Goal: Task Accomplishment & Management: Use online tool/utility

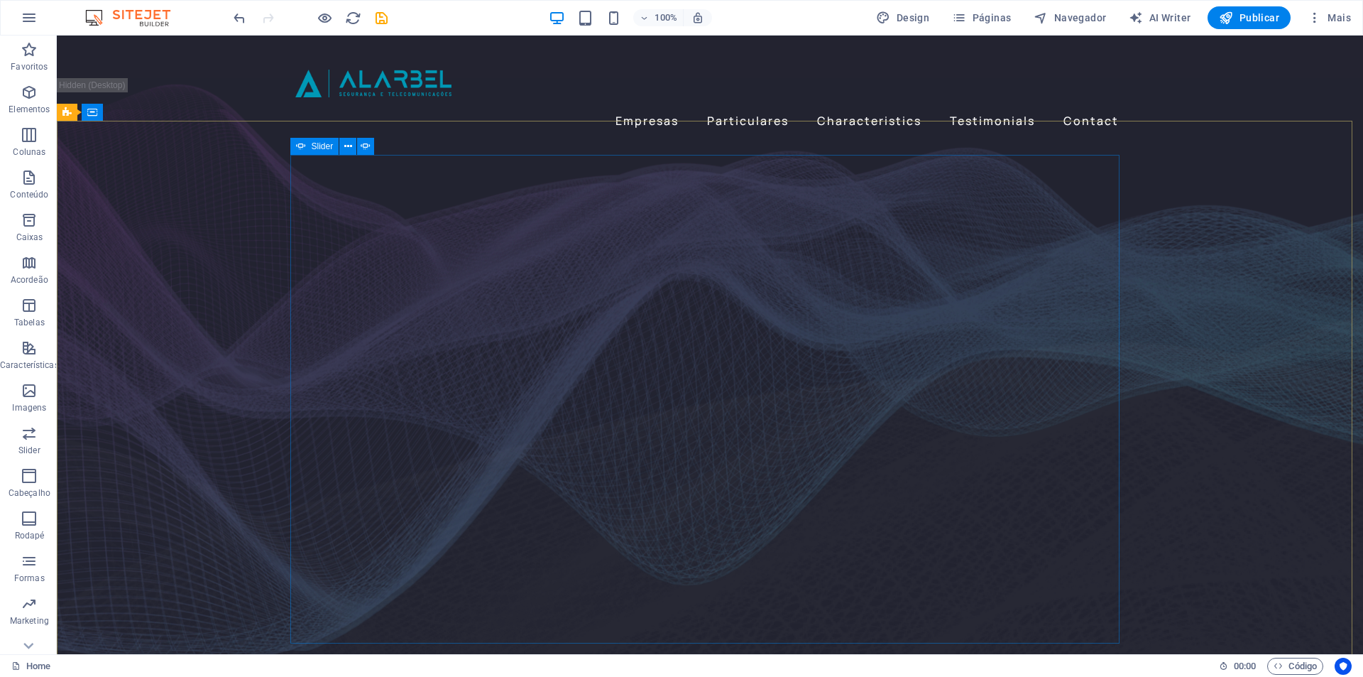
click at [313, 143] on span "Slider" at bounding box center [323, 146] width 22 height 9
click at [312, 143] on span "Slider" at bounding box center [323, 146] width 22 height 9
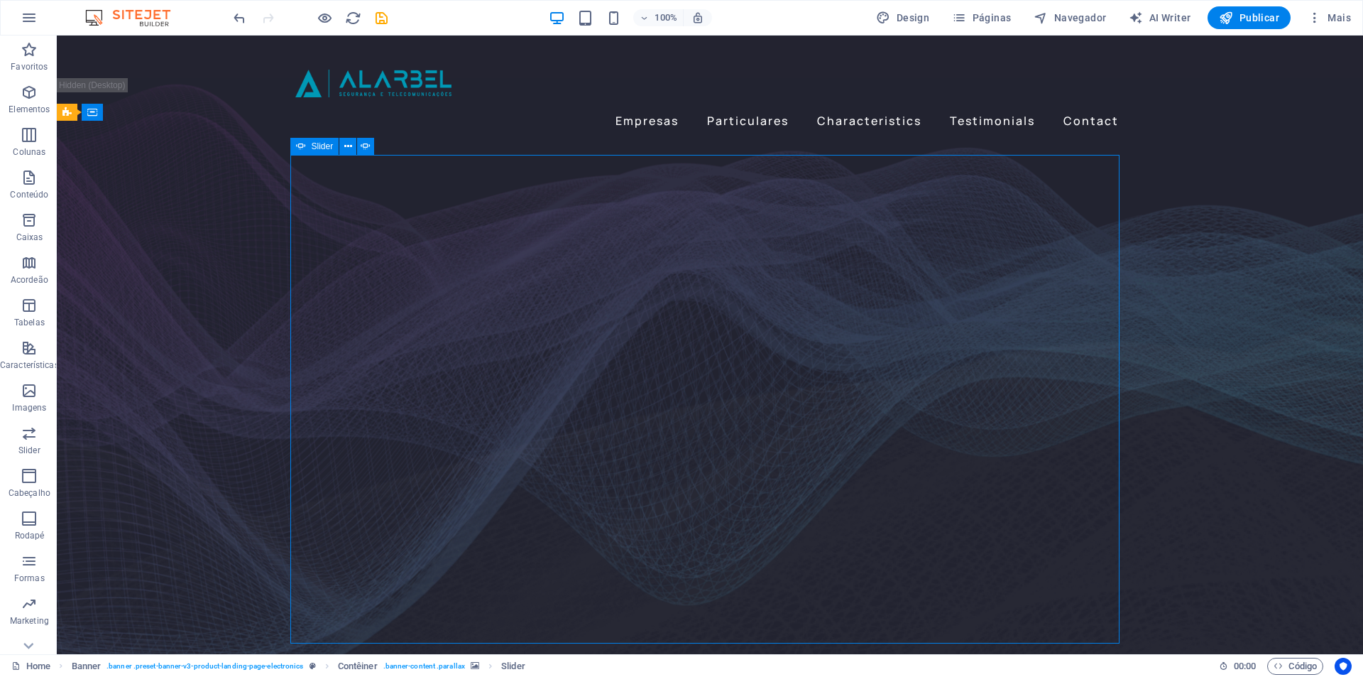
select select "fade"
select select "ms"
select select "s"
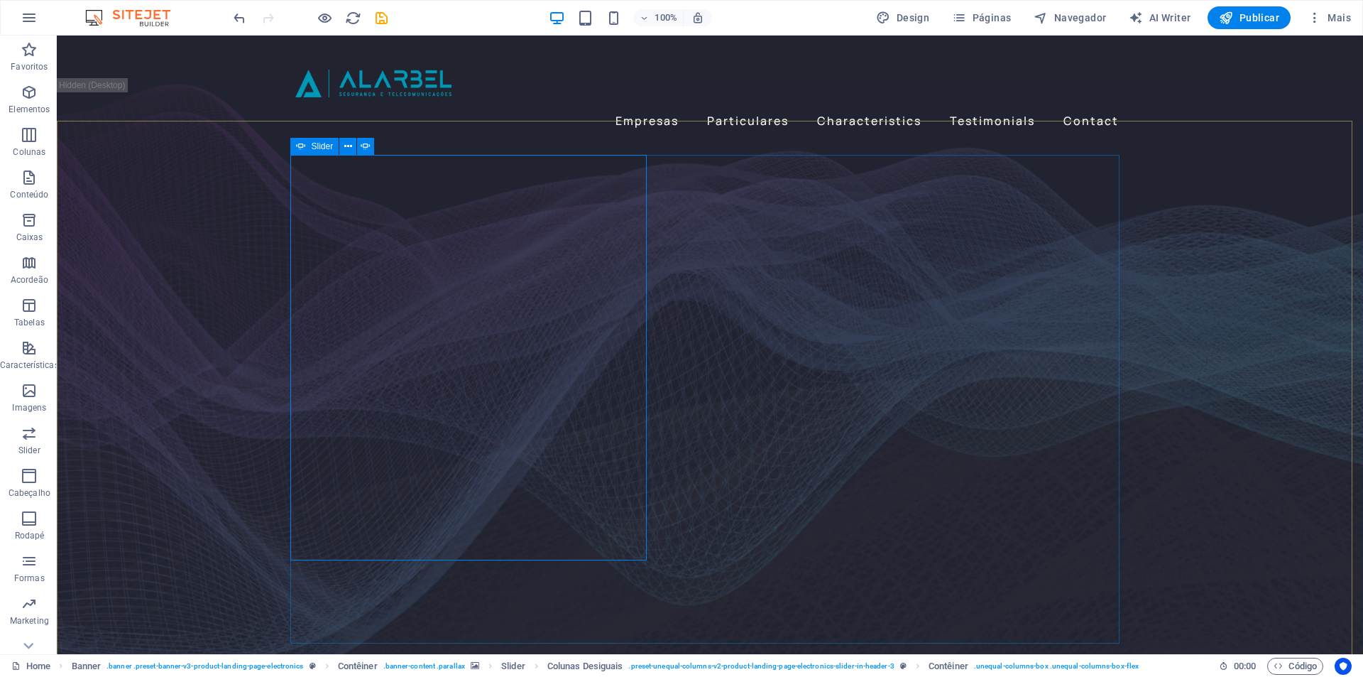
click at [306, 148] on div "Slider" at bounding box center [314, 146] width 49 height 17
select select "fade"
select select "ms"
select select "s"
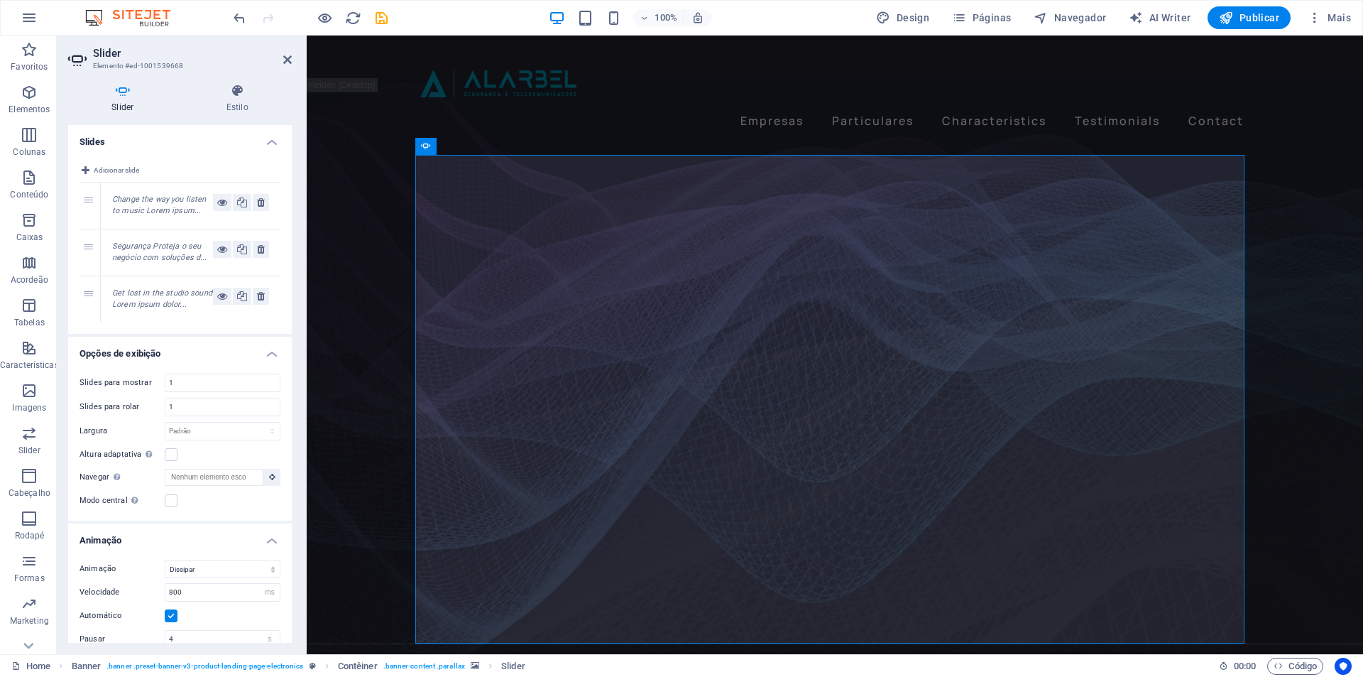
click at [147, 203] on em "Change the way you listen to music Lorem ipsum..." at bounding box center [159, 205] width 94 height 21
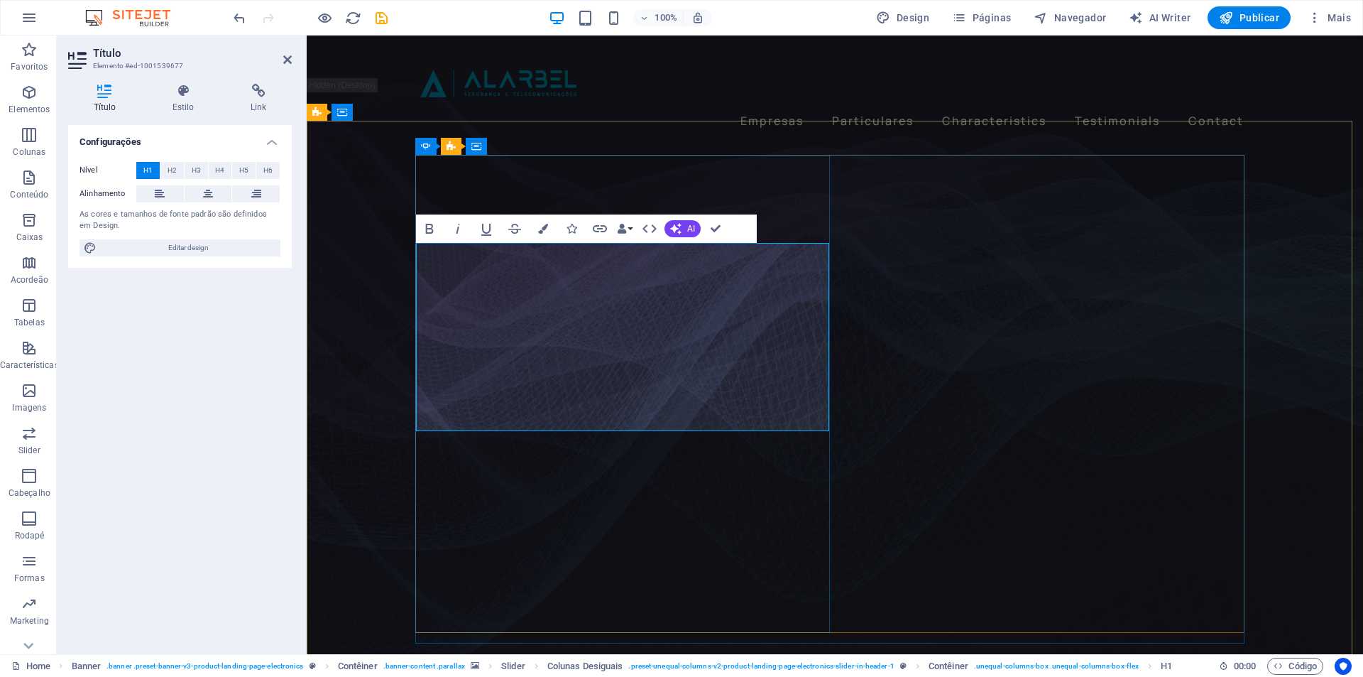
click at [380, 354] on figure at bounding box center [835, 400] width 1057 height 582
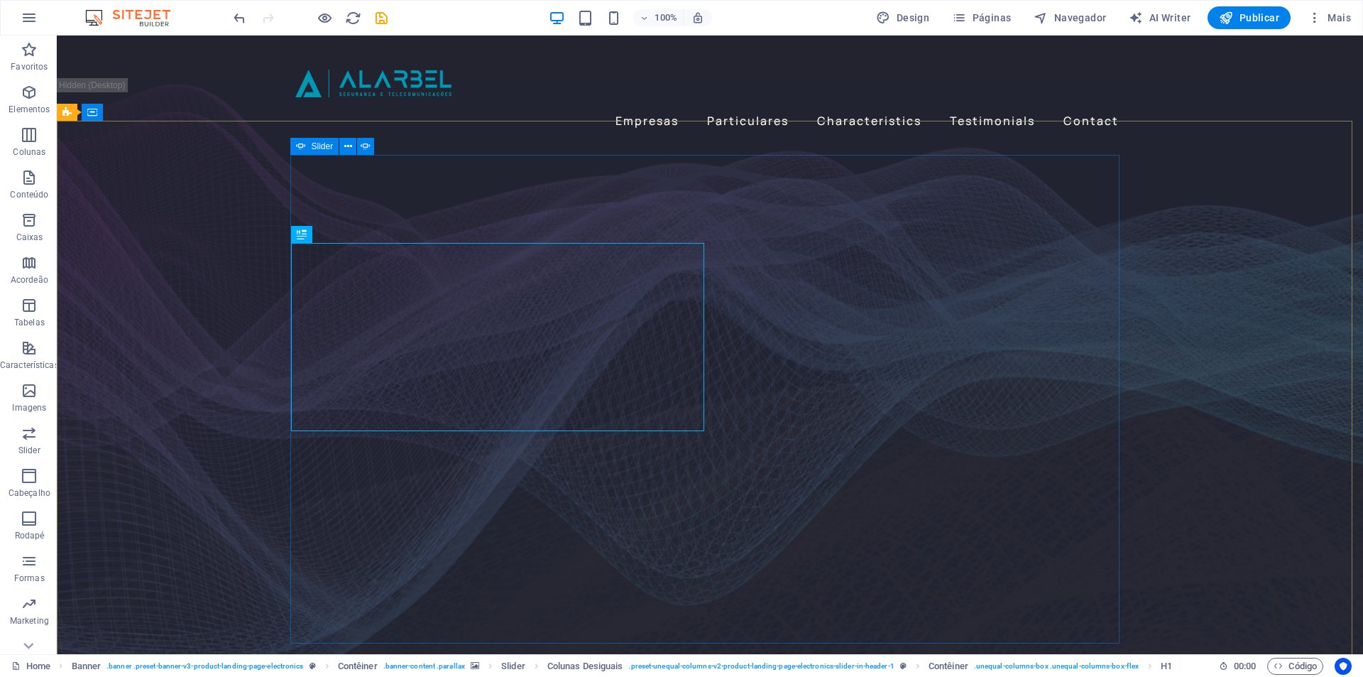
click at [307, 146] on div "Slider" at bounding box center [314, 146] width 49 height 17
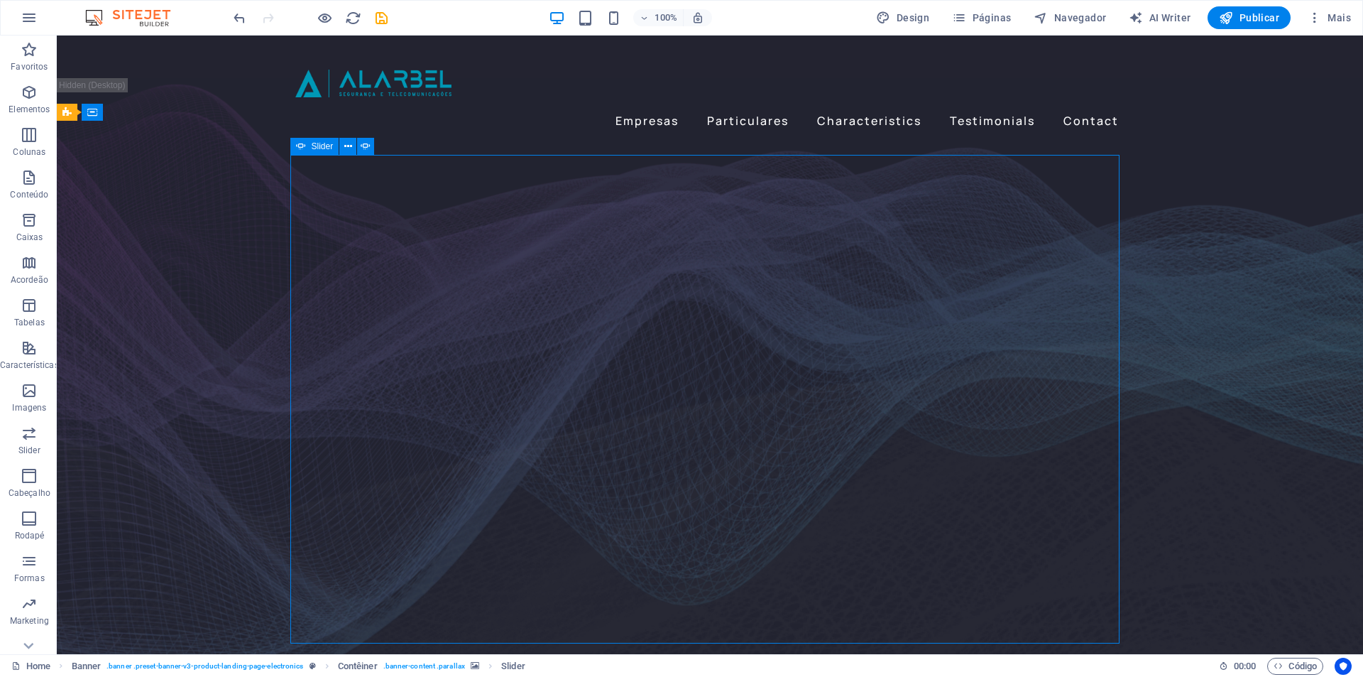
click at [307, 146] on div "Slider" at bounding box center [314, 146] width 49 height 17
select select "fade"
select select "ms"
select select "s"
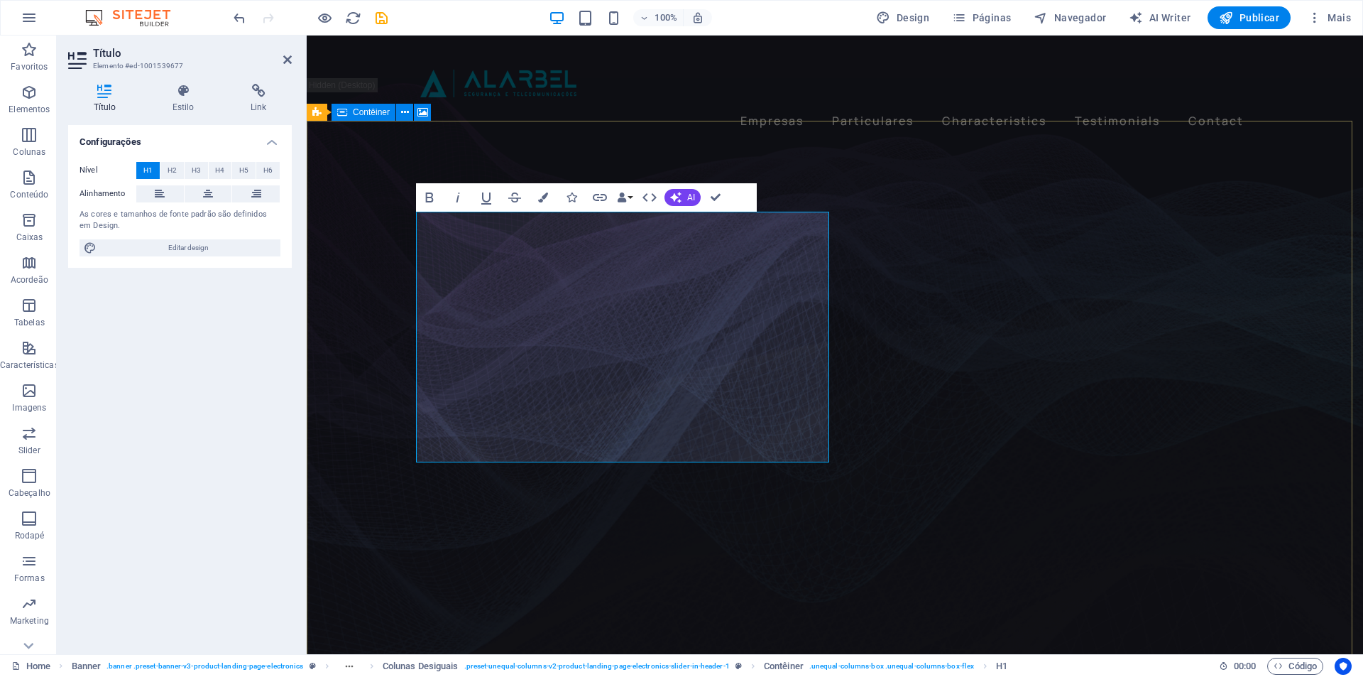
click at [344, 326] on figure at bounding box center [835, 400] width 1057 height 582
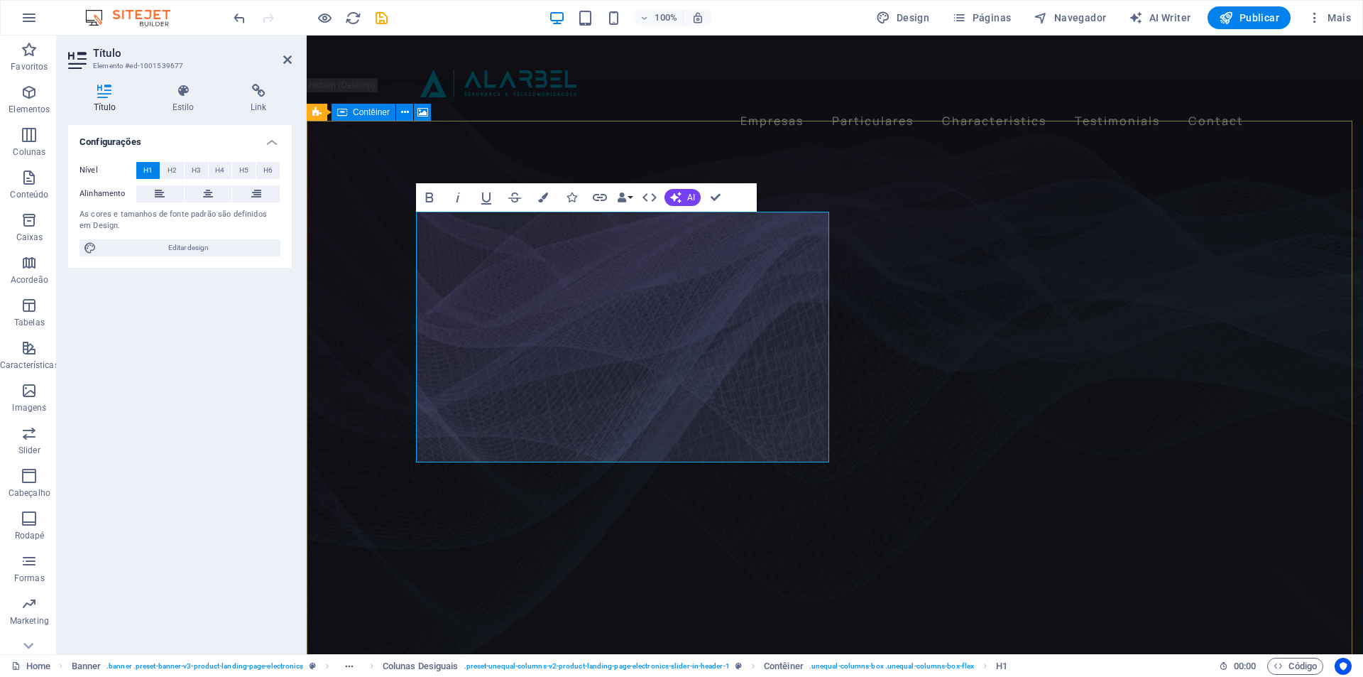
click at [386, 315] on figure at bounding box center [835, 400] width 1057 height 582
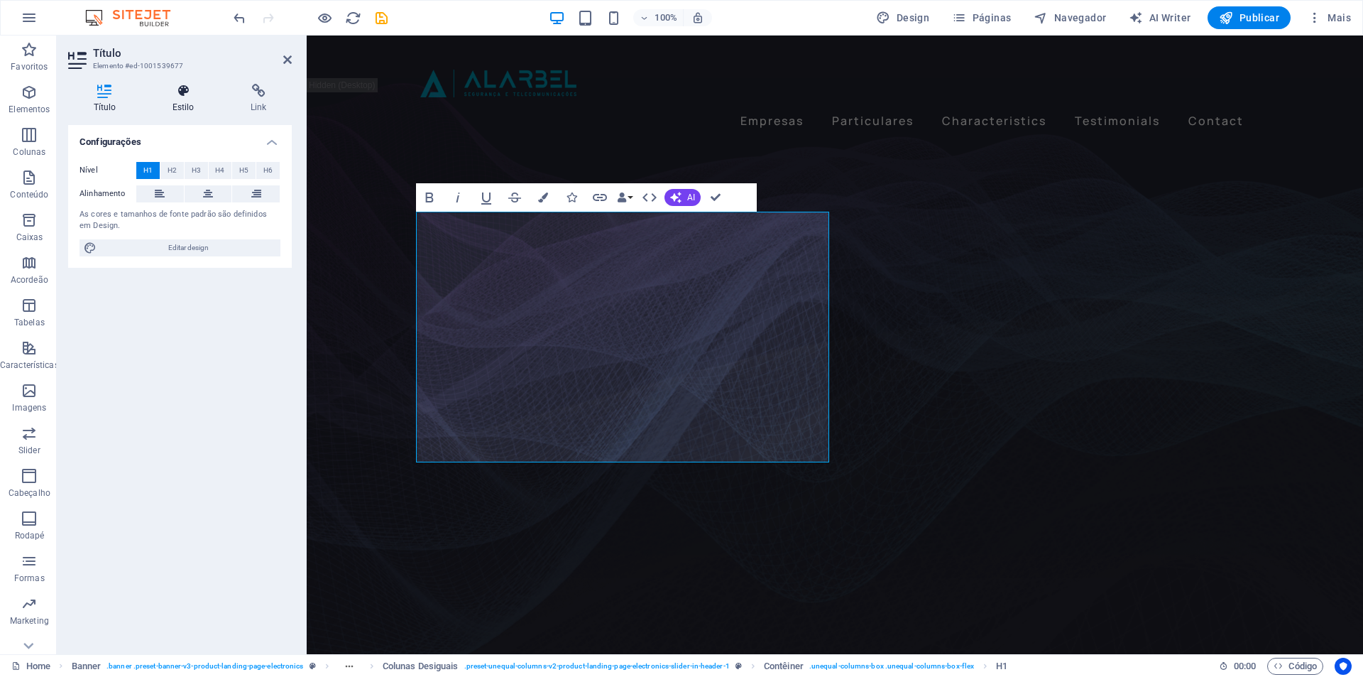
click at [192, 100] on h4 "Estilo" at bounding box center [186, 99] width 78 height 30
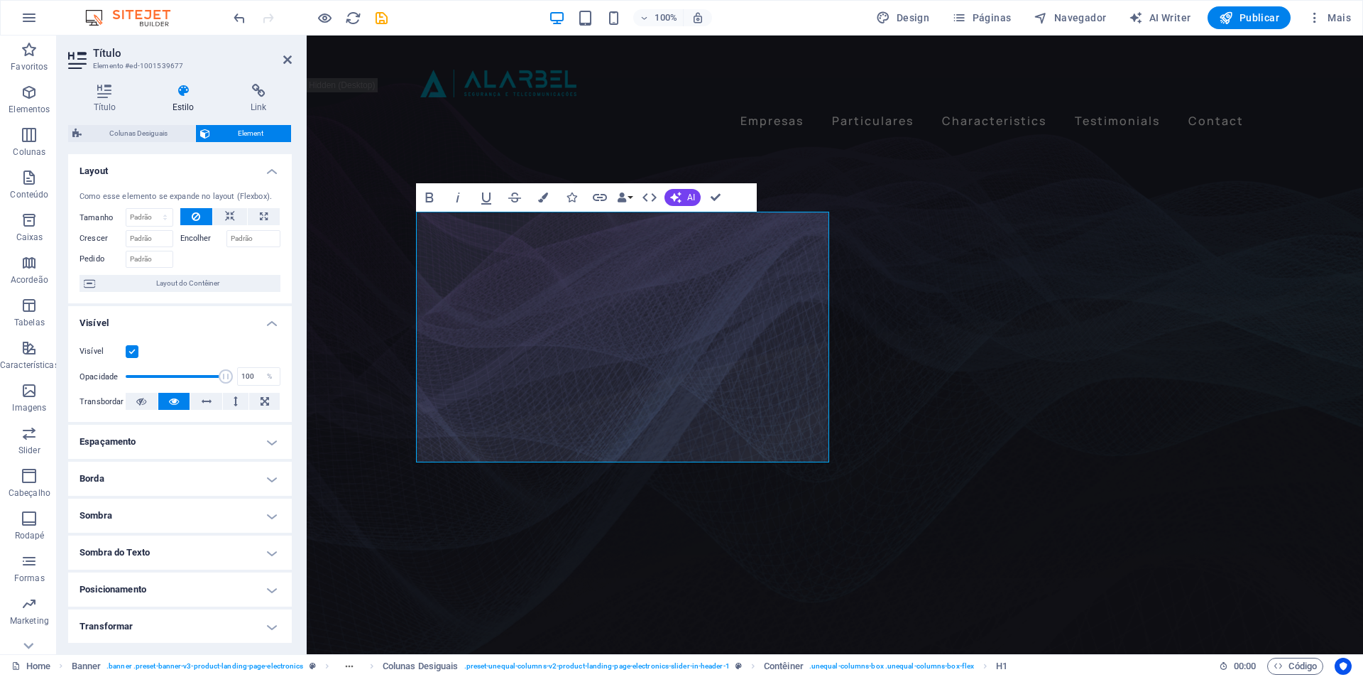
click at [129, 351] on label at bounding box center [132, 351] width 13 height 13
click at [0, 0] on input "Visível" at bounding box center [0, 0] width 0 height 0
click at [129, 351] on label at bounding box center [132, 351] width 13 height 13
click at [0, 0] on input "Visível" at bounding box center [0, 0] width 0 height 0
click at [140, 401] on icon at bounding box center [141, 401] width 10 height 17
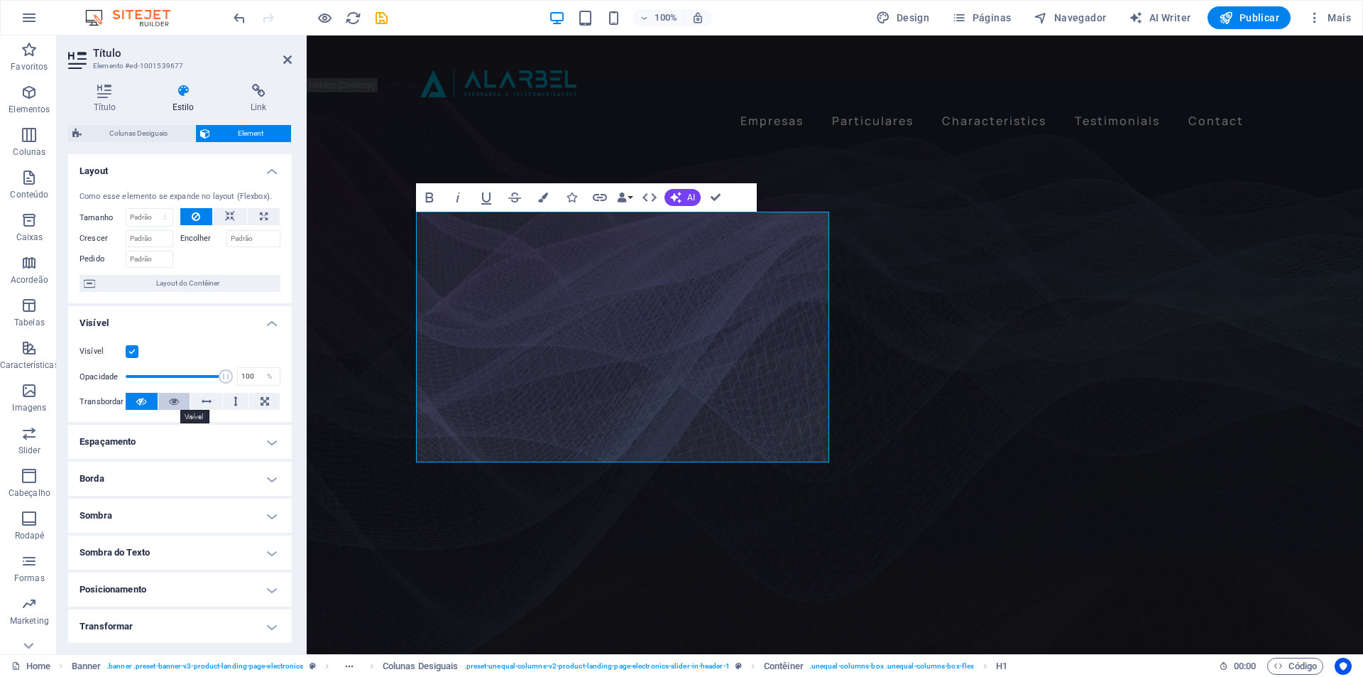
click at [173, 408] on icon at bounding box center [174, 401] width 10 height 17
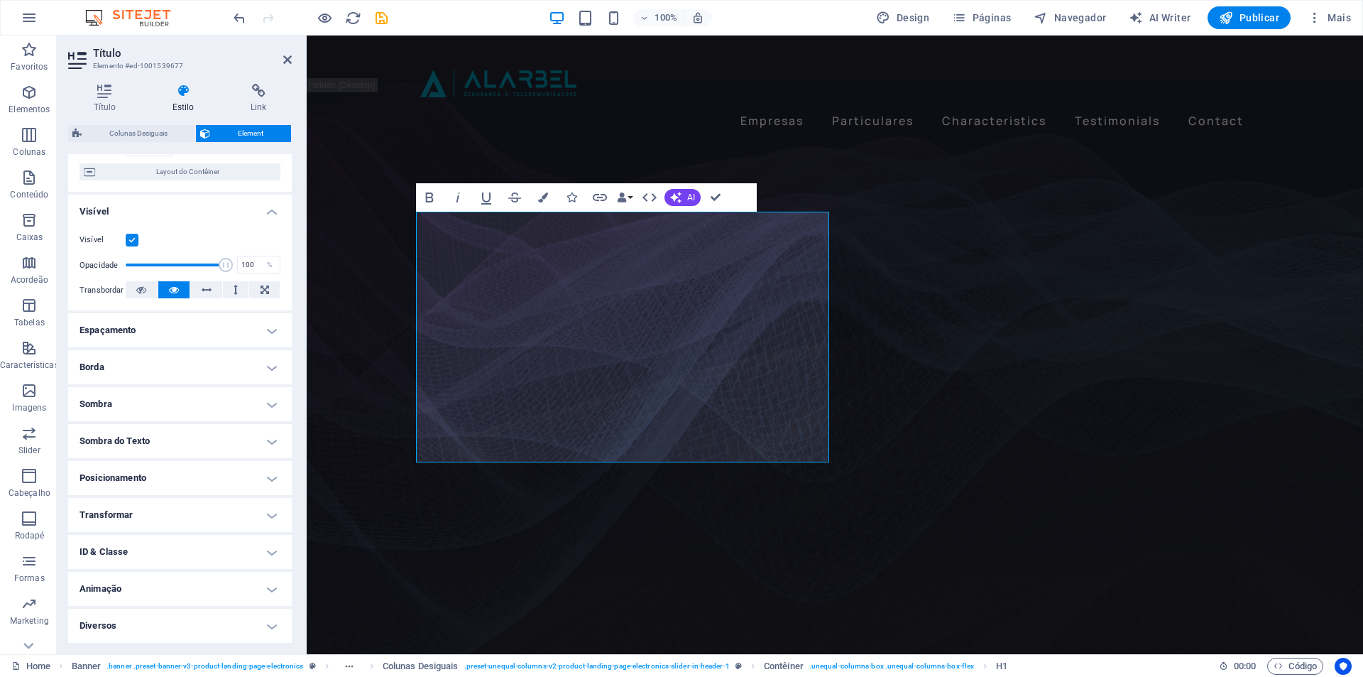
click at [169, 435] on h4 "Sombra do Texto" at bounding box center [180, 441] width 224 height 34
click at [166, 470] on button "Nada" at bounding box center [179, 469] width 62 height 17
click at [131, 469] on button "Padrão" at bounding box center [113, 469] width 67 height 17
click at [175, 400] on h4 "Sombra" at bounding box center [180, 404] width 224 height 34
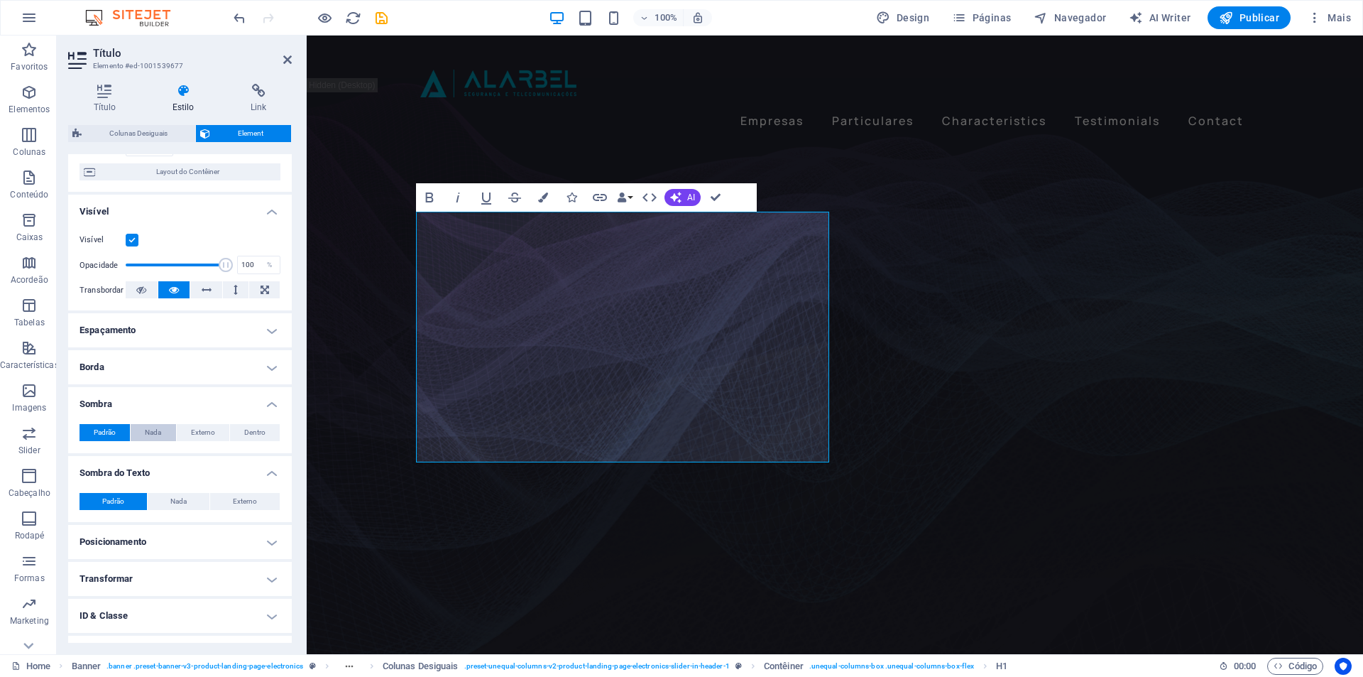
click at [151, 432] on span "Nada" at bounding box center [153, 432] width 16 height 17
click at [111, 432] on span "Padrão" at bounding box center [105, 432] width 22 height 17
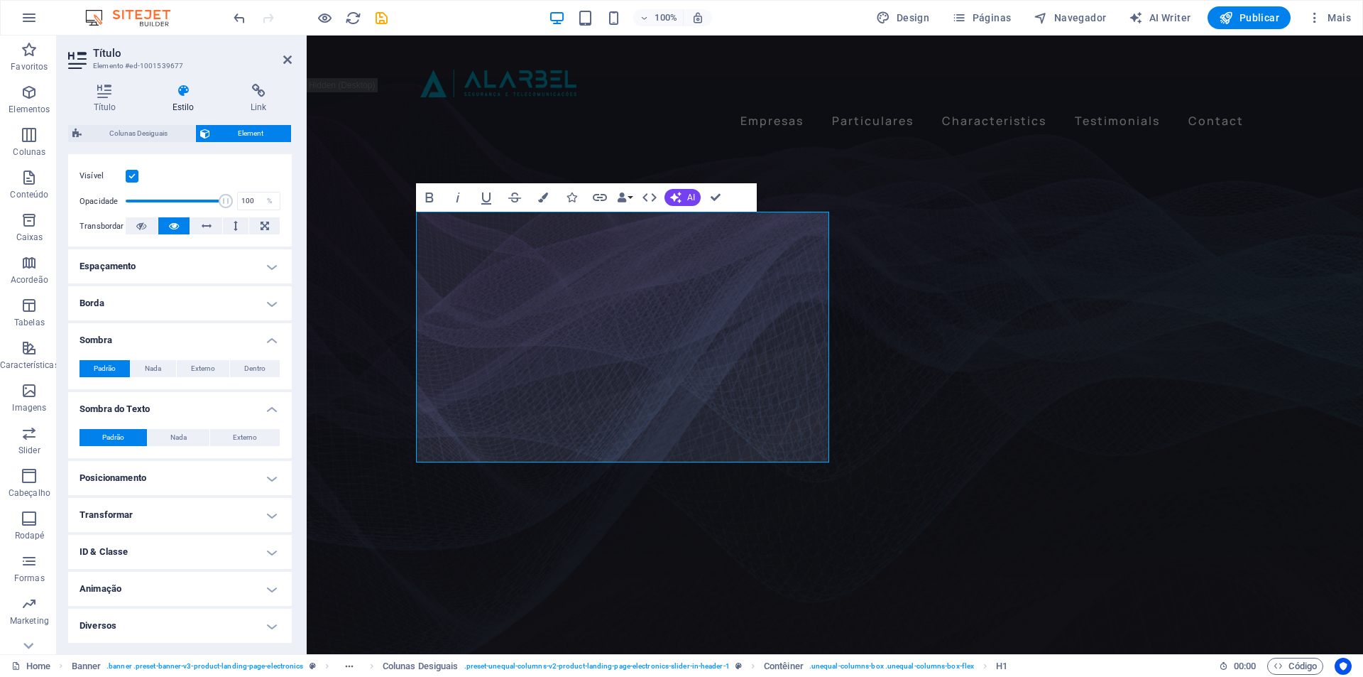
click at [156, 509] on h4 "Transformar" at bounding box center [180, 515] width 224 height 34
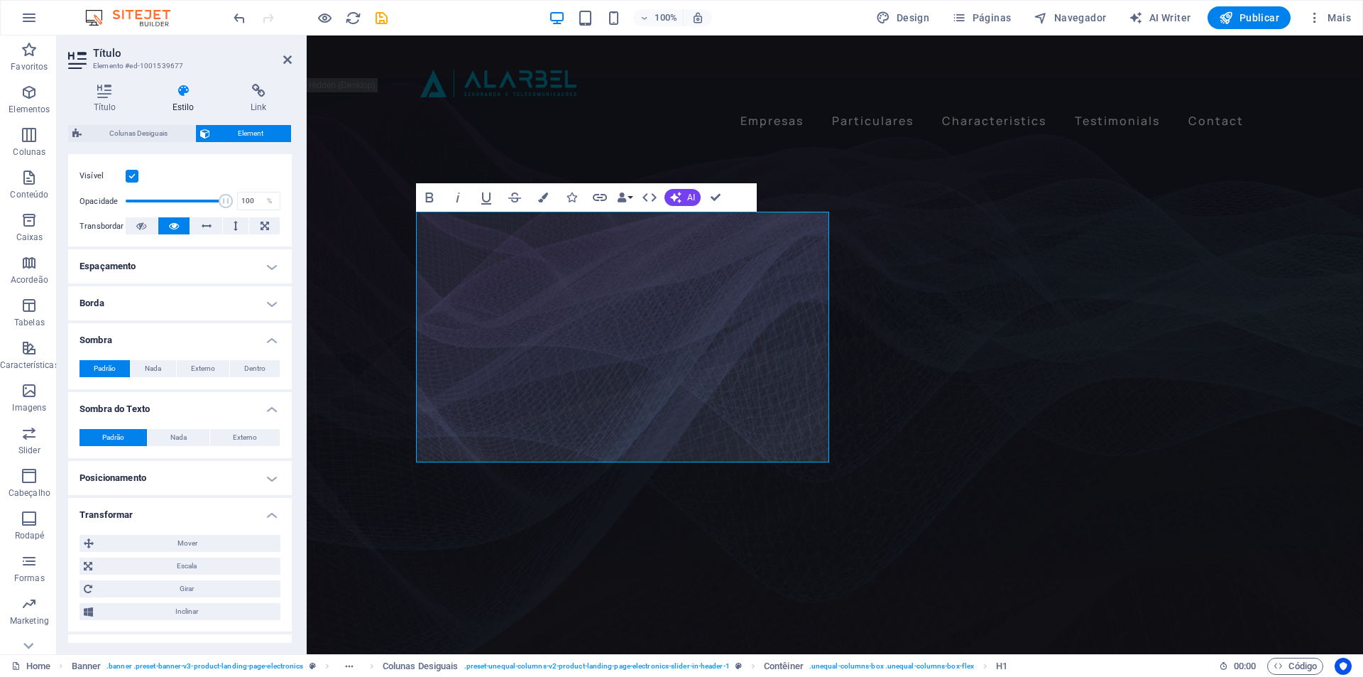
click at [156, 508] on h4 "Transformar" at bounding box center [180, 511] width 224 height 26
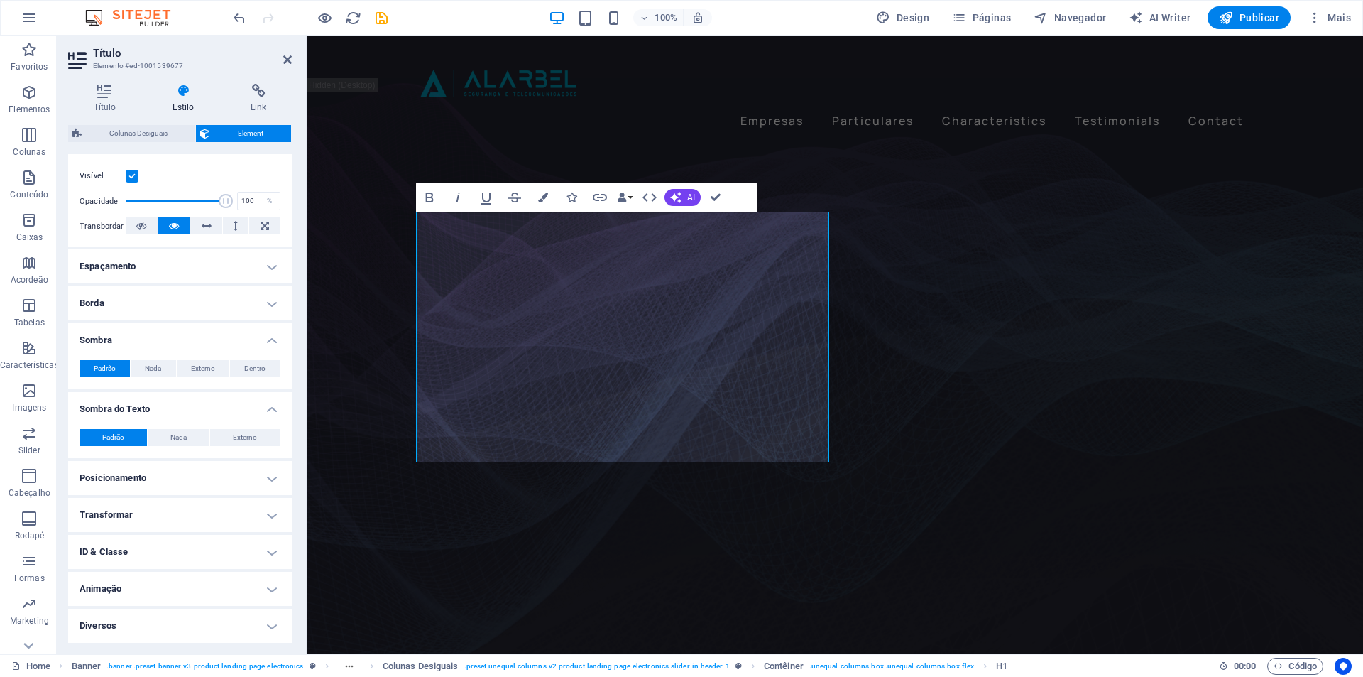
click at [168, 538] on h4 "ID & Classe" at bounding box center [180, 552] width 224 height 34
click at [168, 540] on h4 "ID & Classe" at bounding box center [180, 548] width 224 height 26
click at [173, 544] on h4 "ID & Classe" at bounding box center [180, 552] width 224 height 34
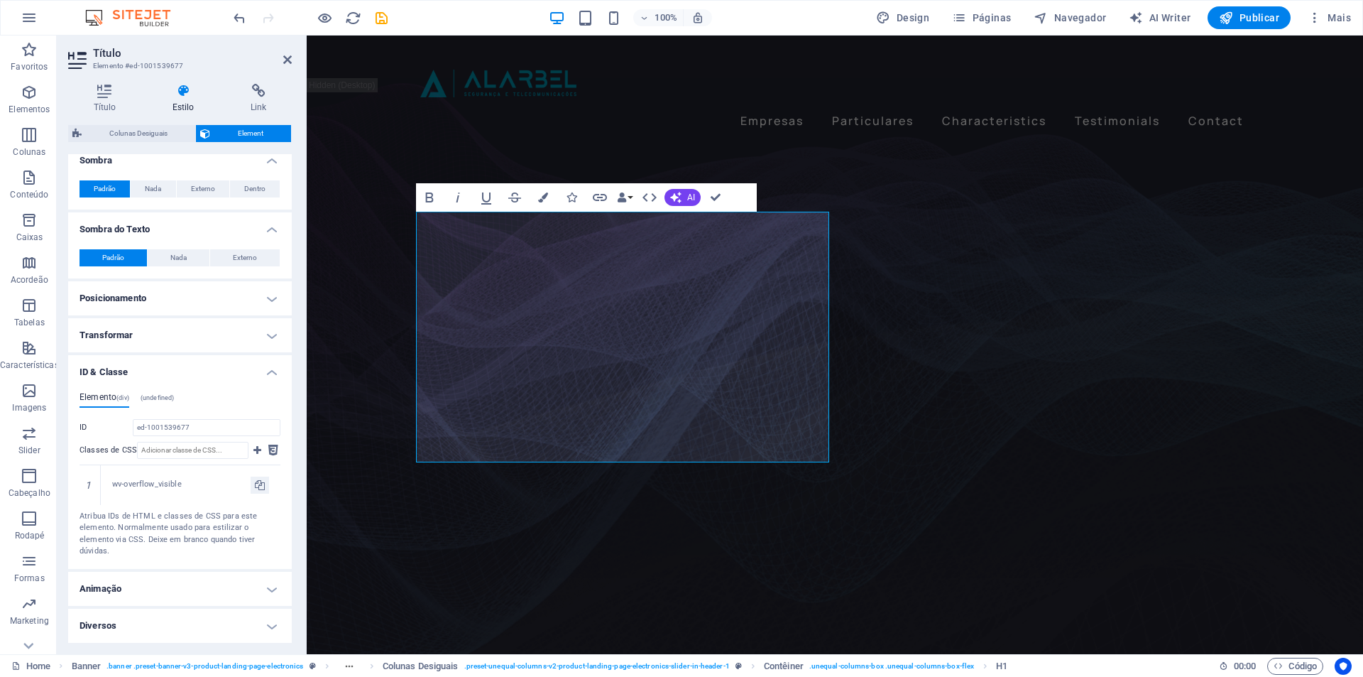
click at [195, 374] on h4 "ID & Classe" at bounding box center [180, 368] width 224 height 26
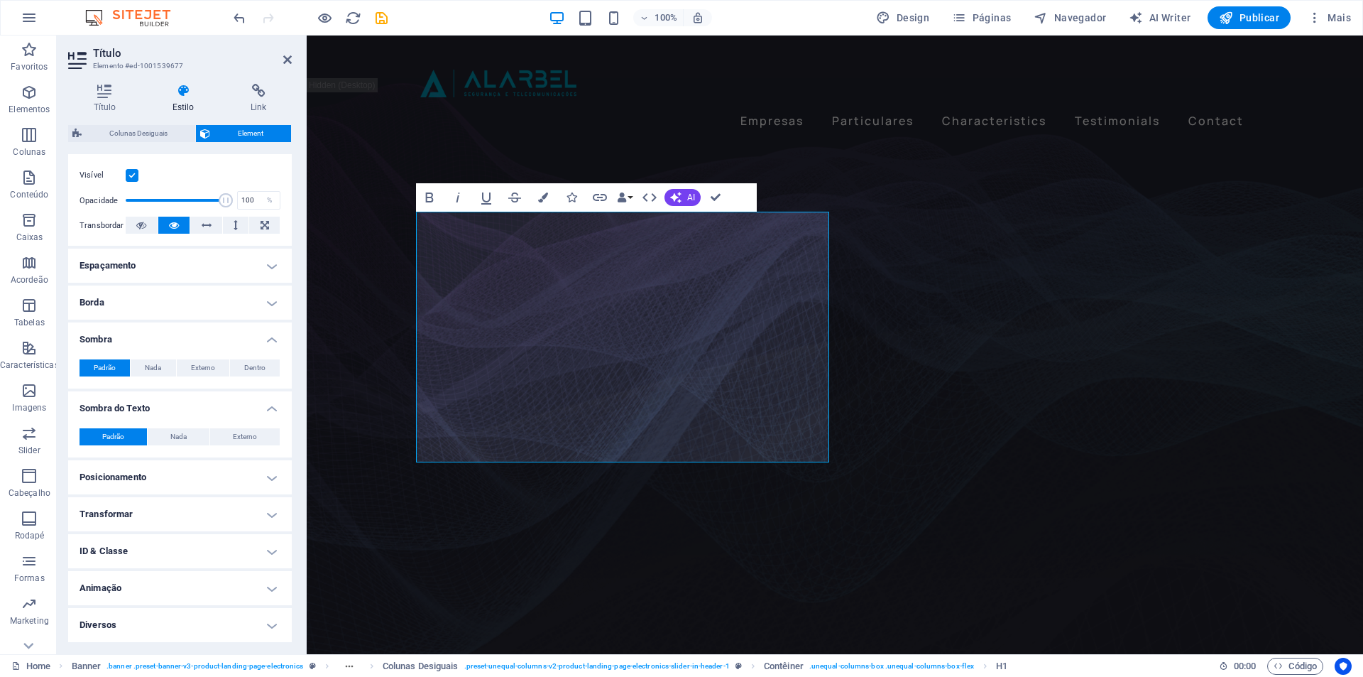
scroll to position [175, 0]
click at [170, 589] on h4 "Animação" at bounding box center [180, 589] width 224 height 34
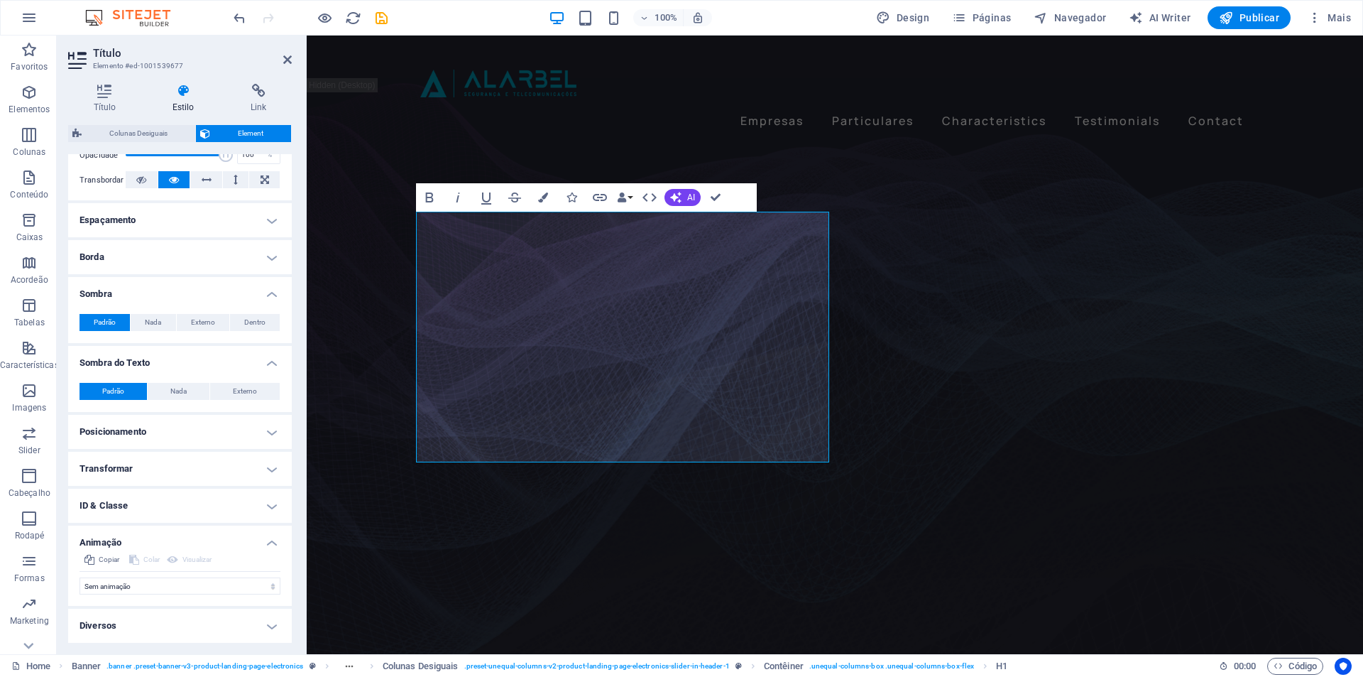
click at [175, 623] on h4 "Diversos" at bounding box center [180, 626] width 224 height 34
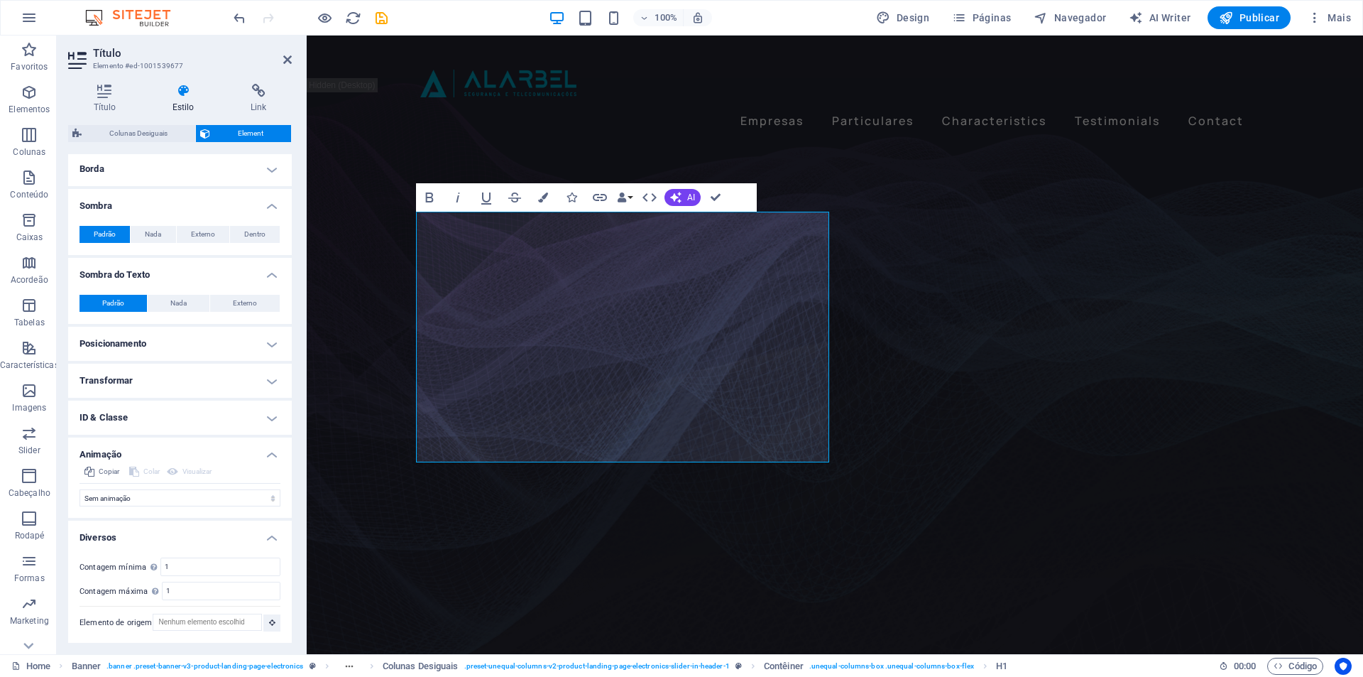
scroll to position [0, 0]
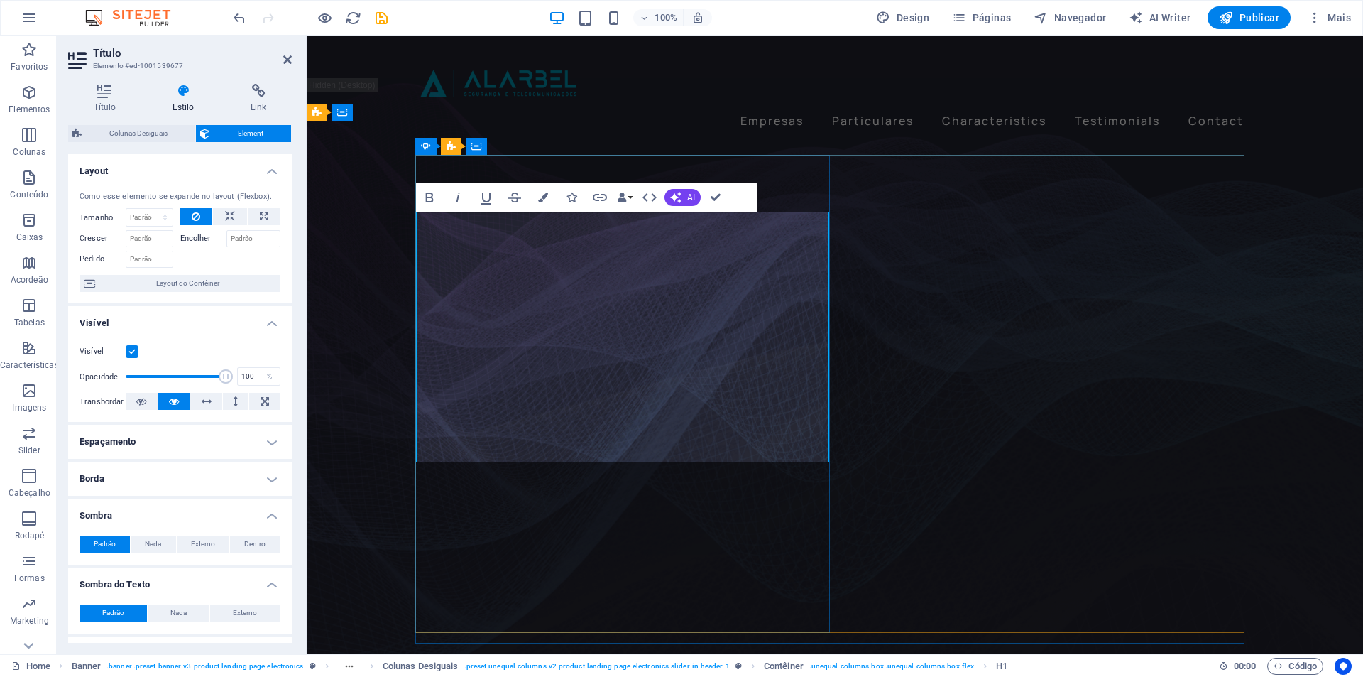
drag, startPoint x: 425, startPoint y: 244, endPoint x: 697, endPoint y: 438, distance: 335.0
click at [543, 198] on icon "button" at bounding box center [543, 197] width 10 height 10
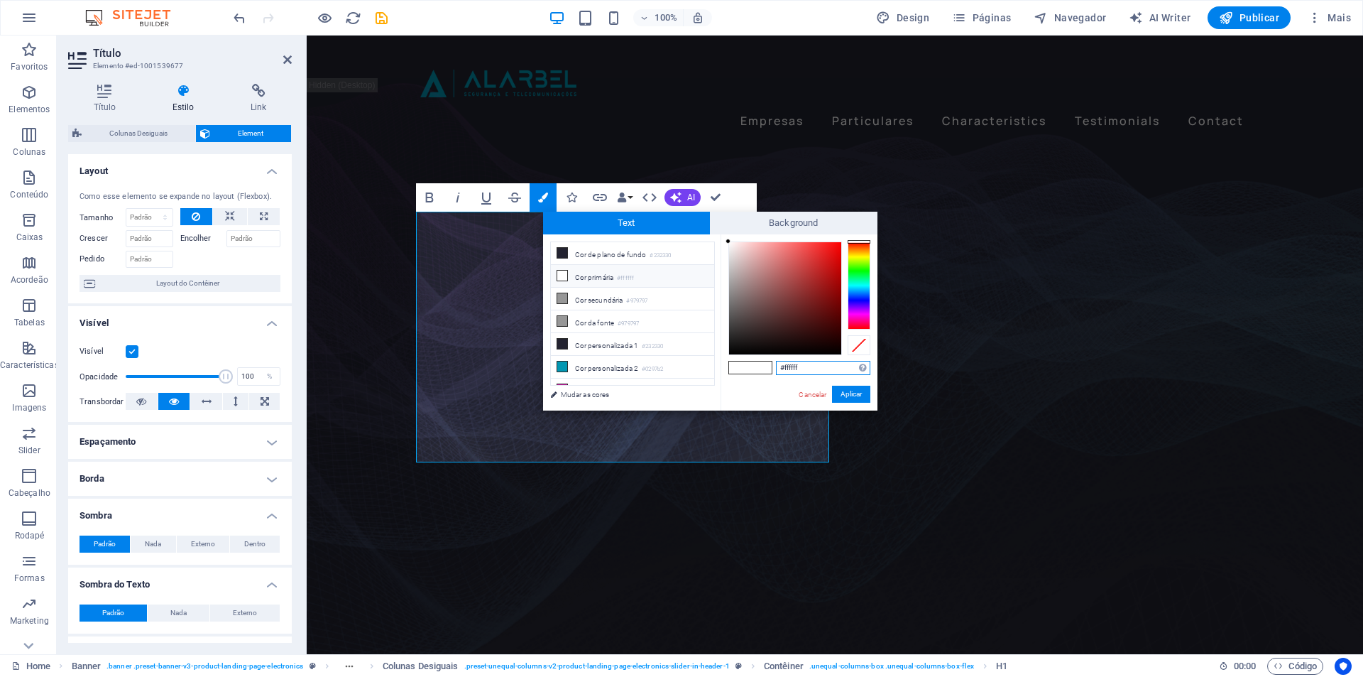
click at [807, 366] on input "#ffffff" at bounding box center [823, 368] width 94 height 14
paste input "0297b2"
type input "#0297b2"
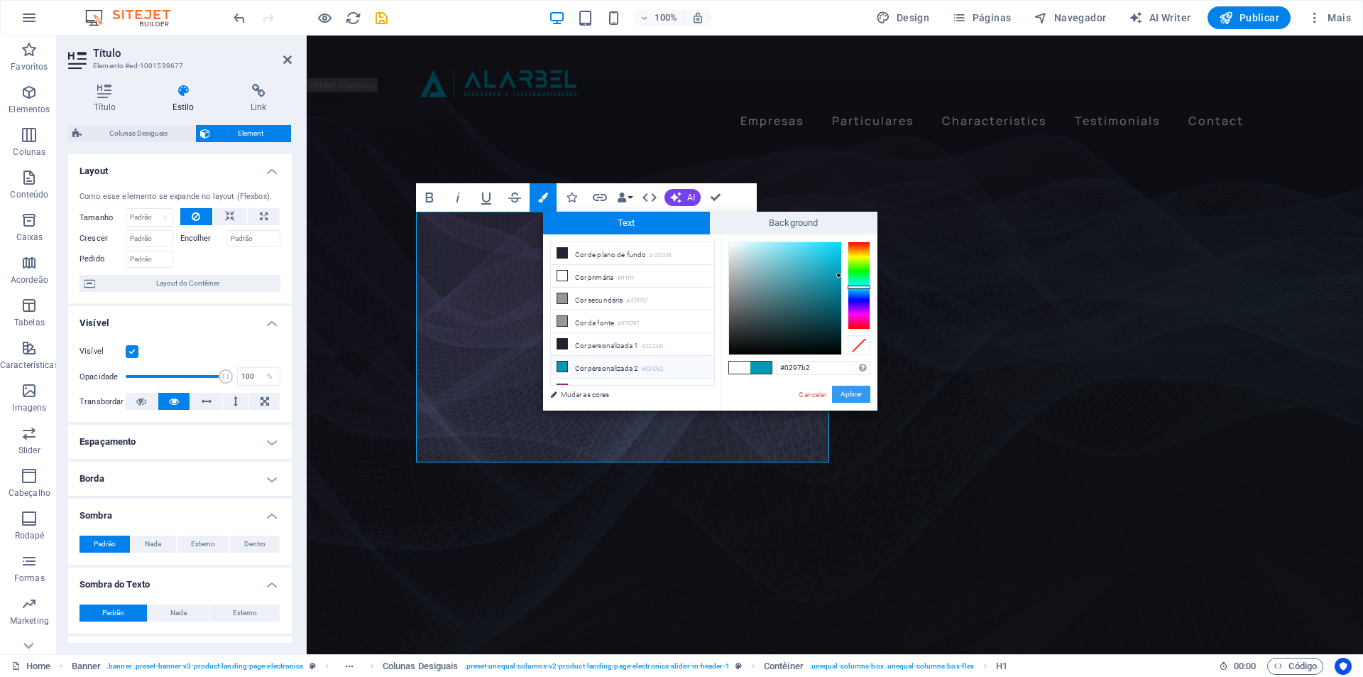
click at [852, 395] on button "Aplicar" at bounding box center [851, 394] width 38 height 17
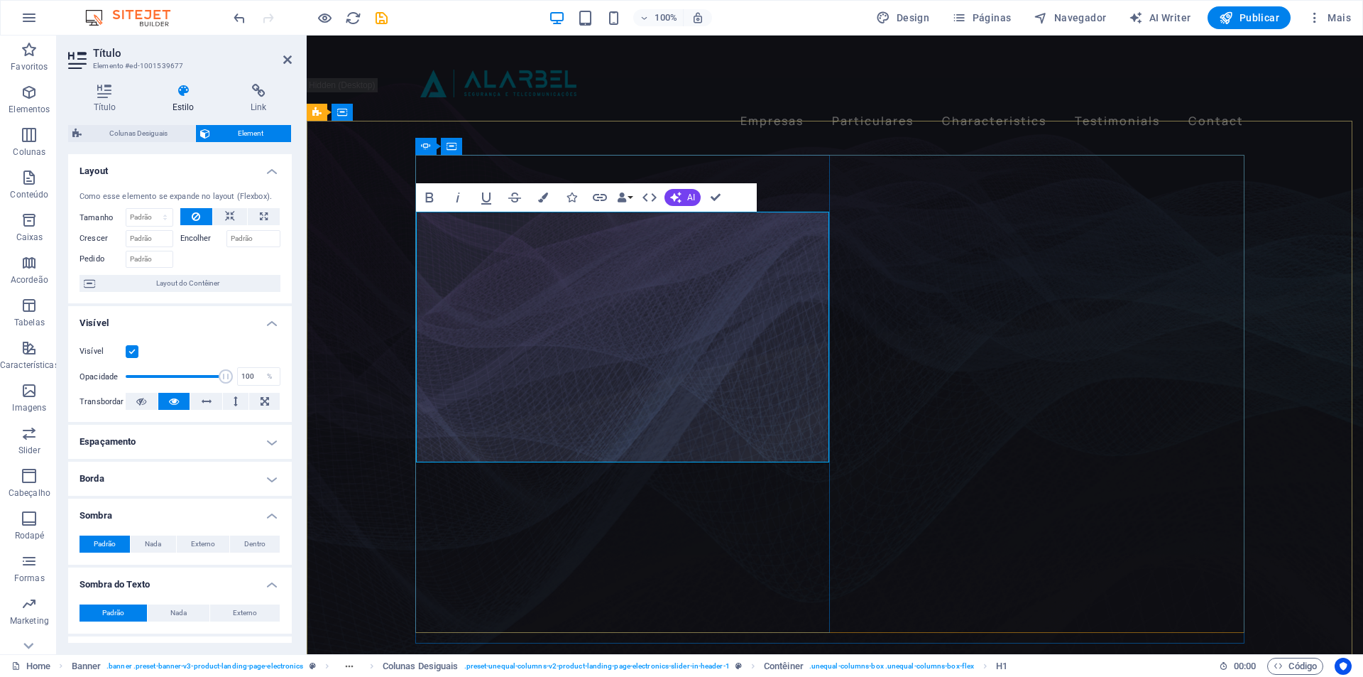
drag, startPoint x: 447, startPoint y: 257, endPoint x: 706, endPoint y: 420, distance: 305.8
click at [543, 199] on icon "button" at bounding box center [543, 197] width 10 height 10
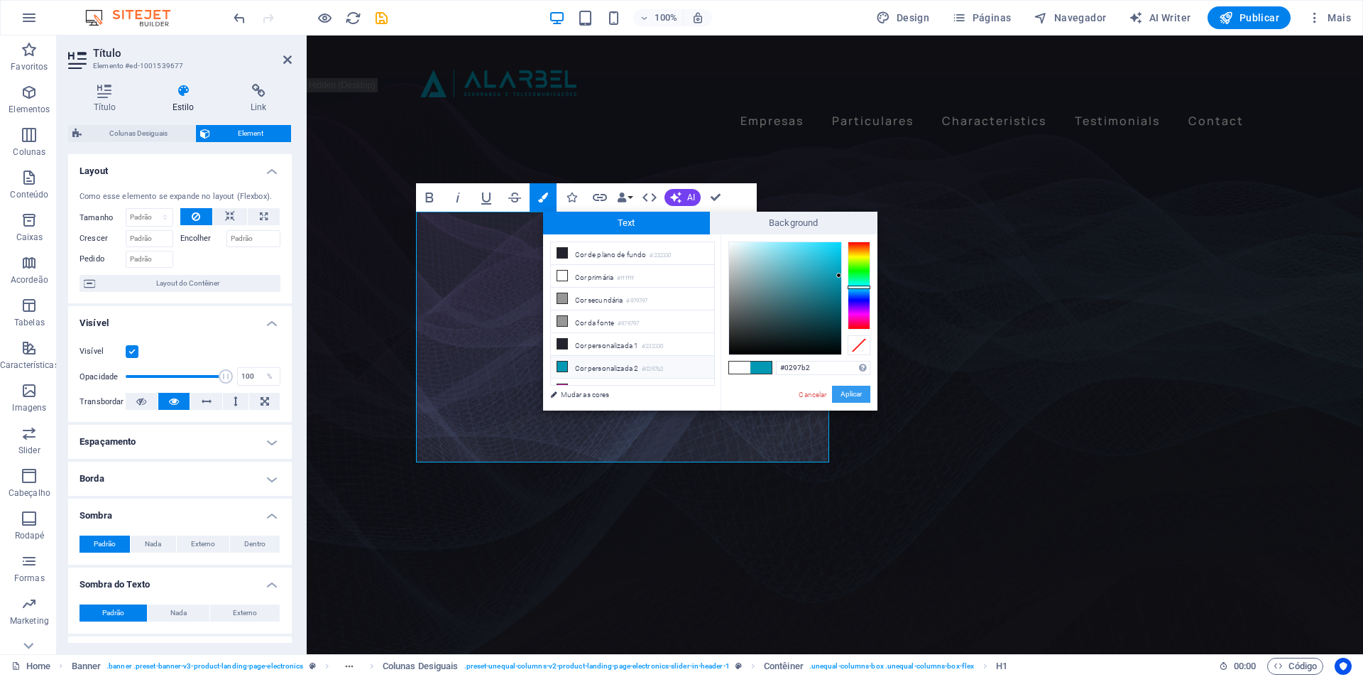
click at [851, 396] on button "Aplicar" at bounding box center [851, 394] width 38 height 17
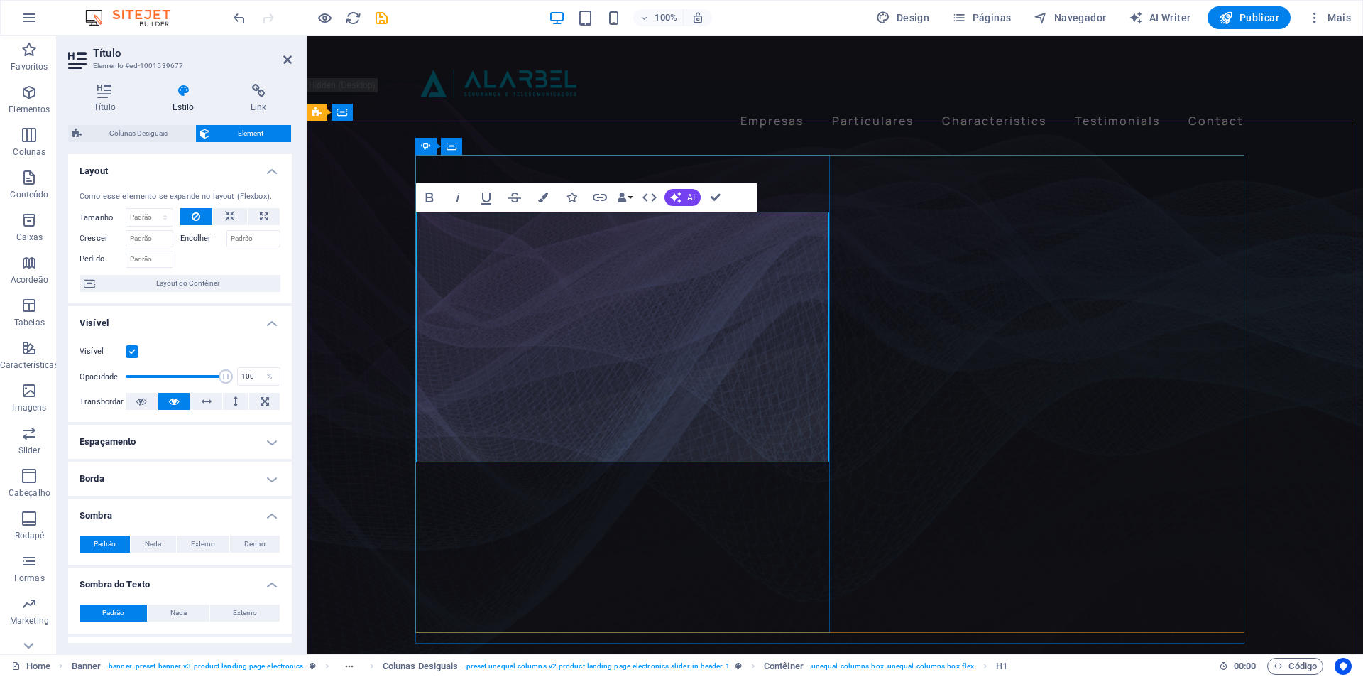
click at [285, 58] on icon at bounding box center [287, 59] width 9 height 11
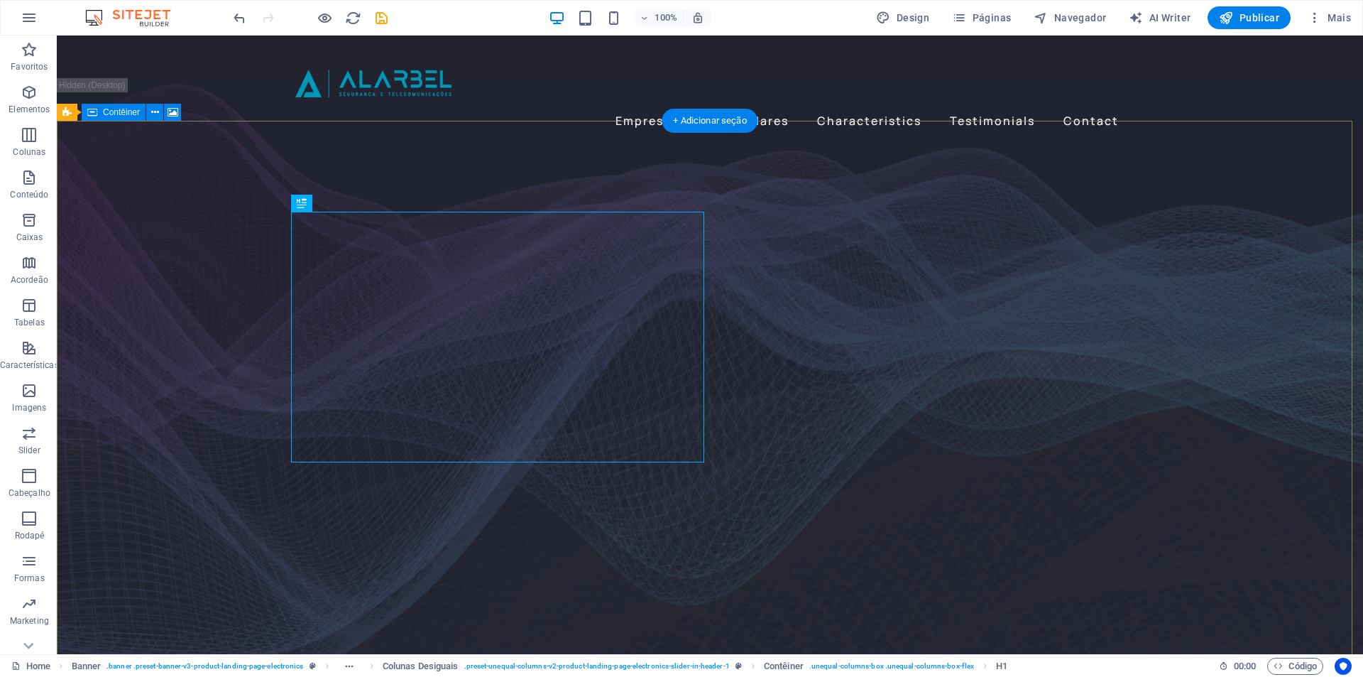
click at [1189, 383] on figure at bounding box center [710, 400] width 1307 height 582
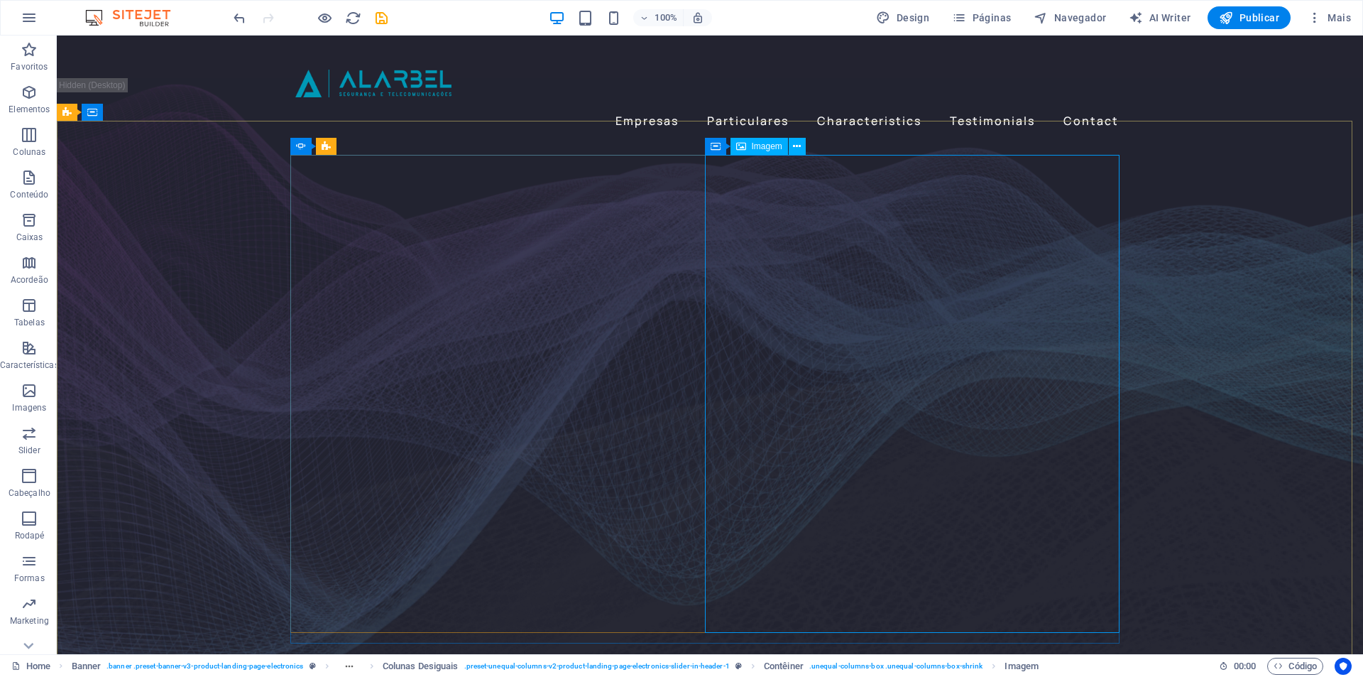
click at [748, 141] on div "Imagem" at bounding box center [760, 146] width 58 height 17
select select "px"
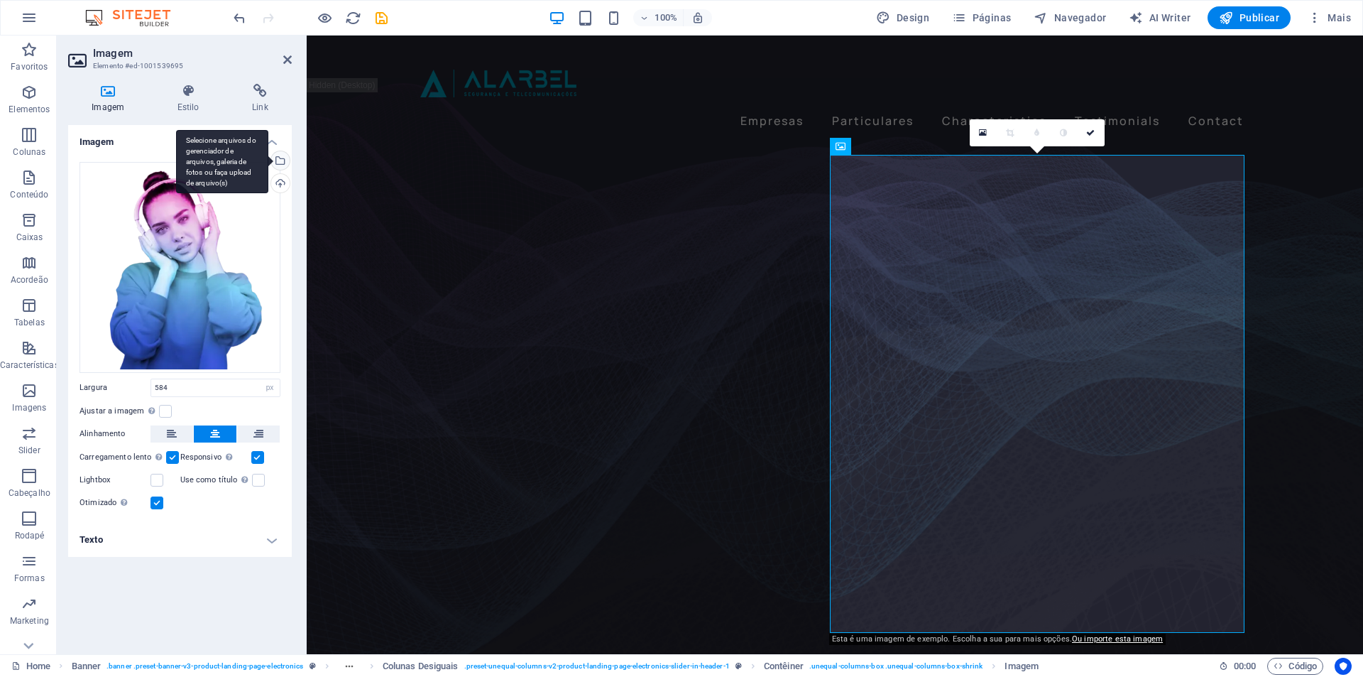
click at [268, 160] on div "Selecione arquivos do gerenciador de arquivos, galeria de fotos ou faça upload …" at bounding box center [222, 162] width 92 height 64
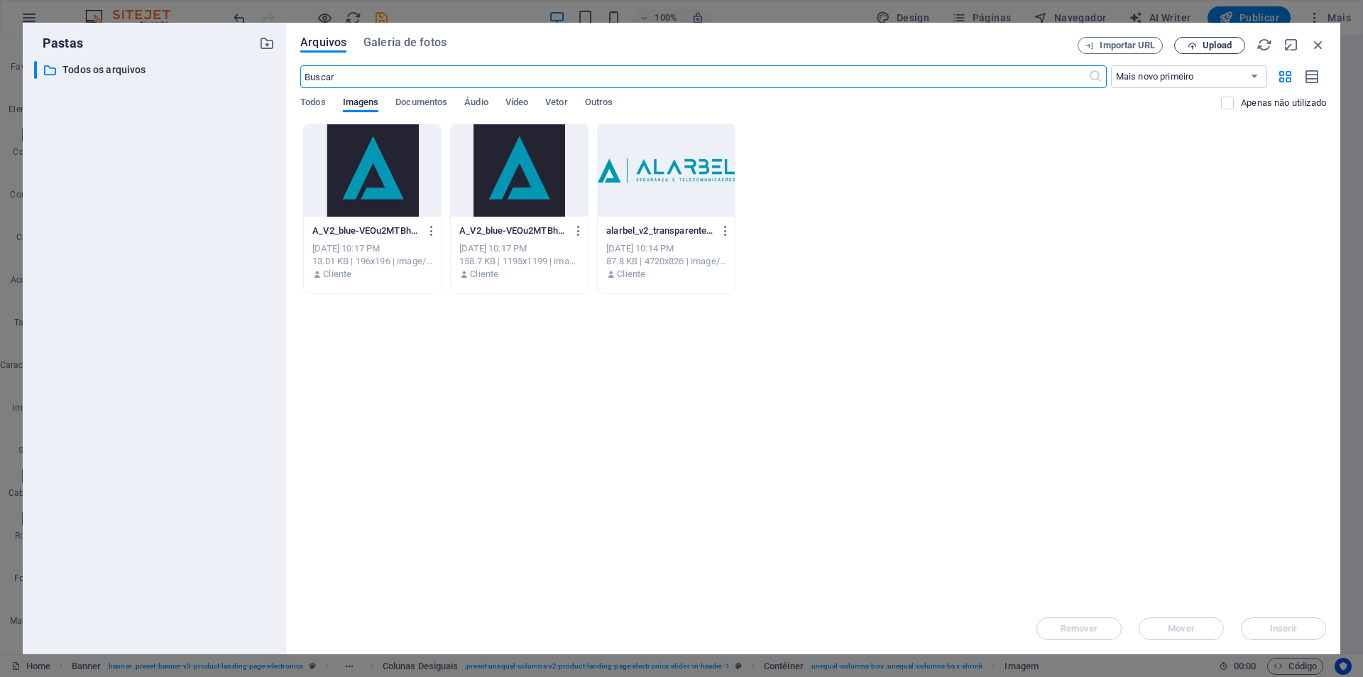
click at [1202, 39] on button "Upload" at bounding box center [1210, 45] width 71 height 17
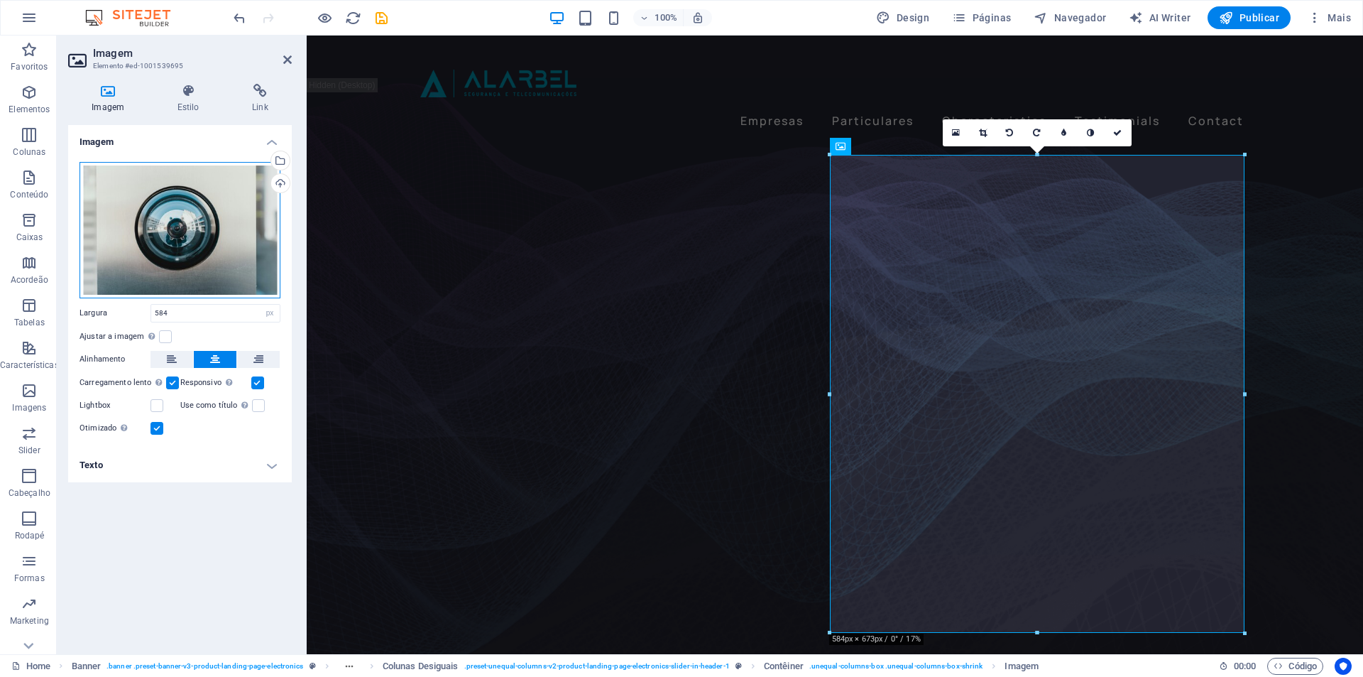
drag, startPoint x: 169, startPoint y: 241, endPoint x: 146, endPoint y: 239, distance: 22.8
click at [146, 239] on div "Arraste os arquivos aqui, clique para escolher os arquivos ou selecione os arqu…" at bounding box center [180, 230] width 201 height 136
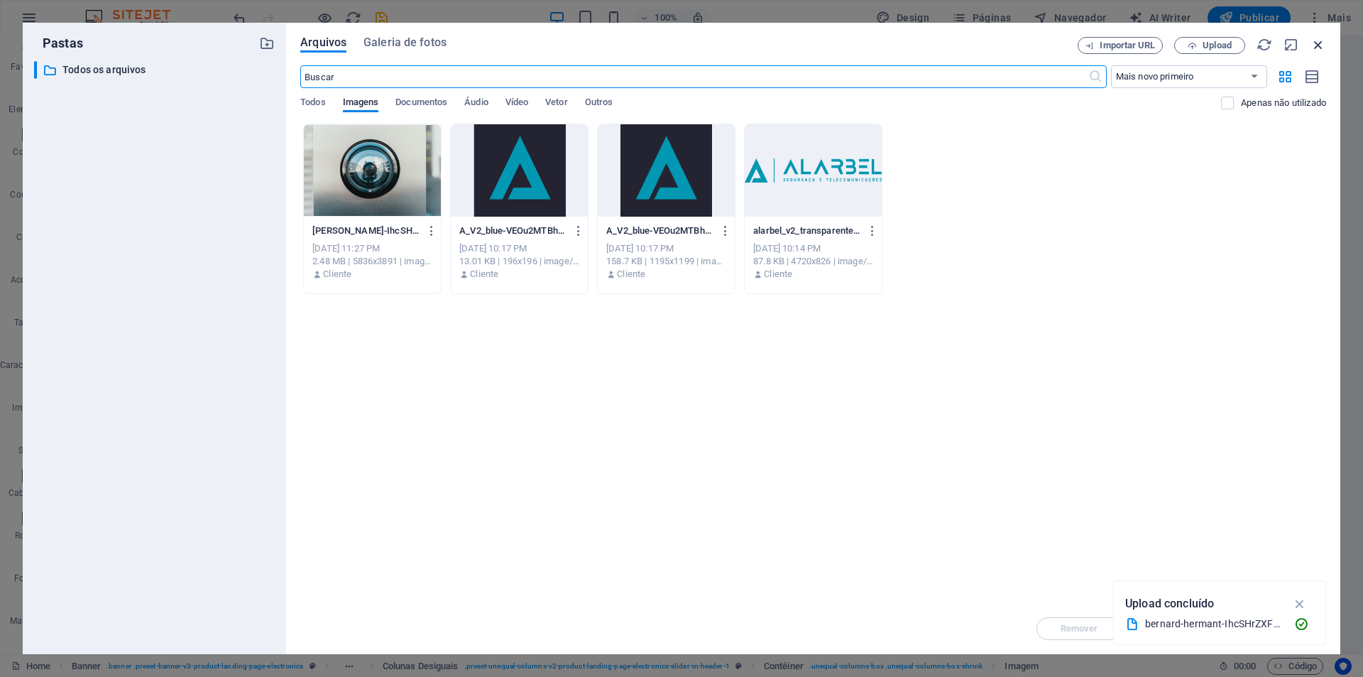
drag, startPoint x: 1009, startPoint y: 9, endPoint x: 1317, endPoint y: 43, distance: 309.4
click at [1317, 43] on icon "button" at bounding box center [1319, 45] width 16 height 16
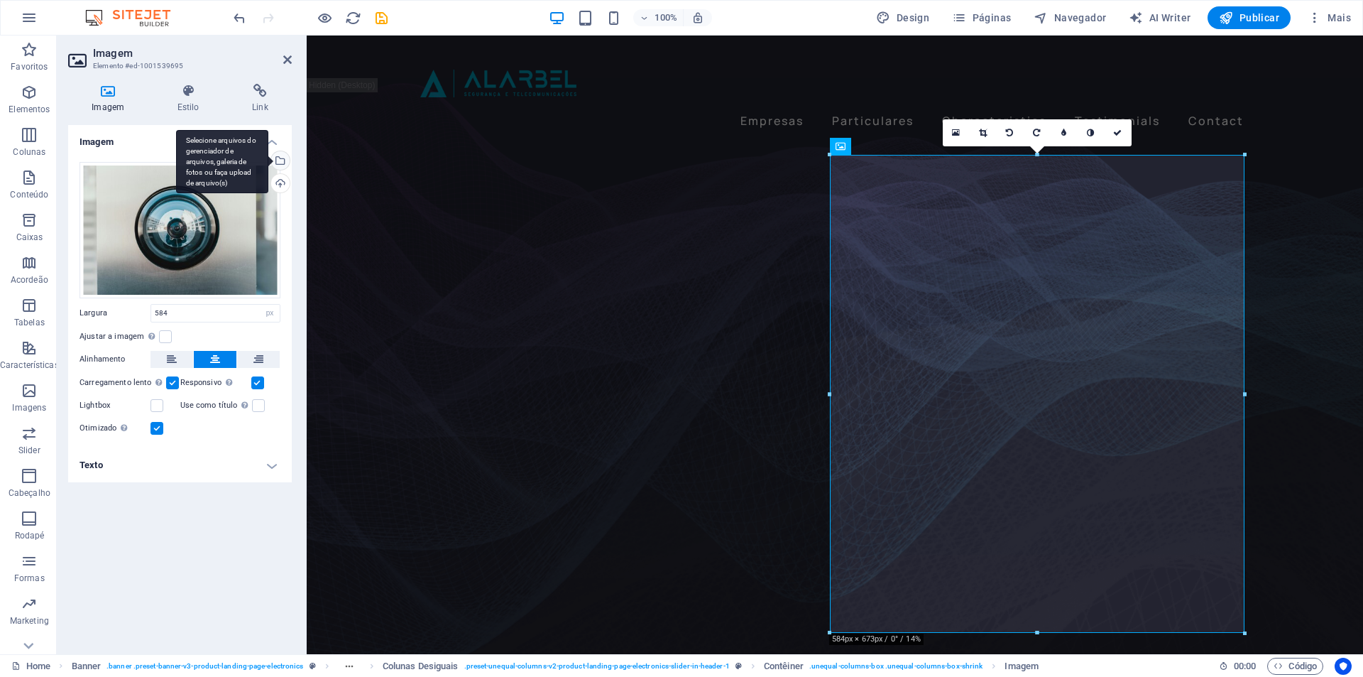
click at [275, 155] on div "Selecione arquivos do gerenciador de arquivos, galeria de fotos ou faça upload …" at bounding box center [278, 161] width 21 height 21
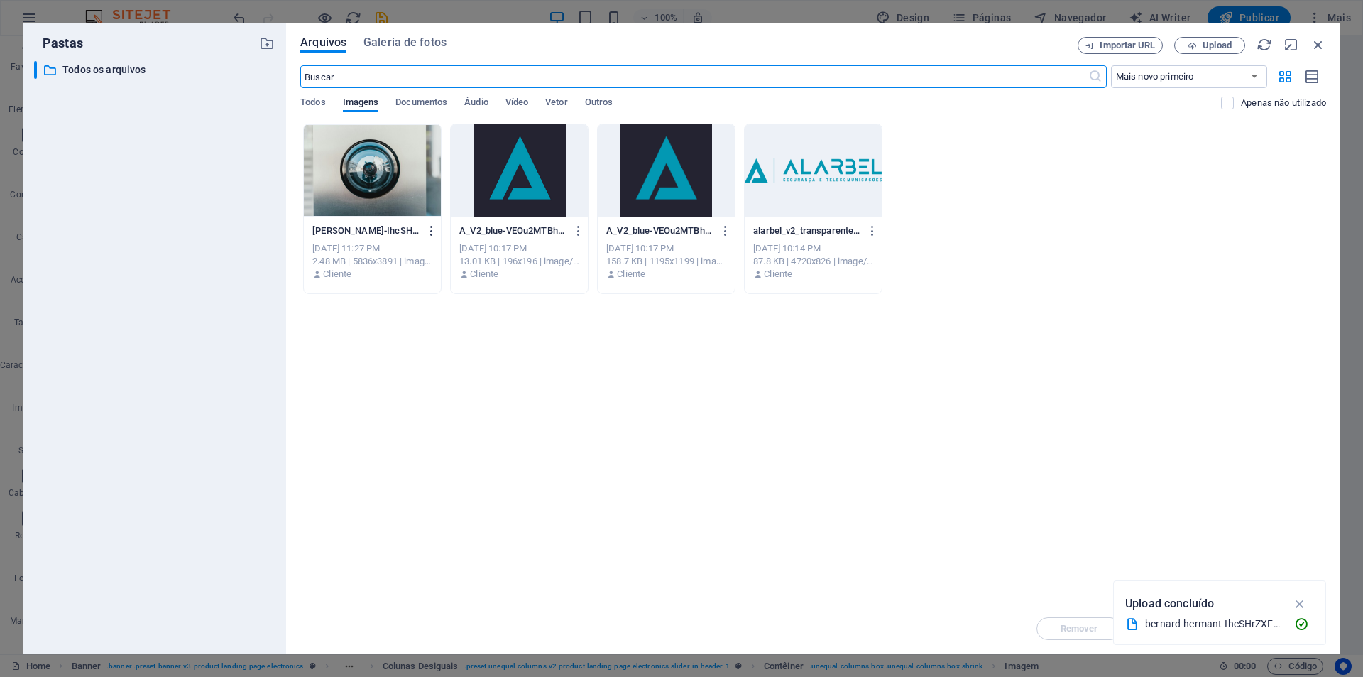
click at [431, 232] on icon "button" at bounding box center [431, 230] width 13 height 13
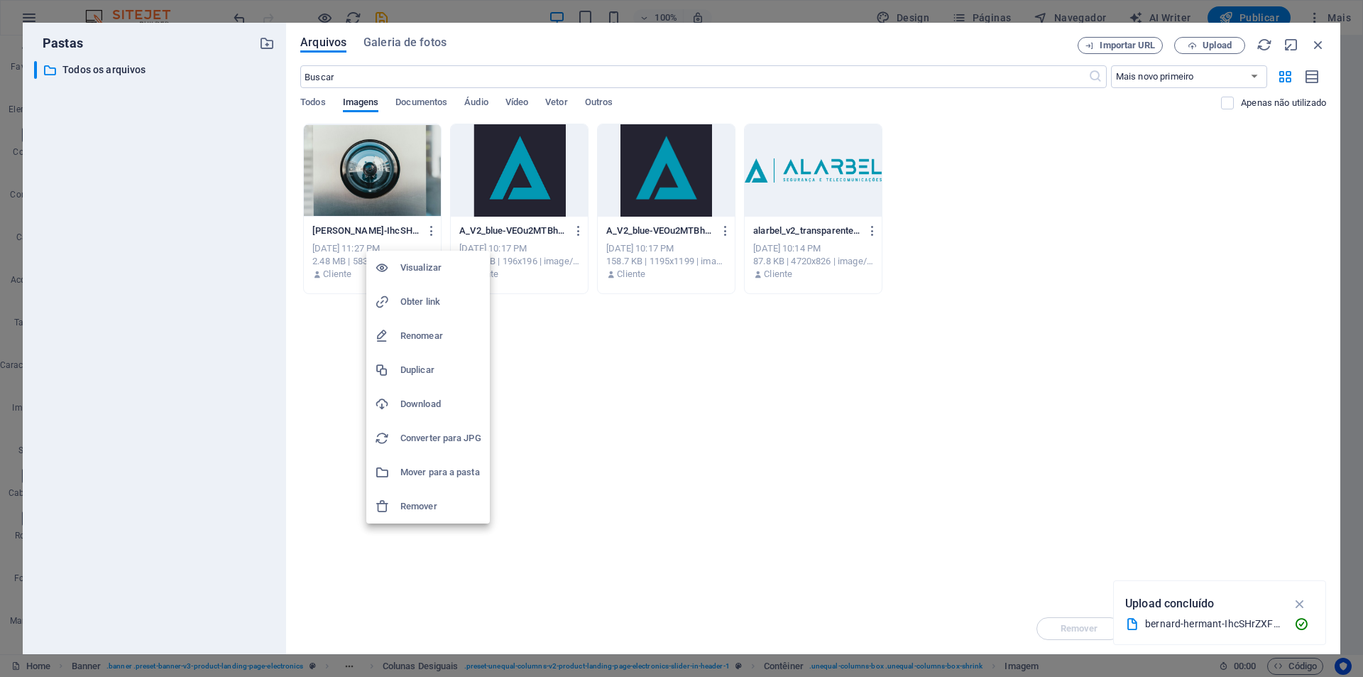
click at [410, 509] on h6 "Remover" at bounding box center [441, 506] width 81 height 17
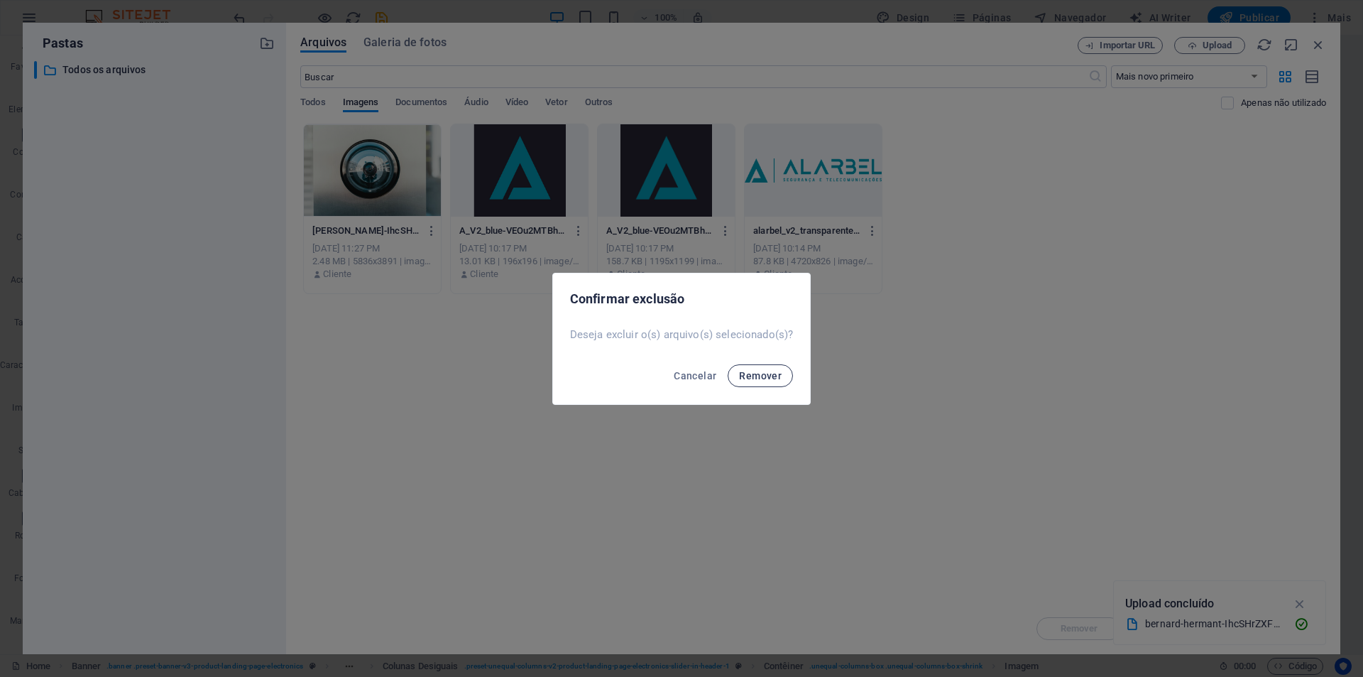
click at [764, 378] on span "Remover" at bounding box center [760, 375] width 43 height 11
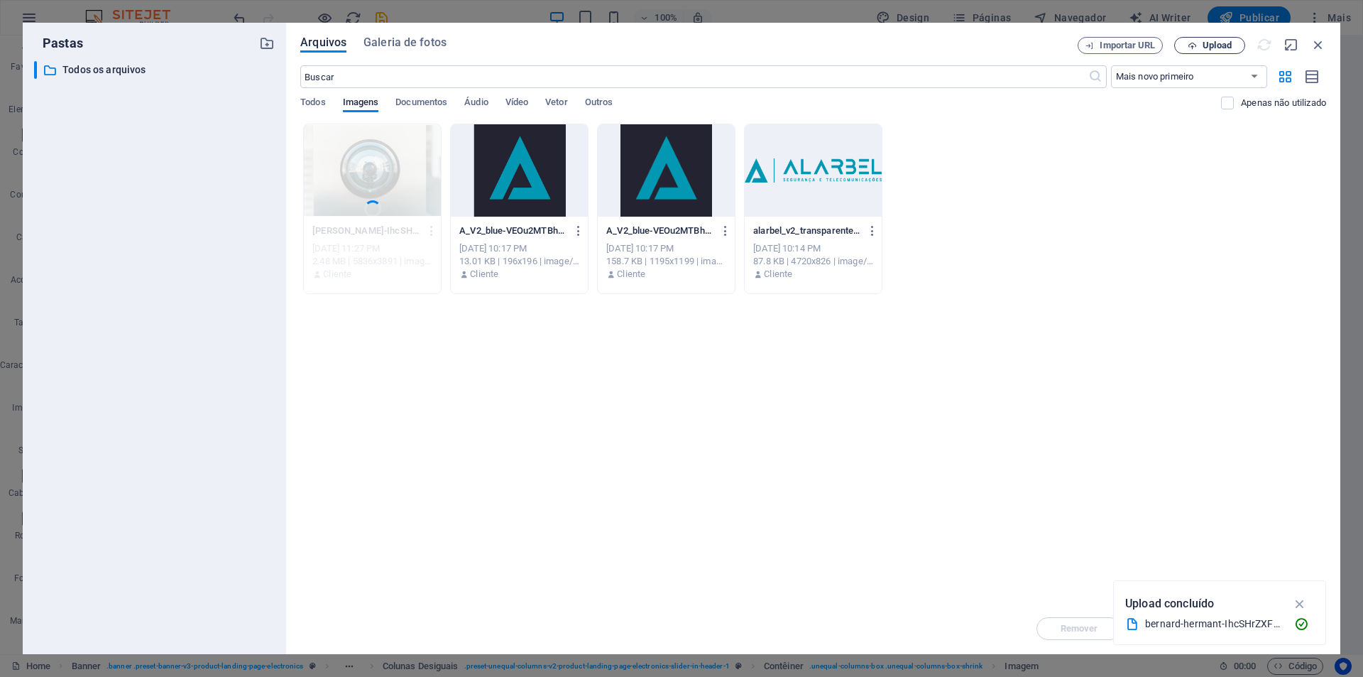
click at [1209, 47] on span "Upload" at bounding box center [1217, 45] width 29 height 9
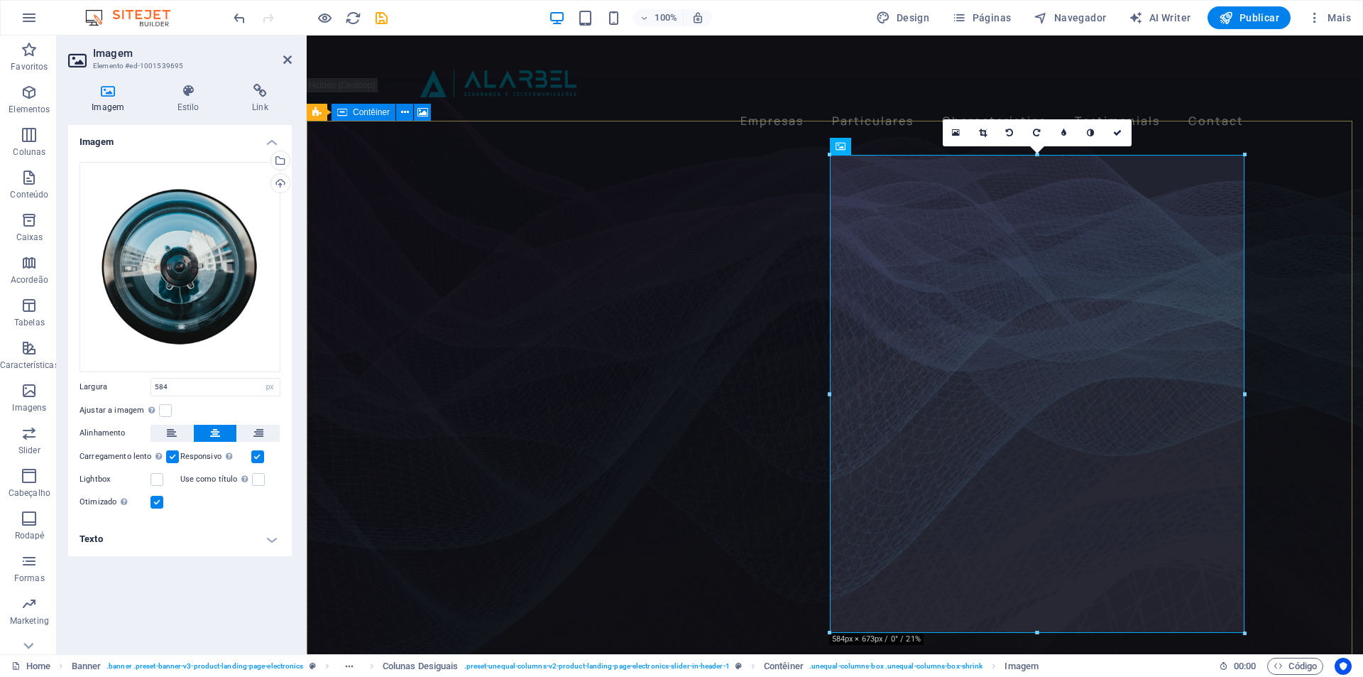
click at [1303, 337] on figure at bounding box center [835, 400] width 1057 height 582
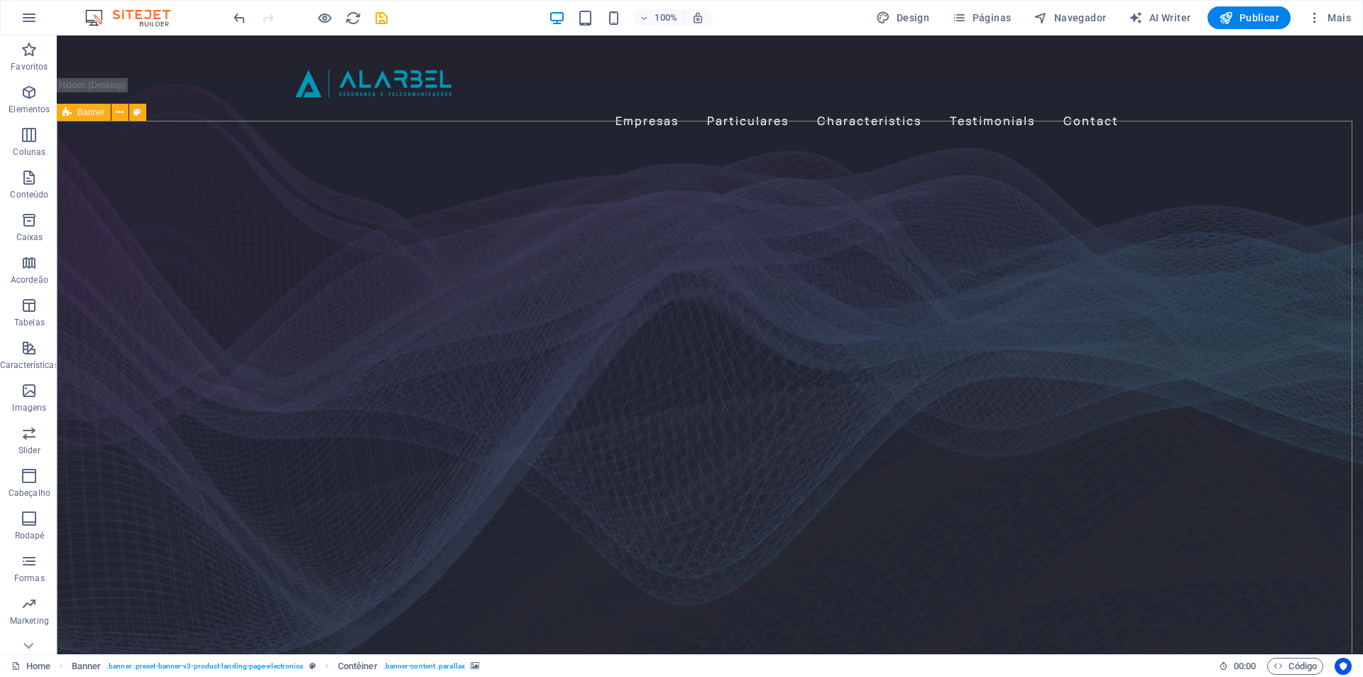
click at [67, 111] on icon at bounding box center [66, 112] width 9 height 17
click at [69, 112] on icon at bounding box center [66, 112] width 9 height 17
click at [120, 111] on icon at bounding box center [120, 112] width 8 height 15
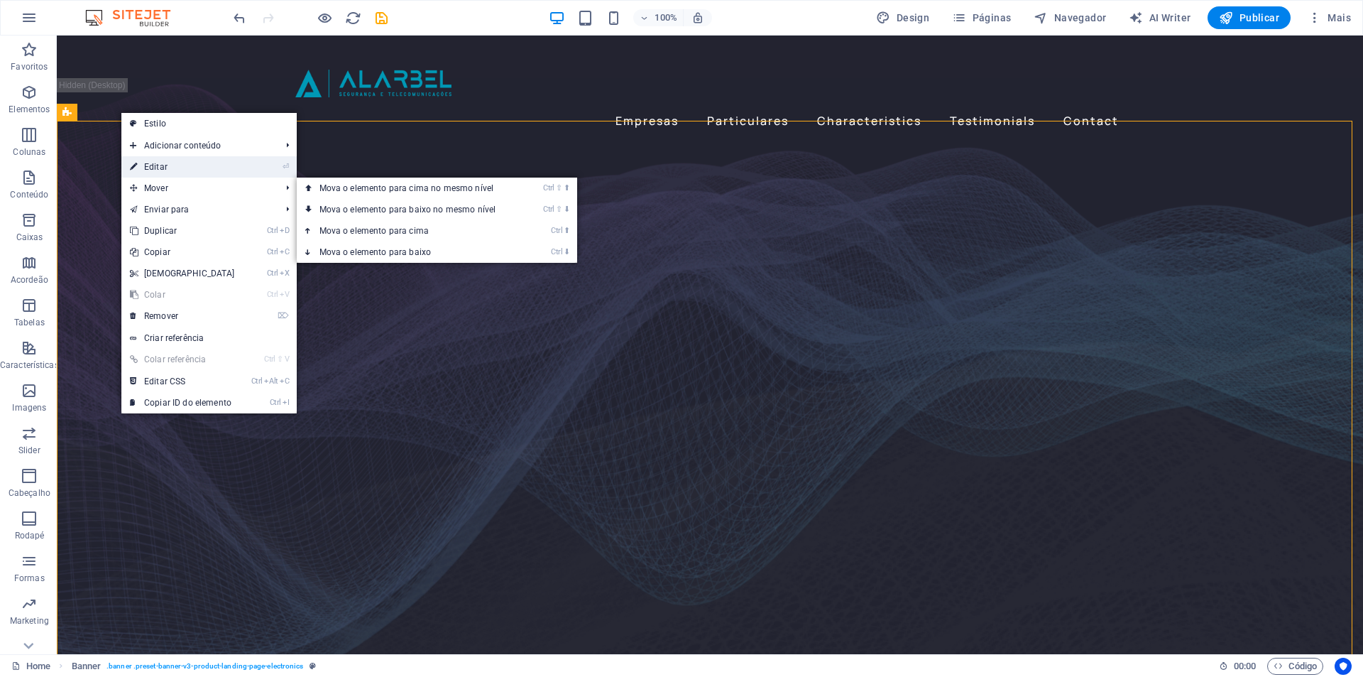
click at [148, 167] on link "⏎ Editar" at bounding box center [182, 166] width 122 height 21
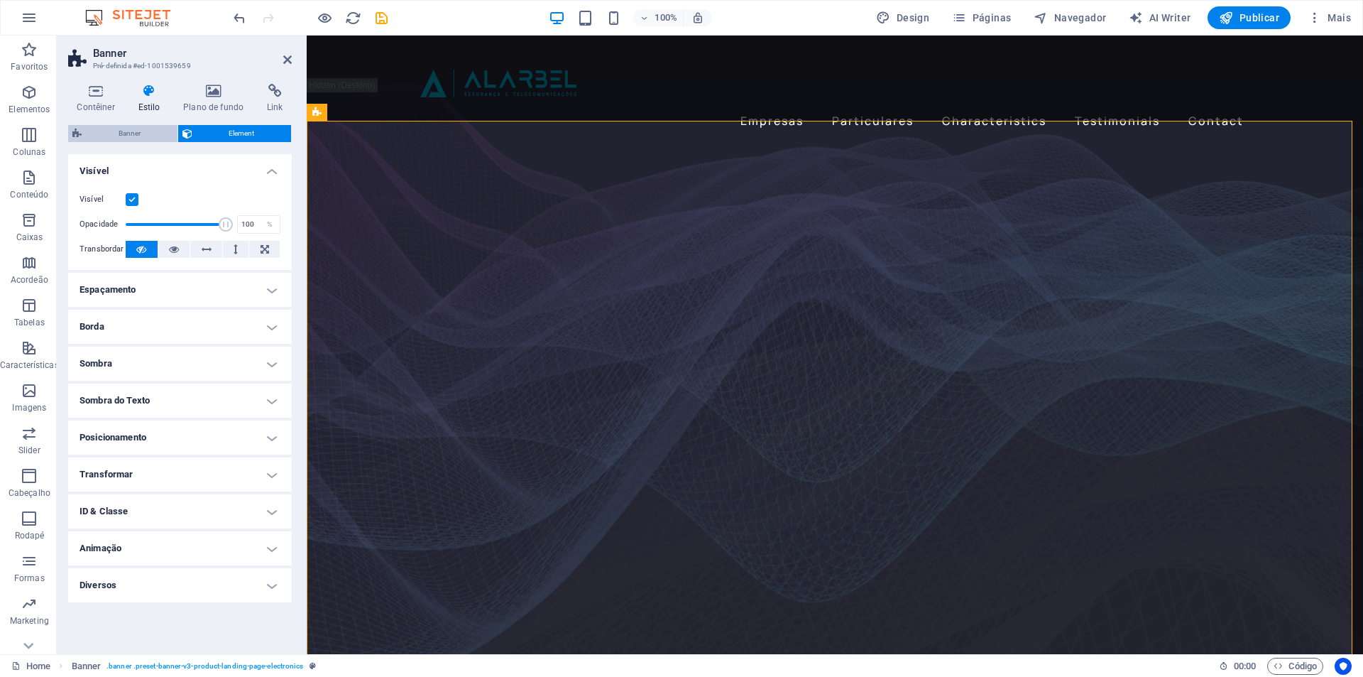
click at [119, 129] on span "Banner" at bounding box center [129, 133] width 87 height 17
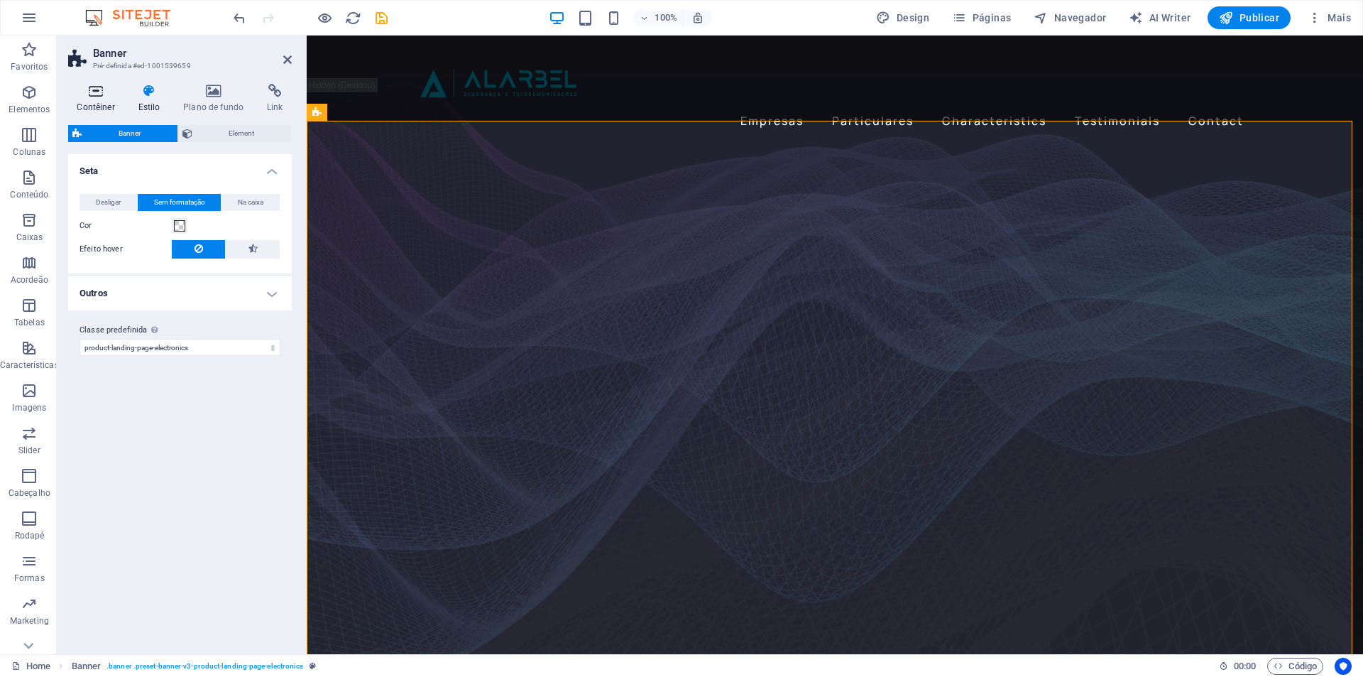
click at [99, 104] on h4 "Contêiner" at bounding box center [98, 99] width 61 height 30
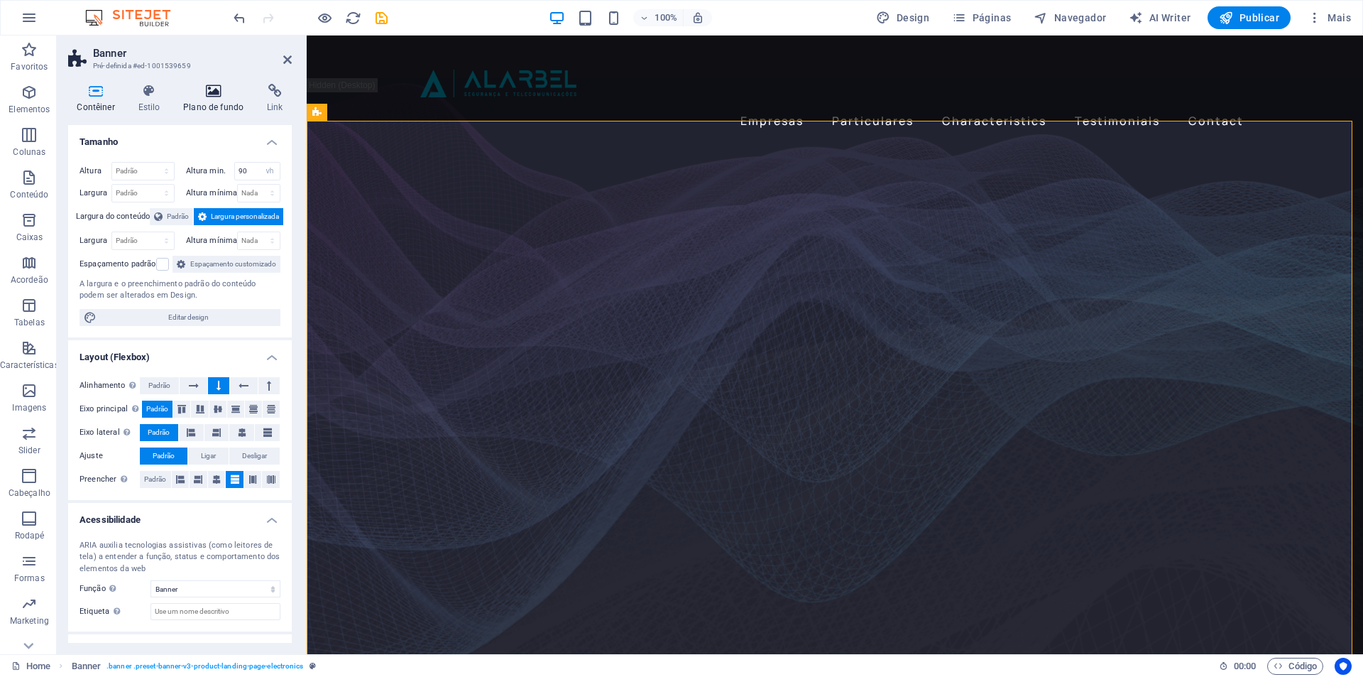
click at [205, 104] on h4 "Plano de fundo" at bounding box center [217, 99] width 84 height 30
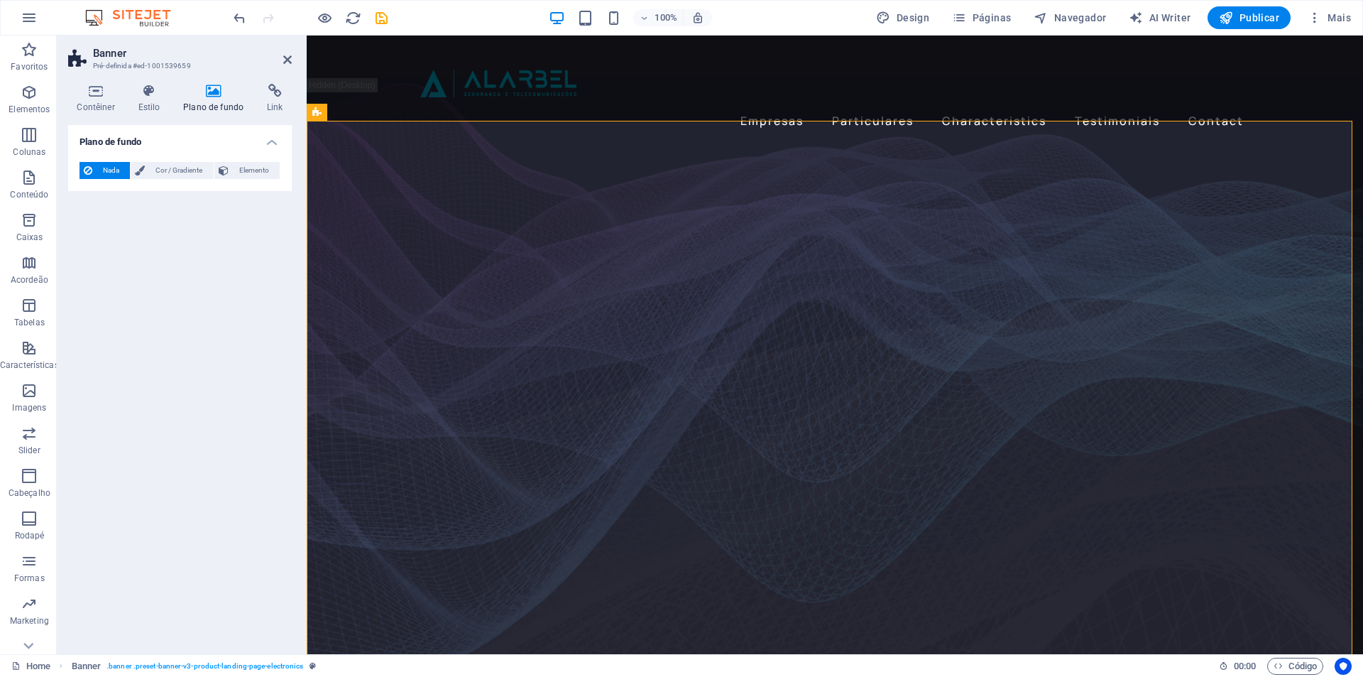
click at [282, 55] on h2 "Banner" at bounding box center [192, 53] width 199 height 13
click at [295, 60] on aside "Banner Pré-definida #ed-1001539659 Contêiner Estilo Plano de fundo Link Tamanho…" at bounding box center [182, 345] width 250 height 619
click at [283, 60] on icon at bounding box center [287, 59] width 9 height 11
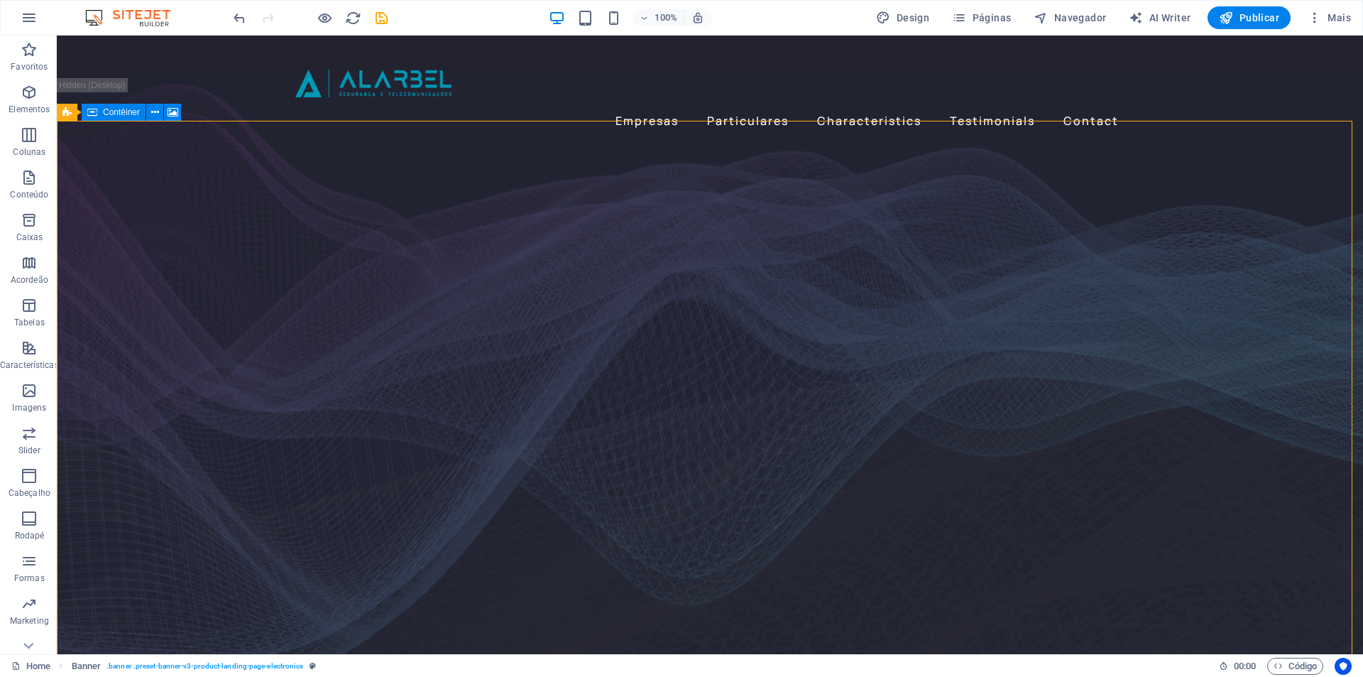
click at [116, 113] on span "Contêiner" at bounding box center [121, 112] width 37 height 9
click at [69, 114] on icon at bounding box center [66, 112] width 9 height 17
click at [190, 170] on figure at bounding box center [710, 400] width 1307 height 582
click at [309, 147] on div "Slider" at bounding box center [314, 146] width 49 height 17
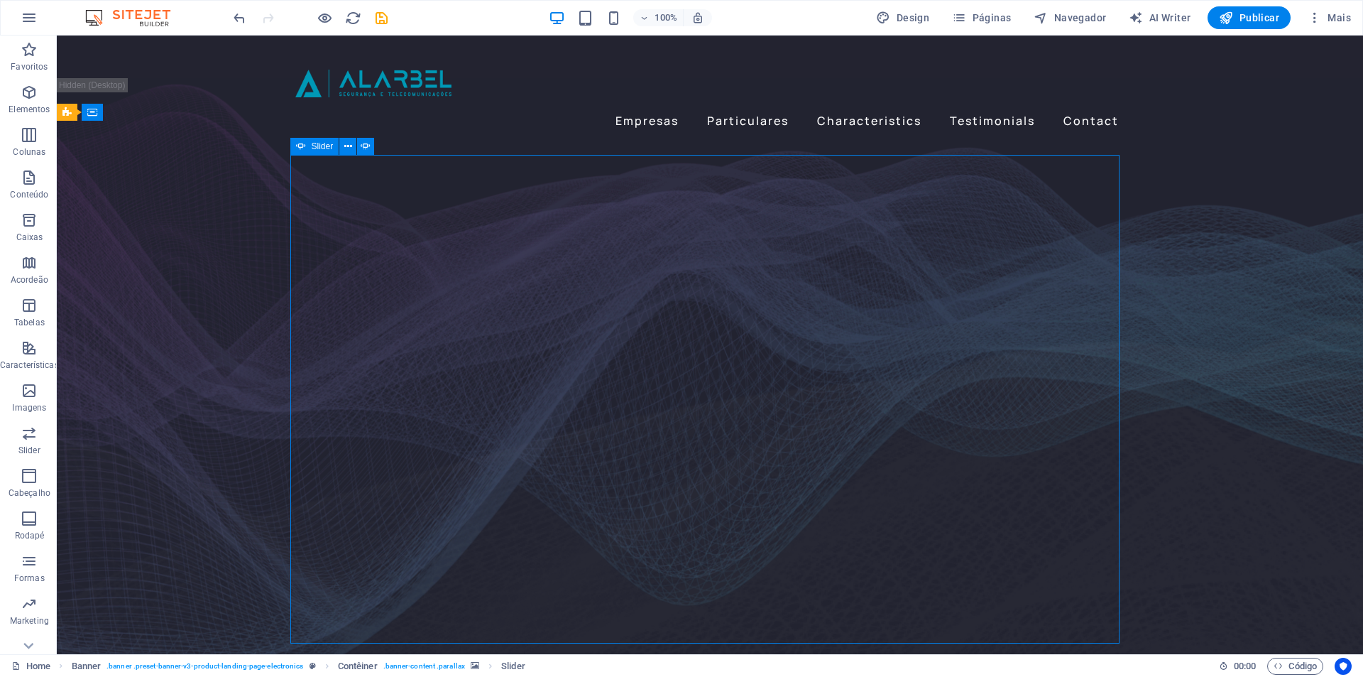
click at [309, 147] on div "Slider" at bounding box center [314, 146] width 49 height 17
select select "fade"
select select "ms"
select select "s"
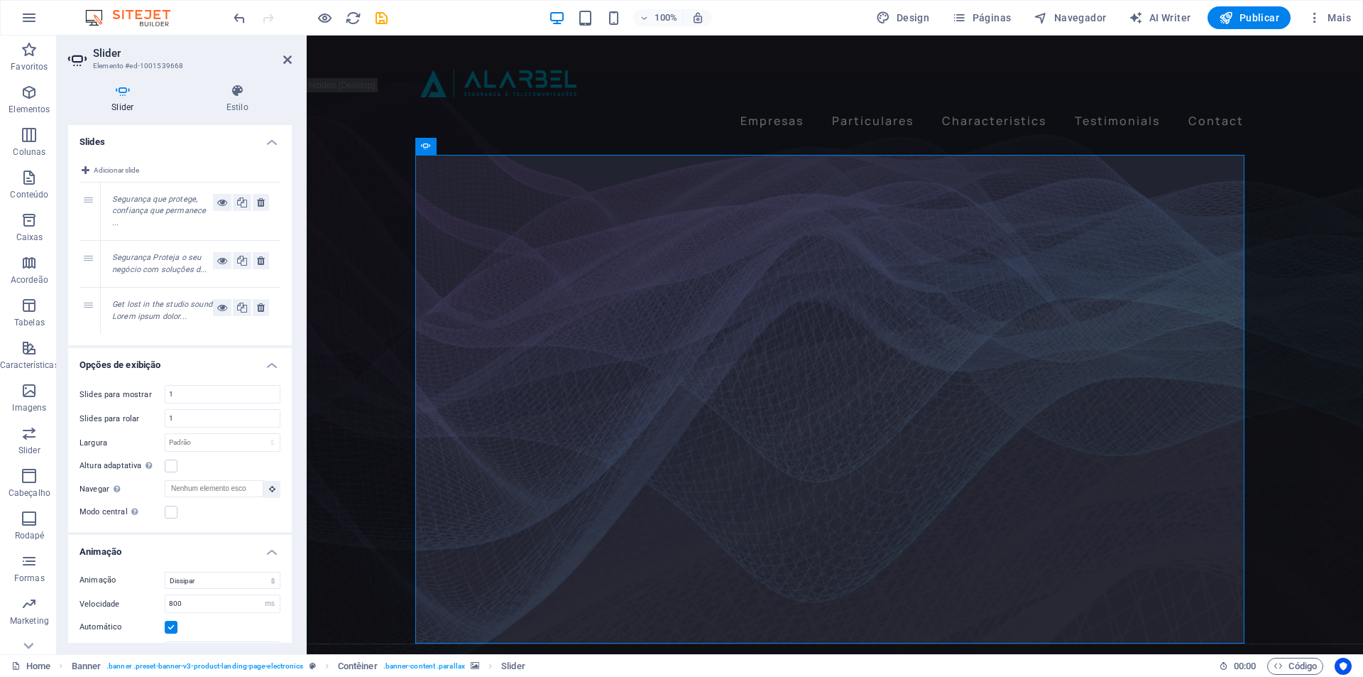
click at [143, 254] on em "Segurança Proteja o seu negócio com soluções d..." at bounding box center [159, 263] width 94 height 21
click at [158, 209] on em "Segurança que protege, confiança que permanece ..." at bounding box center [159, 211] width 94 height 33
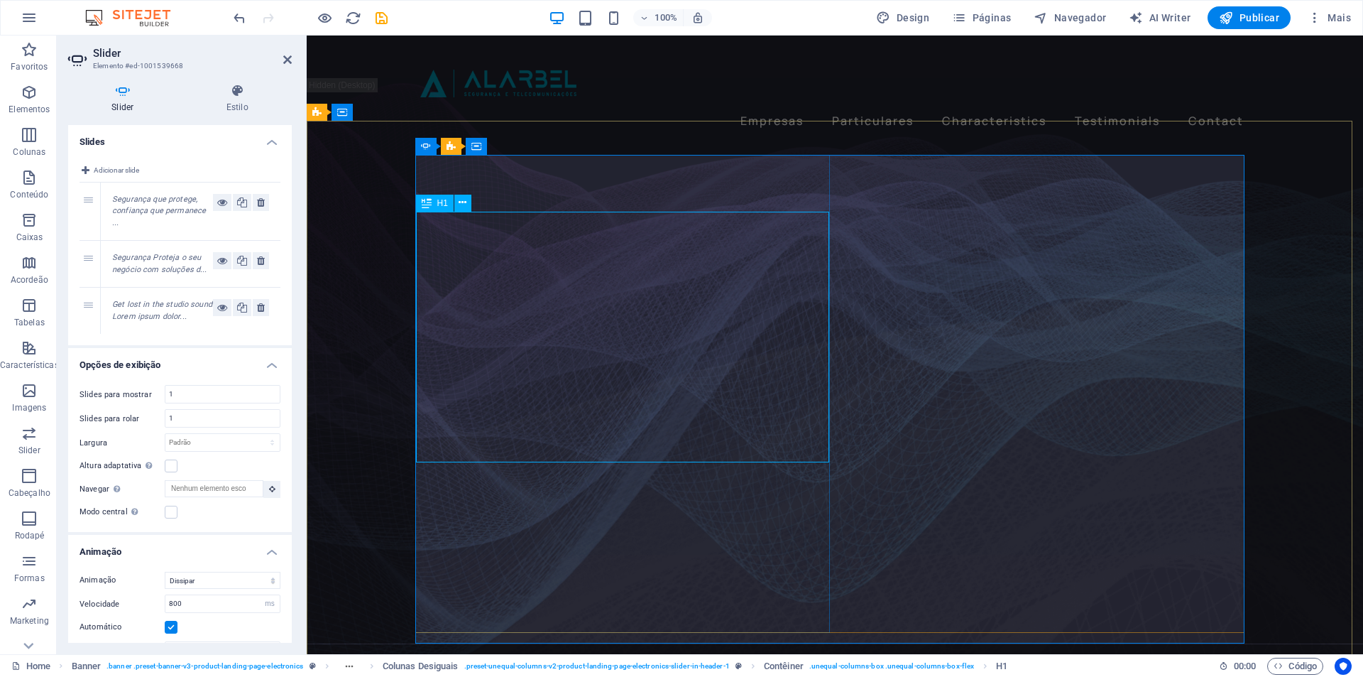
click at [440, 204] on span "H1" at bounding box center [442, 203] width 11 height 9
click at [465, 202] on icon at bounding box center [463, 202] width 8 height 15
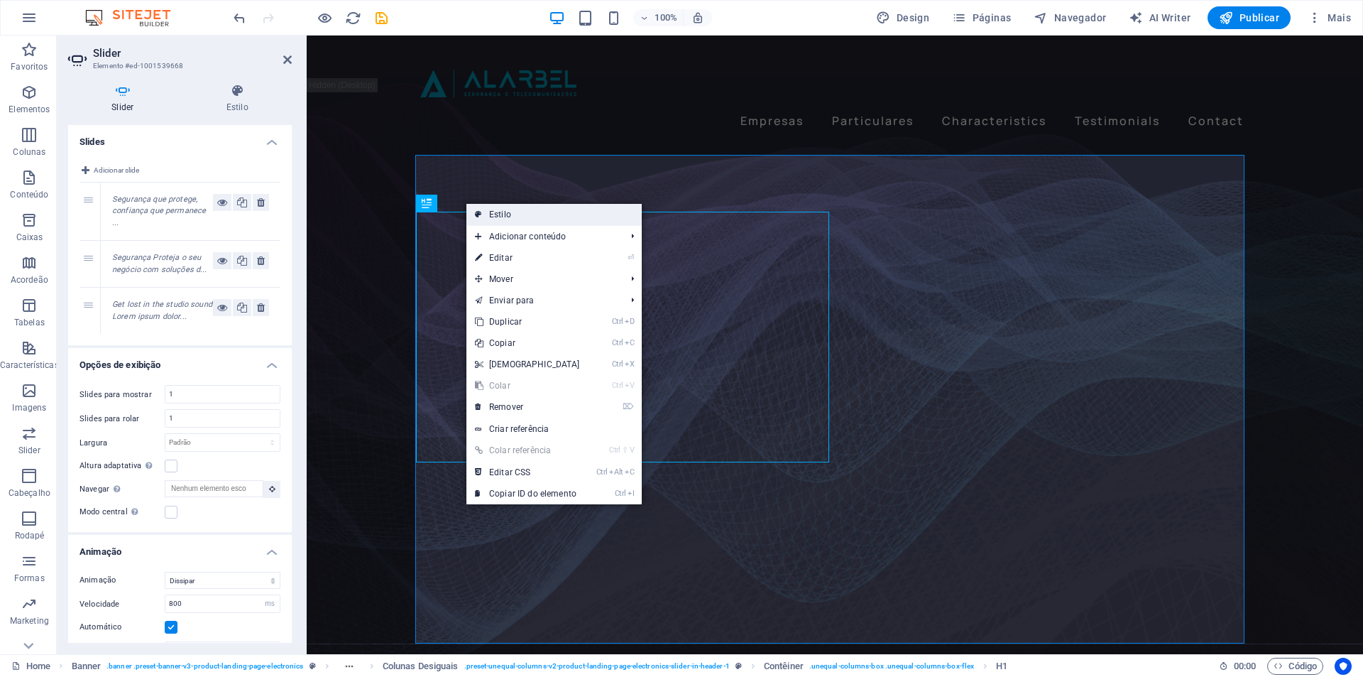
drag, startPoint x: 506, startPoint y: 217, endPoint x: 200, endPoint y: 195, distance: 306.9
click at [506, 217] on link "Estilo" at bounding box center [554, 214] width 175 height 21
select select "%"
select select "rem"
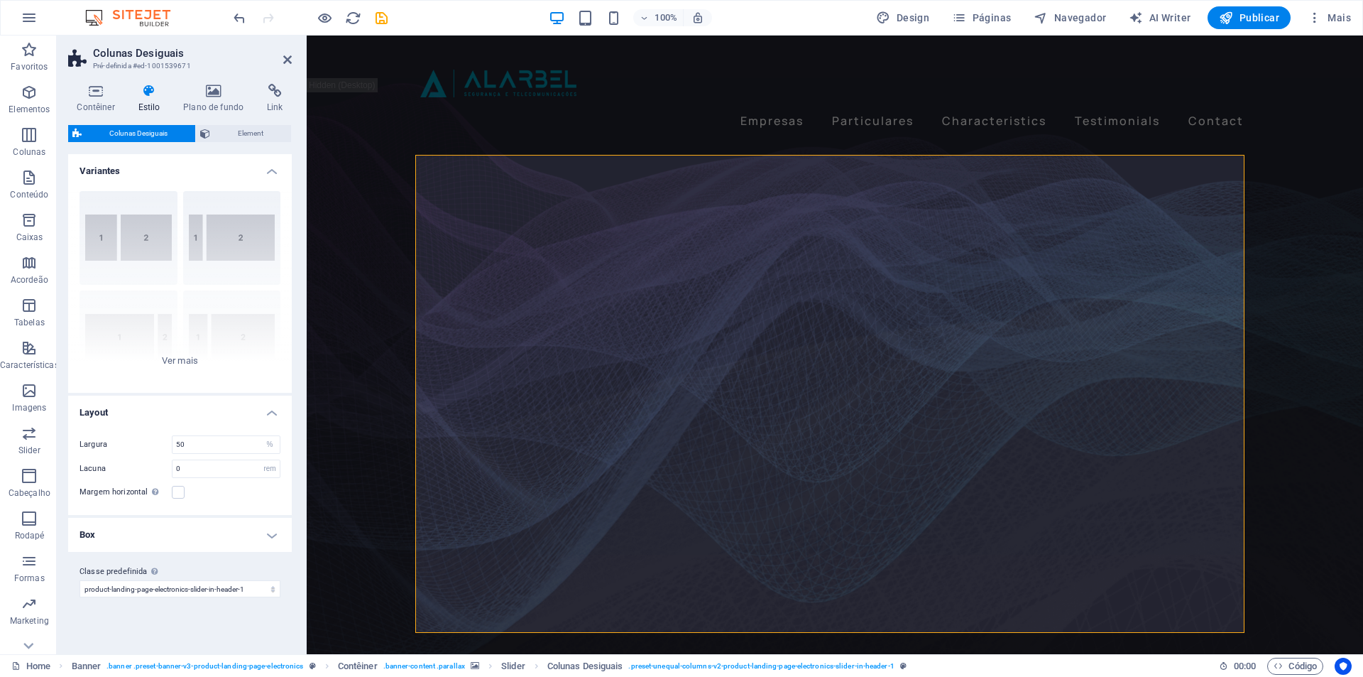
click at [281, 58] on h2 "Colunas Desiguais" at bounding box center [192, 53] width 199 height 13
click at [288, 57] on icon at bounding box center [287, 59] width 9 height 11
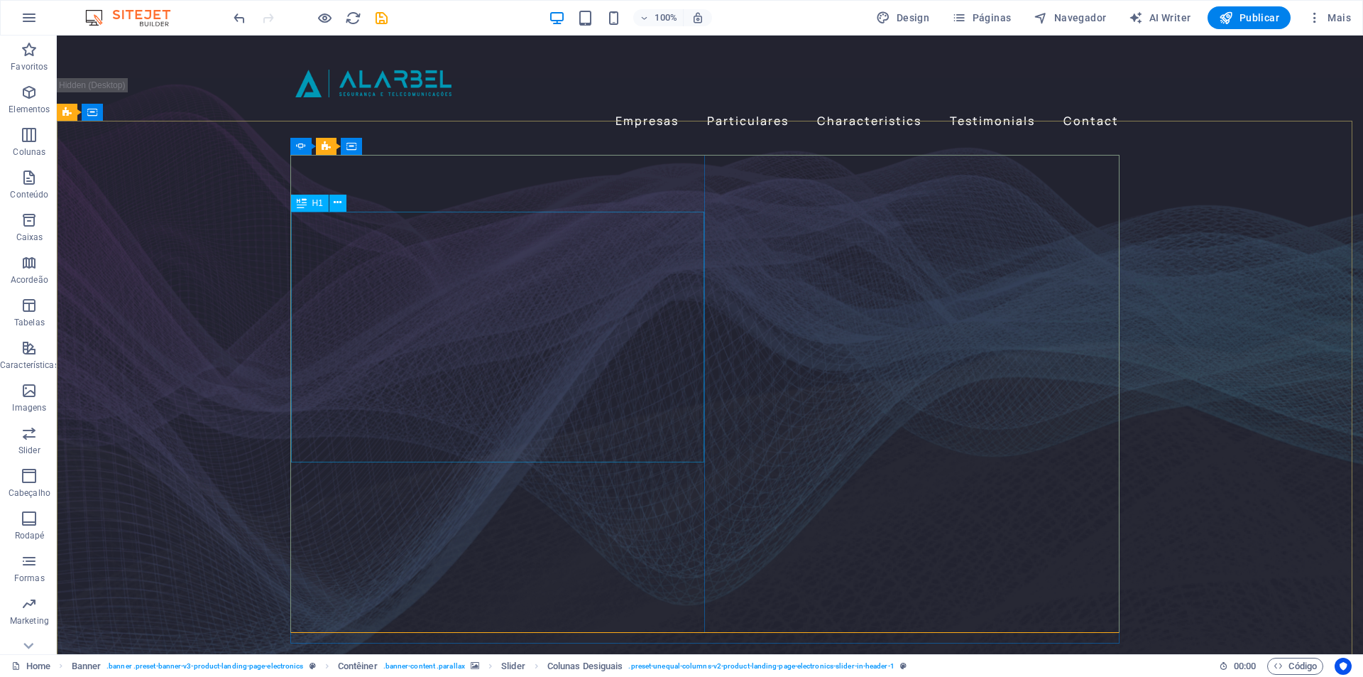
click at [306, 205] on icon at bounding box center [302, 203] width 10 height 17
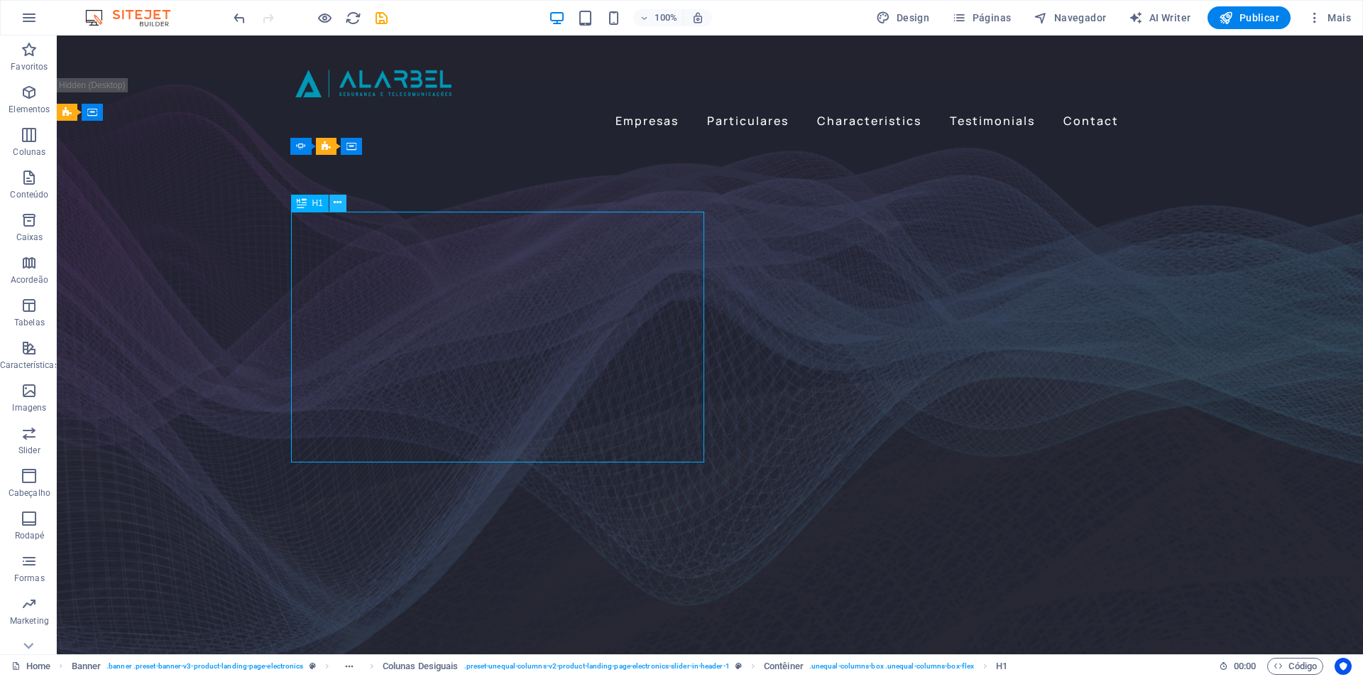
click at [341, 203] on icon at bounding box center [338, 202] width 8 height 15
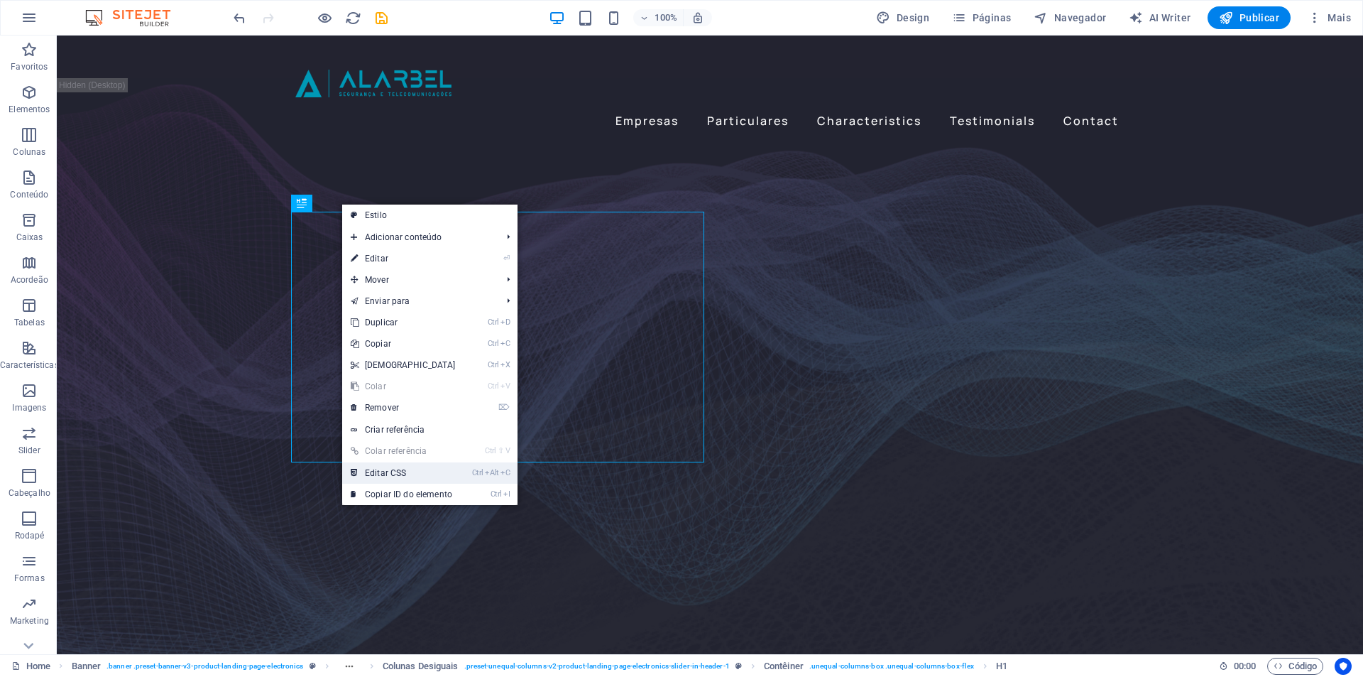
click at [398, 476] on link "Ctrl Alt C Editar CSS" at bounding box center [403, 472] width 122 height 21
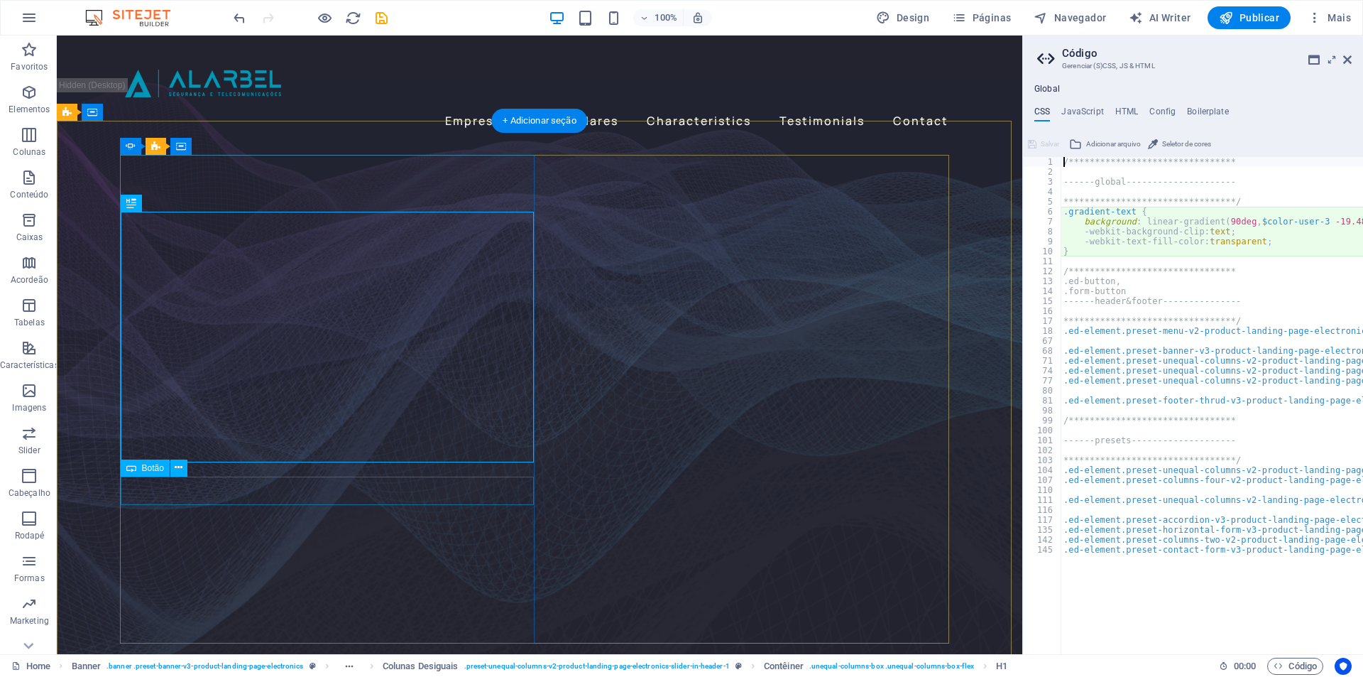
type textarea "background: linear-gradient(90deg, $color-user-3 -19.48%, $color-user-2 29.97%,…"
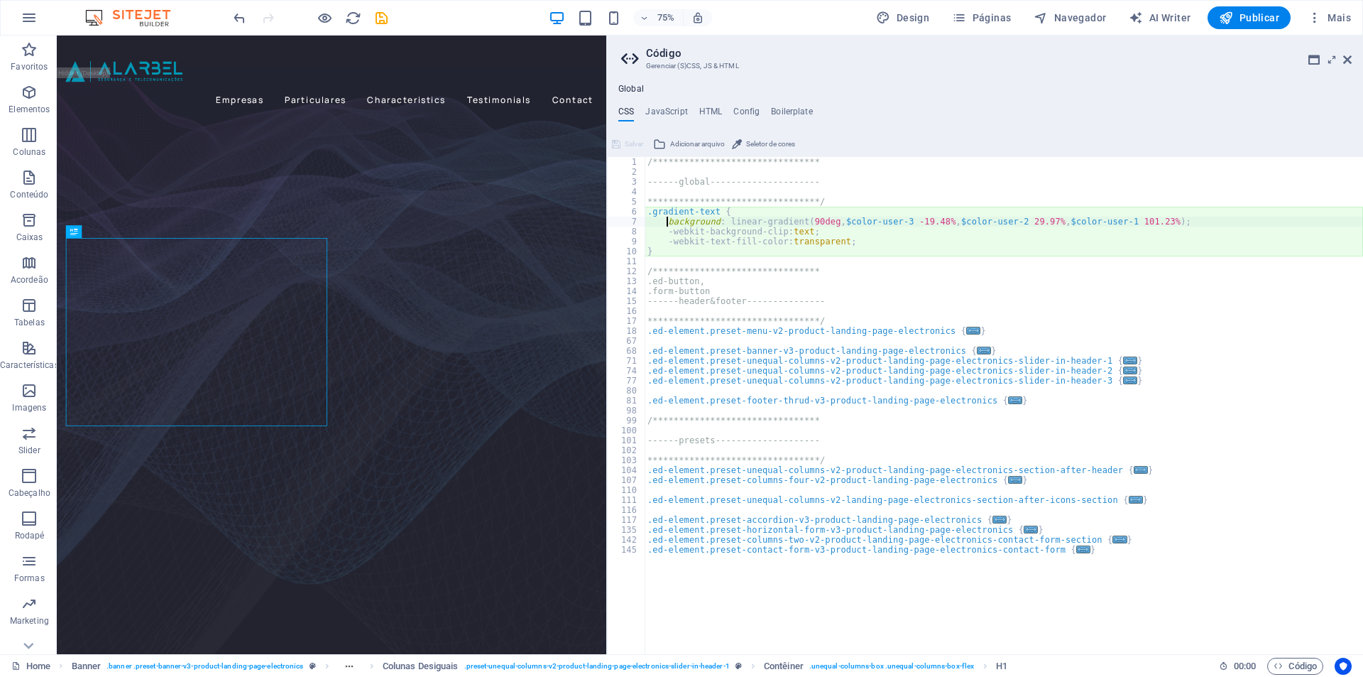
drag, startPoint x: 1024, startPoint y: 522, endPoint x: 729, endPoint y: 590, distance: 302.5
click at [604, 481] on div "Home Favoritos Elementos Colunas Conteúdo Caixas Acordeão Tabelas Característic…" at bounding box center [681, 345] width 1363 height 619
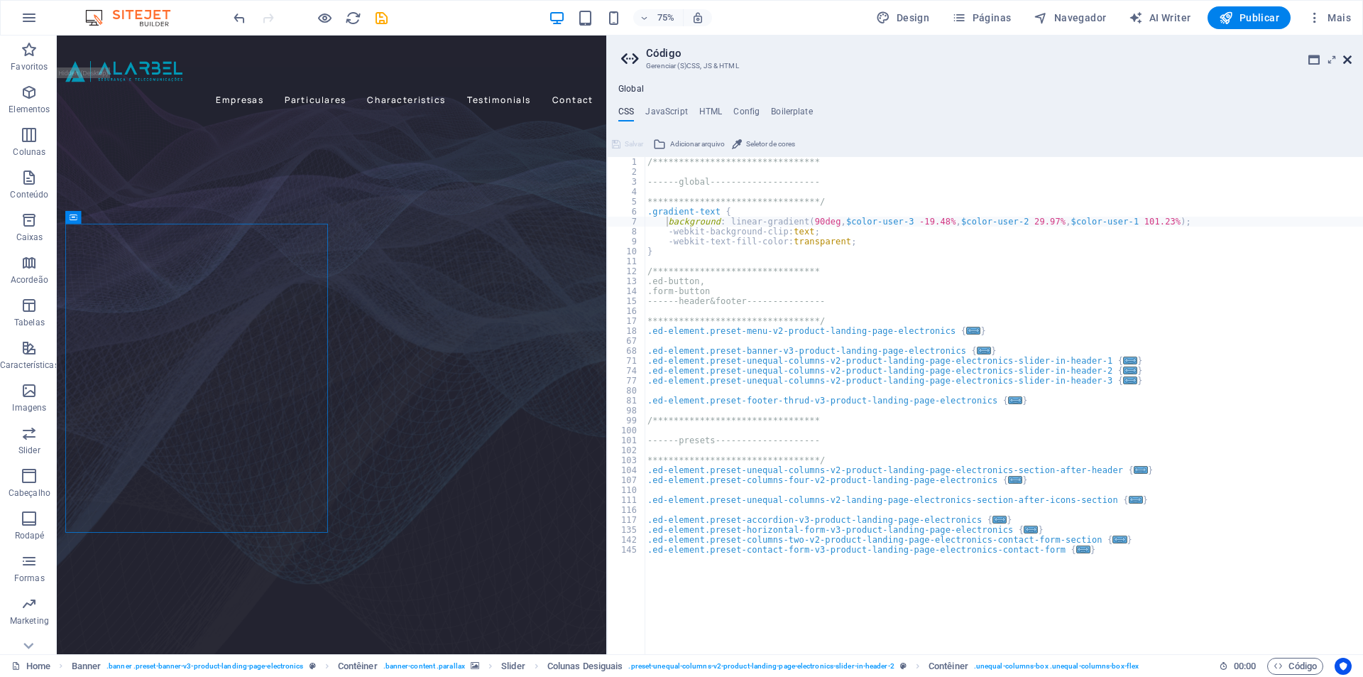
click at [1349, 58] on icon at bounding box center [1348, 59] width 9 height 11
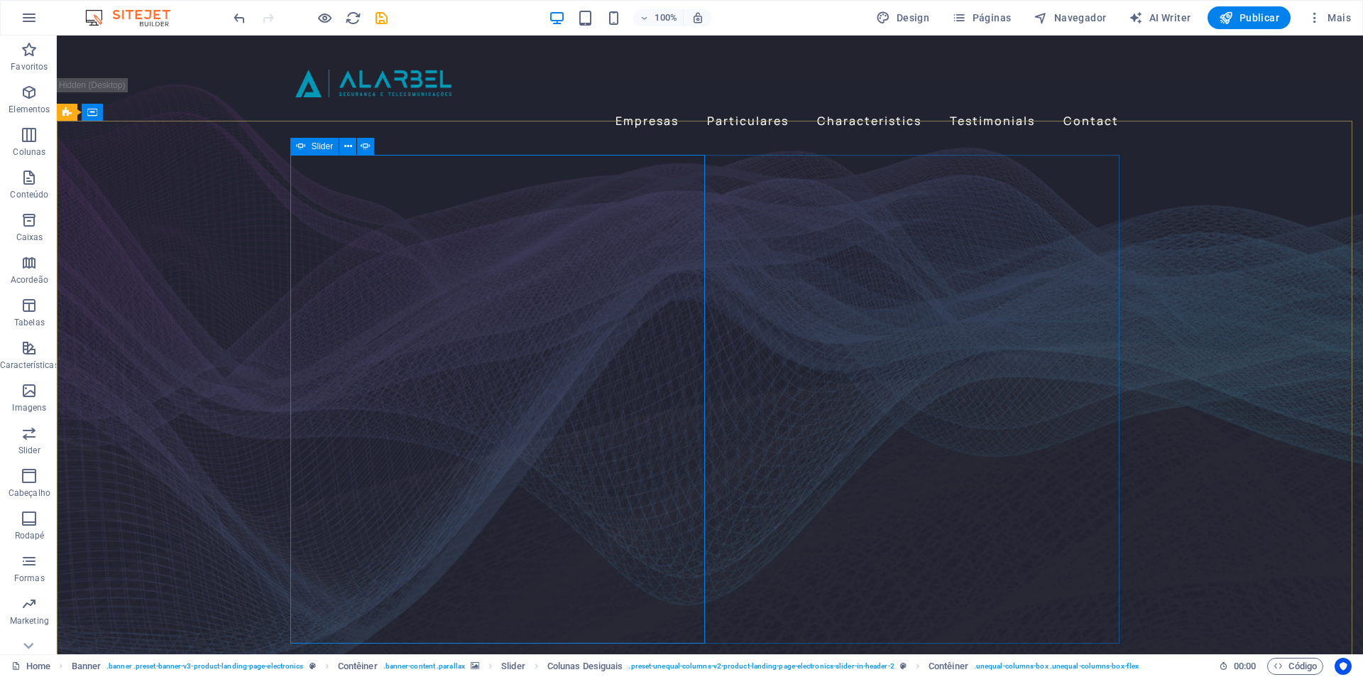
click at [303, 145] on icon at bounding box center [301, 146] width 10 height 17
select select "fade"
select select "ms"
select select "s"
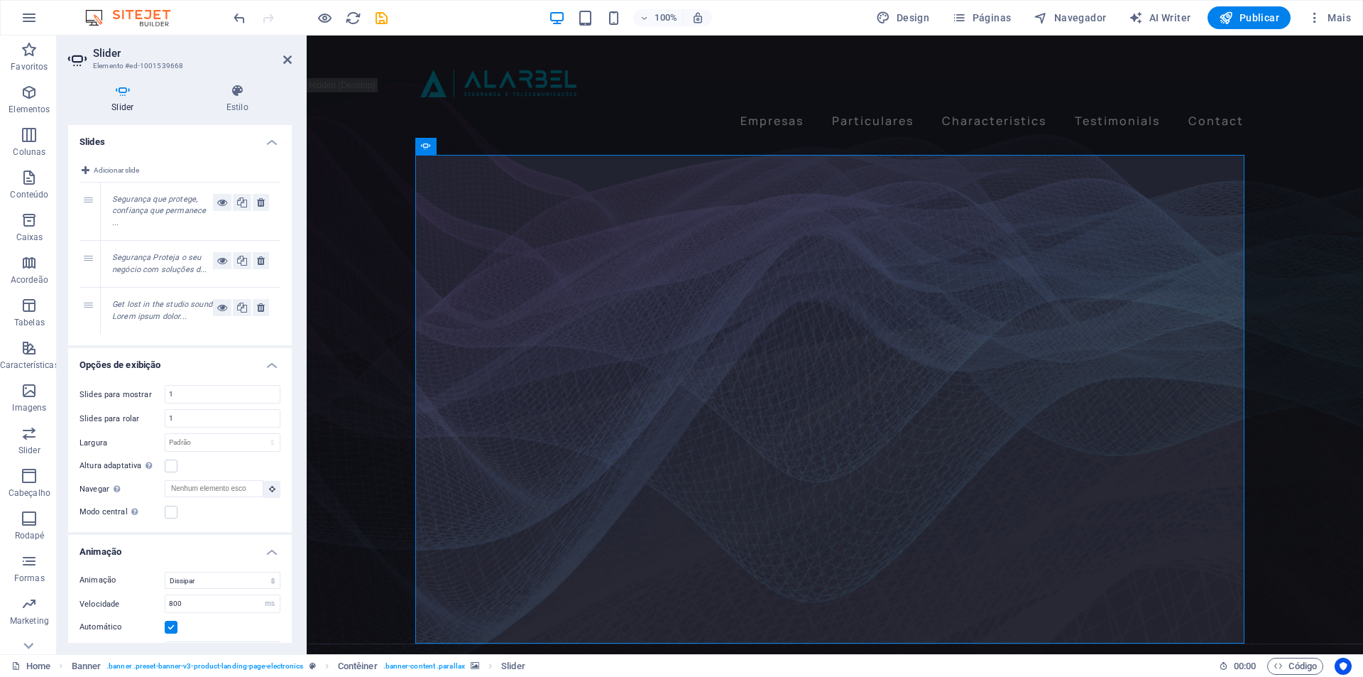
click at [127, 200] on em "Segurança que protege, confiança que permanece ..." at bounding box center [159, 211] width 94 height 33
click at [27, 179] on icon "button" at bounding box center [29, 177] width 17 height 17
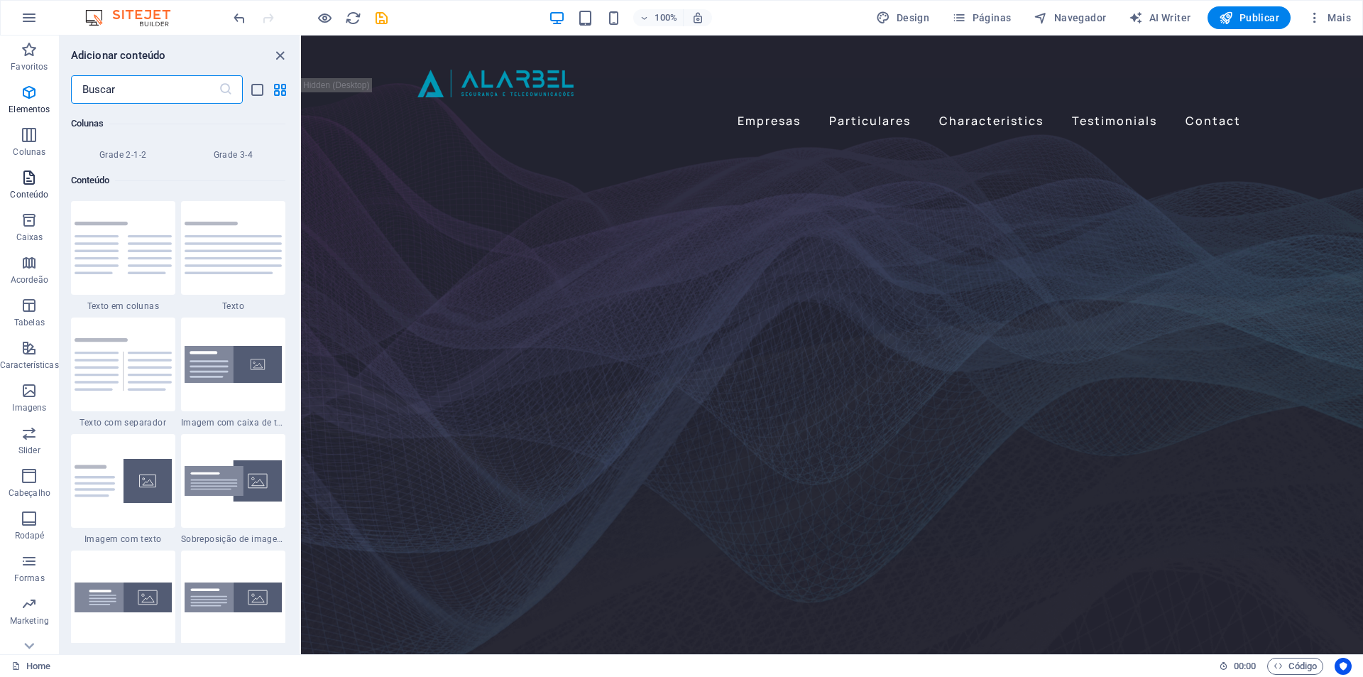
scroll to position [2485, 0]
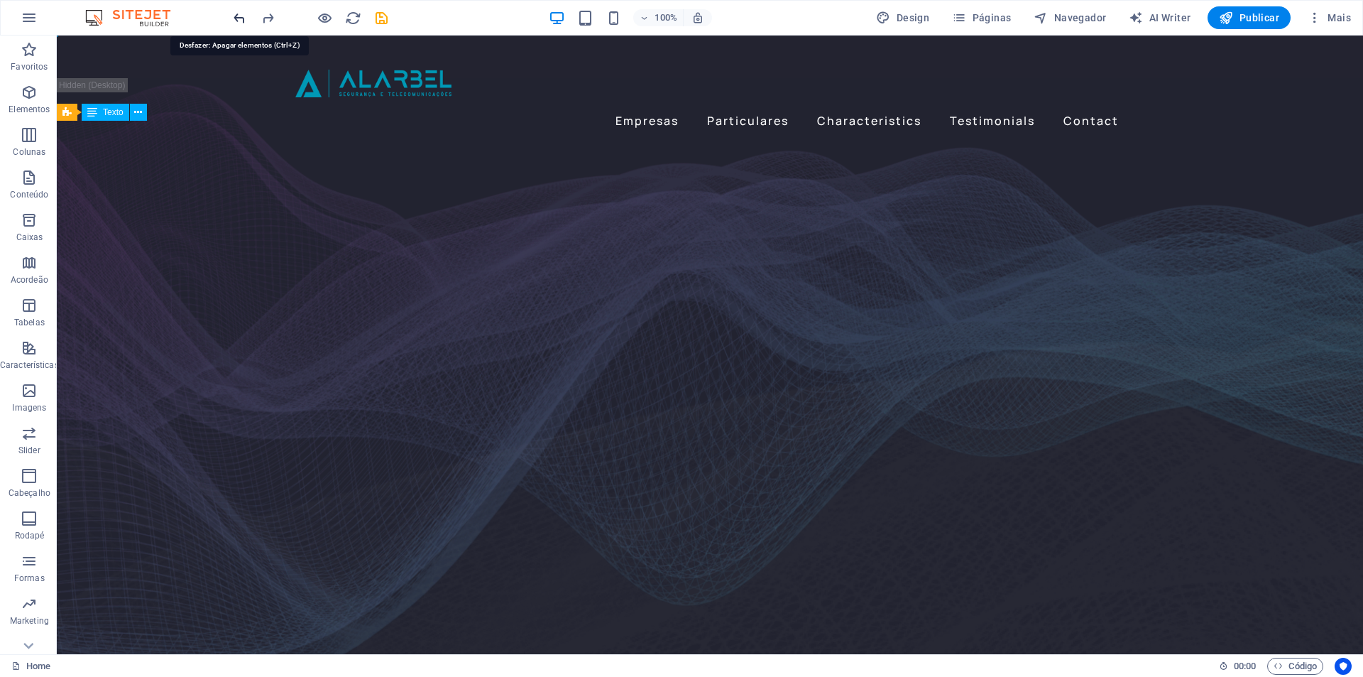
click at [237, 21] on icon "undo" at bounding box center [240, 18] width 16 height 16
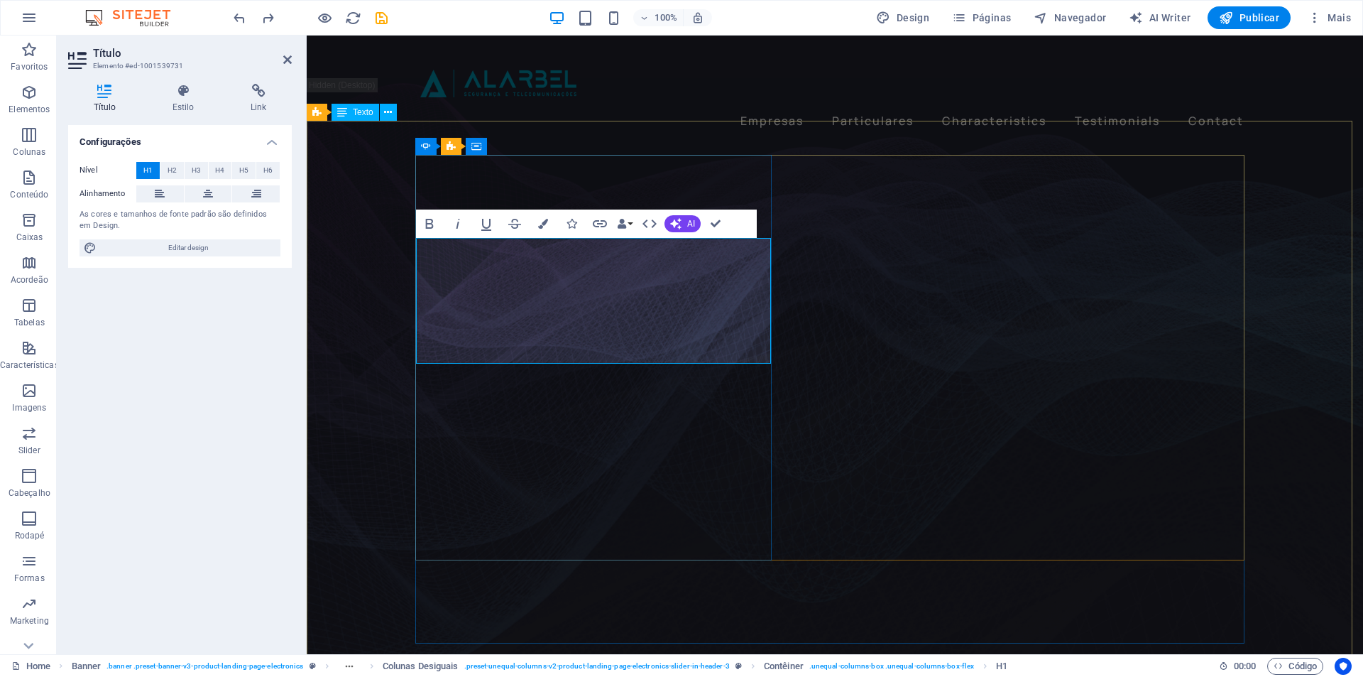
click at [288, 58] on icon at bounding box center [287, 59] width 9 height 11
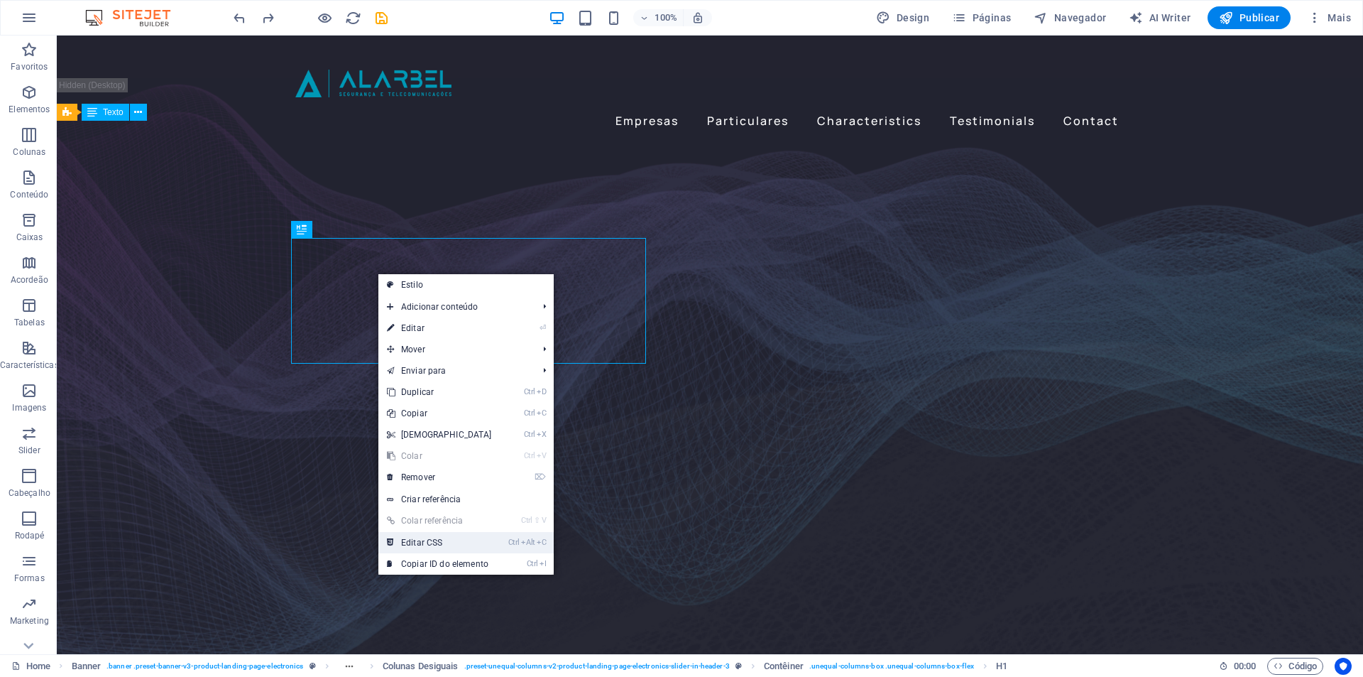
drag, startPoint x: 432, startPoint y: 537, endPoint x: 649, endPoint y: 498, distance: 220.1
click at [432, 537] on link "Ctrl Alt C Editar CSS" at bounding box center [439, 542] width 122 height 21
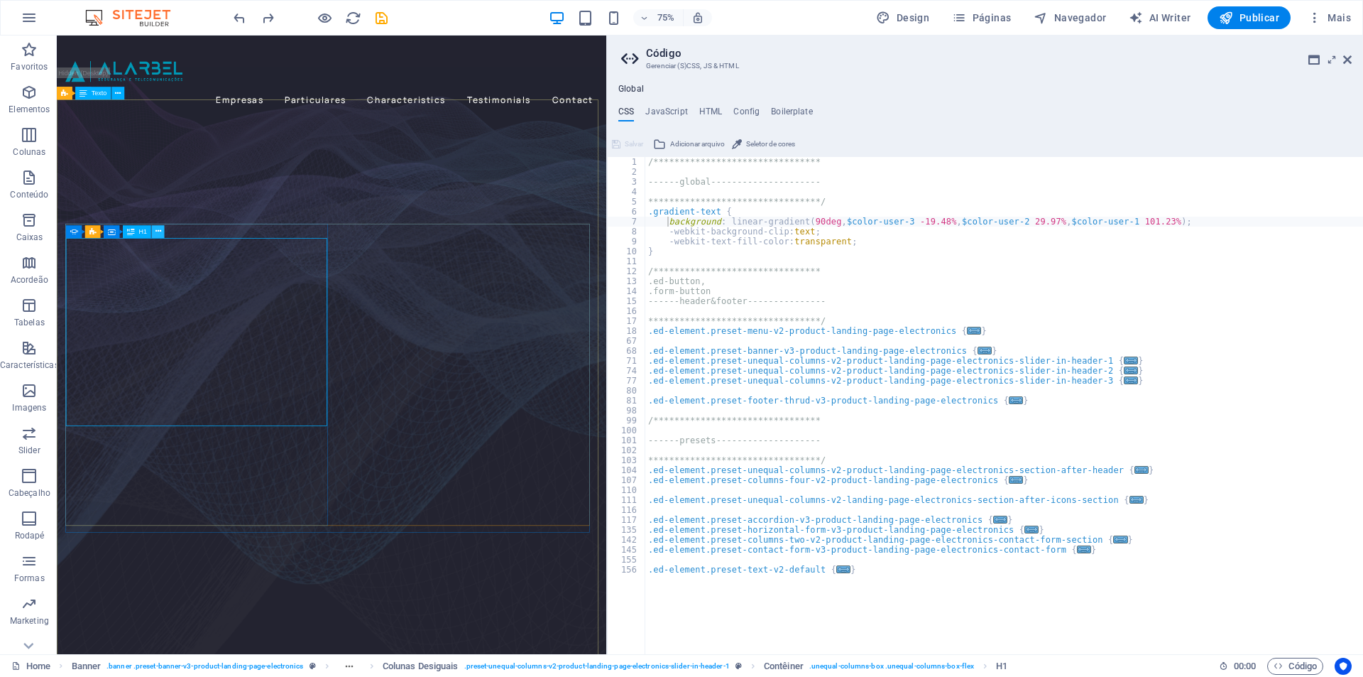
click at [159, 232] on icon at bounding box center [159, 231] width 6 height 11
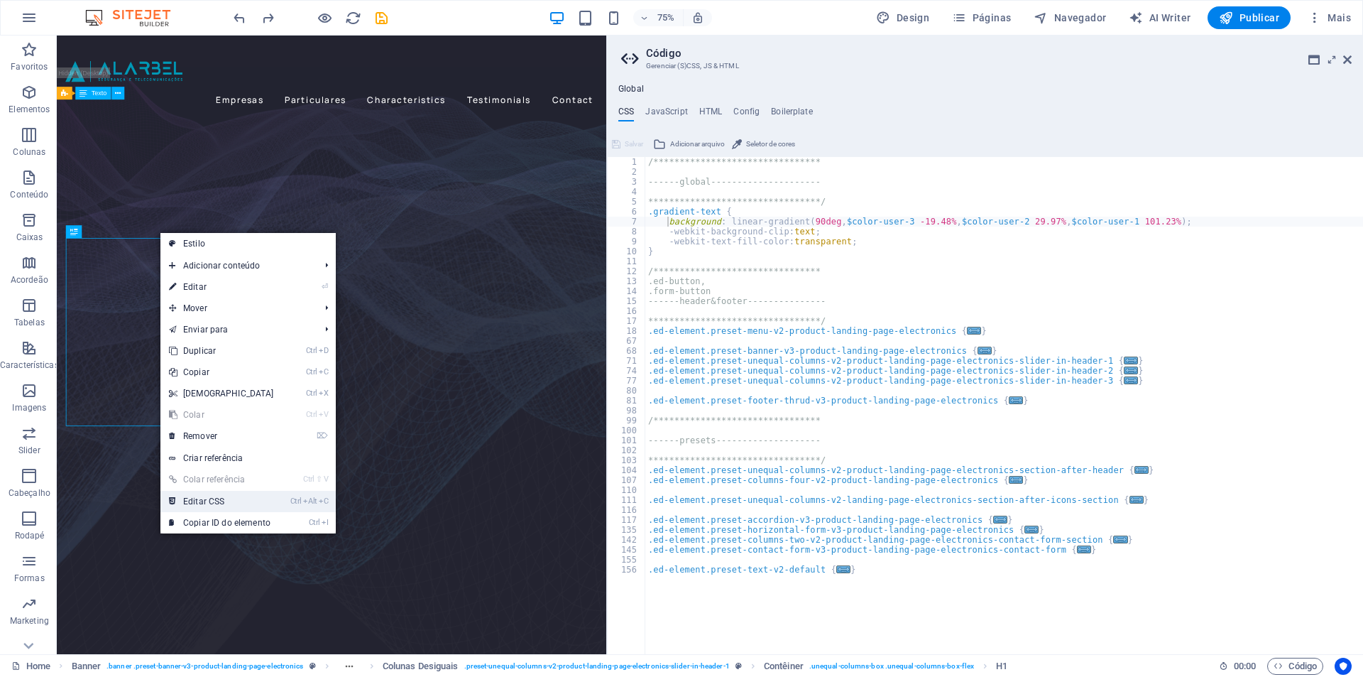
click at [216, 501] on link "Ctrl Alt C Editar CSS" at bounding box center [221, 501] width 122 height 21
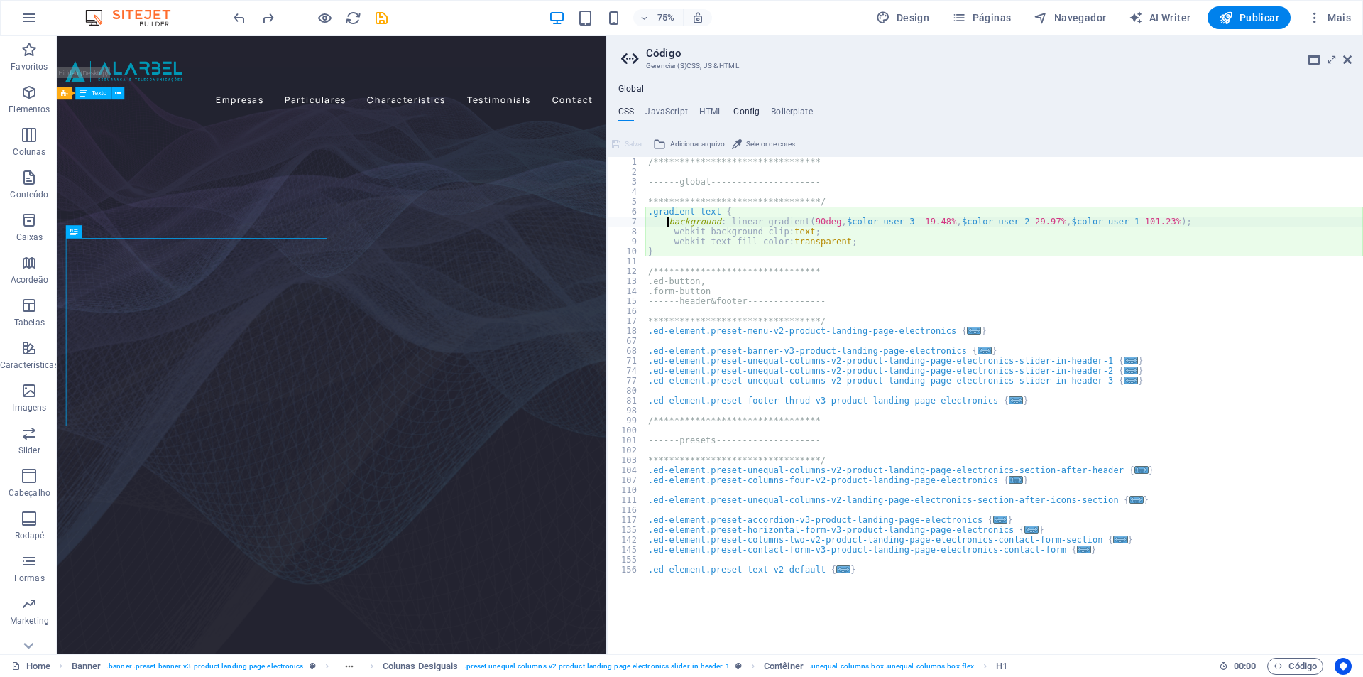
click at [739, 109] on h4 "Config" at bounding box center [747, 115] width 26 height 16
type textarea "$color-background: #232330;"
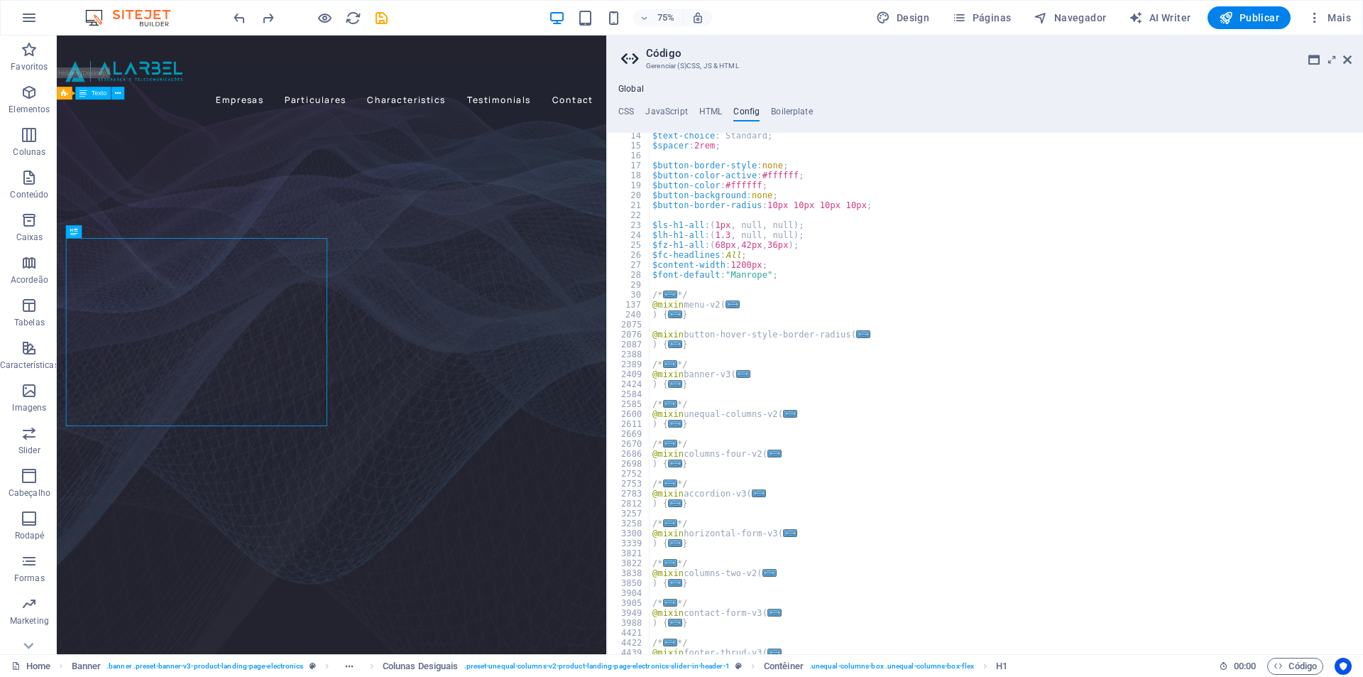
scroll to position [0, 0]
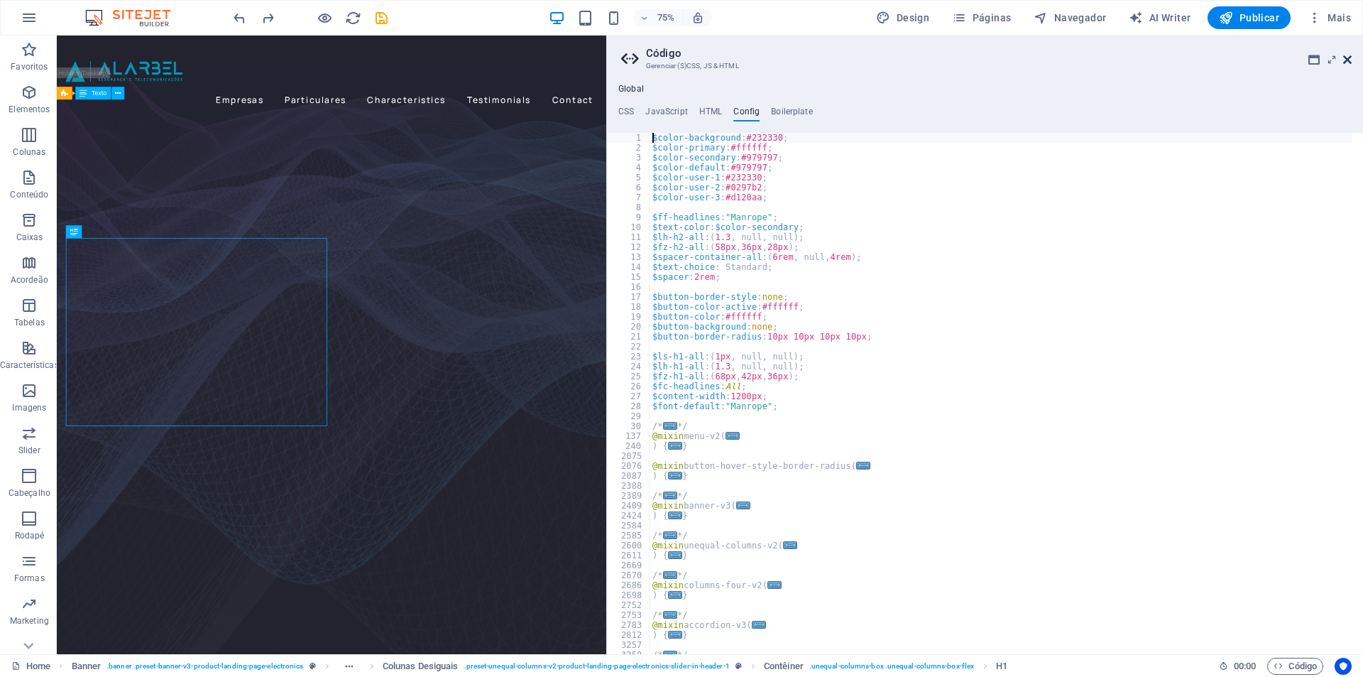
click at [1344, 63] on icon at bounding box center [1348, 59] width 9 height 11
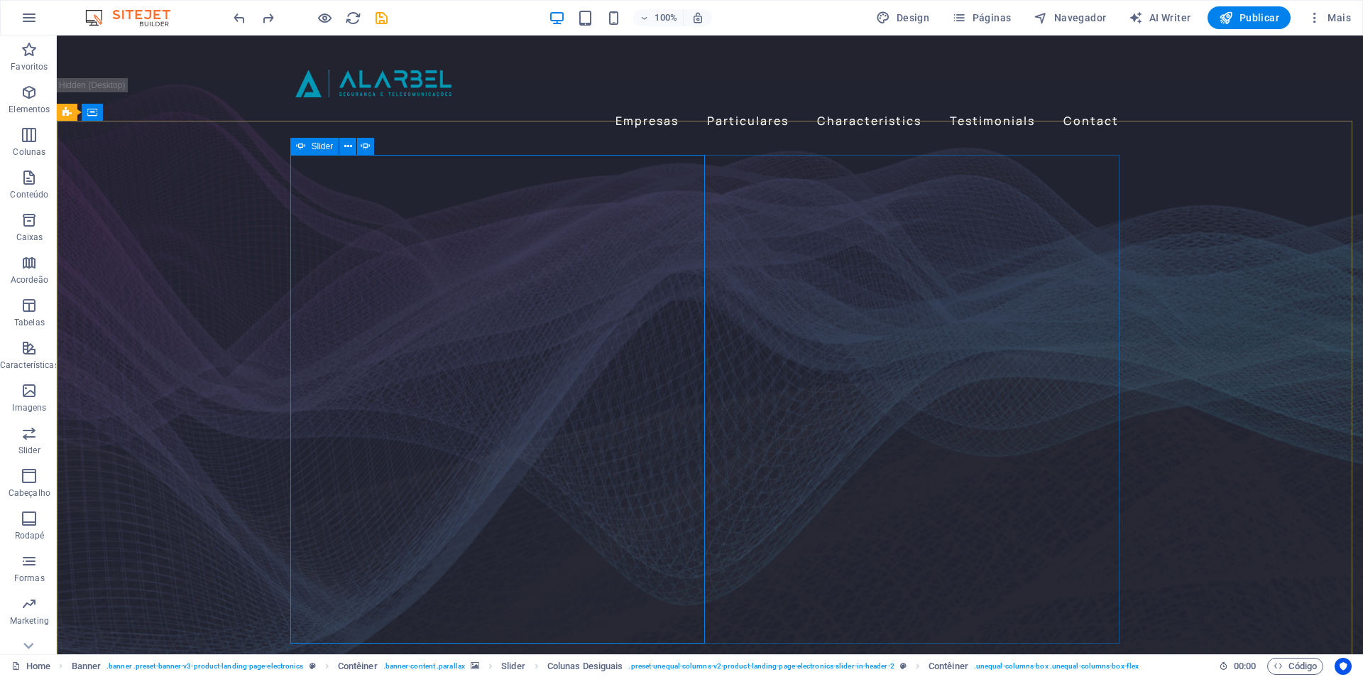
click at [321, 147] on span "Slider" at bounding box center [323, 146] width 22 height 9
select select "fade"
select select "ms"
select select "s"
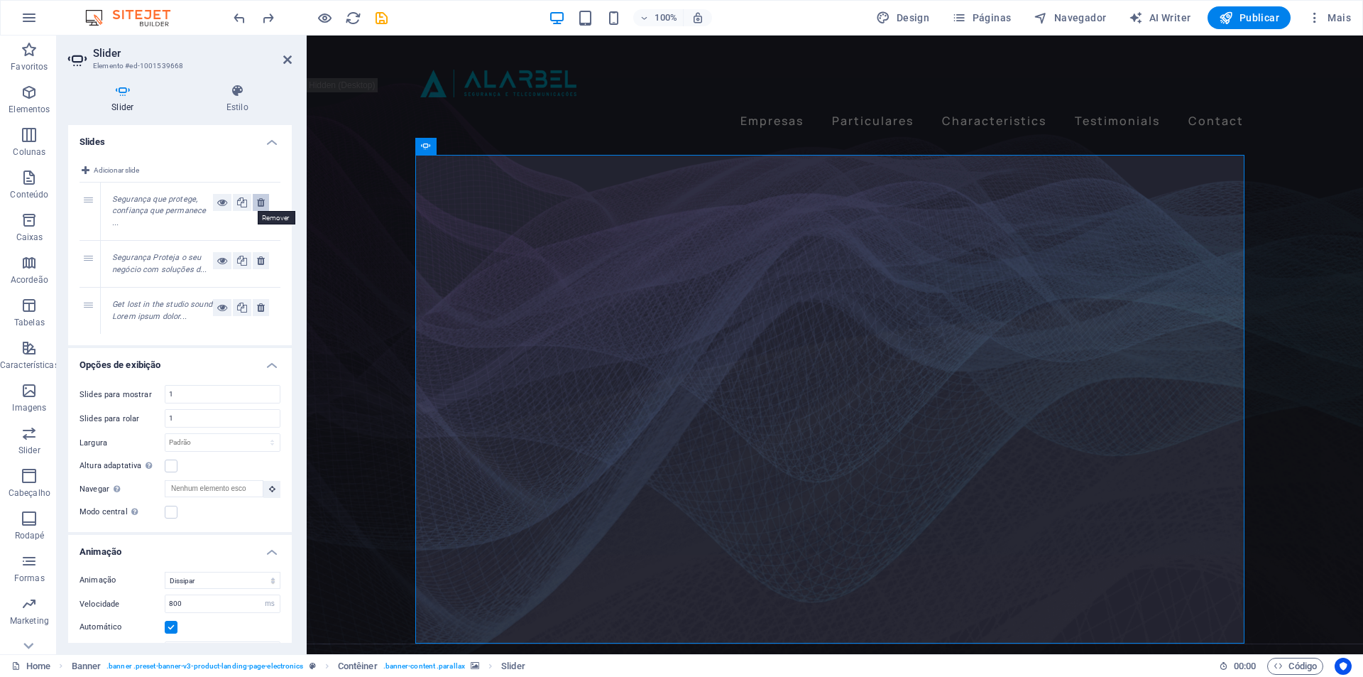
click at [257, 204] on icon at bounding box center [261, 202] width 8 height 17
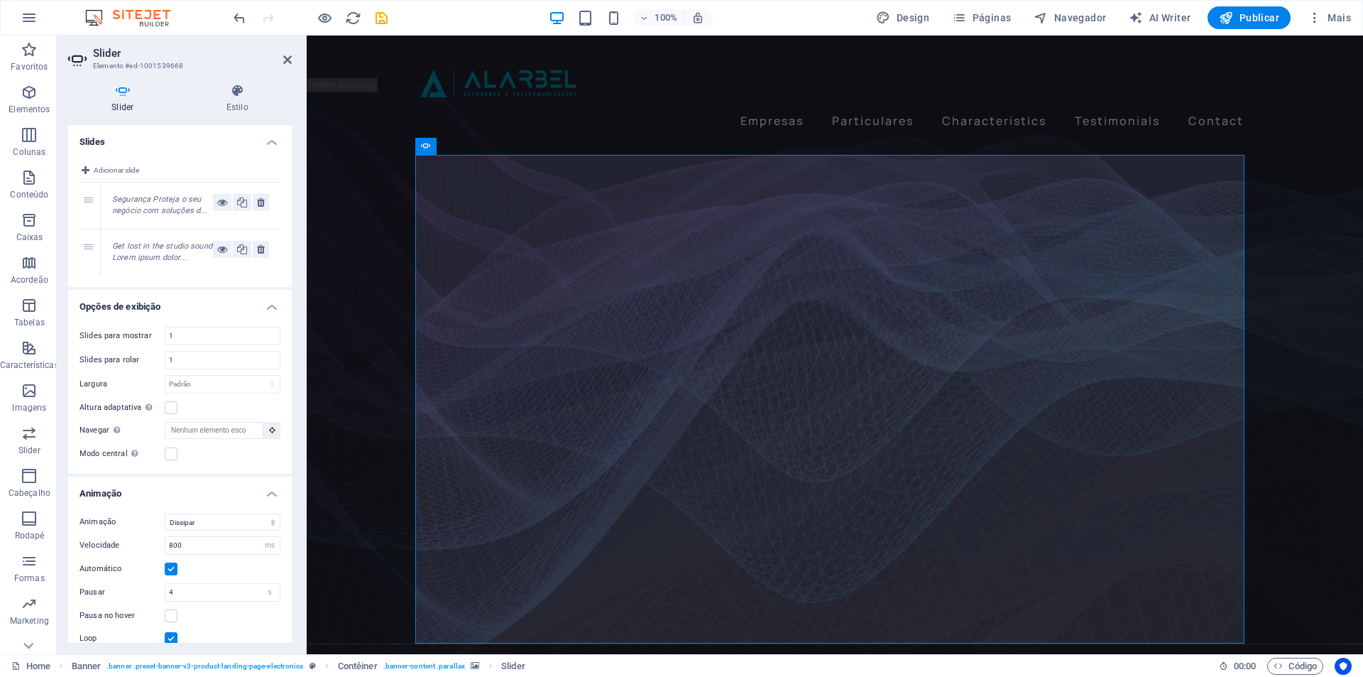
click at [155, 206] on em "Segurança Proteja o seu negócio com soluções d..." at bounding box center [159, 205] width 94 height 21
click at [241, 205] on icon at bounding box center [242, 202] width 10 height 17
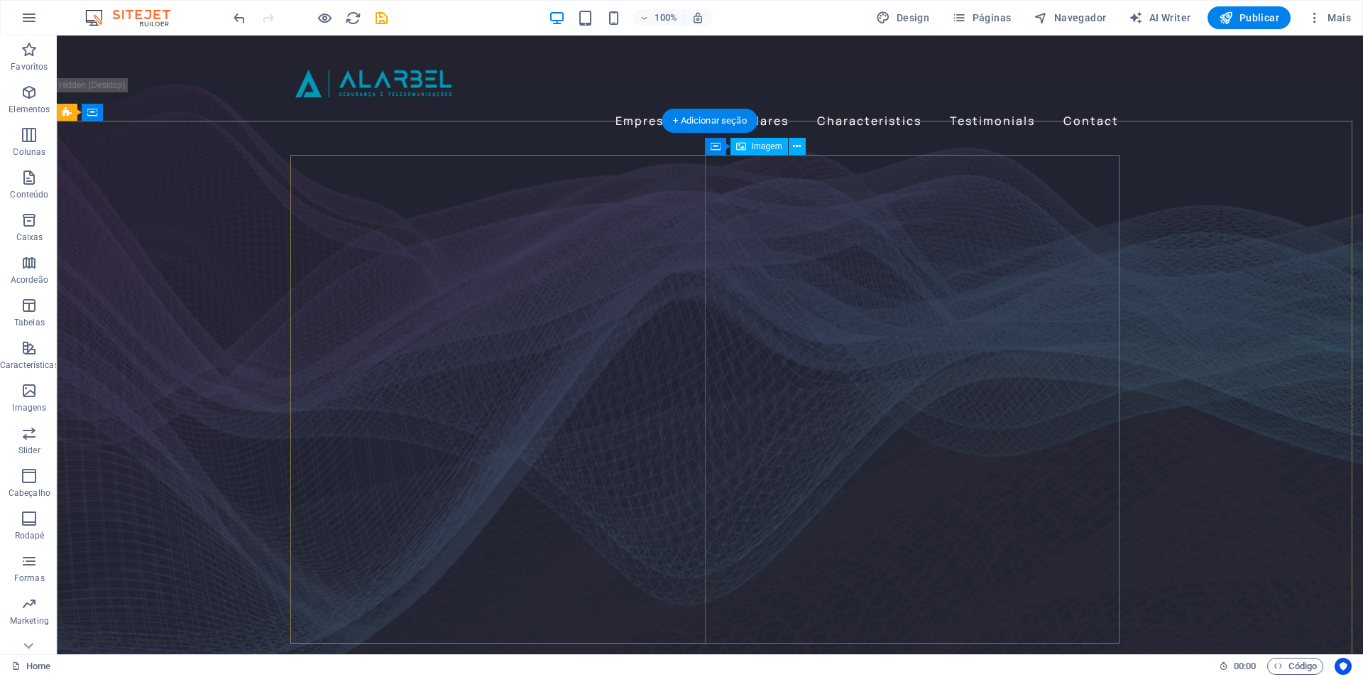
select select "%"
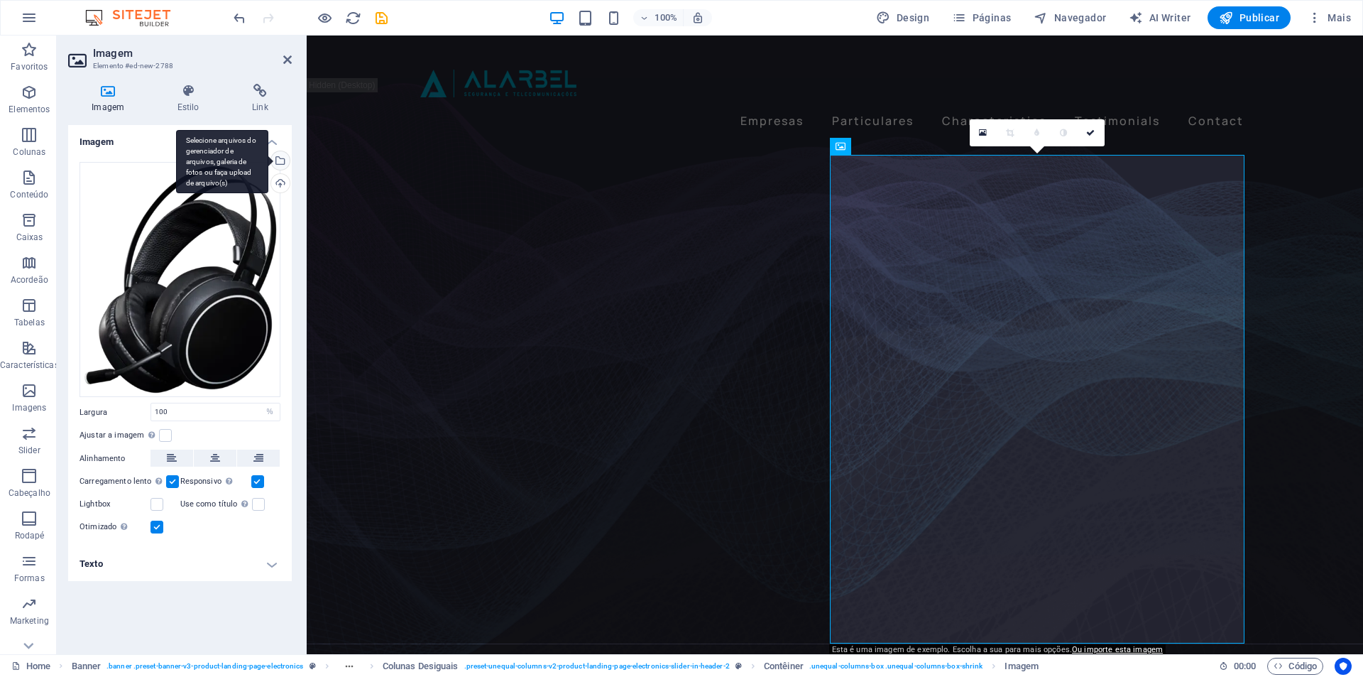
click at [268, 158] on div "Selecione arquivos do gerenciador de arquivos, galeria de fotos ou faça upload …" at bounding box center [222, 162] width 92 height 64
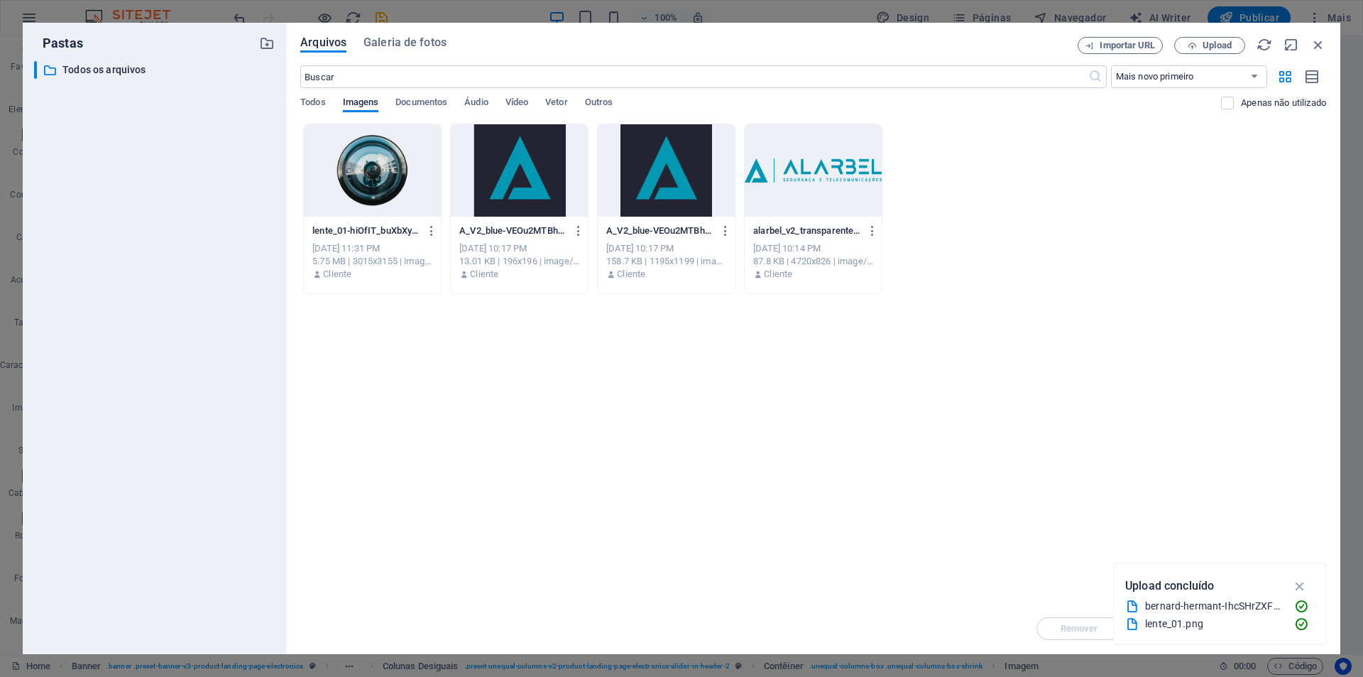
click at [405, 156] on div at bounding box center [372, 170] width 137 height 92
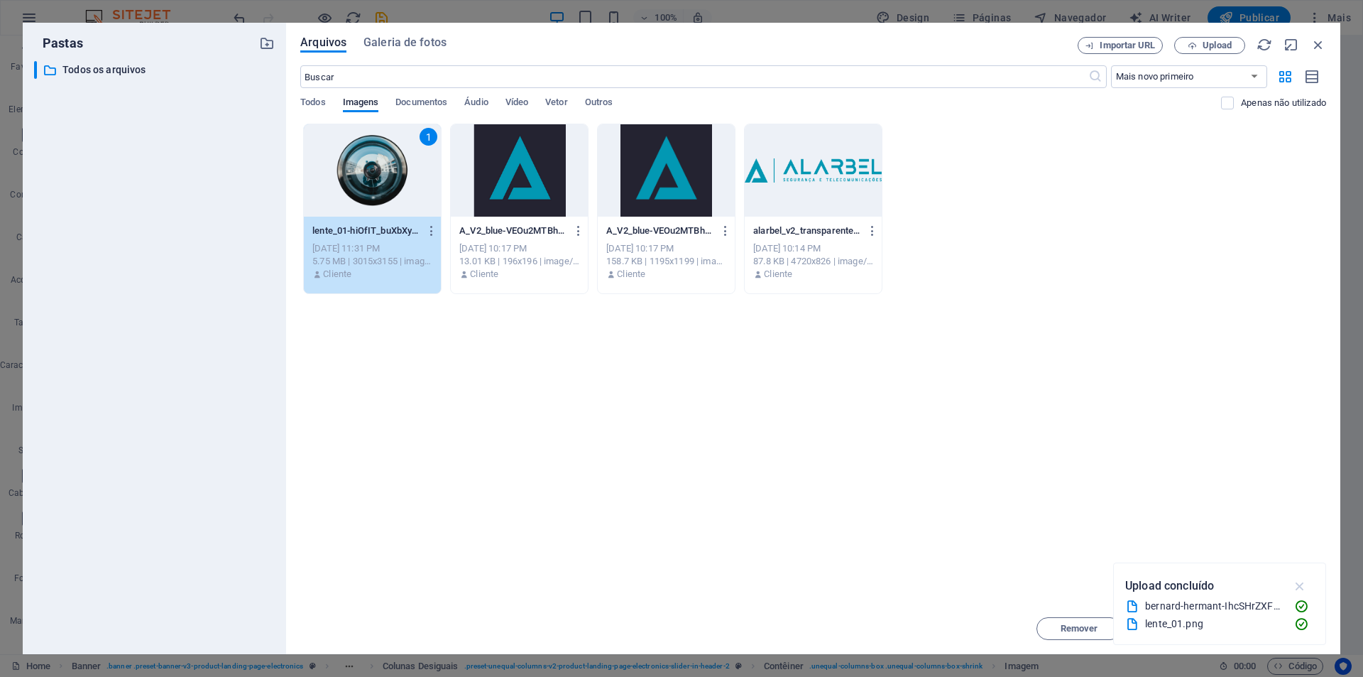
click at [1302, 583] on icon "button" at bounding box center [1300, 586] width 16 height 16
click at [1280, 630] on span "Inserir" at bounding box center [1284, 628] width 28 height 9
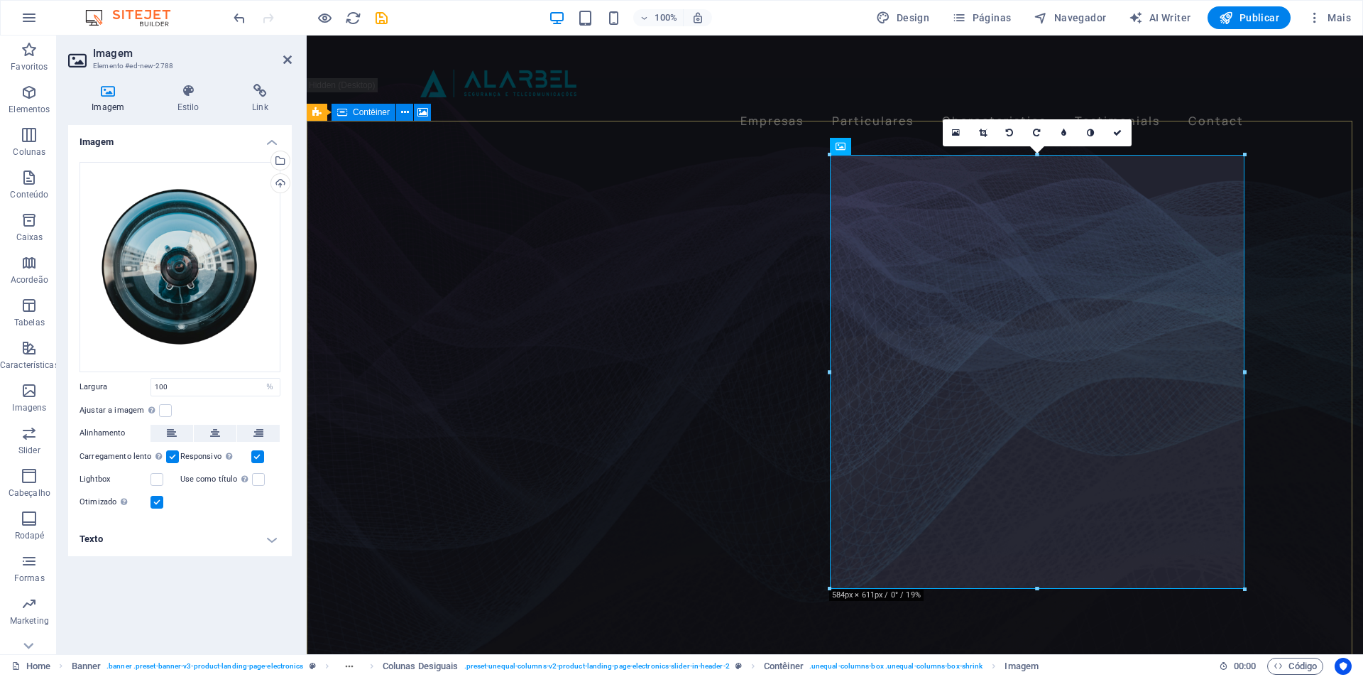
click at [364, 481] on figure at bounding box center [835, 400] width 1057 height 582
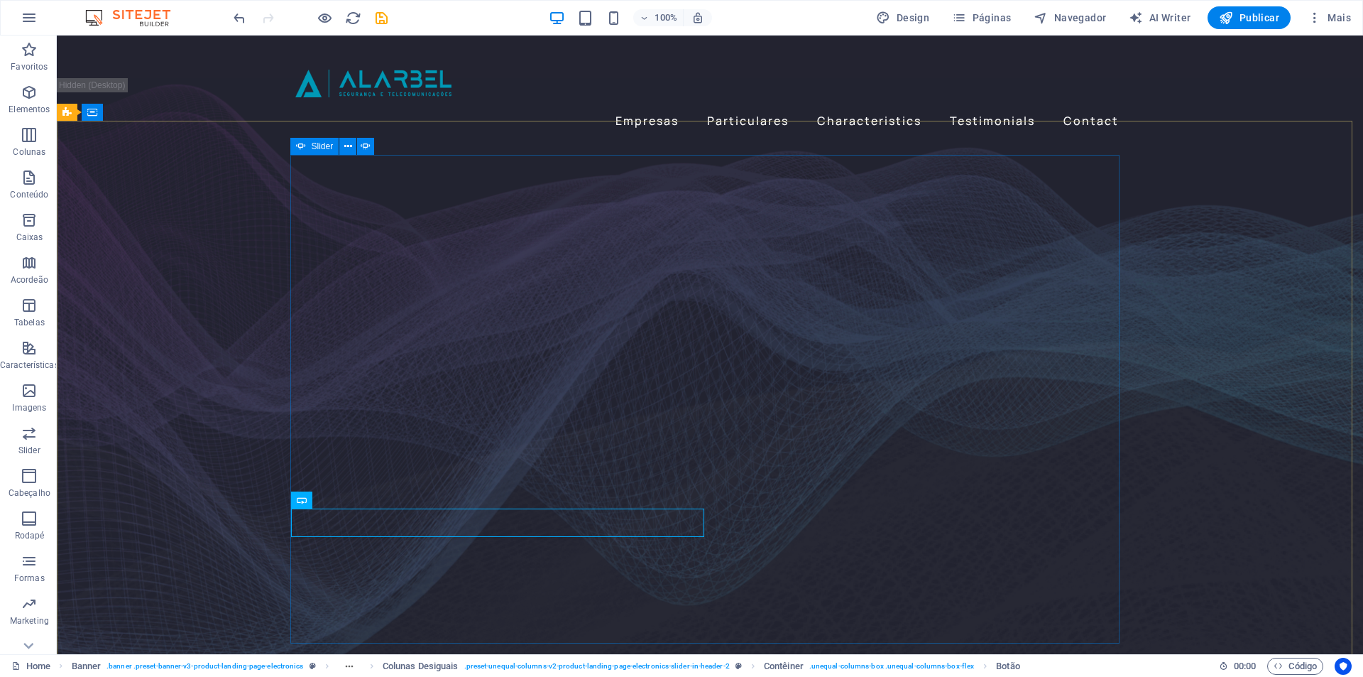
click at [303, 146] on icon at bounding box center [301, 146] width 10 height 17
select select "fade"
select select "ms"
select select "s"
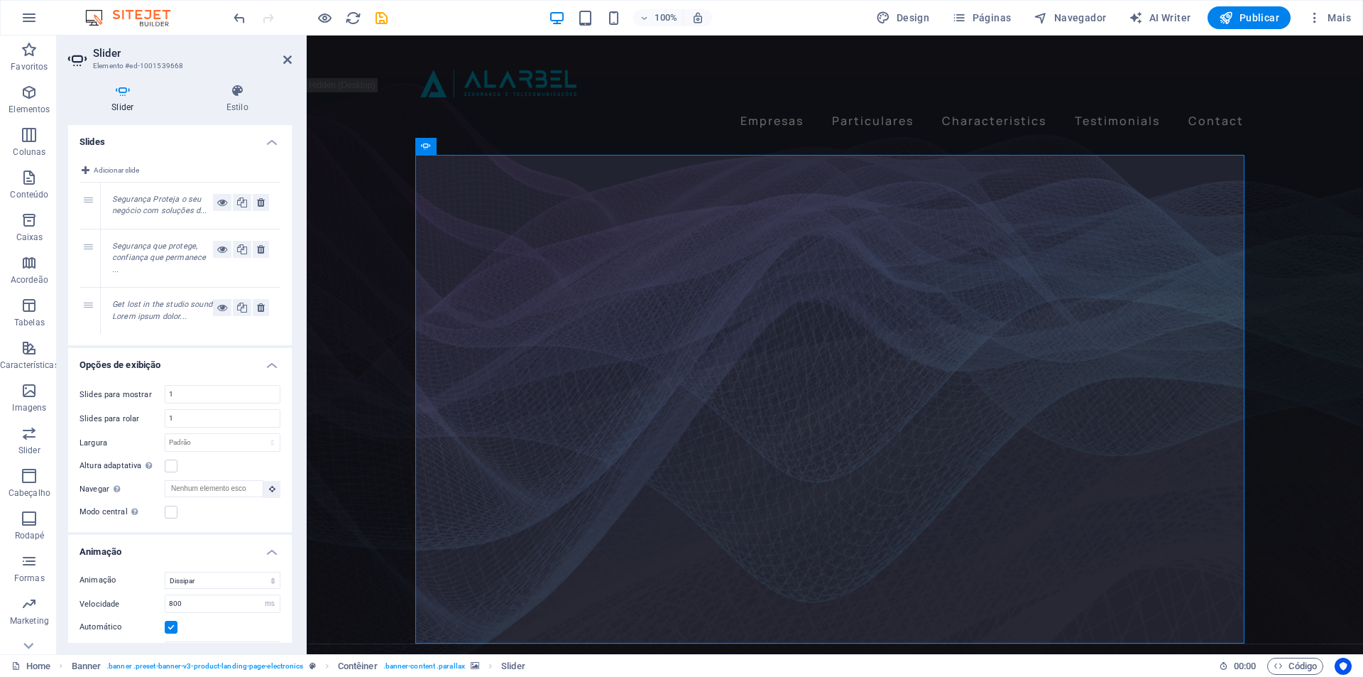
click at [153, 209] on em "Segurança Proteja o seu negócio com soluções d..." at bounding box center [159, 205] width 94 height 21
click at [153, 258] on em "Segurança que protege, confiança que permanece ..." at bounding box center [159, 257] width 94 height 33
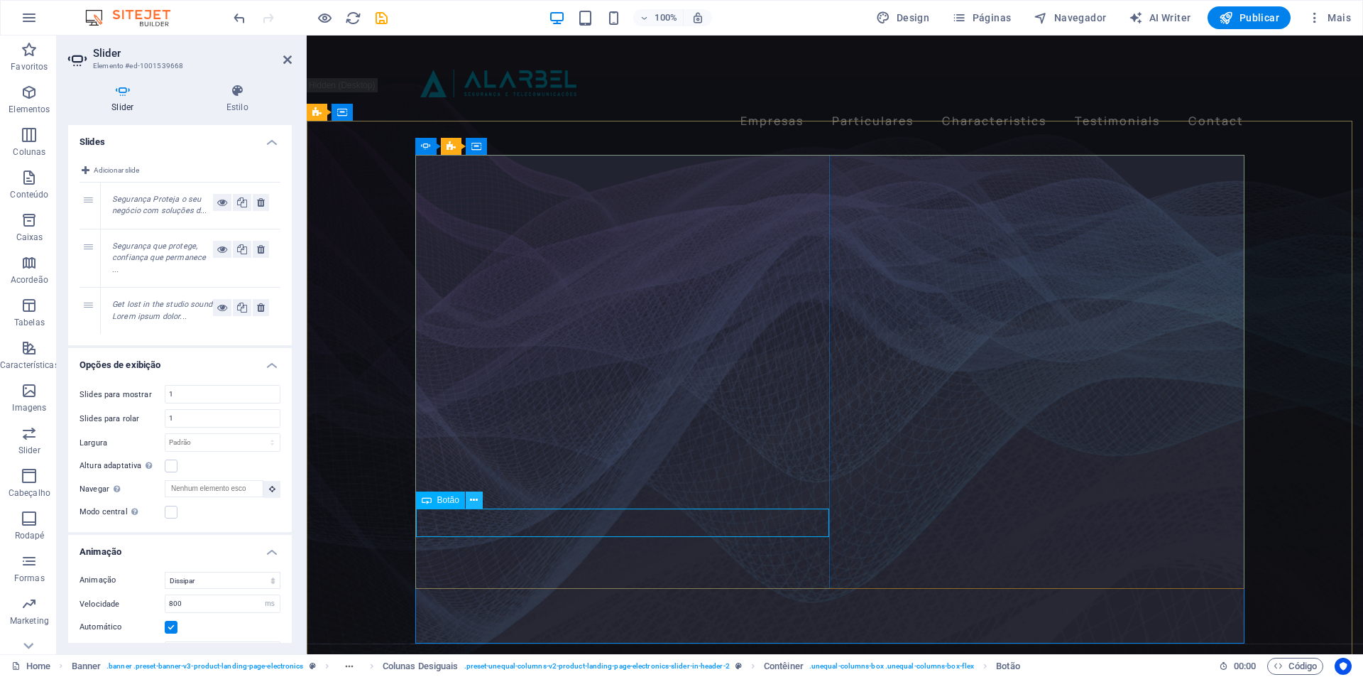
click at [471, 498] on icon at bounding box center [474, 500] width 8 height 15
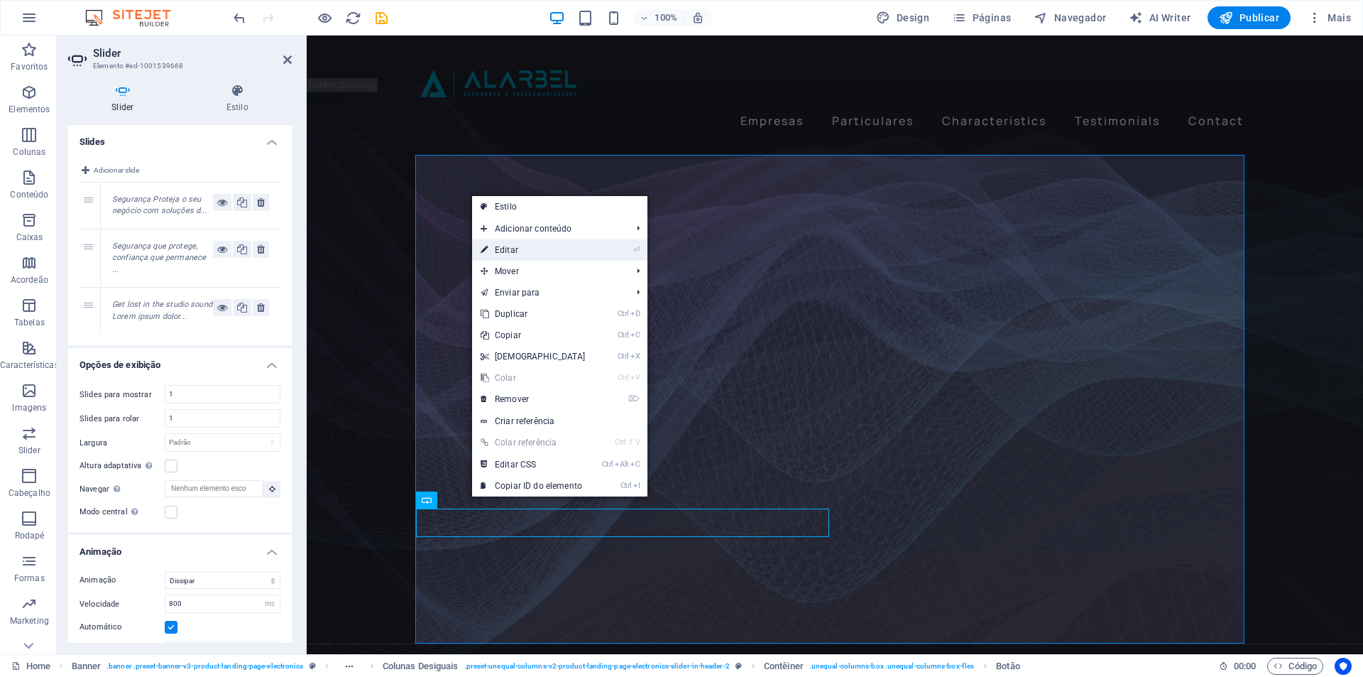
click at [525, 249] on link "⏎ Editar" at bounding box center [533, 249] width 122 height 21
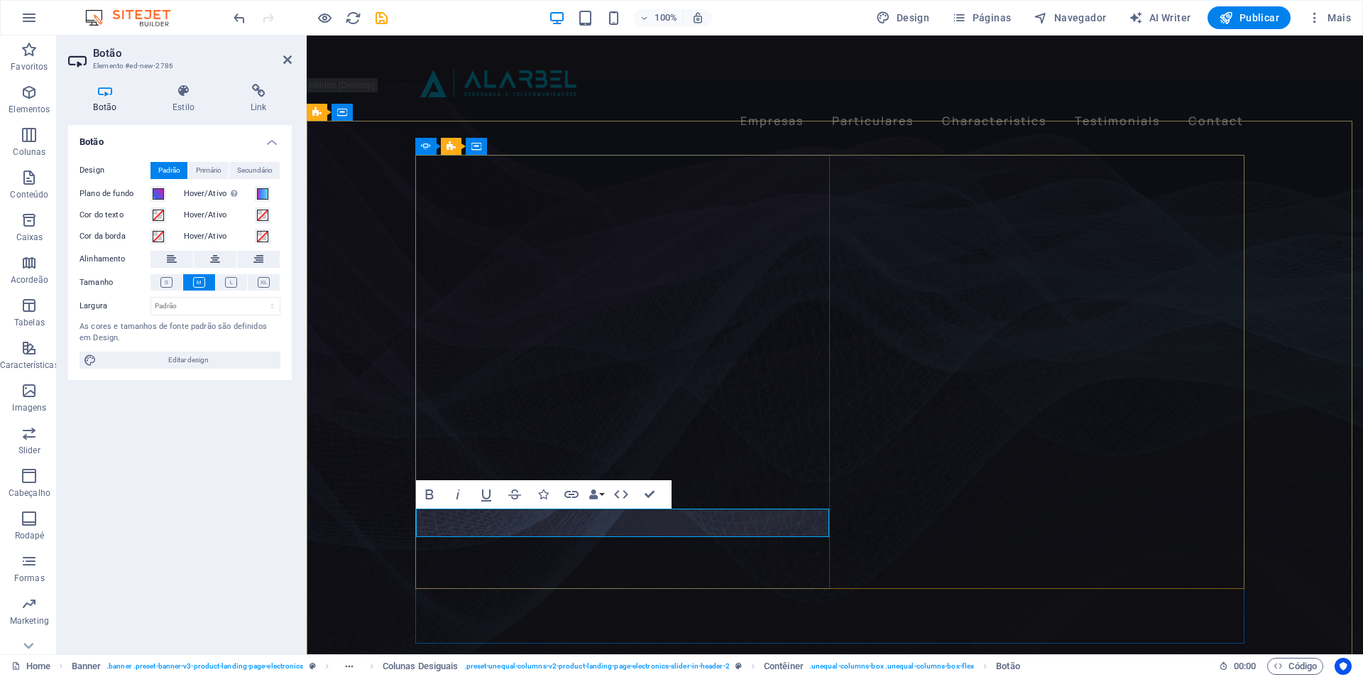
click at [393, 519] on figure at bounding box center [835, 400] width 1057 height 582
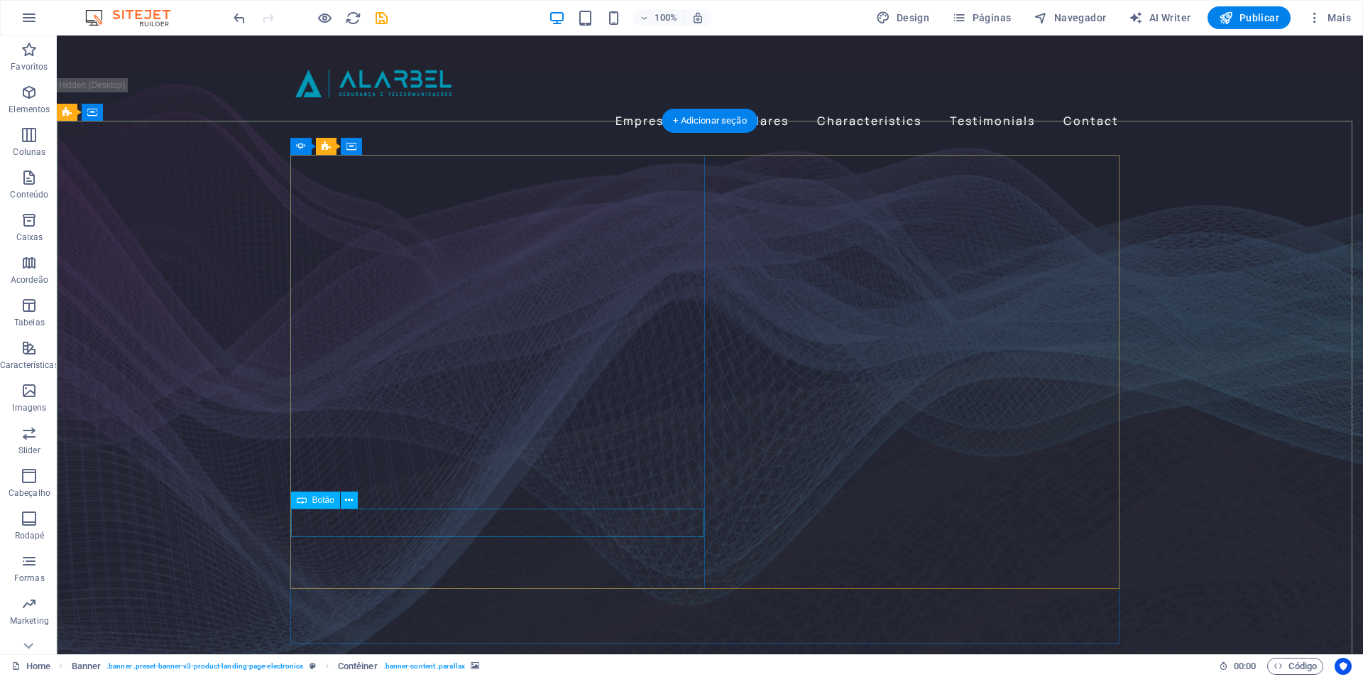
click at [316, 501] on span "Botão" at bounding box center [323, 500] width 22 height 9
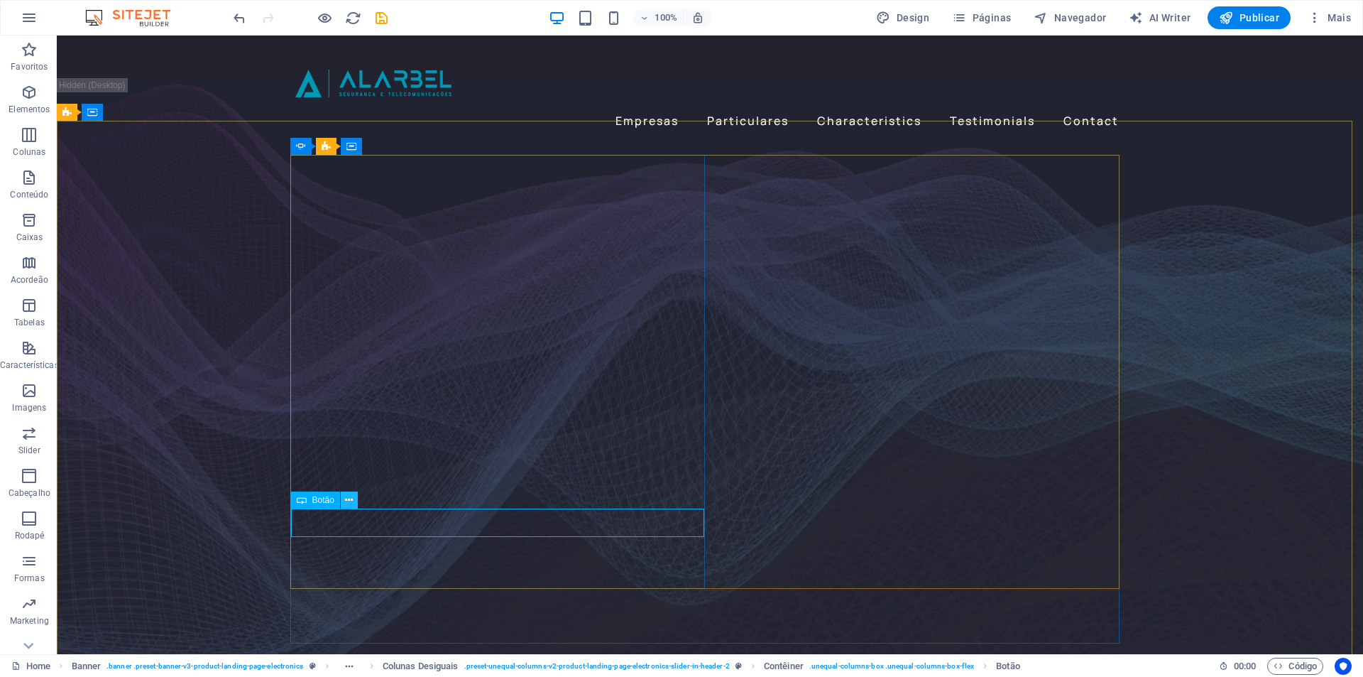
click at [355, 497] on button at bounding box center [349, 499] width 17 height 17
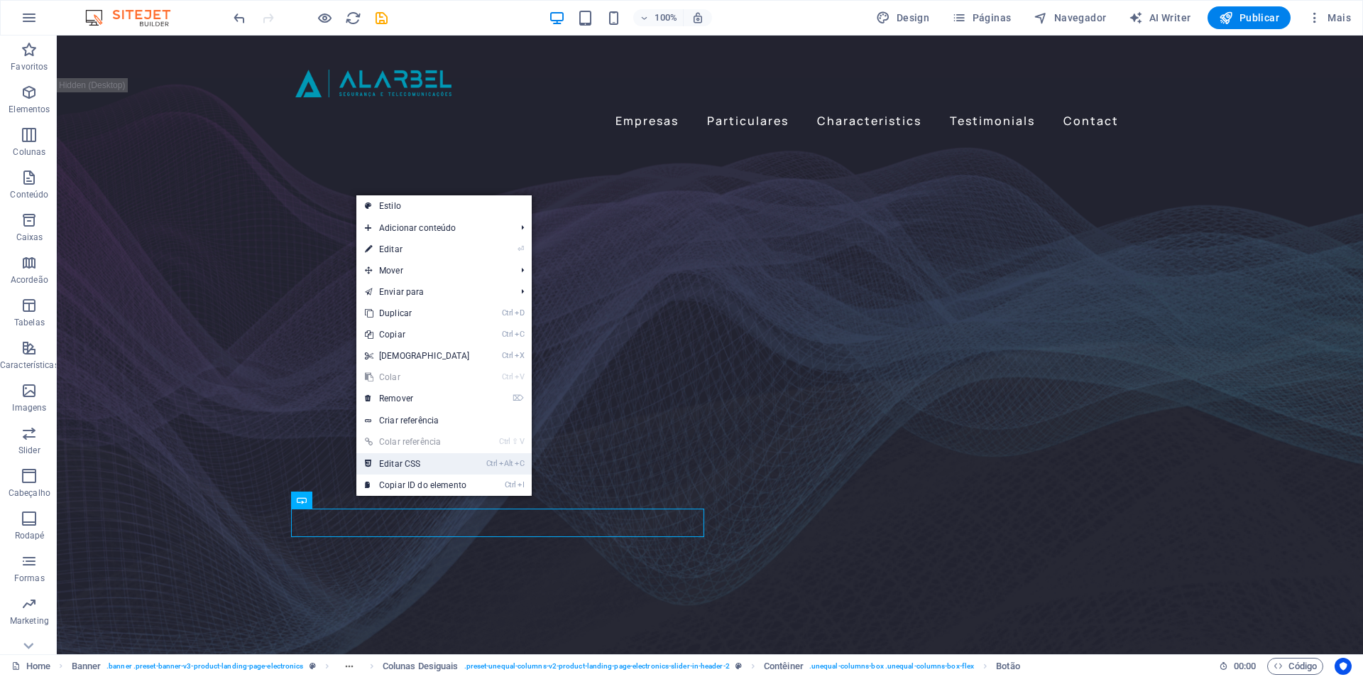
click at [434, 459] on link "Ctrl Alt C Editar CSS" at bounding box center [417, 463] width 122 height 21
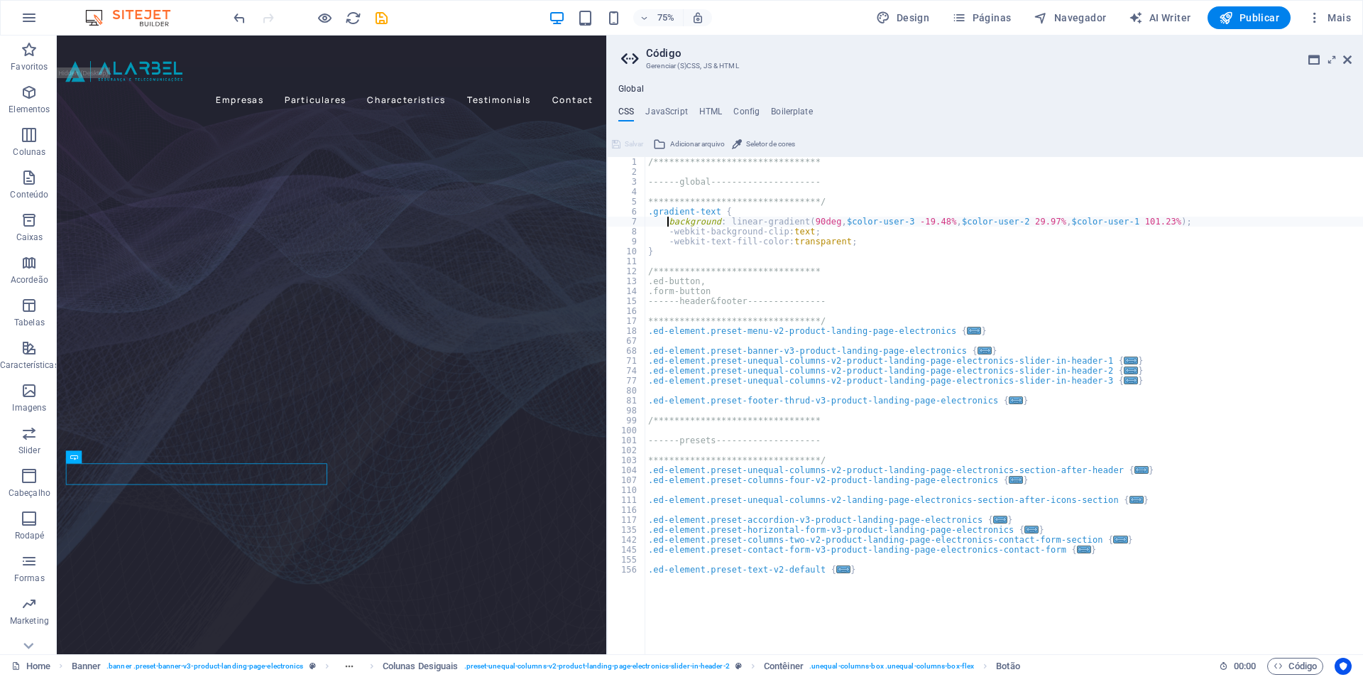
click at [719, 222] on div "**********" at bounding box center [1005, 415] width 718 height 517
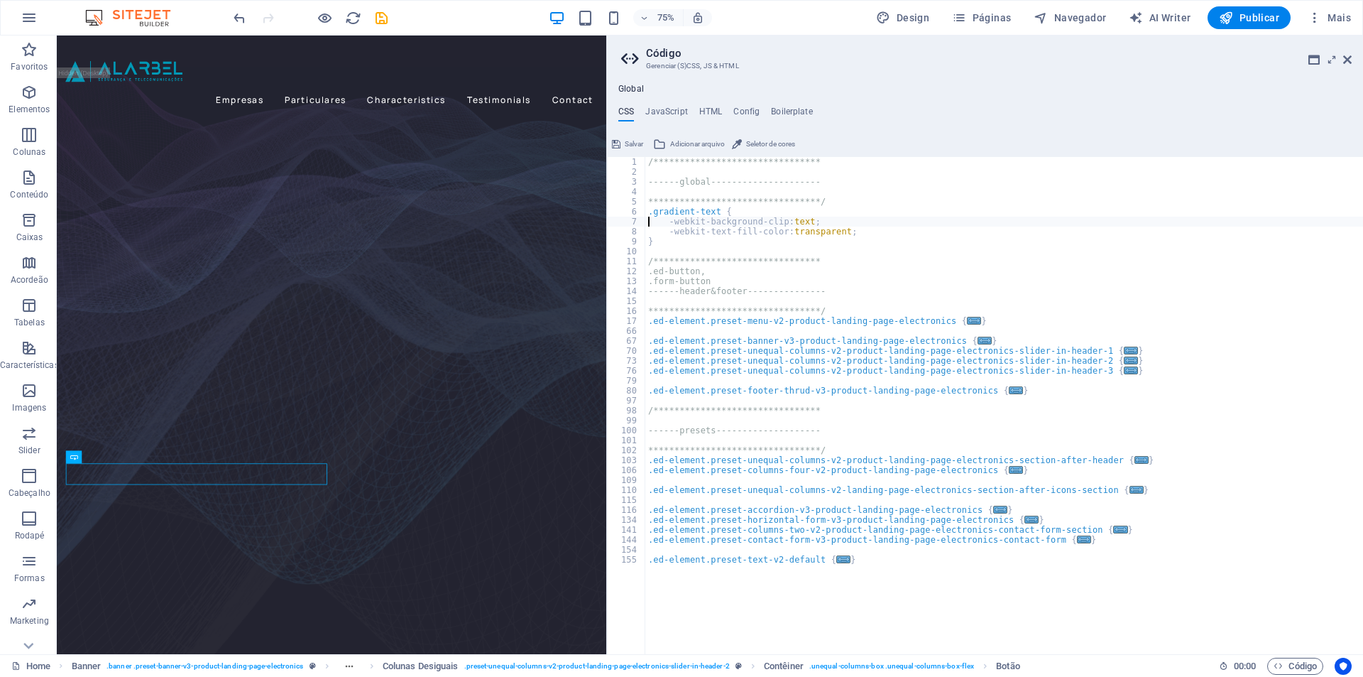
type textarea "background: linear-gradient(90deg, $color-user-3 -19.48%, $color-user-2 29.97%,…"
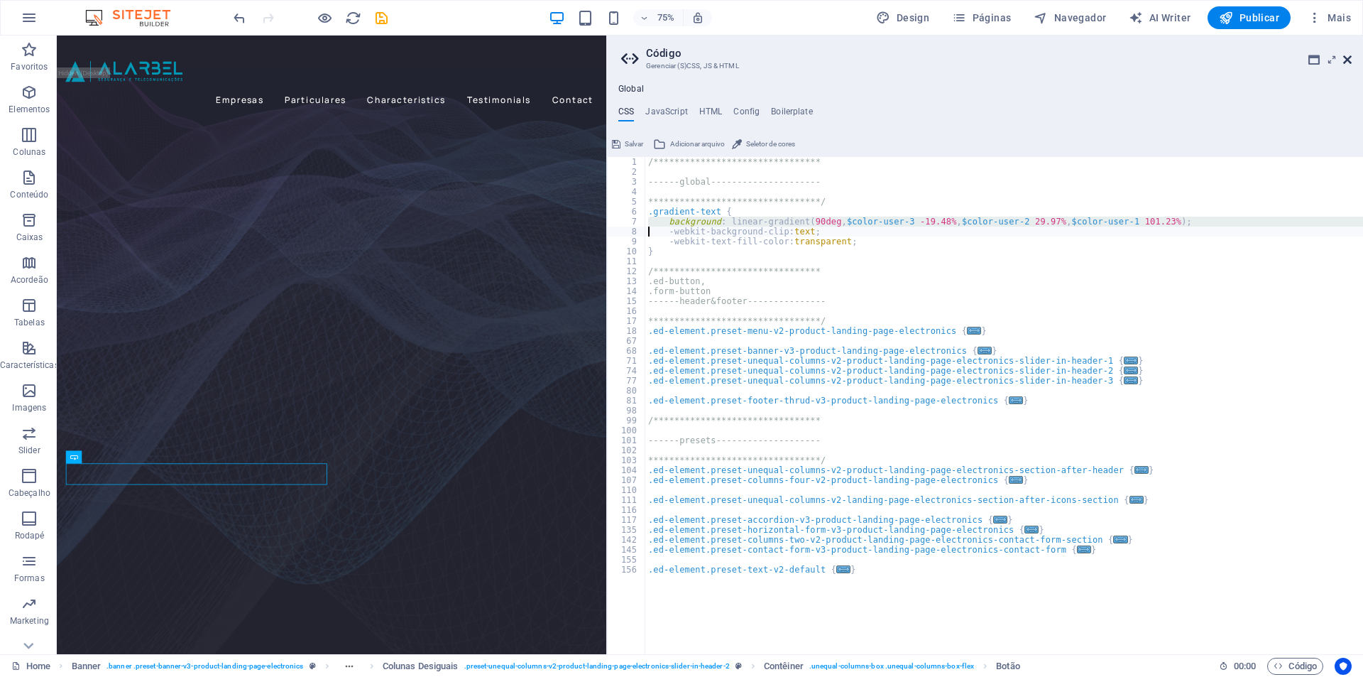
click at [1349, 57] on icon at bounding box center [1348, 59] width 9 height 11
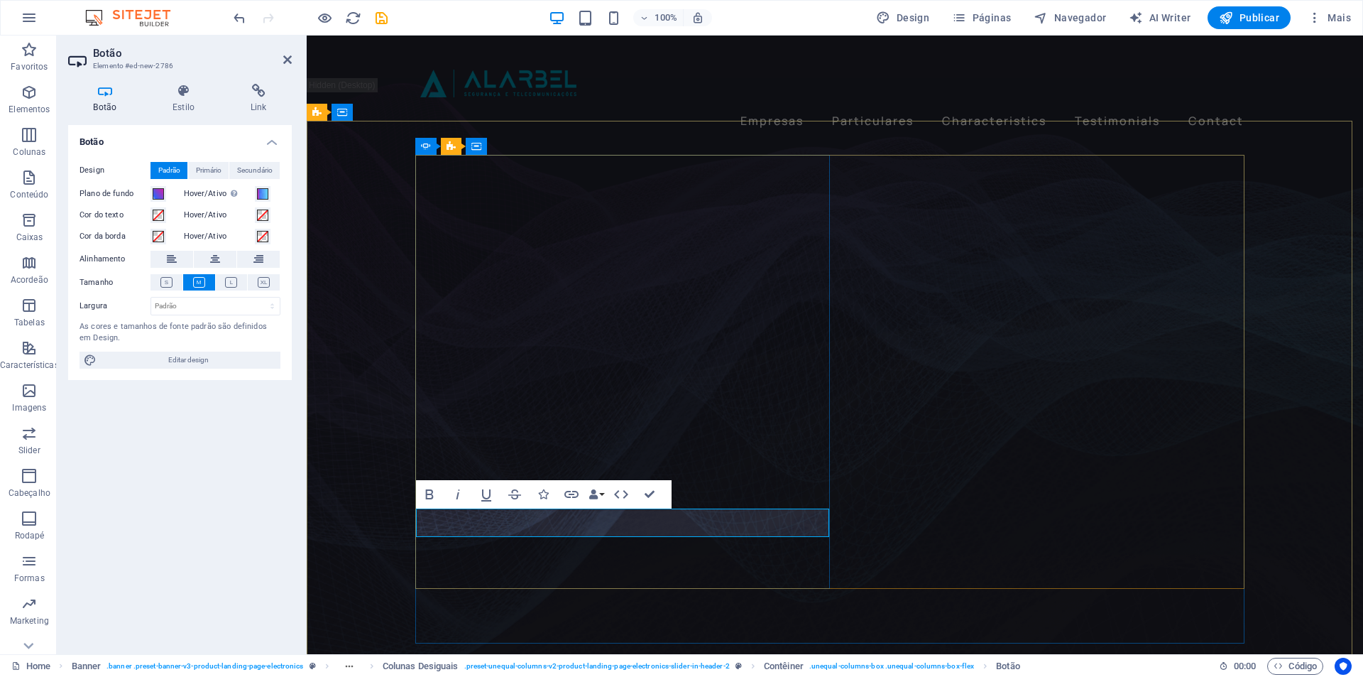
drag, startPoint x: 520, startPoint y: 535, endPoint x: 474, endPoint y: 519, distance: 49.0
drag, startPoint x: 474, startPoint y: 519, endPoint x: 480, endPoint y: 570, distance: 51.5
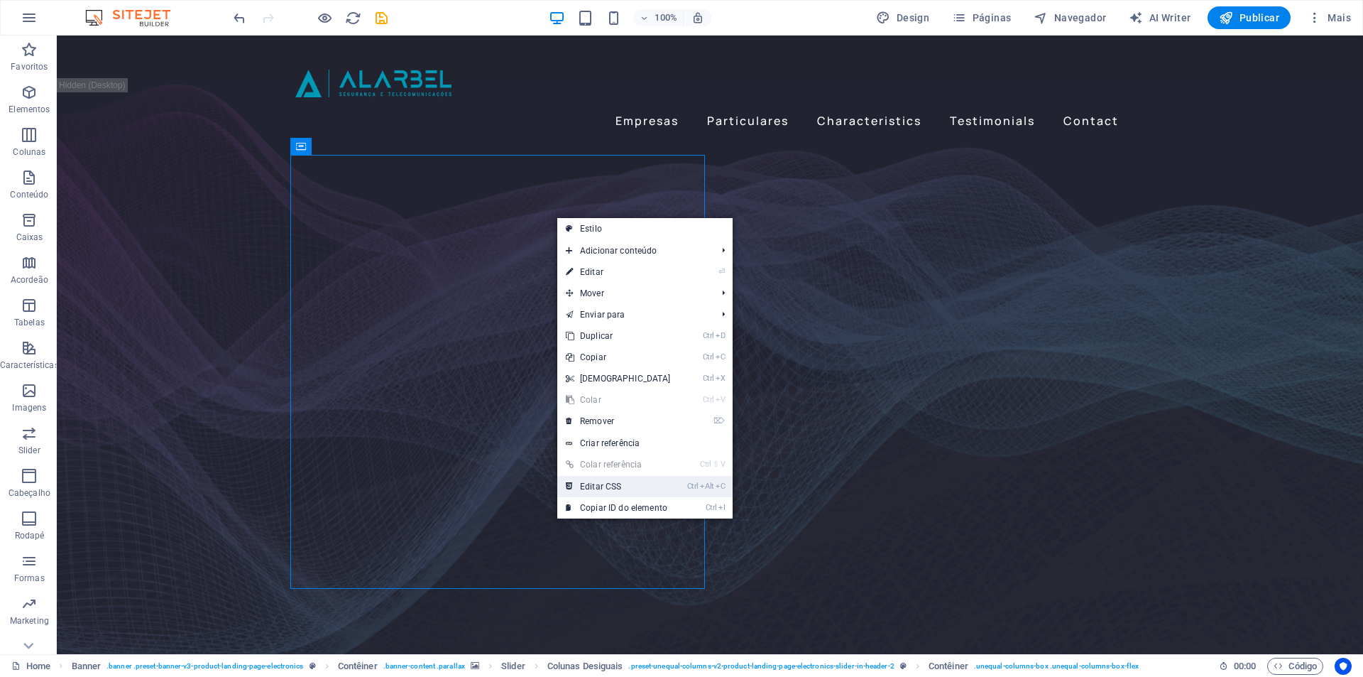
click at [596, 489] on link "Ctrl Alt C Editar CSS" at bounding box center [618, 486] width 122 height 21
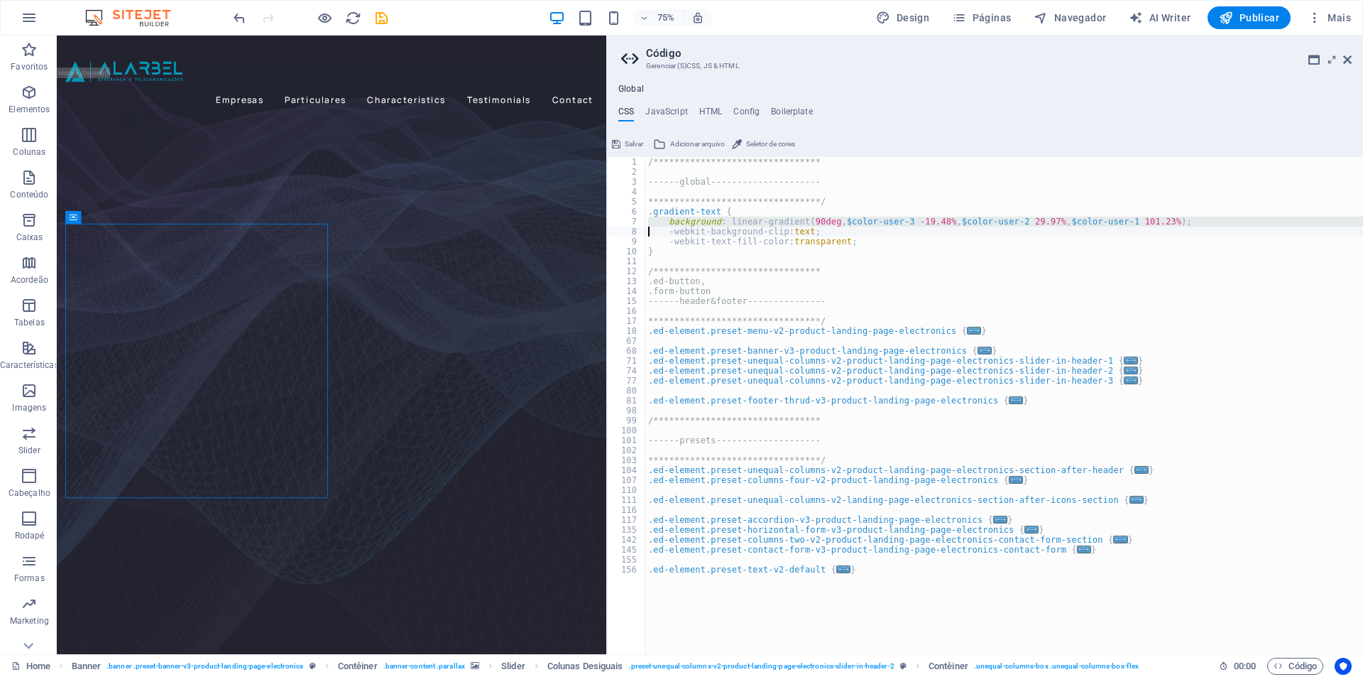
click at [797, 221] on div "**********" at bounding box center [1005, 405] width 718 height 497
click at [797, 221] on div "**********" at bounding box center [1005, 415] width 718 height 517
click at [713, 220] on div "**********" at bounding box center [1005, 405] width 718 height 497
type textarea "background: linear-gradient(90deg, $color-user-3 -19.48%, $color-user-2 29.97%,…"
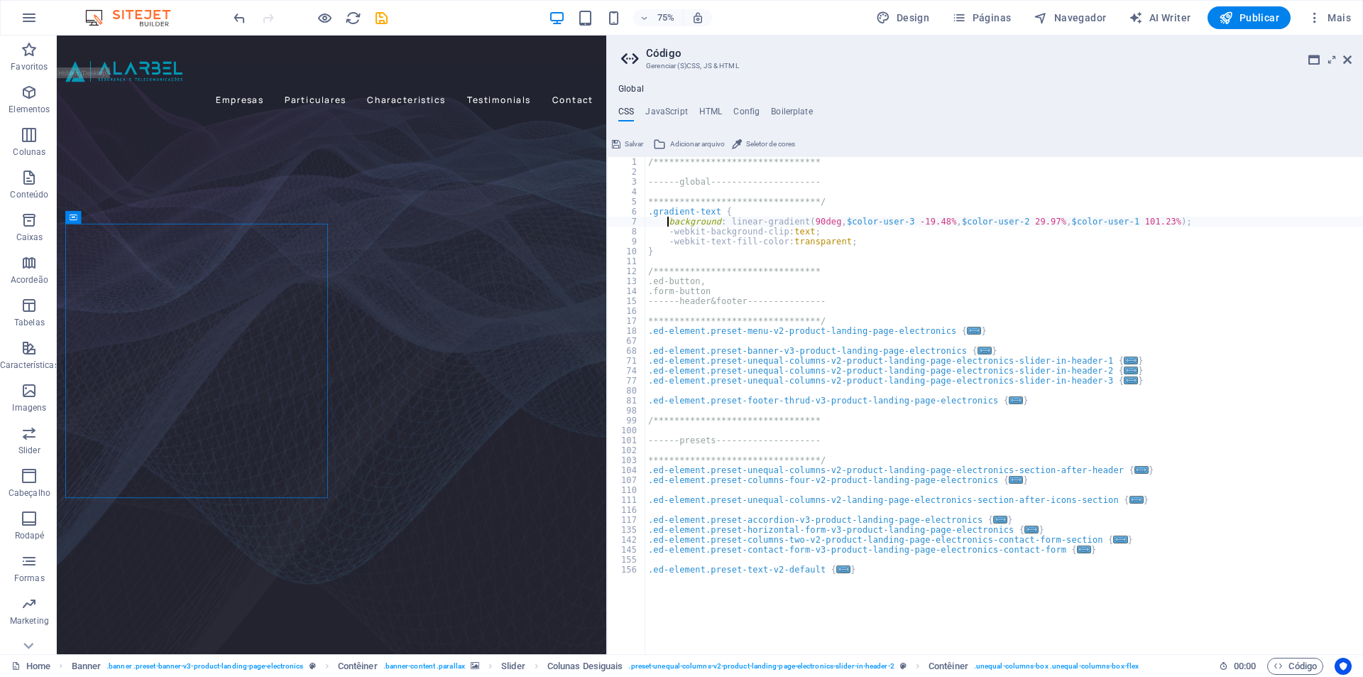
drag, startPoint x: 668, startPoint y: 224, endPoint x: 680, endPoint y: 224, distance: 12.1
click at [680, 224] on div "**********" at bounding box center [1005, 415] width 718 height 517
drag, startPoint x: 1349, startPoint y: 60, endPoint x: 1068, endPoint y: 92, distance: 282.3
click at [1349, 60] on icon at bounding box center [1348, 59] width 9 height 11
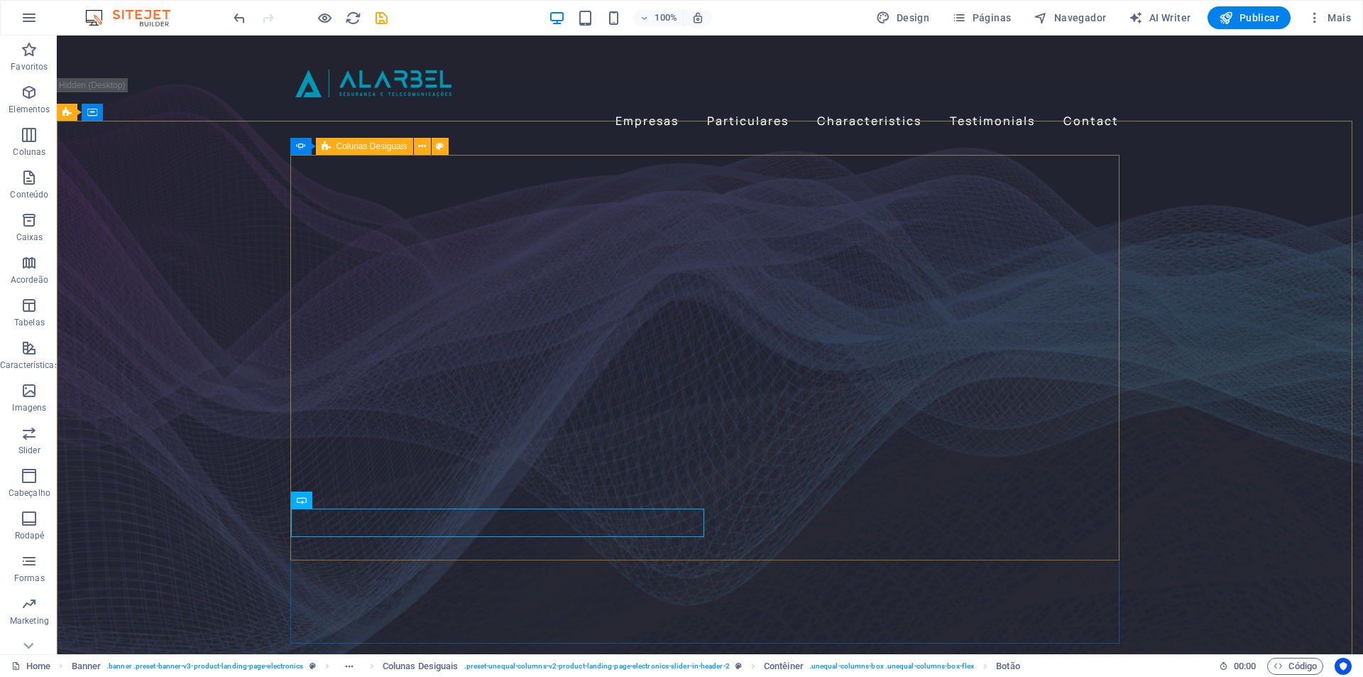
click at [320, 145] on div "Colunas Desiguais" at bounding box center [364, 146] width 97 height 17
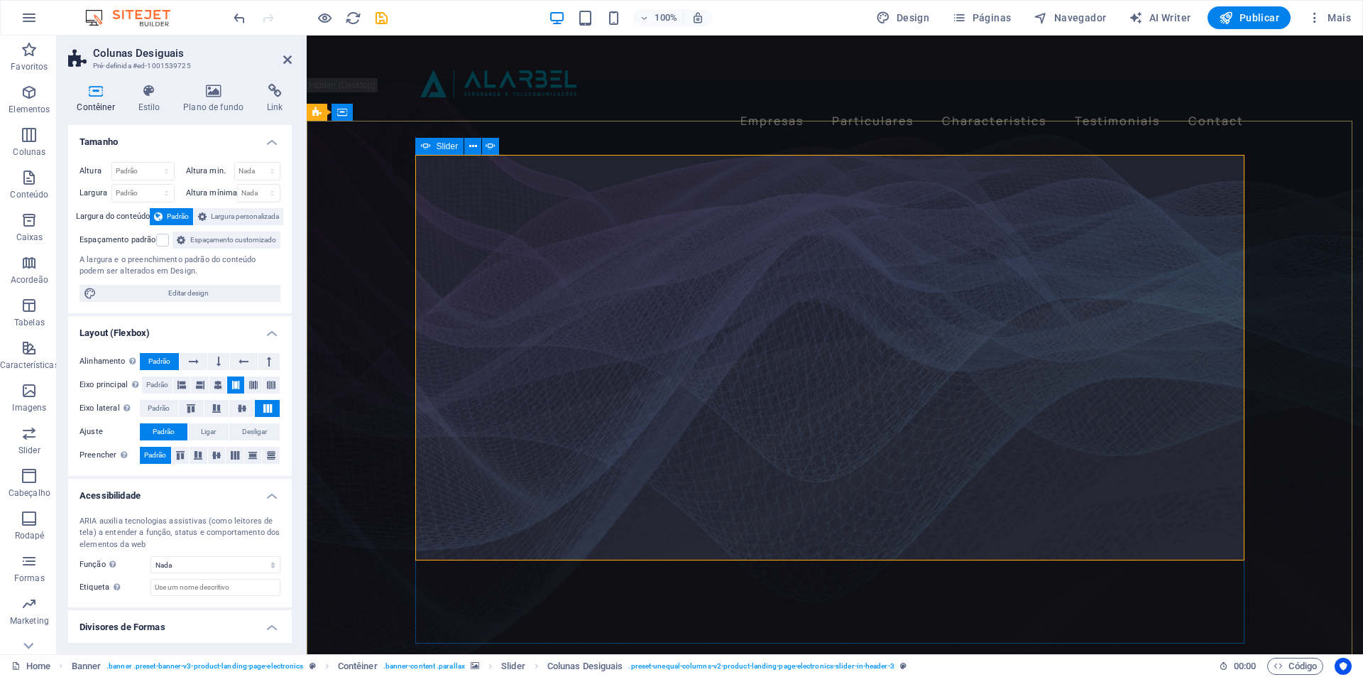
click at [426, 145] on icon at bounding box center [426, 146] width 10 height 17
select select "fade"
select select "ms"
select select "s"
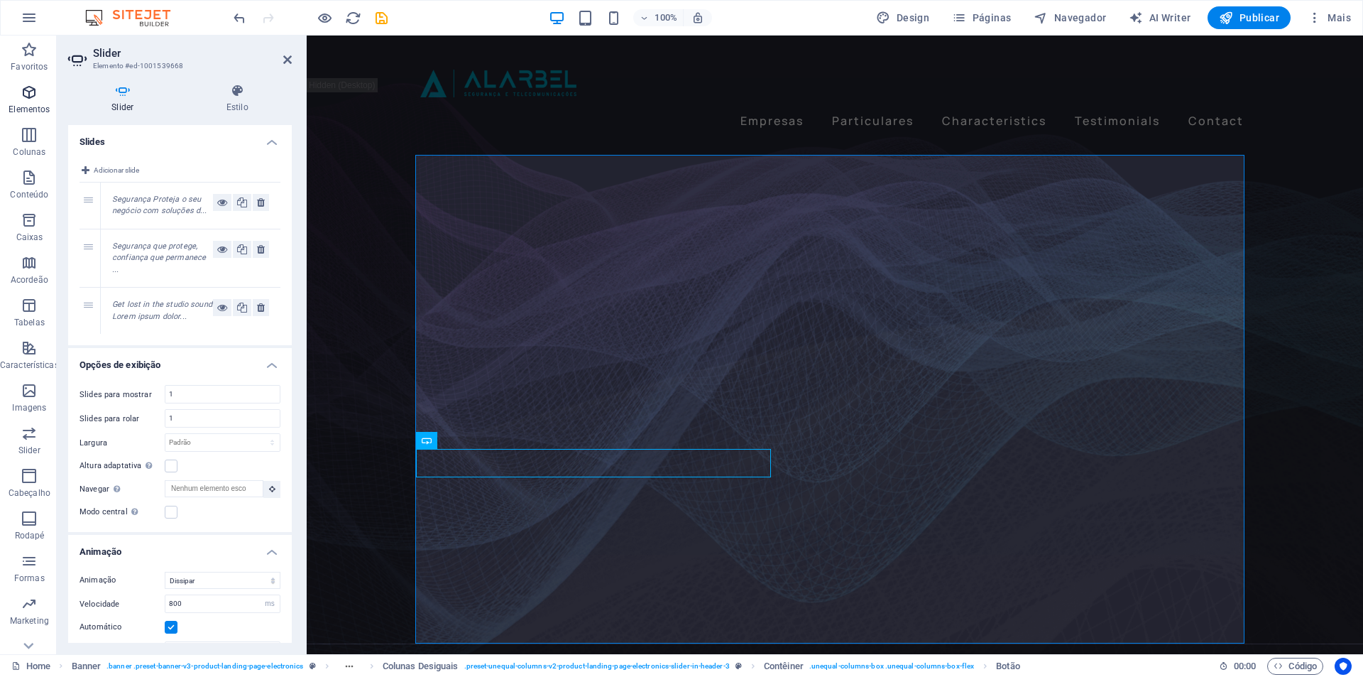
click at [23, 92] on icon "button" at bounding box center [29, 92] width 17 height 17
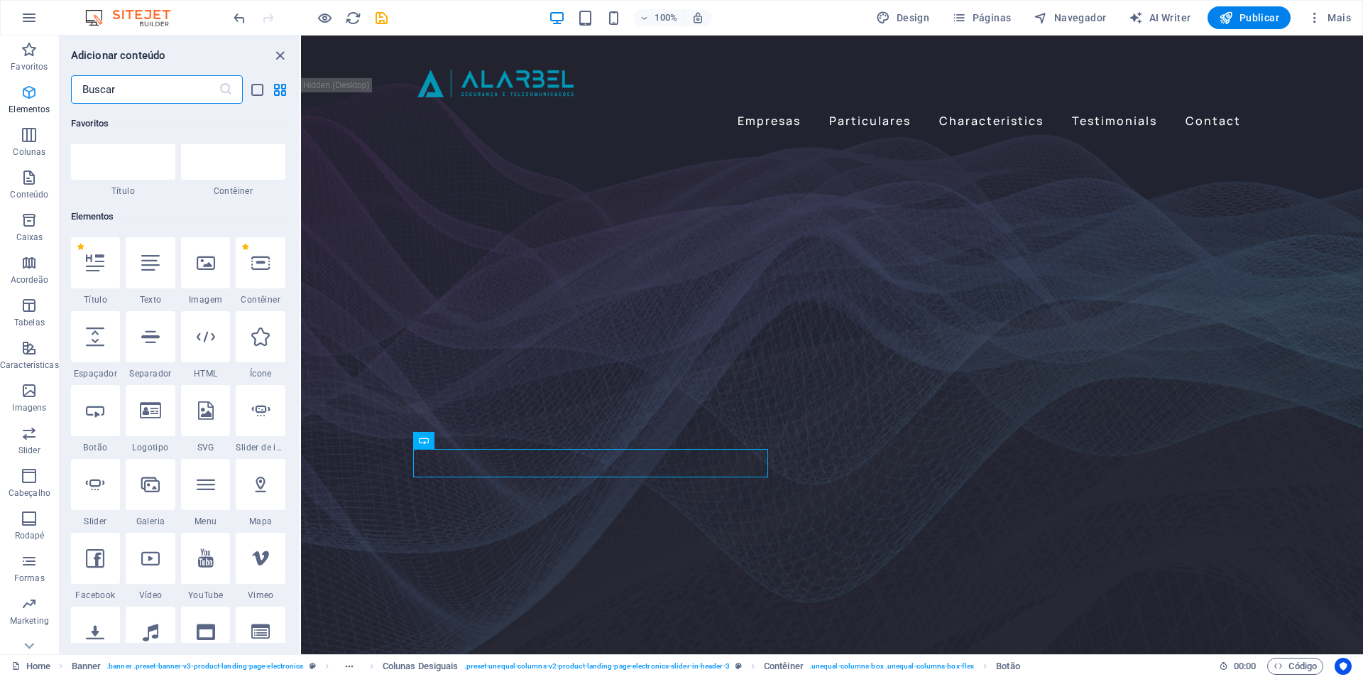
scroll to position [151, 0]
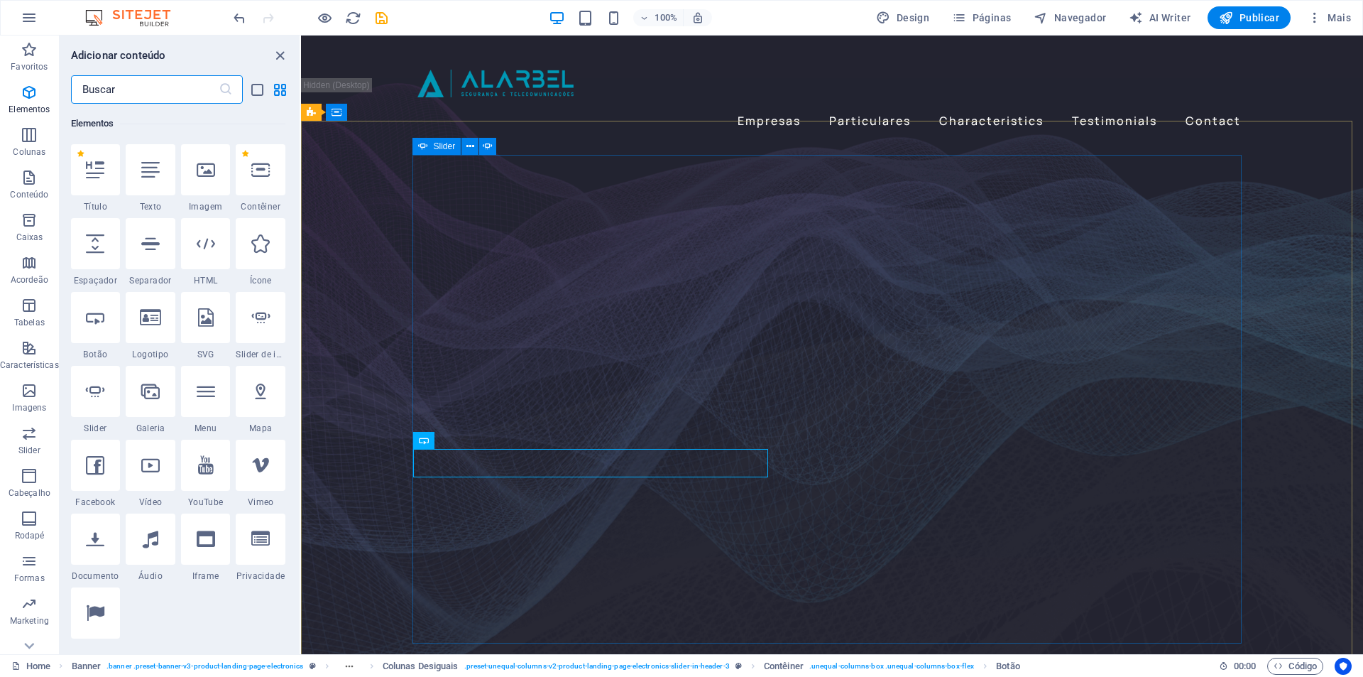
click at [428, 146] on div "Slider" at bounding box center [437, 146] width 49 height 17
select select "fade"
select select "ms"
select select "s"
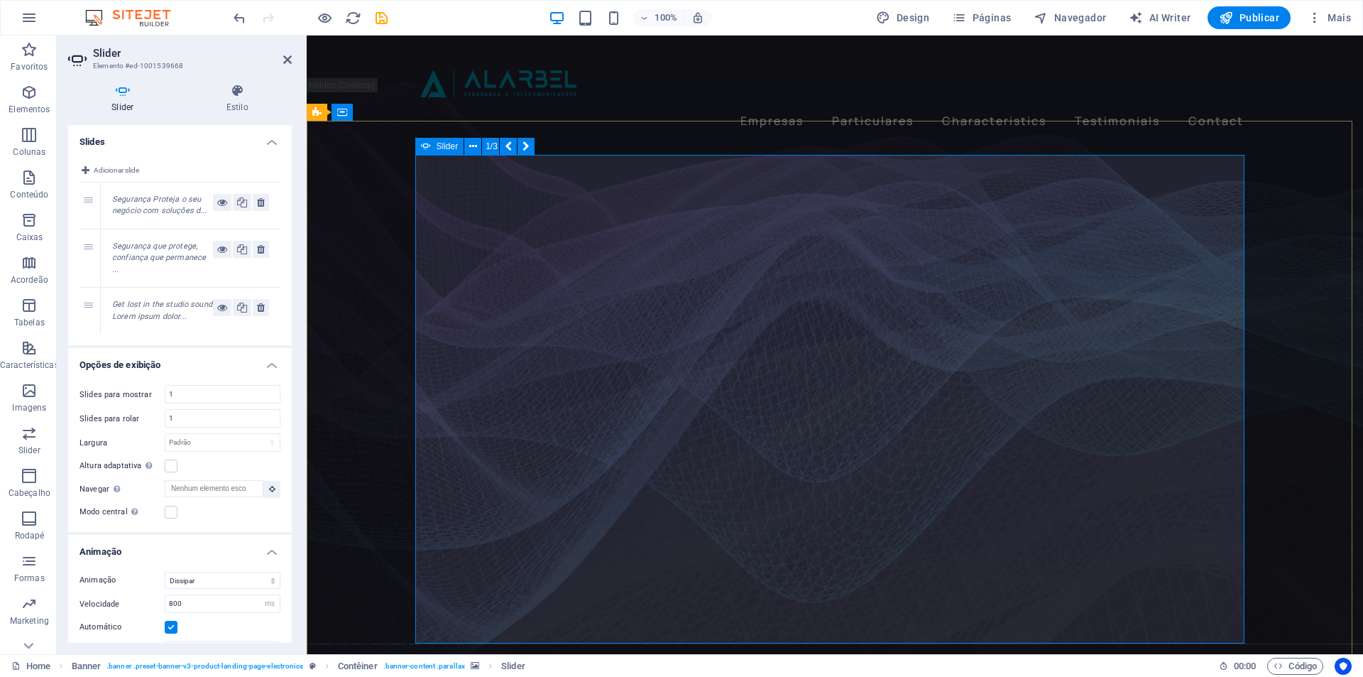
click at [430, 143] on icon at bounding box center [426, 146] width 10 height 17
click at [27, 105] on p "Elementos" at bounding box center [29, 109] width 41 height 11
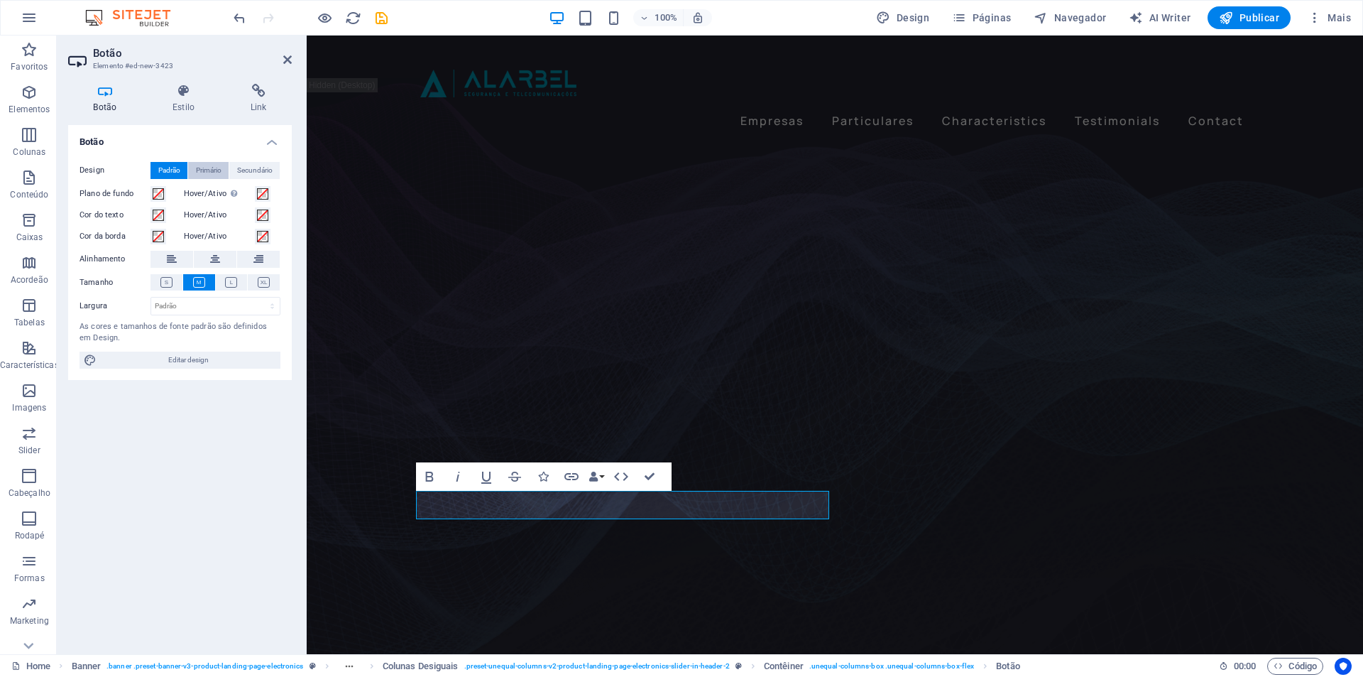
click at [207, 170] on span "Primário" at bounding box center [209, 170] width 26 height 17
click at [180, 170] on span "Padrão" at bounding box center [169, 170] width 22 height 17
click at [214, 167] on span "Primário" at bounding box center [209, 170] width 26 height 17
click at [166, 172] on span "Padrão" at bounding box center [169, 170] width 22 height 17
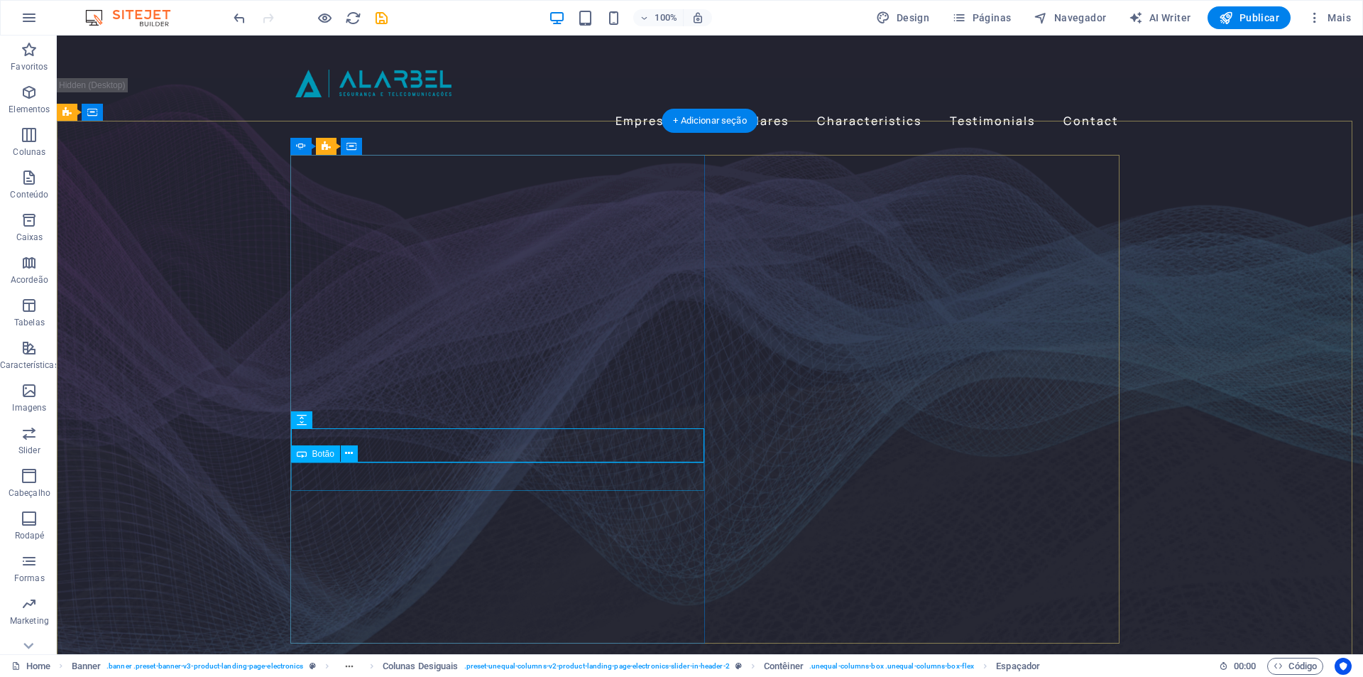
click at [321, 452] on span "Botão" at bounding box center [323, 454] width 22 height 9
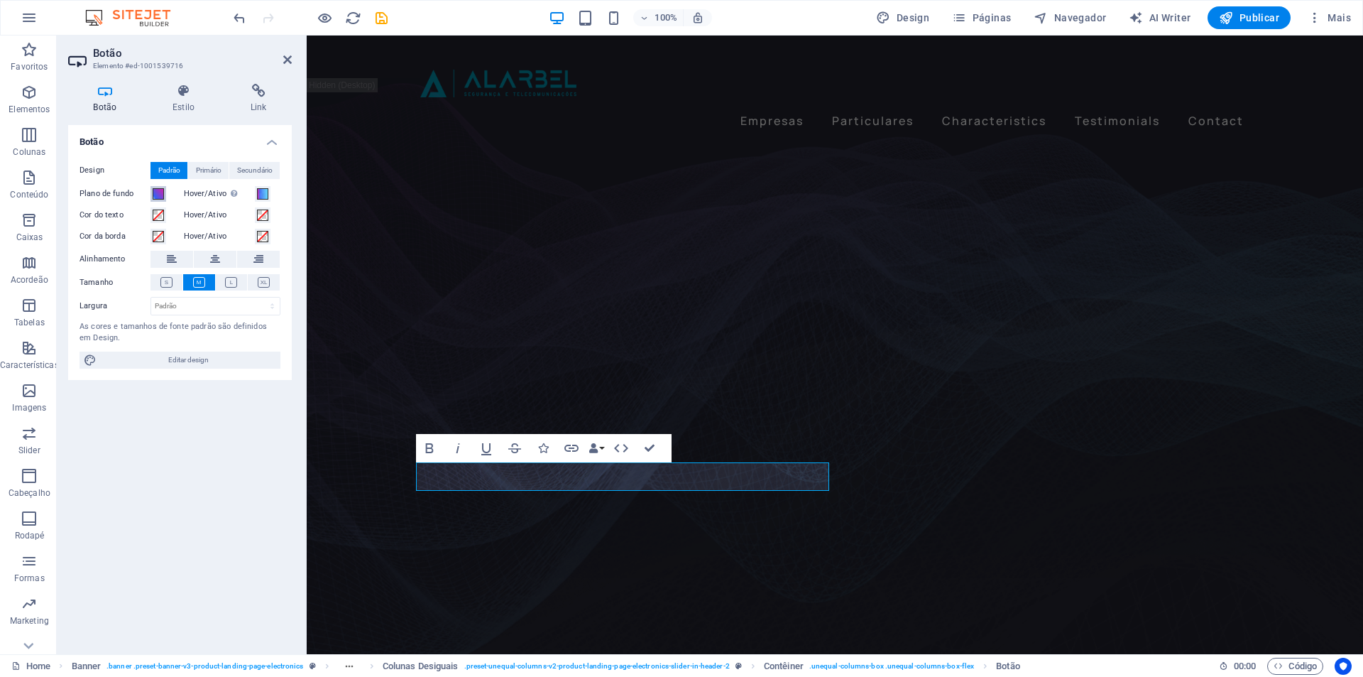
click at [157, 195] on span at bounding box center [158, 193] width 11 height 11
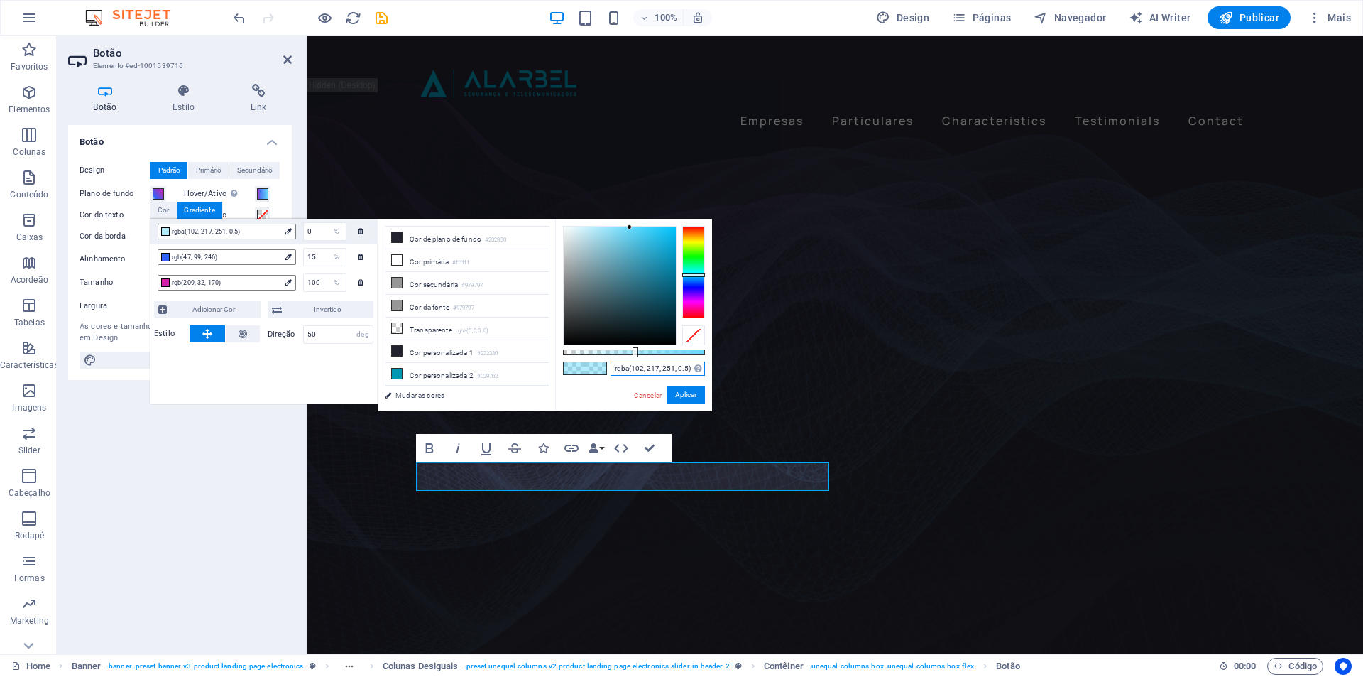
click at [643, 366] on input "rgba(102, 217, 251, 0.5)" at bounding box center [658, 368] width 94 height 14
click at [443, 371] on li "Cor personalizada 2 #0297b2" at bounding box center [467, 374] width 163 height 23
click at [684, 395] on button "Aplicar" at bounding box center [686, 394] width 38 height 17
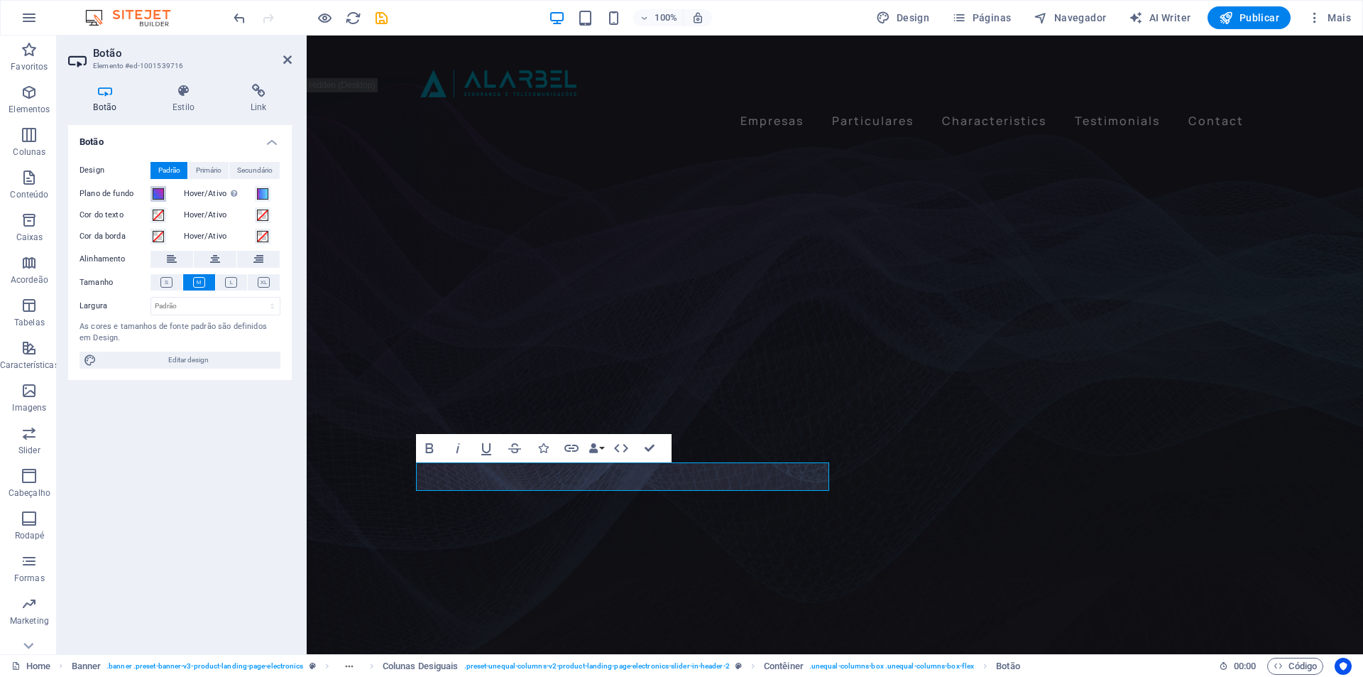
click at [156, 194] on span at bounding box center [158, 193] width 11 height 11
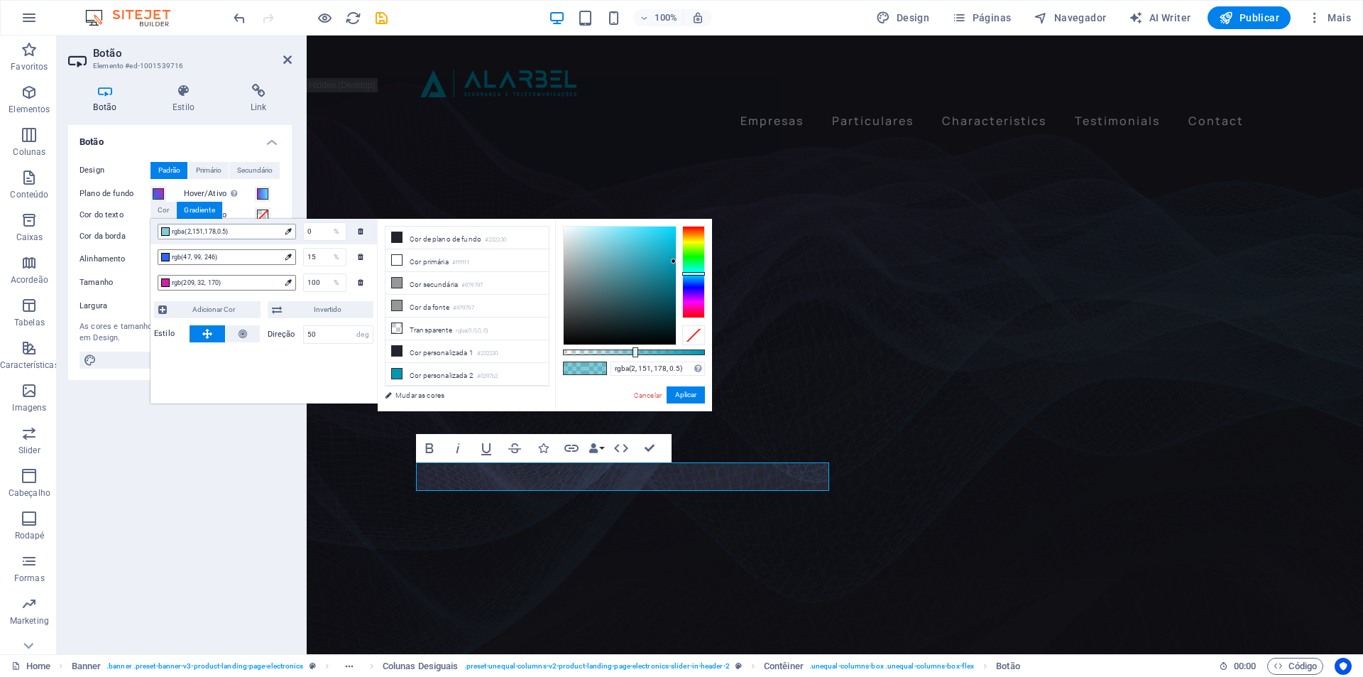
click at [175, 229] on span "rgba(2,151,178,0.5)" at bounding box center [226, 231] width 108 height 13
click at [198, 257] on span "rgb(47, 99, 246)" at bounding box center [226, 257] width 108 height 13
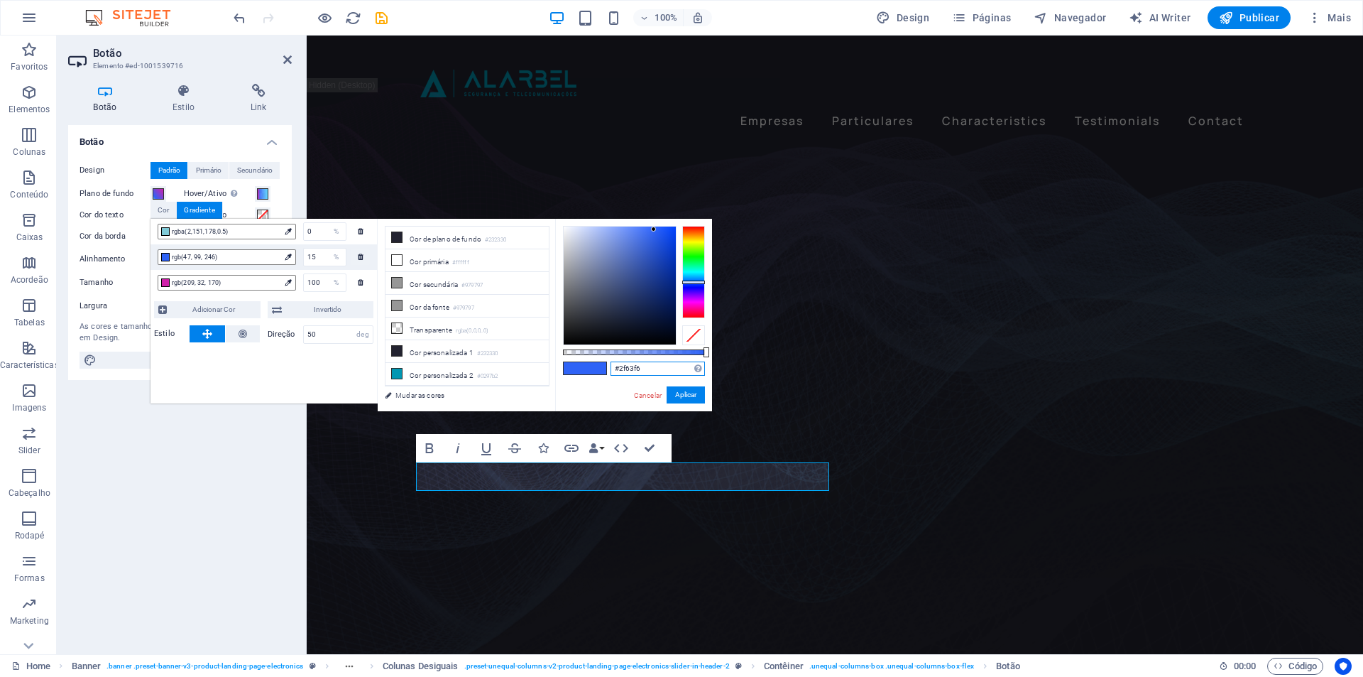
click at [629, 371] on input "#2f63f6" at bounding box center [658, 368] width 94 height 14
click at [633, 362] on input "#2f63f6" at bounding box center [658, 368] width 94 height 14
paste input "32330"
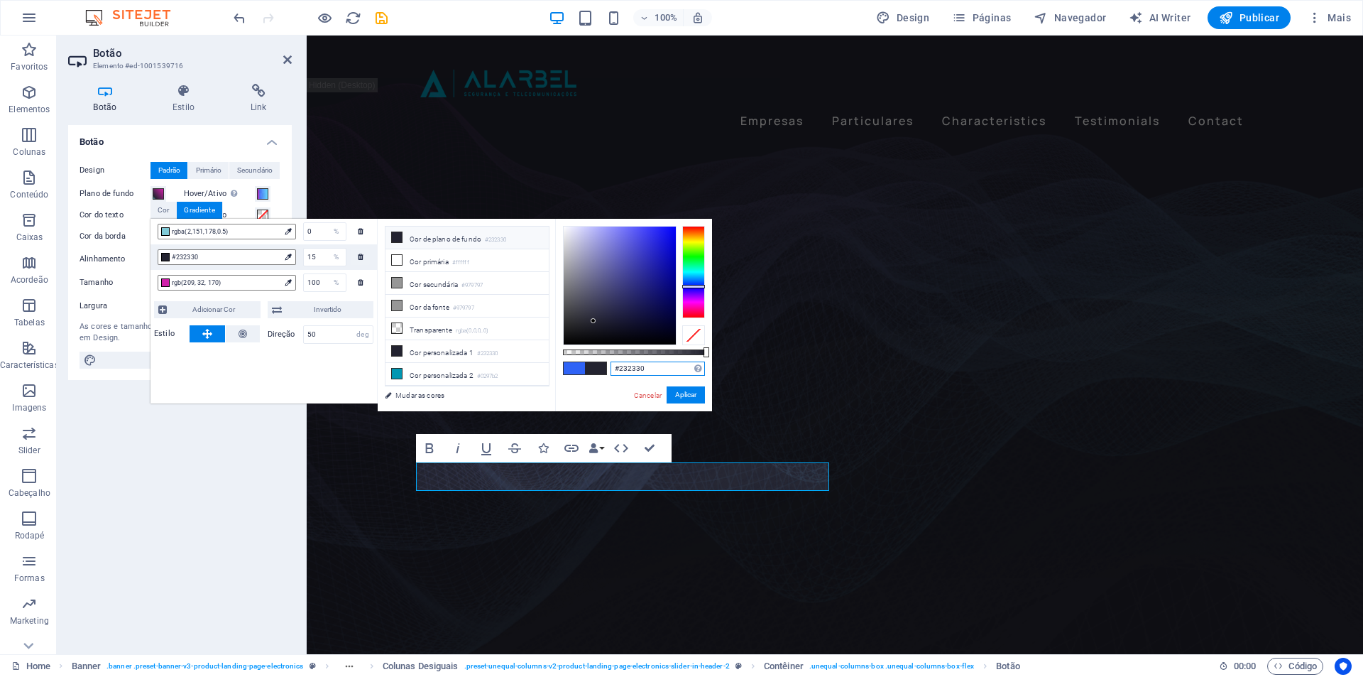
click at [641, 367] on input "#232330" at bounding box center [658, 368] width 94 height 14
paste input "232330"
click at [217, 281] on span "rgb(209, 32, 170)" at bounding box center [226, 282] width 108 height 13
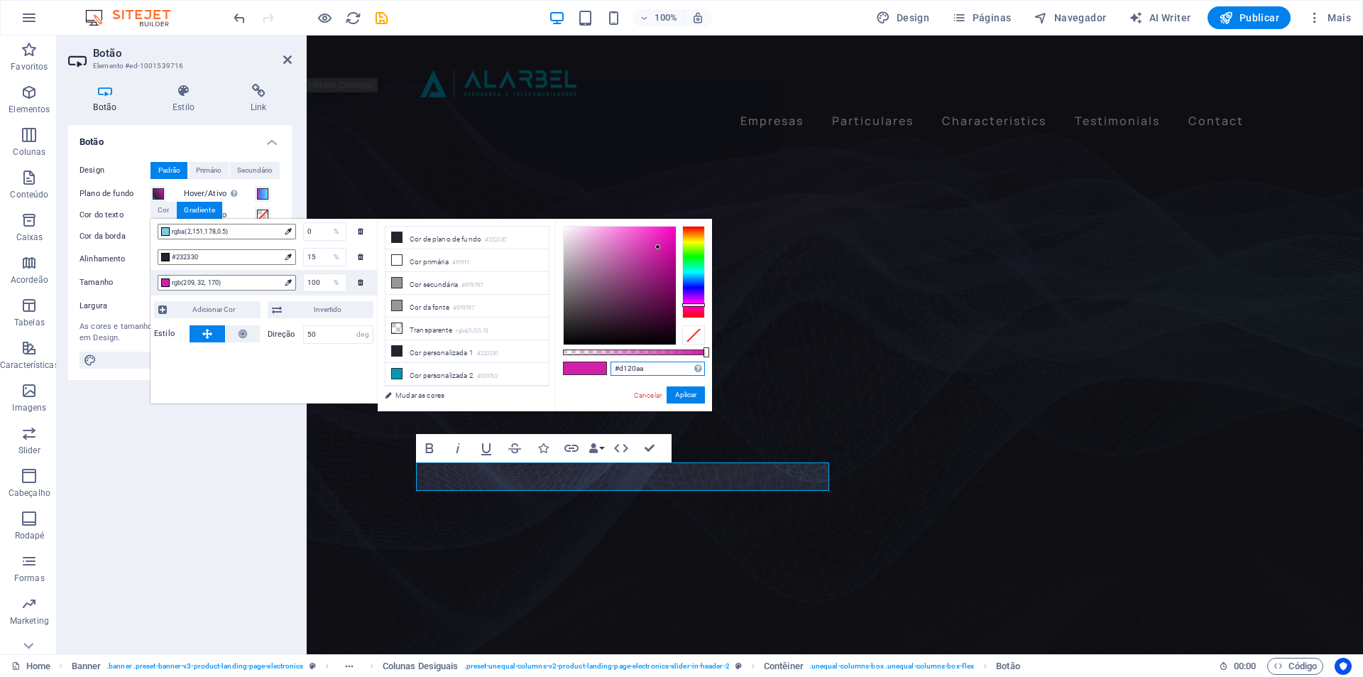
click at [640, 367] on input "#d120aa" at bounding box center [658, 368] width 94 height 14
paste input "232330"
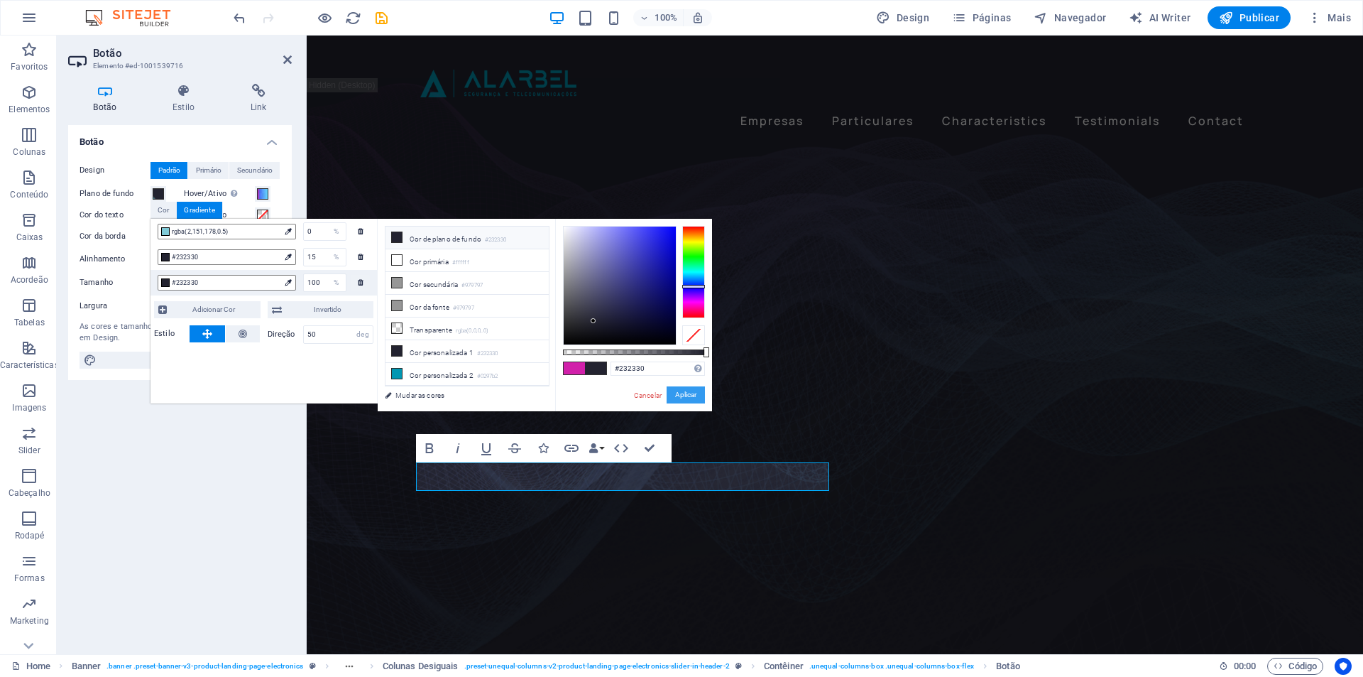
click at [692, 395] on button "Aplicar" at bounding box center [686, 394] width 38 height 17
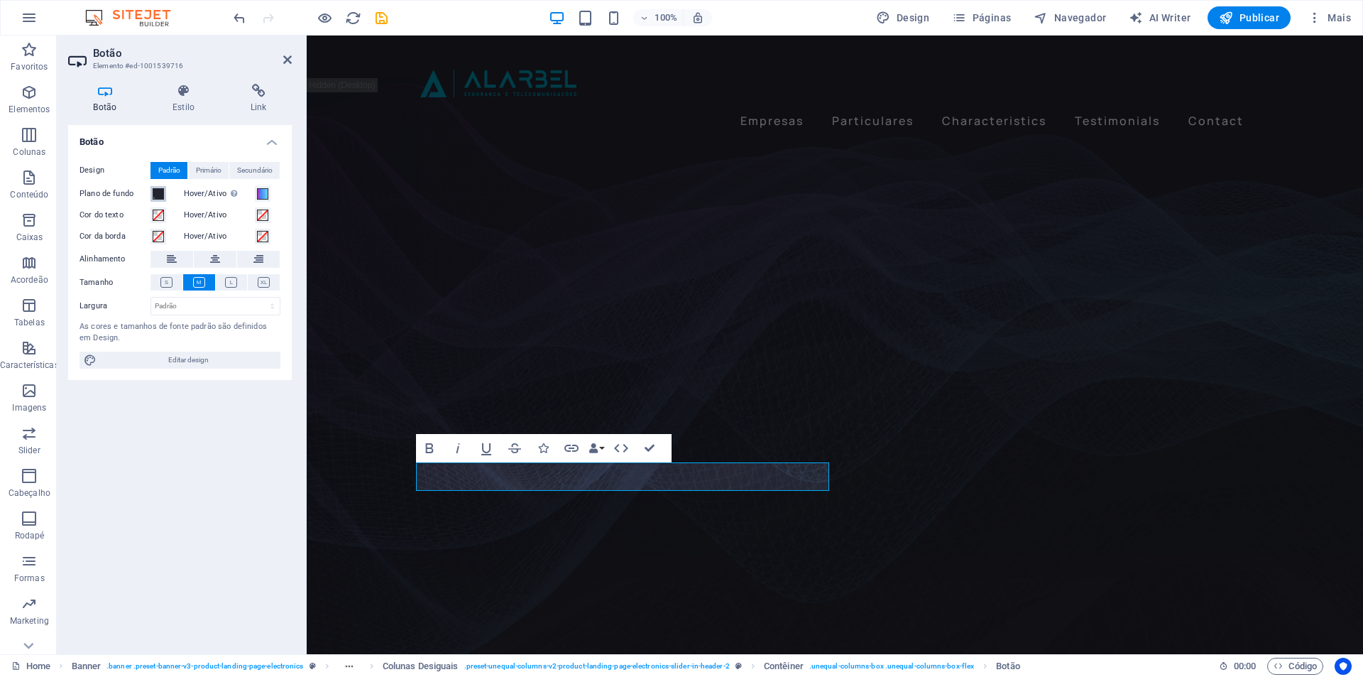
click at [163, 192] on span at bounding box center [158, 193] width 11 height 11
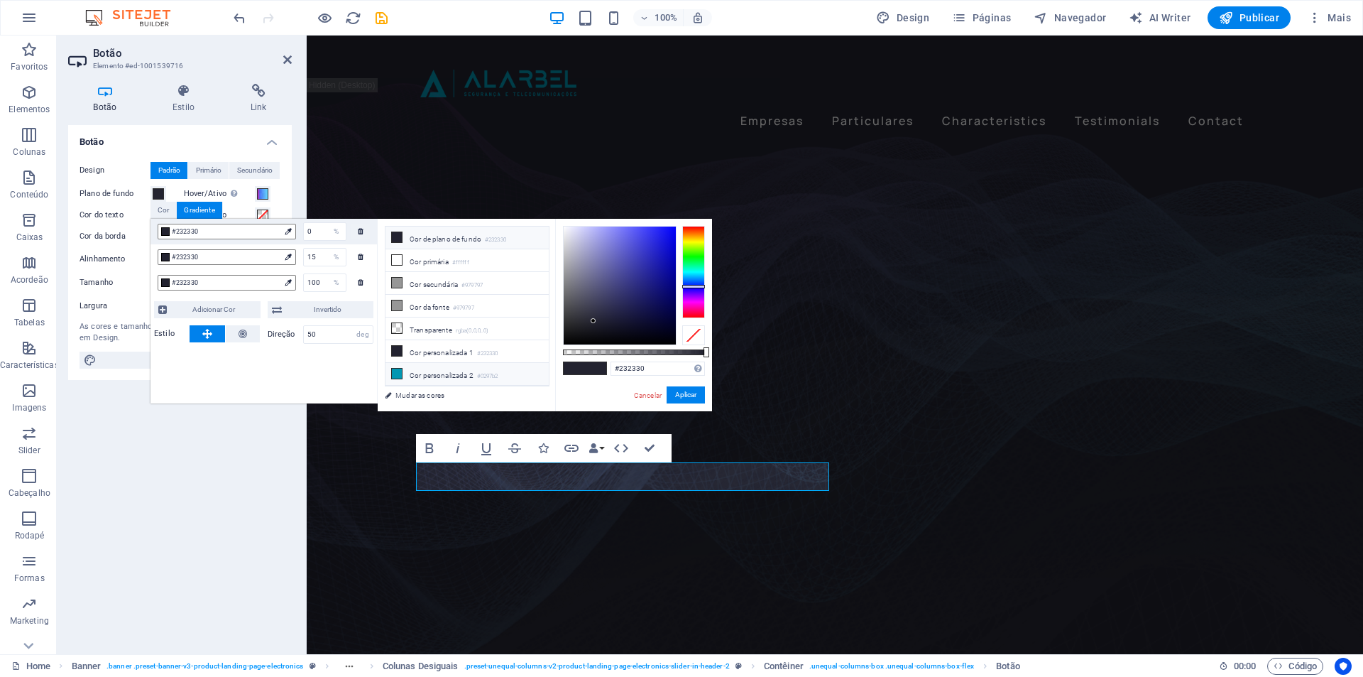
click at [453, 369] on li "Cor personalizada 2 #0297b2" at bounding box center [467, 374] width 163 height 23
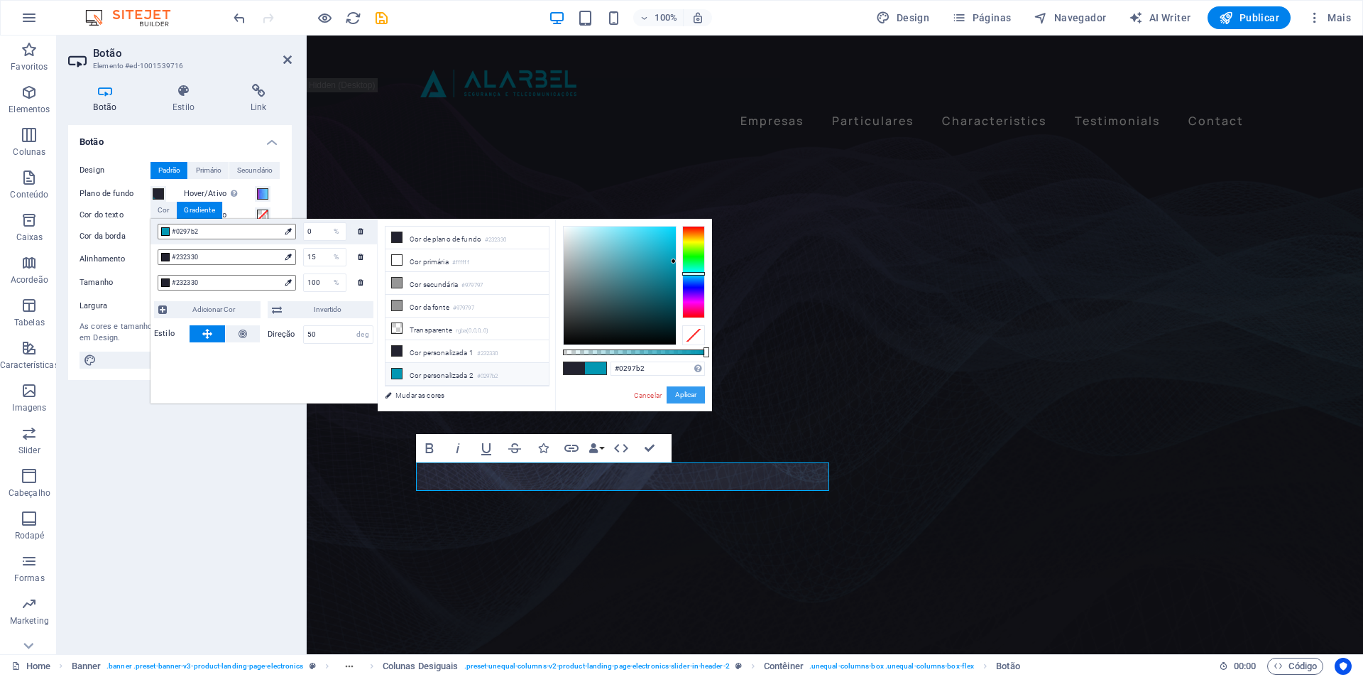
click at [687, 398] on button "Aplicar" at bounding box center [686, 394] width 38 height 17
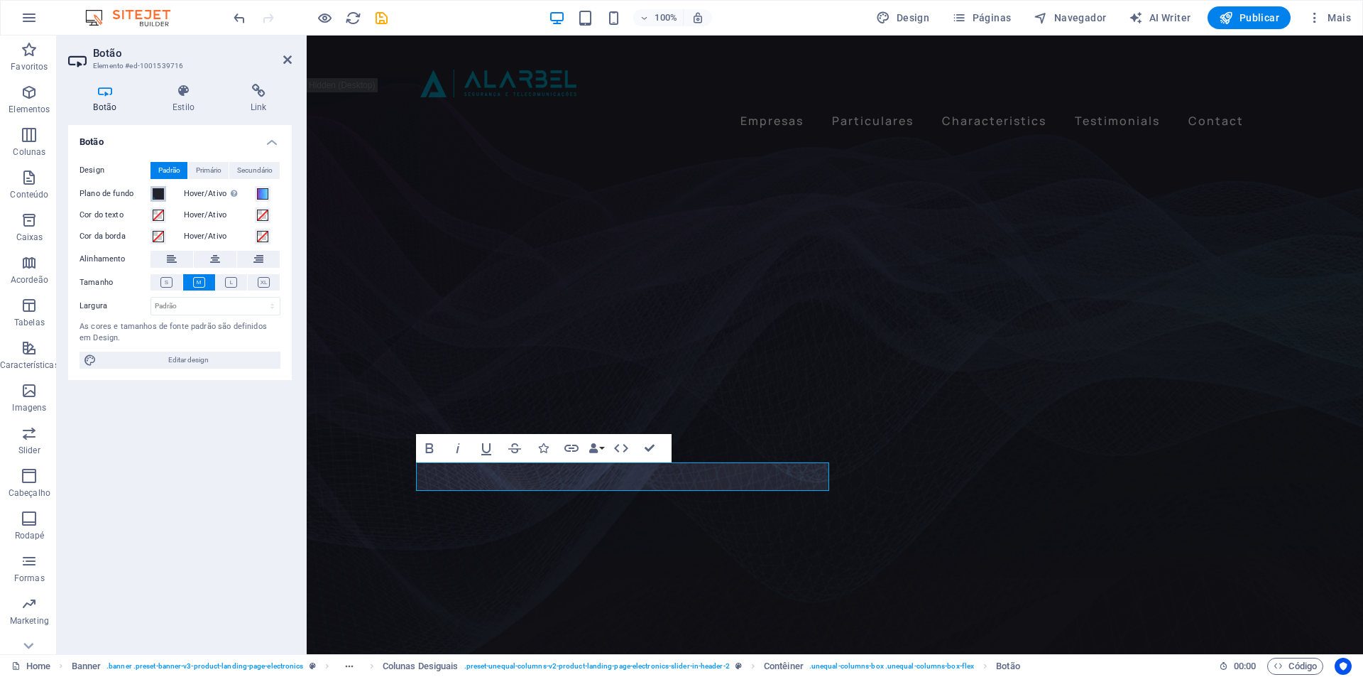
click at [157, 193] on span at bounding box center [158, 193] width 11 height 11
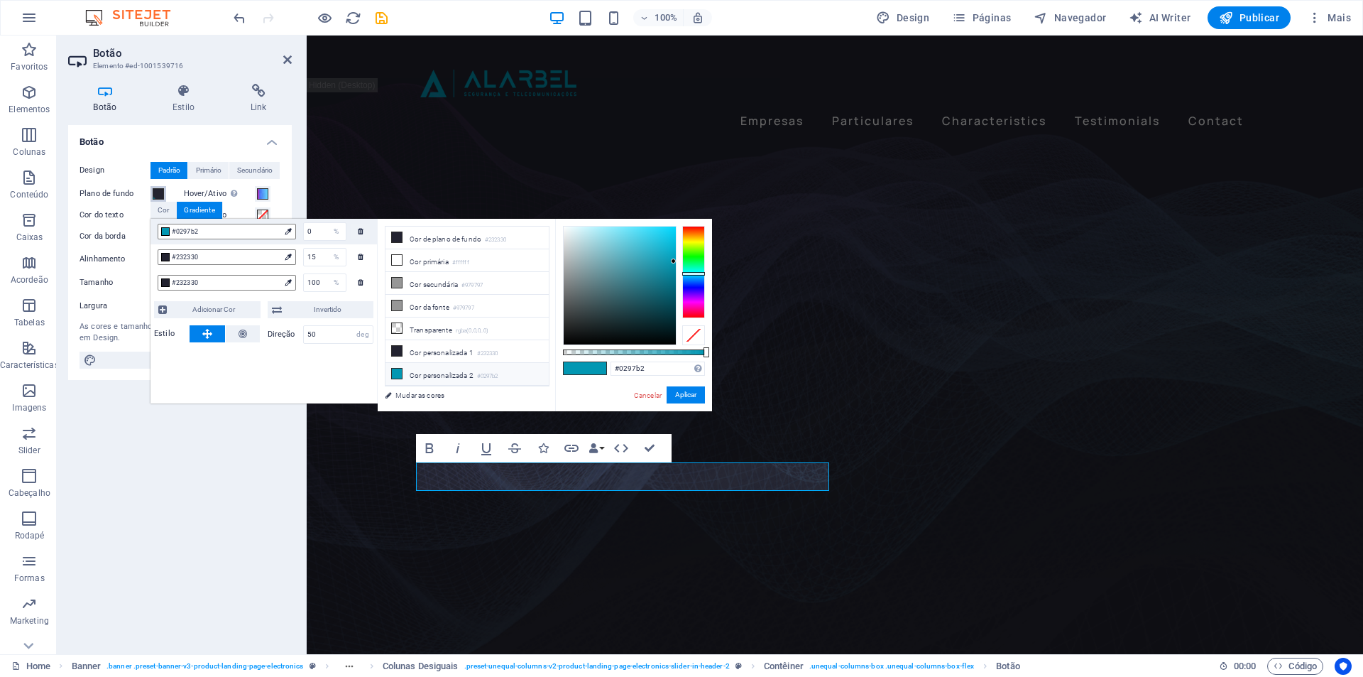
click at [157, 193] on span at bounding box center [158, 193] width 11 height 11
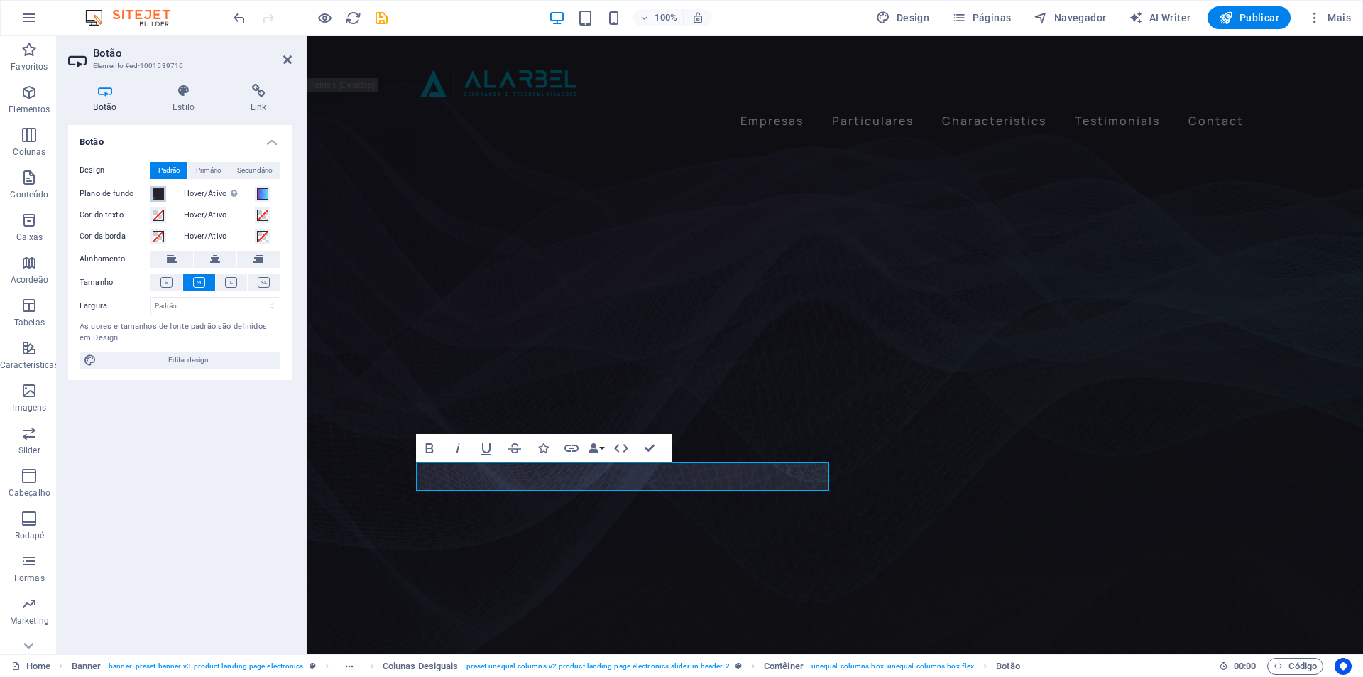
click at [157, 193] on span at bounding box center [158, 193] width 11 height 11
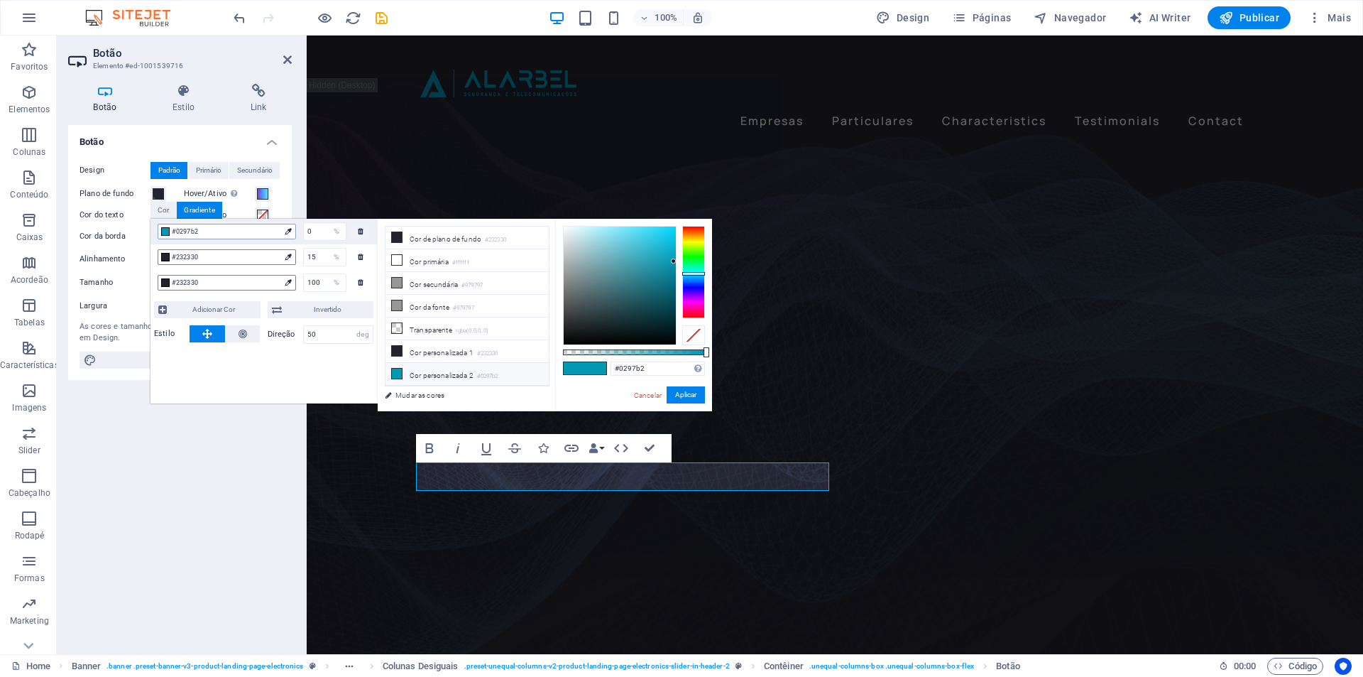
click at [229, 230] on span "#0297b2" at bounding box center [226, 231] width 108 height 13
click at [650, 367] on input "#0297b2" at bounding box center [658, 368] width 94 height 14
click at [313, 280] on input "100" at bounding box center [325, 282] width 42 height 17
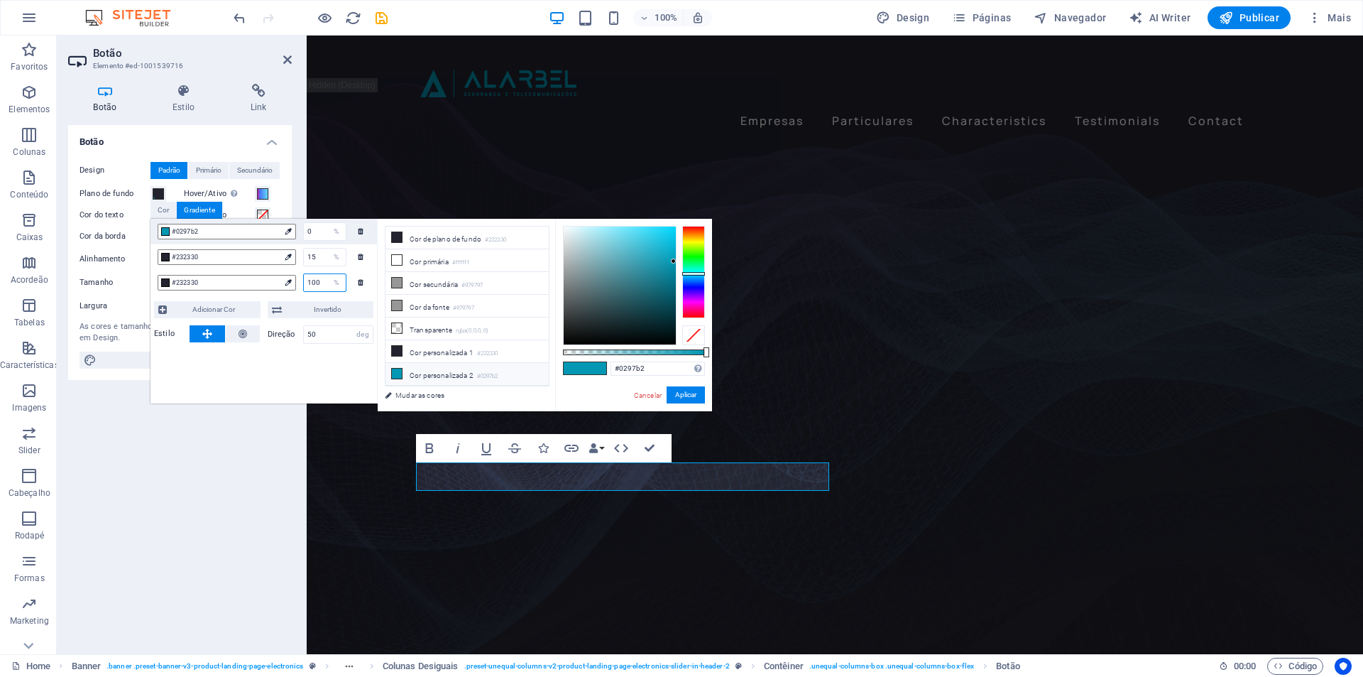
type input "#232330"
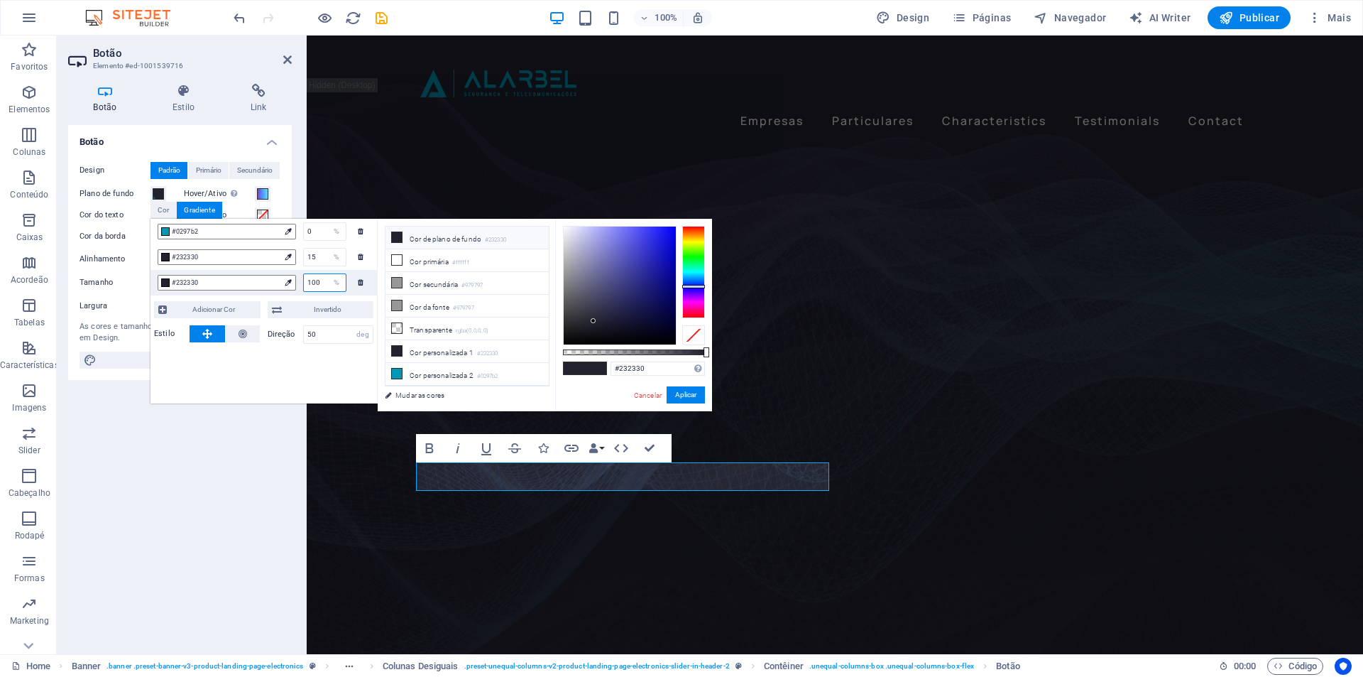
click at [313, 280] on input "100" at bounding box center [325, 282] width 42 height 17
paste input "02972"
type input "100"
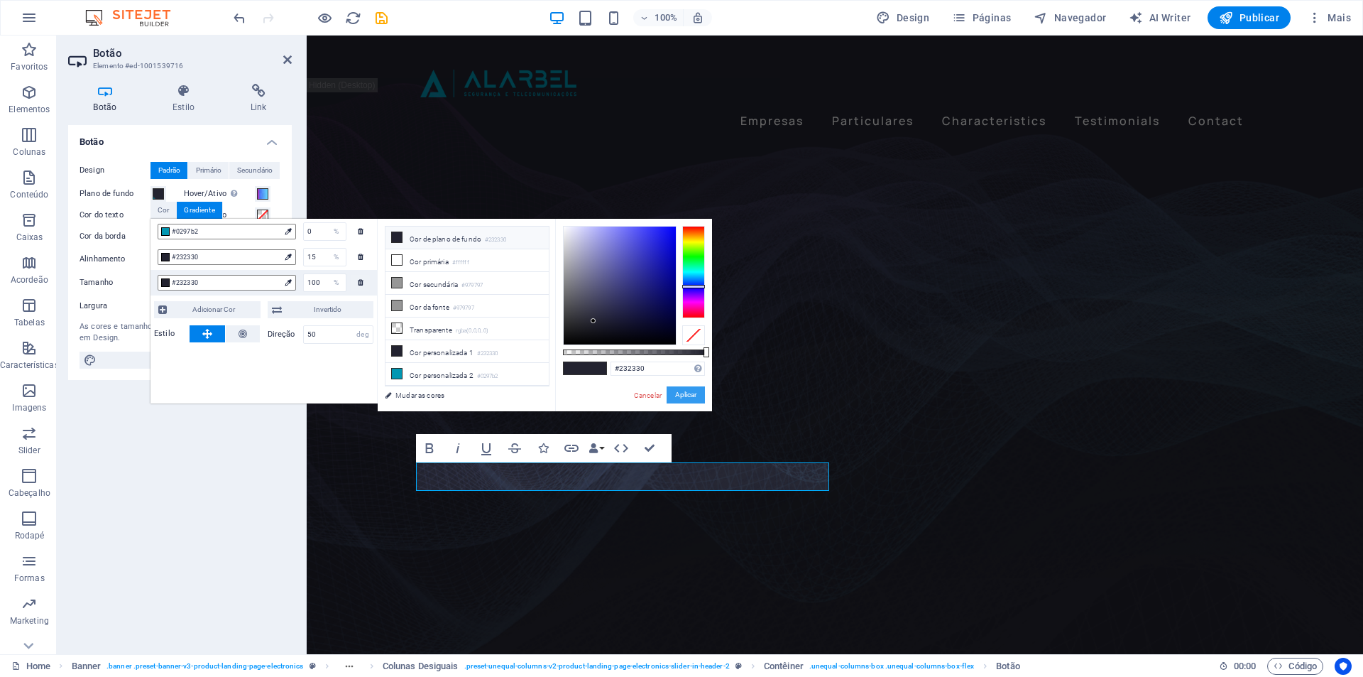
click at [699, 393] on button "Aplicar" at bounding box center [686, 394] width 38 height 17
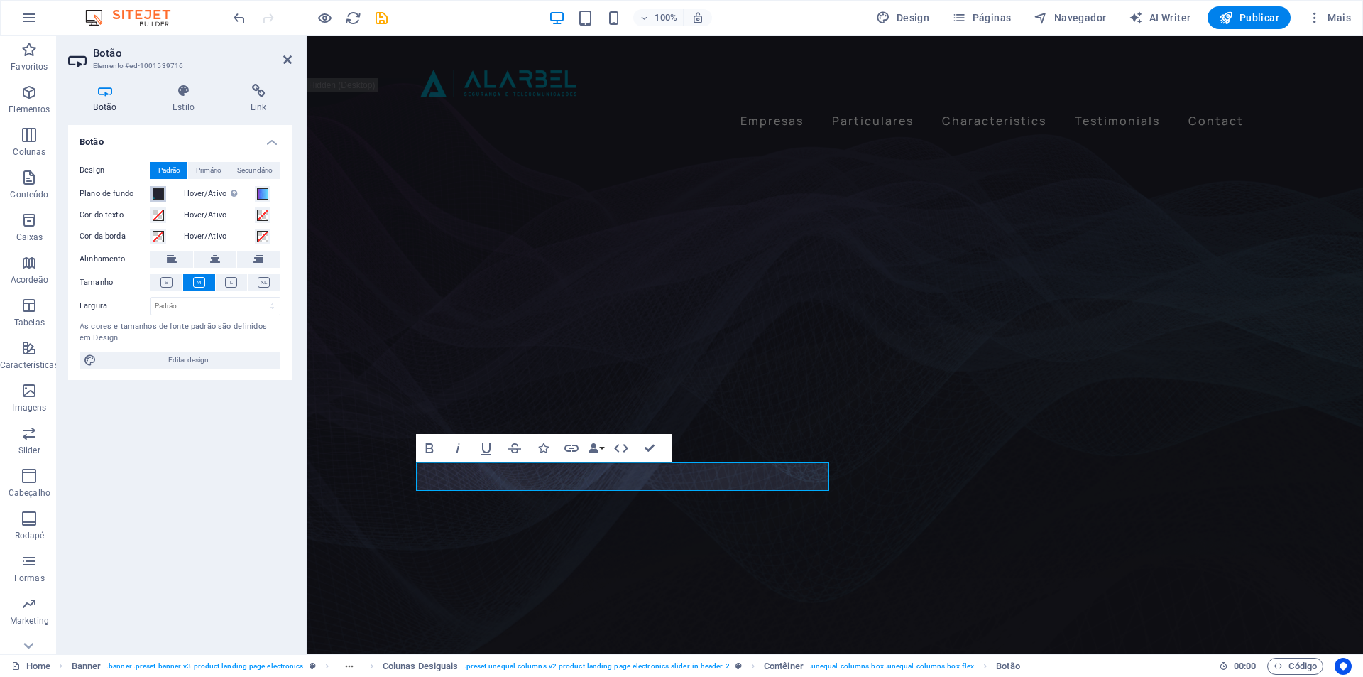
click at [159, 192] on span at bounding box center [158, 193] width 11 height 11
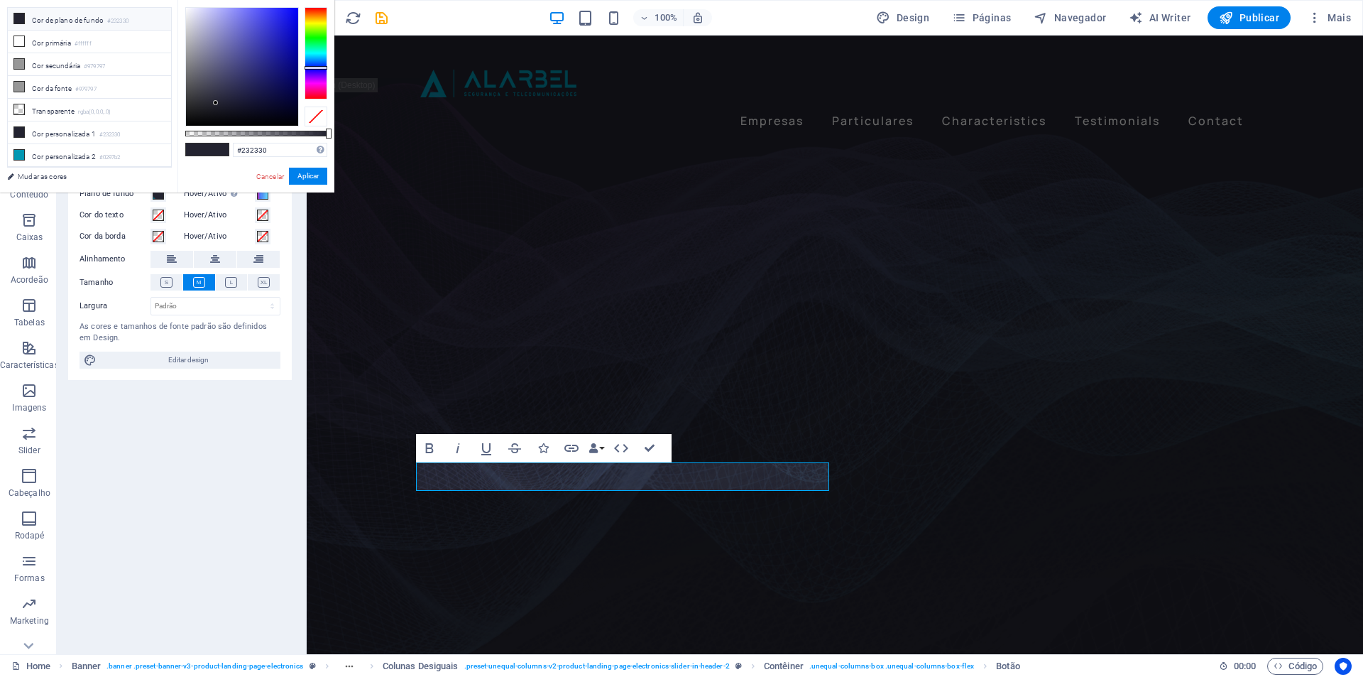
click at [146, 201] on label "Plano de fundo" at bounding box center [115, 193] width 71 height 17
click at [151, 201] on button "Plano de fundo" at bounding box center [159, 194] width 16 height 16
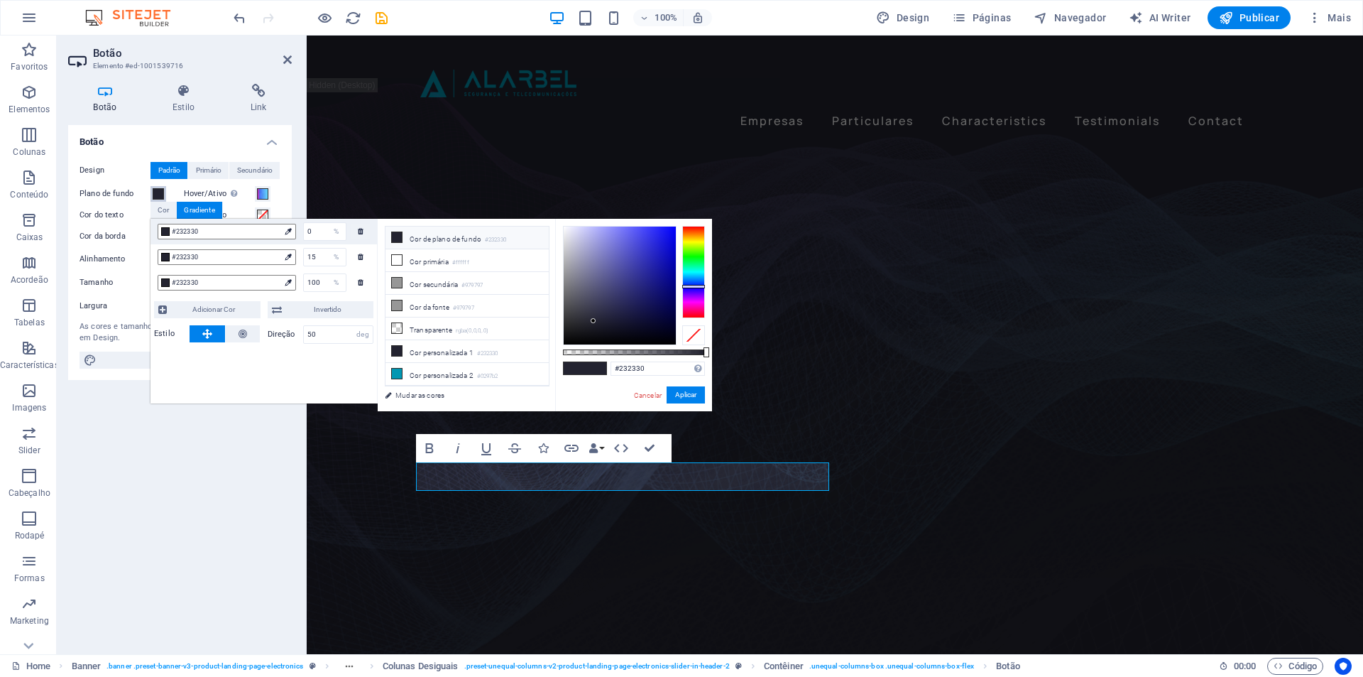
click at [157, 196] on span at bounding box center [158, 193] width 11 height 11
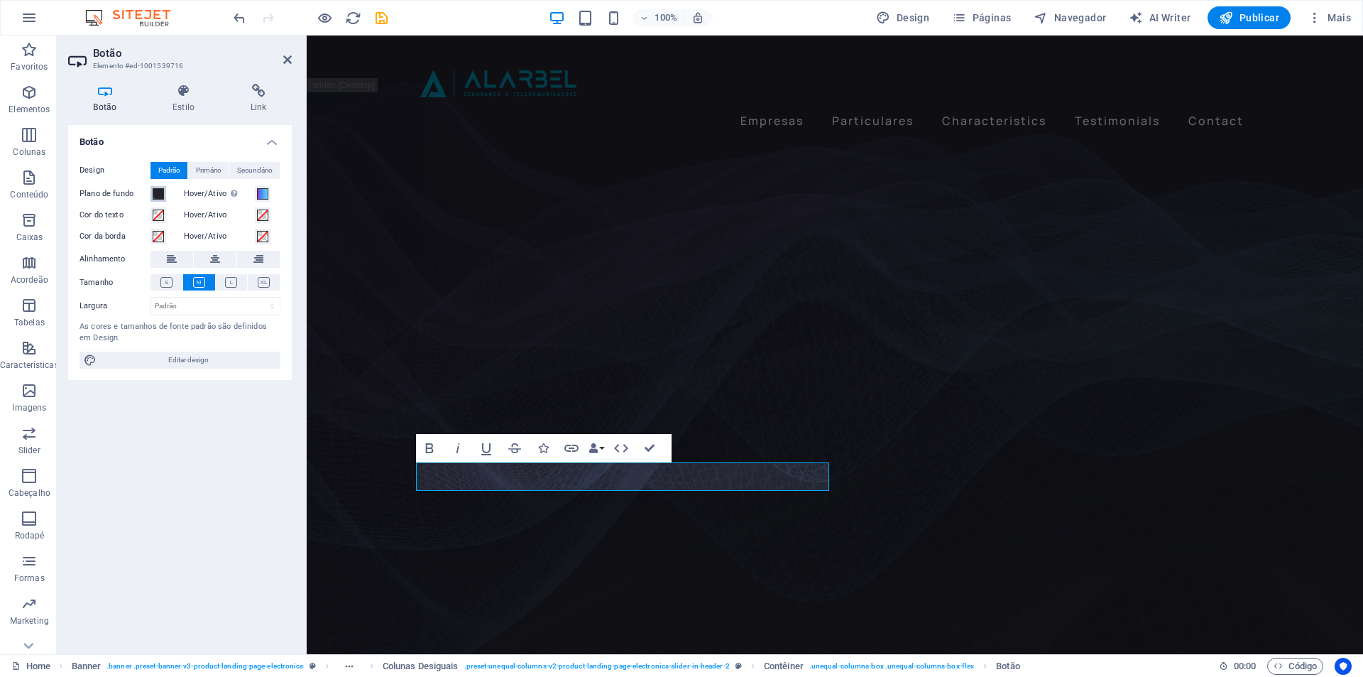
click at [157, 196] on span at bounding box center [158, 193] width 11 height 11
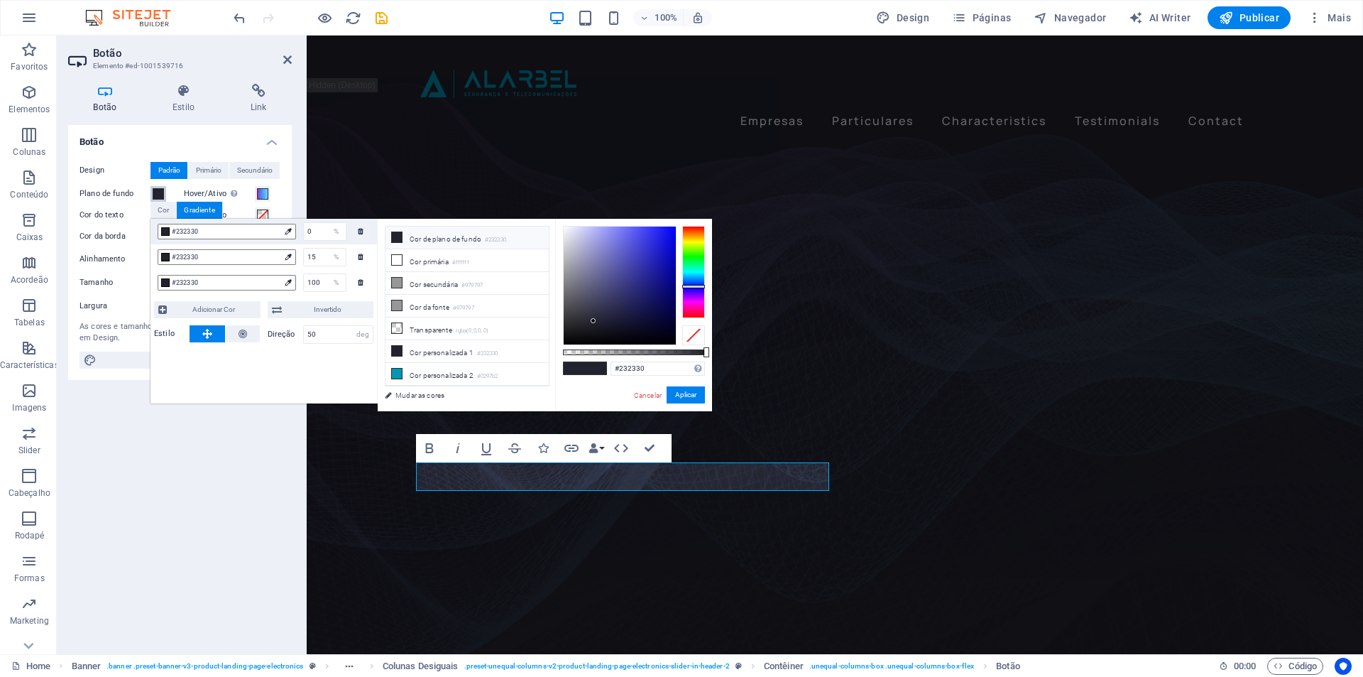
click at [157, 196] on span at bounding box center [158, 193] width 11 height 11
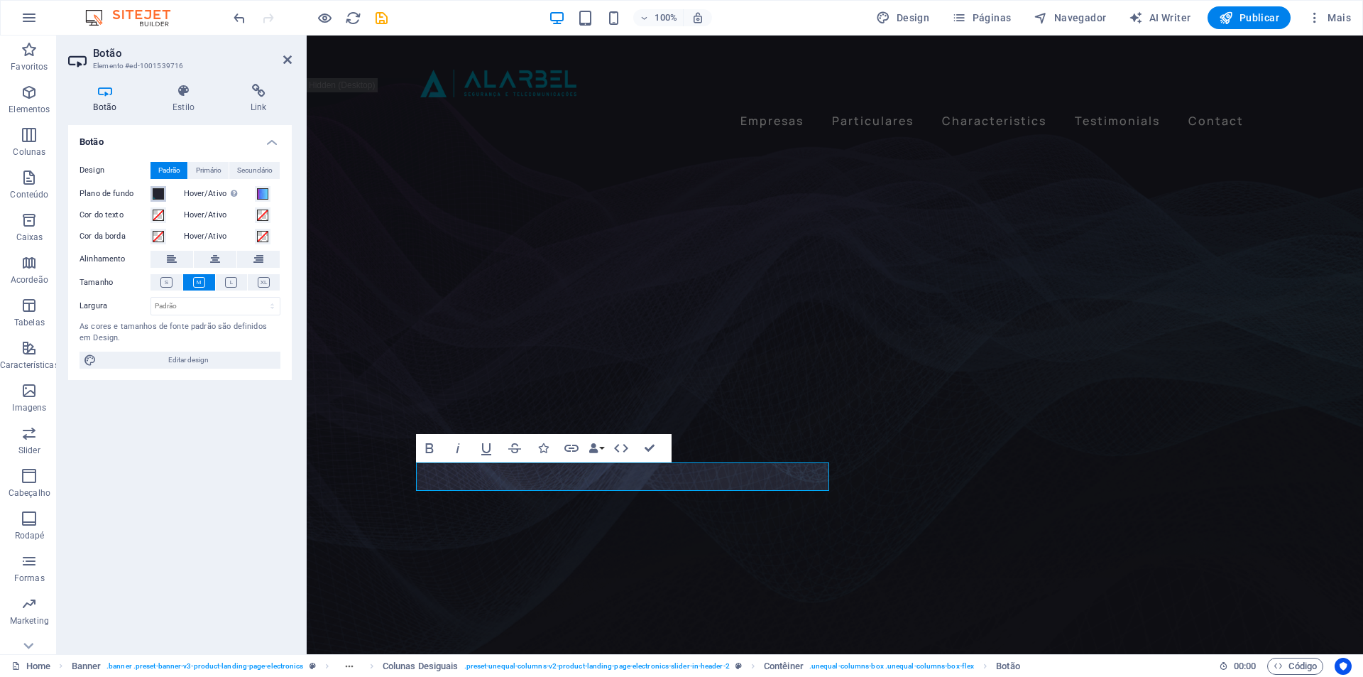
click at [157, 196] on span at bounding box center [158, 193] width 11 height 11
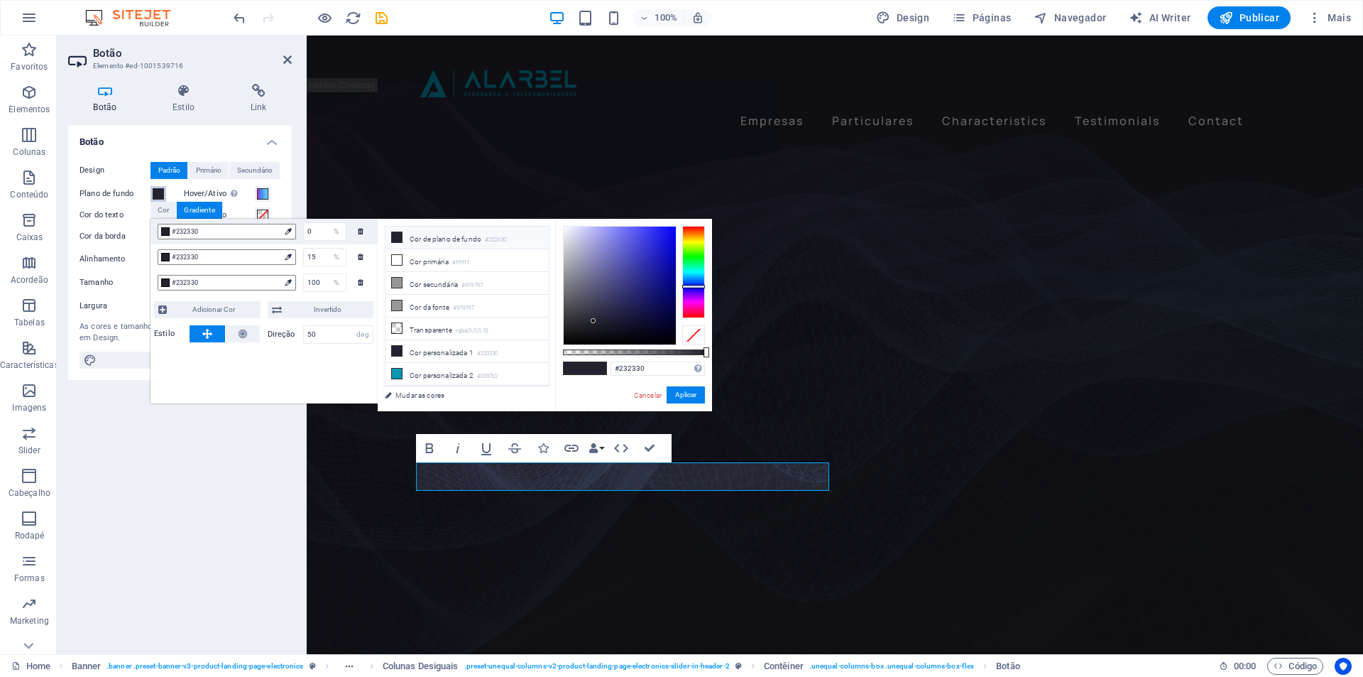
click at [157, 196] on span at bounding box center [158, 193] width 11 height 11
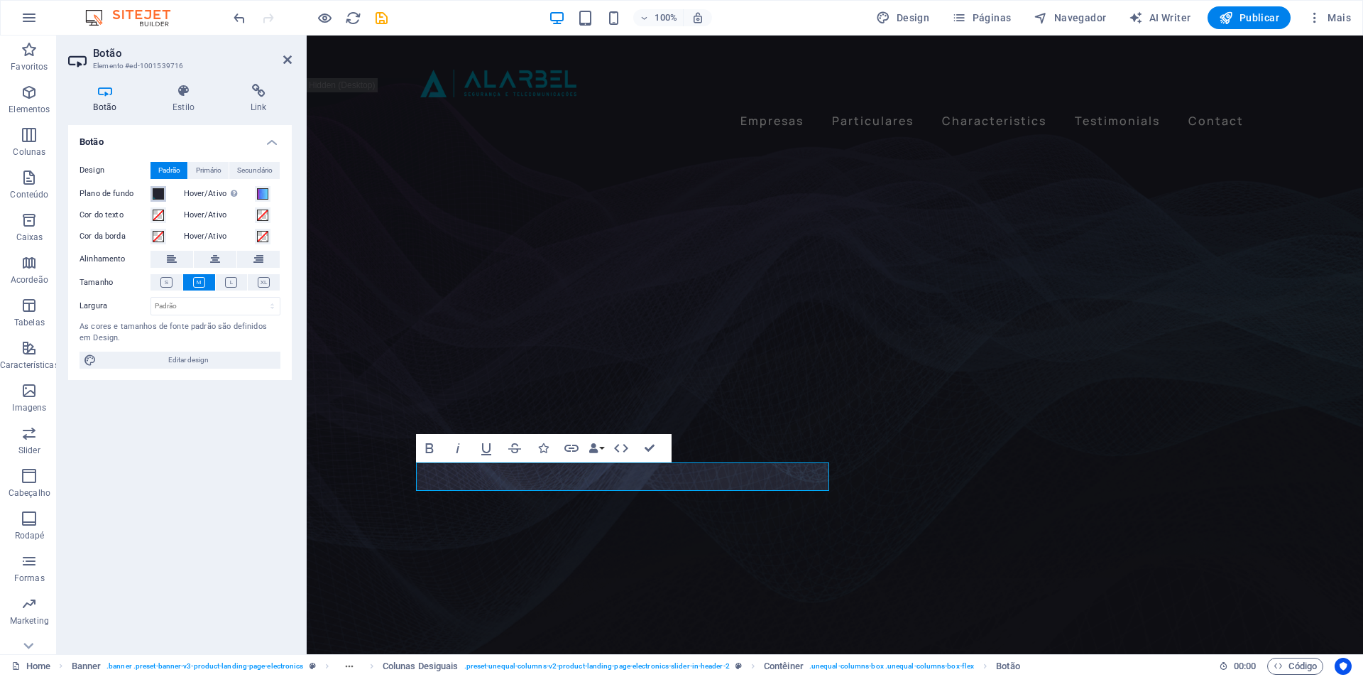
click at [157, 196] on span at bounding box center [158, 193] width 11 height 11
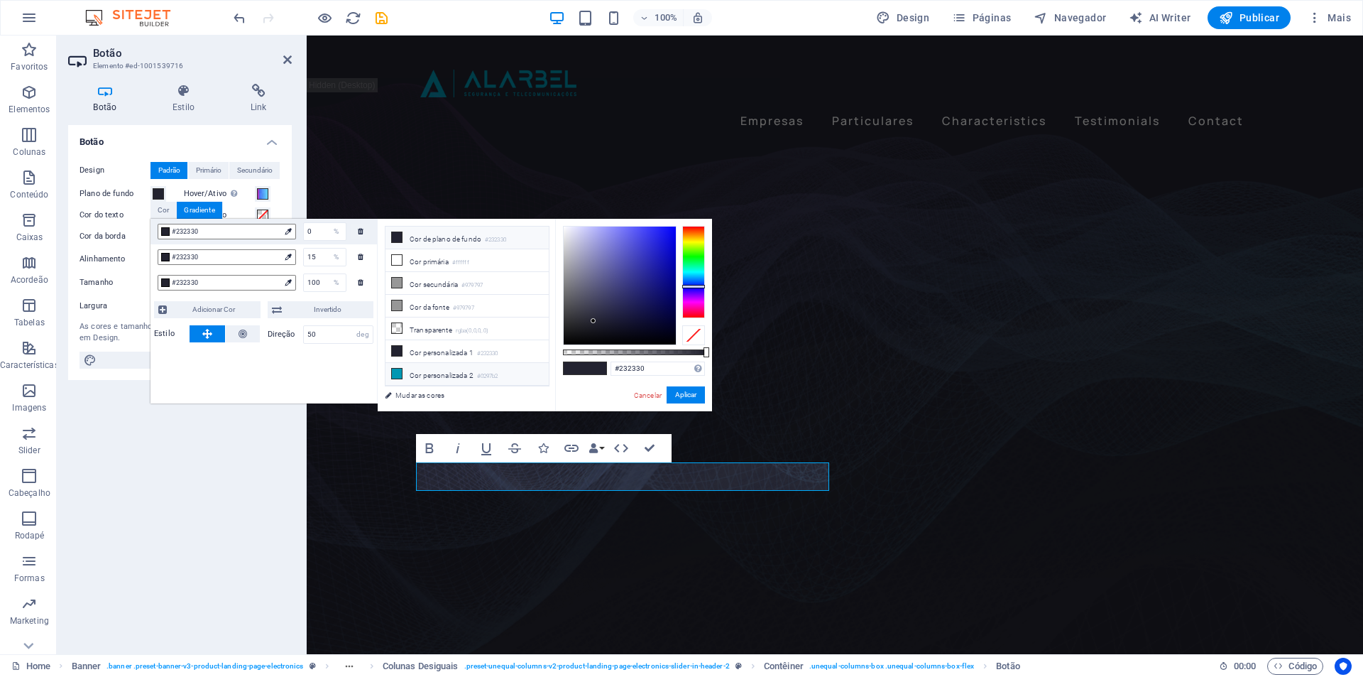
click at [459, 367] on li "Cor personalizada 2 #0297b2" at bounding box center [467, 374] width 163 height 23
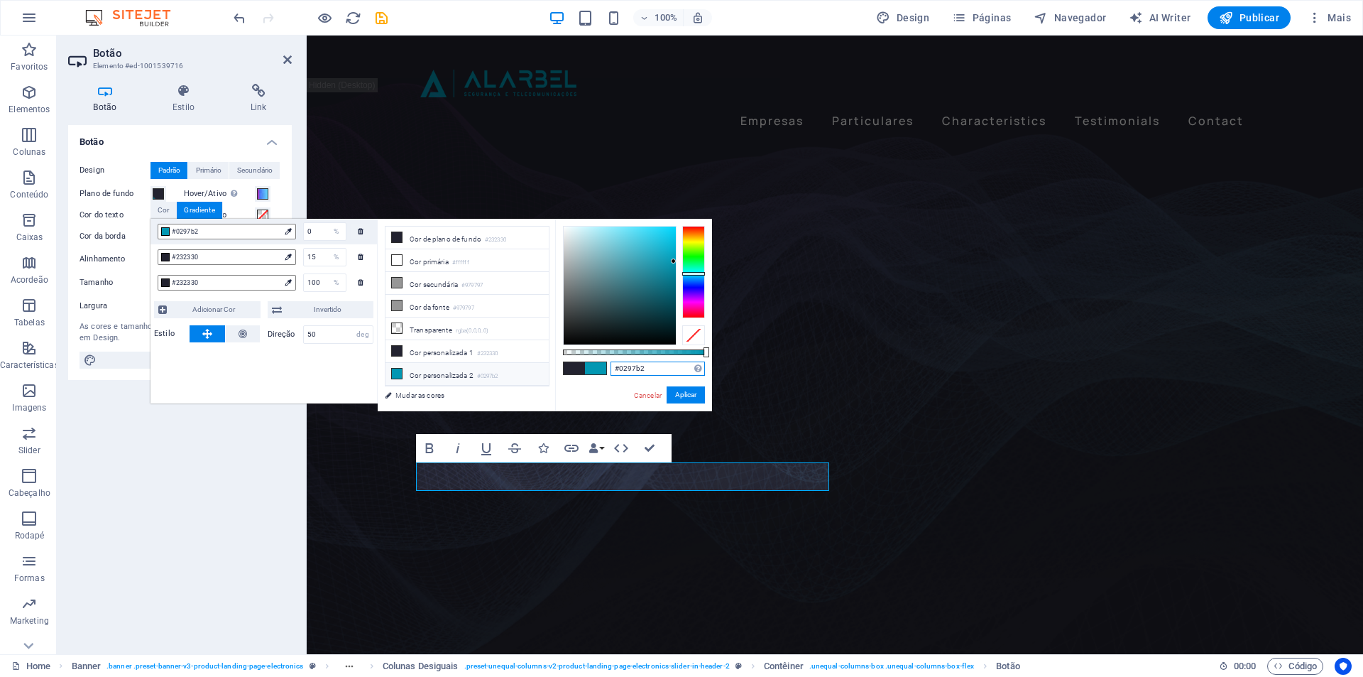
click at [631, 373] on input "#0297b2" at bounding box center [658, 368] width 94 height 14
click at [256, 285] on span "#232330" at bounding box center [226, 282] width 108 height 13
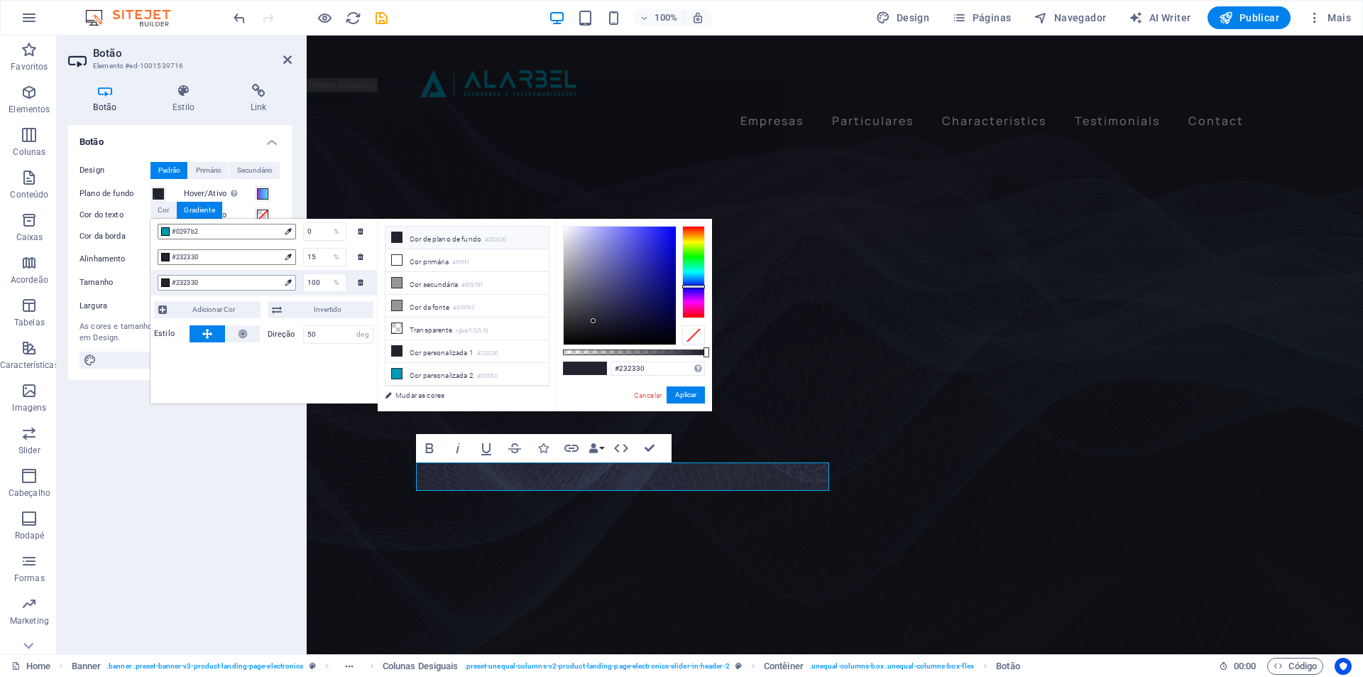
click at [256, 285] on span "#232330" at bounding box center [226, 282] width 108 height 13
click at [223, 277] on span "#232330" at bounding box center [226, 282] width 108 height 13
click at [647, 368] on input "#232330" at bounding box center [658, 368] width 94 height 14
paste input "0297b2"
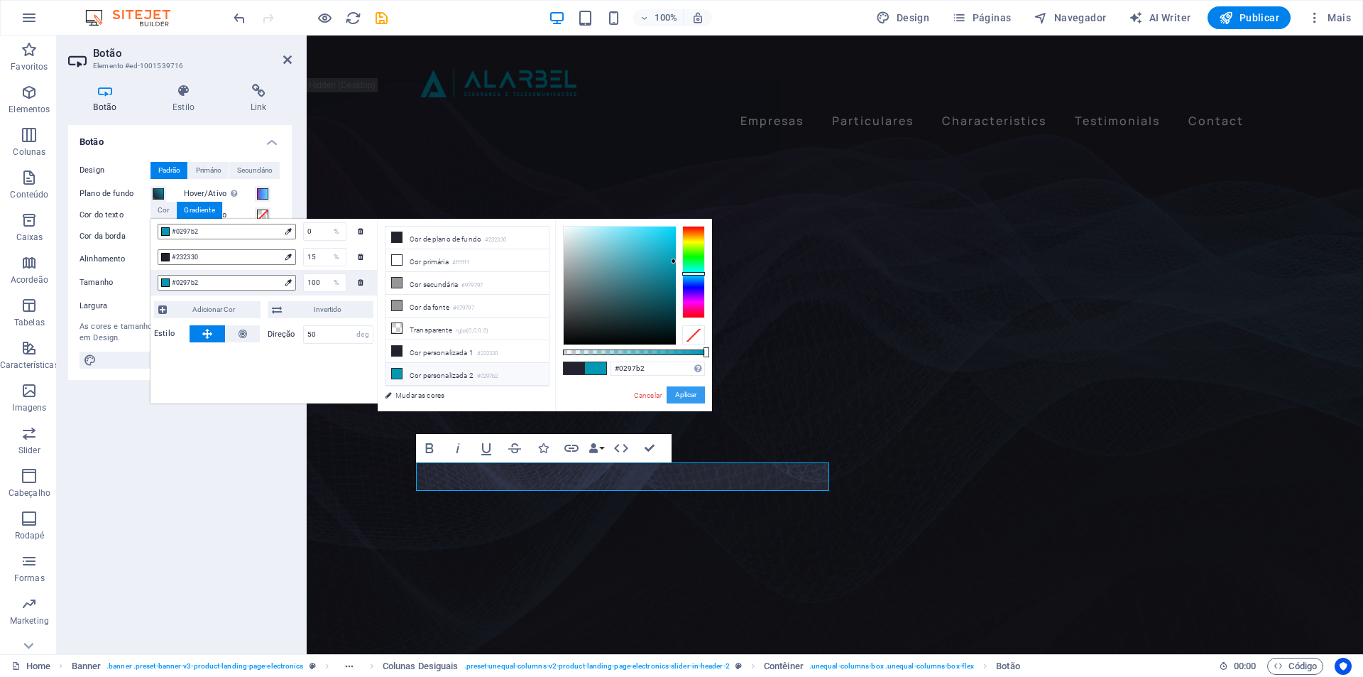
click at [697, 397] on button "Aplicar" at bounding box center [686, 394] width 38 height 17
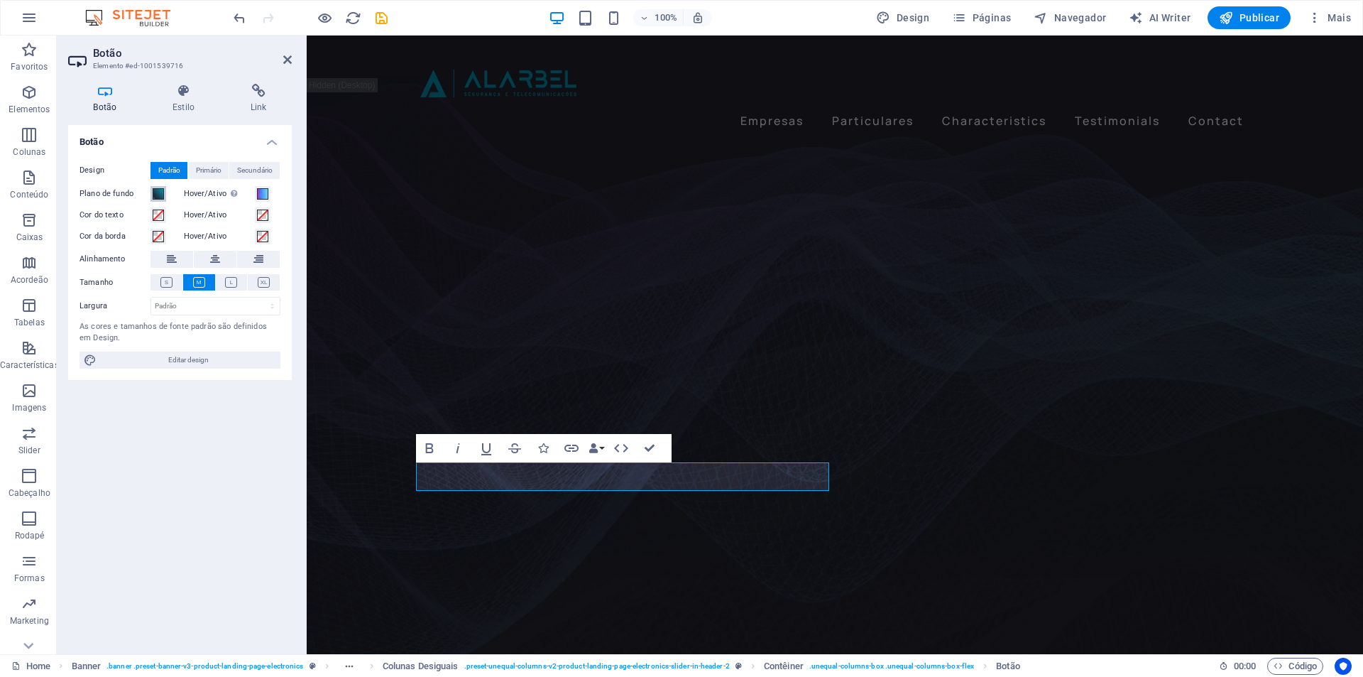
click at [158, 192] on span at bounding box center [158, 193] width 11 height 11
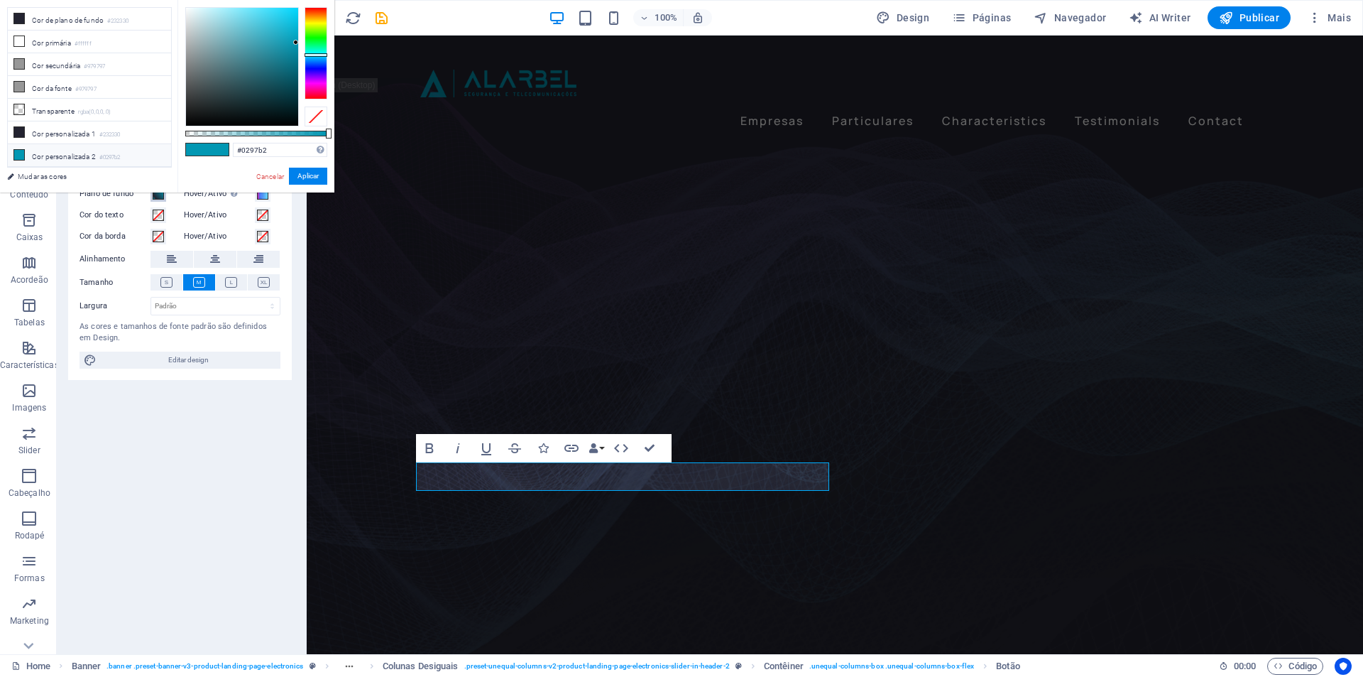
click at [156, 200] on button "Plano de fundo" at bounding box center [159, 194] width 16 height 16
click at [156, 199] on span at bounding box center [158, 193] width 11 height 11
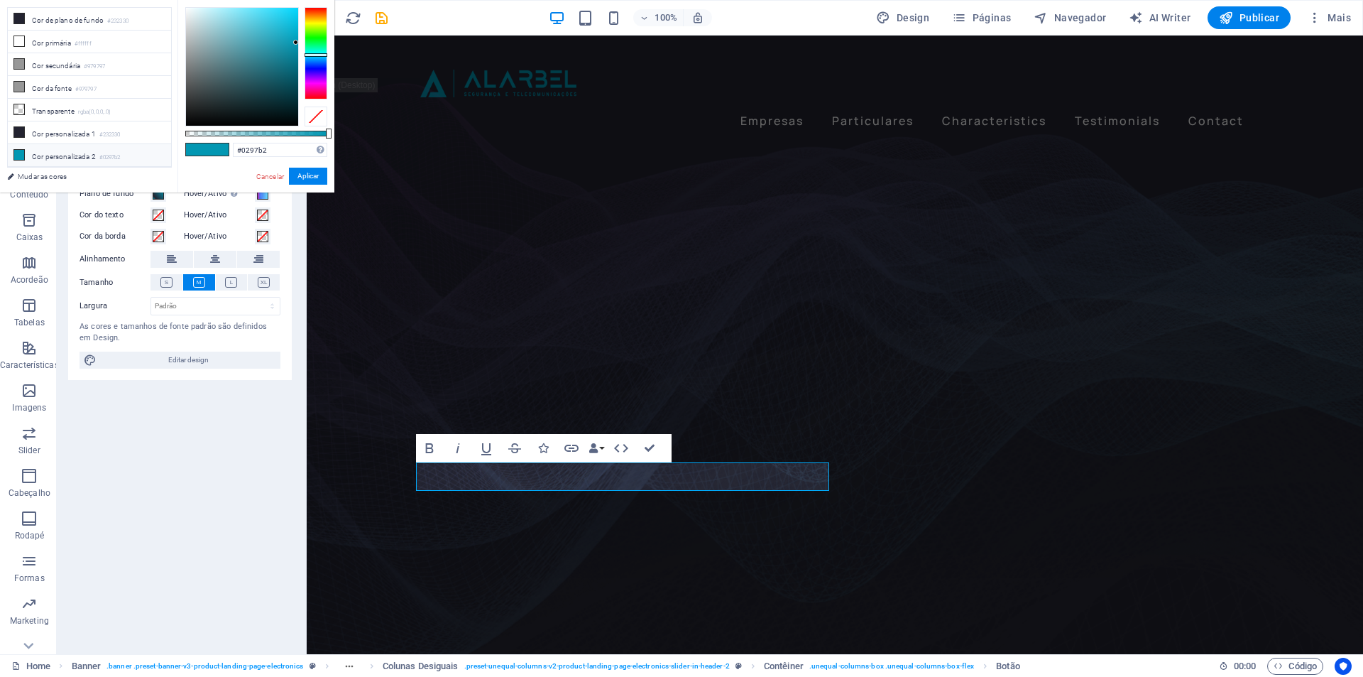
click at [187, 400] on div "Botão Design Padrão Primário Secundário Plano de fundo Hover/Ativo Mude para o …" at bounding box center [180, 384] width 224 height 518
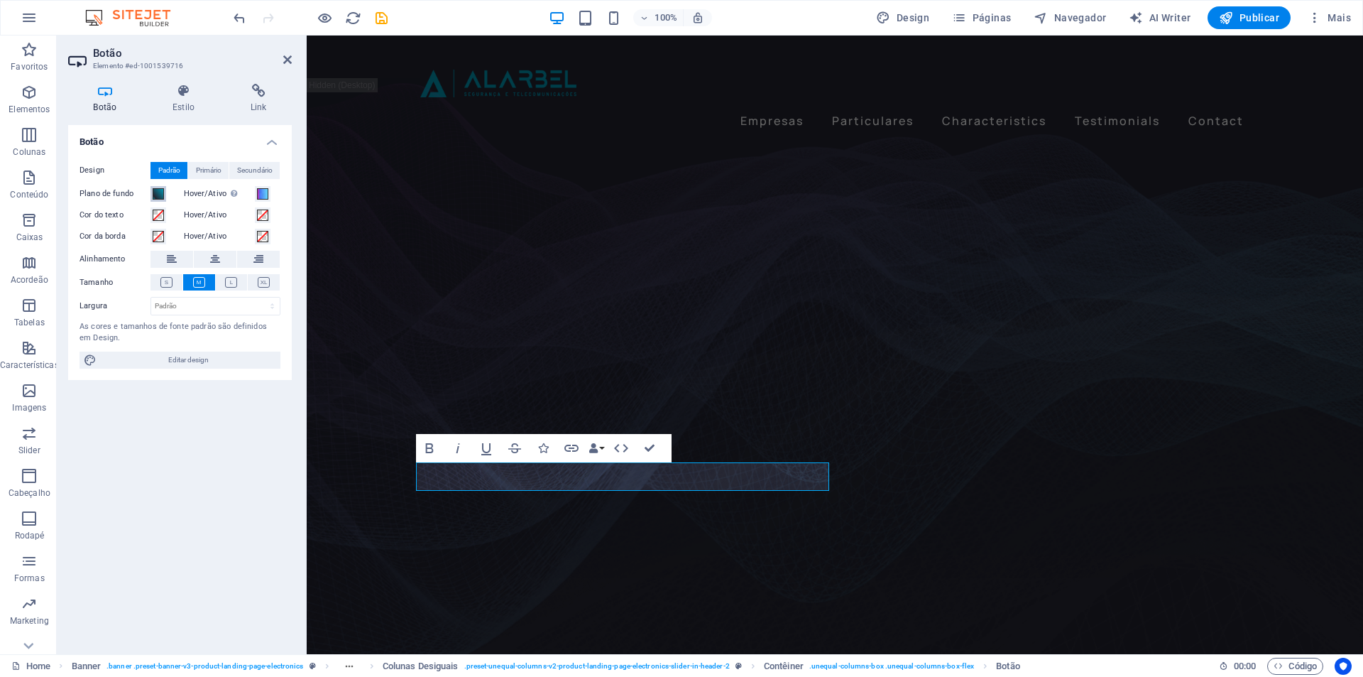
click at [161, 191] on span at bounding box center [158, 193] width 11 height 11
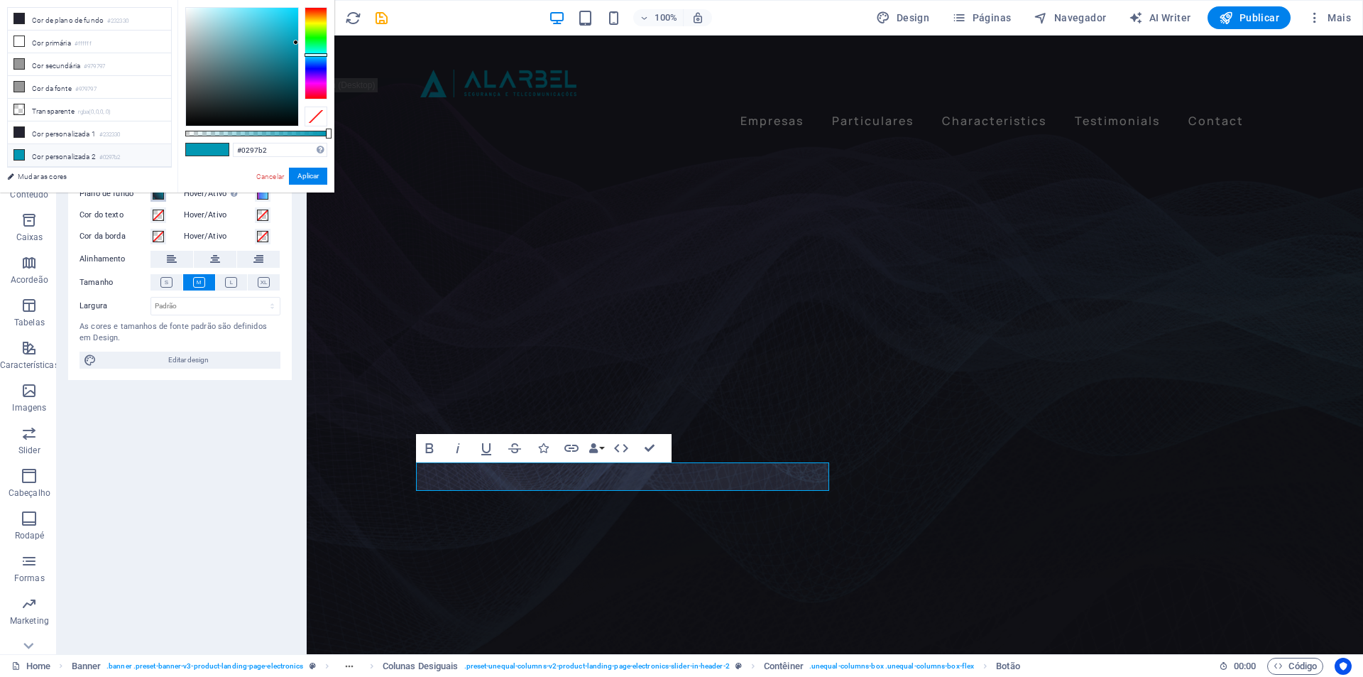
click at [161, 191] on div "less Cor de plano de fundo #232330 Cor primária #ffffff Cor secundária #979797 …" at bounding box center [167, 96] width 334 height 192
drag, startPoint x: 178, startPoint y: 48, endPoint x: 229, endPoint y: 197, distance: 157.6
click at [229, 197] on body "[DOMAIN_NAME] Home Favoritos Elementos Colunas Conteúdo Caixas Acordeão Tabelas…" at bounding box center [681, 338] width 1363 height 677
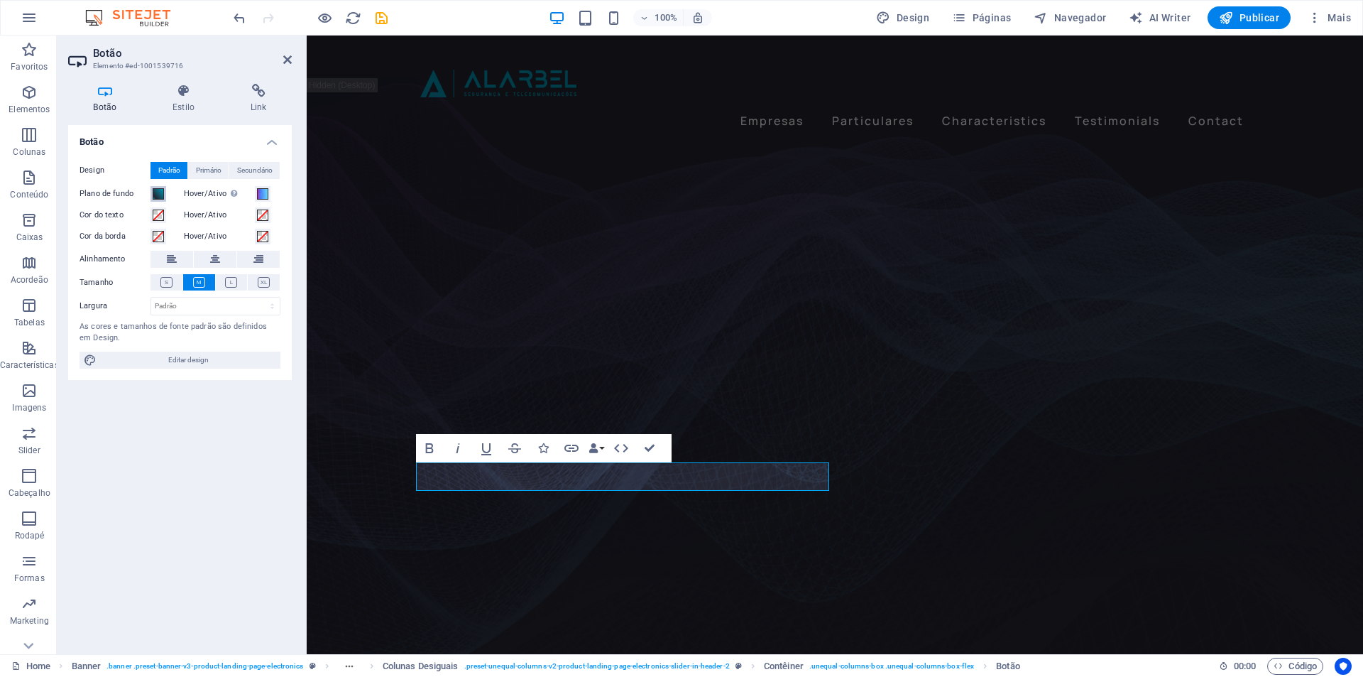
click at [156, 194] on span at bounding box center [158, 193] width 11 height 11
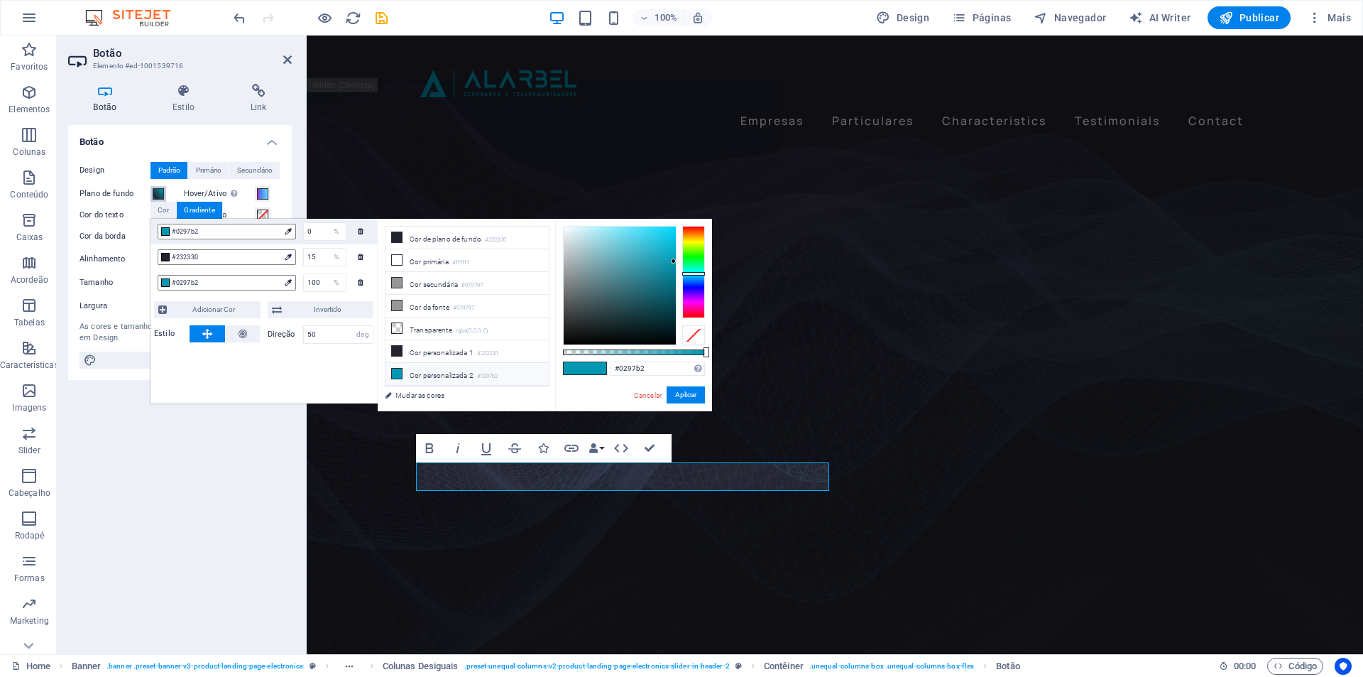
click at [156, 194] on span at bounding box center [158, 193] width 11 height 11
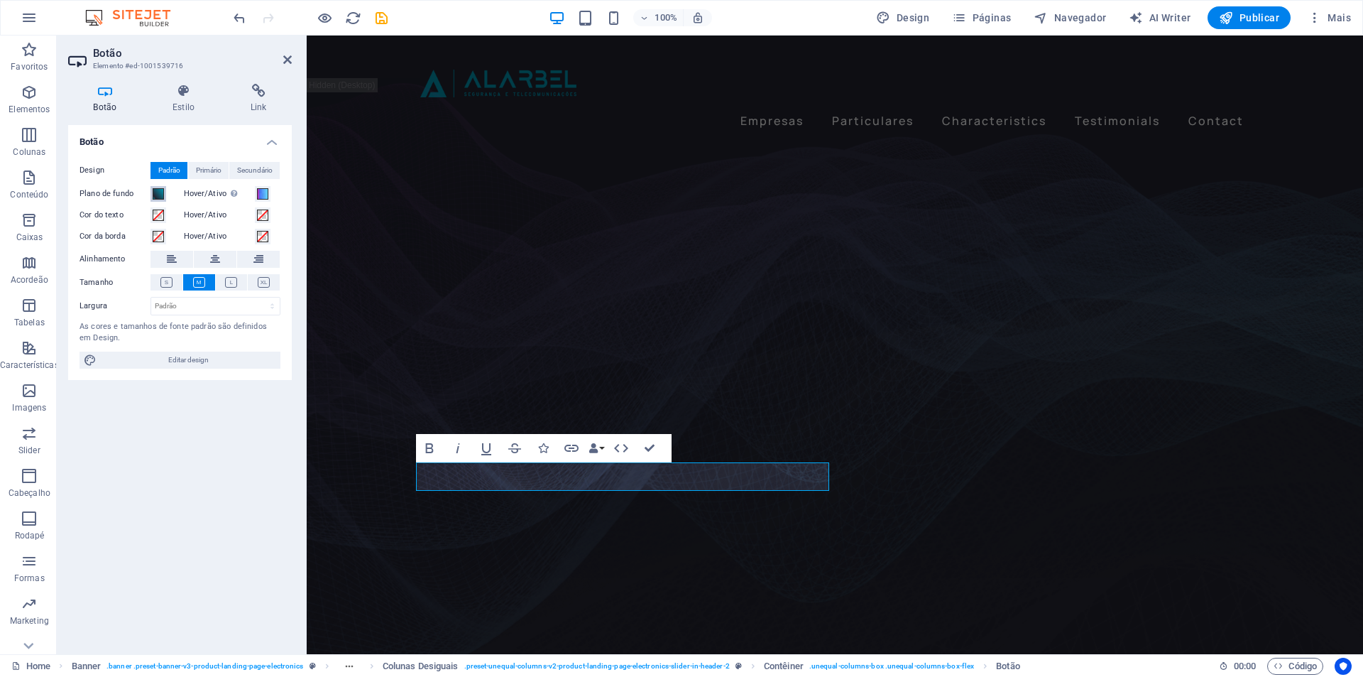
click at [159, 193] on span at bounding box center [158, 193] width 11 height 11
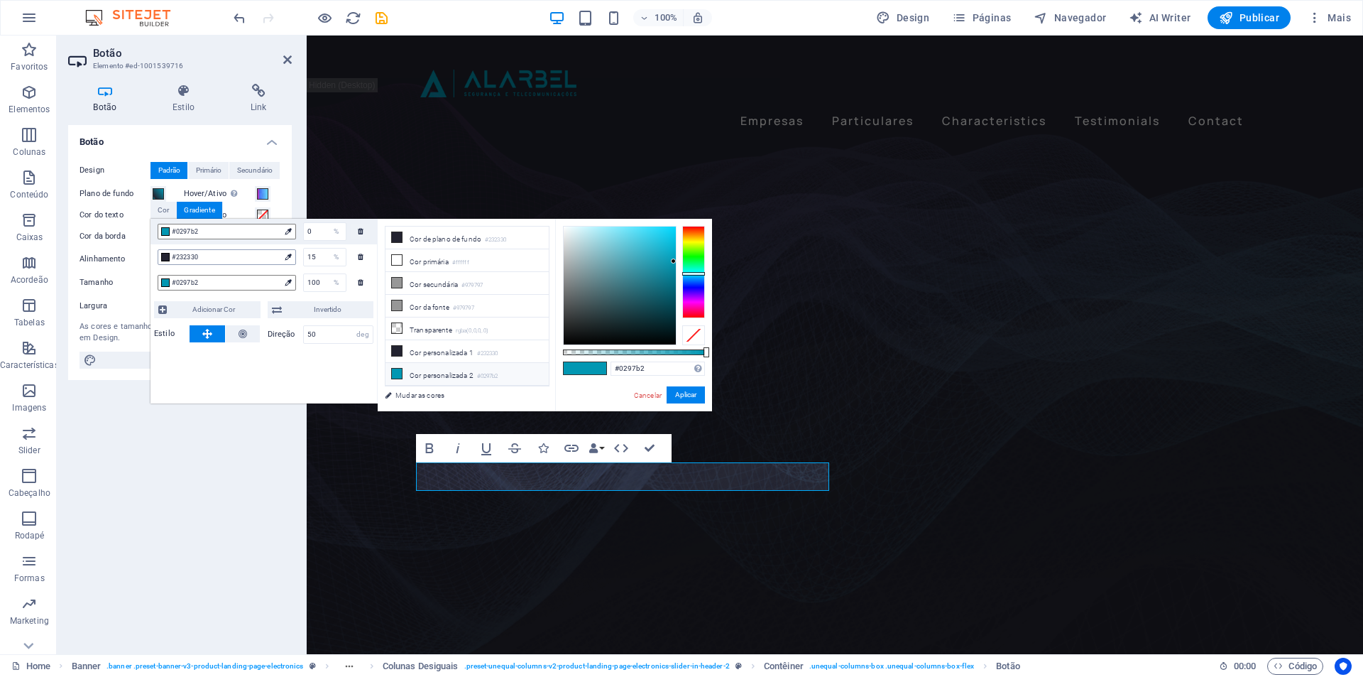
click at [231, 254] on span "#232330" at bounding box center [226, 257] width 108 height 13
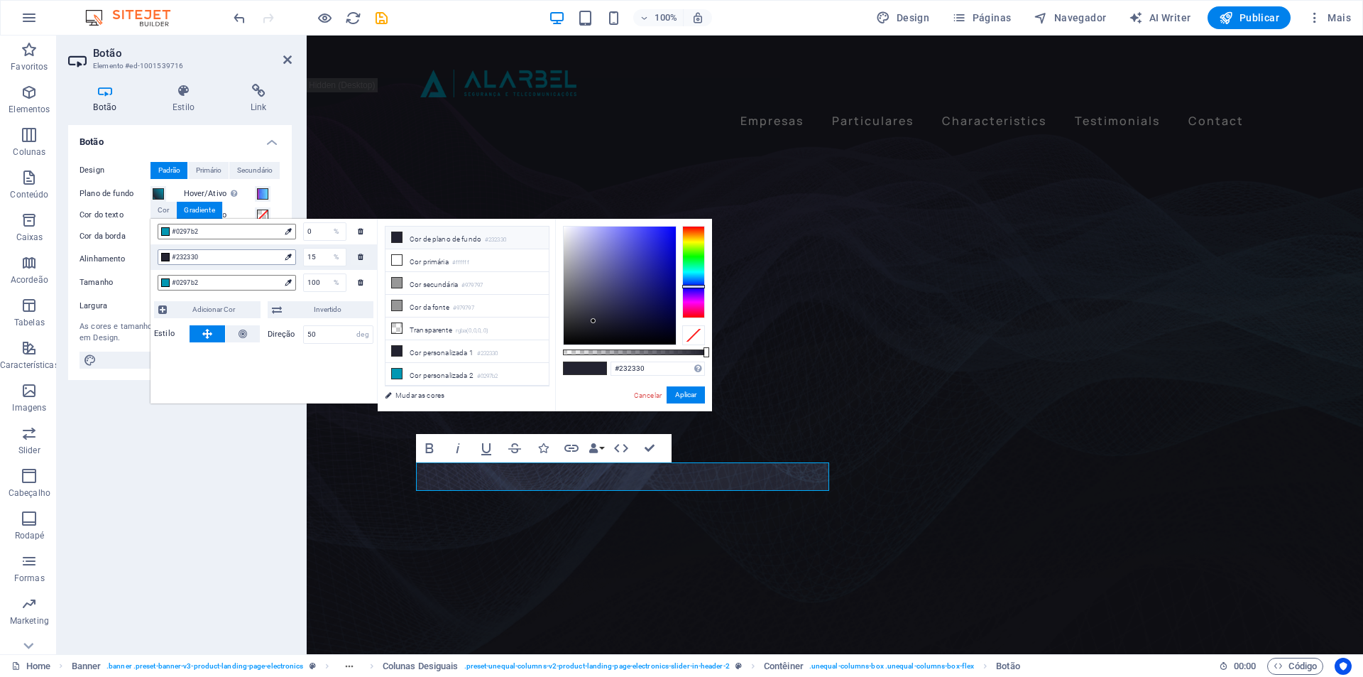
click at [205, 257] on span "#232330" at bounding box center [226, 257] width 108 height 13
click at [644, 372] on input "#232330" at bounding box center [658, 368] width 94 height 14
click at [190, 234] on span "#0297b2" at bounding box center [226, 231] width 108 height 13
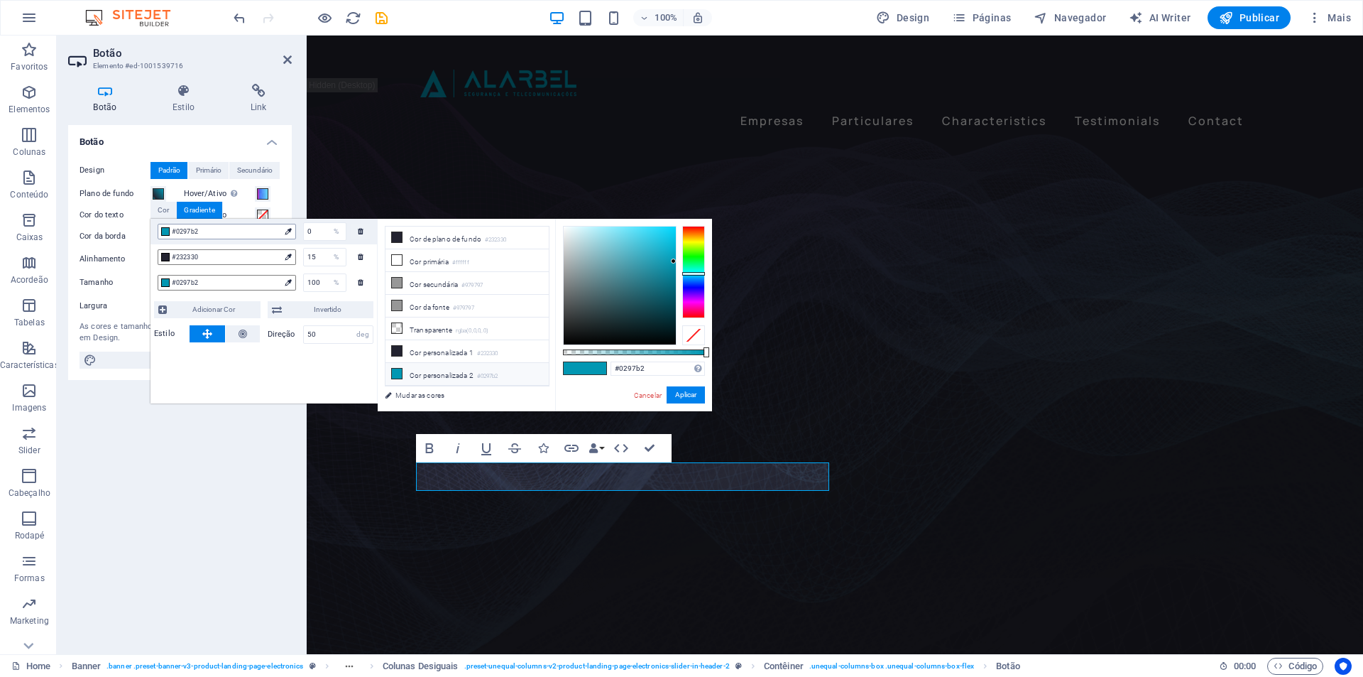
click at [190, 234] on span "#0297b2" at bounding box center [226, 231] width 108 height 13
click at [222, 221] on div "#0297b2 0 %" at bounding box center [264, 232] width 227 height 26
click at [655, 369] on input "#0297b2" at bounding box center [658, 368] width 94 height 14
paste input "232330"
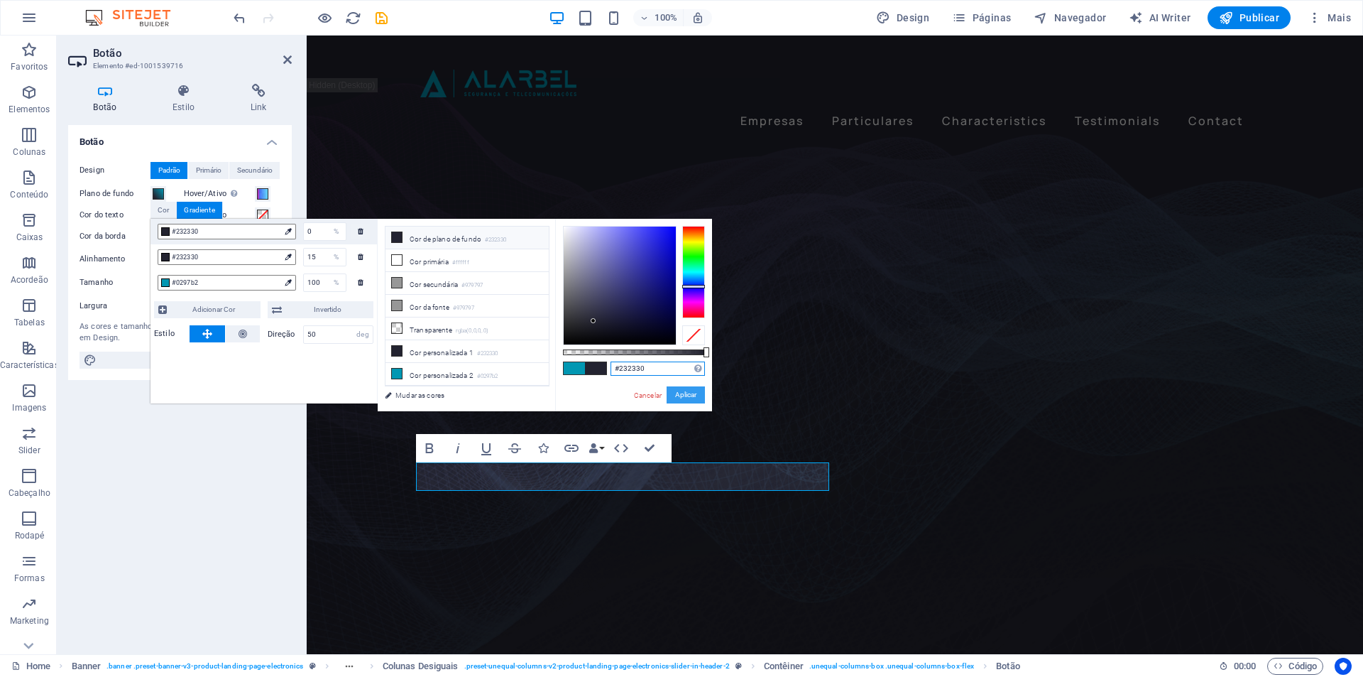
type input "#232330"
click at [686, 394] on button "Aplicar" at bounding box center [686, 394] width 38 height 17
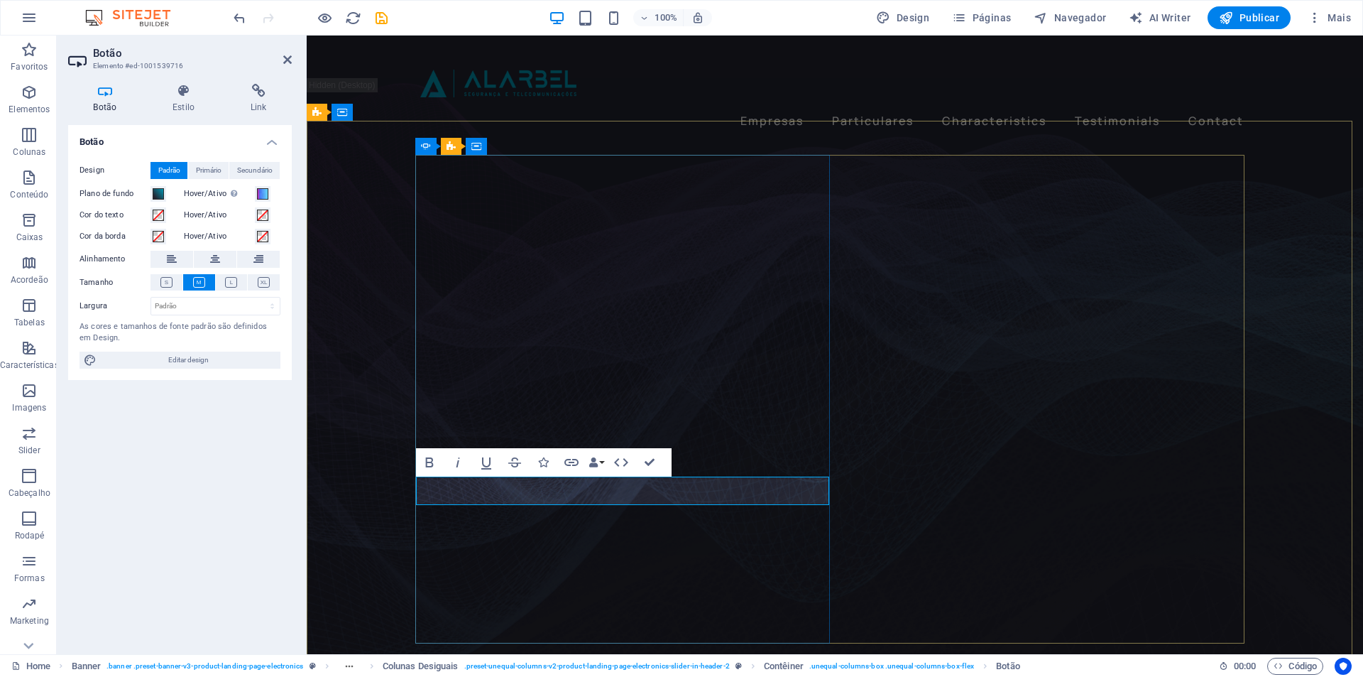
click at [266, 195] on span at bounding box center [262, 193] width 11 height 11
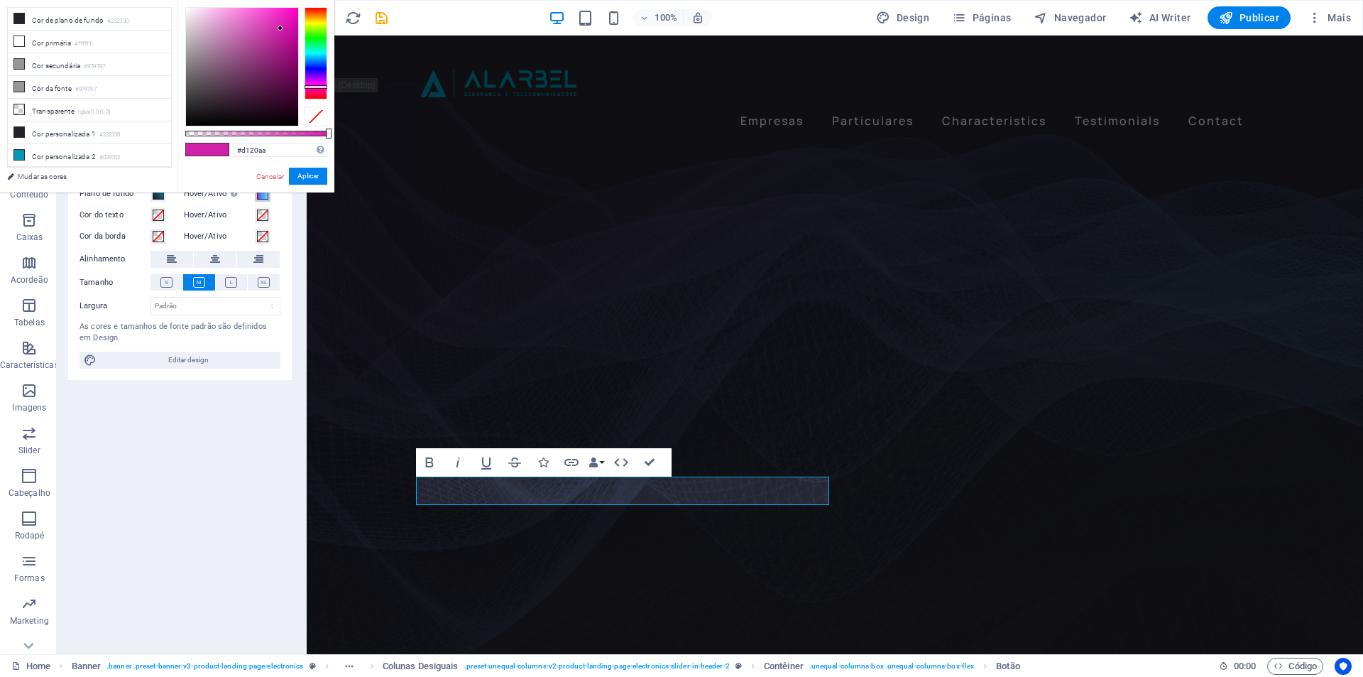
click at [257, 197] on span at bounding box center [262, 193] width 11 height 11
click at [258, 198] on span at bounding box center [262, 193] width 11 height 11
click at [270, 176] on link "Cancelar" at bounding box center [270, 176] width 31 height 11
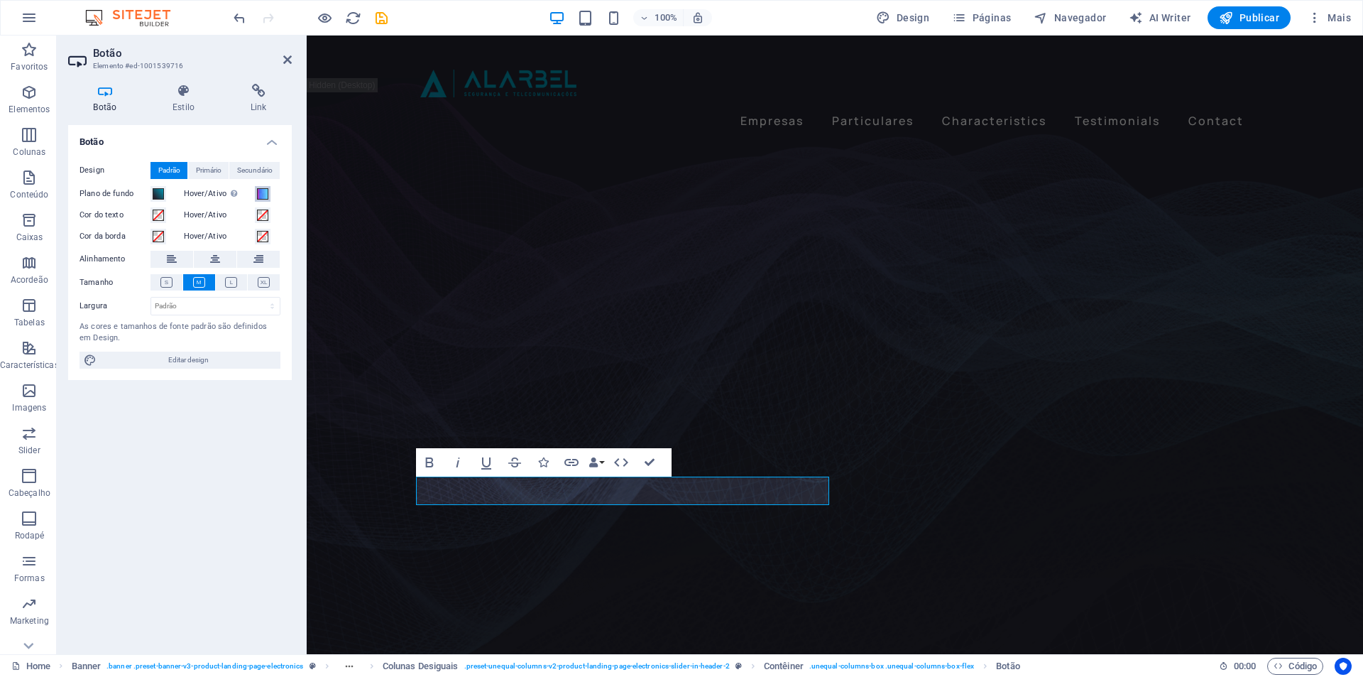
click at [264, 192] on span at bounding box center [262, 193] width 11 height 11
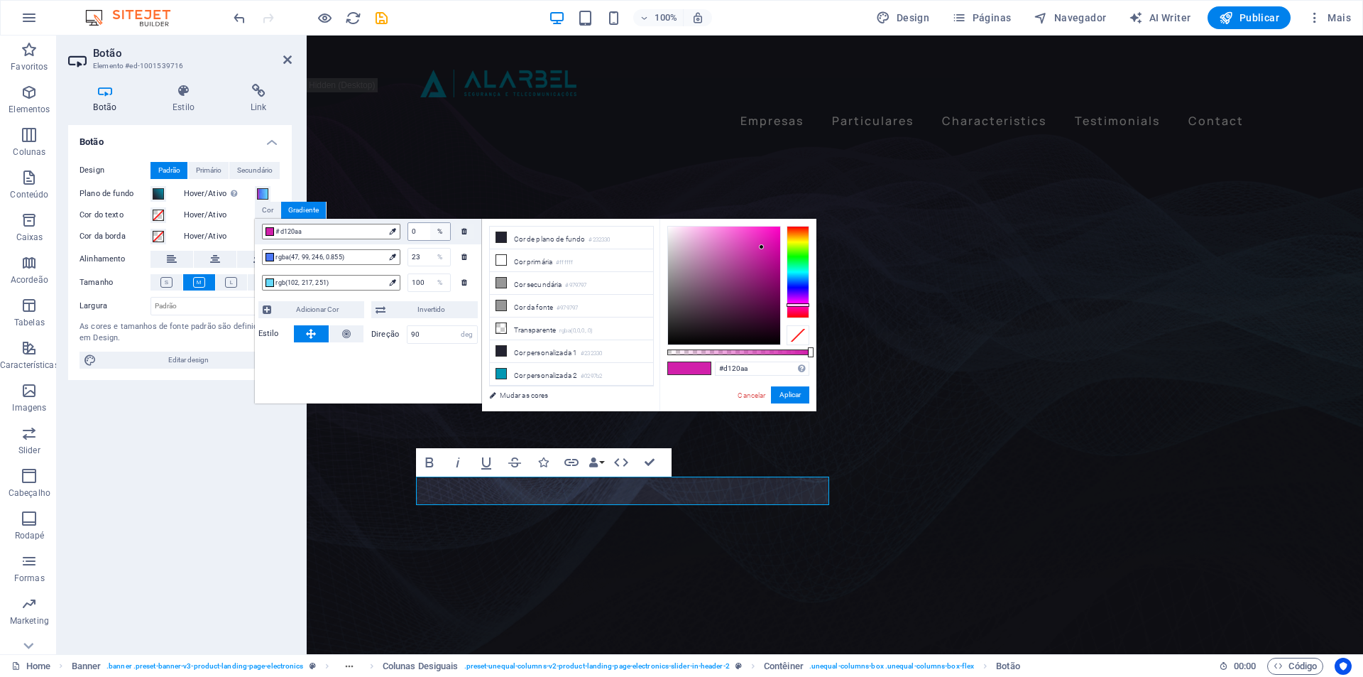
click at [430, 234] on div "%" at bounding box center [440, 231] width 20 height 17
click at [560, 350] on li "Cor personalizada 1 #232330" at bounding box center [571, 351] width 163 height 23
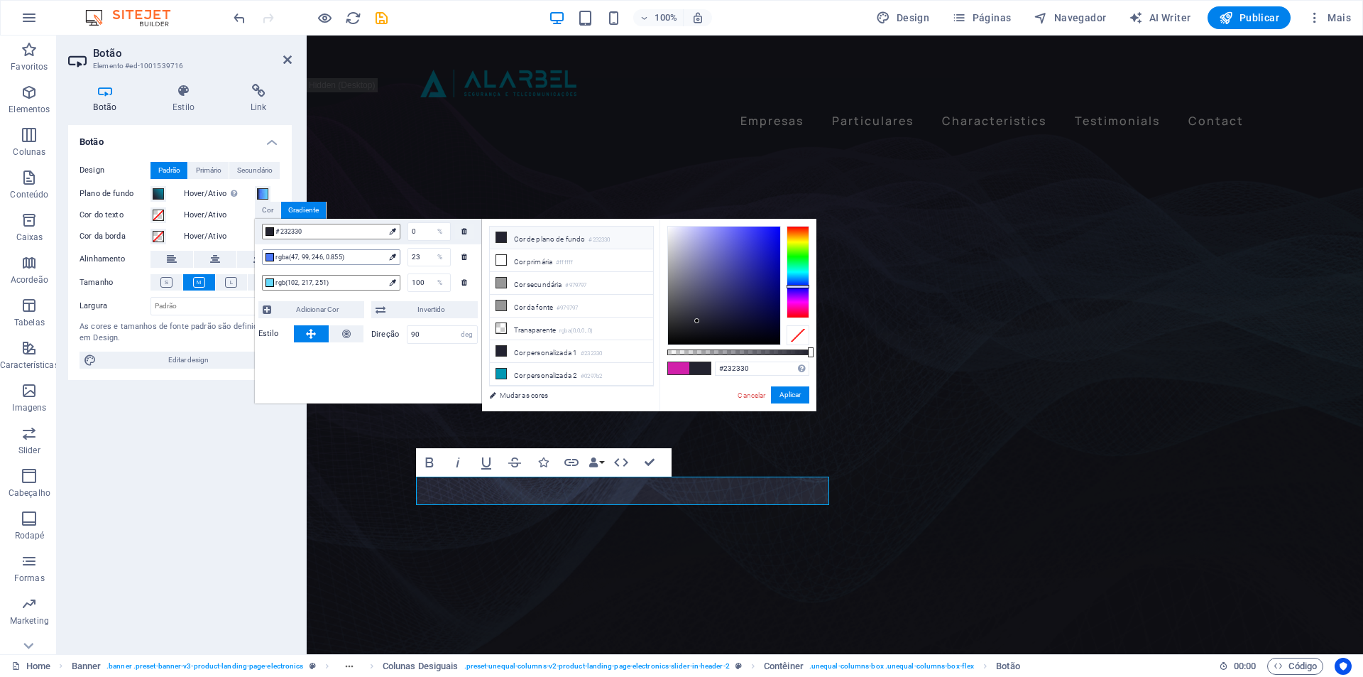
click at [356, 256] on span "rgba(47, 99, 246, 0.855)" at bounding box center [330, 257] width 108 height 13
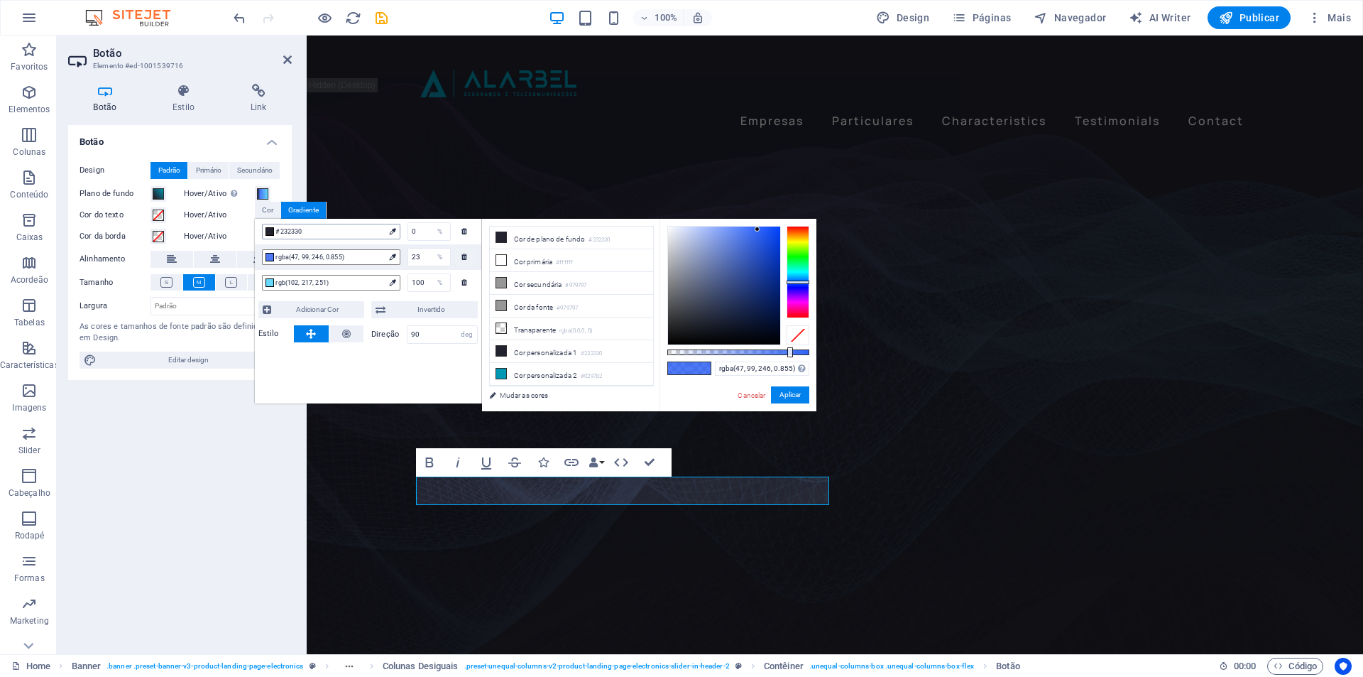
click at [354, 229] on span "#232330" at bounding box center [330, 231] width 108 height 13
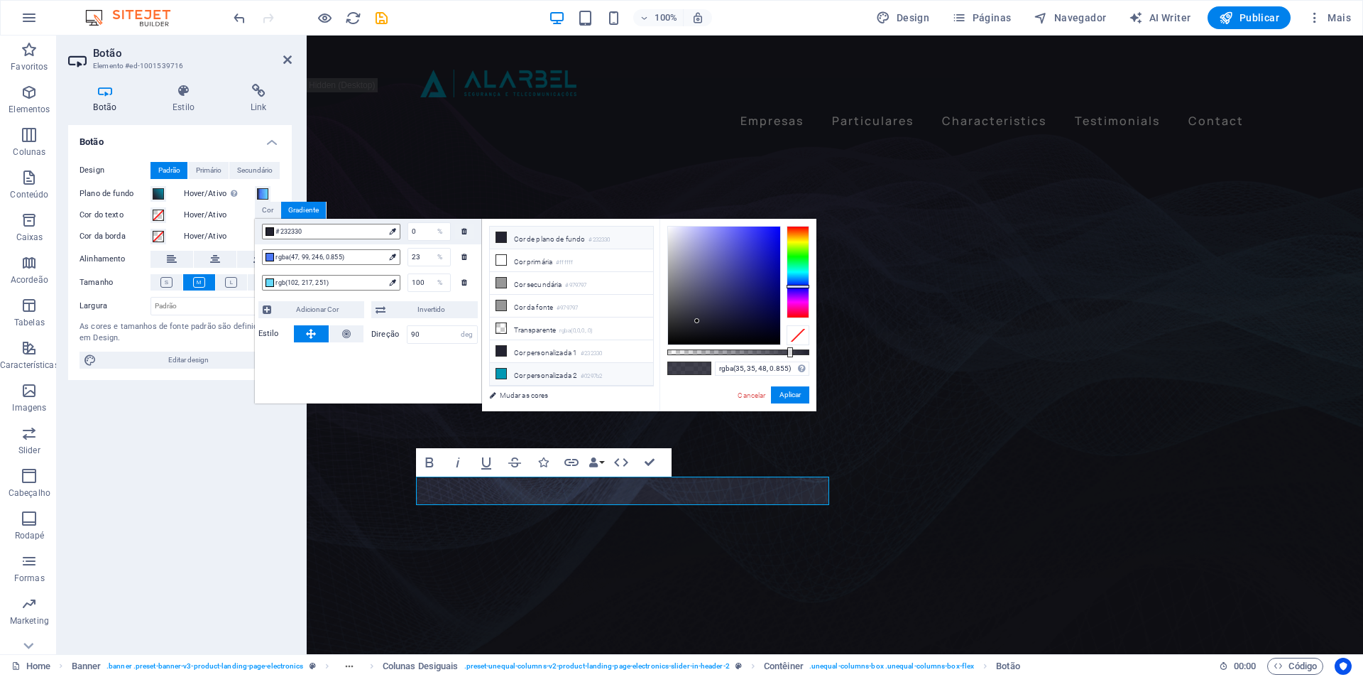
click at [550, 371] on li "Cor personalizada 2 #0297b2" at bounding box center [571, 374] width 163 height 23
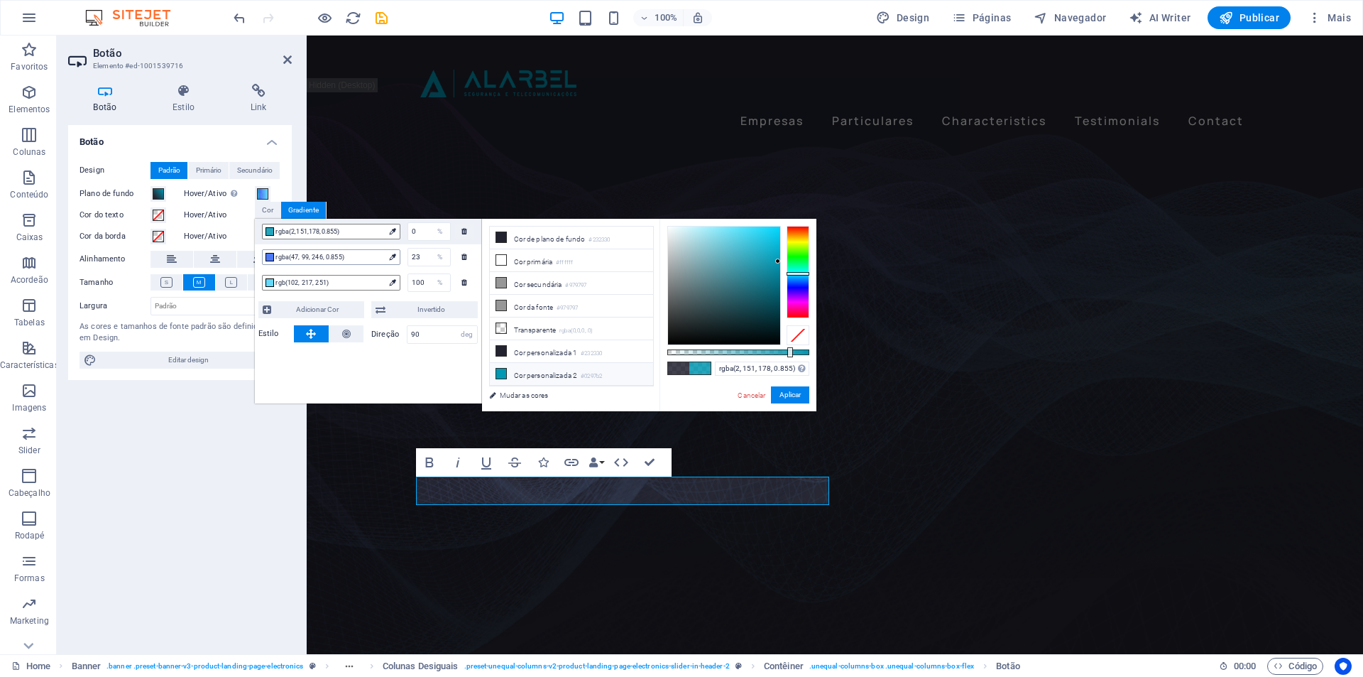
click at [334, 254] on span "rgba(47, 99, 246, 0.855)" at bounding box center [330, 257] width 108 height 13
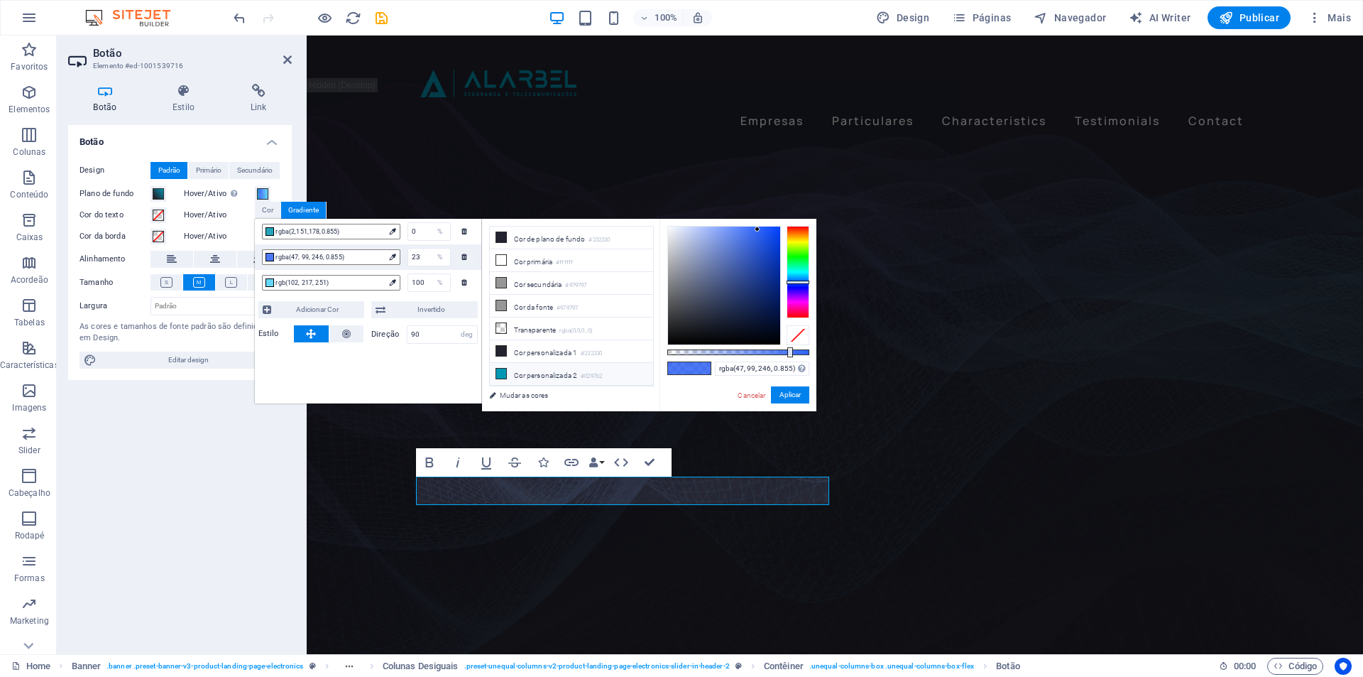
click at [553, 366] on li "Cor personalizada 2 #0297b2" at bounding box center [571, 374] width 163 height 23
click at [338, 278] on span "rgb(102, 217, 251)" at bounding box center [330, 282] width 108 height 13
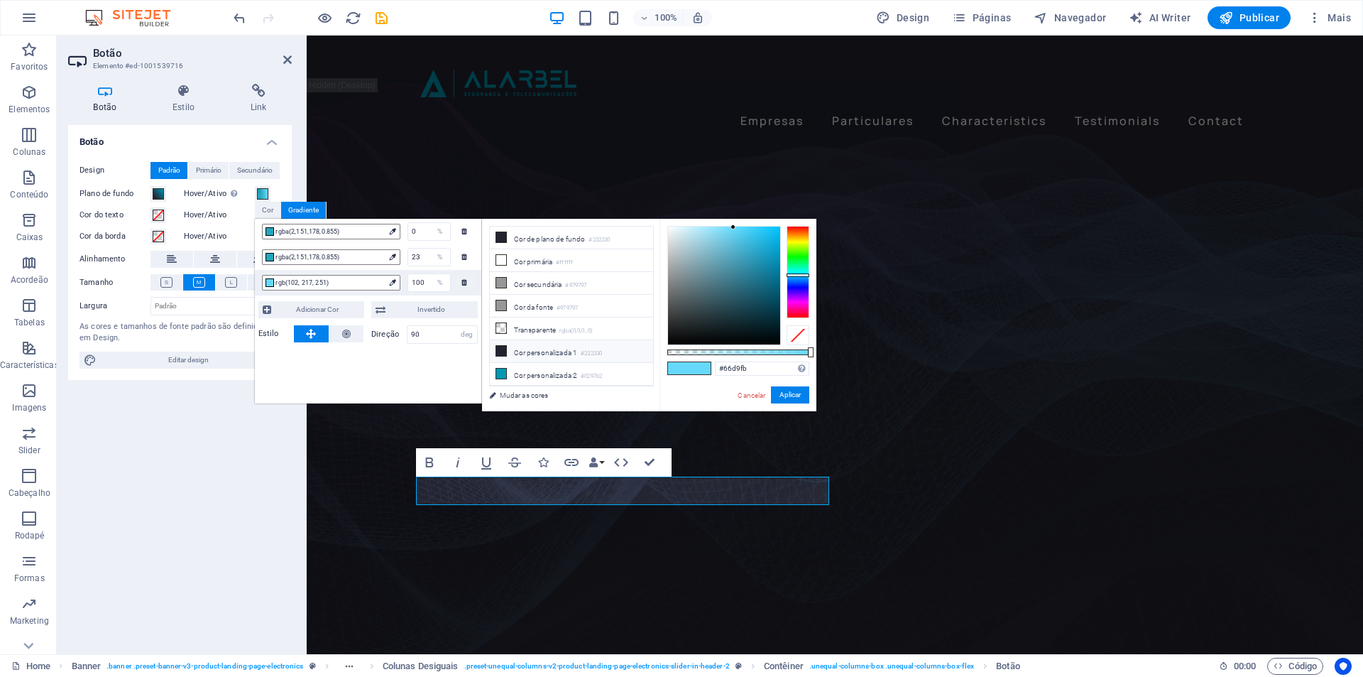
click at [535, 342] on li "Cor personalizada 1 #232330" at bounding box center [571, 351] width 163 height 23
type input "#232330"
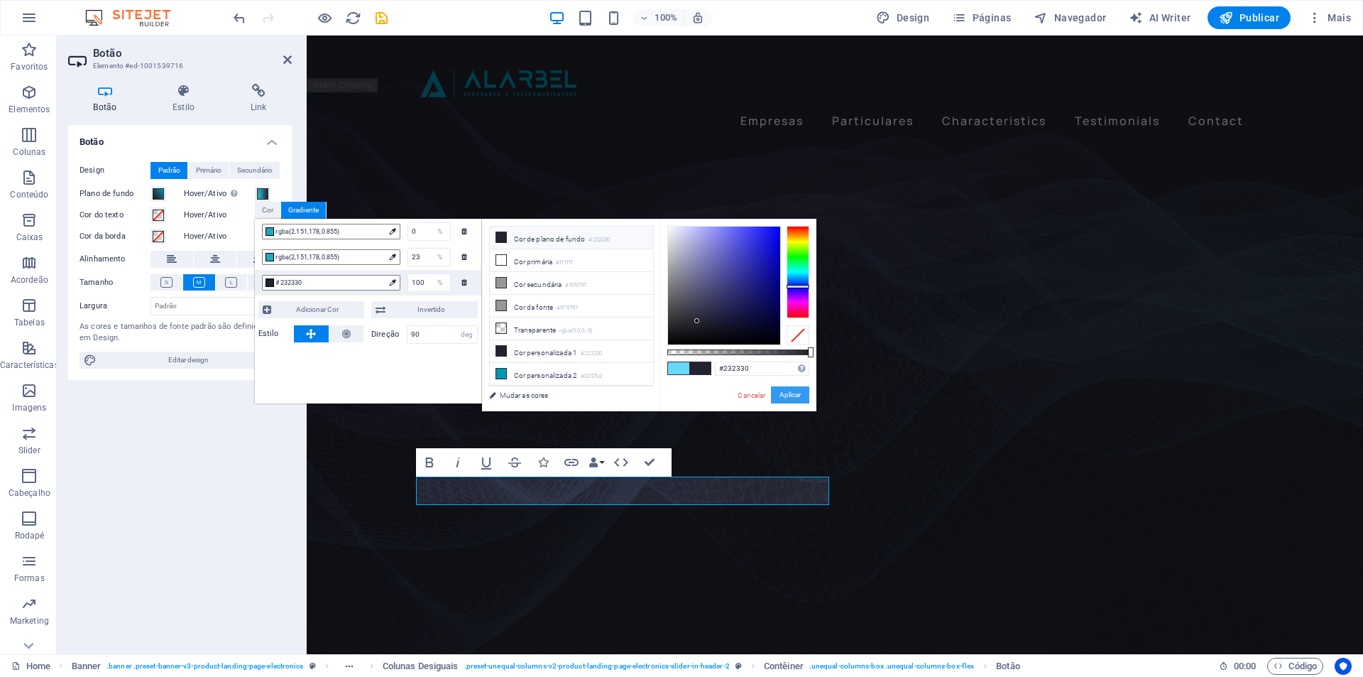
click at [792, 398] on button "Aplicar" at bounding box center [790, 394] width 38 height 17
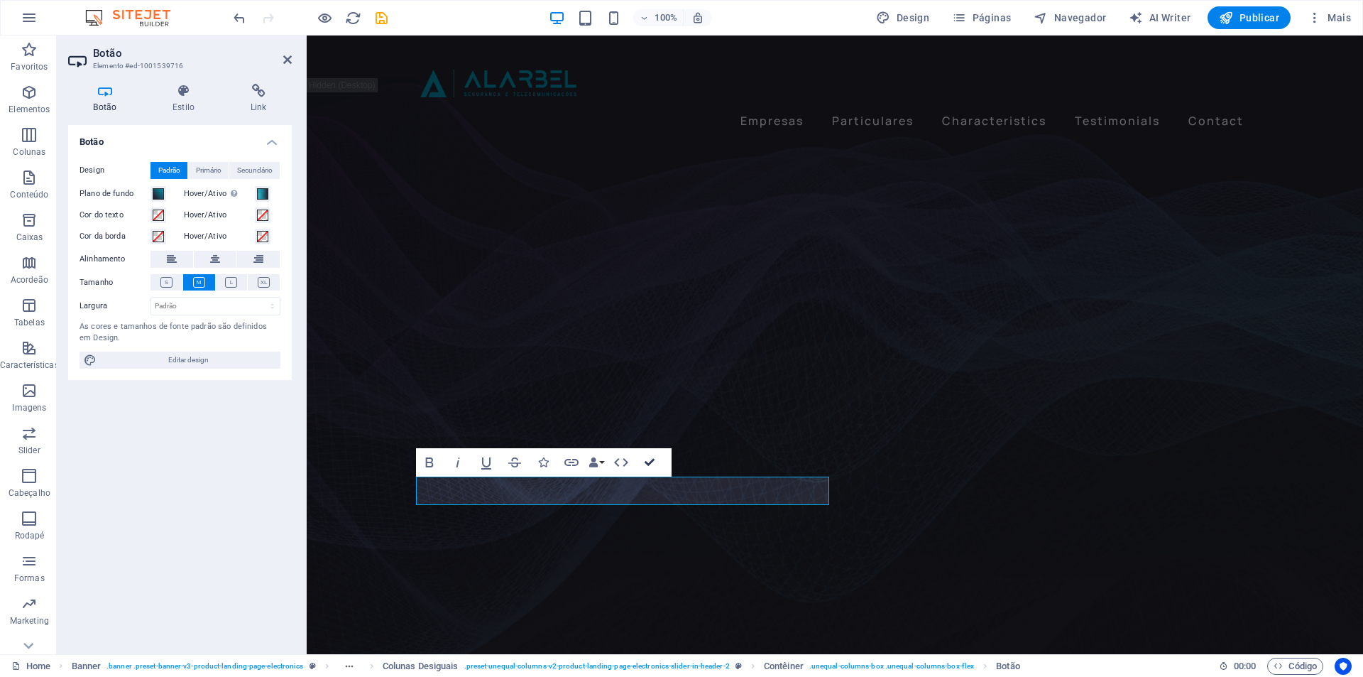
drag, startPoint x: 650, startPoint y: 463, endPoint x: 584, endPoint y: 472, distance: 67.4
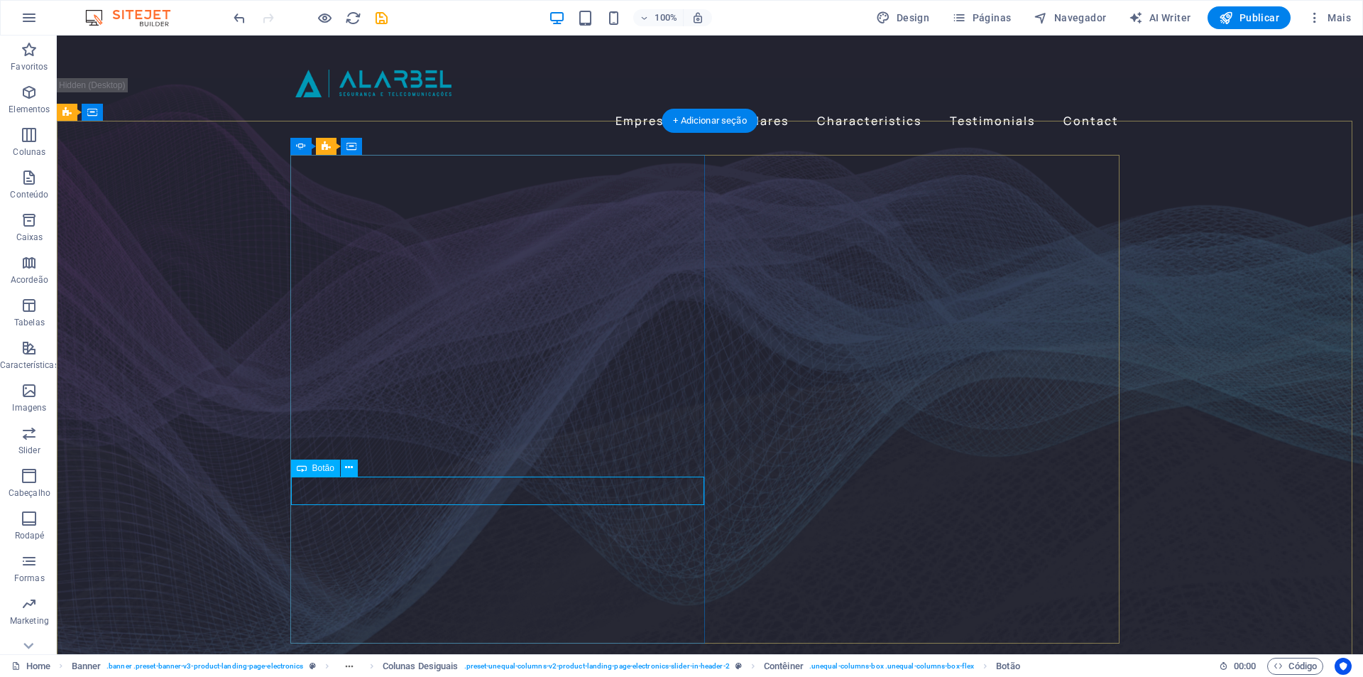
click at [327, 468] on span "Botão" at bounding box center [323, 468] width 22 height 9
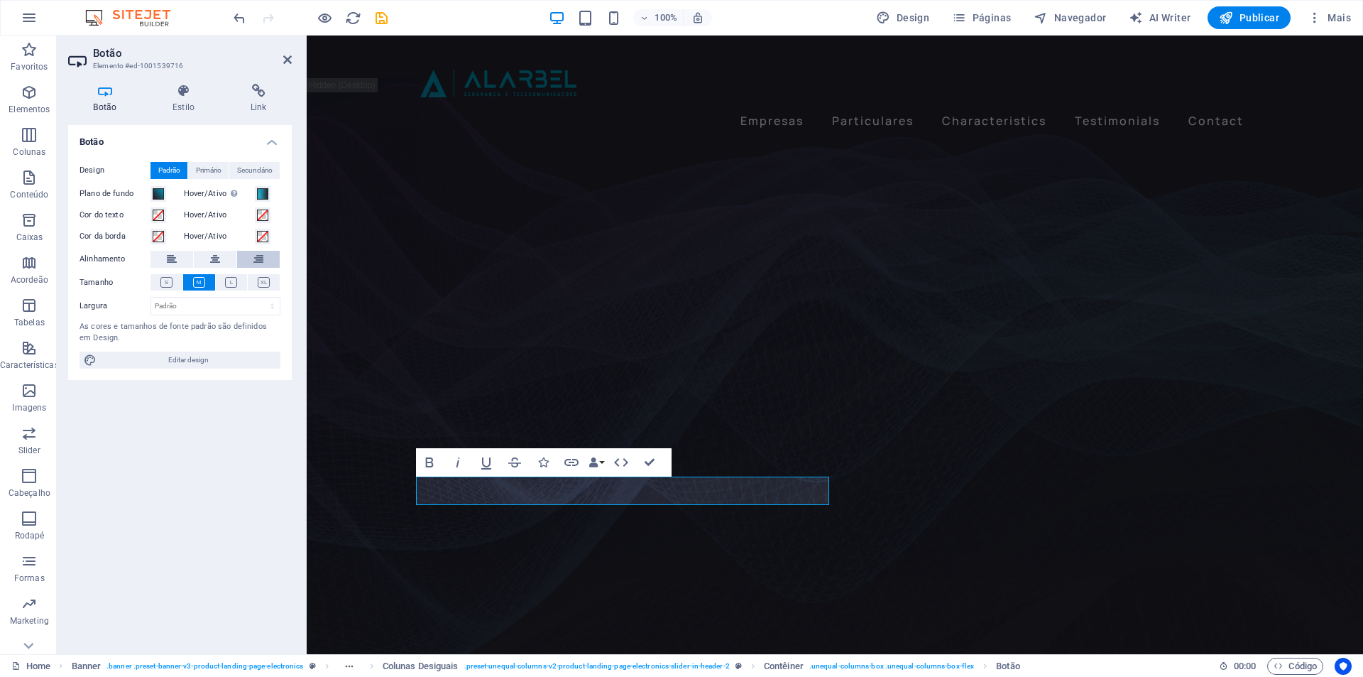
click at [250, 259] on button at bounding box center [258, 259] width 43 height 17
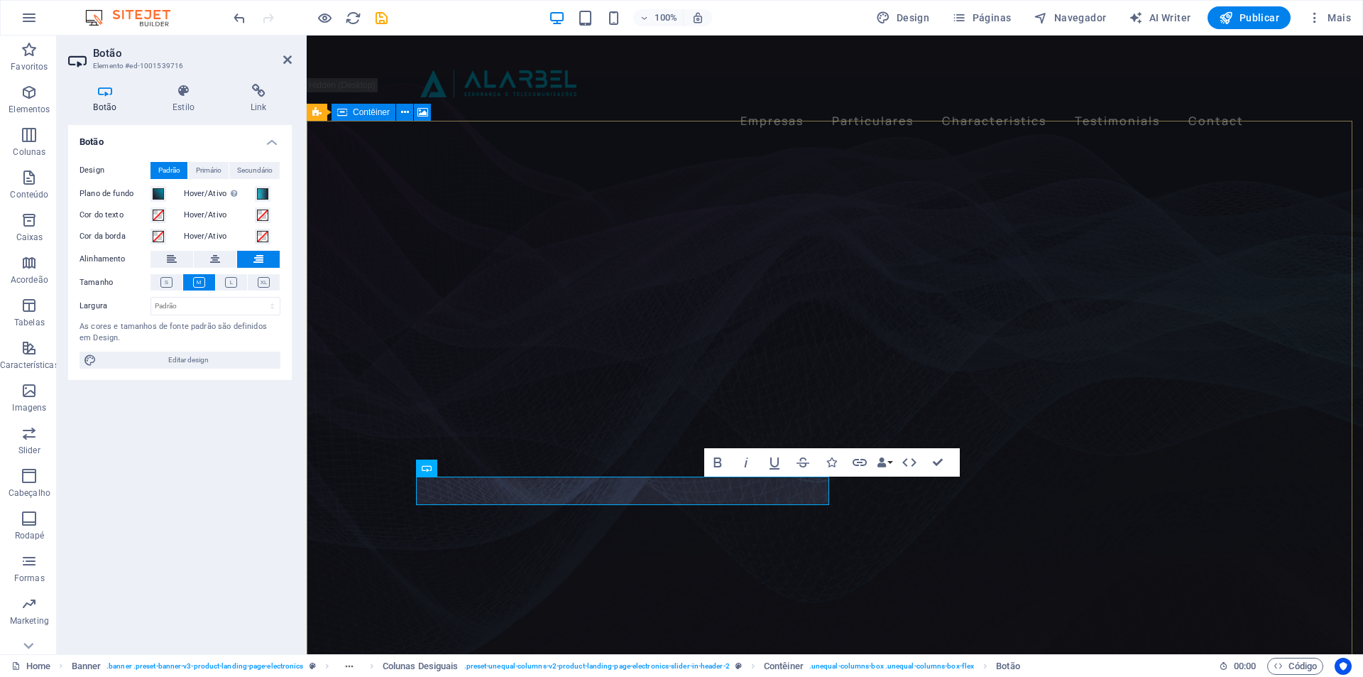
click at [398, 487] on figure at bounding box center [835, 400] width 1057 height 582
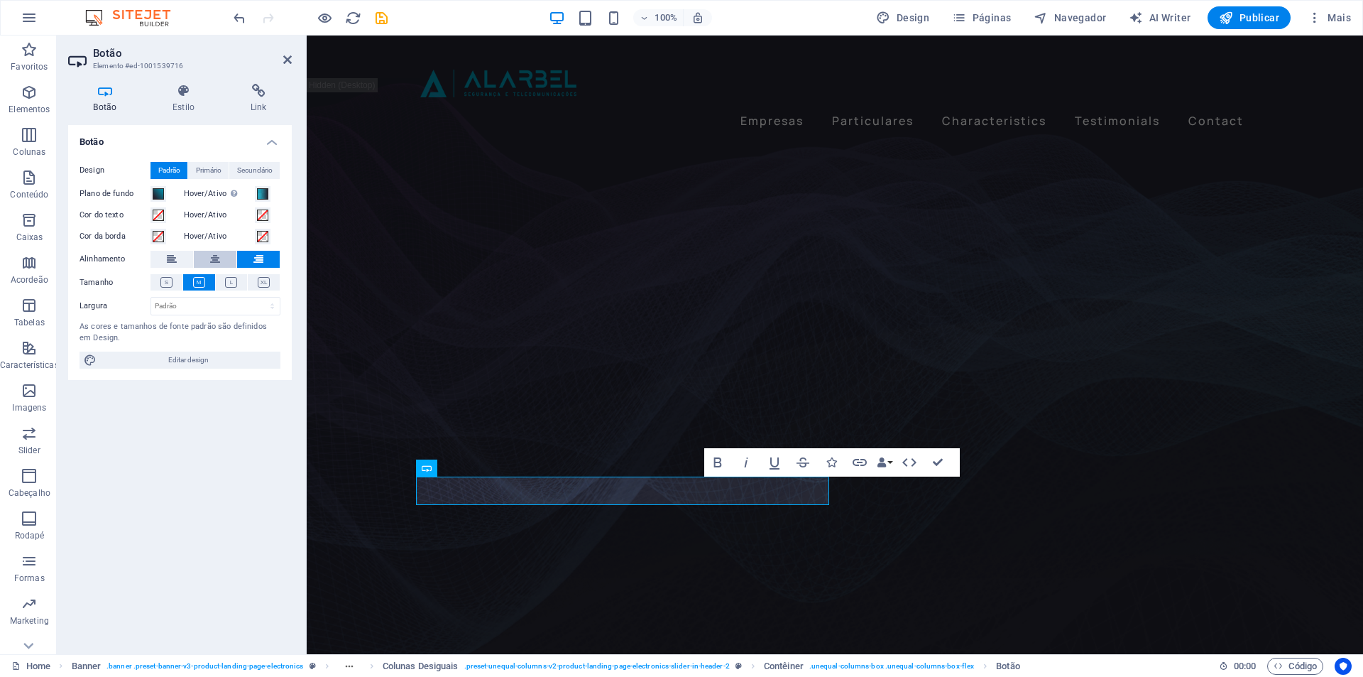
click at [212, 256] on icon at bounding box center [215, 259] width 10 height 17
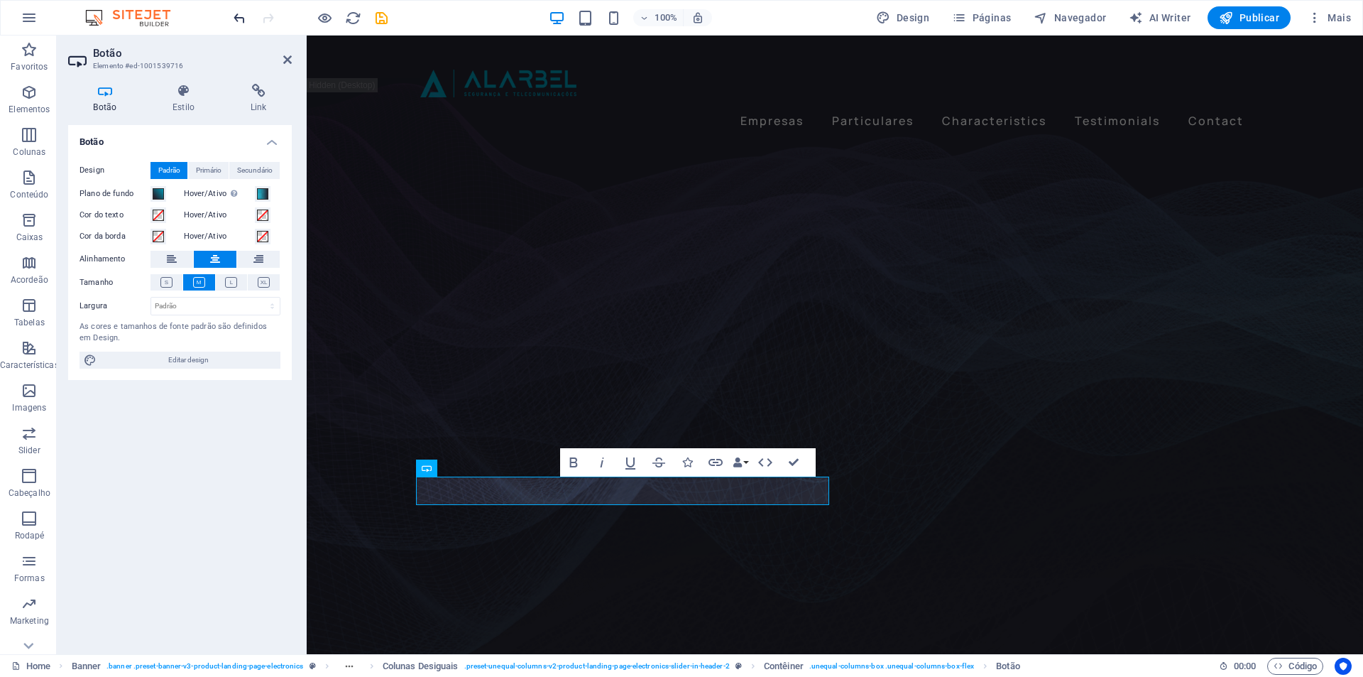
click at [242, 19] on icon "undo" at bounding box center [240, 18] width 16 height 16
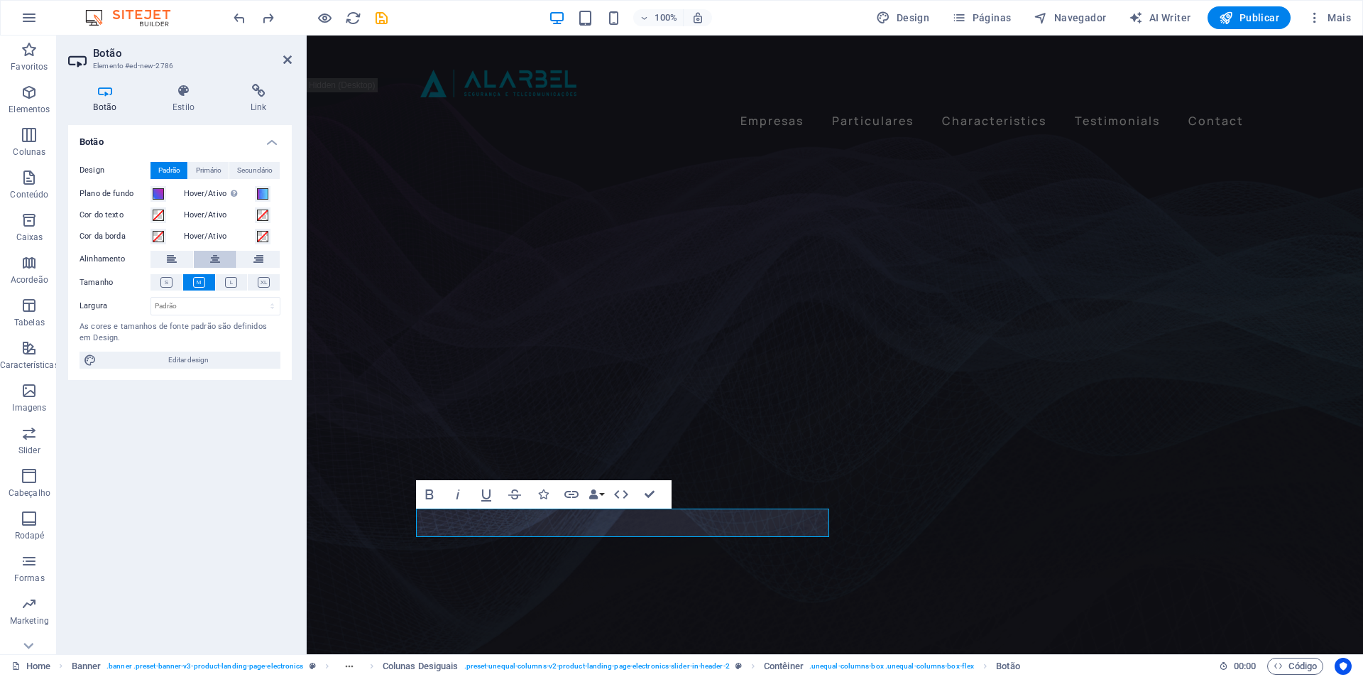
click at [216, 261] on icon at bounding box center [215, 259] width 10 height 17
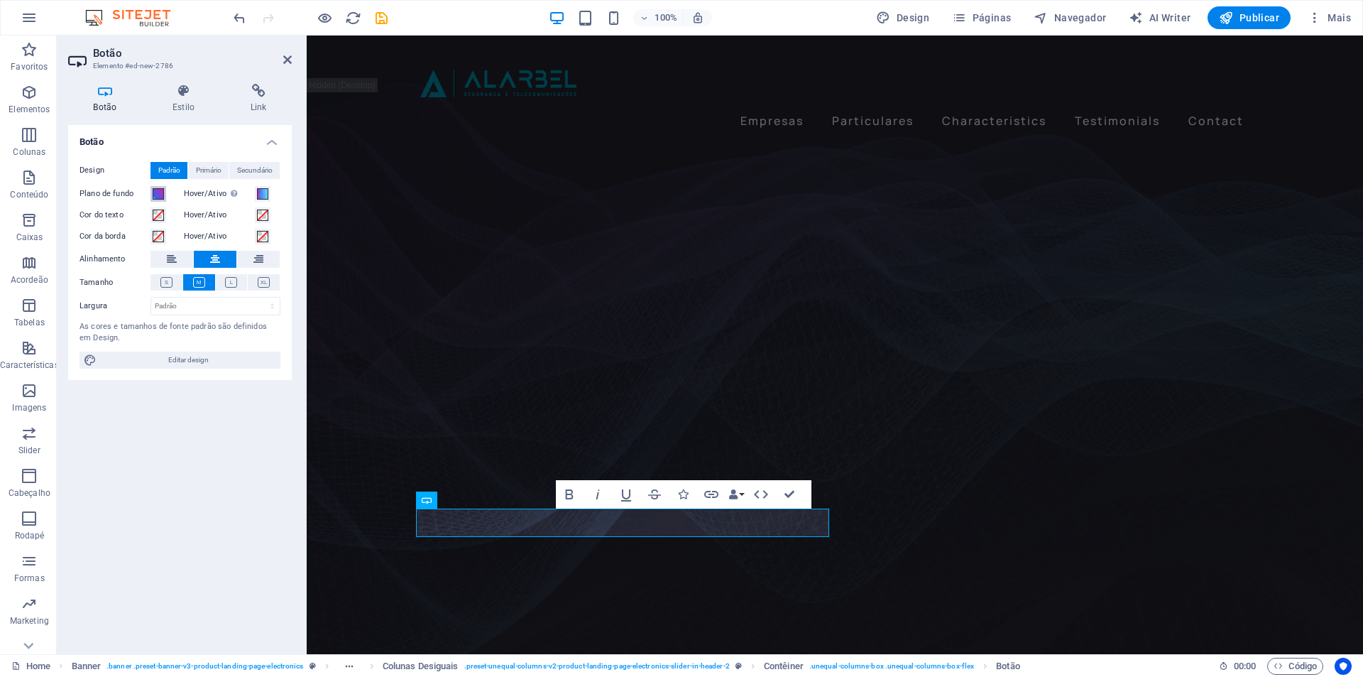
click at [158, 199] on span at bounding box center [158, 193] width 11 height 11
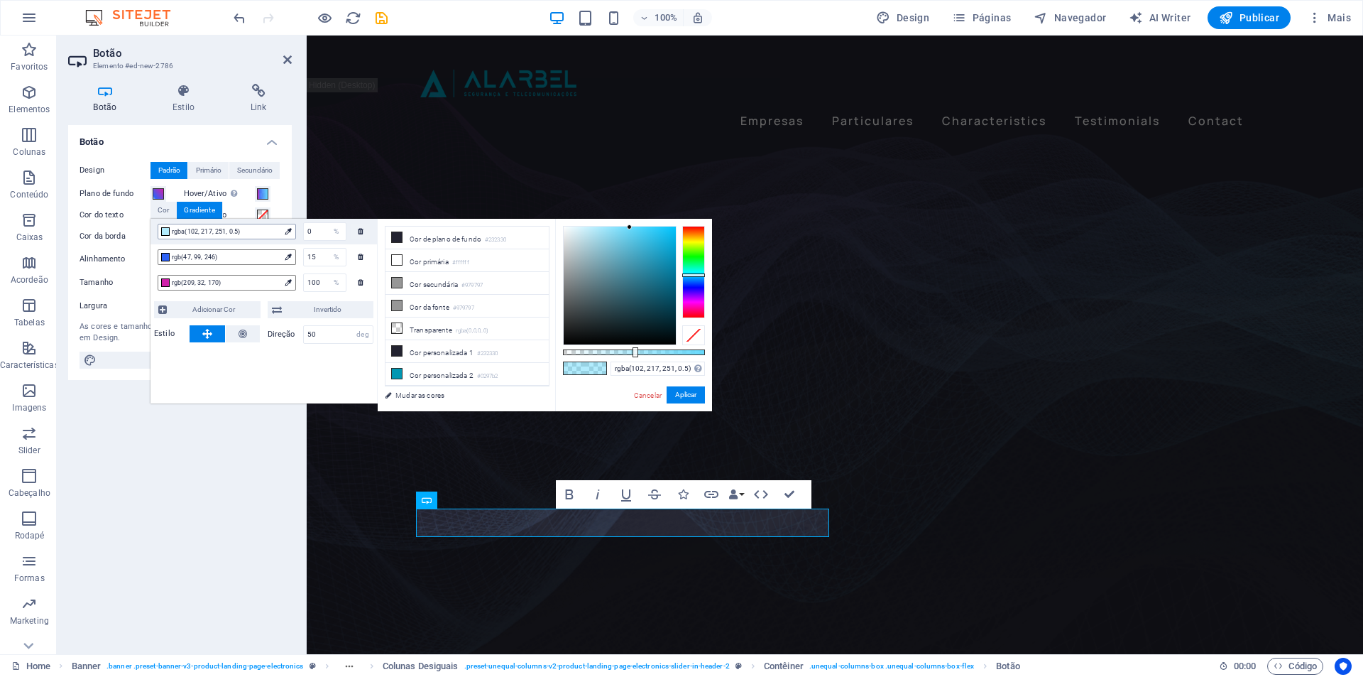
click at [263, 232] on span "rgba(102, 217, 251, 0.5)" at bounding box center [226, 231] width 108 height 13
click at [314, 229] on input "0" at bounding box center [325, 231] width 42 height 17
click at [259, 231] on span "rgba(102, 217, 251, 0.5)" at bounding box center [226, 231] width 108 height 13
click at [200, 233] on span "rgba(102, 217, 251, 0.5)" at bounding box center [226, 231] width 108 height 13
click at [444, 350] on li "Cor personalizada 1 #232330" at bounding box center [467, 351] width 163 height 23
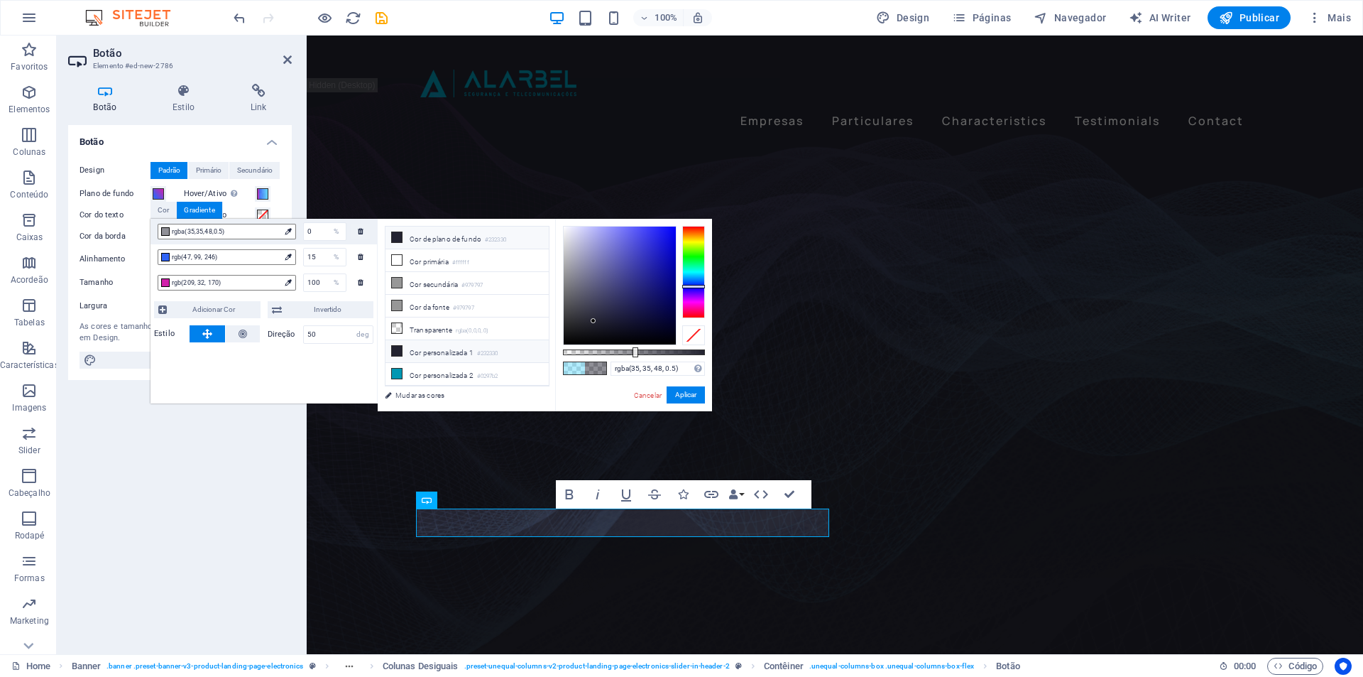
click at [444, 351] on li "Cor personalizada 1 #232330" at bounding box center [467, 351] width 163 height 23
click at [235, 256] on span "rgb(47, 99, 246)" at bounding box center [226, 257] width 108 height 13
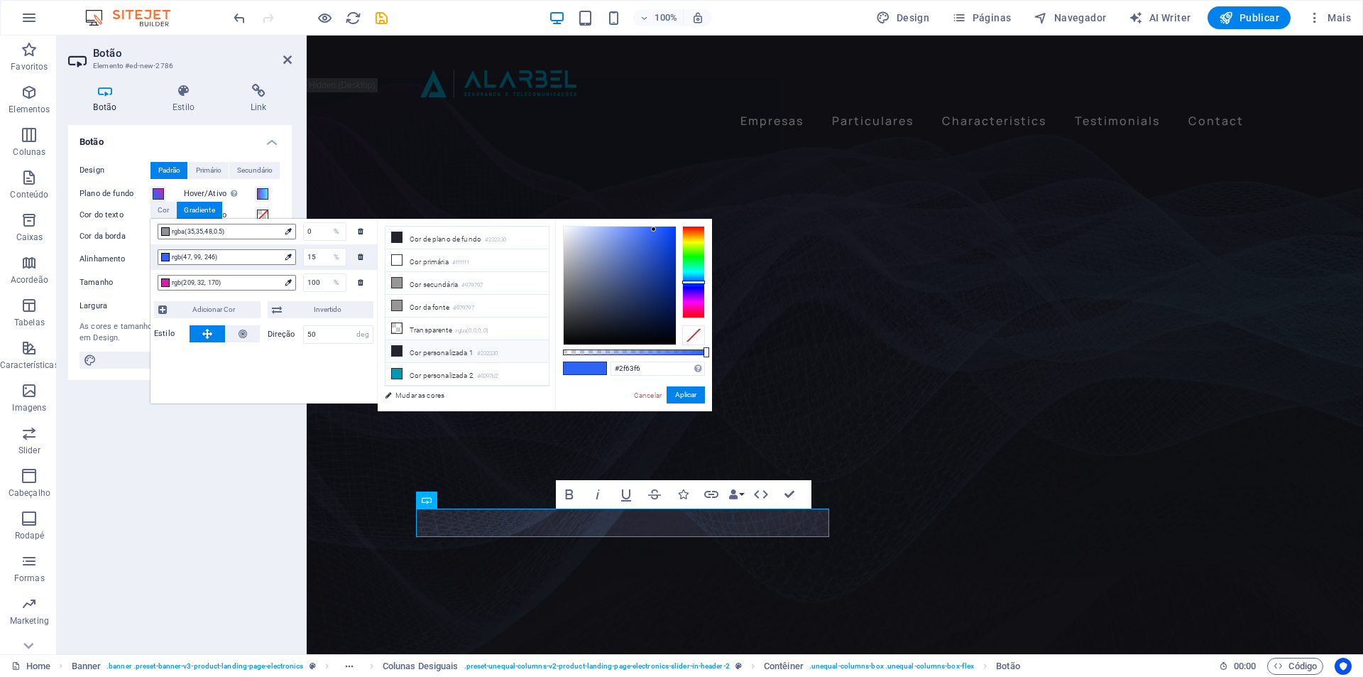
click at [440, 354] on li "Cor personalizada 1 #232330" at bounding box center [467, 351] width 163 height 23
click at [228, 283] on span "rgb(209, 32, 170)" at bounding box center [226, 282] width 108 height 13
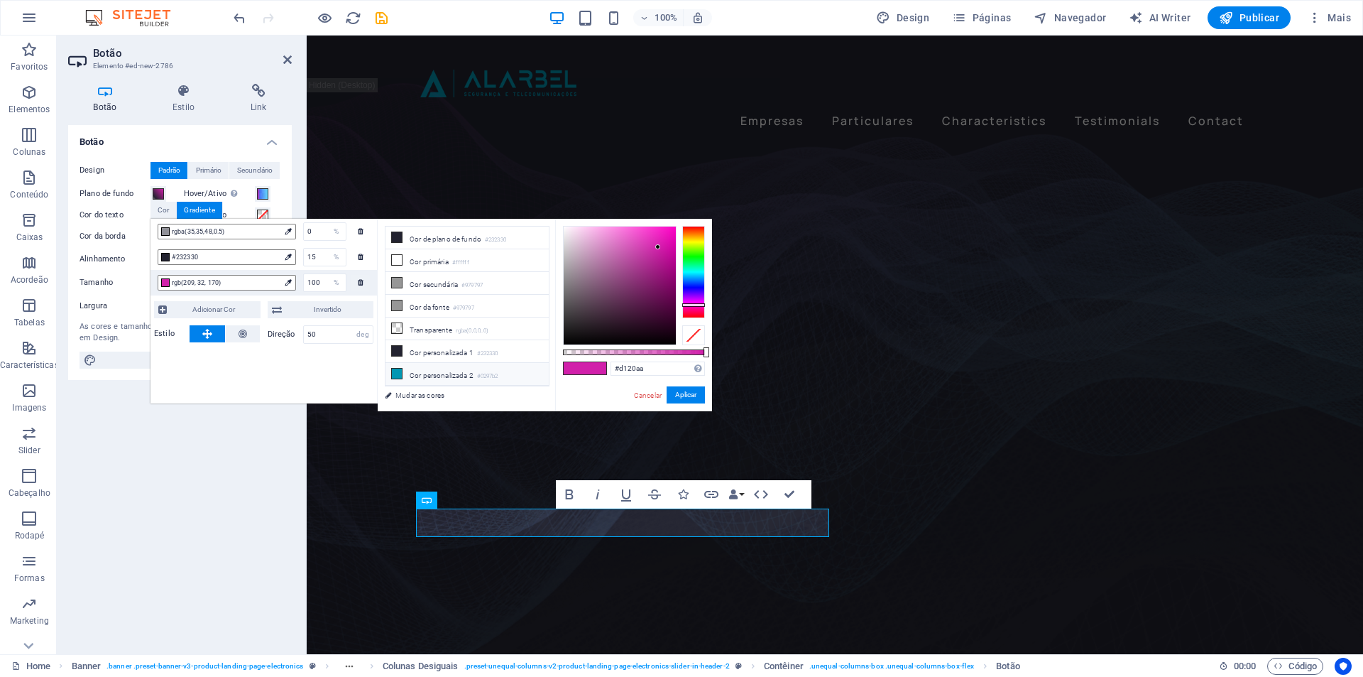
click at [454, 365] on li "Cor personalizada 2 #0297b2" at bounding box center [467, 374] width 163 height 23
type input "#0297b2"
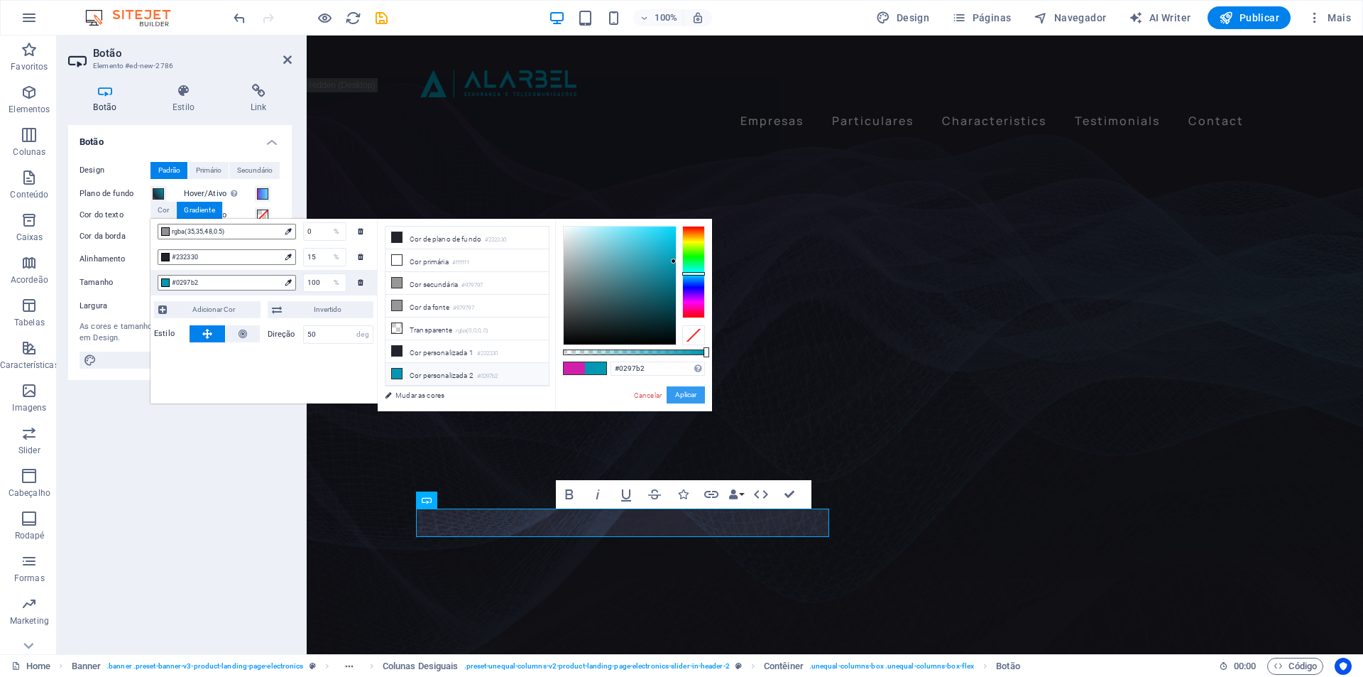
click at [677, 396] on button "Aplicar" at bounding box center [686, 394] width 38 height 17
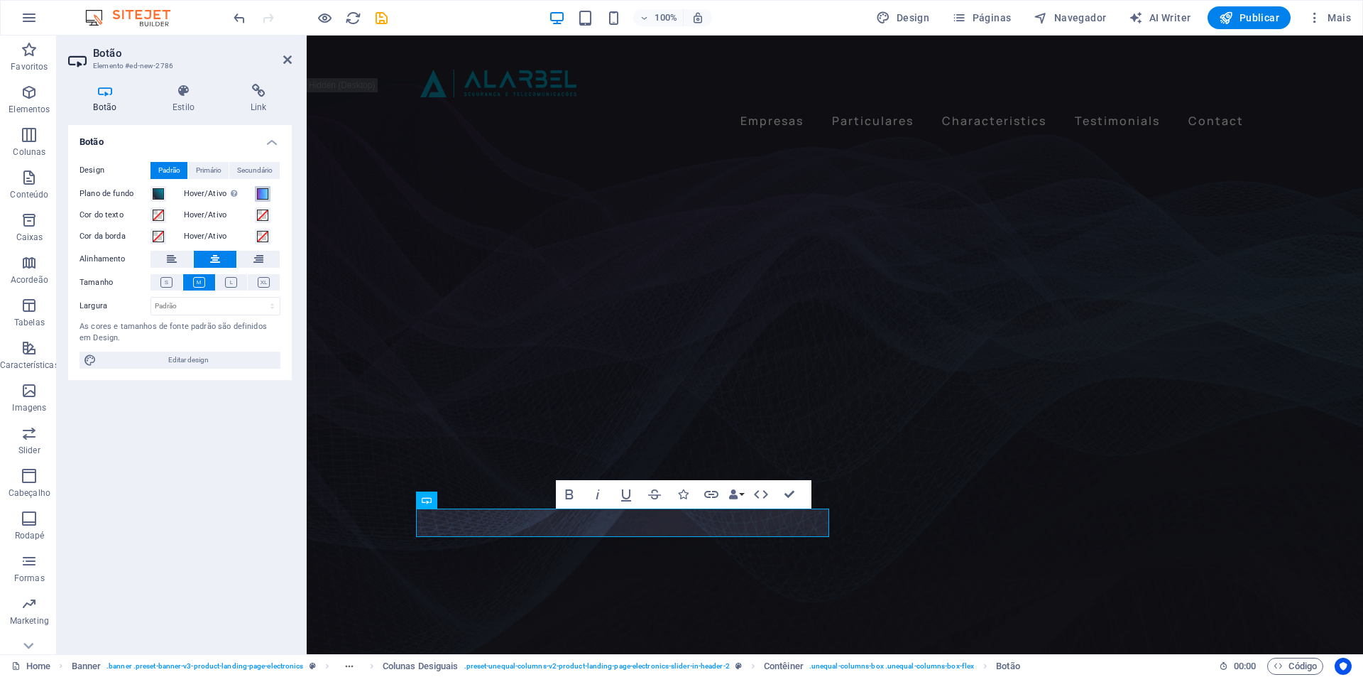
click at [259, 192] on span at bounding box center [262, 193] width 11 height 11
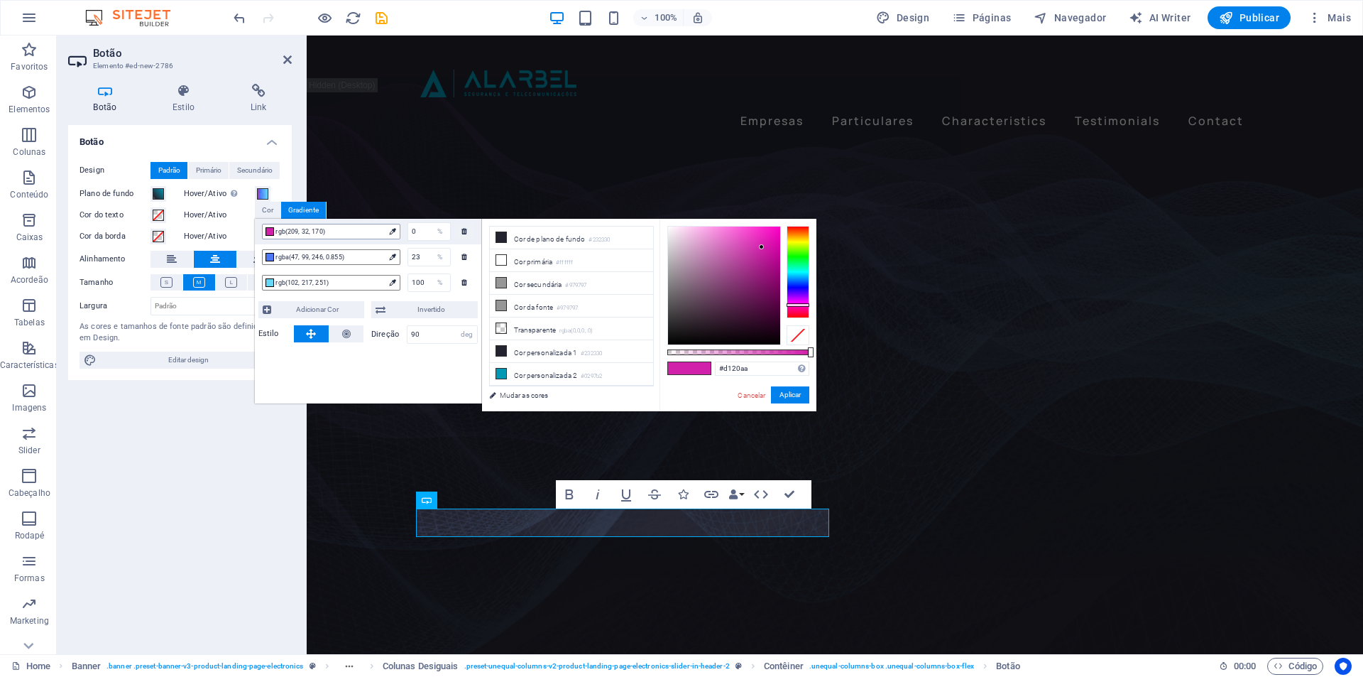
click at [366, 230] on span "rgb(209, 32, 170)" at bounding box center [330, 231] width 108 height 13
click at [501, 369] on icon at bounding box center [501, 374] width 10 height 10
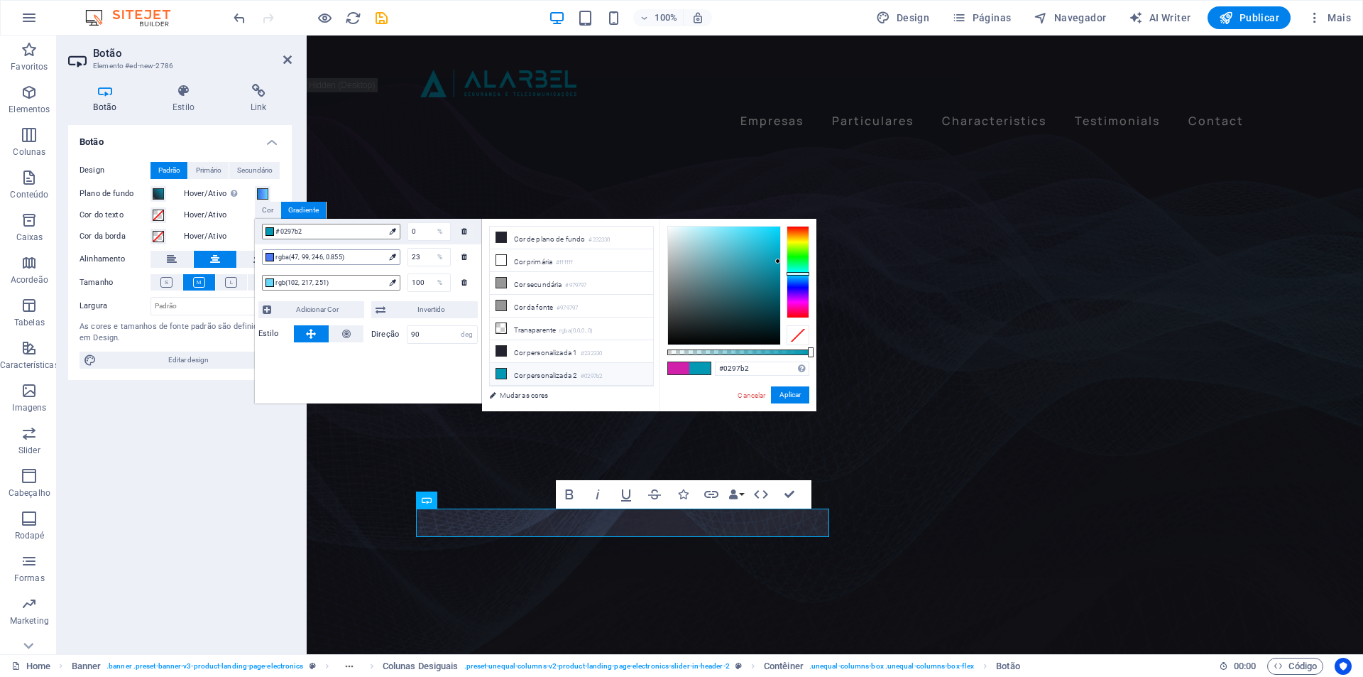
click at [345, 258] on span "rgba(47, 99, 246, 0.855)" at bounding box center [330, 257] width 108 height 13
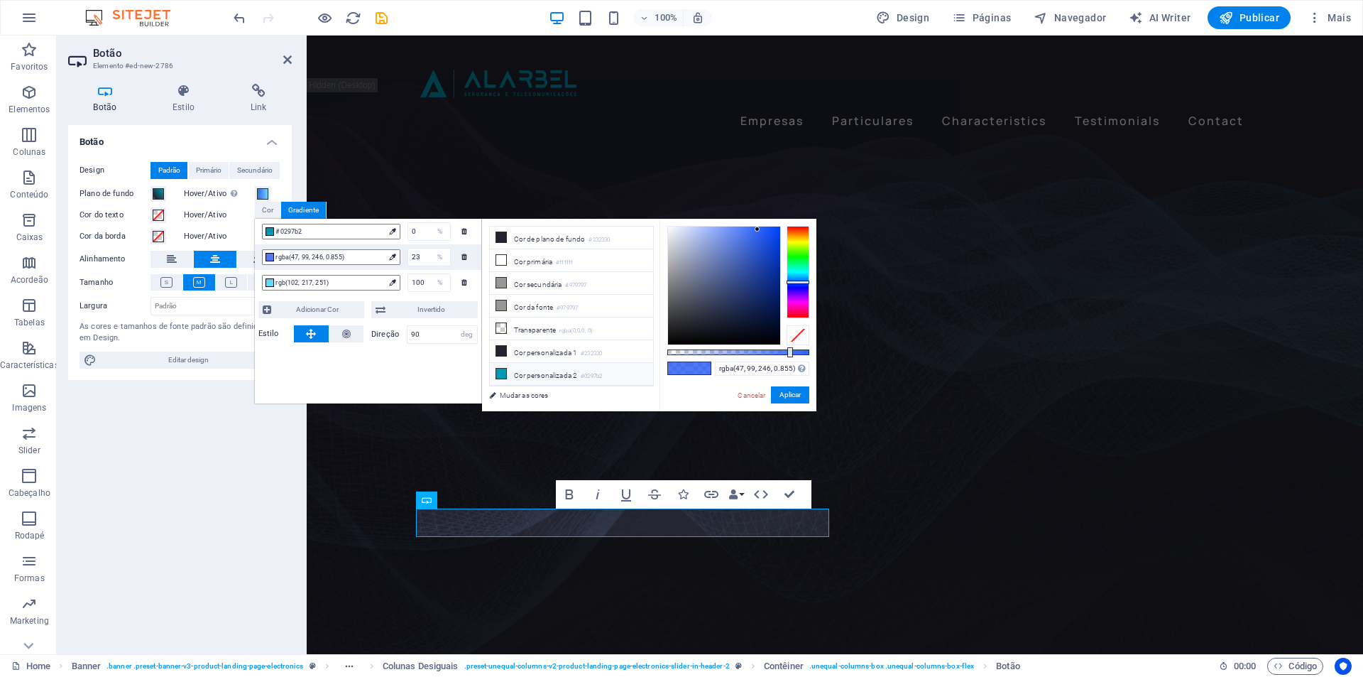
click at [503, 371] on icon at bounding box center [501, 374] width 10 height 10
click at [369, 285] on span "rgb(102, 217, 251)" at bounding box center [330, 282] width 108 height 13
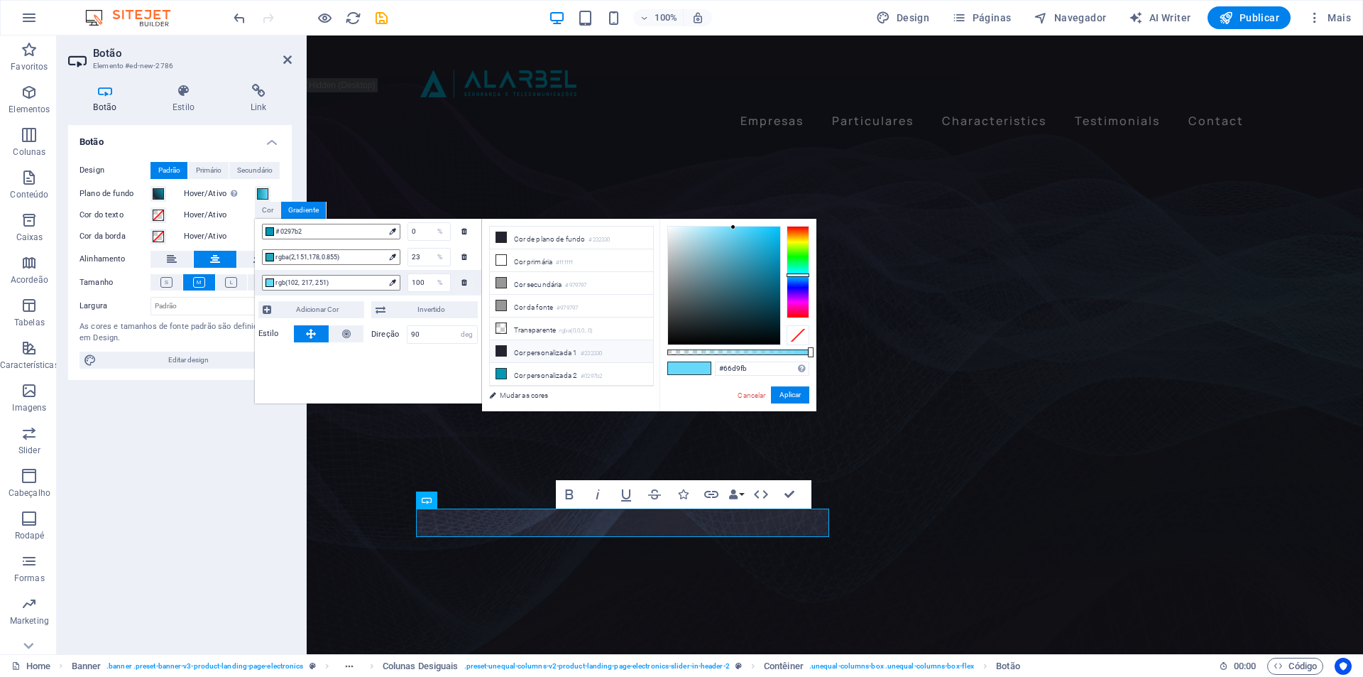
click at [538, 349] on li "Cor personalizada 1 #232330" at bounding box center [571, 351] width 163 height 23
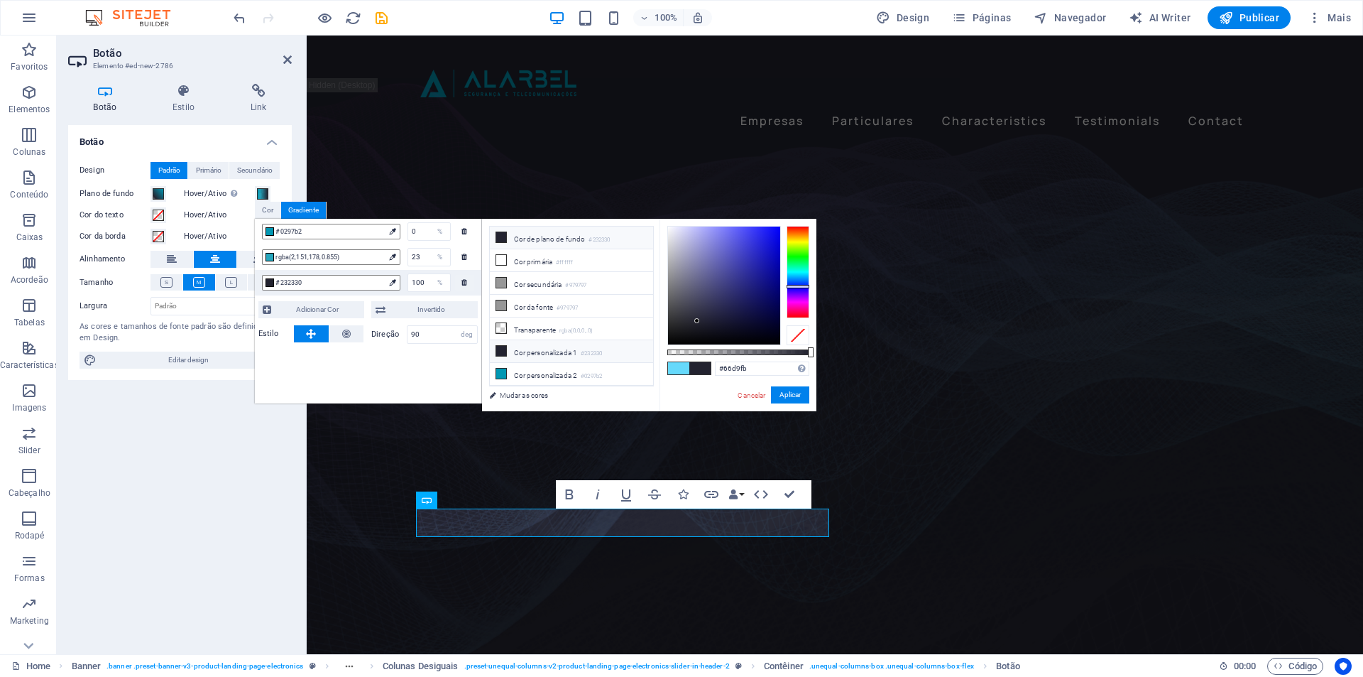
type input "#232330"
click at [775, 396] on button "Aplicar" at bounding box center [790, 394] width 38 height 17
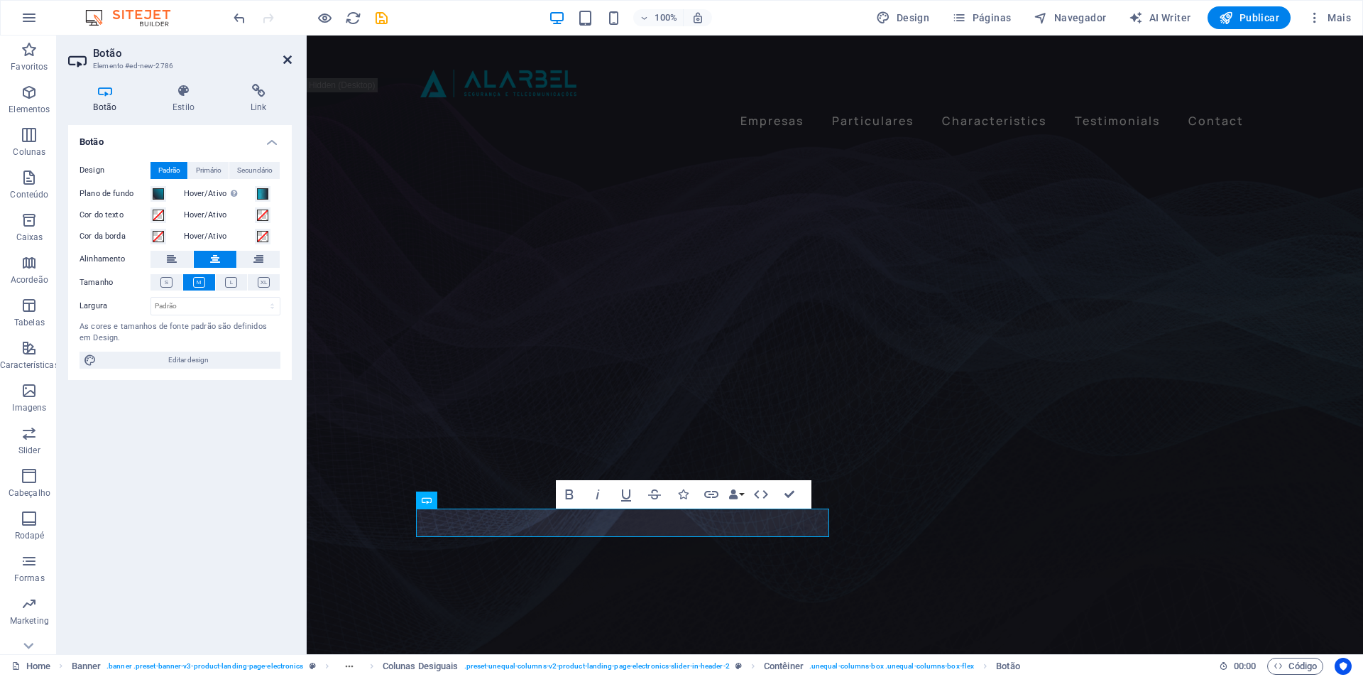
click at [287, 60] on icon at bounding box center [287, 59] width 9 height 11
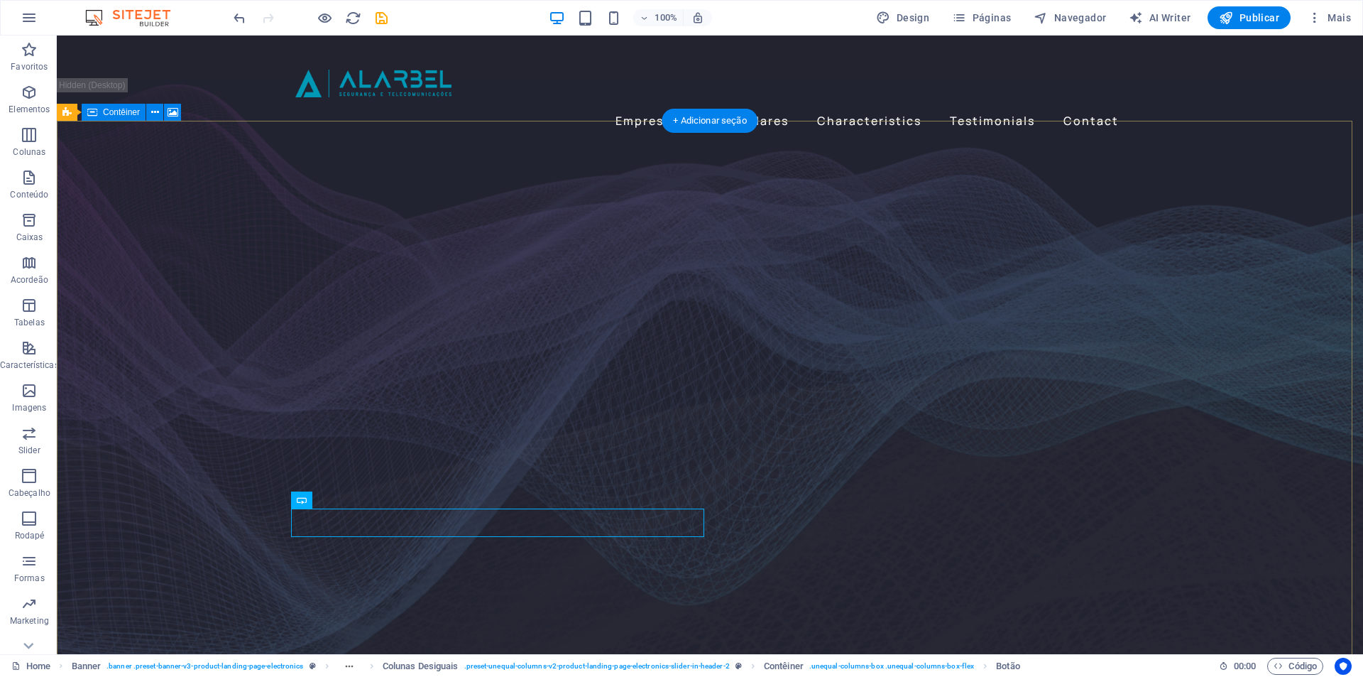
click at [183, 517] on figure at bounding box center [710, 400] width 1307 height 582
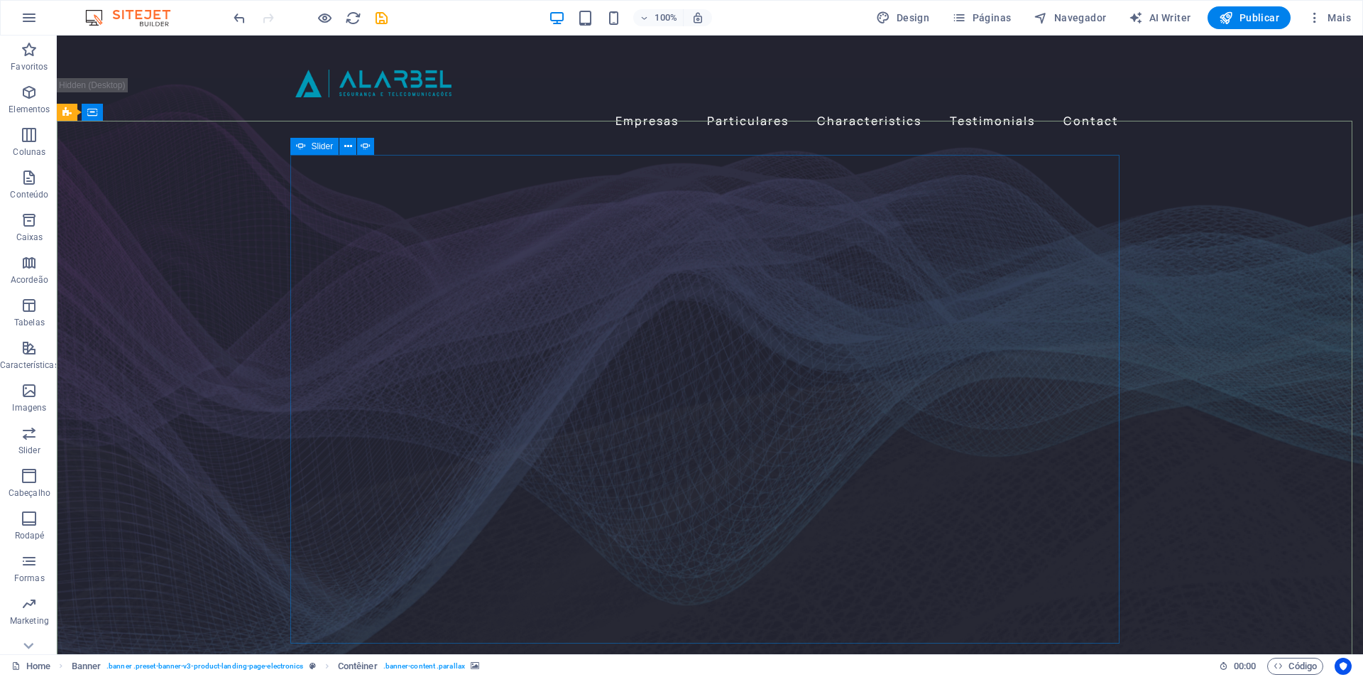
click at [300, 145] on icon at bounding box center [301, 146] width 10 height 17
select select "fade"
select select "ms"
select select "s"
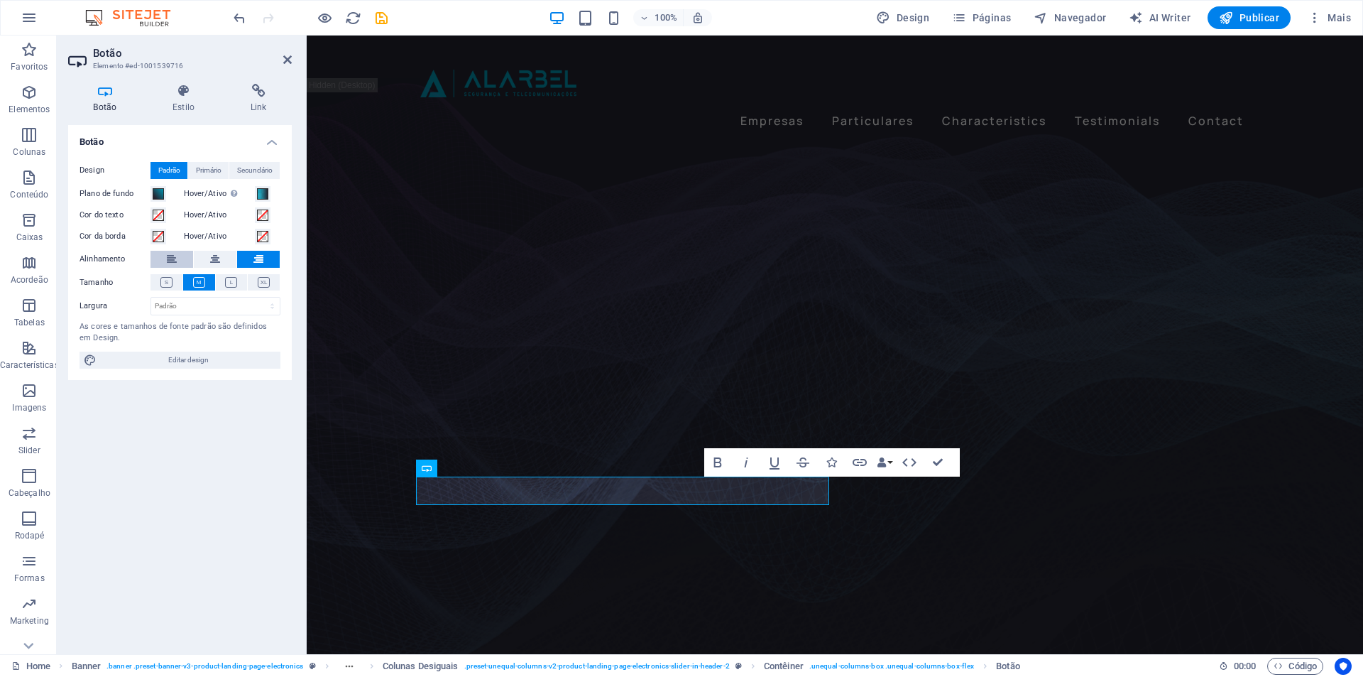
click at [175, 258] on icon at bounding box center [172, 259] width 10 height 17
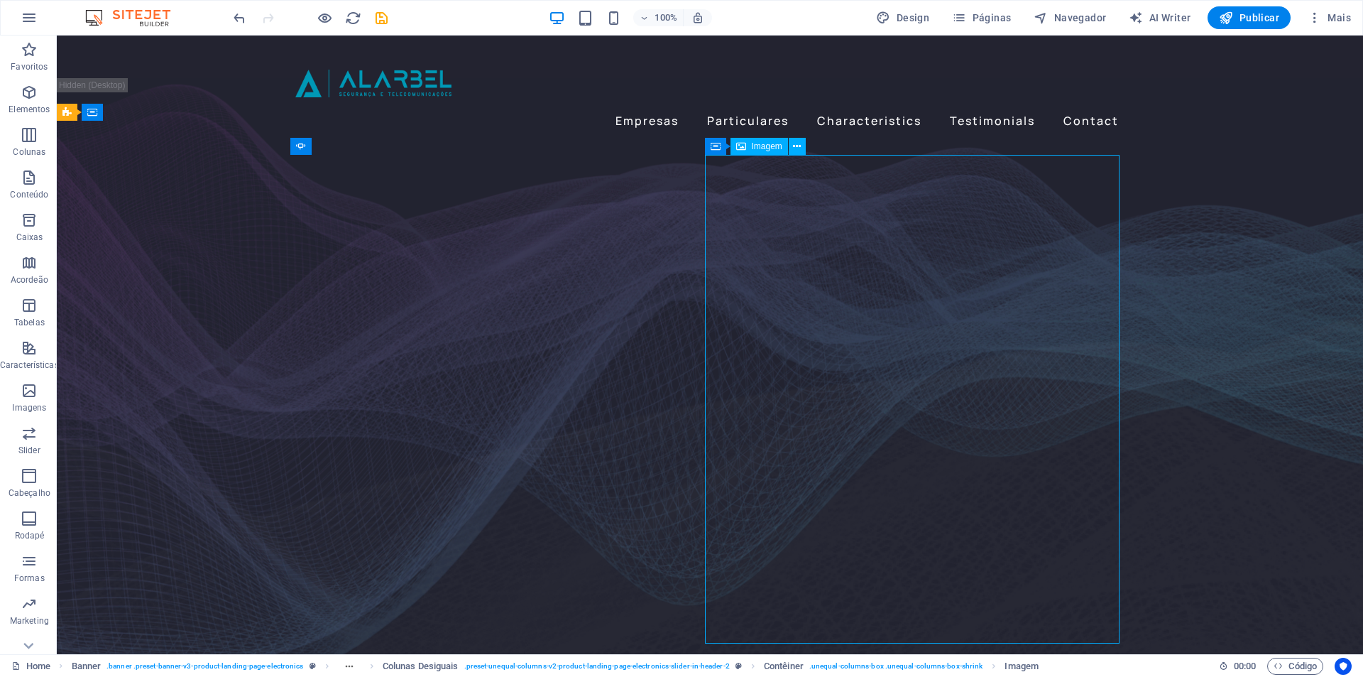
select select "%"
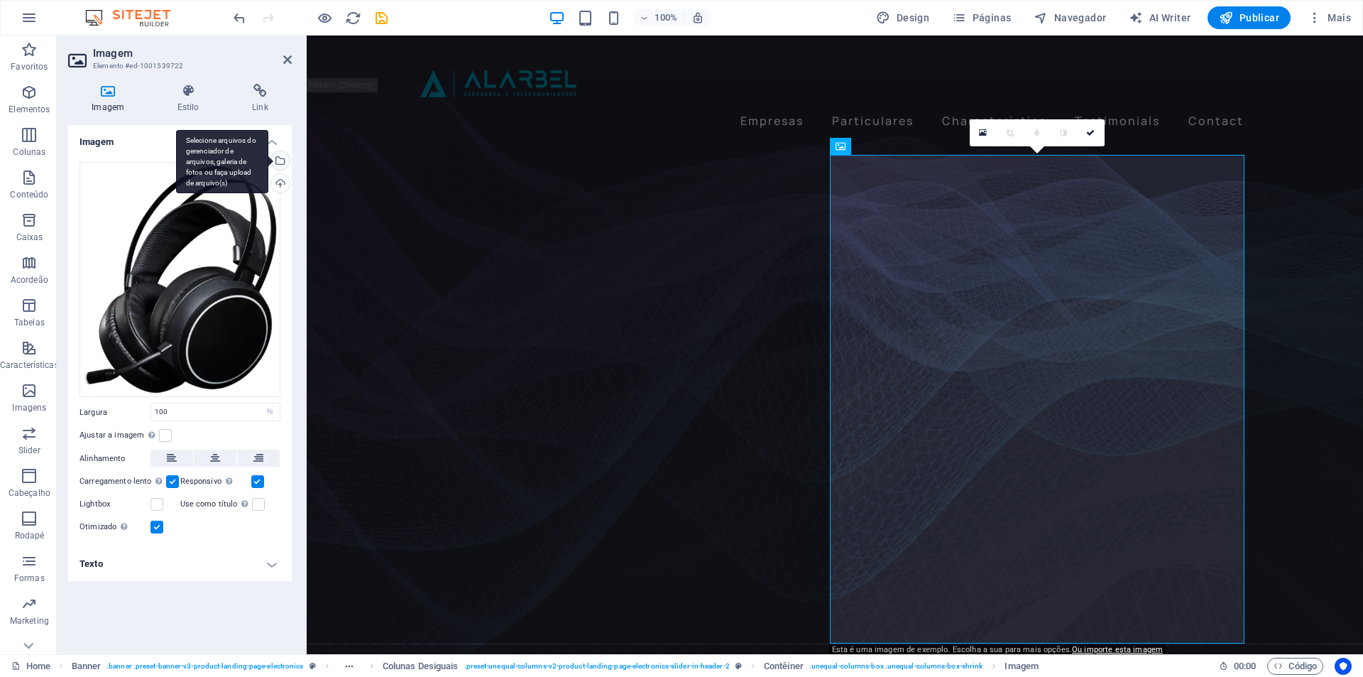
click at [268, 159] on div "Selecione arquivos do gerenciador de arquivos, galeria de fotos ou faça upload …" at bounding box center [222, 162] width 92 height 64
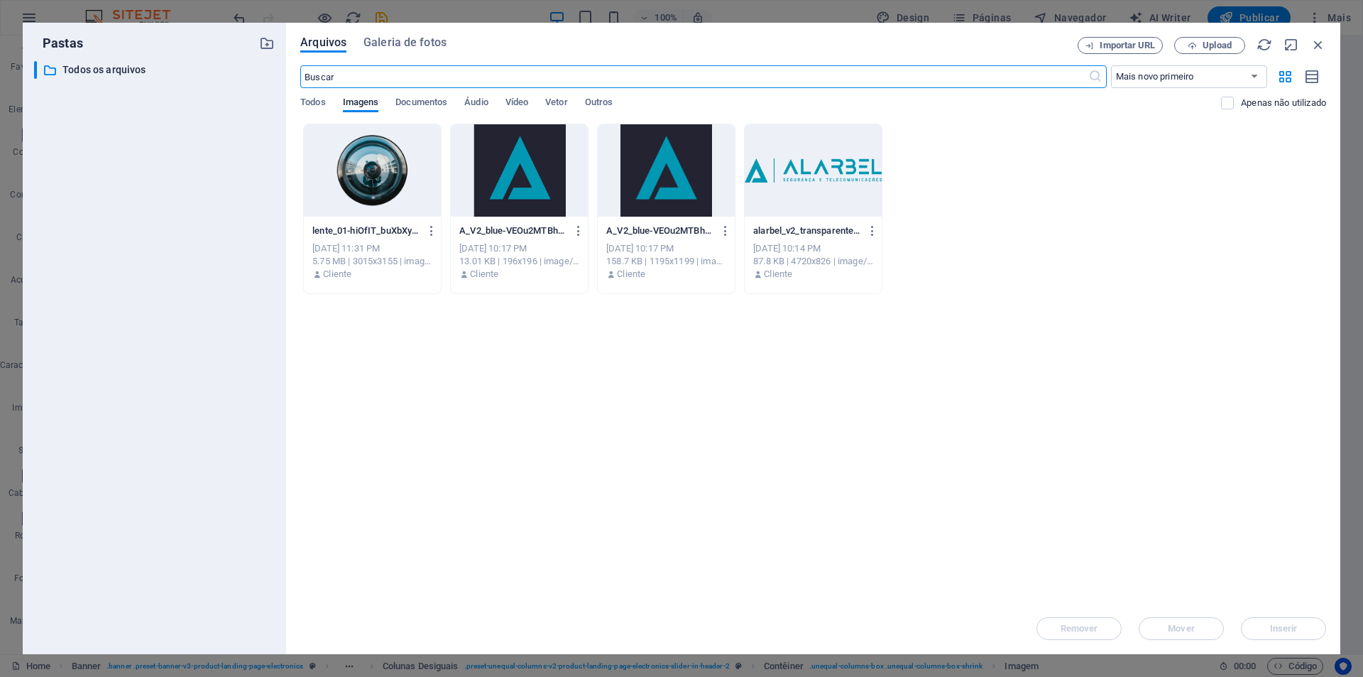
click at [367, 176] on div at bounding box center [372, 170] width 137 height 92
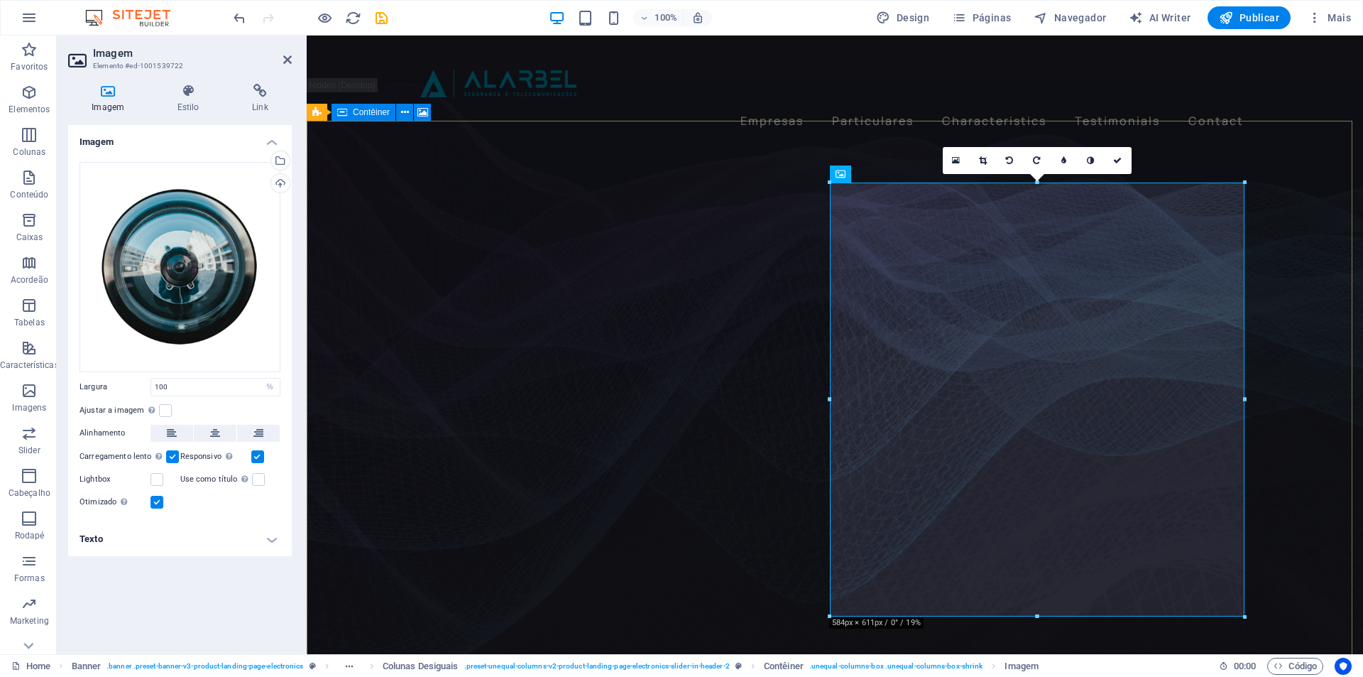
click at [1278, 471] on figure at bounding box center [835, 400] width 1057 height 582
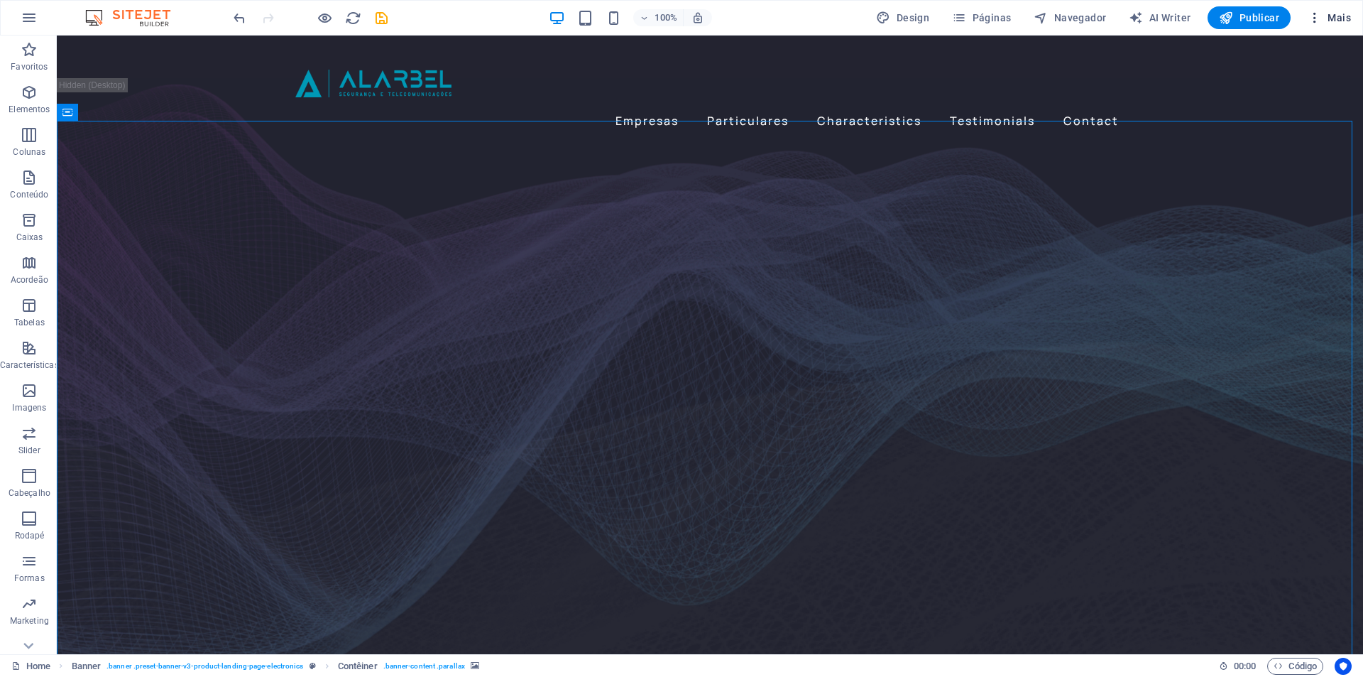
click at [1325, 16] on span "Mais" at bounding box center [1329, 18] width 43 height 14
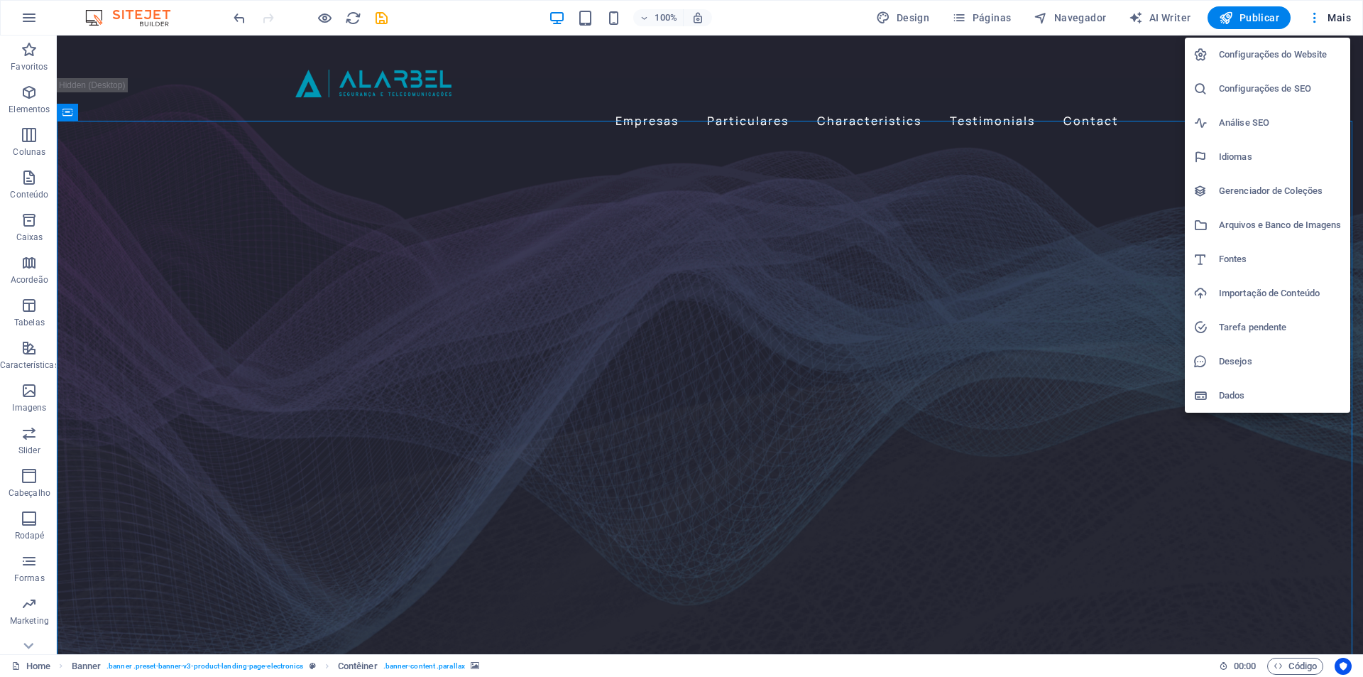
click at [1325, 17] on div at bounding box center [681, 338] width 1363 height 677
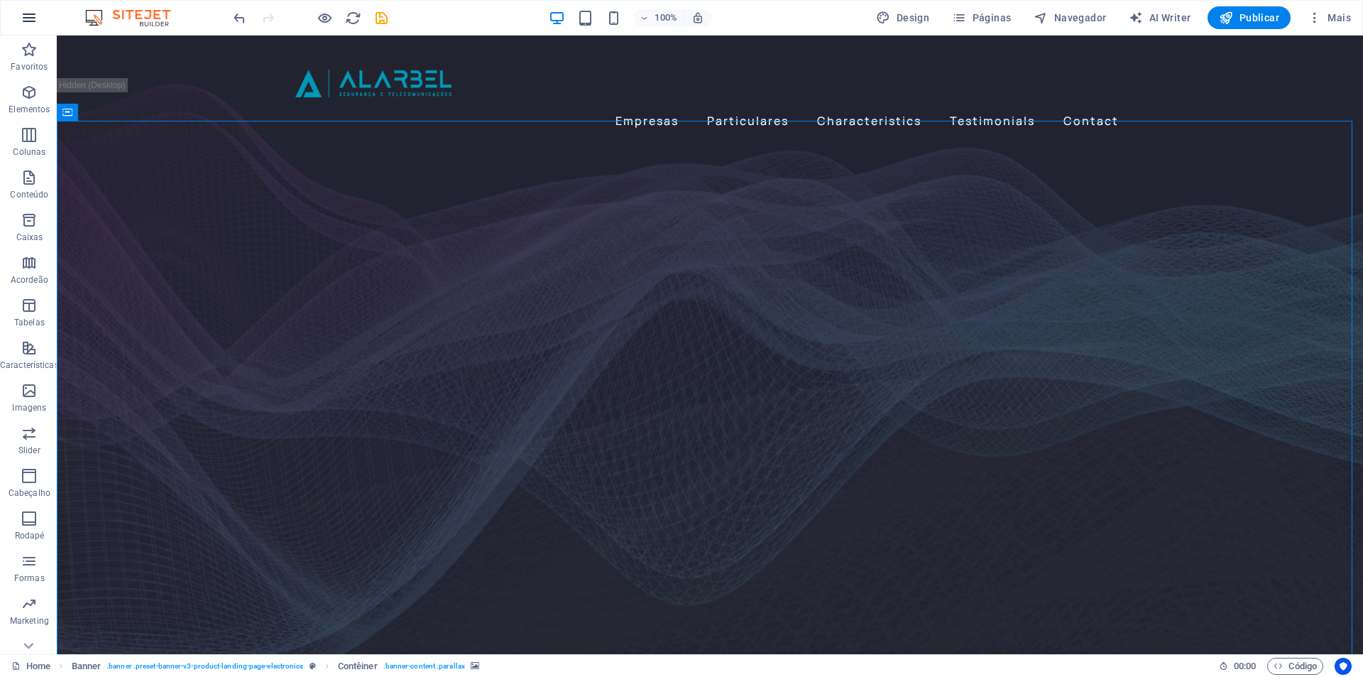
click at [22, 24] on icon "button" at bounding box center [29, 17] width 17 height 17
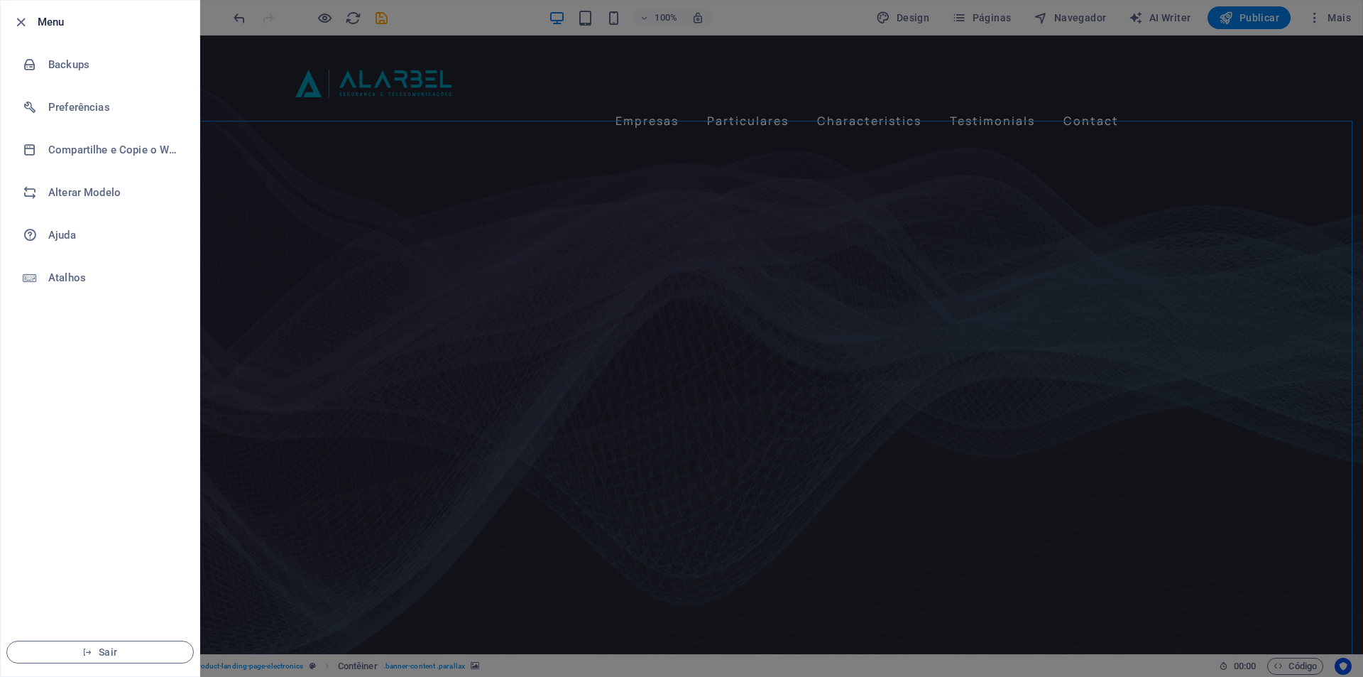
click at [24, 23] on icon "button" at bounding box center [21, 22] width 16 height 16
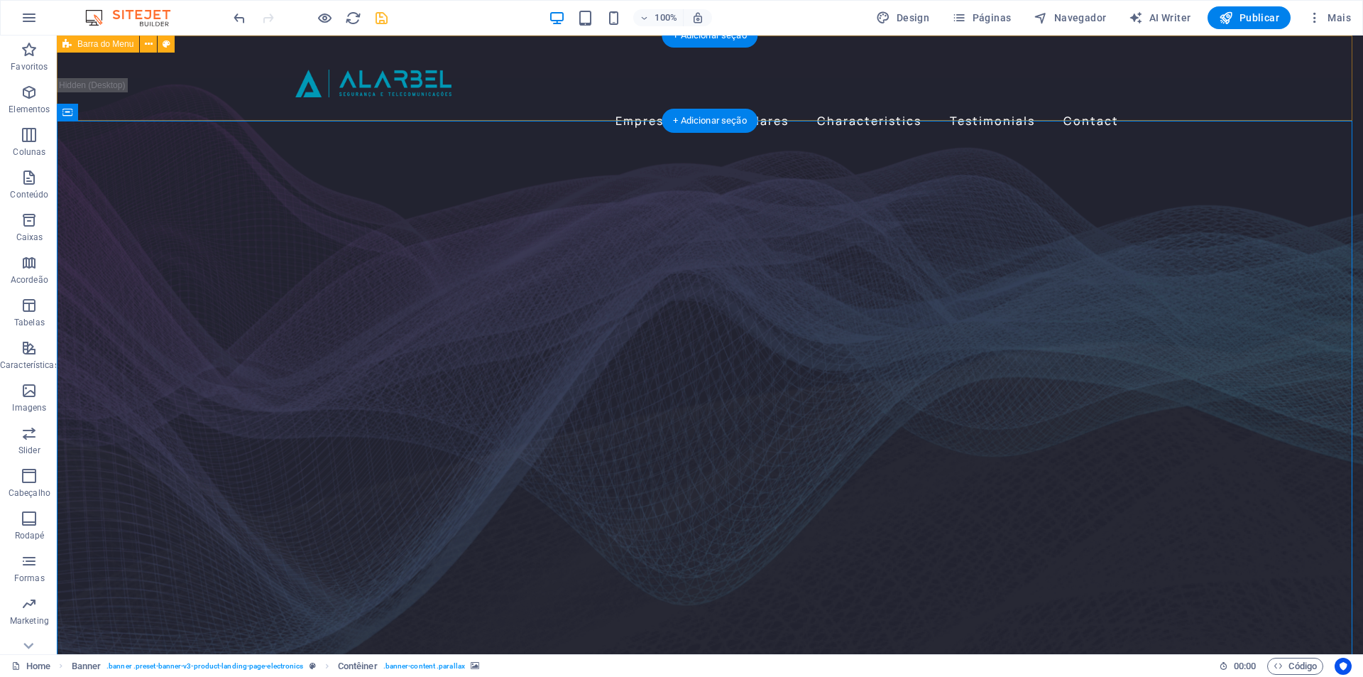
click at [380, 18] on icon "save" at bounding box center [382, 18] width 16 height 16
checkbox input "false"
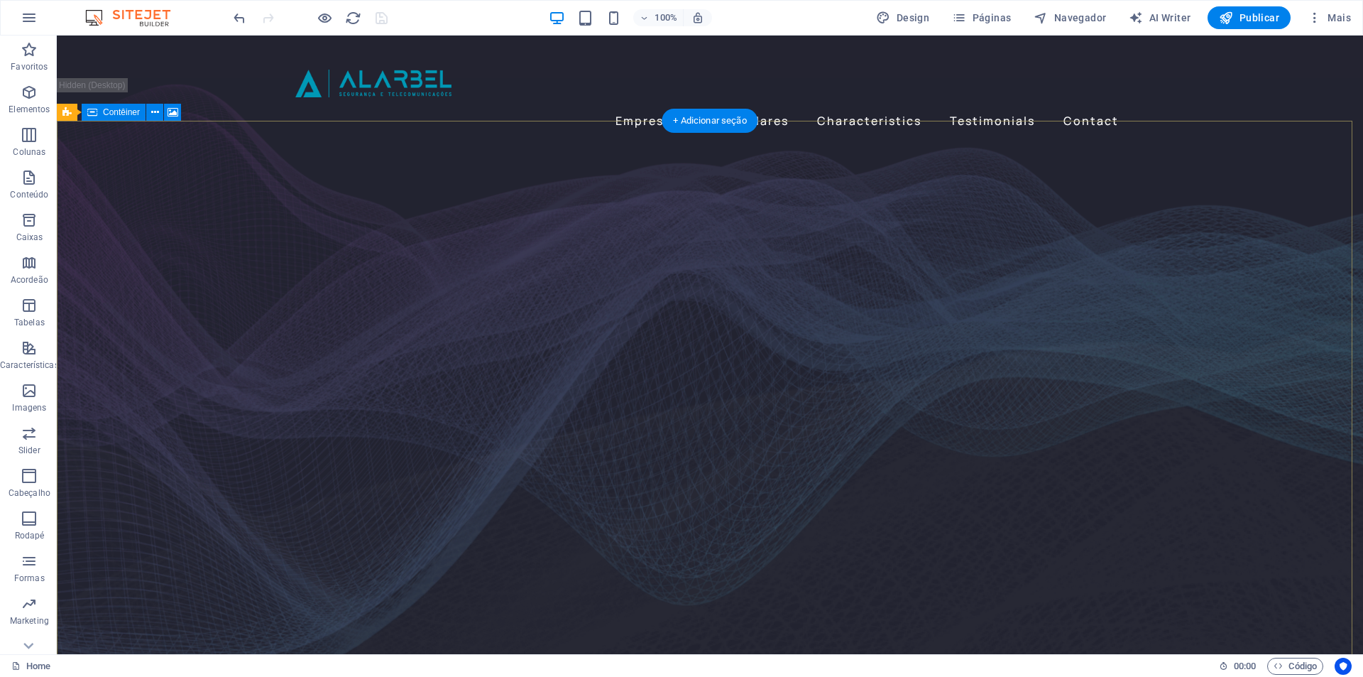
click at [174, 290] on figure at bounding box center [710, 400] width 1307 height 582
click at [1197, 229] on figure at bounding box center [710, 400] width 1307 height 582
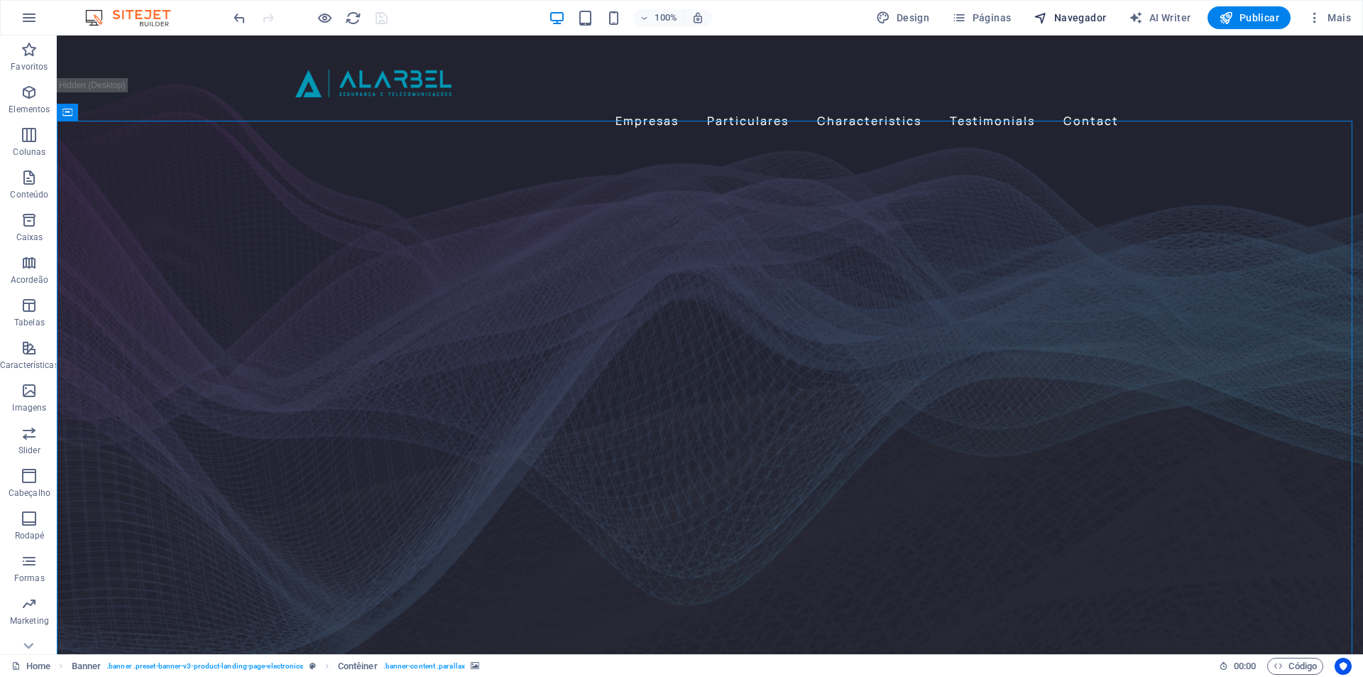
click at [1059, 15] on span "Navegador" at bounding box center [1070, 18] width 72 height 14
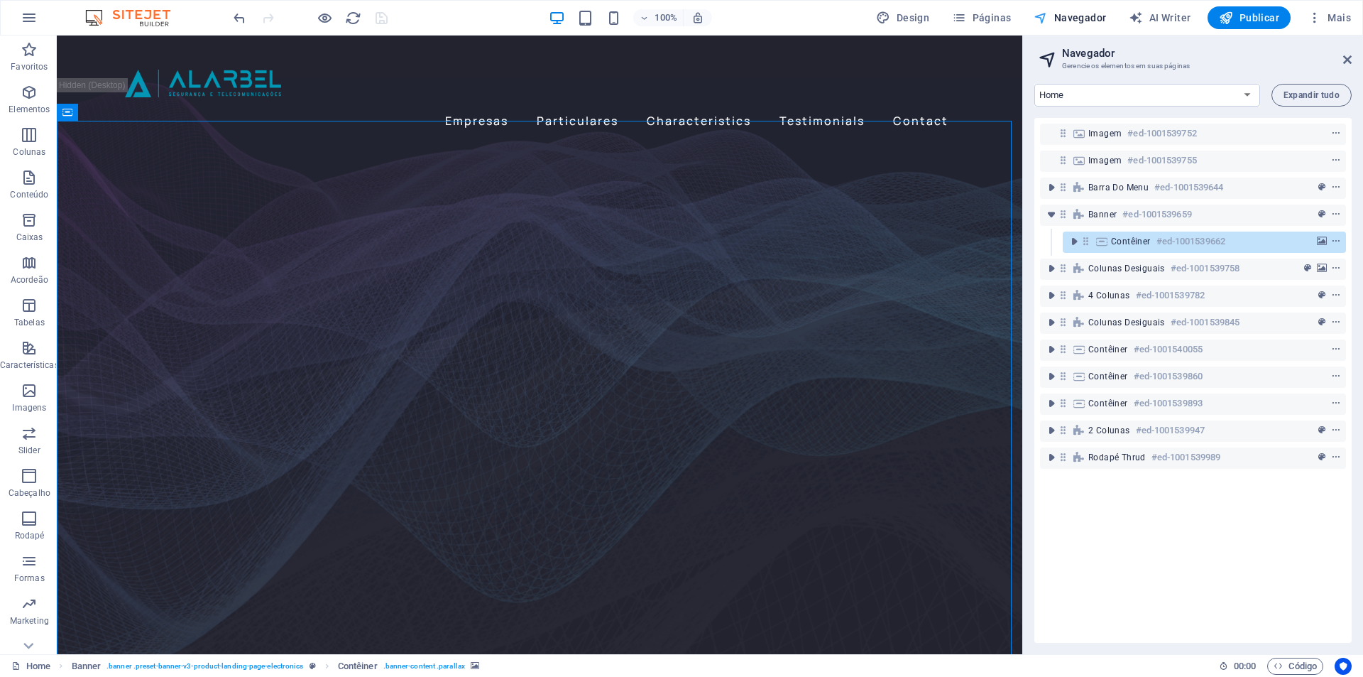
click at [1062, 16] on span "Navegador" at bounding box center [1070, 18] width 72 height 14
drag, startPoint x: 1347, startPoint y: 58, endPoint x: 1288, endPoint y: 16, distance: 72.7
click at [1347, 58] on icon at bounding box center [1348, 59] width 9 height 11
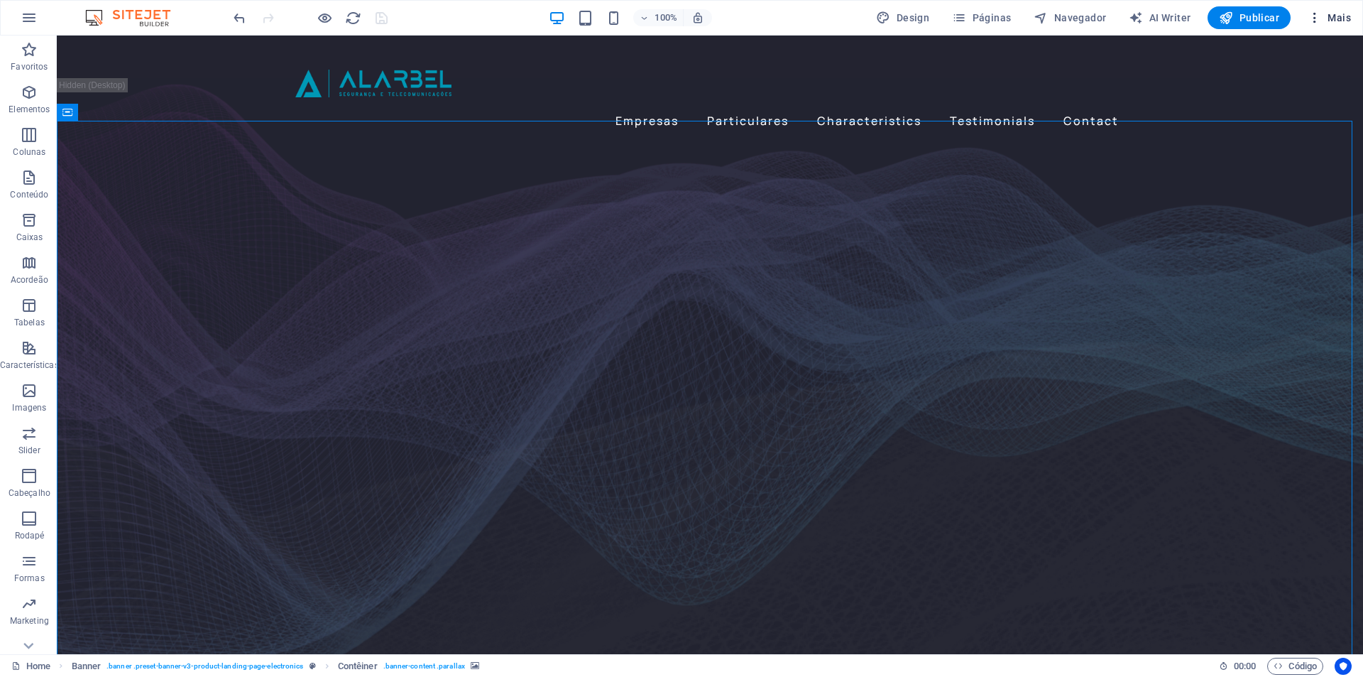
click at [1339, 25] on button "Mais" at bounding box center [1329, 17] width 55 height 23
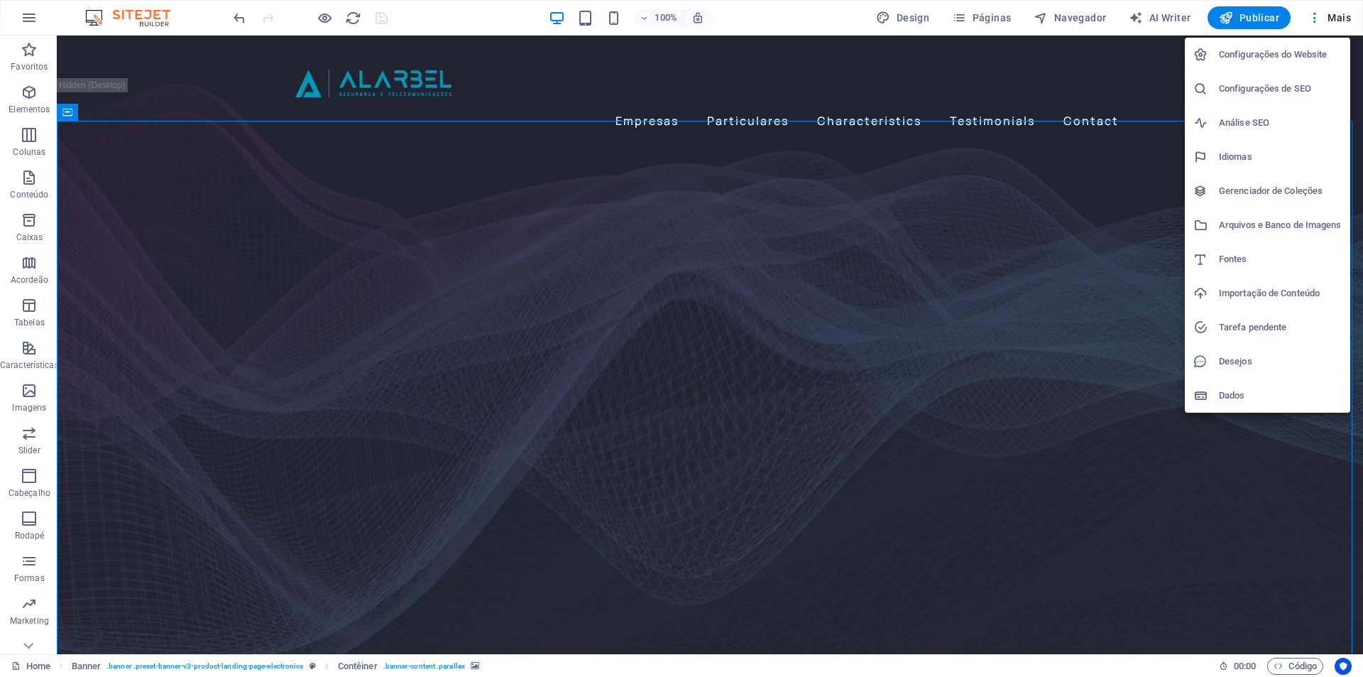
click at [356, 79] on div at bounding box center [681, 338] width 1363 height 677
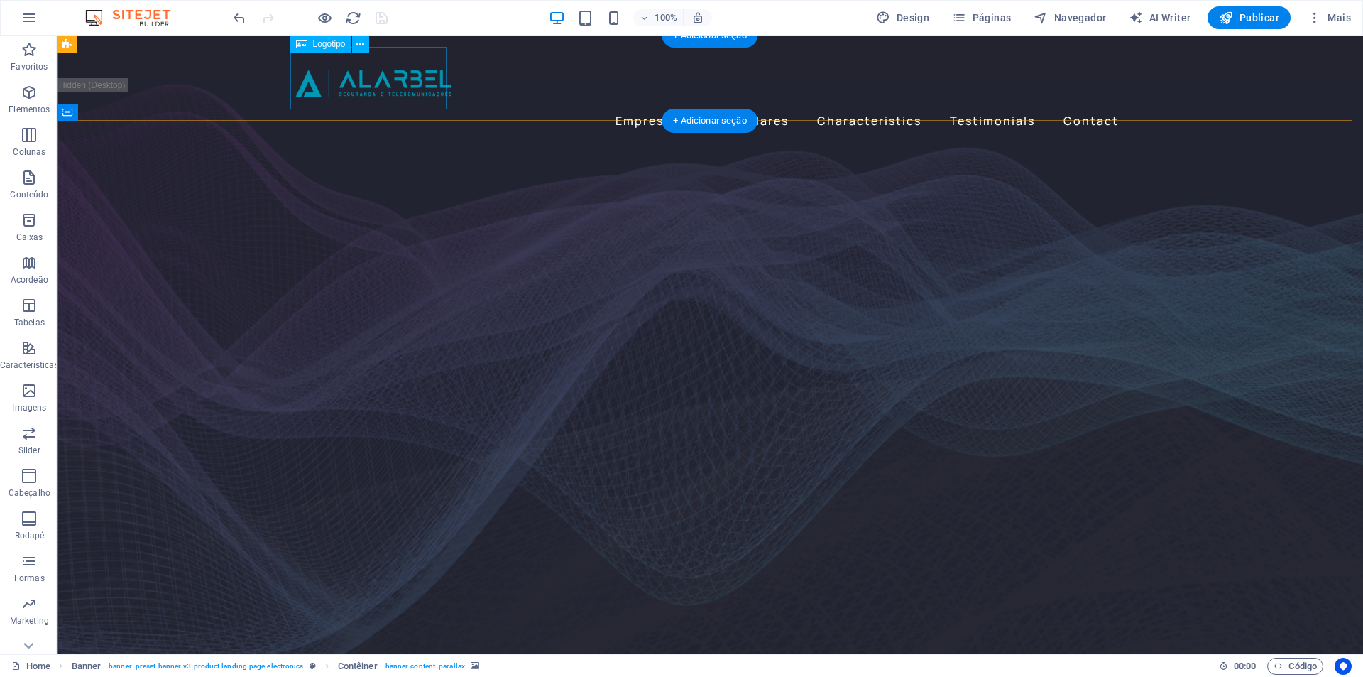
click at [356, 79] on div at bounding box center [709, 78] width 829 height 62
select select "px"
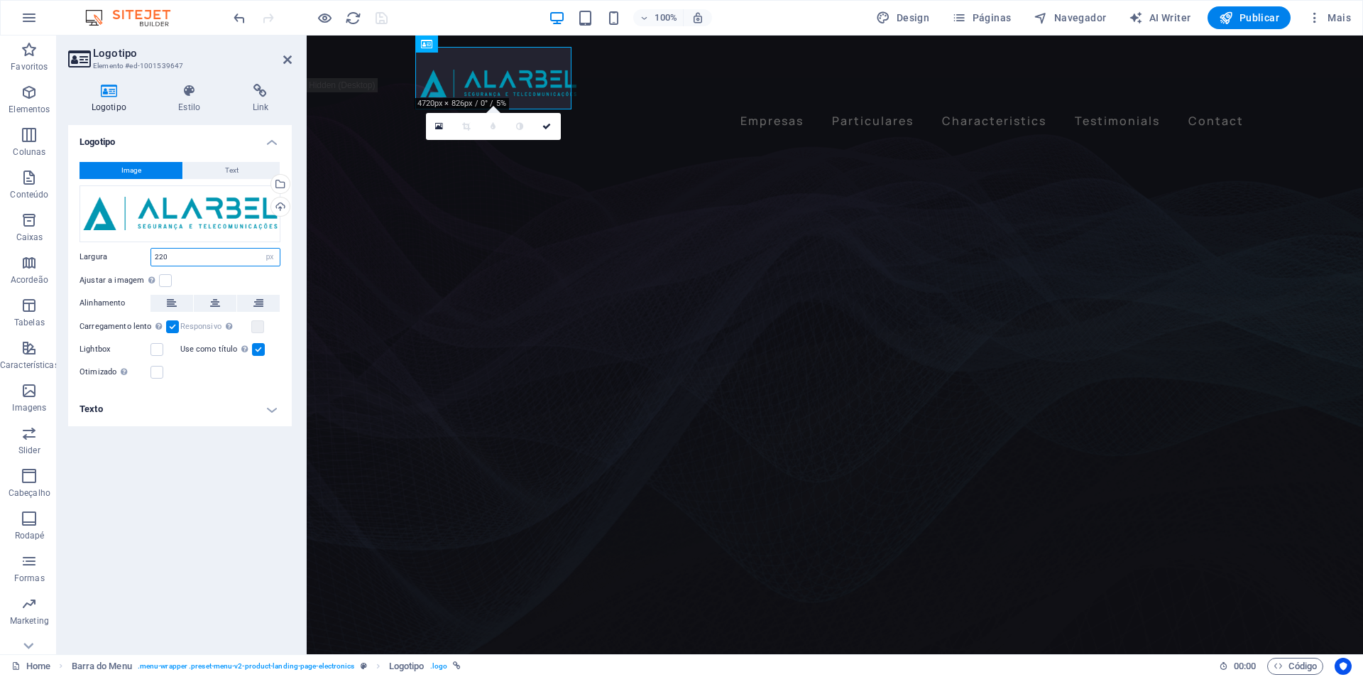
click at [185, 259] on input "220" at bounding box center [215, 257] width 129 height 17
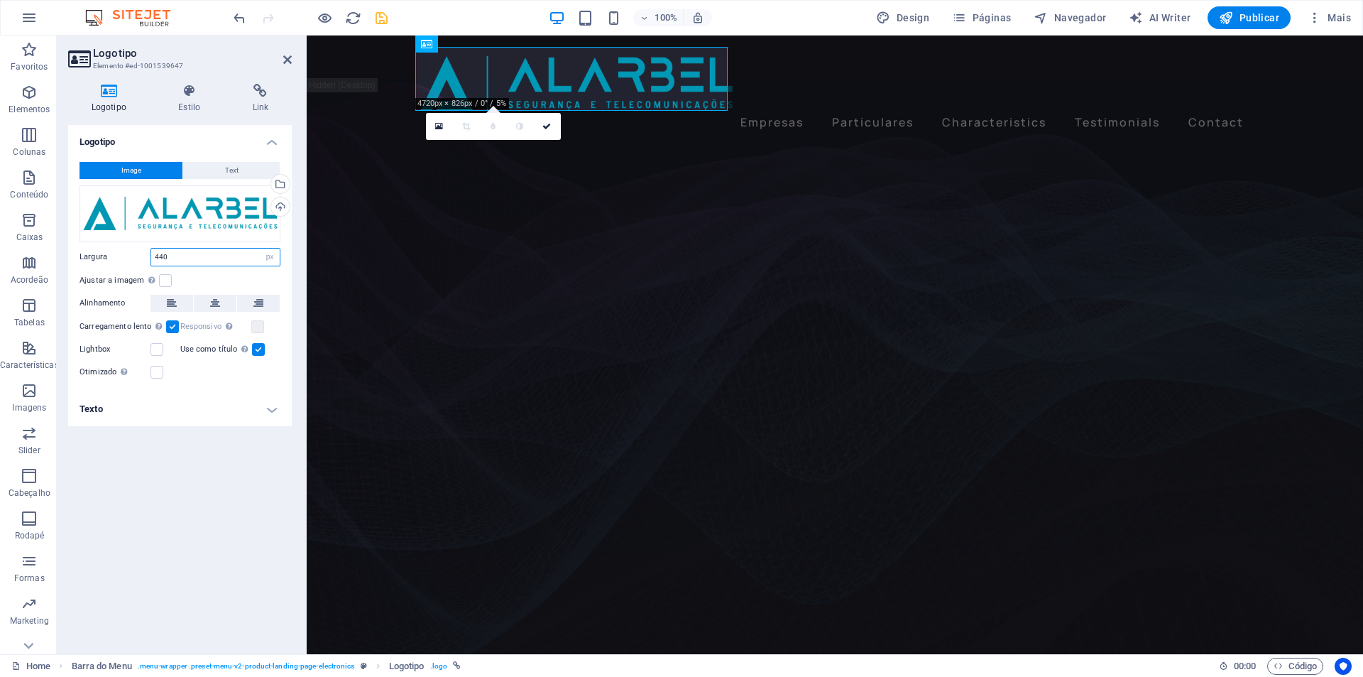
click at [212, 260] on input "440" at bounding box center [215, 257] width 129 height 17
type input "400"
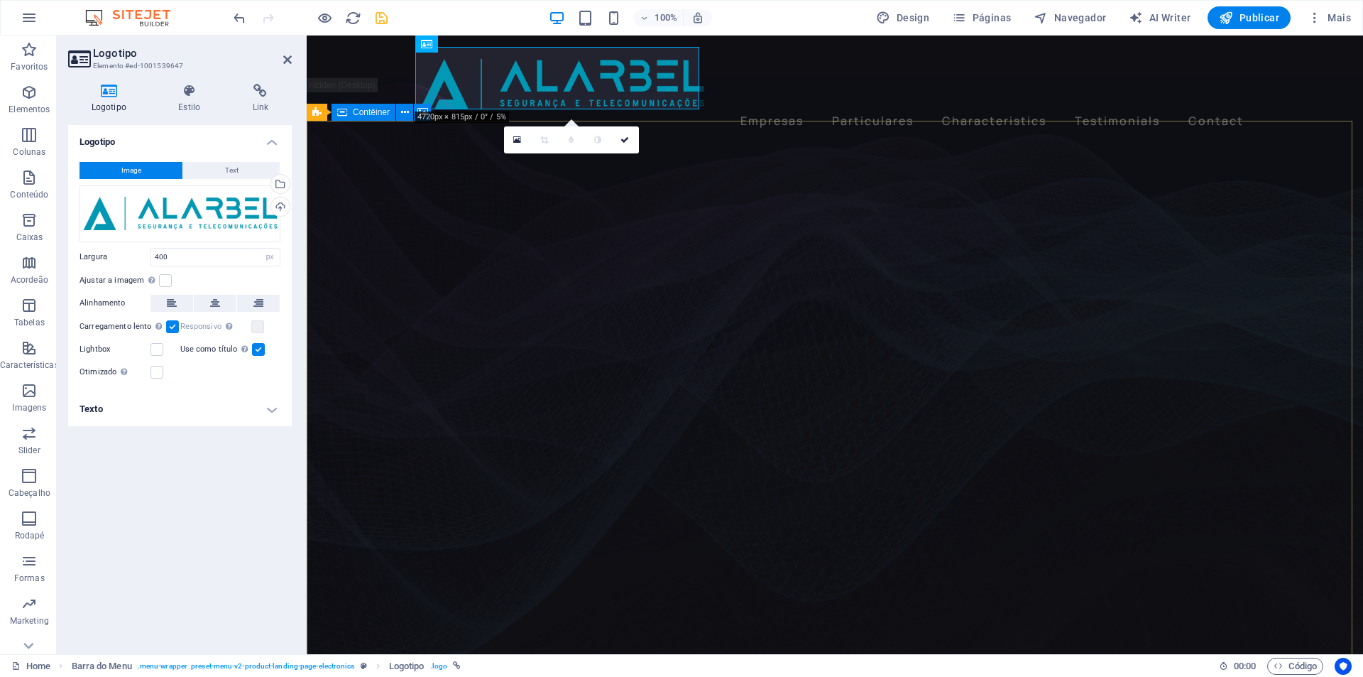
click at [342, 201] on figure at bounding box center [835, 400] width 1057 height 582
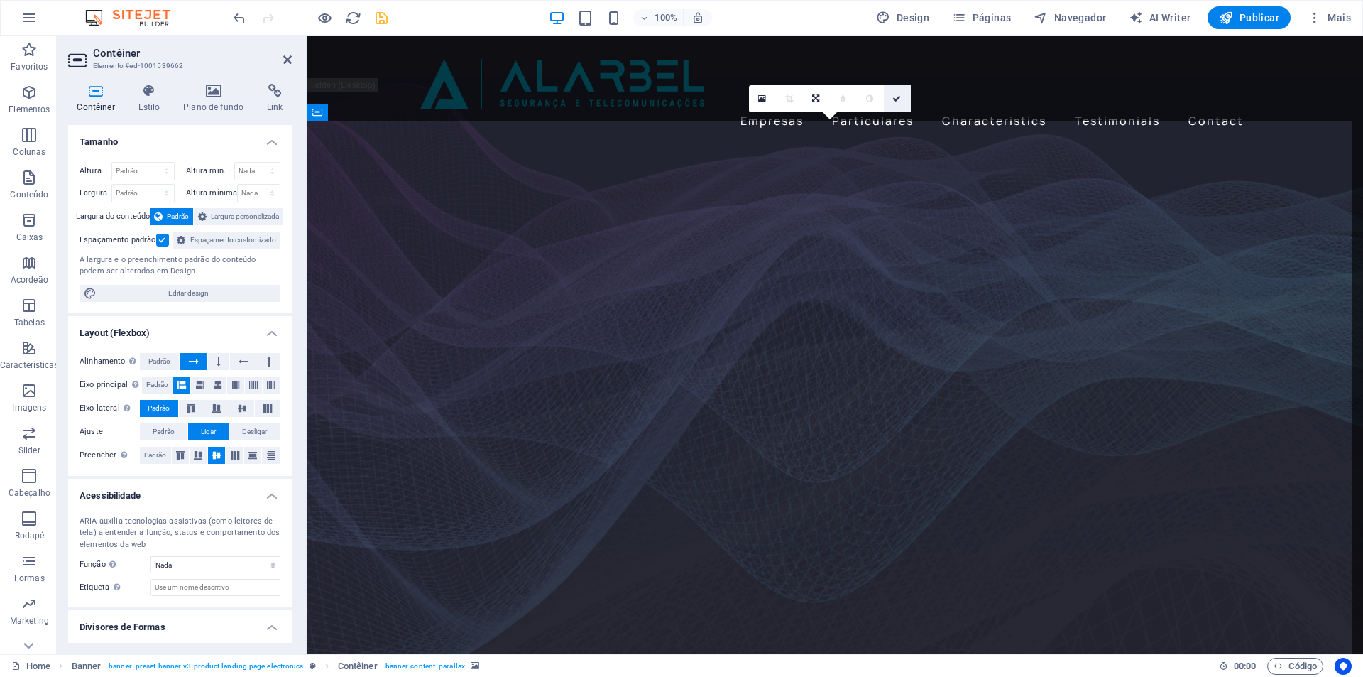
click at [897, 99] on icon at bounding box center [897, 98] width 9 height 9
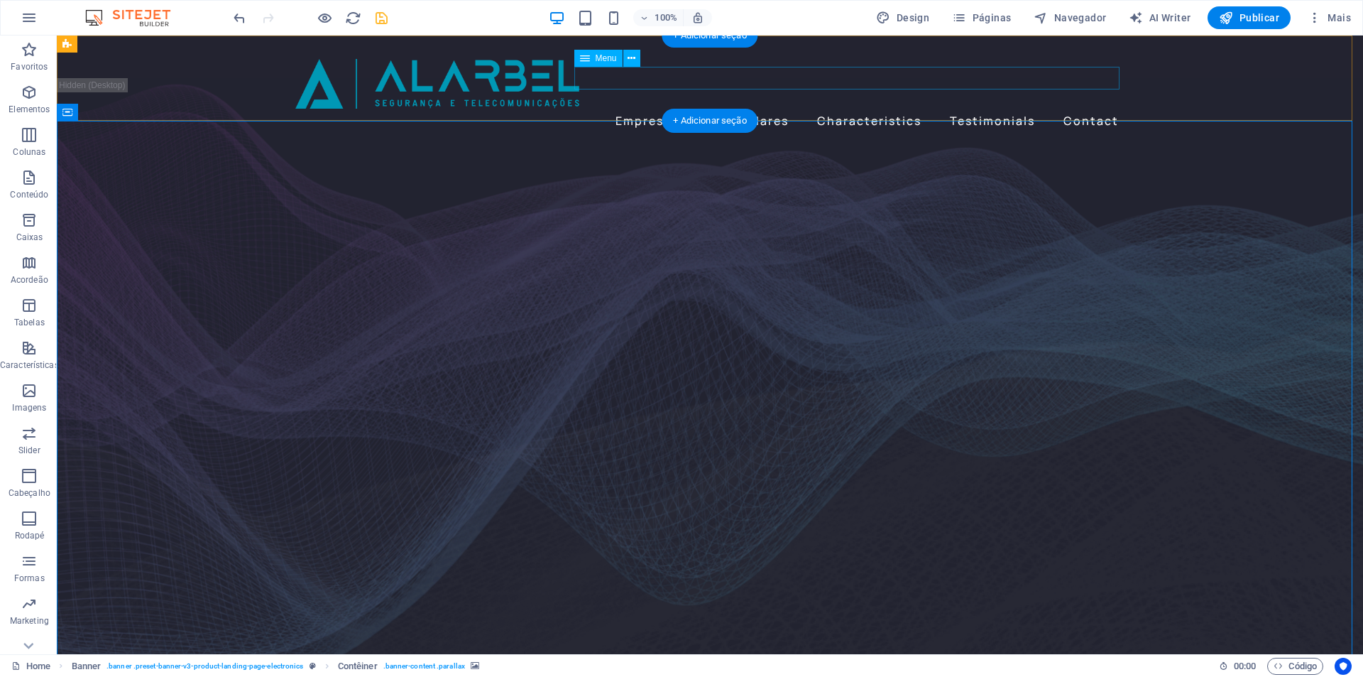
click at [646, 109] on nav "Empresas Particulares Characteristics Testimonials Contact" at bounding box center [709, 120] width 829 height 23
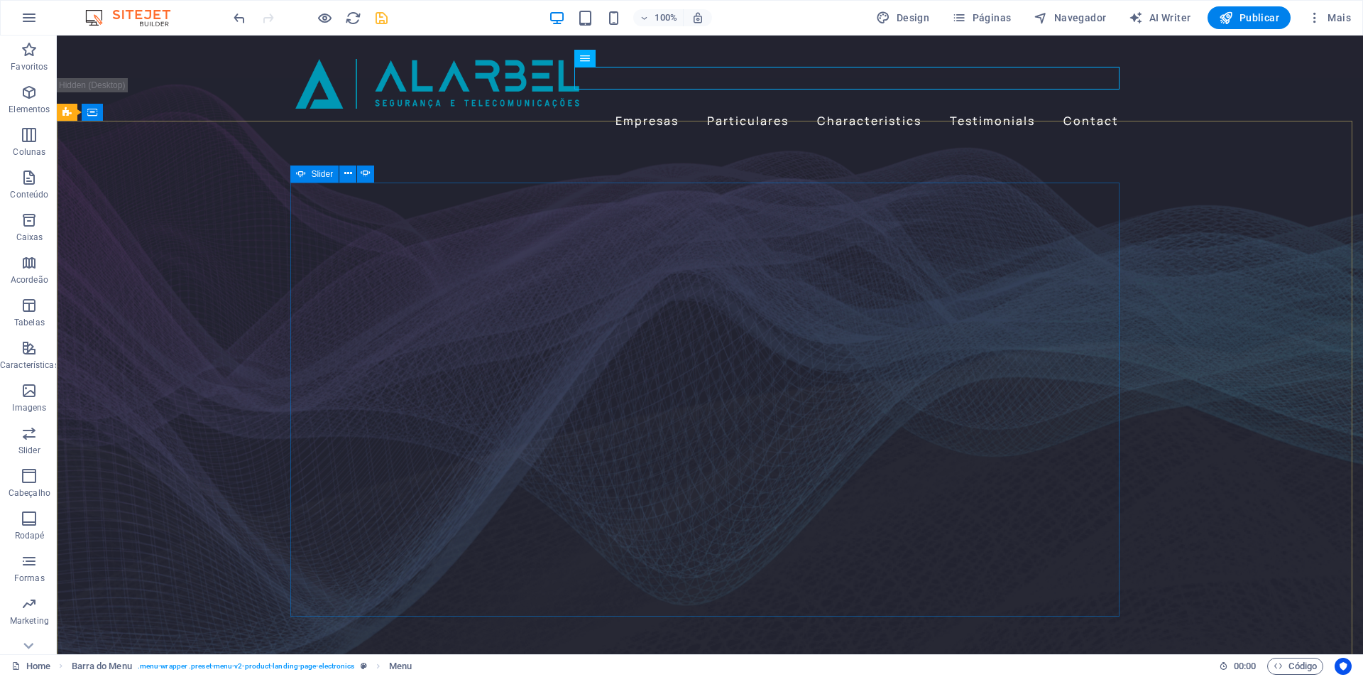
click at [307, 174] on div "Slider" at bounding box center [314, 173] width 49 height 17
select select "fade"
select select "ms"
select select "s"
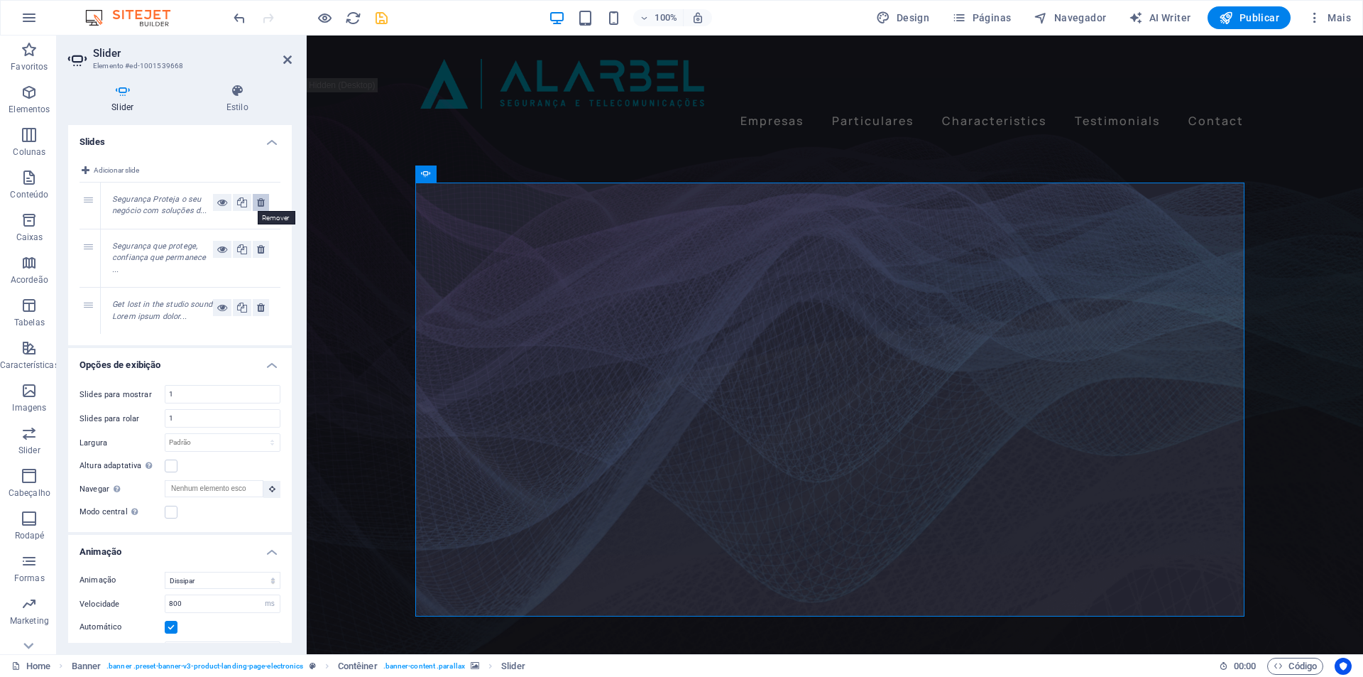
click at [257, 203] on icon at bounding box center [261, 202] width 8 height 17
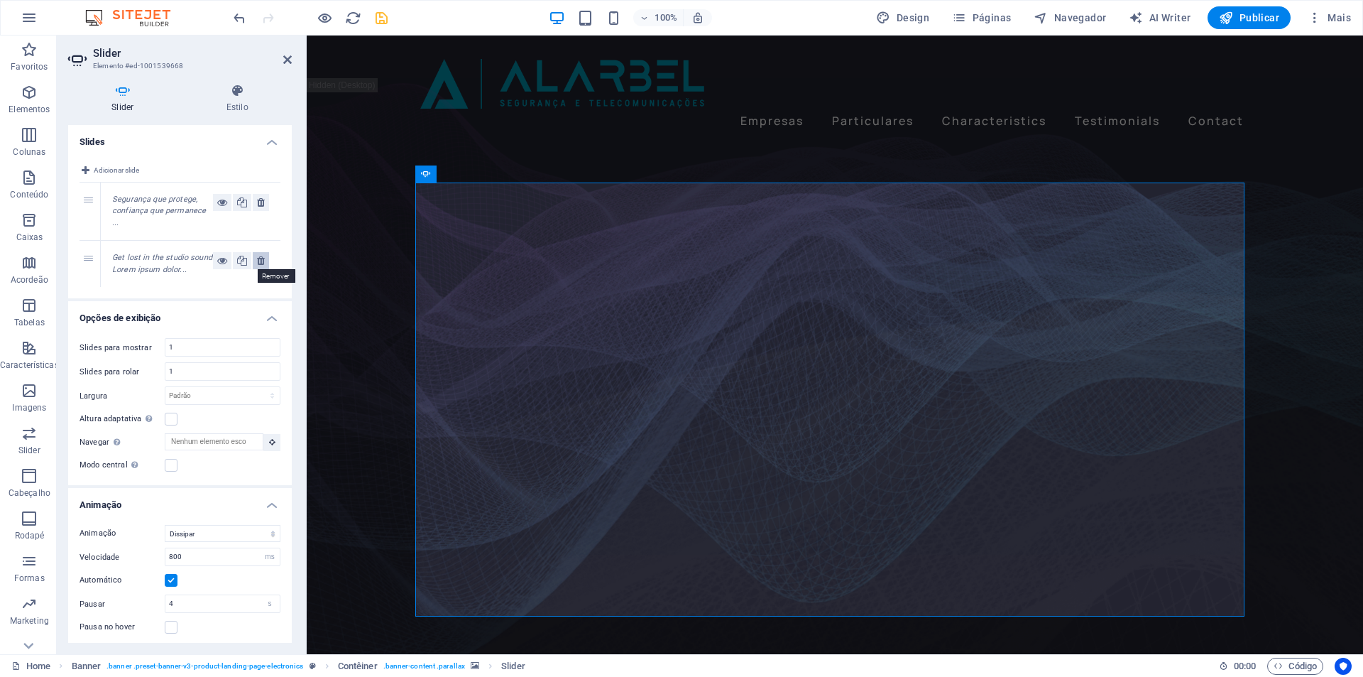
click at [258, 260] on icon at bounding box center [261, 260] width 8 height 17
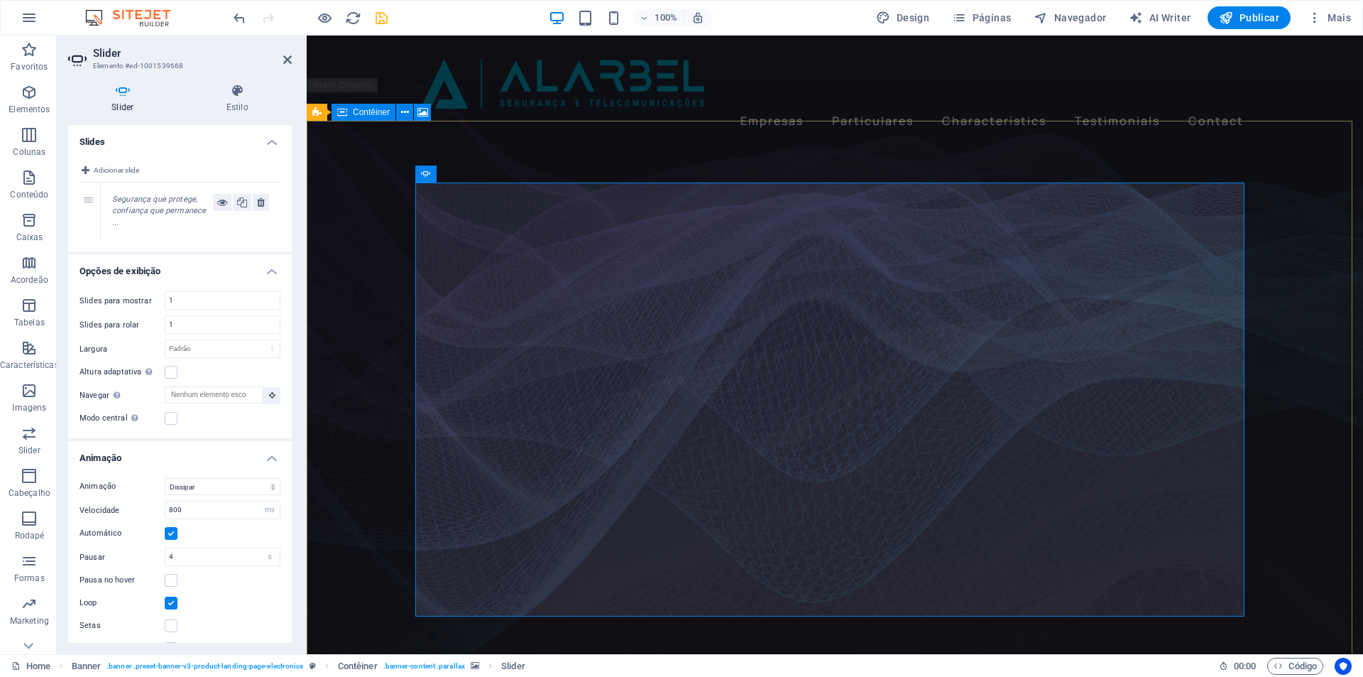
click at [354, 318] on figure at bounding box center [835, 400] width 1057 height 582
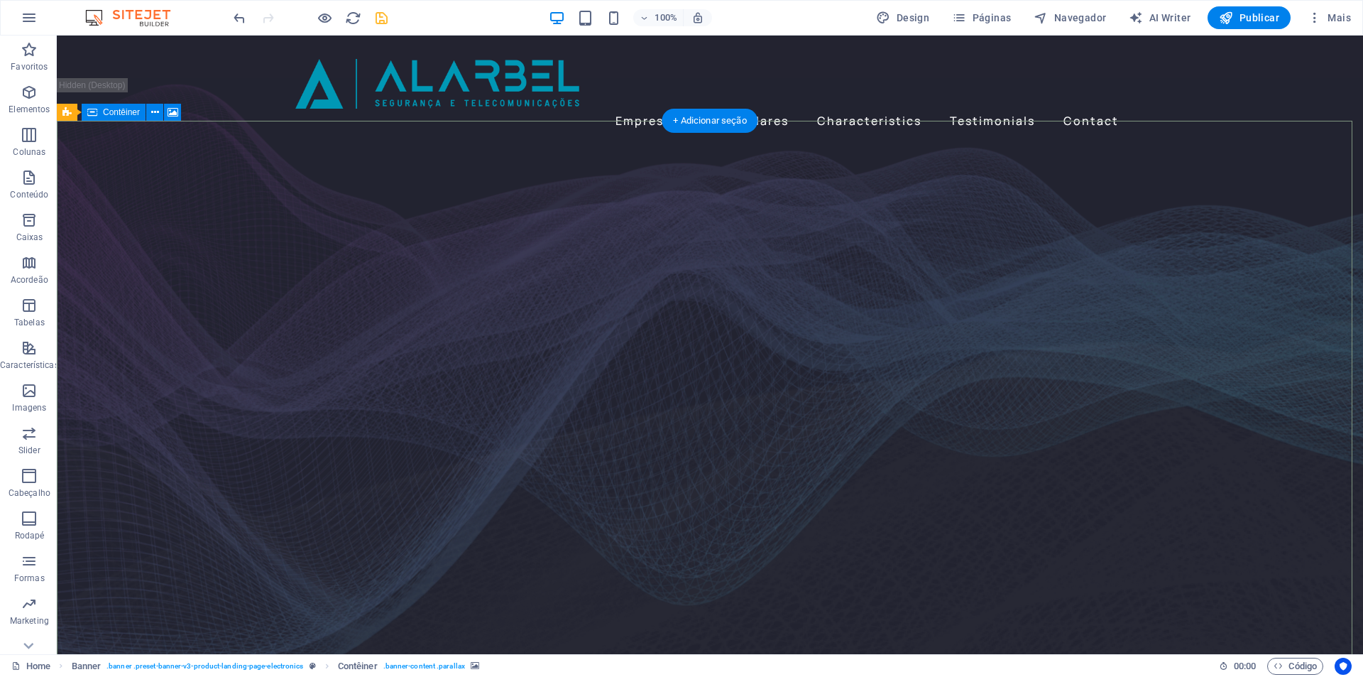
click at [251, 329] on figure at bounding box center [710, 400] width 1307 height 582
click at [646, 109] on nav "Empresas Particulares Characteristics Testimonials Contact" at bounding box center [709, 120] width 829 height 23
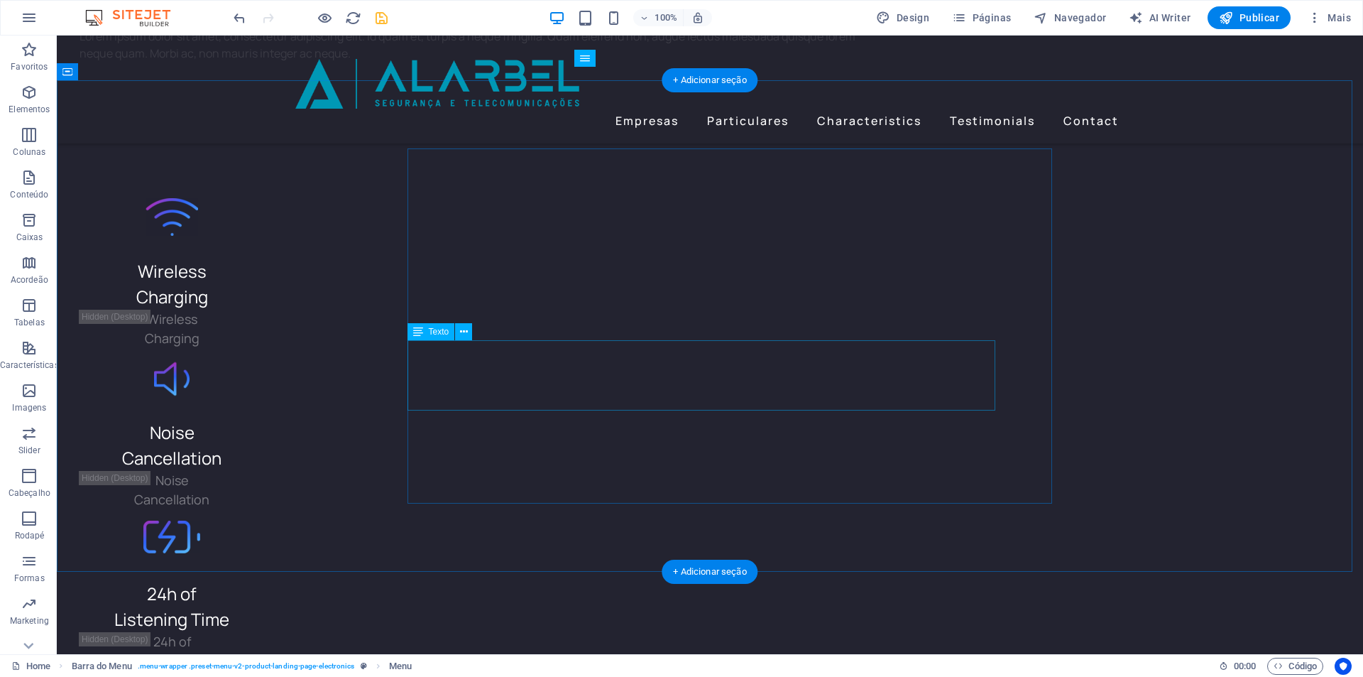
scroll to position [3409, 0]
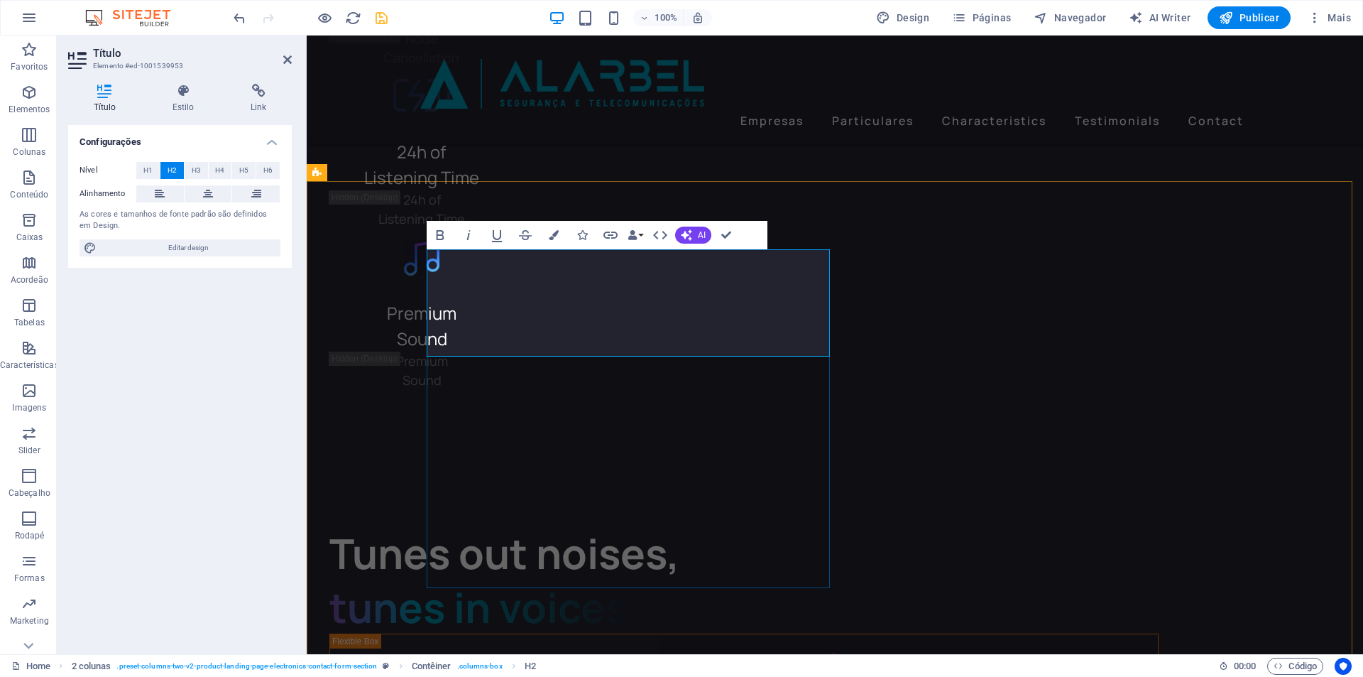
drag, startPoint x: 810, startPoint y: 334, endPoint x: 439, endPoint y: 272, distance: 376.6
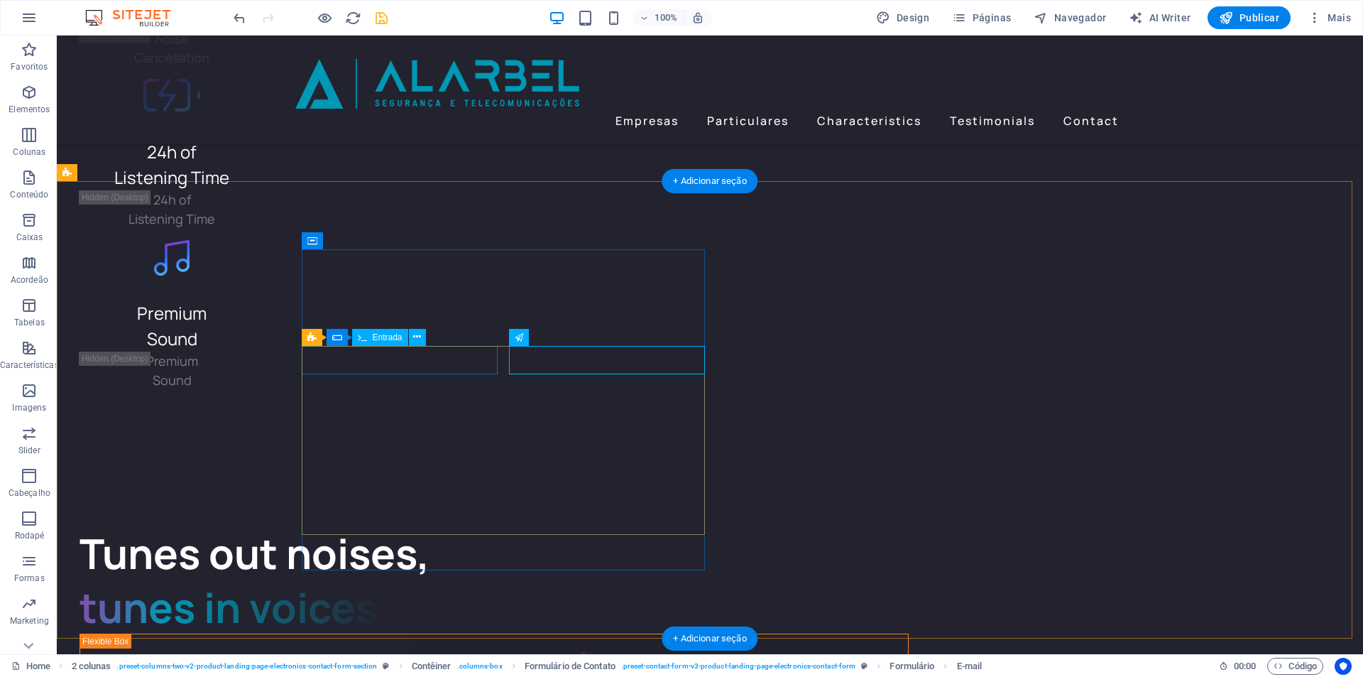
click at [374, 339] on span "Entrada" at bounding box center [388, 337] width 30 height 9
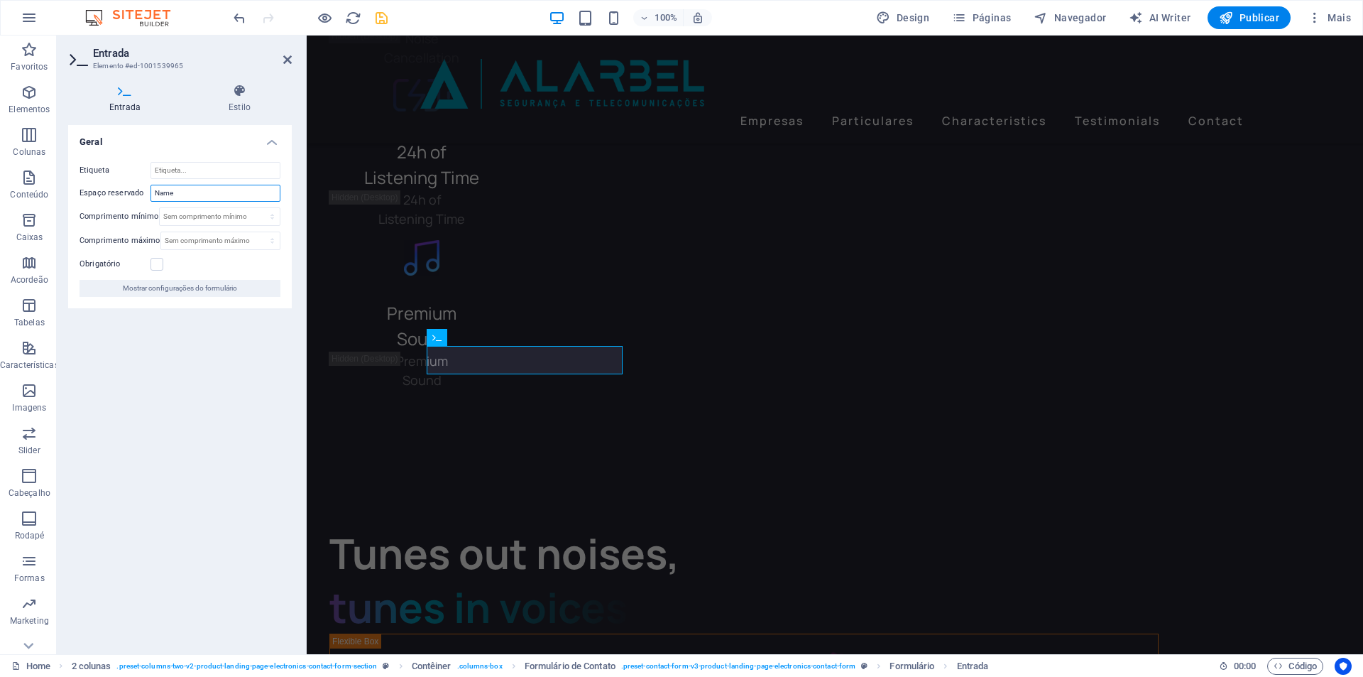
click at [184, 194] on input "Name" at bounding box center [216, 193] width 130 height 17
type input "Nome"
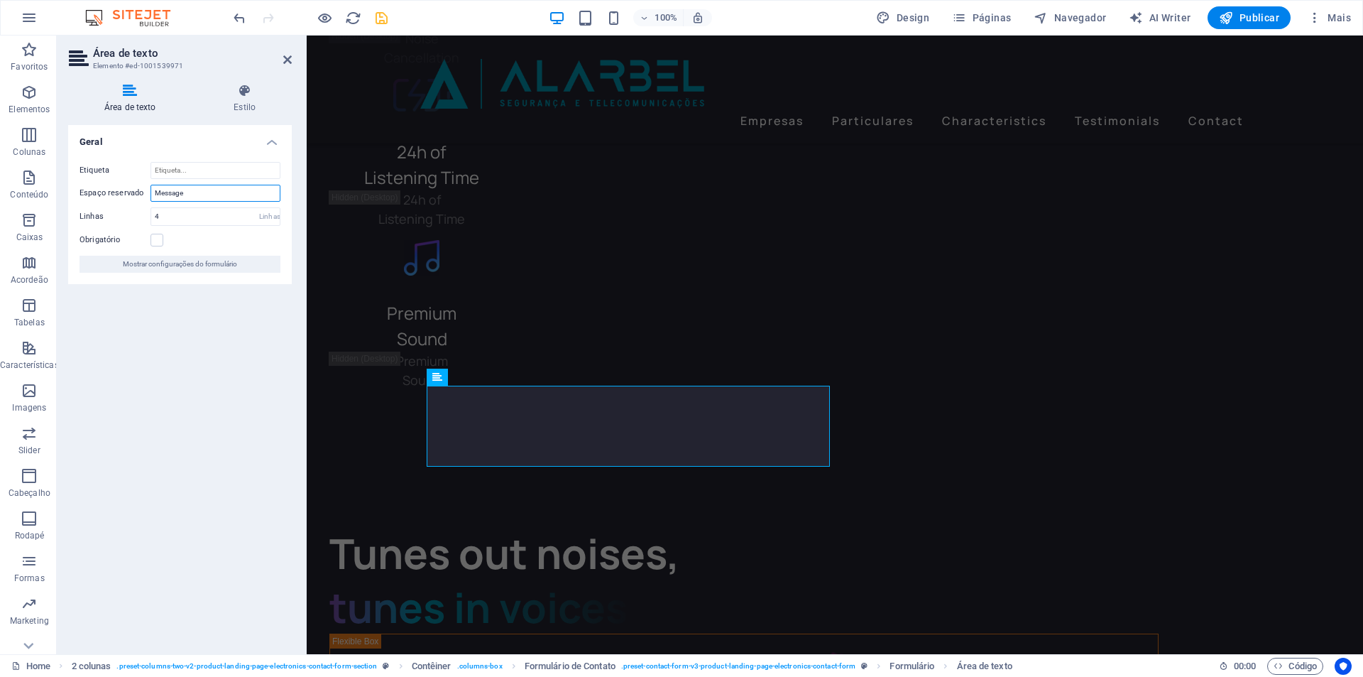
click at [207, 196] on input "Message" at bounding box center [216, 193] width 130 height 17
type input "Mensagem"
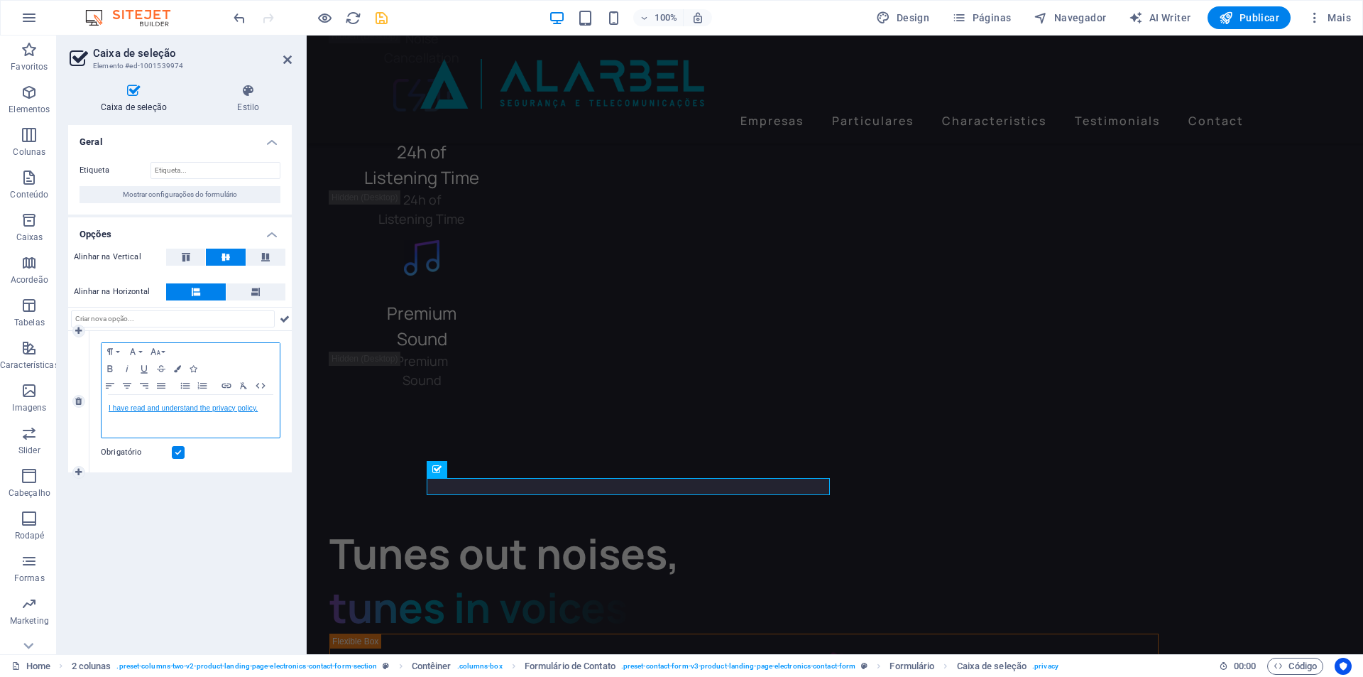
click at [234, 408] on link "I have read and understand the privacy policy." at bounding box center [183, 408] width 149 height 8
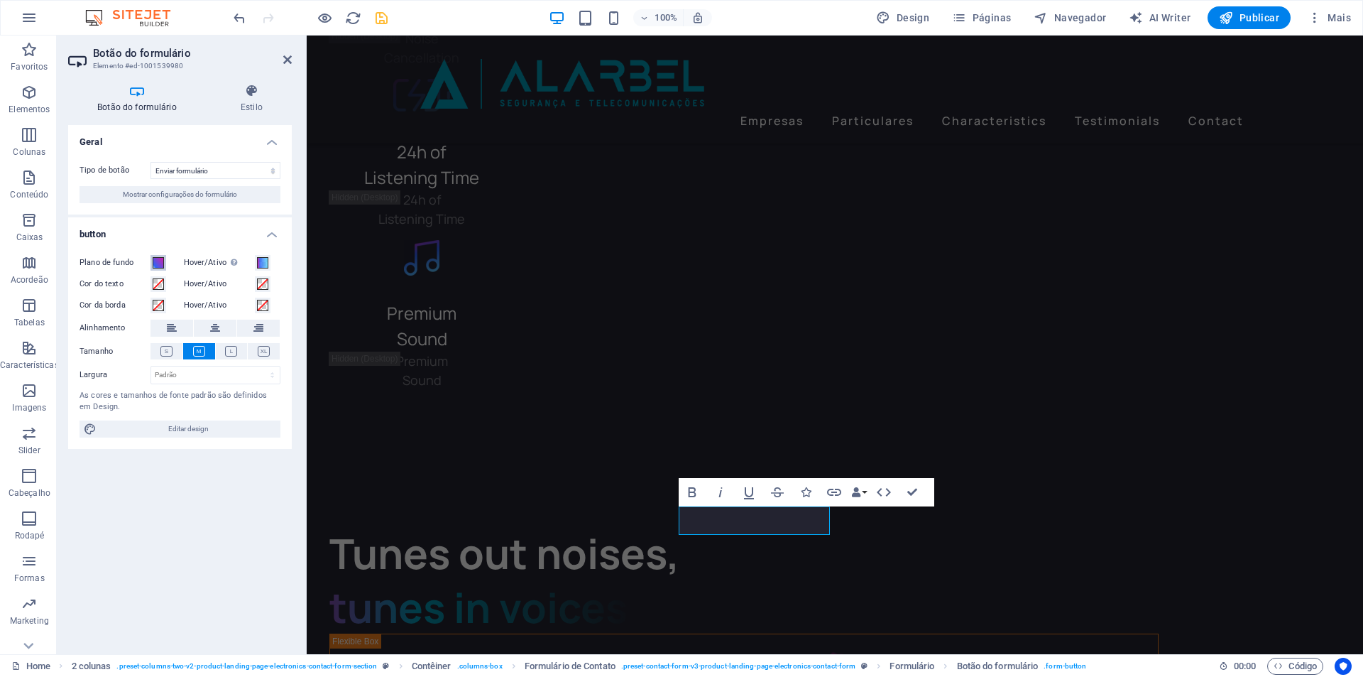
click at [160, 264] on span at bounding box center [158, 262] width 11 height 11
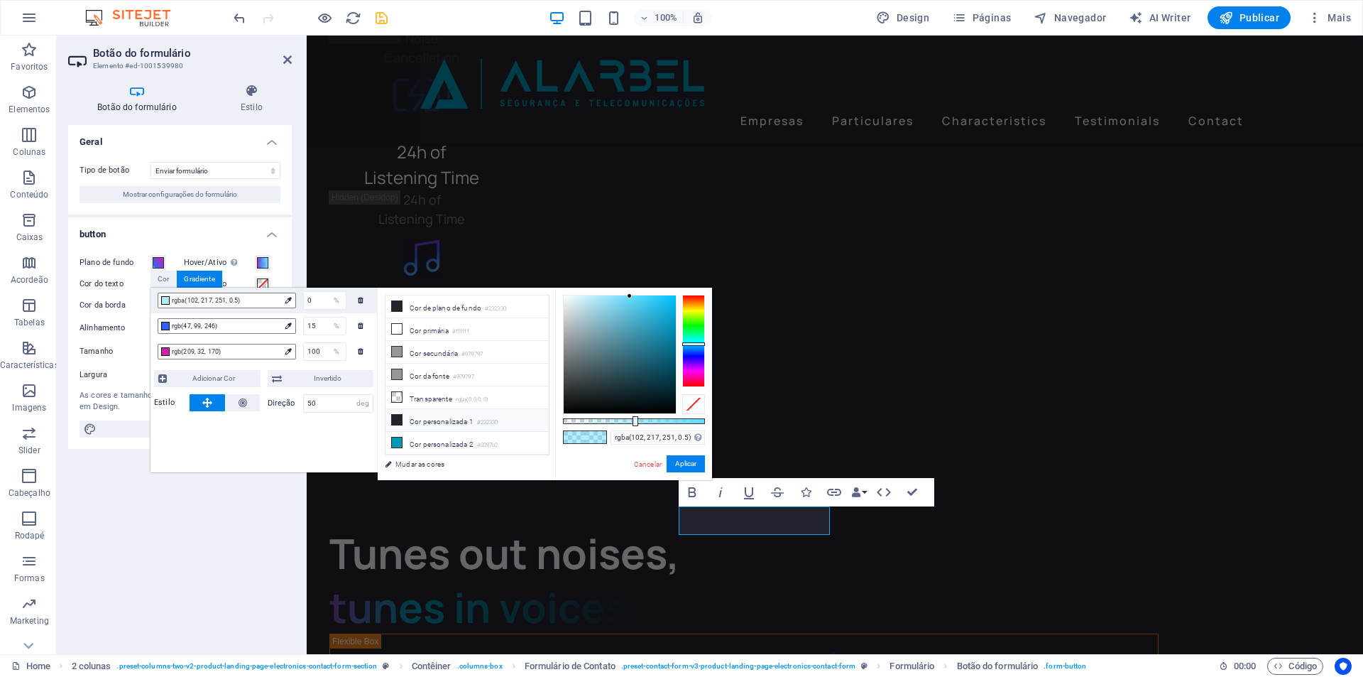
click at [430, 421] on li "Cor personalizada 1 #232330" at bounding box center [467, 420] width 163 height 23
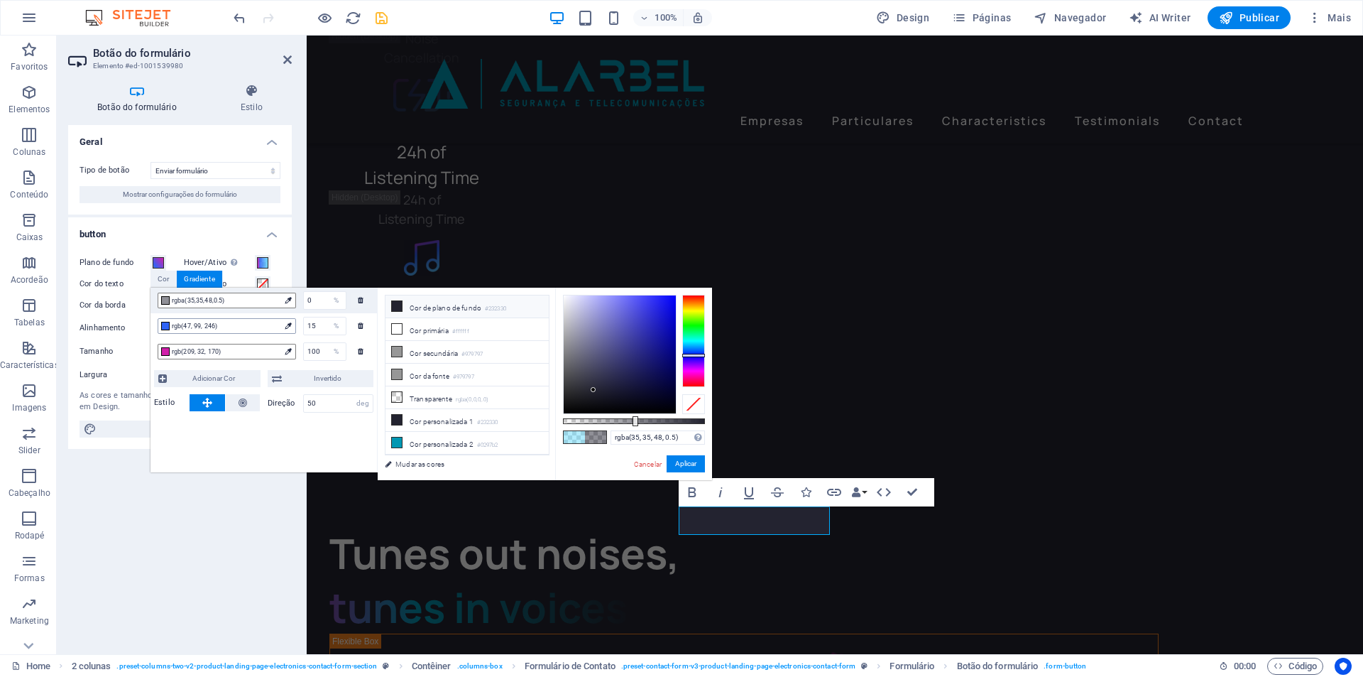
click at [258, 324] on span "rgb(47, 99, 246)" at bounding box center [226, 326] width 108 height 13
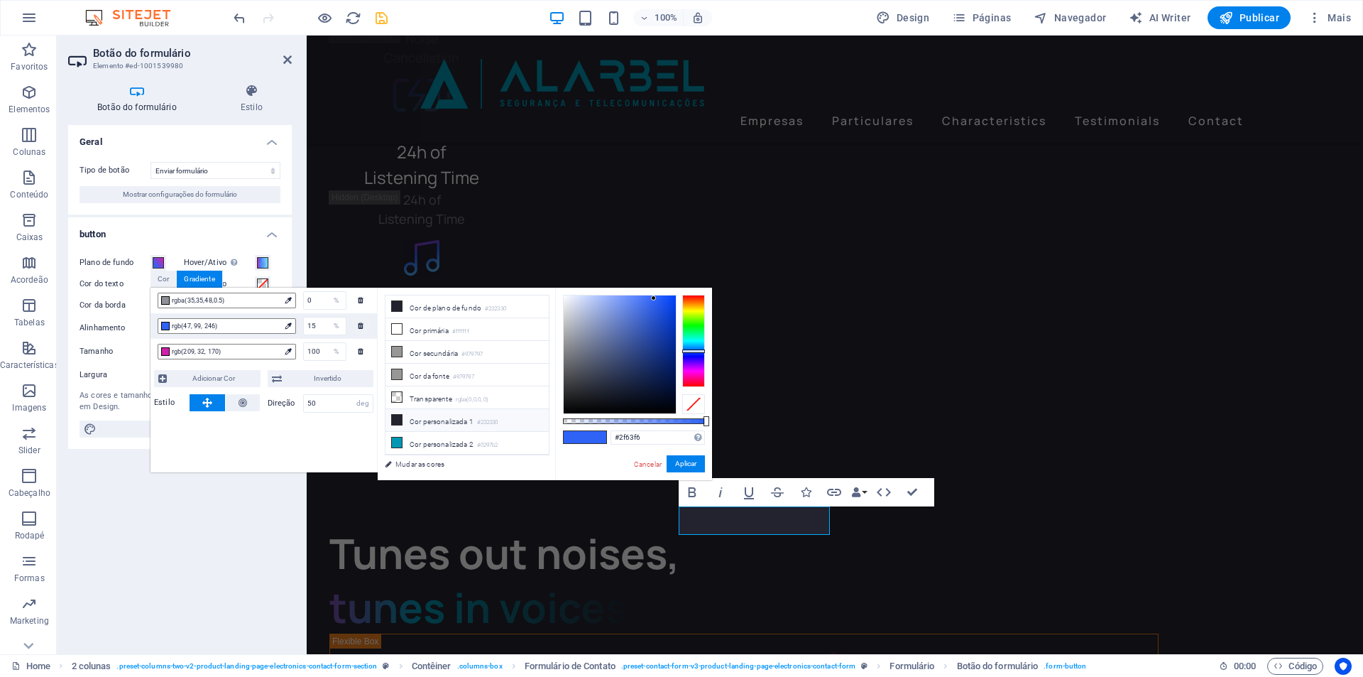
click at [435, 414] on li "Cor personalizada 1 #232330" at bounding box center [467, 420] width 163 height 23
click at [245, 351] on span "rgb(209, 32, 170)" at bounding box center [226, 351] width 108 height 13
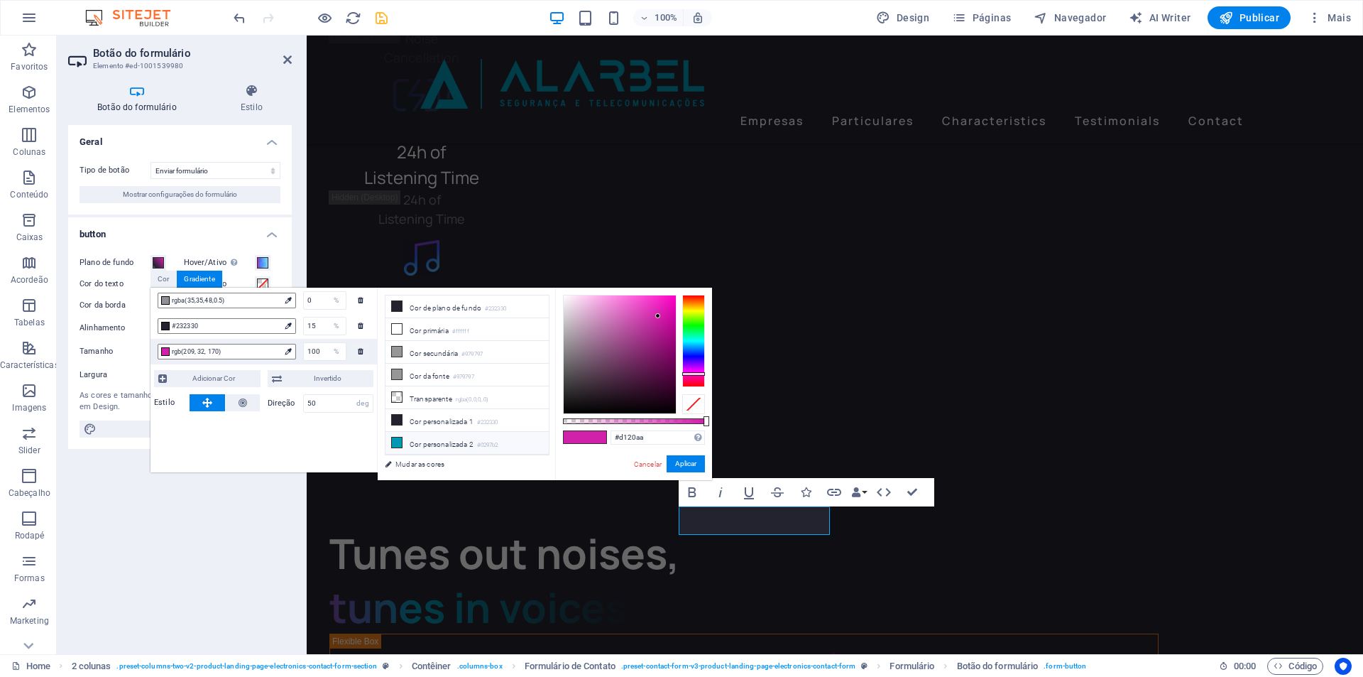
click at [460, 437] on li "Cor personalizada 2 #0297b2" at bounding box center [467, 443] width 163 height 23
type input "#0297b2"
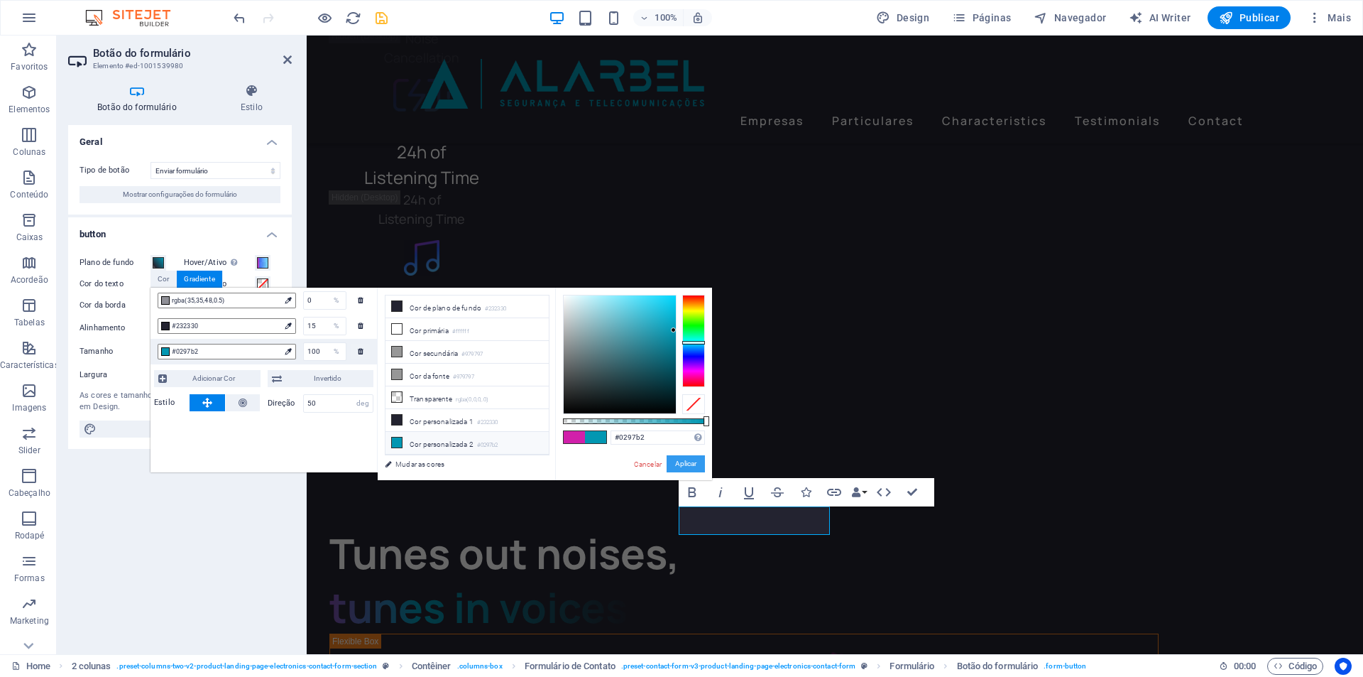
click at [678, 462] on button "Aplicar" at bounding box center [686, 463] width 38 height 17
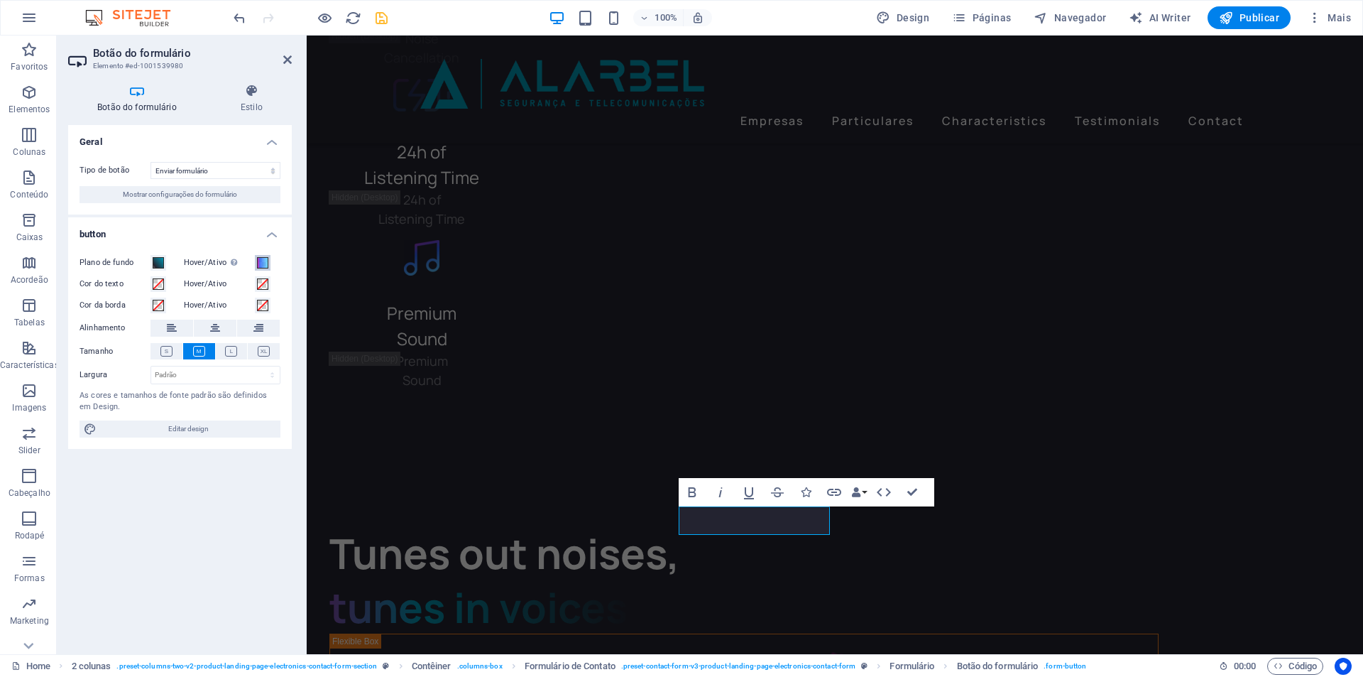
click at [261, 263] on span at bounding box center [262, 262] width 11 height 11
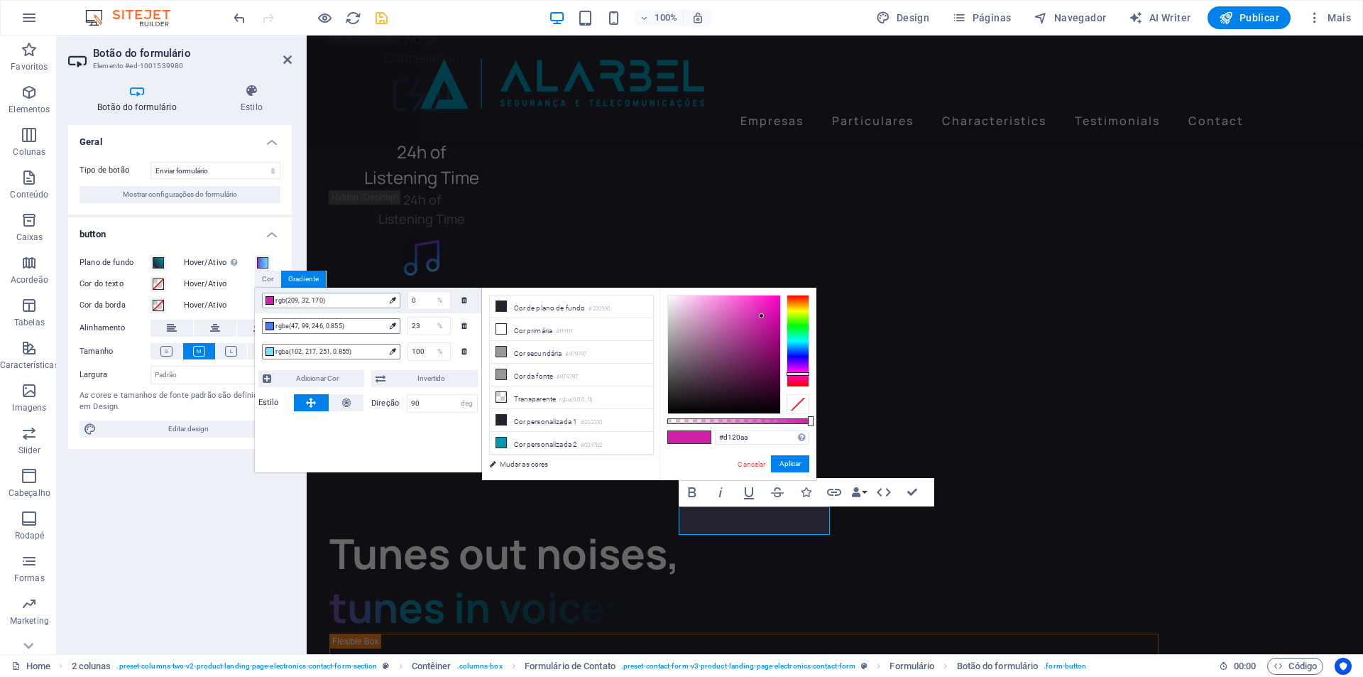
click at [347, 300] on span "rgb(209, 32, 170)" at bounding box center [330, 300] width 108 height 13
click at [533, 435] on li "Cor personalizada 2 #0297b2" at bounding box center [571, 443] width 163 height 23
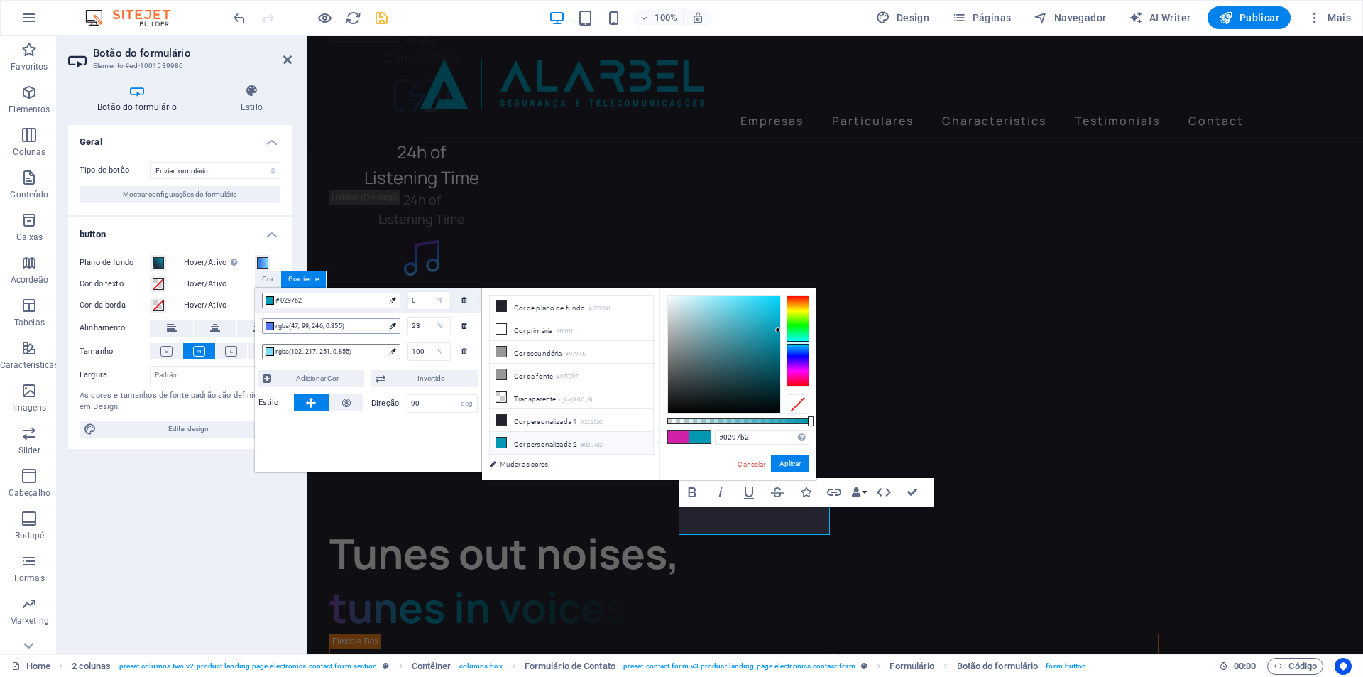
click at [324, 325] on span "rgba(47, 99, 246, 0.855)" at bounding box center [330, 326] width 108 height 13
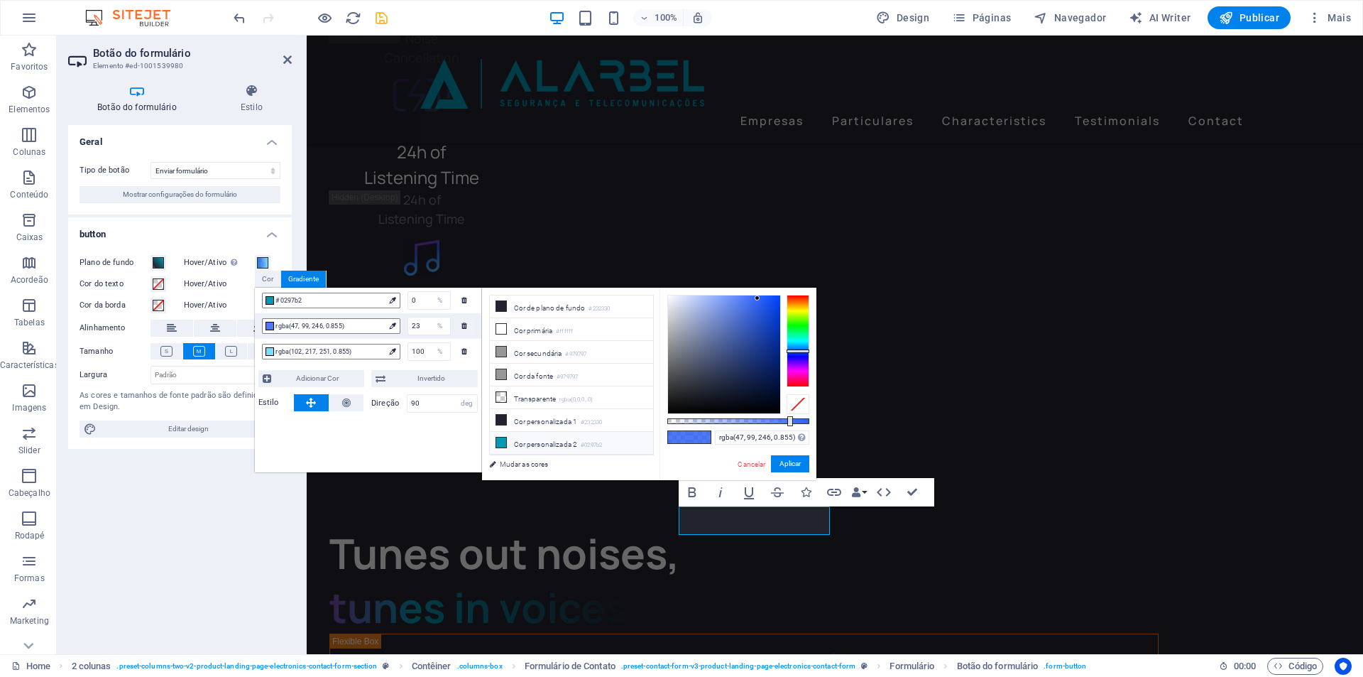
click at [538, 440] on li "Cor personalizada 2 #0297b2" at bounding box center [571, 443] width 163 height 23
click at [355, 353] on span "rgba(102, 217, 251, 0.855)" at bounding box center [330, 351] width 108 height 13
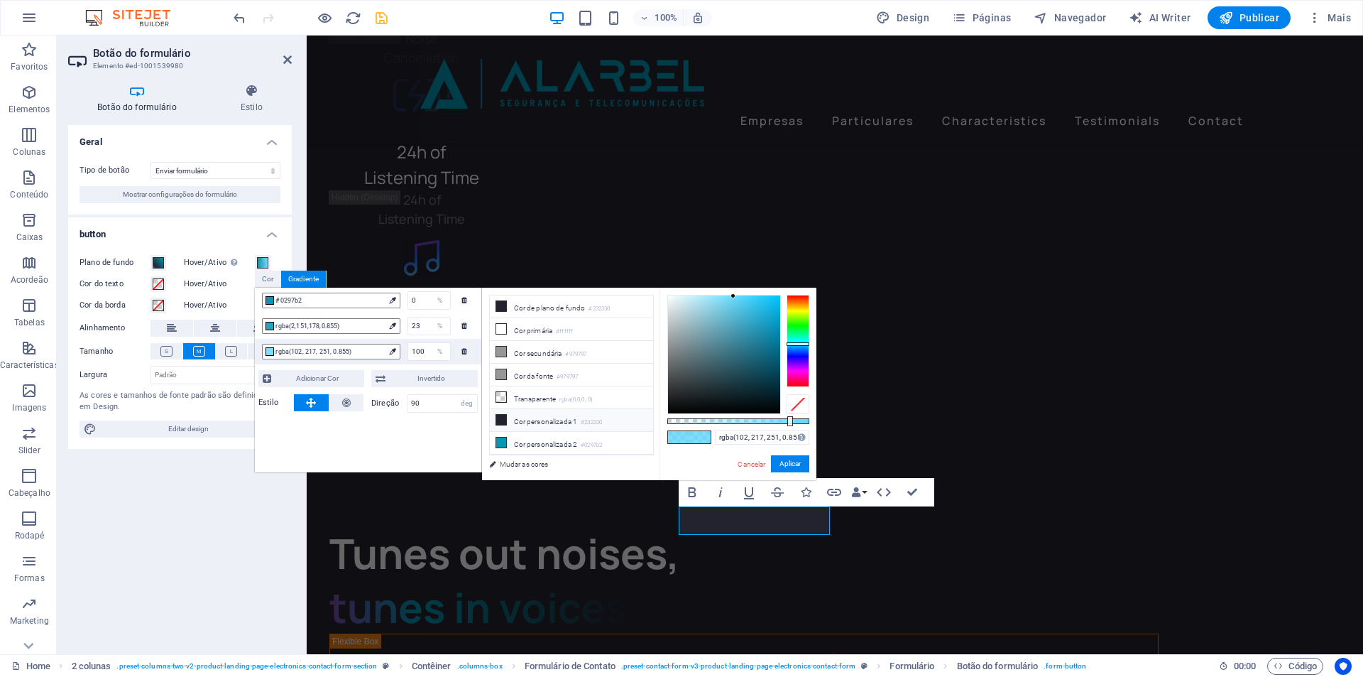
click at [565, 417] on li "Cor personalizada 1 #232330" at bounding box center [571, 420] width 163 height 23
type input "rgba(35, 35, 48, 0.855)"
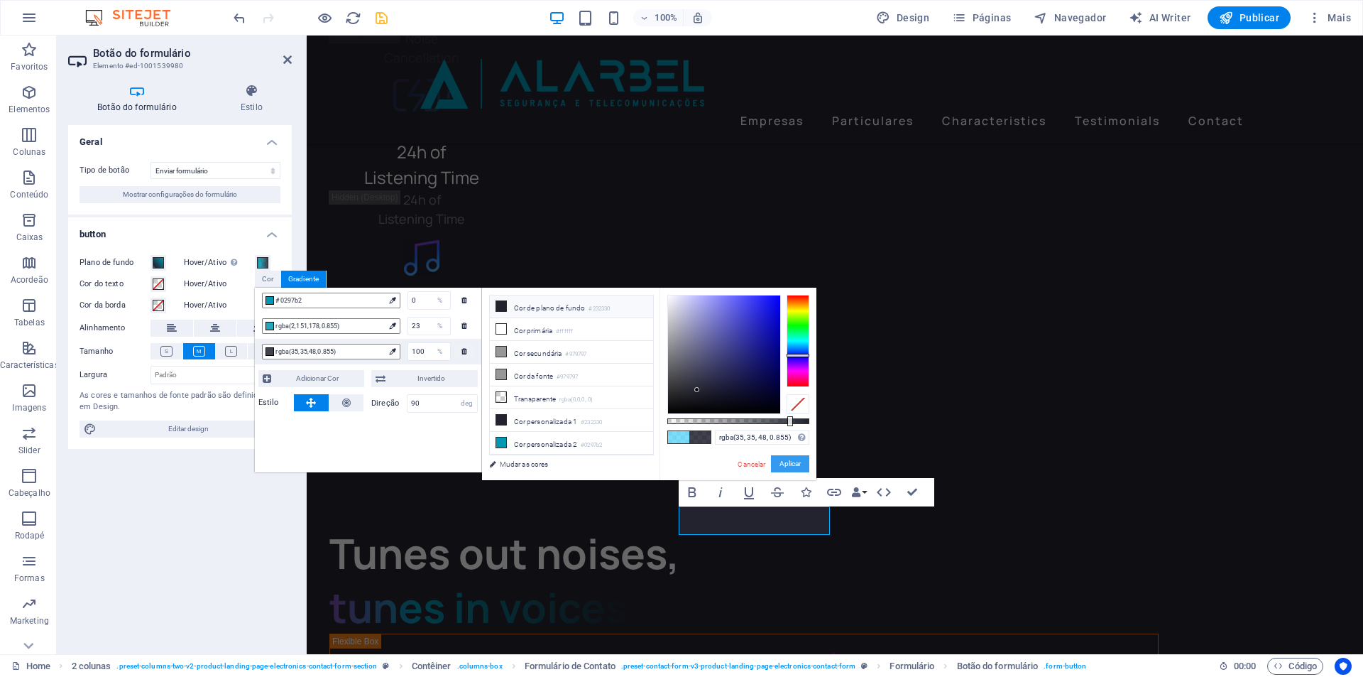
click at [785, 463] on button "Aplicar" at bounding box center [790, 463] width 38 height 17
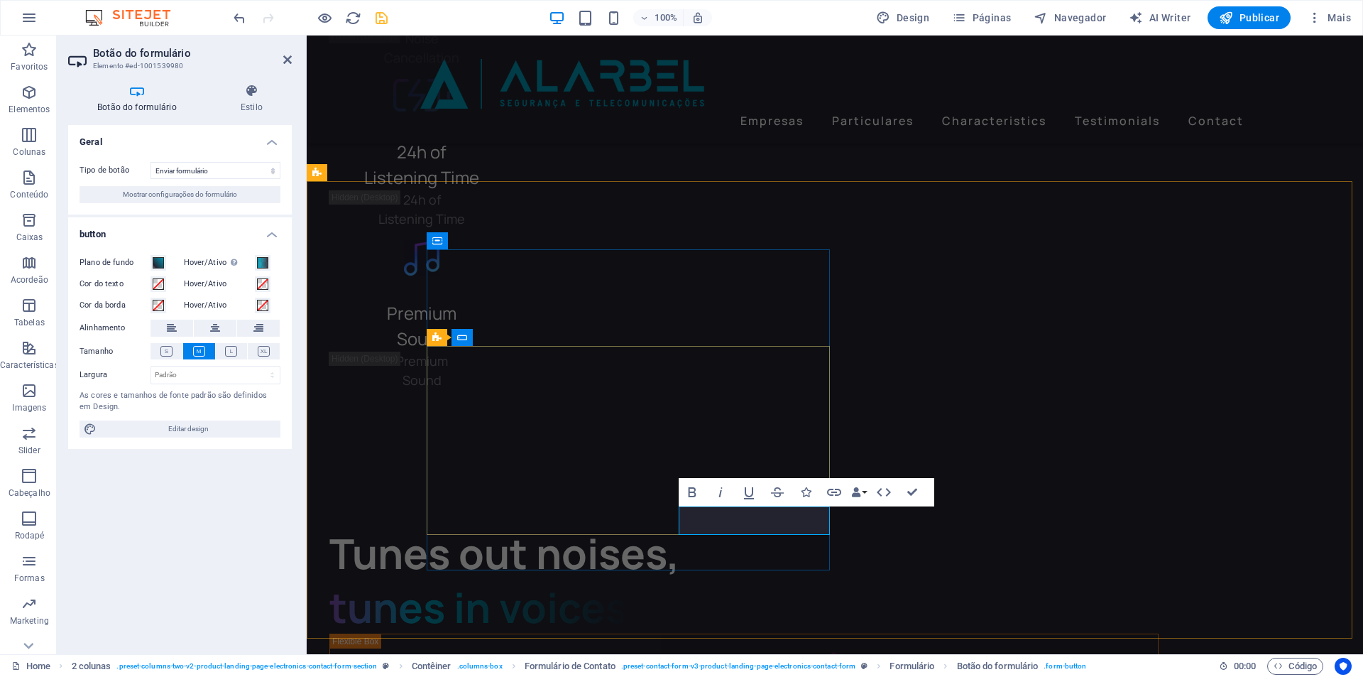
type button "Submit"
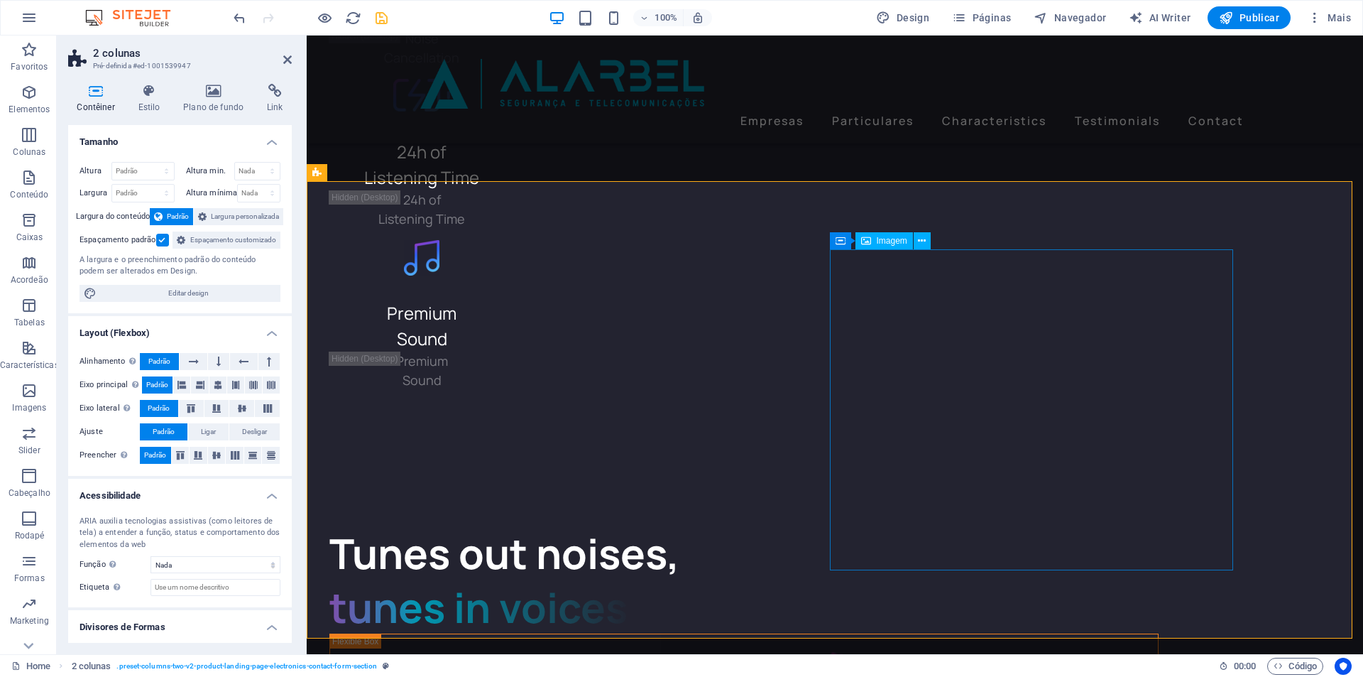
select select "%"
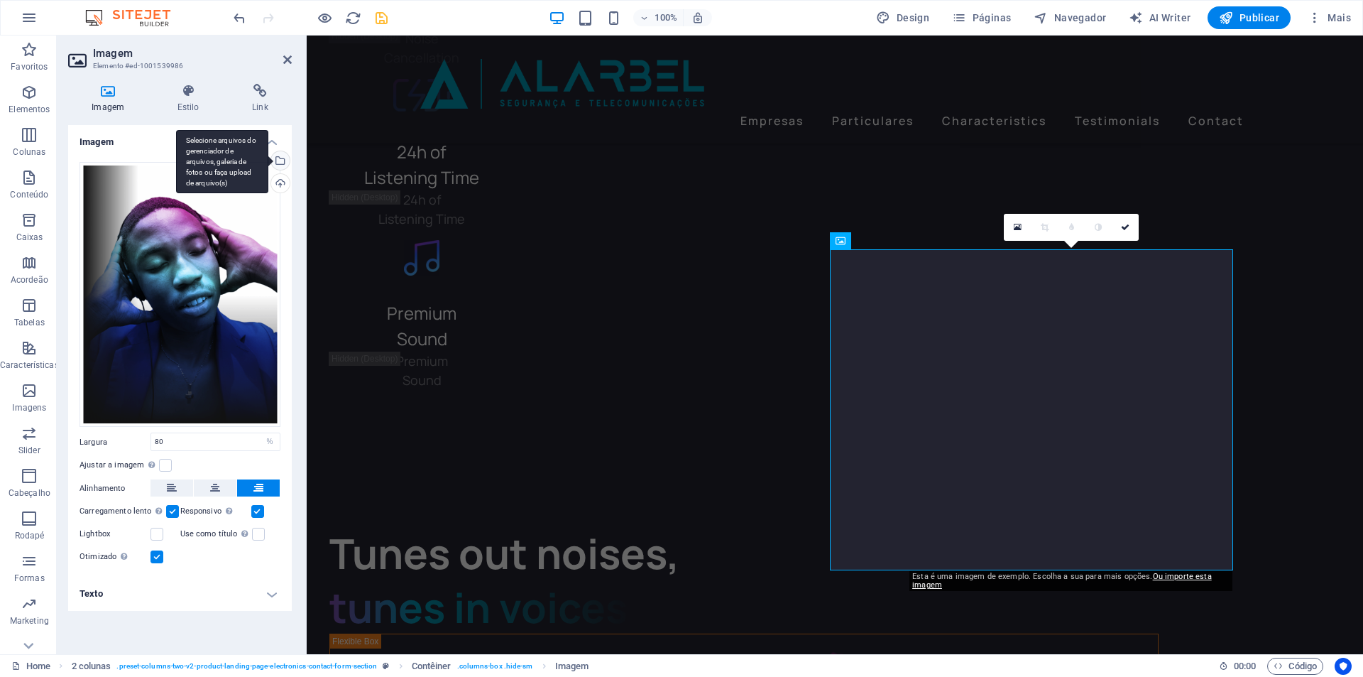
click at [279, 154] on div "Selecione arquivos do gerenciador de arquivos, galeria de fotos ou faça upload …" at bounding box center [278, 161] width 21 height 21
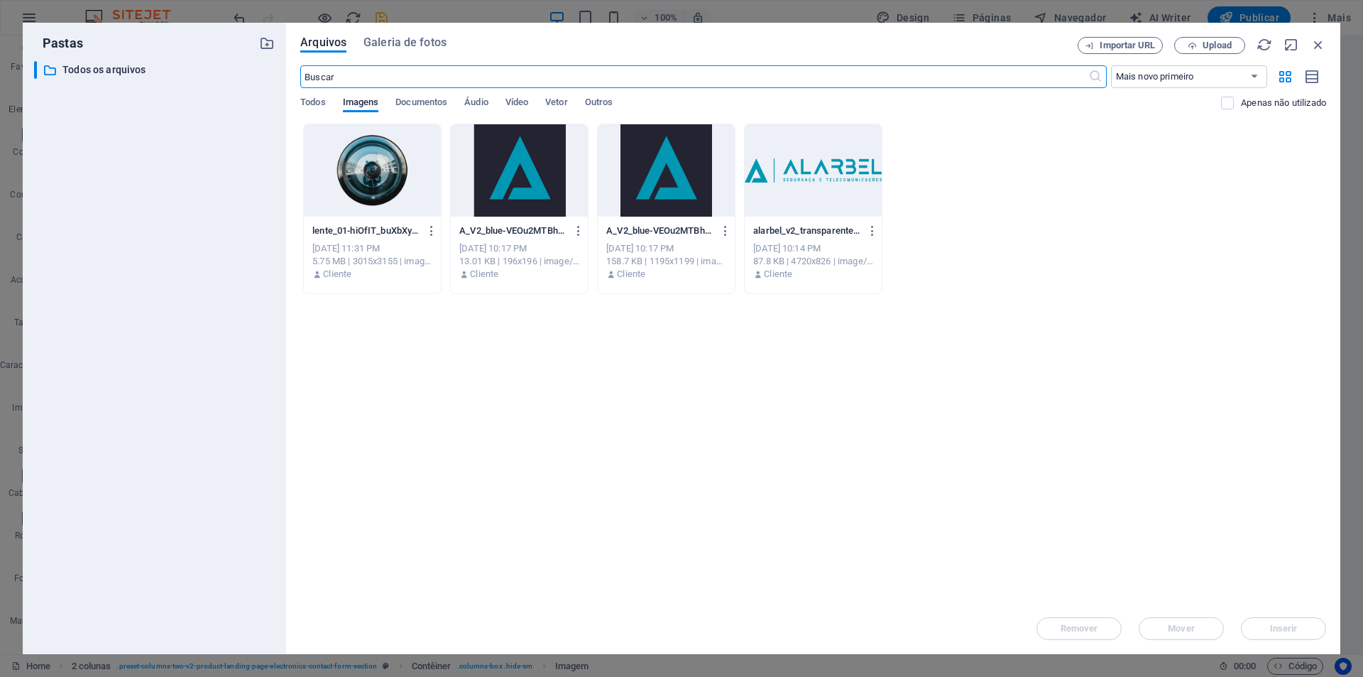
scroll to position [3397, 0]
click at [1197, 47] on span "Upload" at bounding box center [1210, 45] width 58 height 9
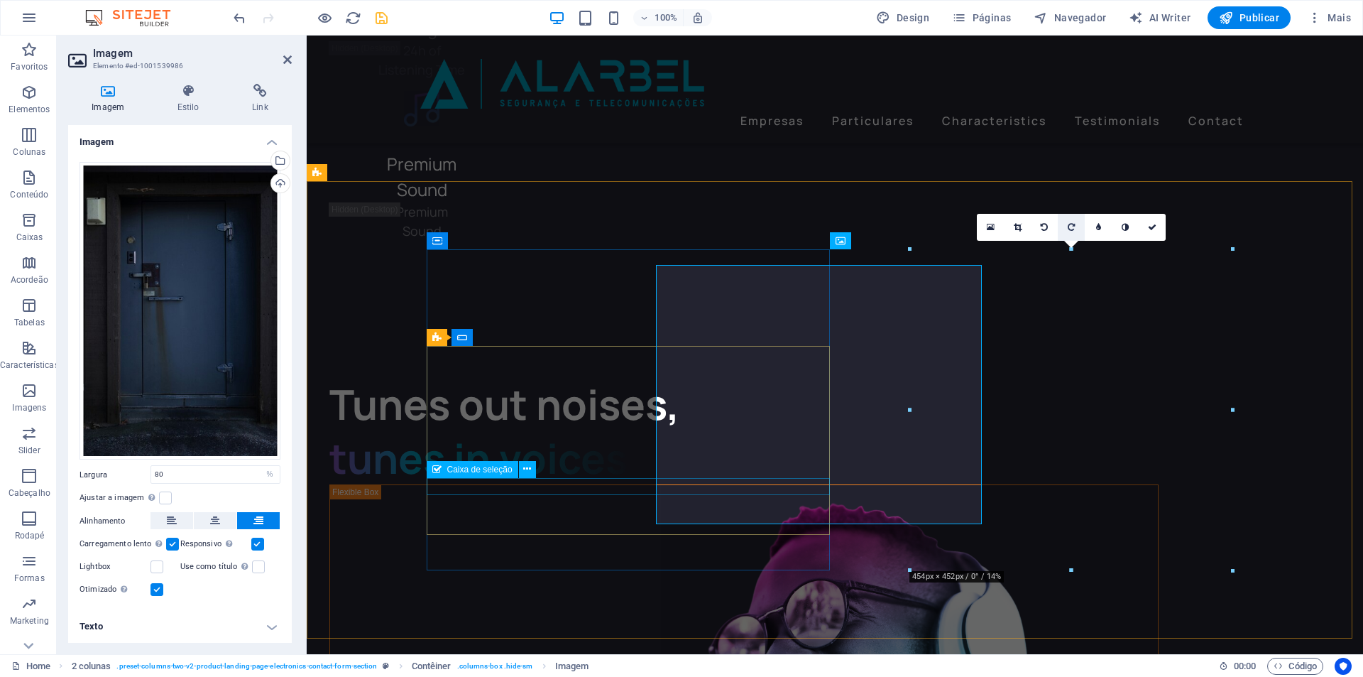
scroll to position [3409, 0]
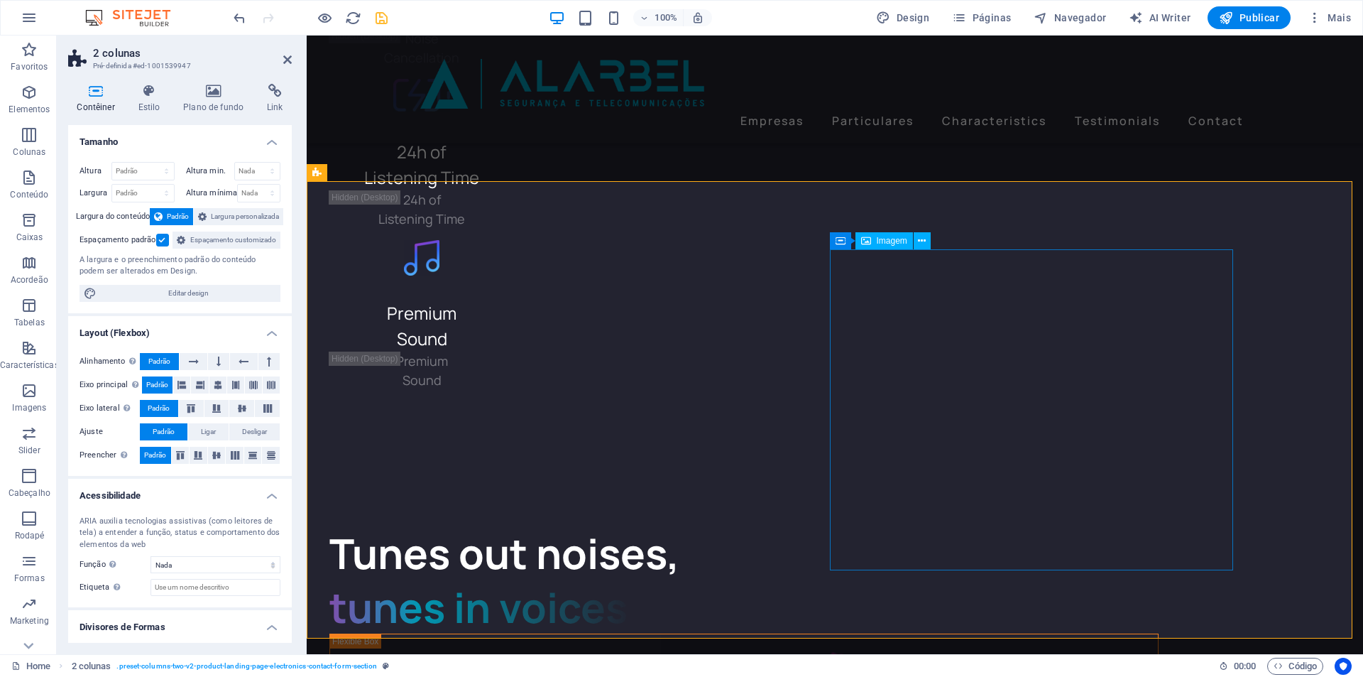
select select "%"
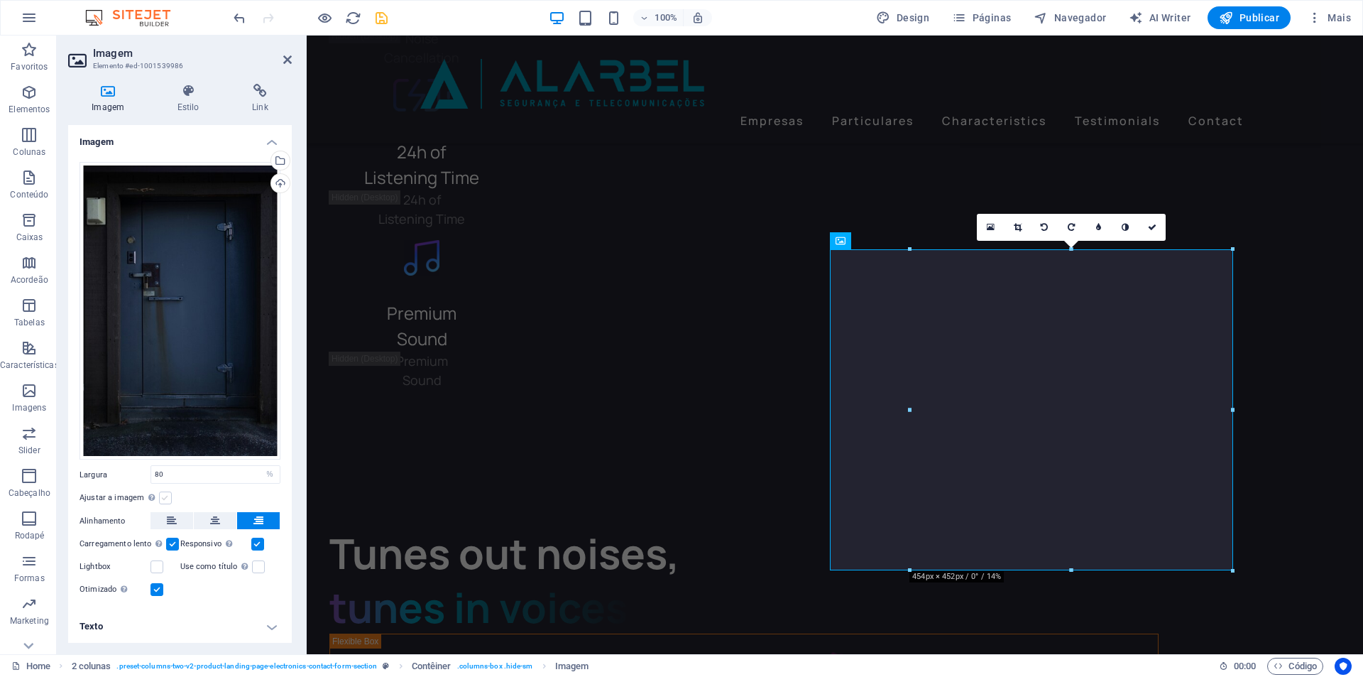
click at [166, 497] on label at bounding box center [165, 497] width 13 height 13
click at [0, 0] on input "Ajustar a imagem Ajustar a imagem automaticamente a uma largura e altura fixas" at bounding box center [0, 0] width 0 height 0
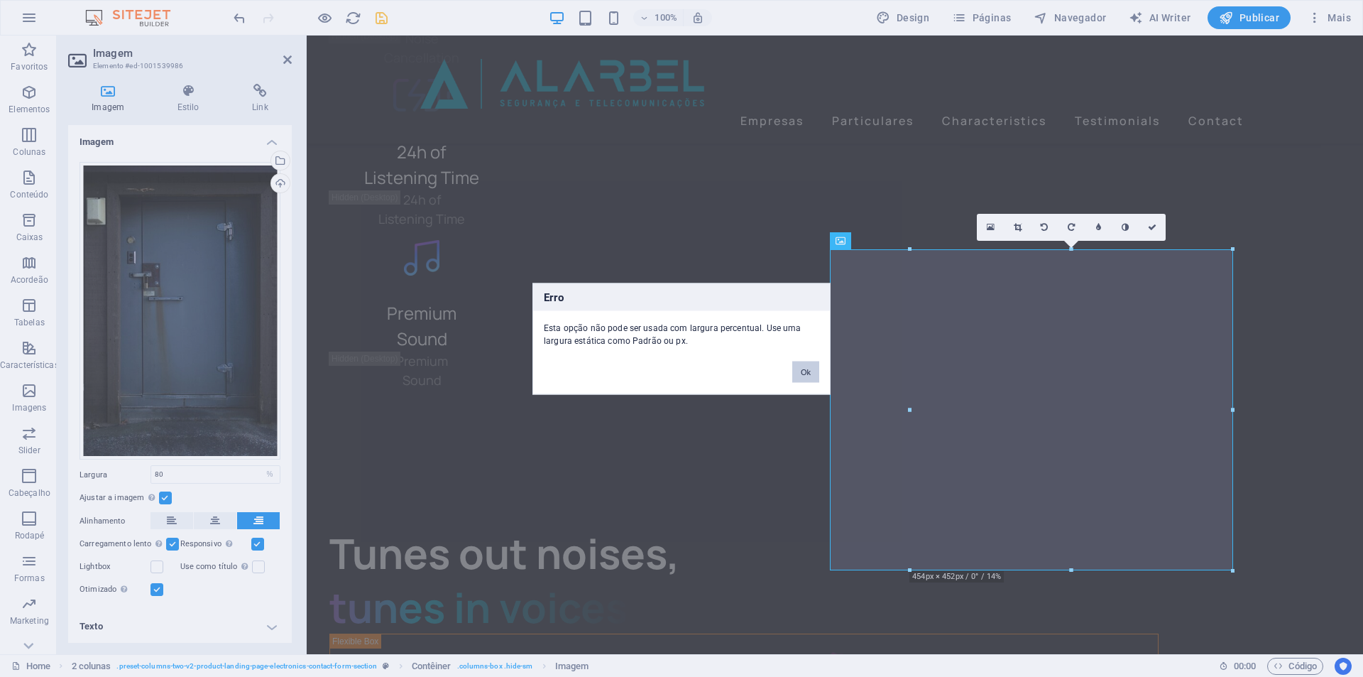
click at [796, 367] on button "Ok" at bounding box center [806, 371] width 27 height 21
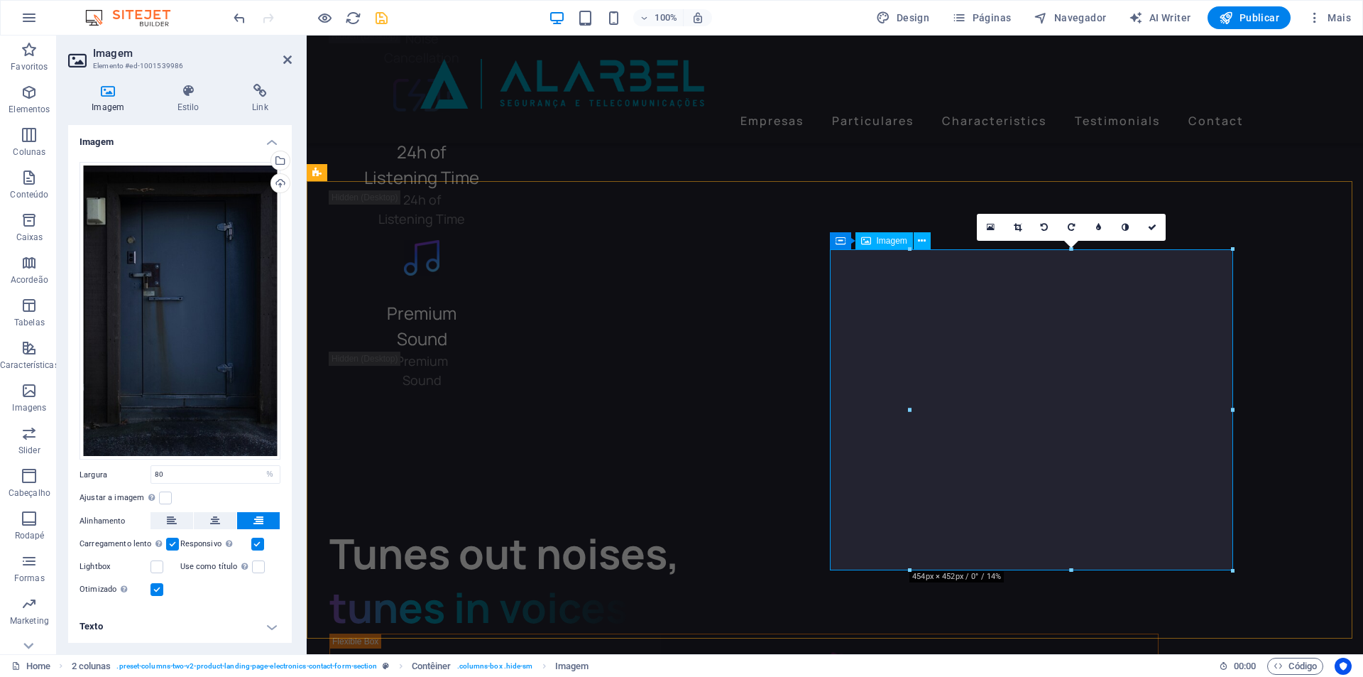
click at [276, 160] on div "Selecione arquivos do gerenciador de arquivos, galeria de fotos ou faça upload …" at bounding box center [278, 161] width 21 height 21
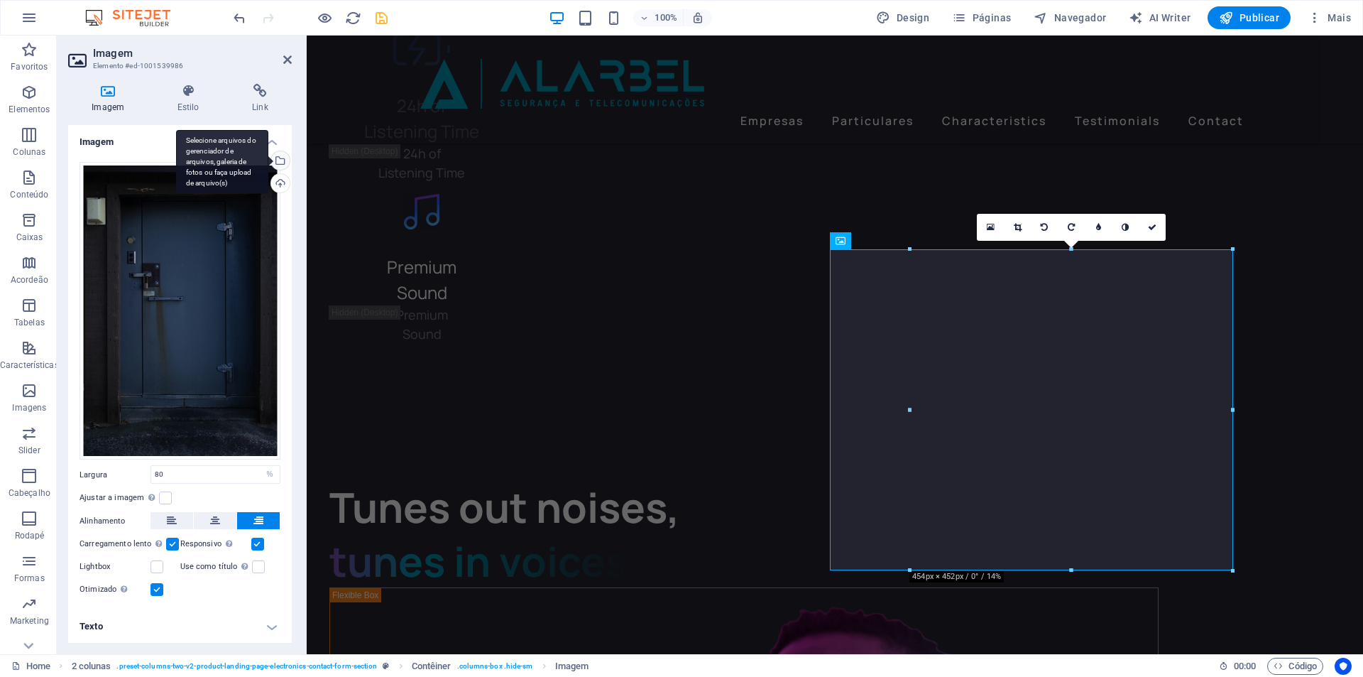
scroll to position [3397, 0]
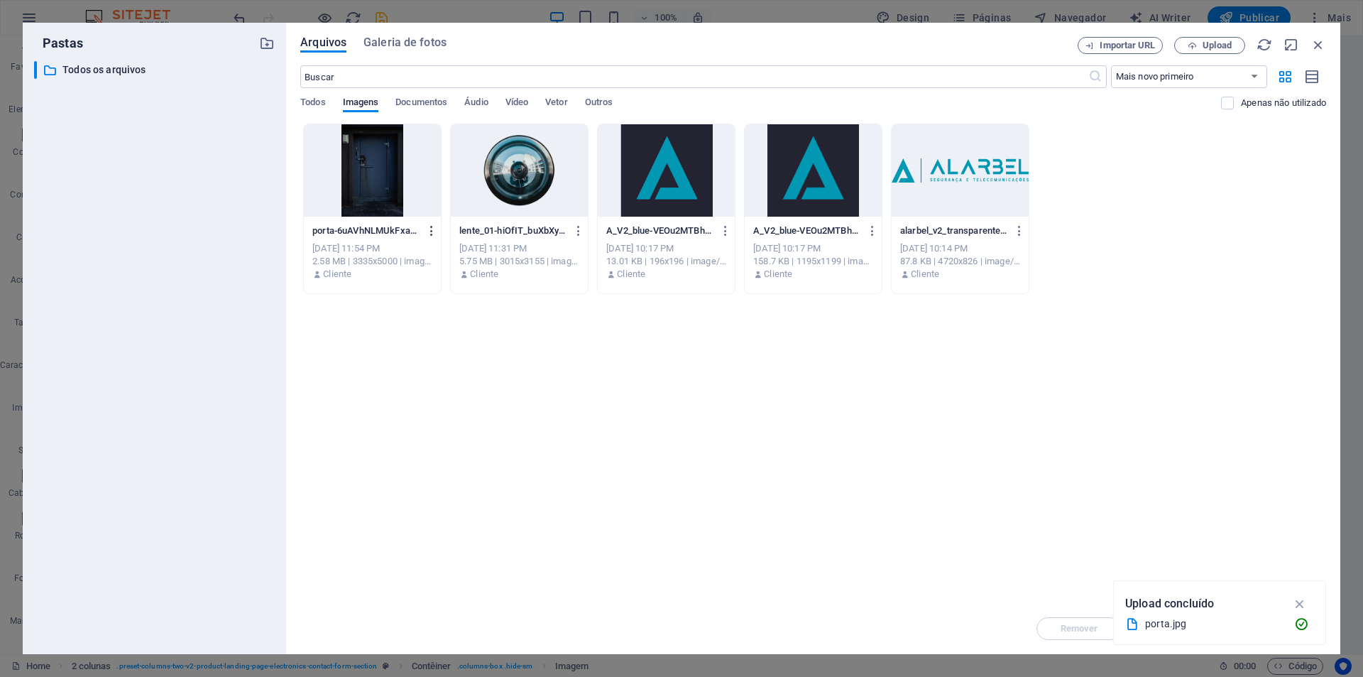
click at [432, 229] on icon "button" at bounding box center [431, 230] width 13 height 13
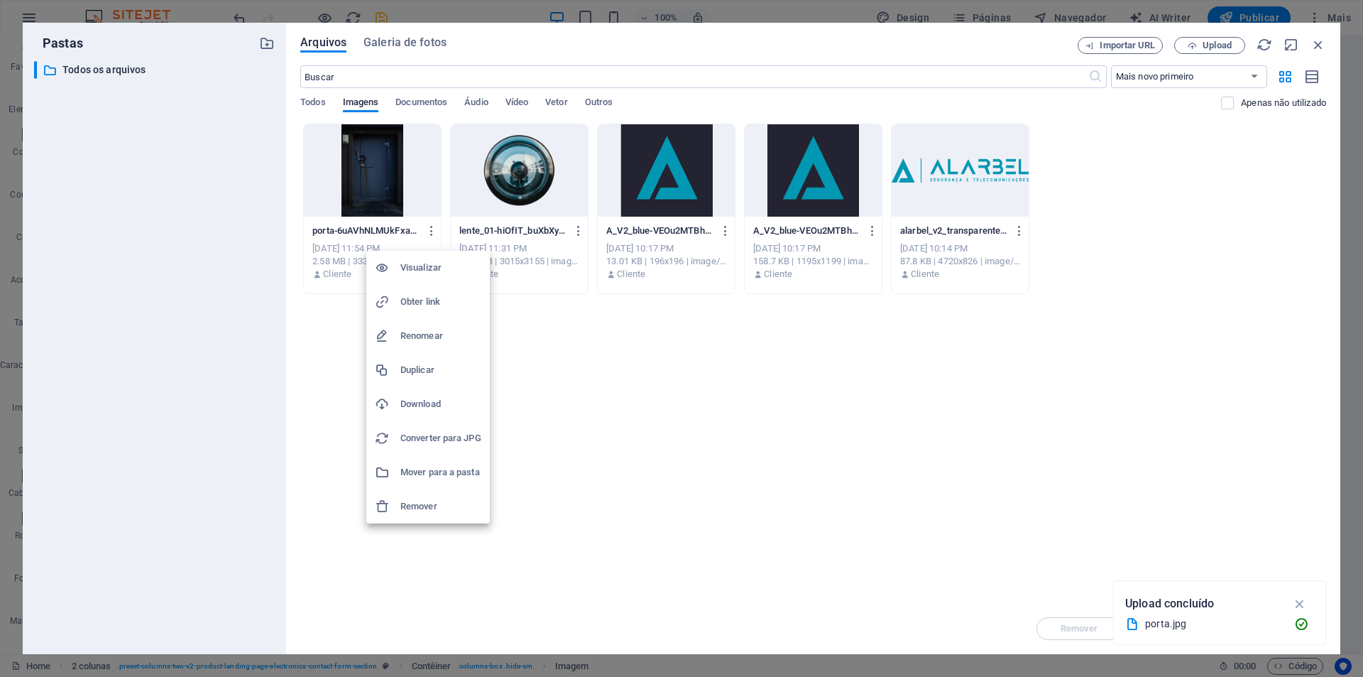
click at [420, 506] on h6 "Remover" at bounding box center [441, 506] width 81 height 17
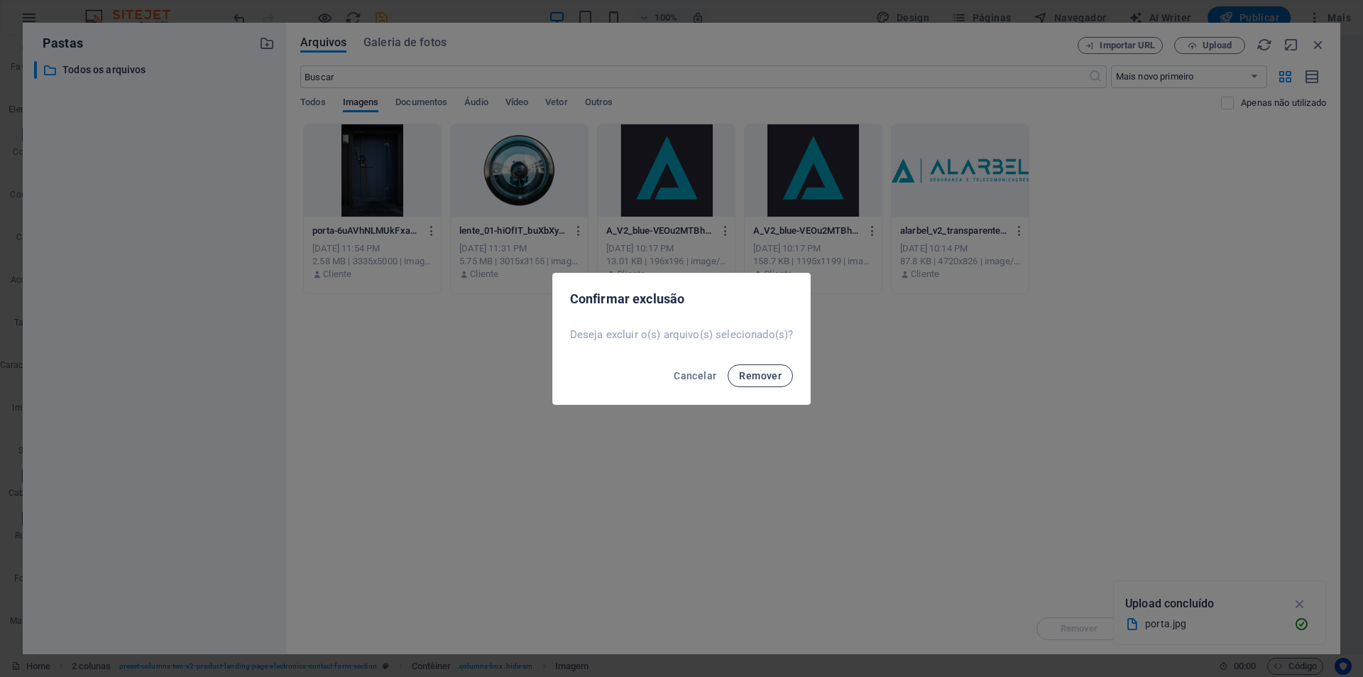
click at [757, 378] on span "Remover" at bounding box center [760, 375] width 43 height 11
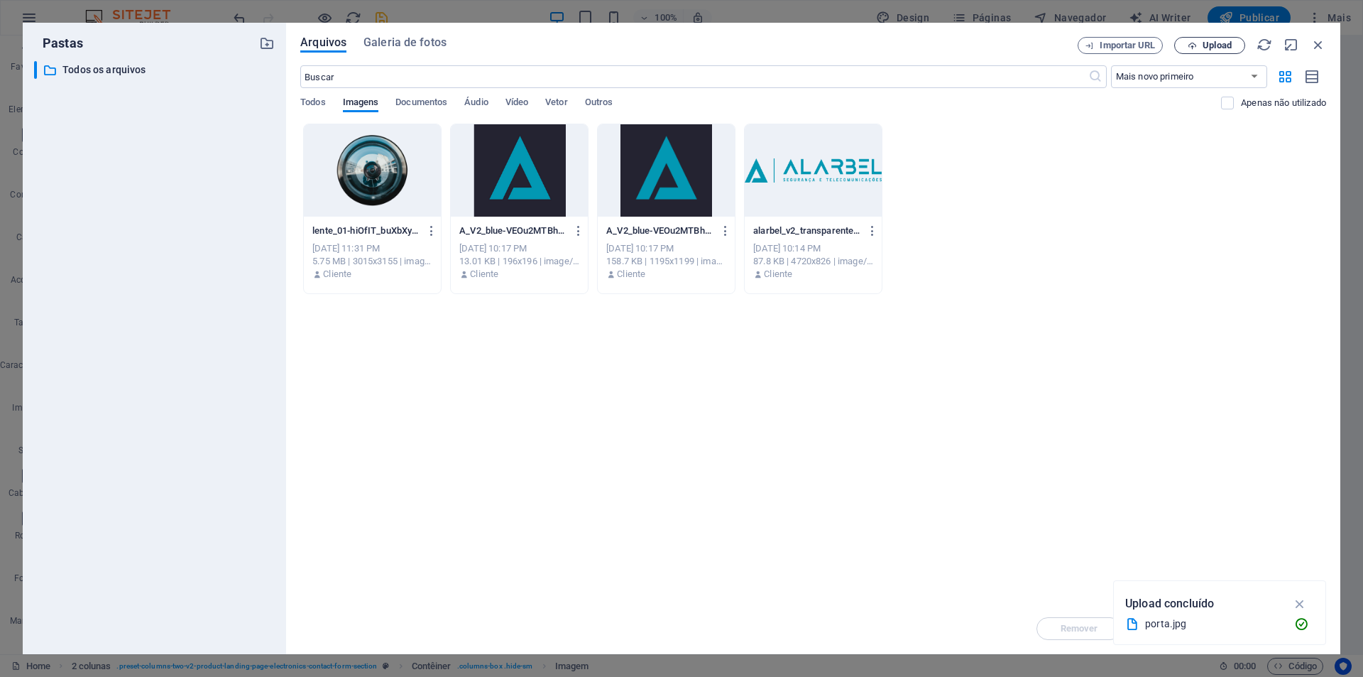
click at [1194, 43] on icon "button" at bounding box center [1192, 45] width 9 height 9
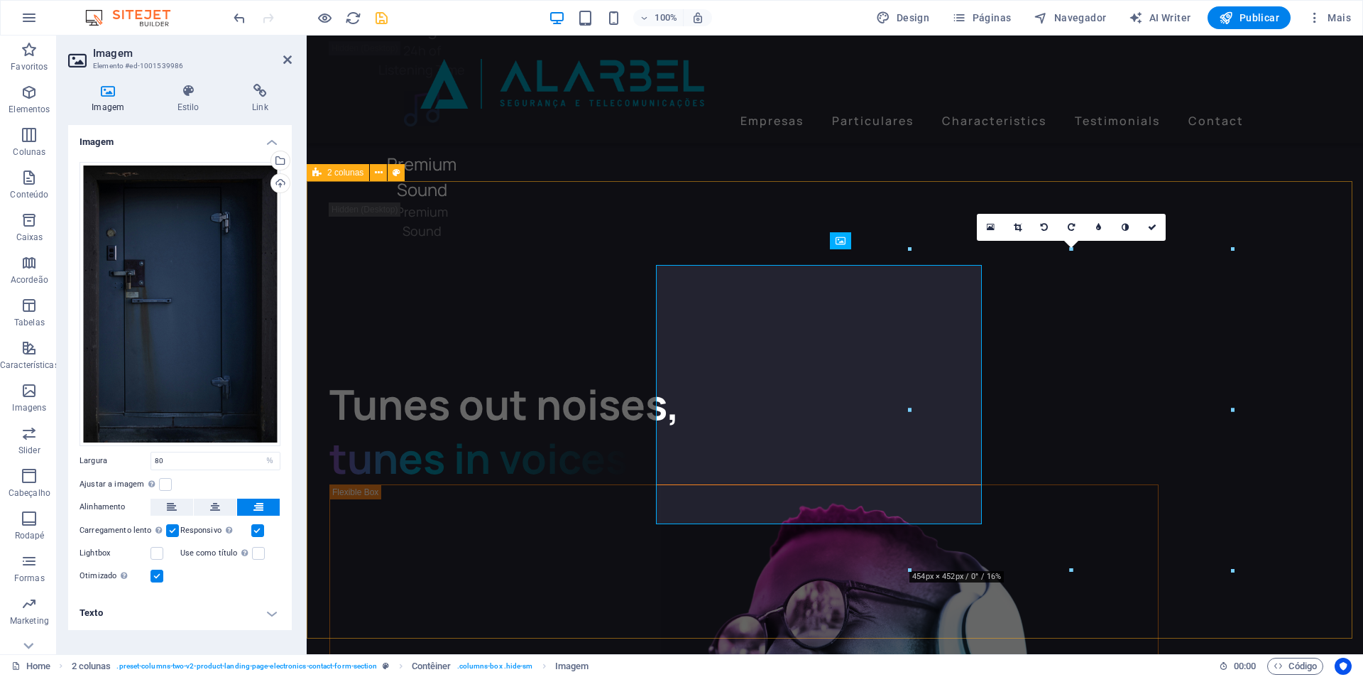
scroll to position [3409, 0]
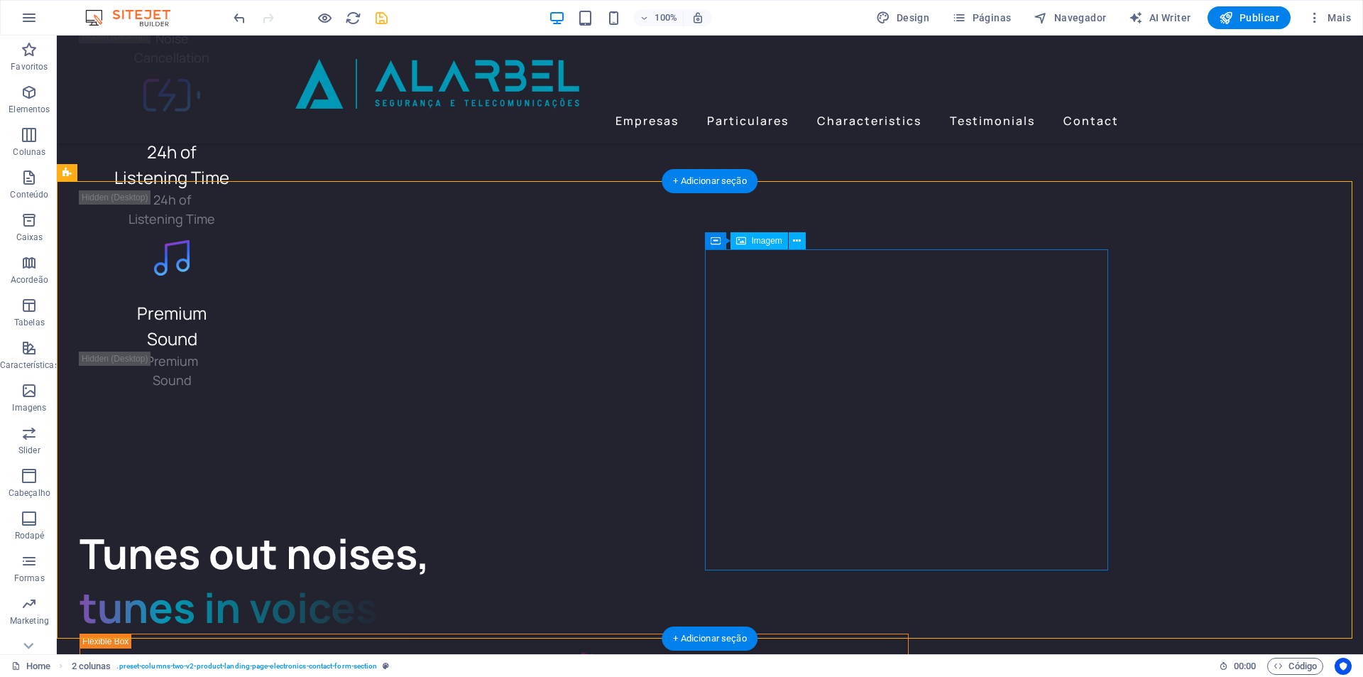
select select "%"
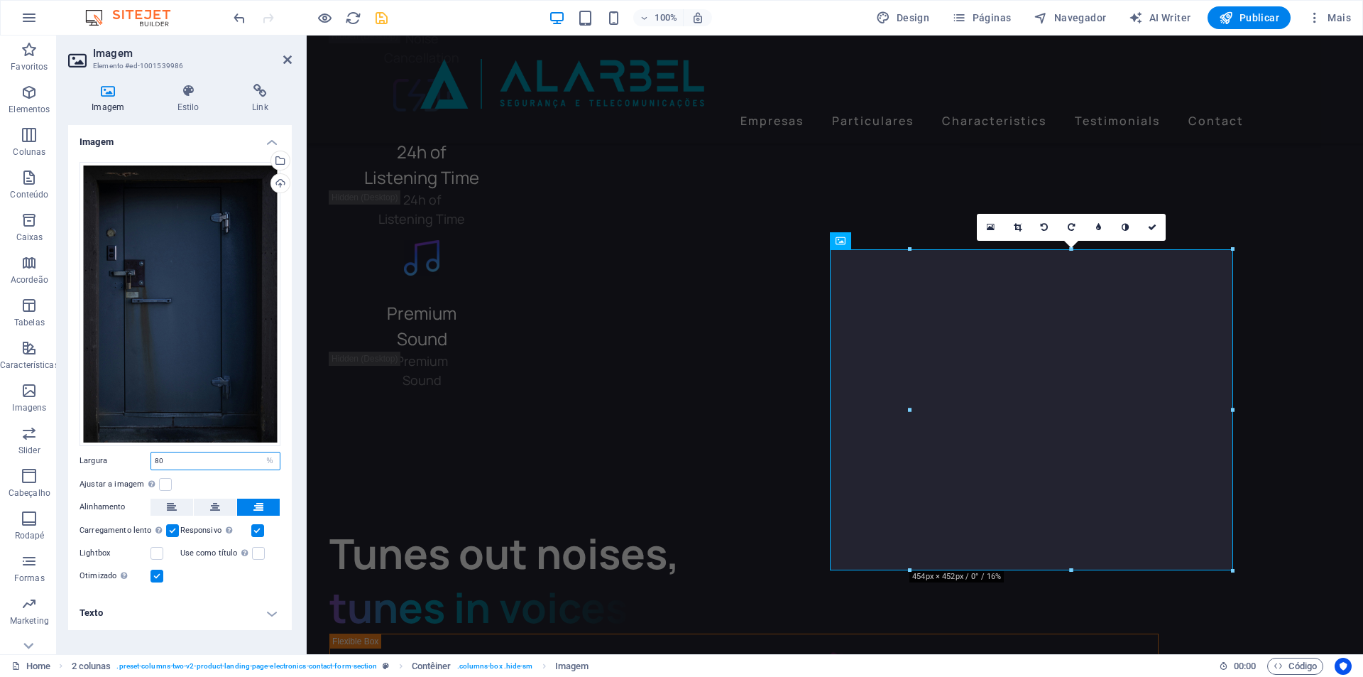
drag, startPoint x: 196, startPoint y: 459, endPoint x: 121, endPoint y: 457, distance: 75.3
click at [121, 457] on div "Largura 80 Padrão automático px rem % em vh vw" at bounding box center [180, 461] width 201 height 18
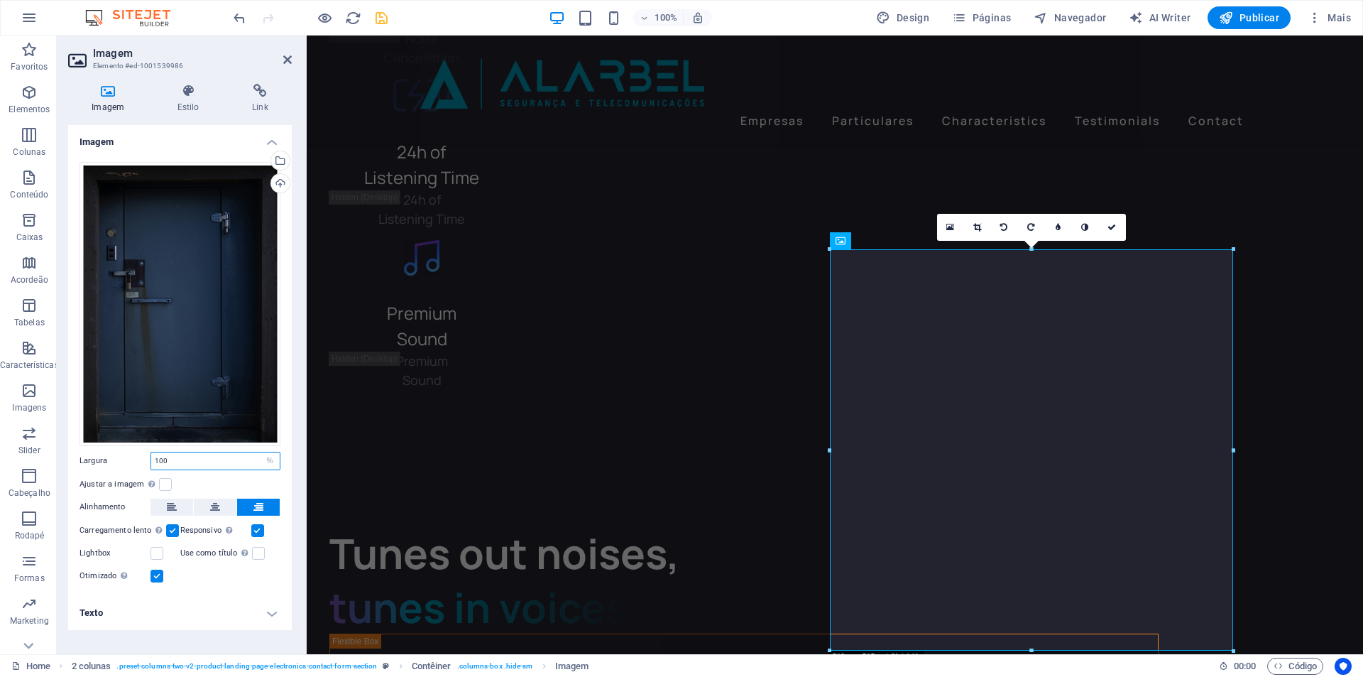
type input "80"
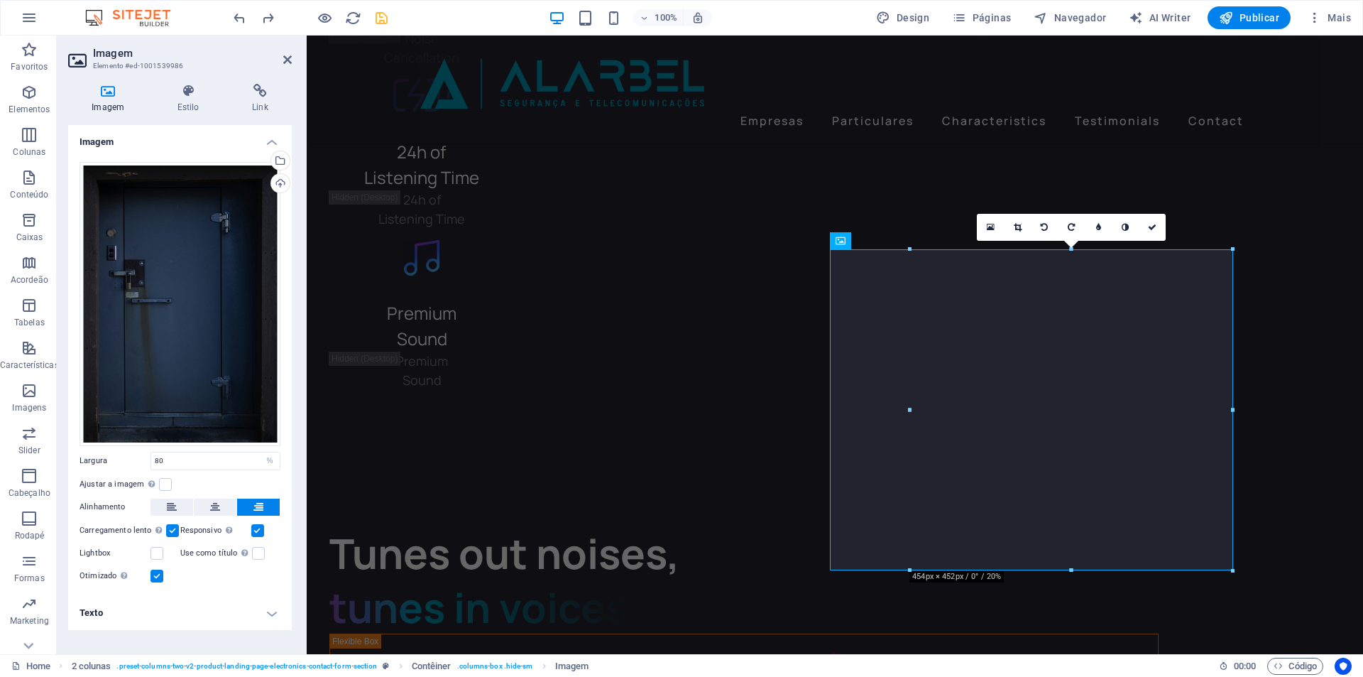
click at [158, 575] on label at bounding box center [157, 576] width 13 height 13
click at [0, 0] on input "Otimizado As imagens são compactadas para melhorar a velocidade da página." at bounding box center [0, 0] width 0 height 0
click at [157, 577] on label at bounding box center [157, 576] width 13 height 13
click at [0, 0] on input "Otimizado As imagens são compactadas para melhorar a velocidade da página." at bounding box center [0, 0] width 0 height 0
click at [172, 102] on h4 "Estilo" at bounding box center [190, 99] width 75 height 30
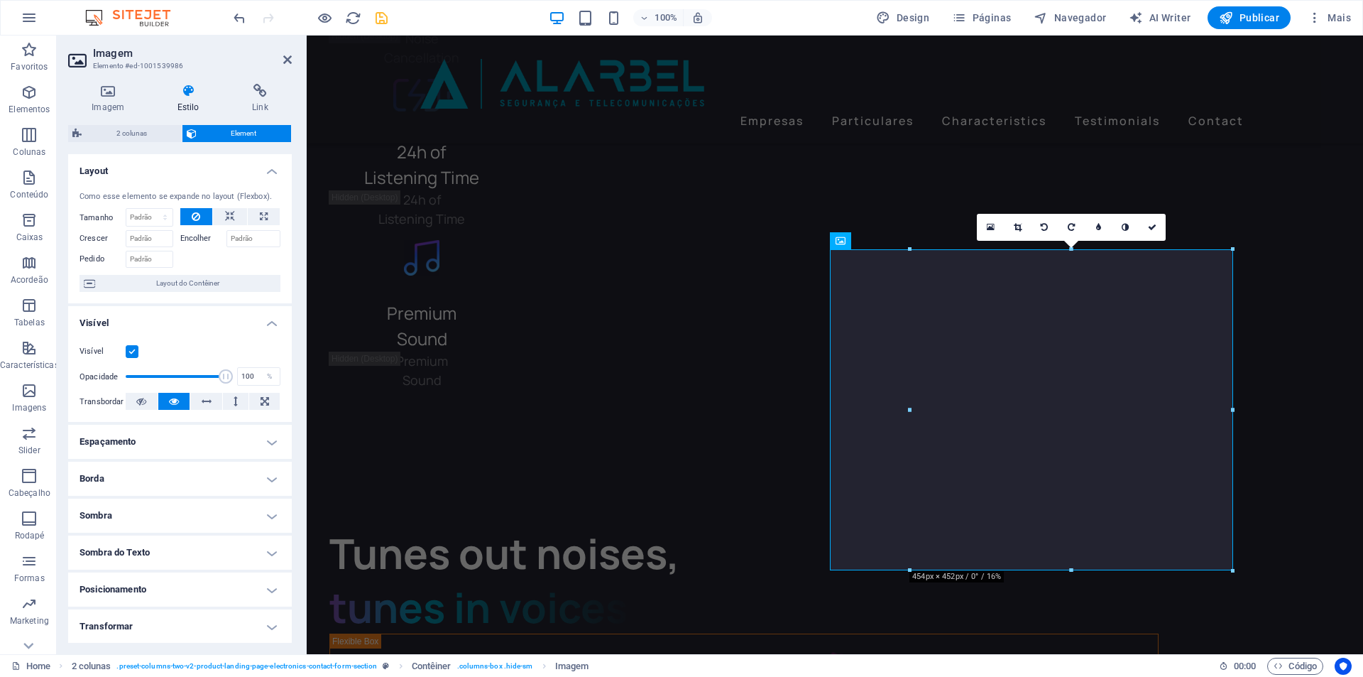
click at [151, 444] on h4 "Espaçamento" at bounding box center [180, 442] width 224 height 34
click at [156, 444] on h4 "Espaçamento" at bounding box center [180, 438] width 224 height 26
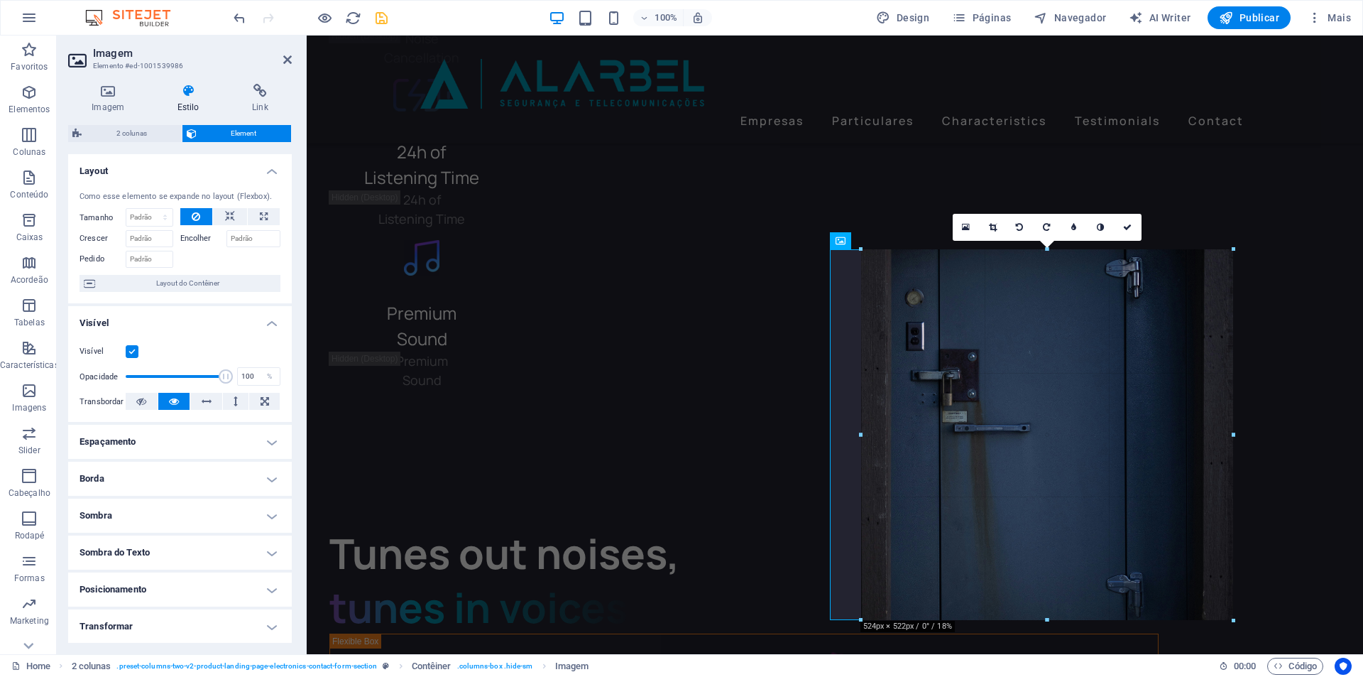
drag, startPoint x: 1070, startPoint y: 571, endPoint x: 1065, endPoint y: 621, distance: 50.0
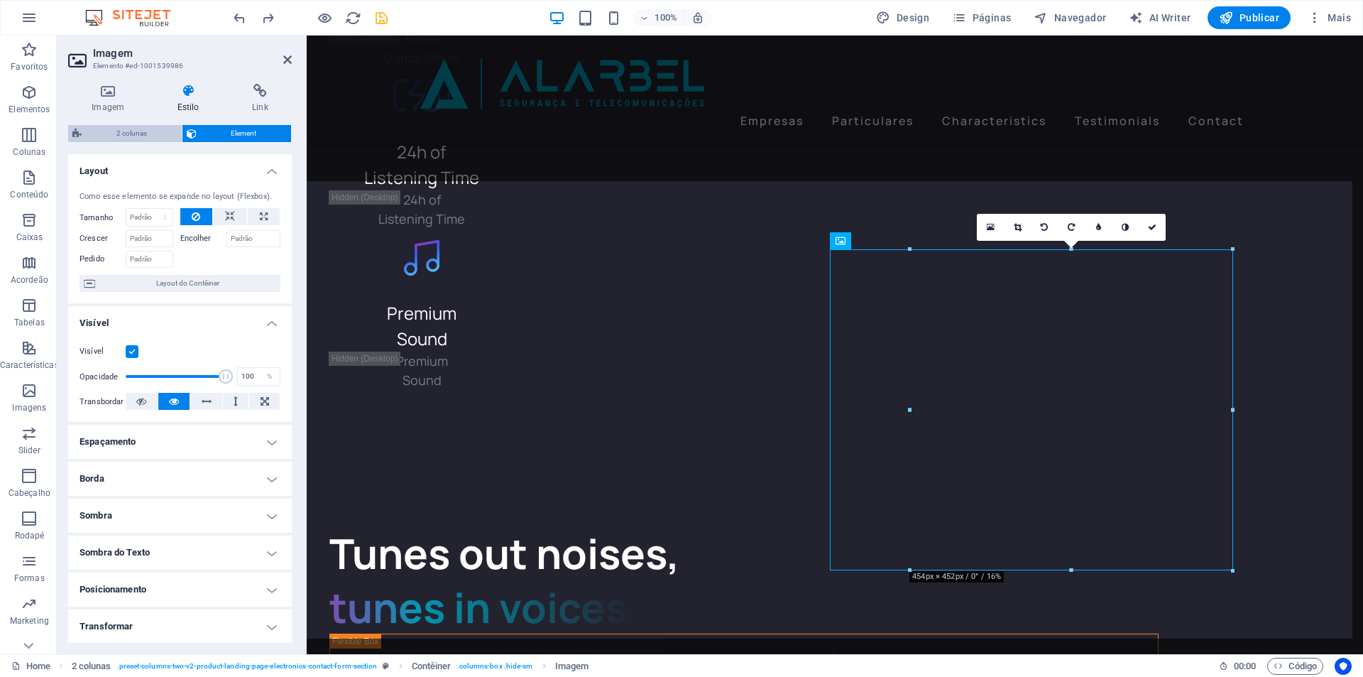
click at [126, 136] on span "2 colunas" at bounding box center [132, 133] width 92 height 17
select select "rem"
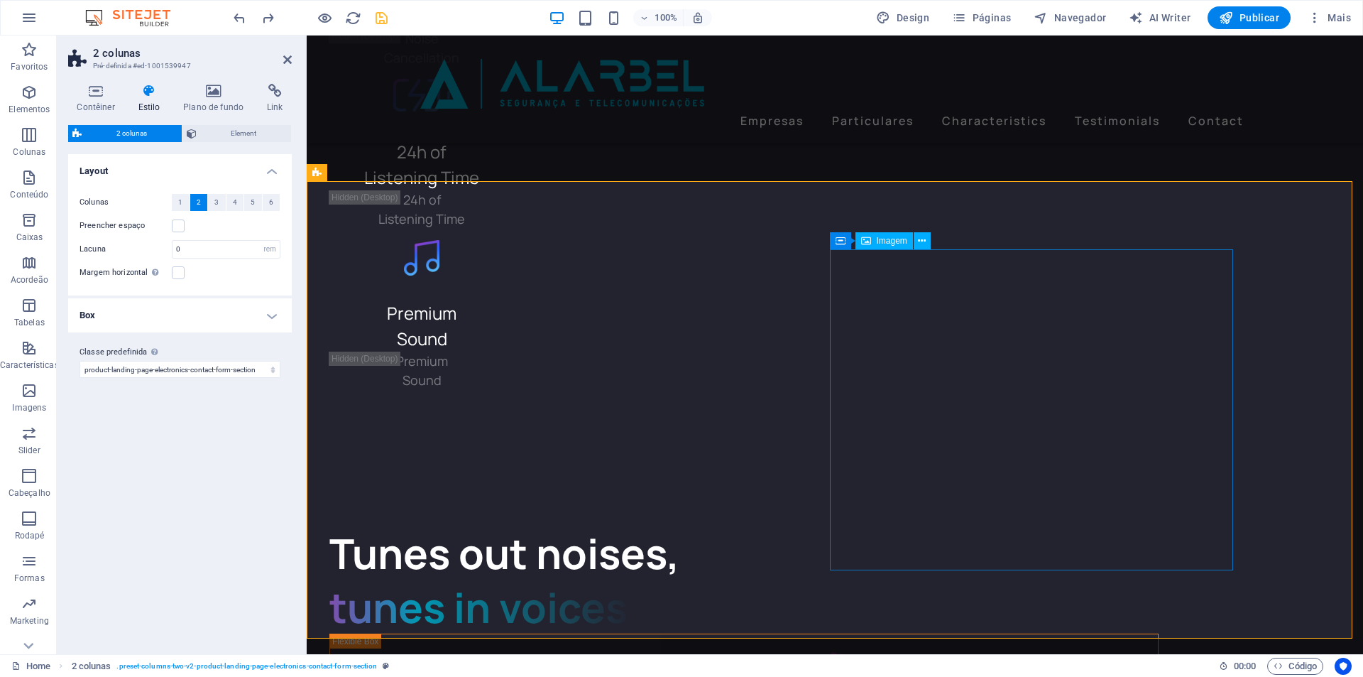
click at [881, 244] on span "Imagem" at bounding box center [892, 240] width 31 height 9
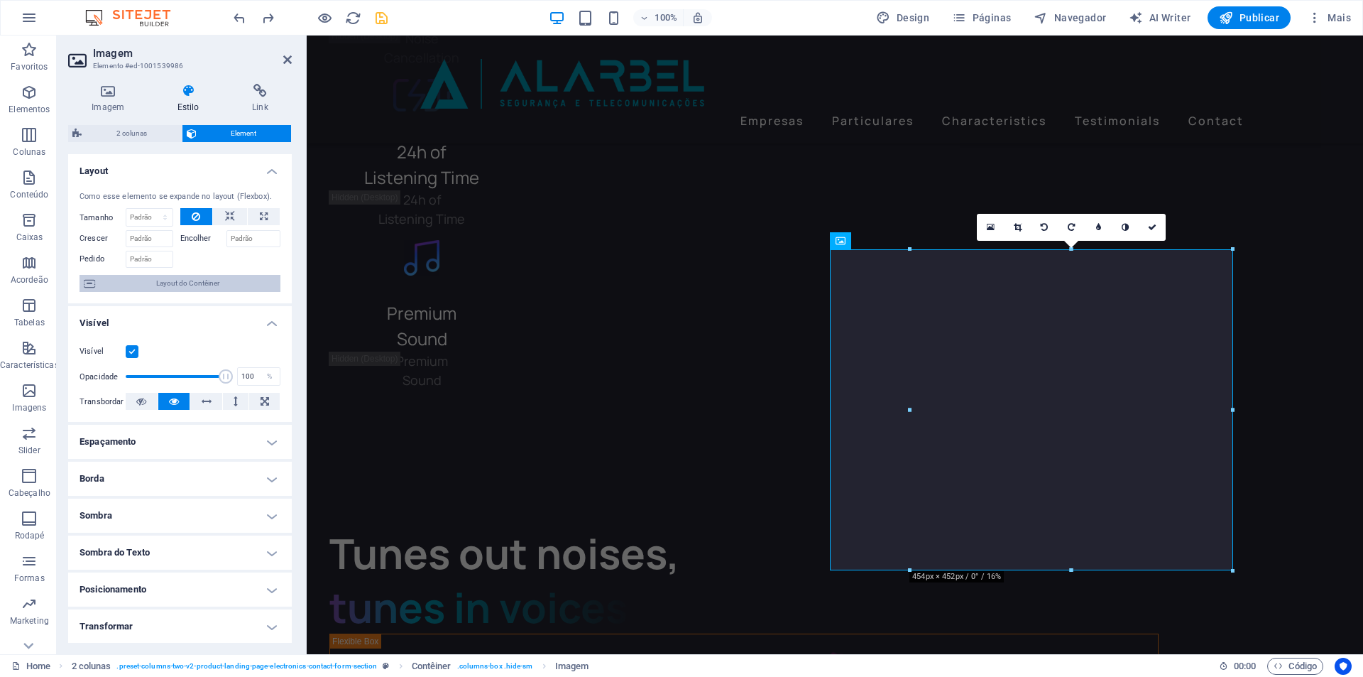
click at [187, 286] on span "Layout do Contêiner" at bounding box center [187, 283] width 177 height 17
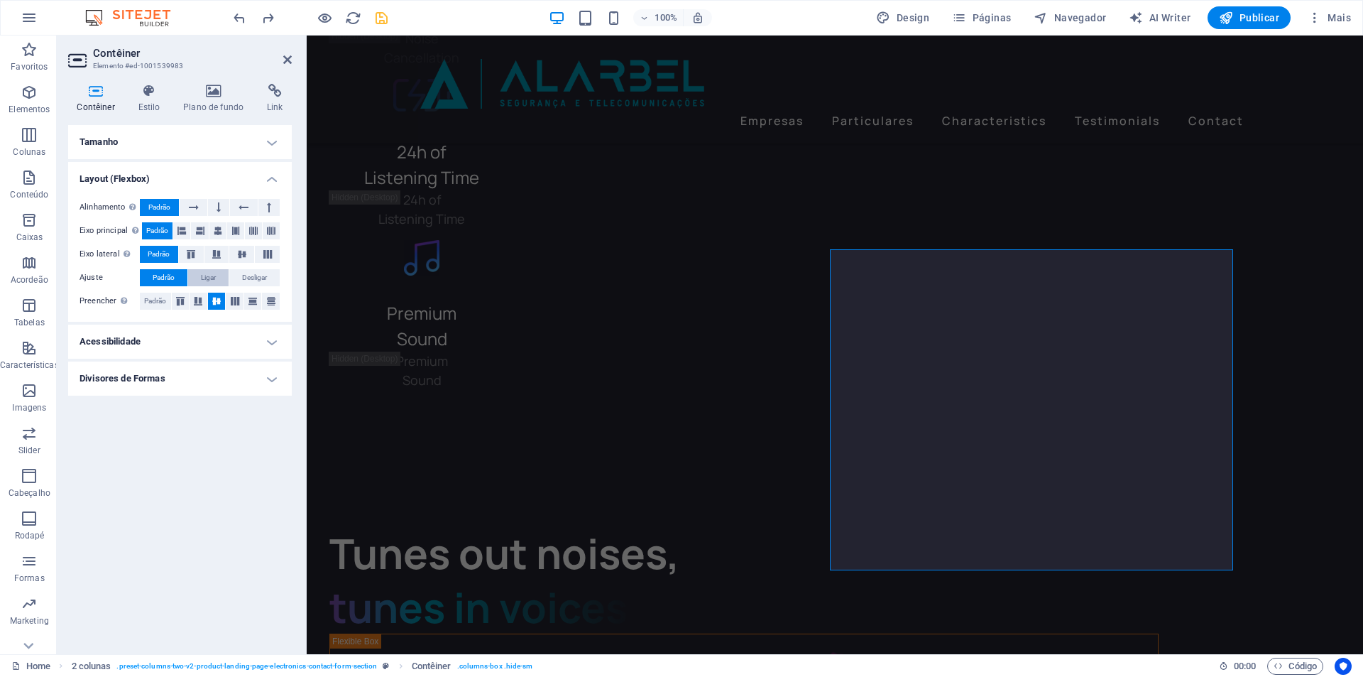
click at [207, 277] on span "Ligar" at bounding box center [208, 277] width 15 height 17
click at [241, 277] on button "Desligar" at bounding box center [254, 277] width 50 height 17
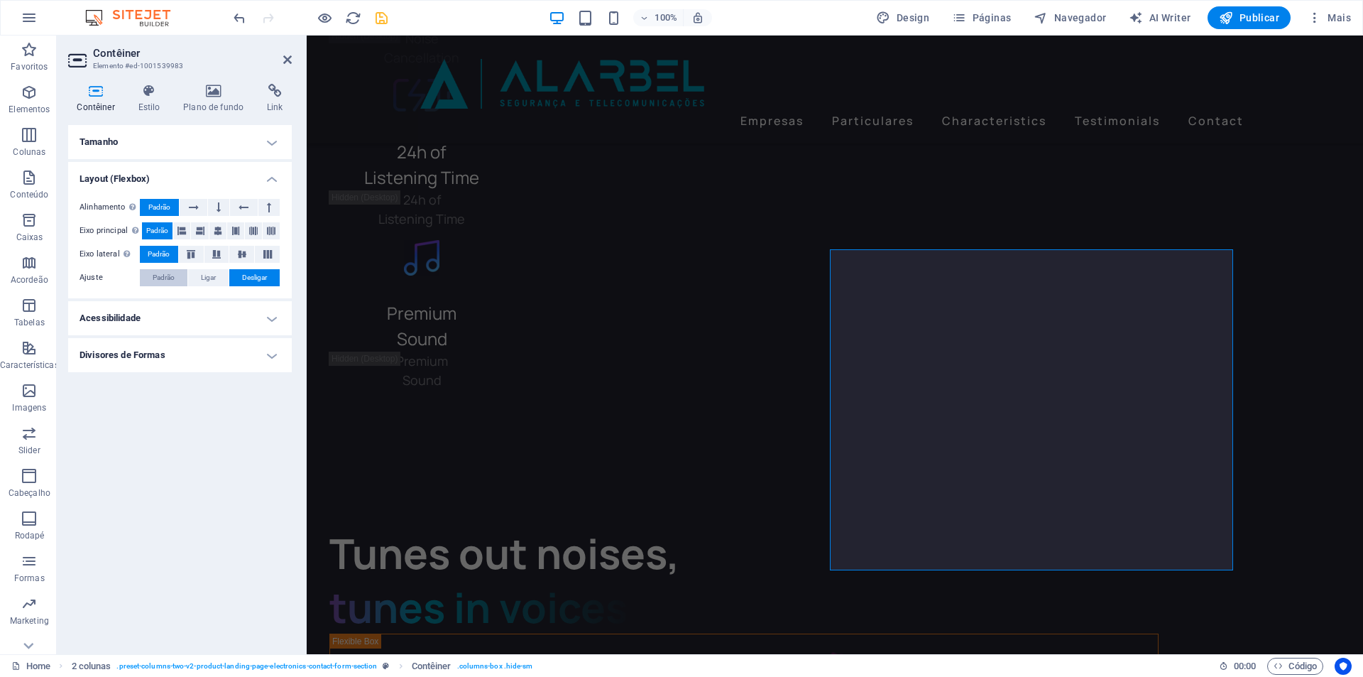
click at [170, 276] on span "Padrão" at bounding box center [164, 277] width 22 height 17
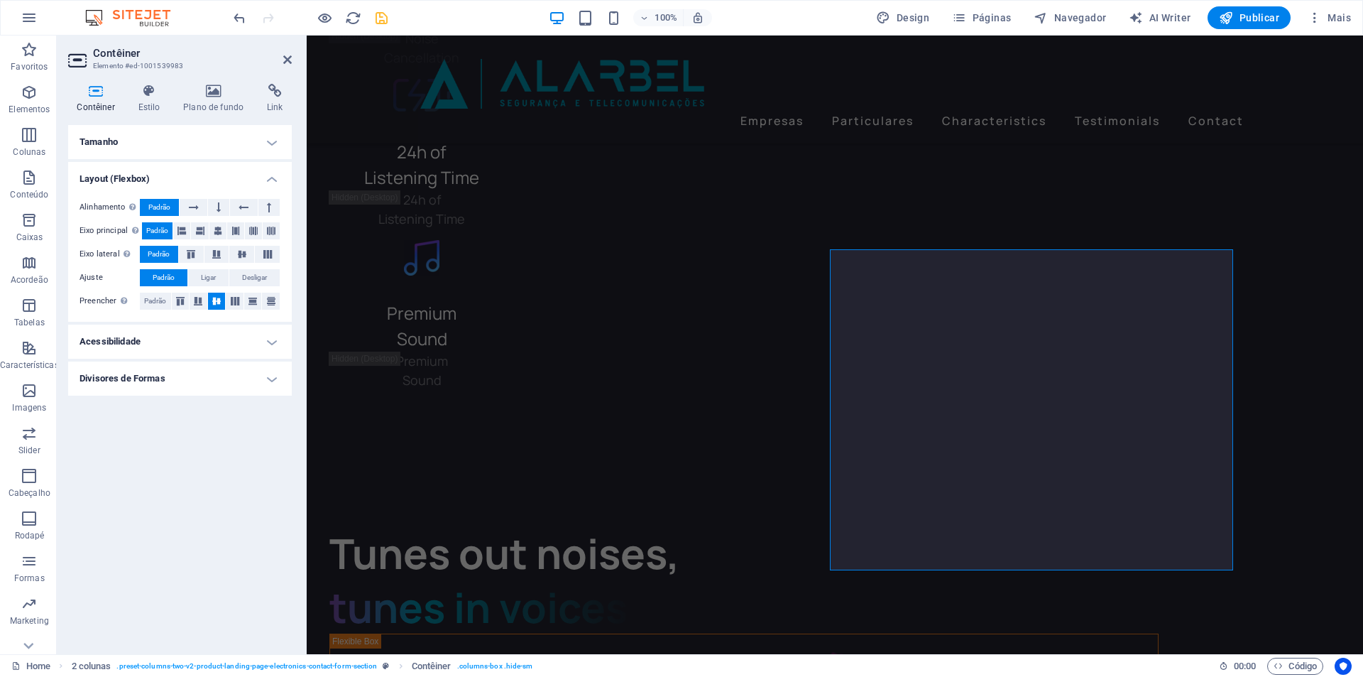
click at [249, 386] on h4 "Divisores de Formas" at bounding box center [180, 378] width 224 height 34
click at [288, 60] on icon at bounding box center [287, 59] width 9 height 11
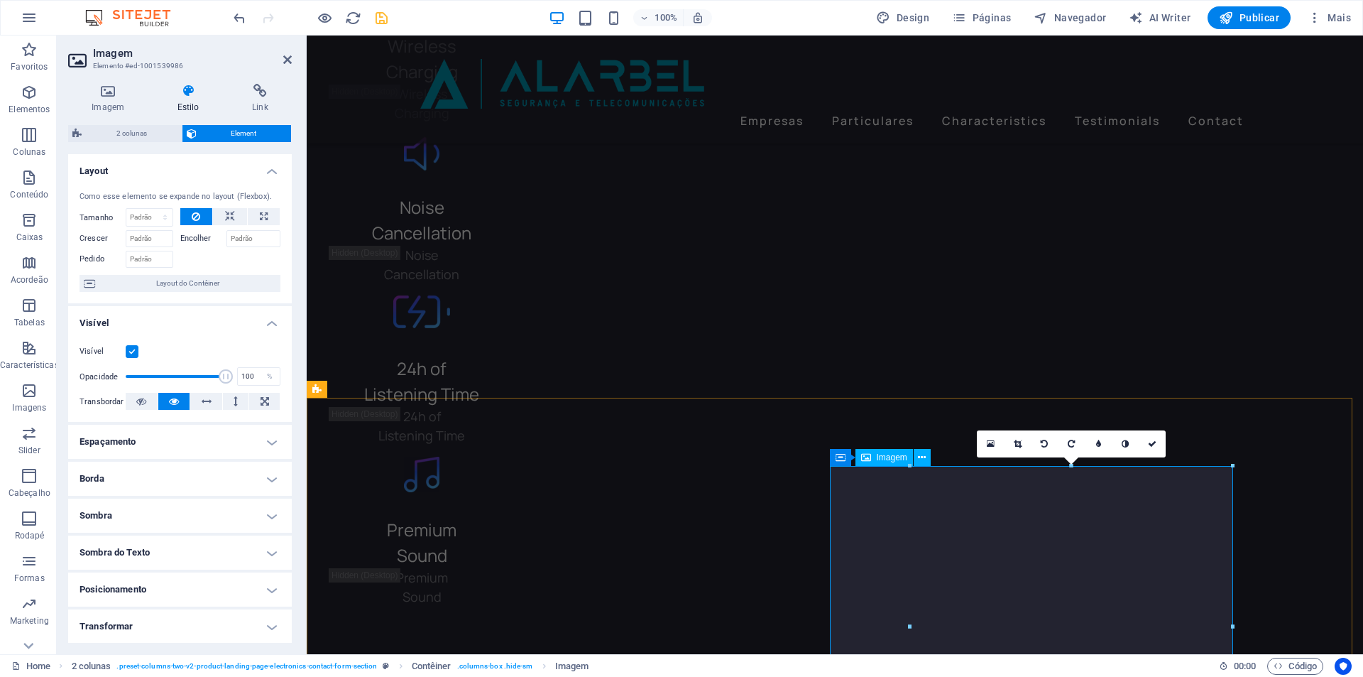
scroll to position [3476, 0]
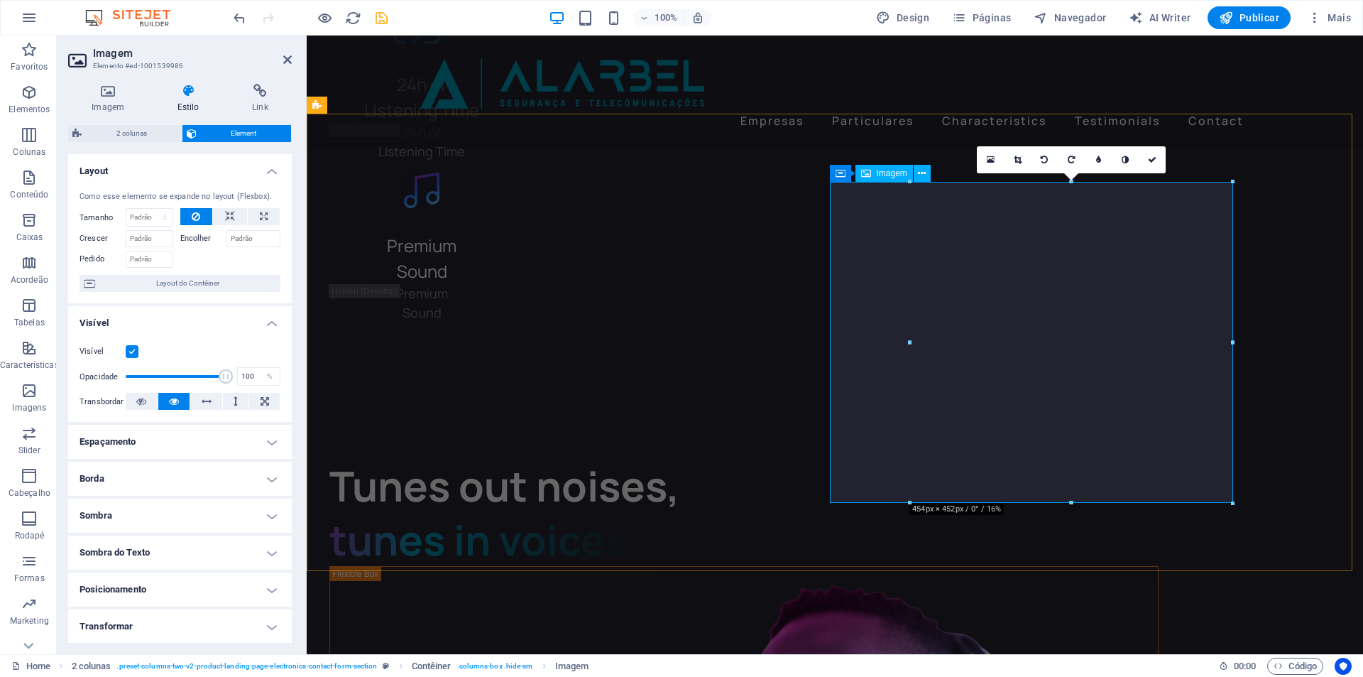
click at [910, 341] on div at bounding box center [910, 342] width 5 height 321
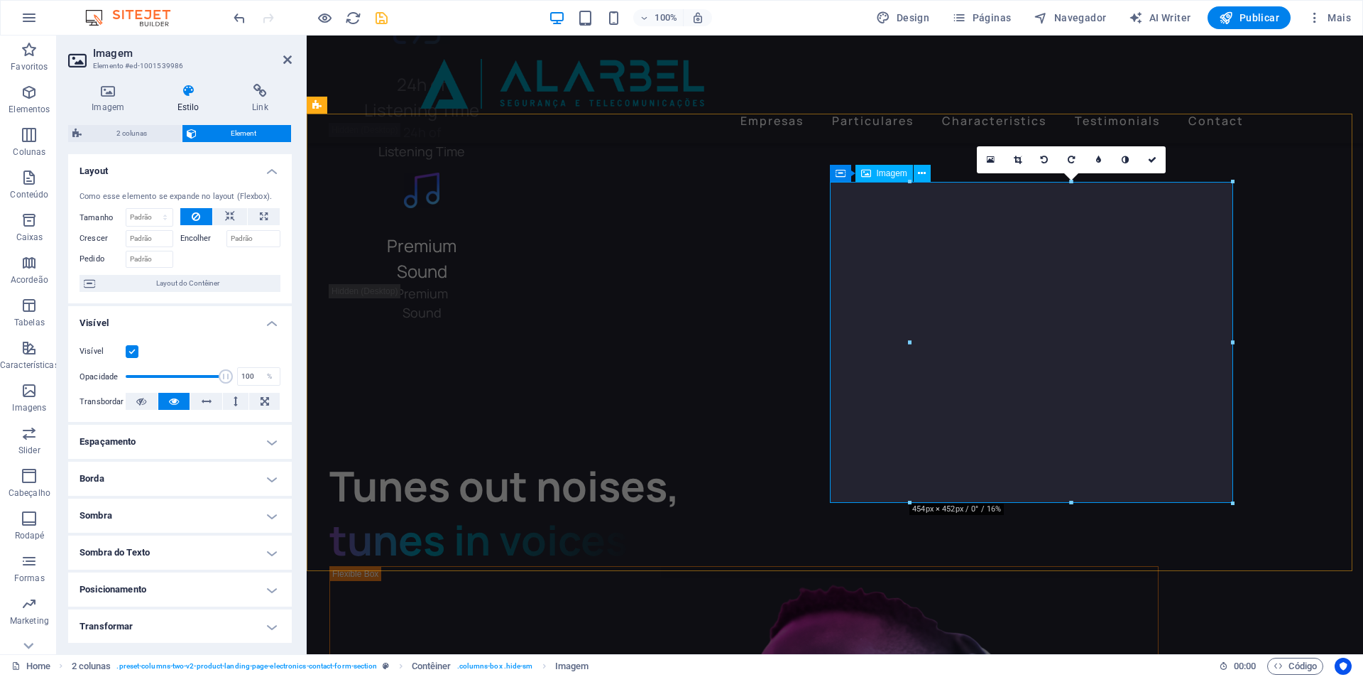
click at [892, 170] on span "Imagem" at bounding box center [892, 173] width 31 height 9
click at [891, 170] on span "Imagem" at bounding box center [892, 173] width 31 height 9
click at [923, 173] on icon at bounding box center [922, 173] width 8 height 15
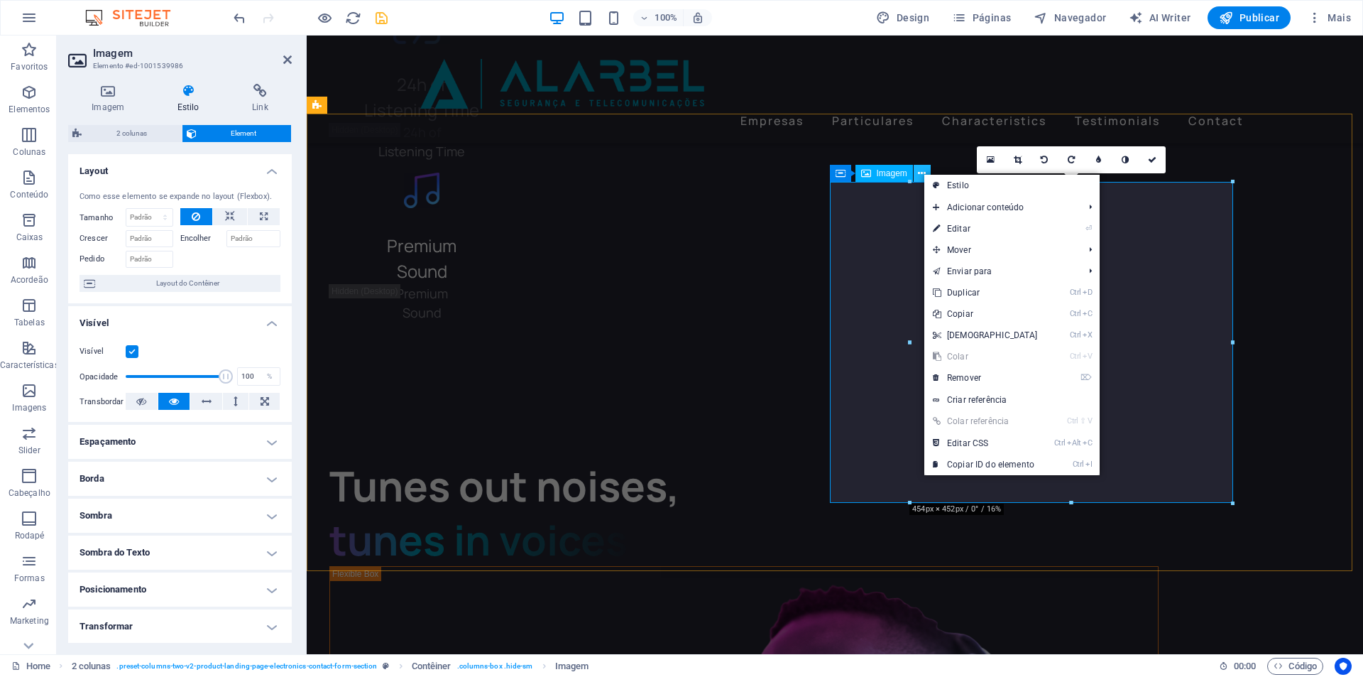
click at [923, 173] on icon at bounding box center [922, 173] width 8 height 15
click at [116, 99] on h4 "Imagem" at bounding box center [110, 99] width 85 height 30
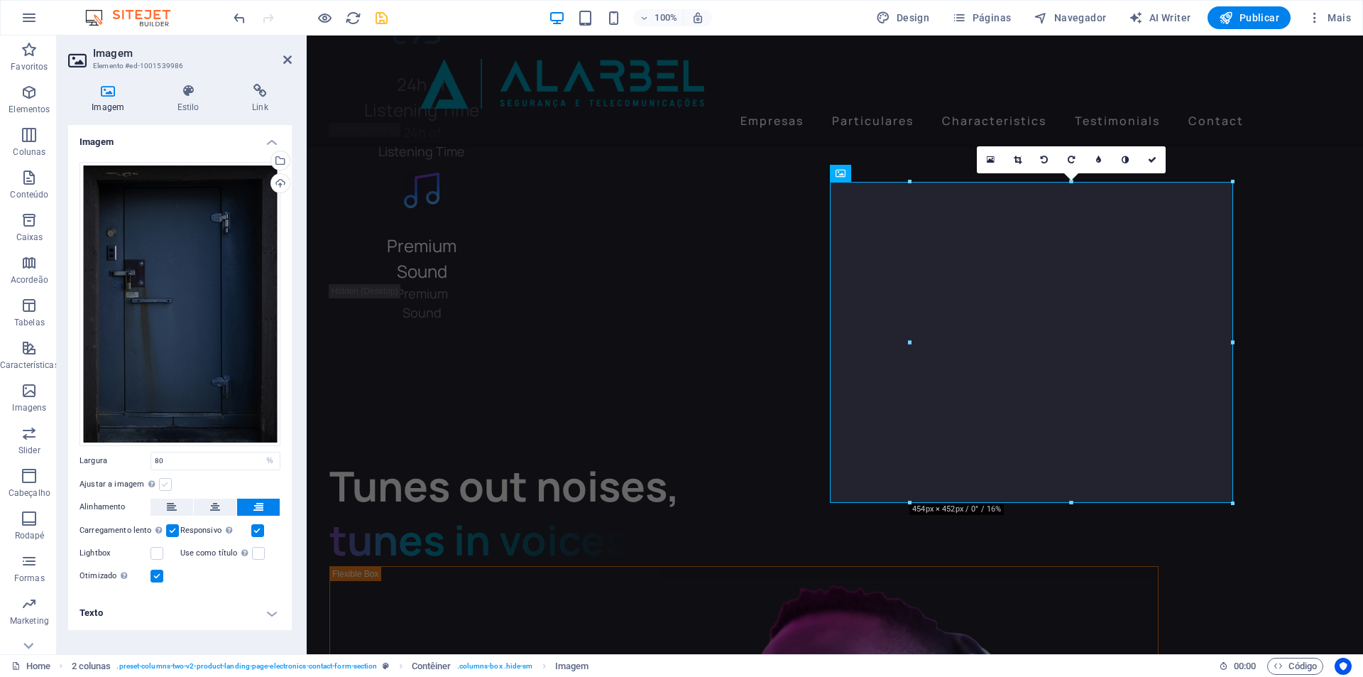
click at [161, 484] on label at bounding box center [165, 484] width 13 height 13
click at [0, 0] on input "Ajustar a imagem Ajustar a imagem automaticamente a uma largura e altura fixas" at bounding box center [0, 0] width 0 height 0
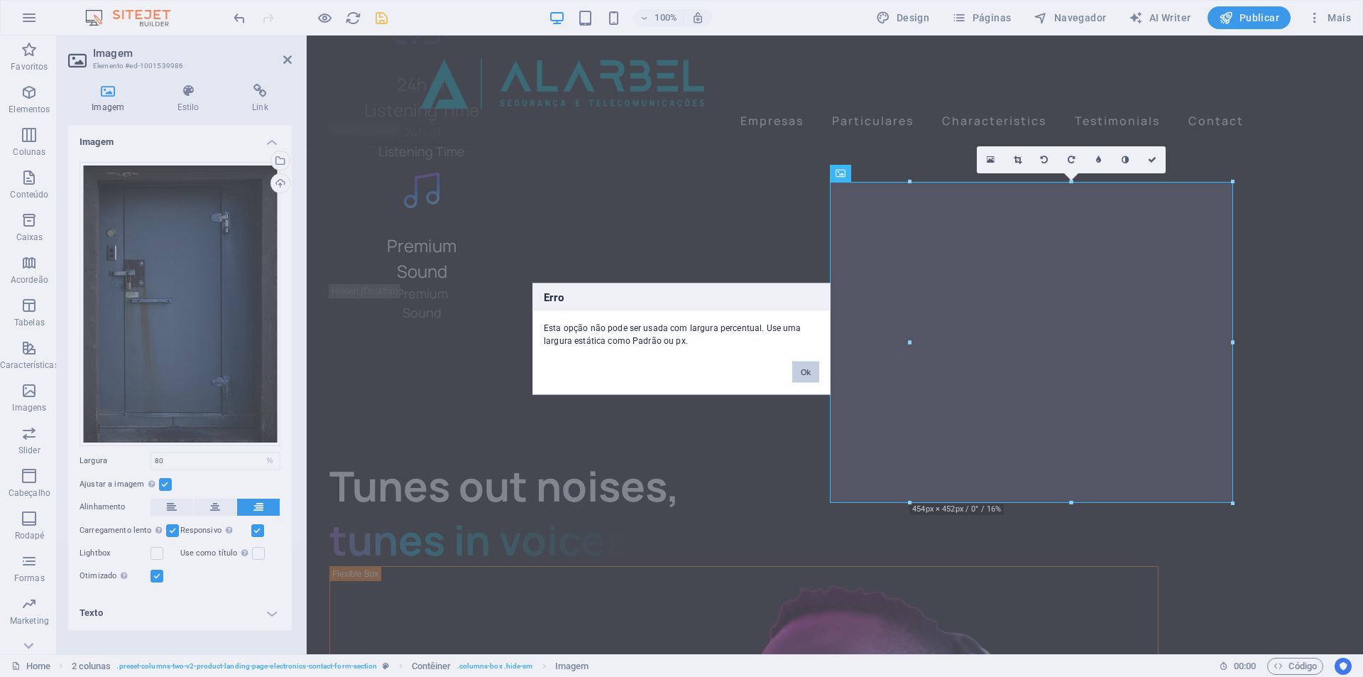
click at [802, 369] on button "Ok" at bounding box center [806, 371] width 27 height 21
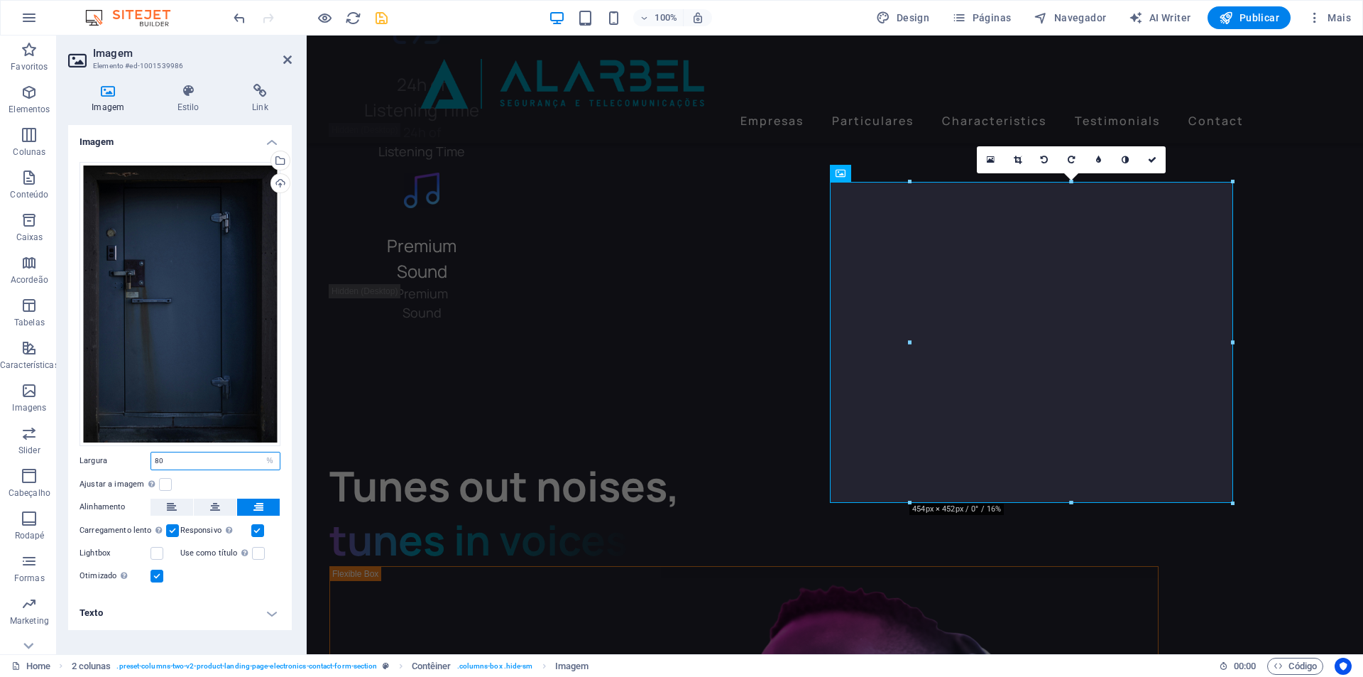
click at [254, 462] on input "80" at bounding box center [215, 460] width 129 height 17
drag, startPoint x: 265, startPoint y: 462, endPoint x: 141, endPoint y: 460, distance: 123.6
click at [141, 460] on div "Largura 80 Padrão automático px rem % em vh vw" at bounding box center [180, 461] width 201 height 18
select select "px"
click at [260, 452] on select "Padrão automático px rem % em vh vw" at bounding box center [270, 460] width 20 height 17
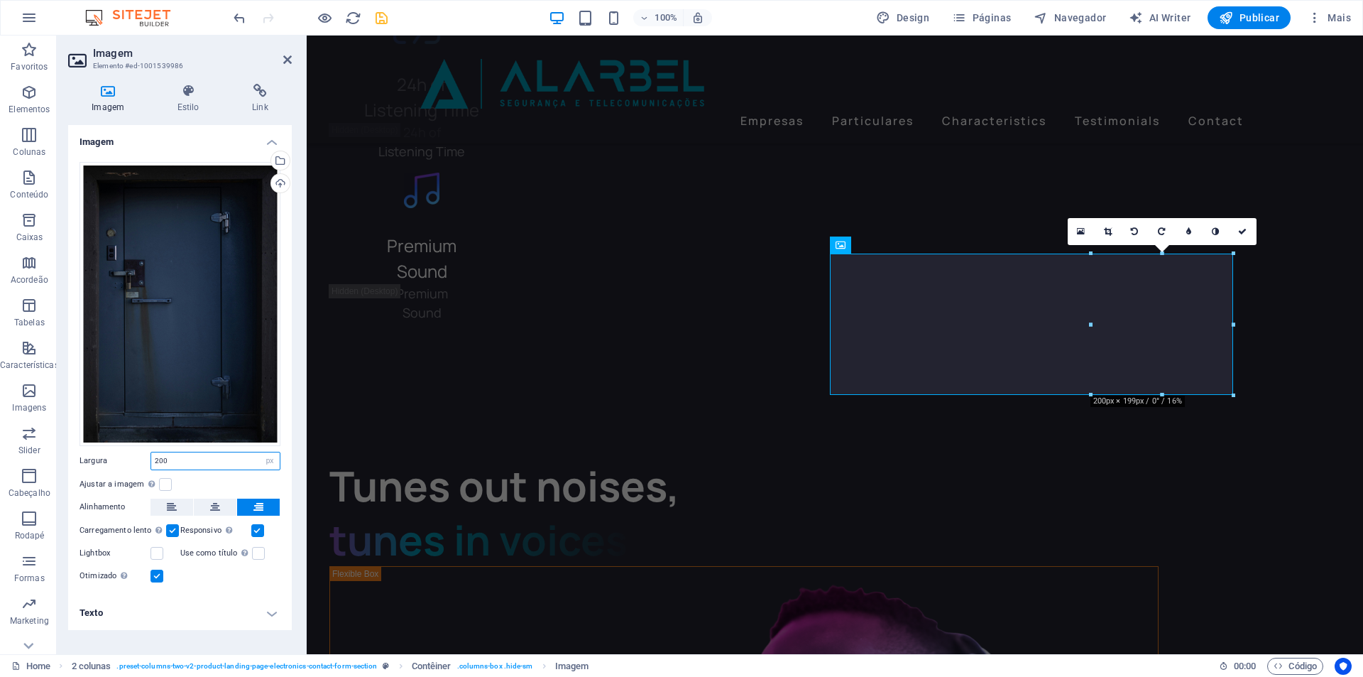
click at [176, 462] on input "200" at bounding box center [215, 460] width 129 height 17
click at [164, 488] on label at bounding box center [165, 484] width 13 height 13
click at [0, 0] on input "Ajustar a imagem Ajustar a imagem automaticamente a uma largura e altura fixas" at bounding box center [0, 0] width 0 height 0
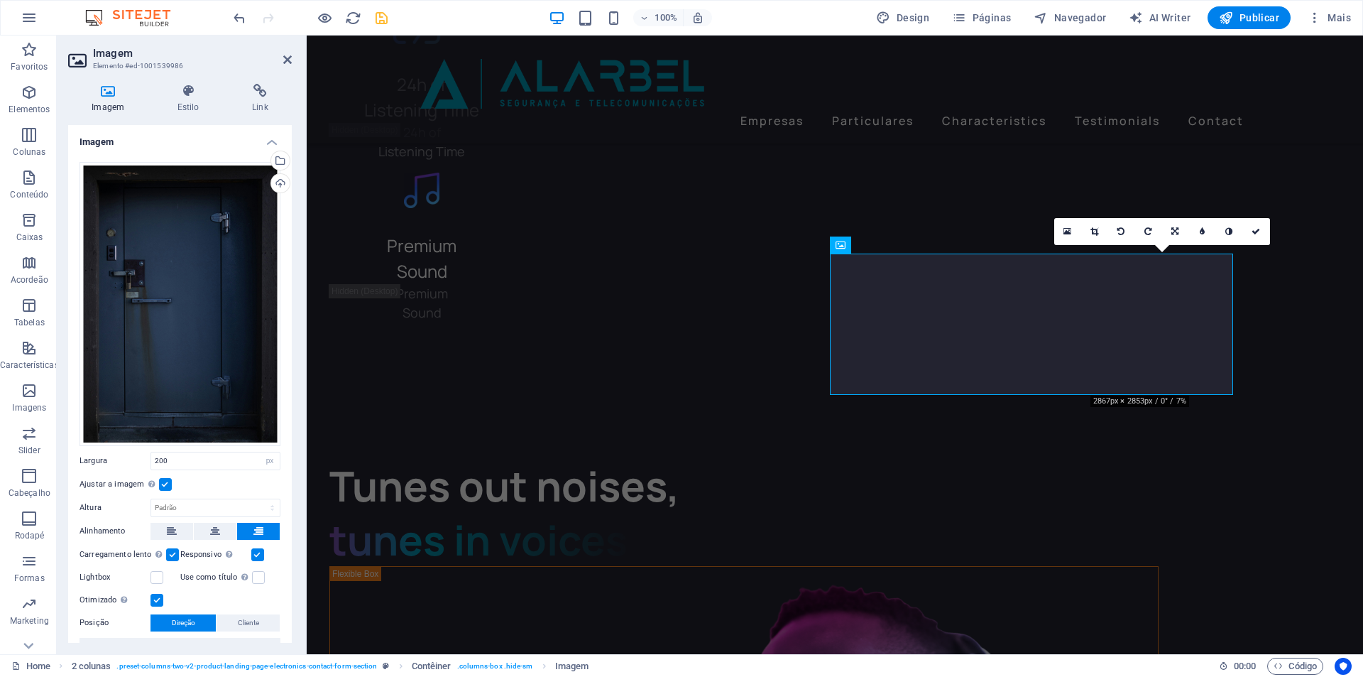
click at [163, 479] on label at bounding box center [165, 484] width 13 height 13
click at [0, 0] on input "Ajustar a imagem Ajustar a imagem automaticamente a uma largura e altura fixas" at bounding box center [0, 0] width 0 height 0
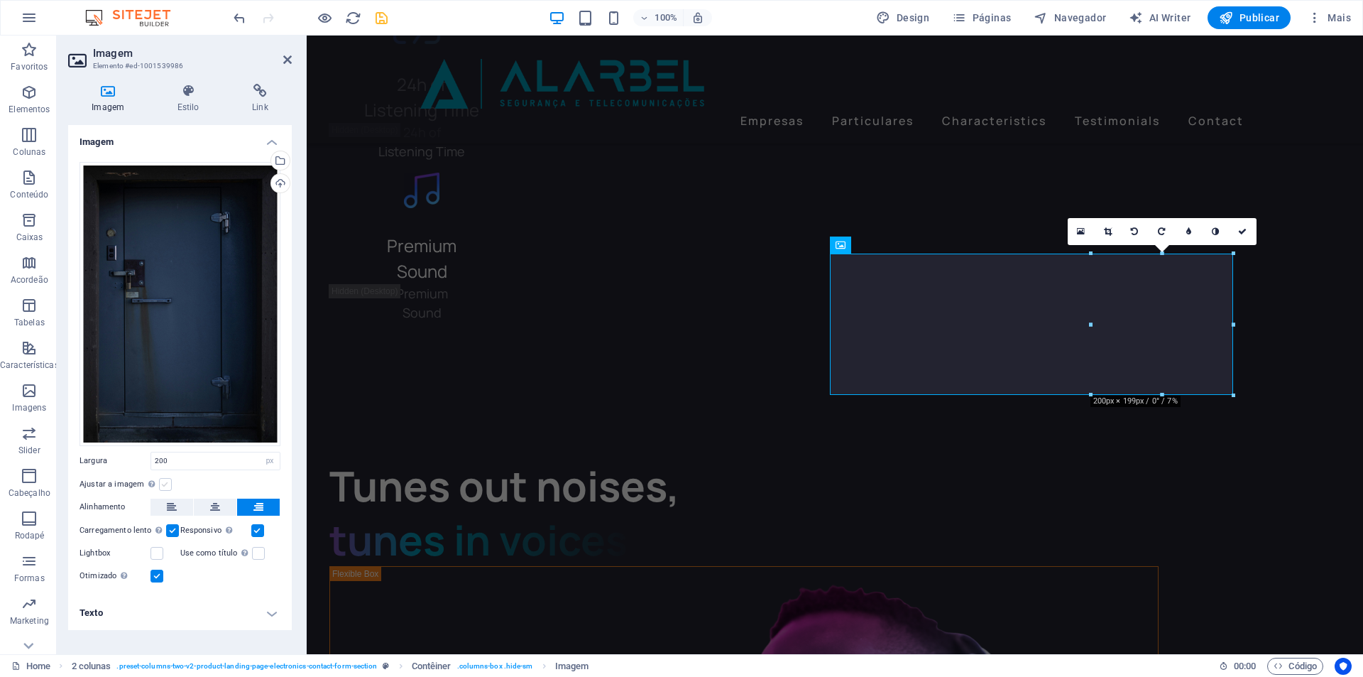
click at [163, 479] on label at bounding box center [165, 484] width 13 height 13
click at [0, 0] on input "Ajustar a imagem Ajustar a imagem automaticamente a uma largura e altura fixas" at bounding box center [0, 0] width 0 height 0
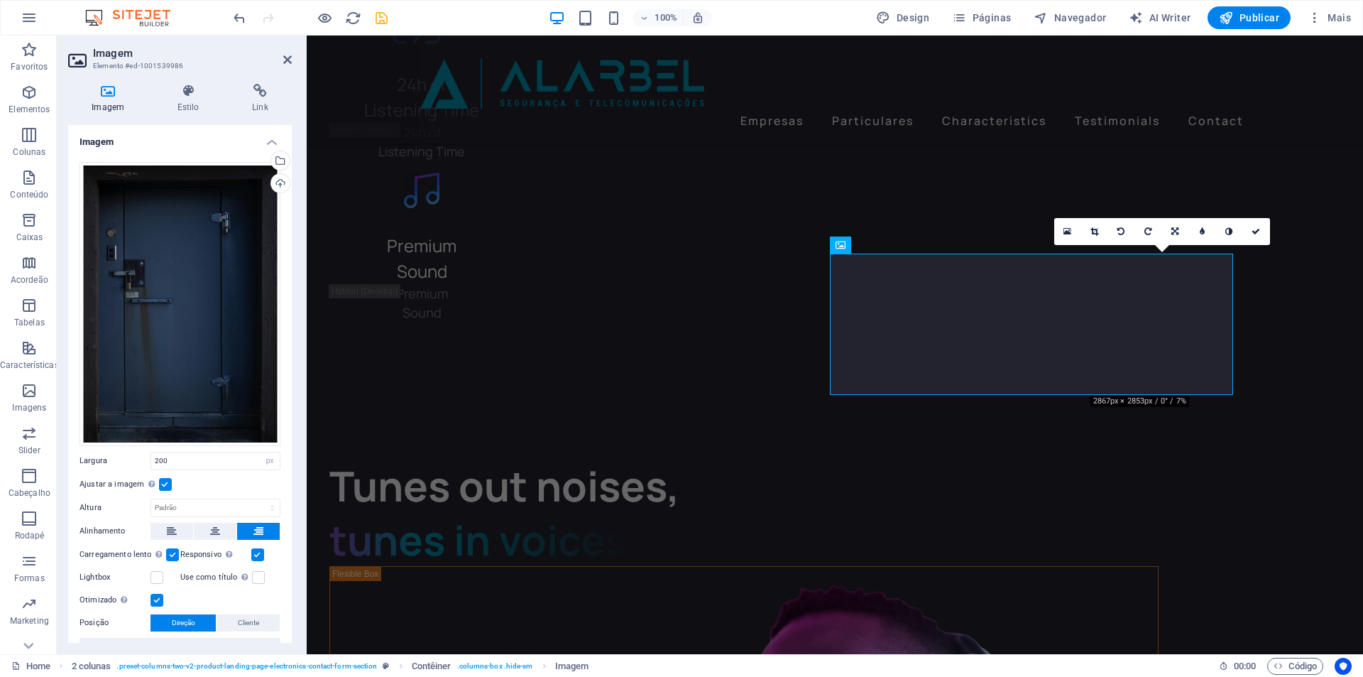
click at [163, 479] on label at bounding box center [165, 484] width 13 height 13
click at [0, 0] on input "Ajustar a imagem Ajustar a imagem automaticamente a uma largura e altura fixas" at bounding box center [0, 0] width 0 height 0
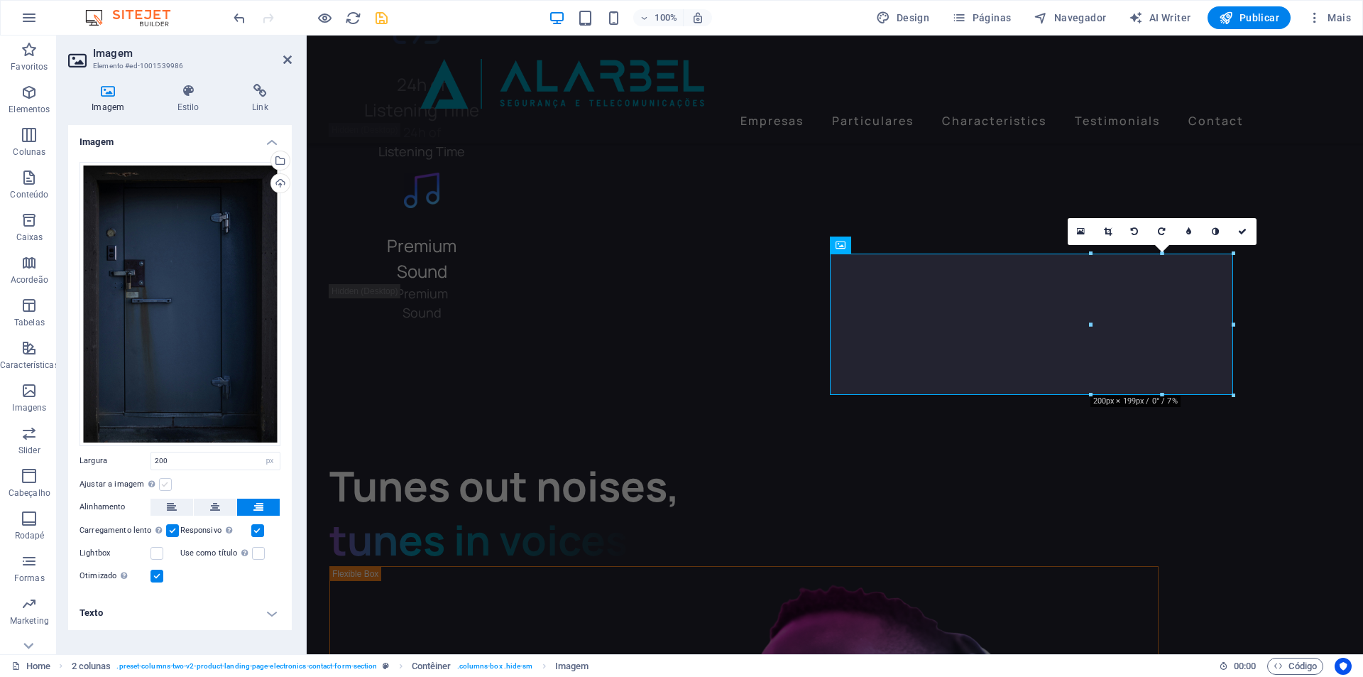
click at [163, 479] on label at bounding box center [165, 484] width 13 height 13
click at [0, 0] on input "Ajustar a imagem Ajustar a imagem automaticamente a uma largura e altura fixas" at bounding box center [0, 0] width 0 height 0
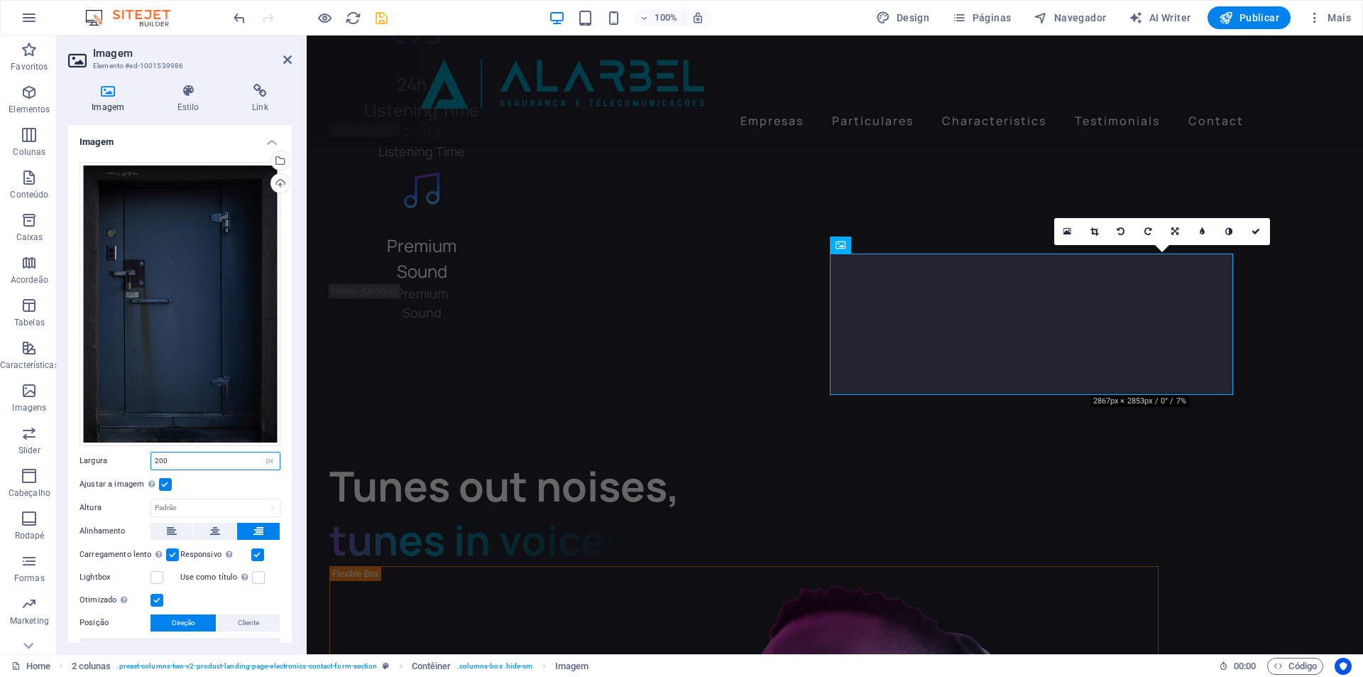
click at [171, 459] on input "200" at bounding box center [215, 460] width 129 height 17
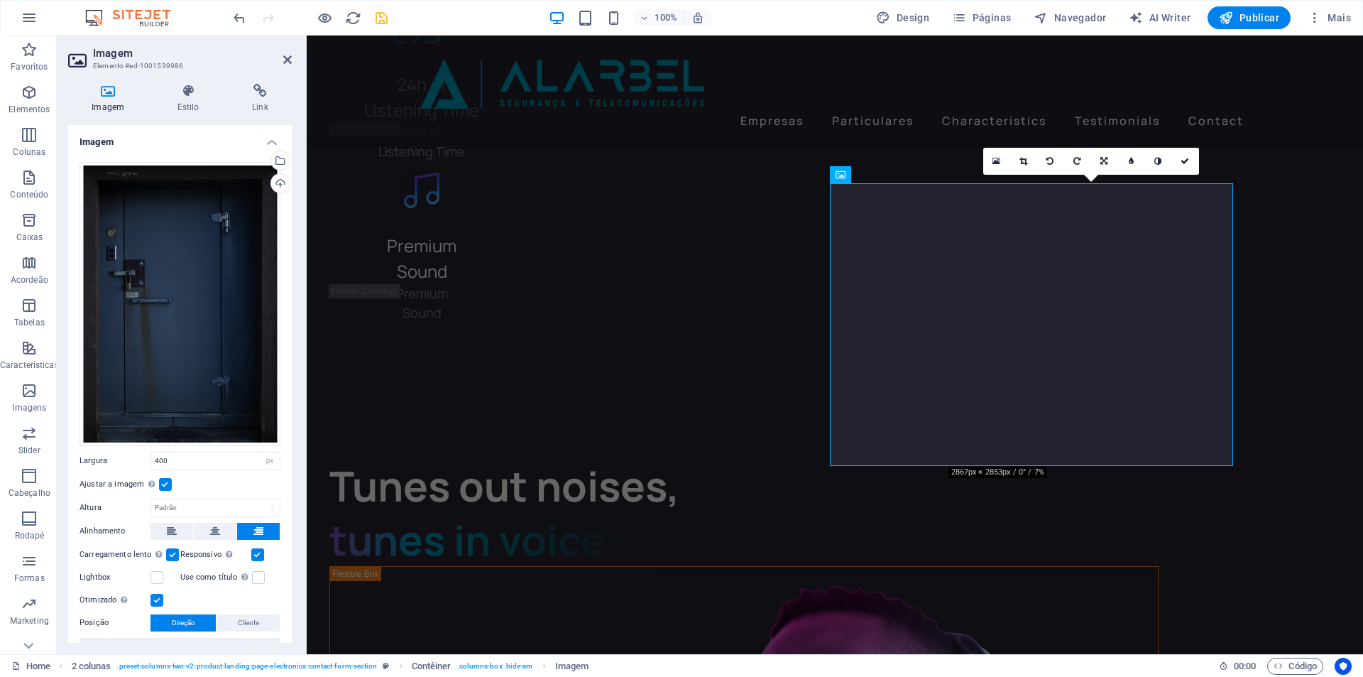
click at [253, 552] on label at bounding box center [257, 554] width 13 height 13
click at [0, 0] on input "Responsivo Carregar automaticamente imagens de retina e tamanhos otimizados par…" at bounding box center [0, 0] width 0 height 0
click at [253, 552] on label at bounding box center [257, 554] width 13 height 13
click at [0, 0] on input "Responsivo Carregar automaticamente imagens de retina e tamanhos otimizados par…" at bounding box center [0, 0] width 0 height 0
click at [165, 481] on label at bounding box center [165, 484] width 13 height 13
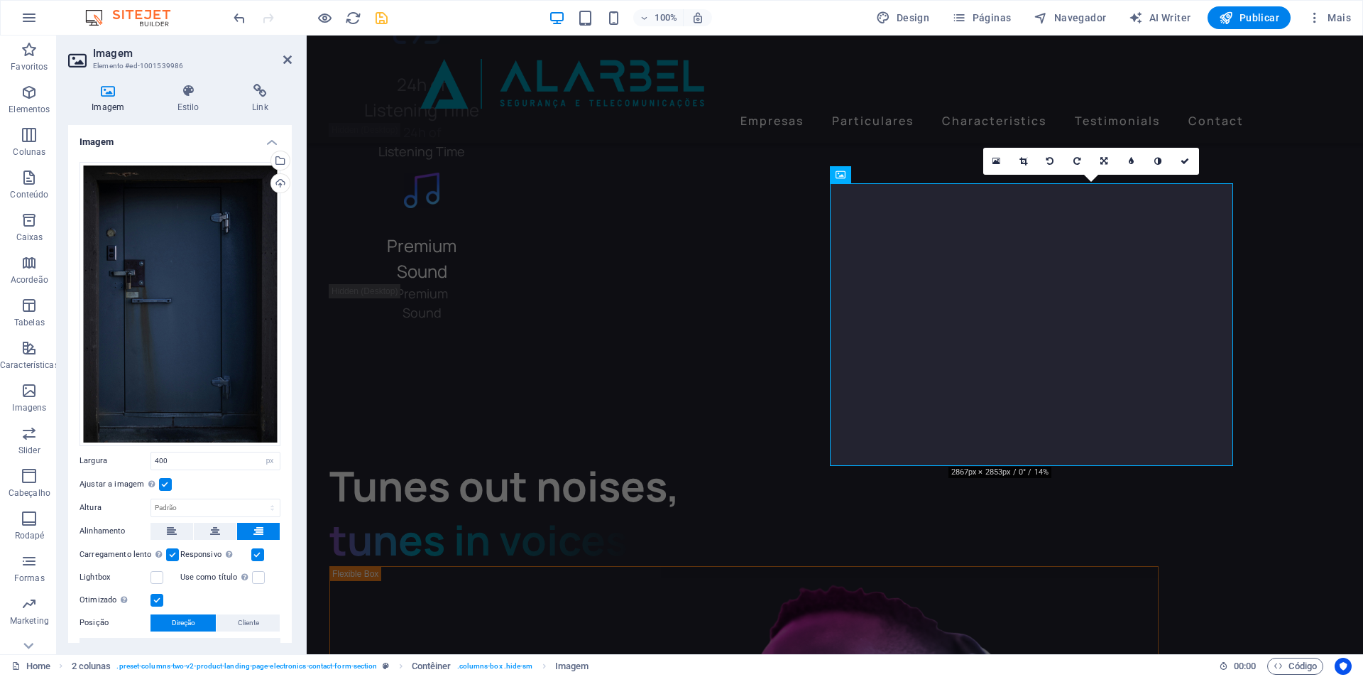
click at [0, 0] on input "Ajustar a imagem Ajustar a imagem automaticamente a uma largura e altura fixas" at bounding box center [0, 0] width 0 height 0
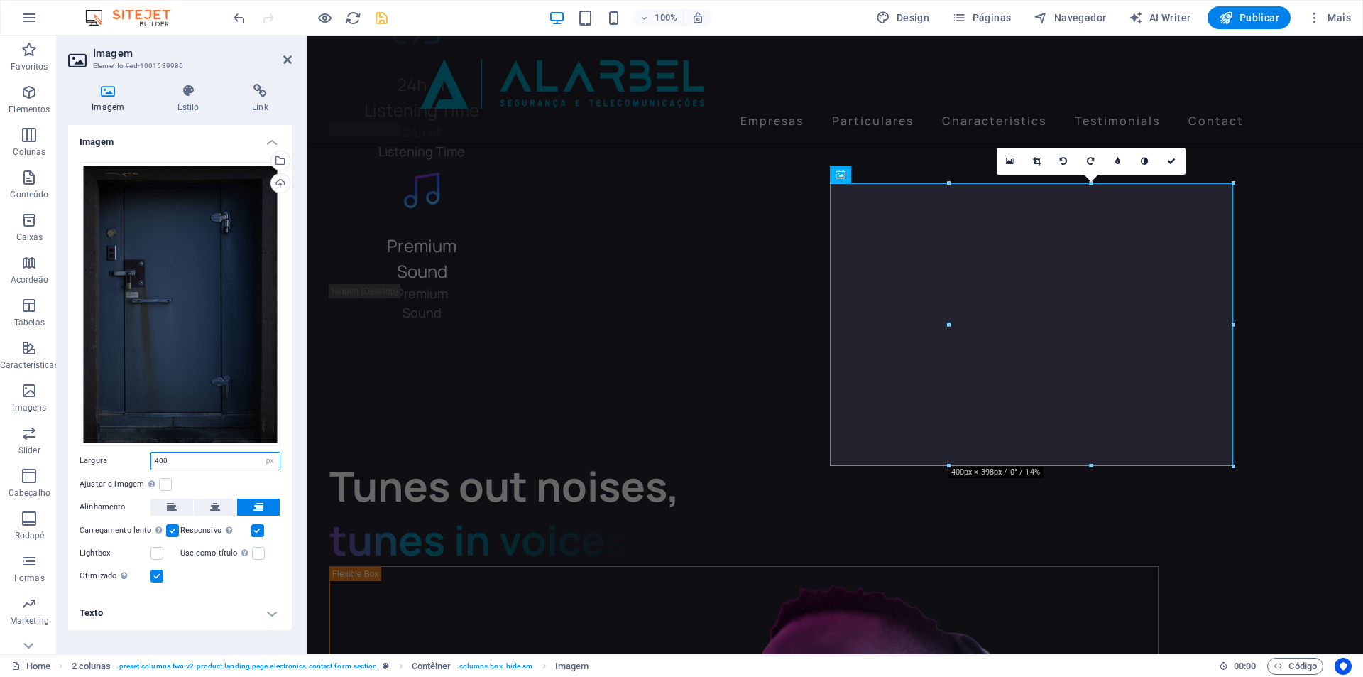
click at [209, 464] on input "400" at bounding box center [215, 460] width 129 height 17
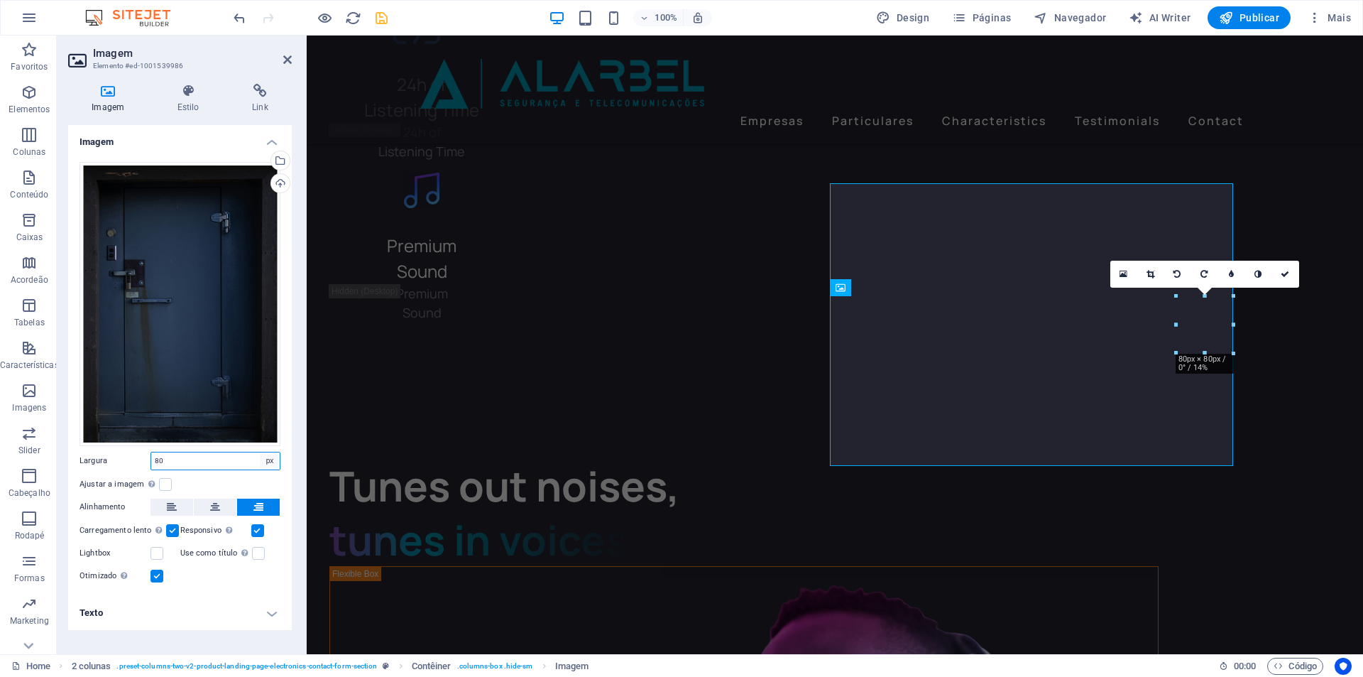
type input "80"
click at [276, 462] on select "Padrão automático px rem % em vh vw" at bounding box center [270, 460] width 20 height 17
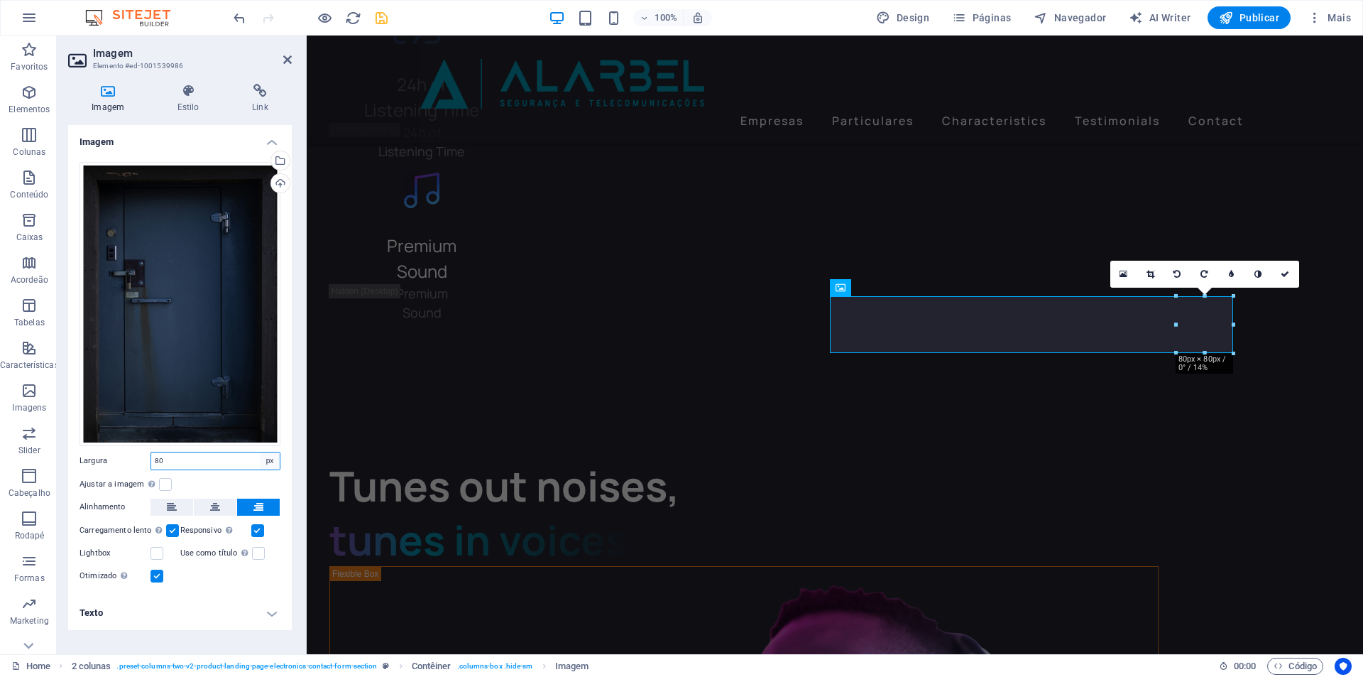
select select "%"
click at [260, 452] on select "Padrão automático px rem % em vh vw" at bounding box center [270, 460] width 20 height 17
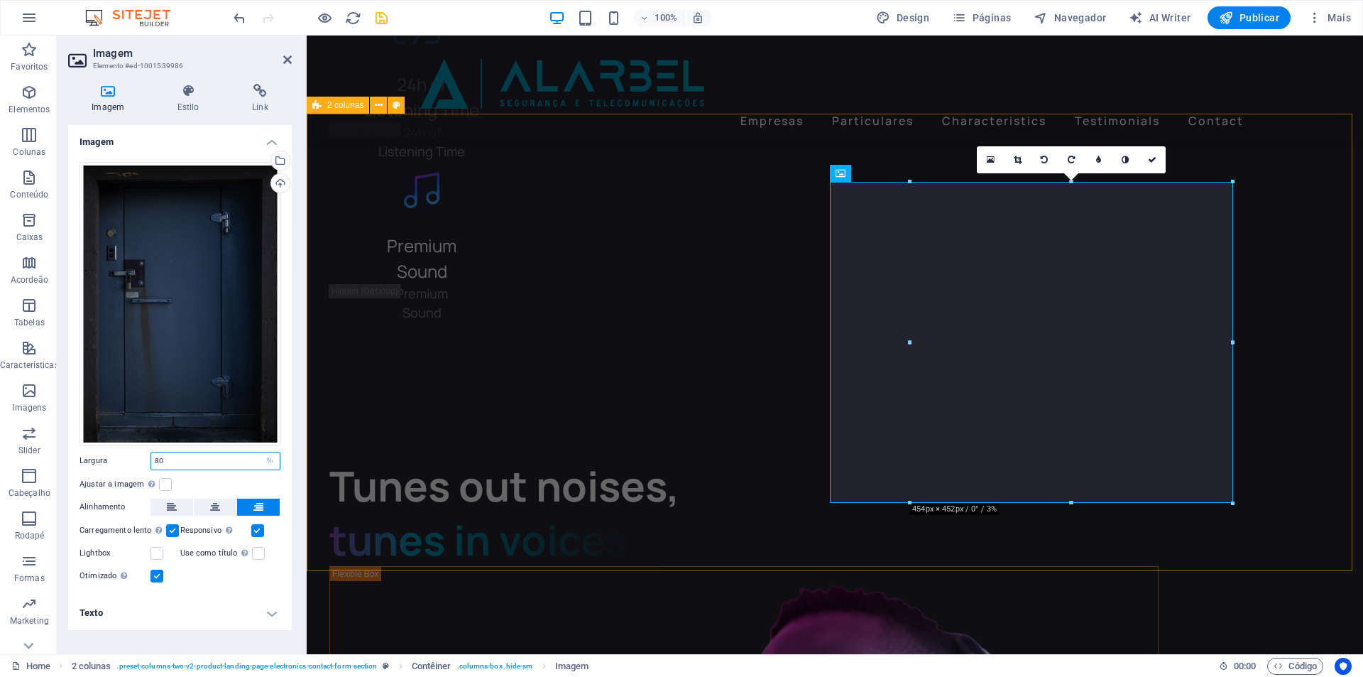
type input "80"
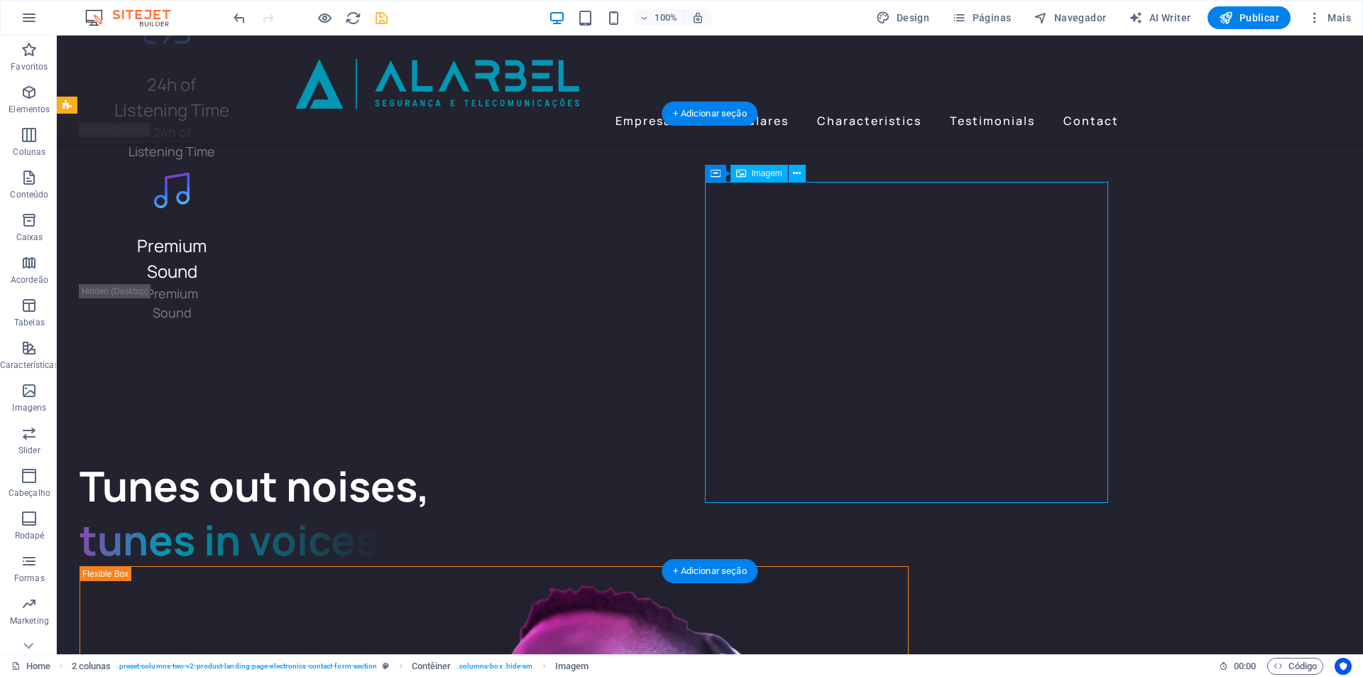
select select "%"
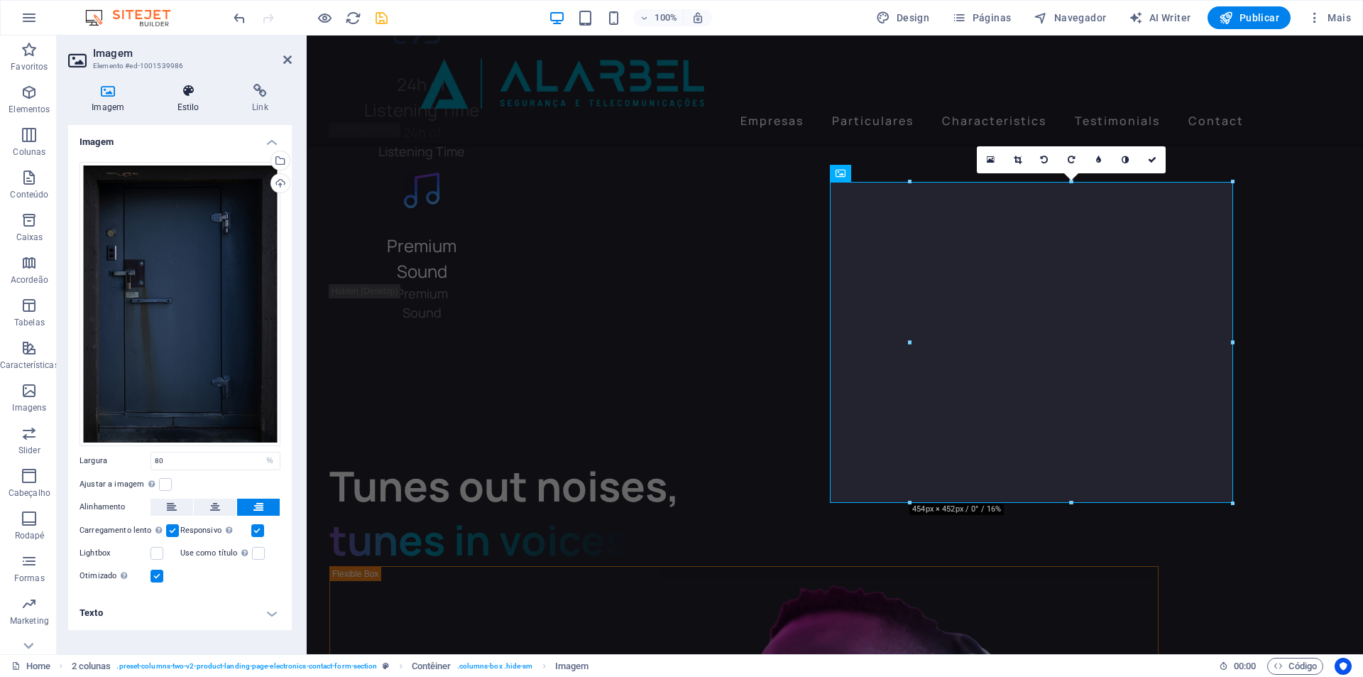
click at [183, 105] on h4 "Estilo" at bounding box center [190, 99] width 75 height 30
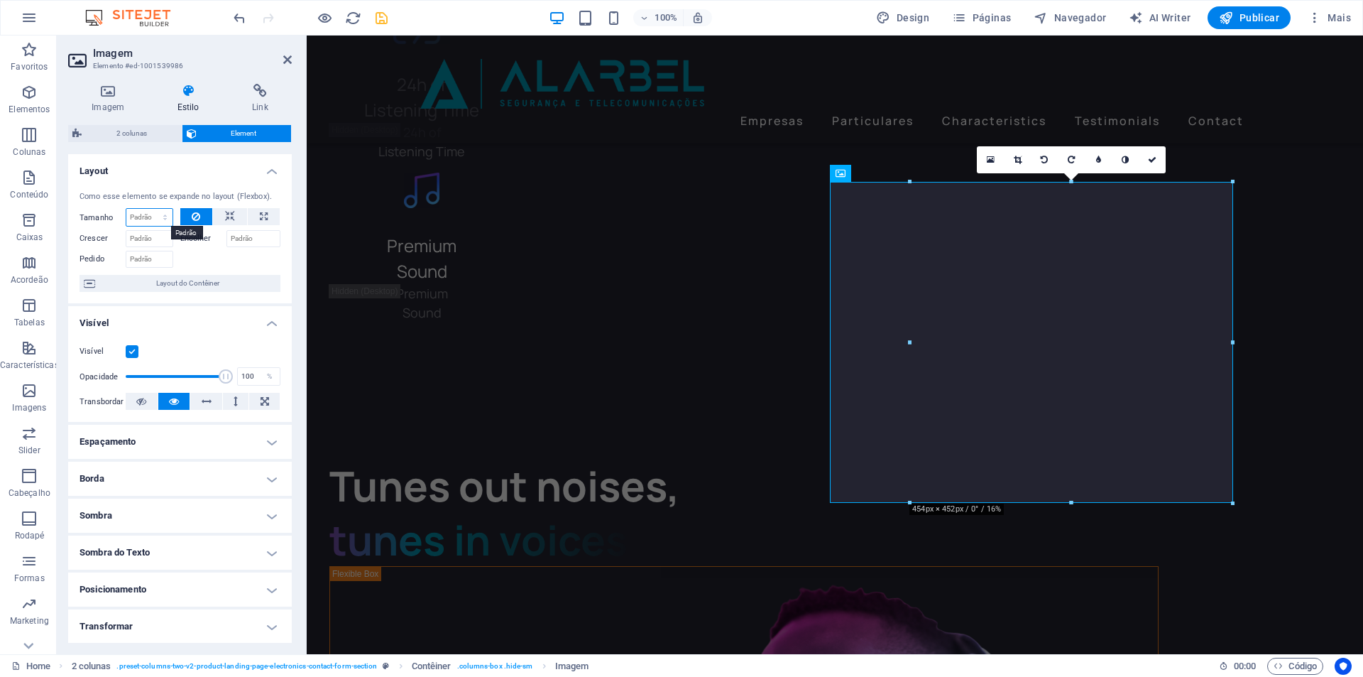
click at [163, 220] on select "Padrão automático px % 1/1 1/2 1/3 1/4 1/5 1/6 1/7 1/8 1/9 1/10" at bounding box center [149, 217] width 46 height 17
click at [256, 217] on button at bounding box center [264, 216] width 32 height 17
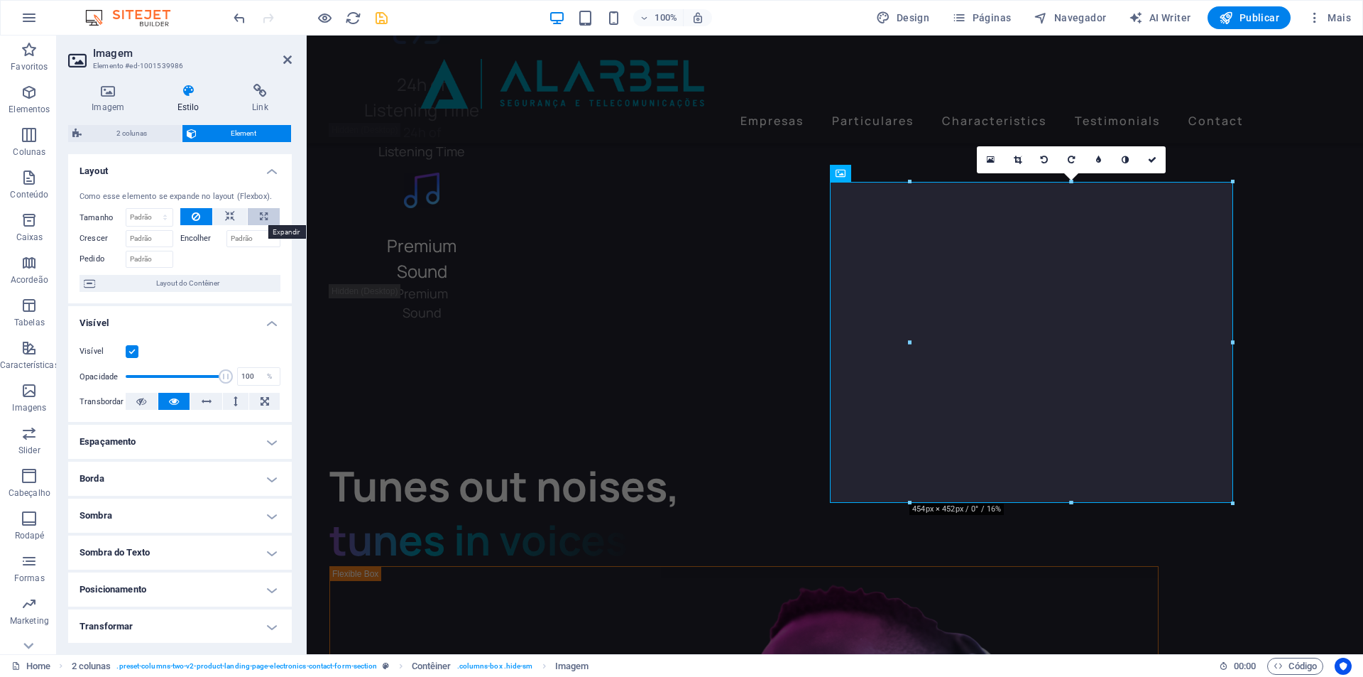
type input "100"
select select "%"
click at [229, 216] on icon at bounding box center [230, 216] width 10 height 17
select select "DISABLED_OPTION_VALUE"
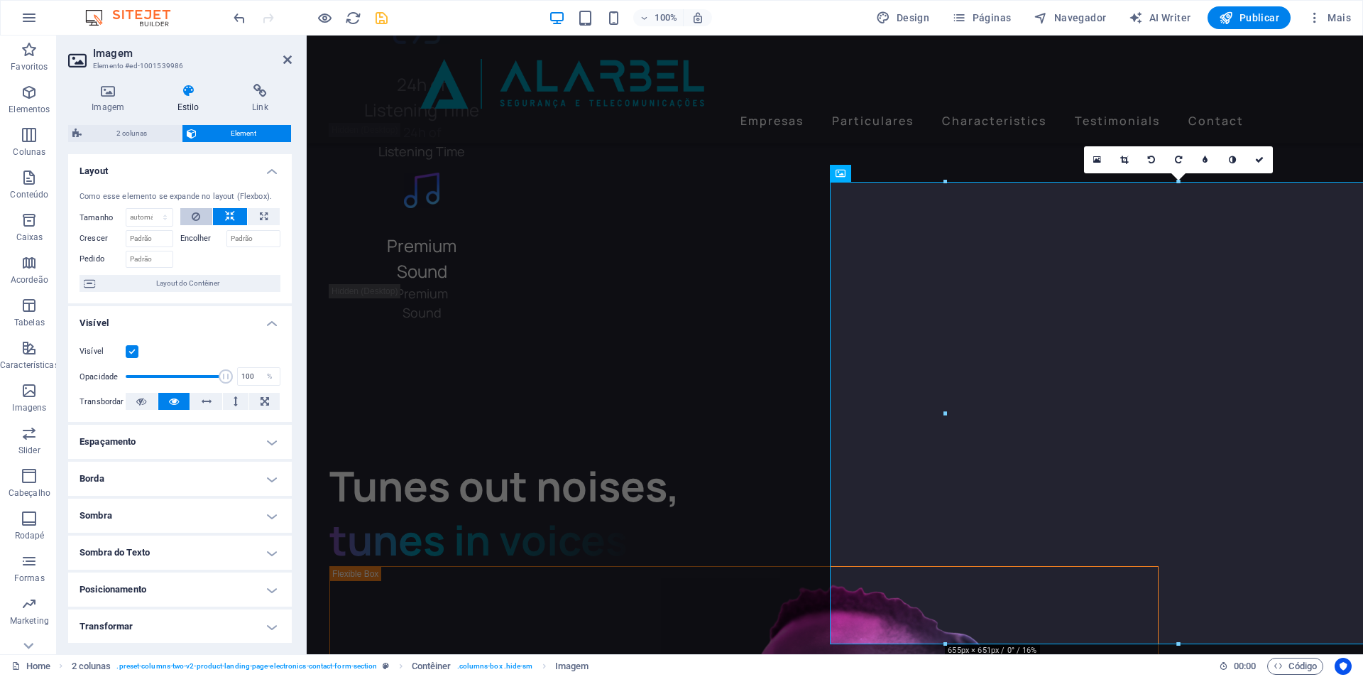
click at [198, 216] on icon at bounding box center [196, 216] width 9 height 17
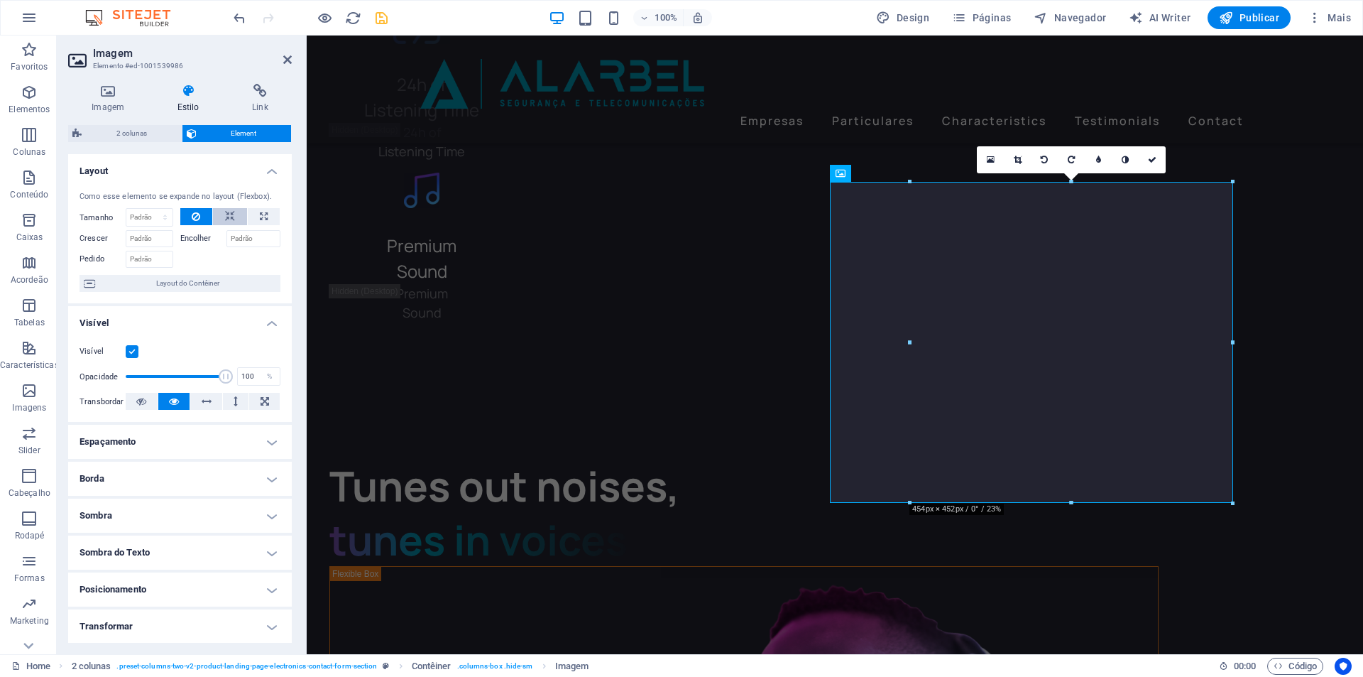
click at [230, 214] on icon at bounding box center [230, 216] width 10 height 17
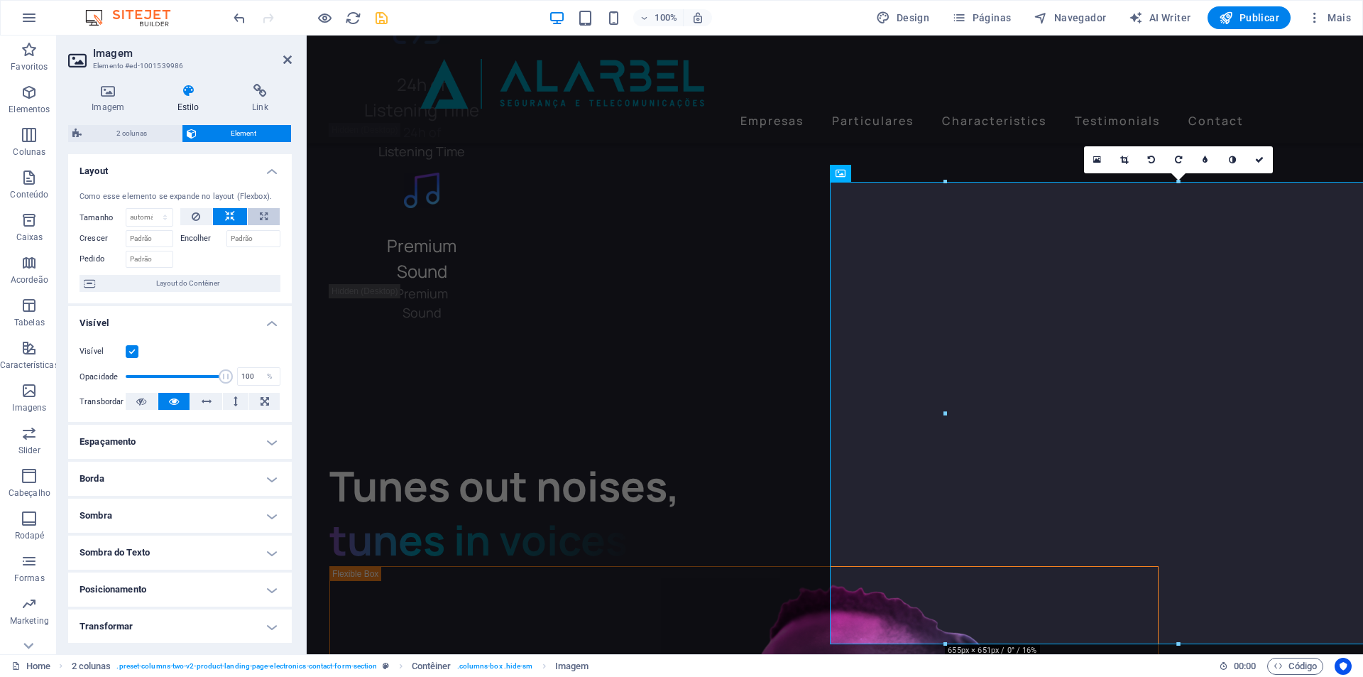
click at [264, 215] on icon at bounding box center [264, 216] width 8 height 17
type input "100"
select select "%"
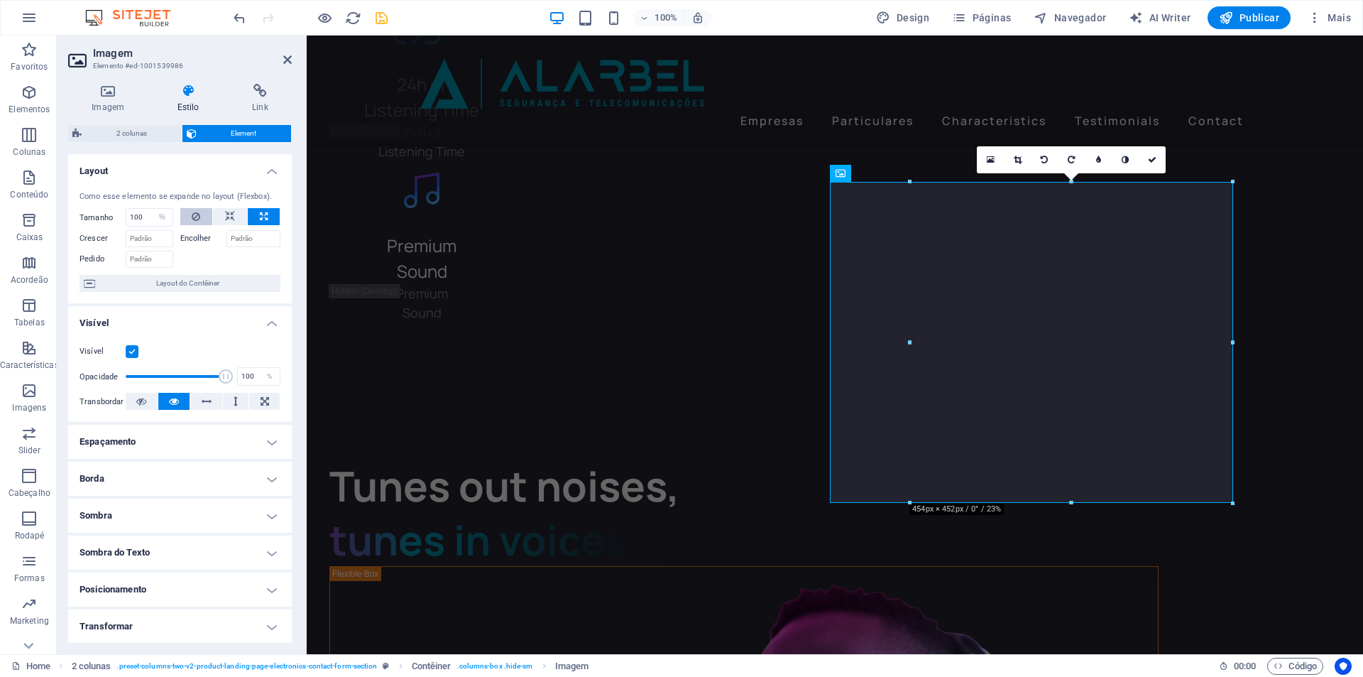
click at [197, 219] on icon at bounding box center [196, 216] width 9 height 17
select select "DISABLED_OPTION_VALUE"
click at [234, 403] on icon at bounding box center [236, 401] width 4 height 17
click at [207, 403] on icon at bounding box center [207, 401] width 10 height 17
click at [164, 401] on button at bounding box center [174, 401] width 32 height 17
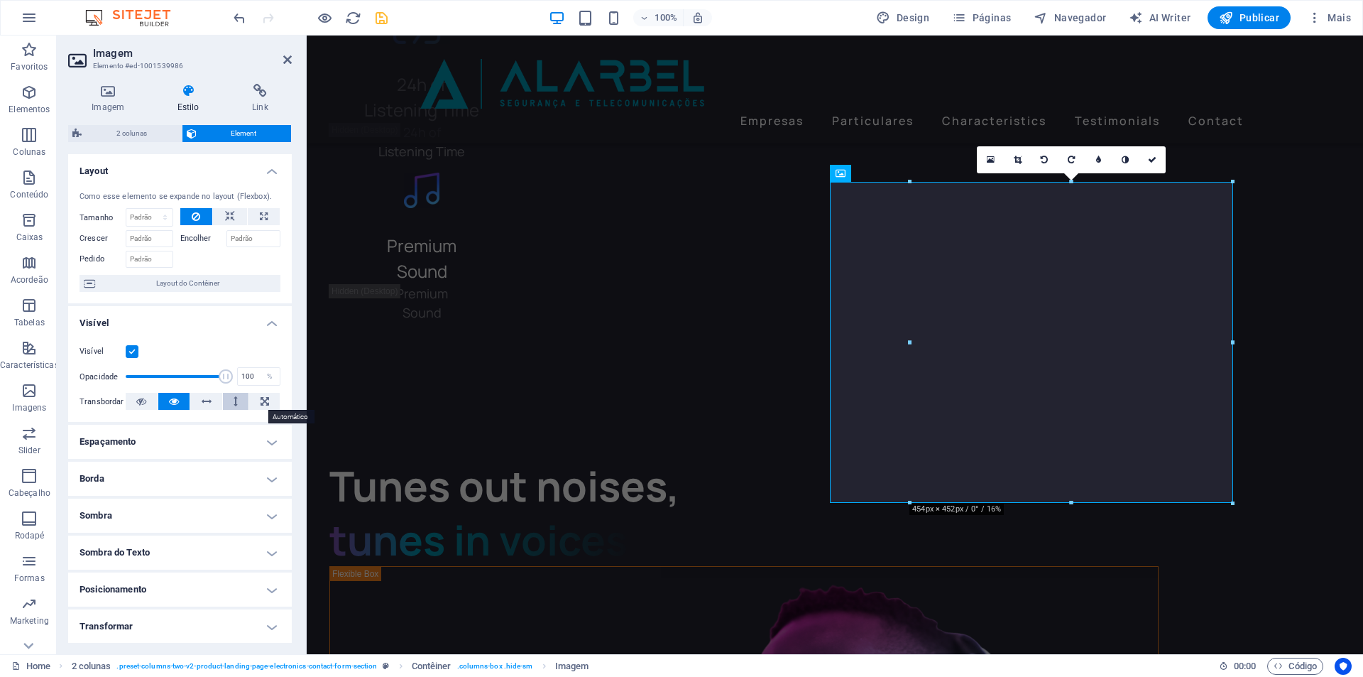
click at [261, 401] on icon at bounding box center [265, 401] width 9 height 17
click at [177, 400] on icon at bounding box center [174, 401] width 10 height 17
click at [142, 436] on h4 "Espaçamento" at bounding box center [180, 442] width 224 height 34
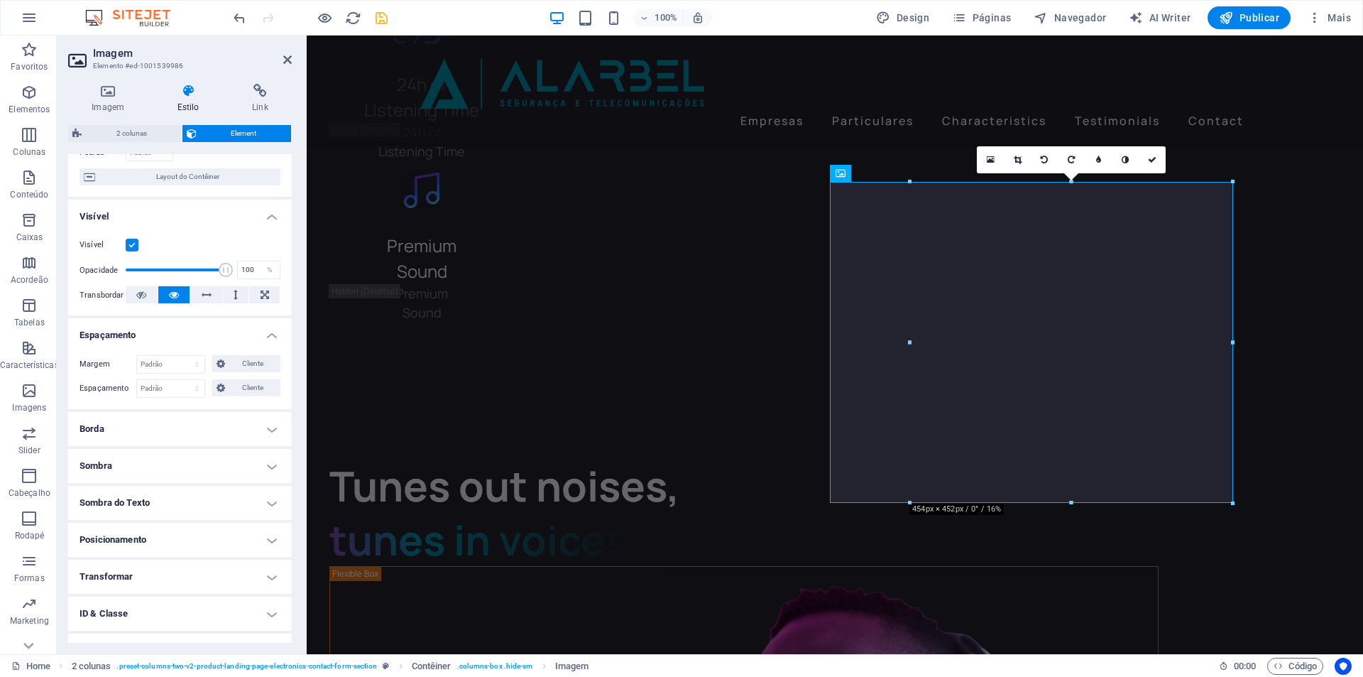
scroll to position [168, 0]
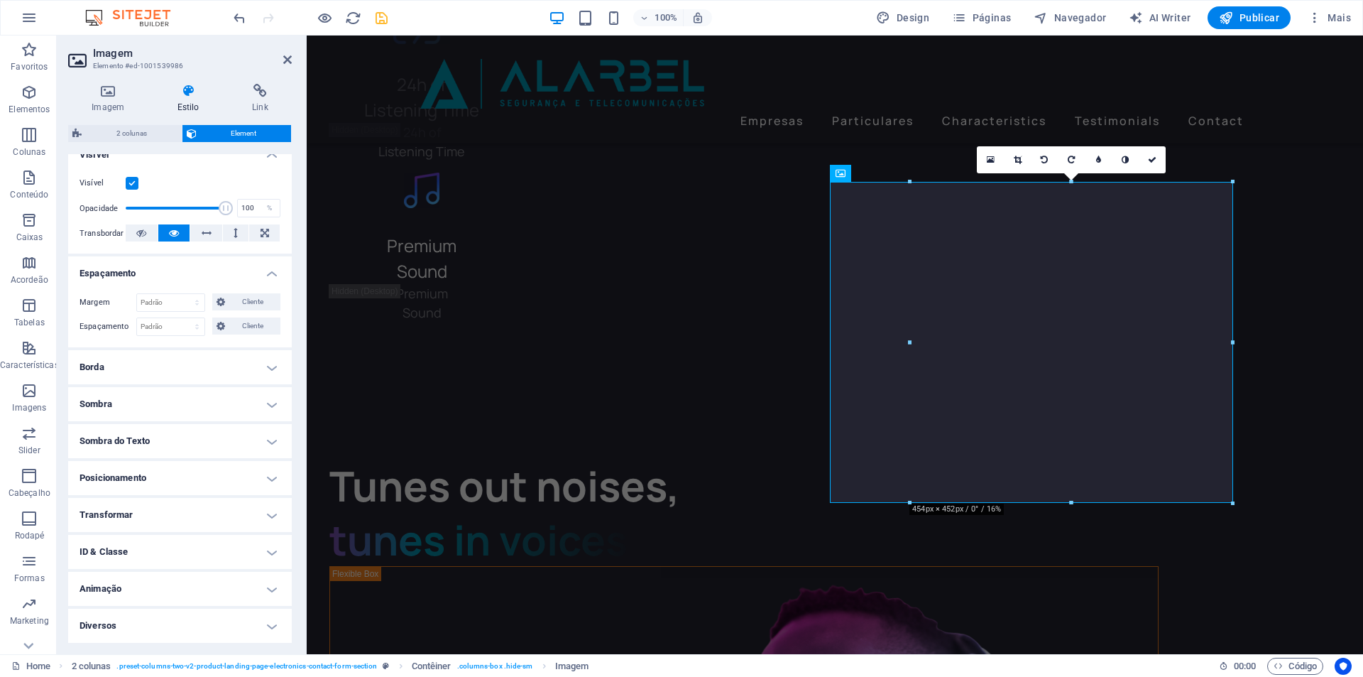
click at [157, 473] on h4 "Posicionamento" at bounding box center [180, 478] width 224 height 34
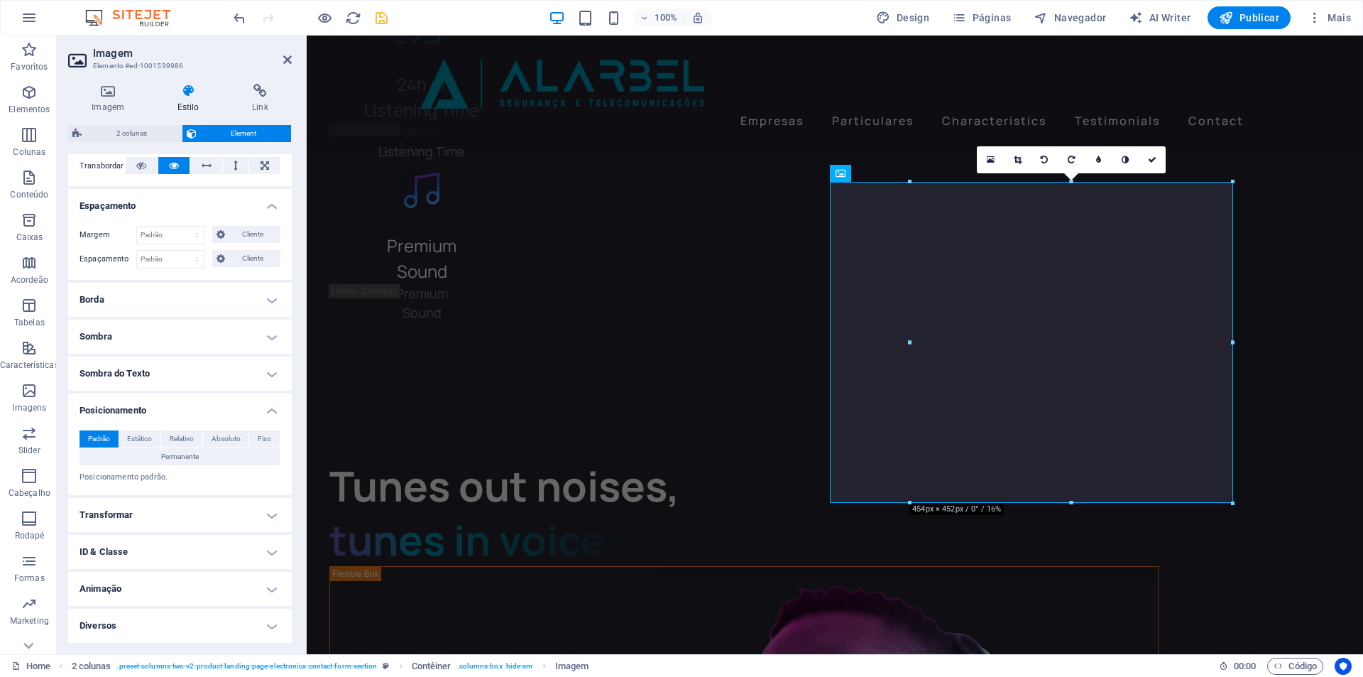
click at [171, 514] on h4 "Transformar" at bounding box center [180, 515] width 224 height 34
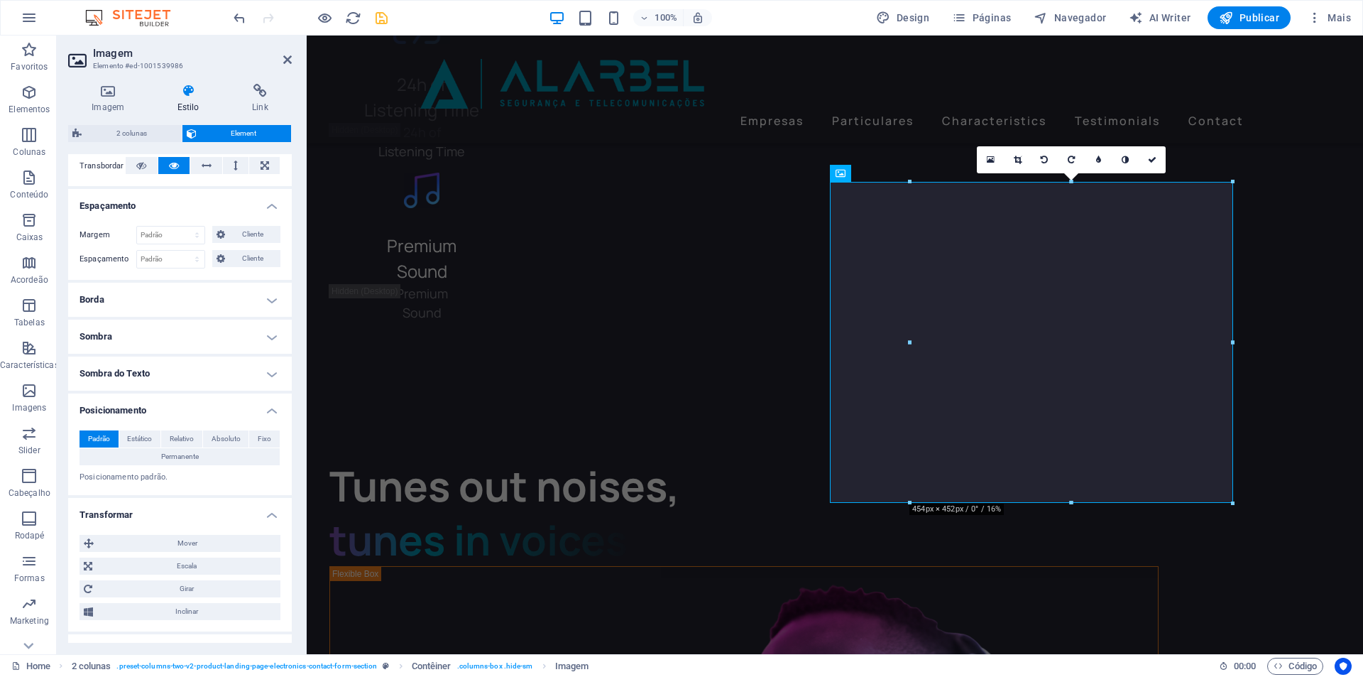
scroll to position [335, 0]
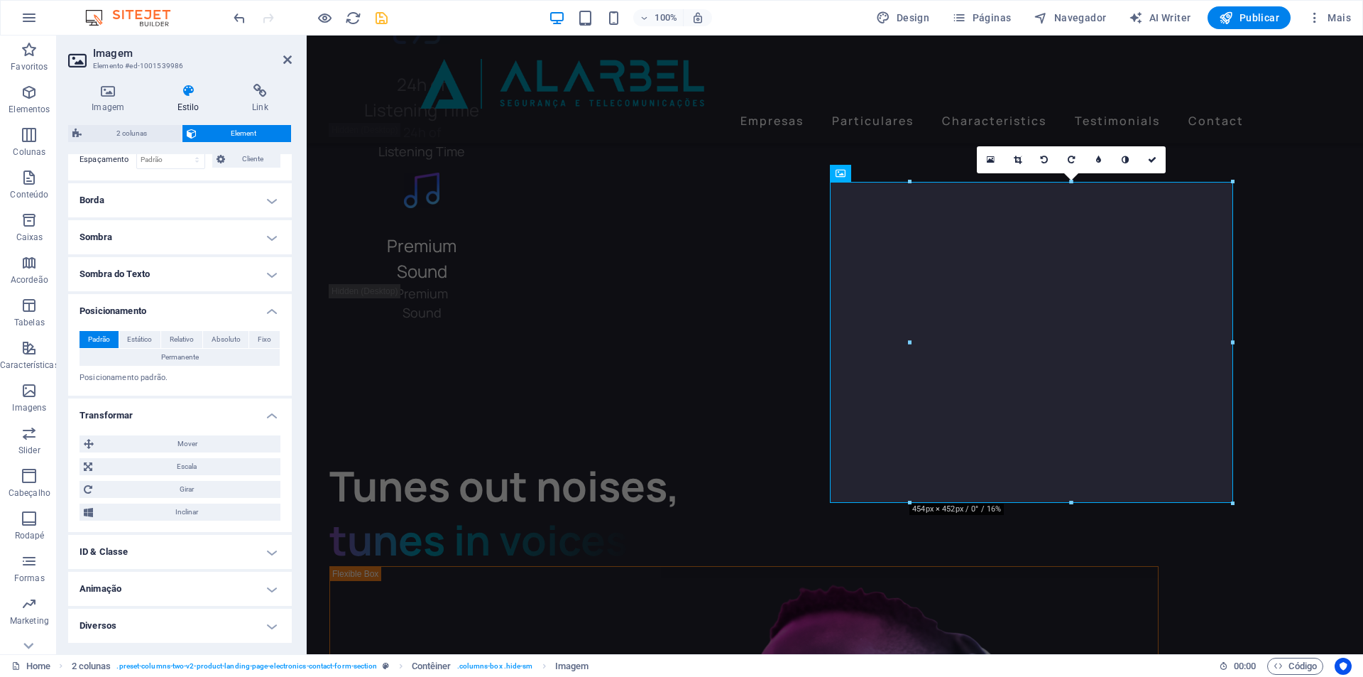
click at [209, 621] on h4 "Diversos" at bounding box center [180, 626] width 224 height 34
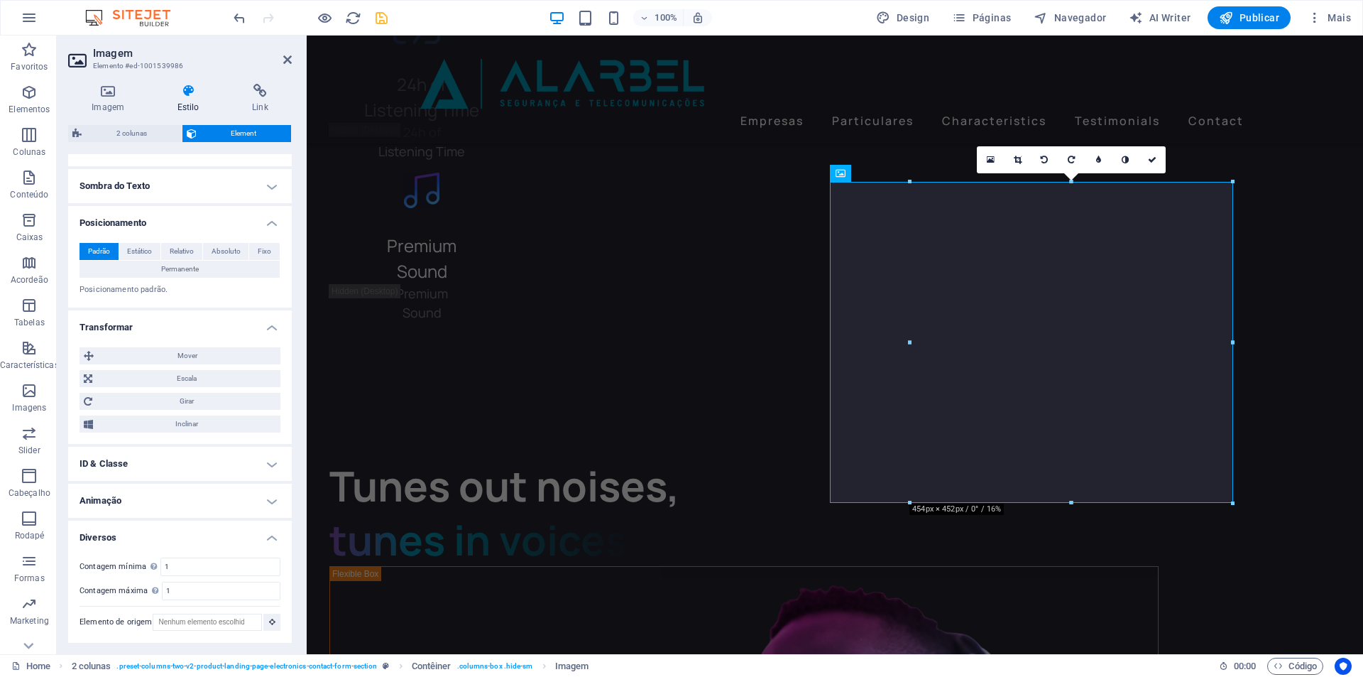
scroll to position [0, 0]
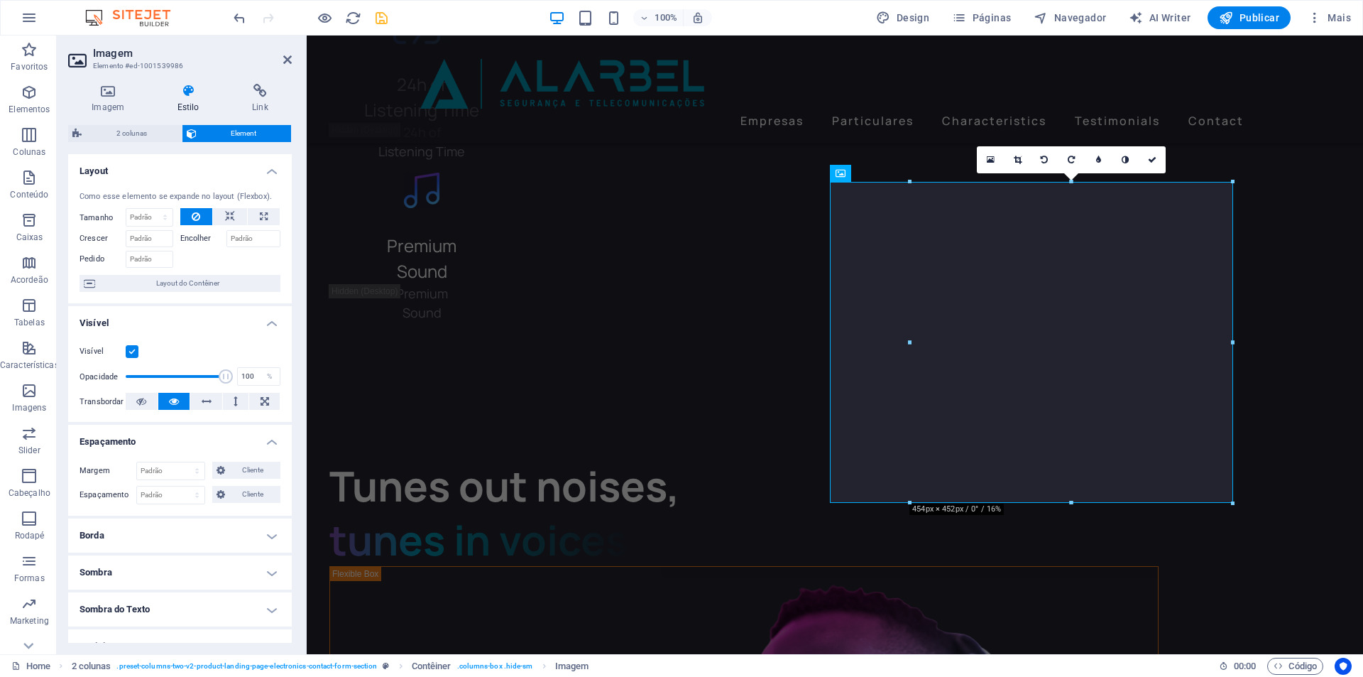
click at [232, 135] on span "Element" at bounding box center [244, 133] width 87 height 17
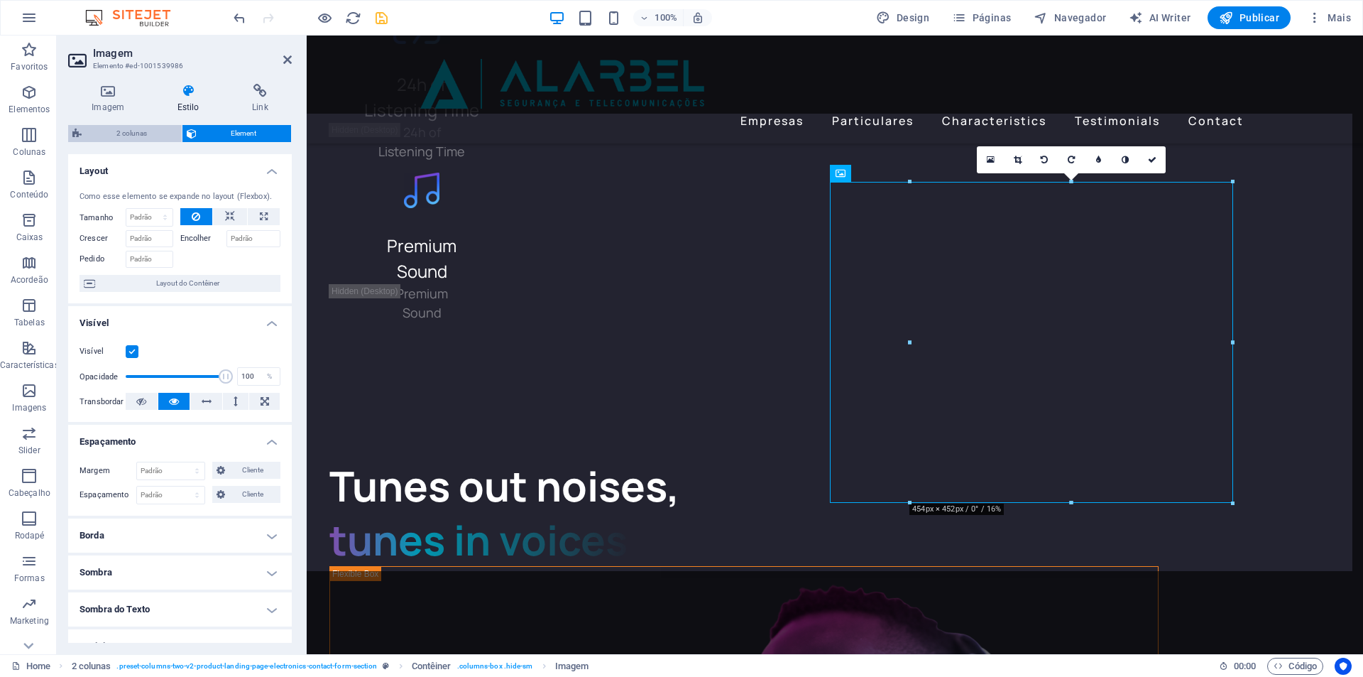
click at [144, 134] on span "2 colunas" at bounding box center [132, 133] width 92 height 17
select select "rem"
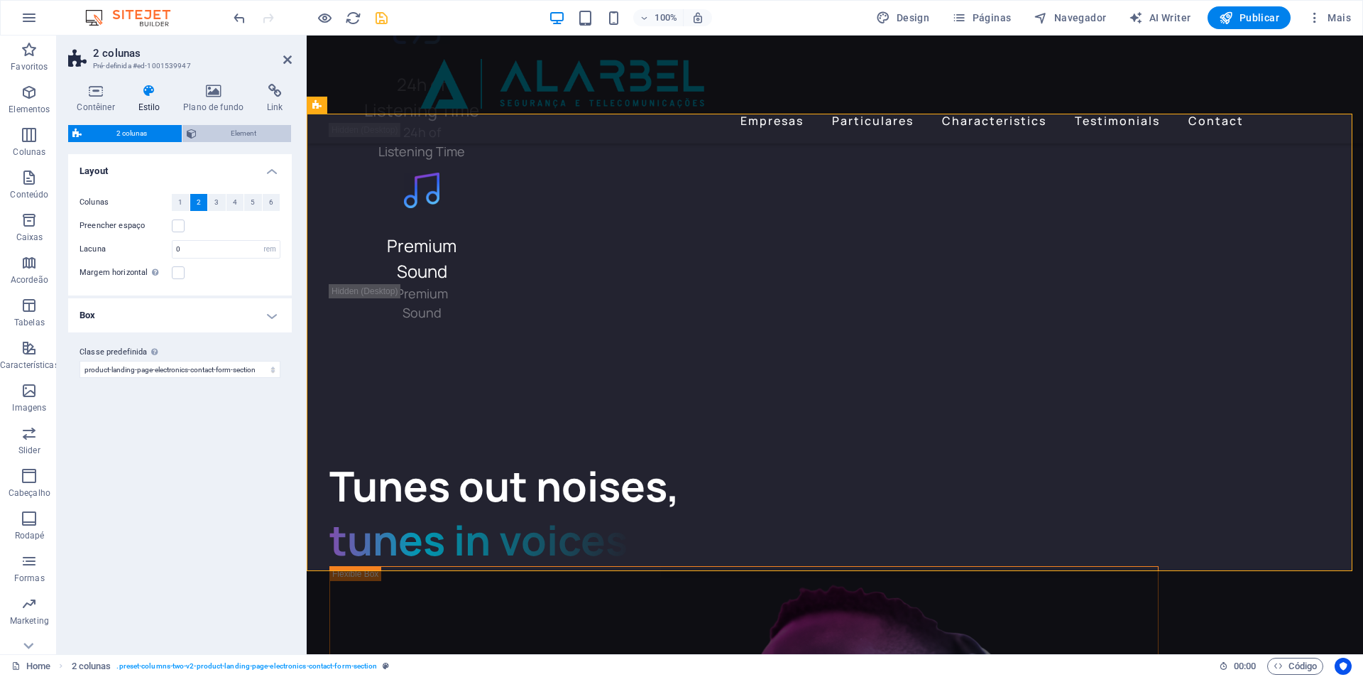
click at [223, 134] on span "Element" at bounding box center [244, 133] width 87 height 17
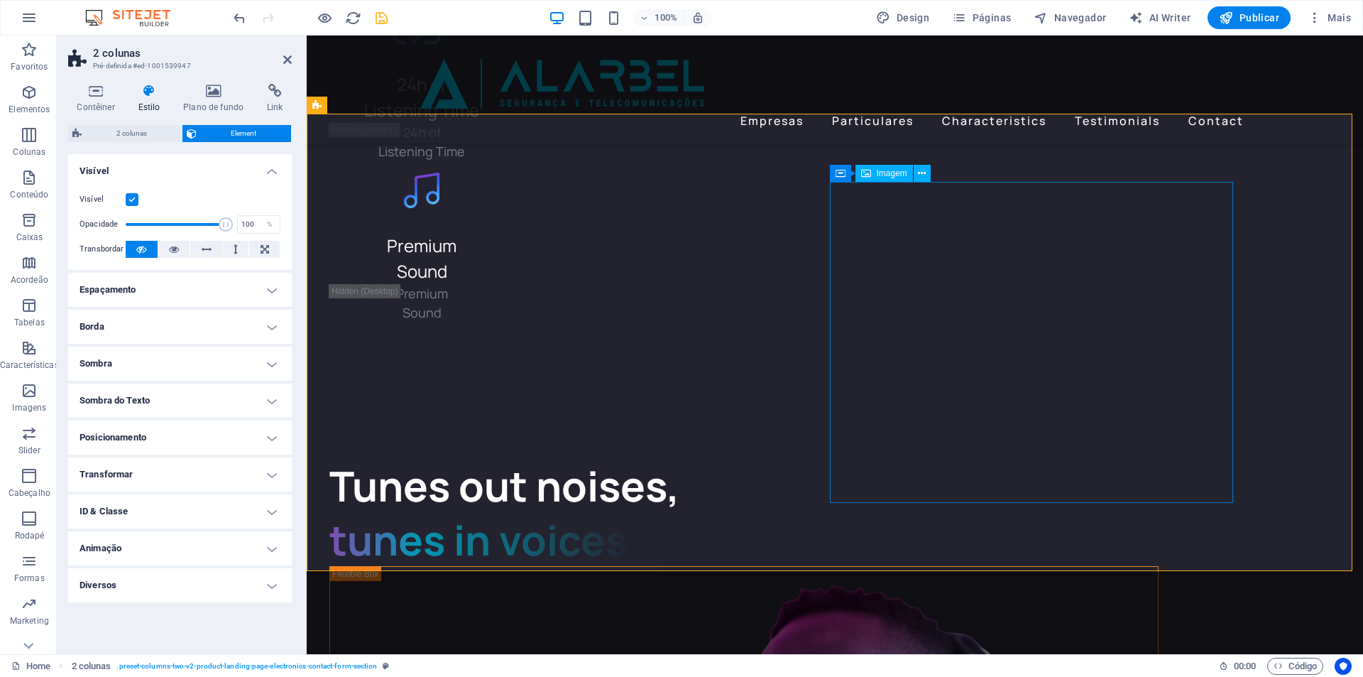
click at [127, 131] on span "2 colunas" at bounding box center [132, 133] width 92 height 17
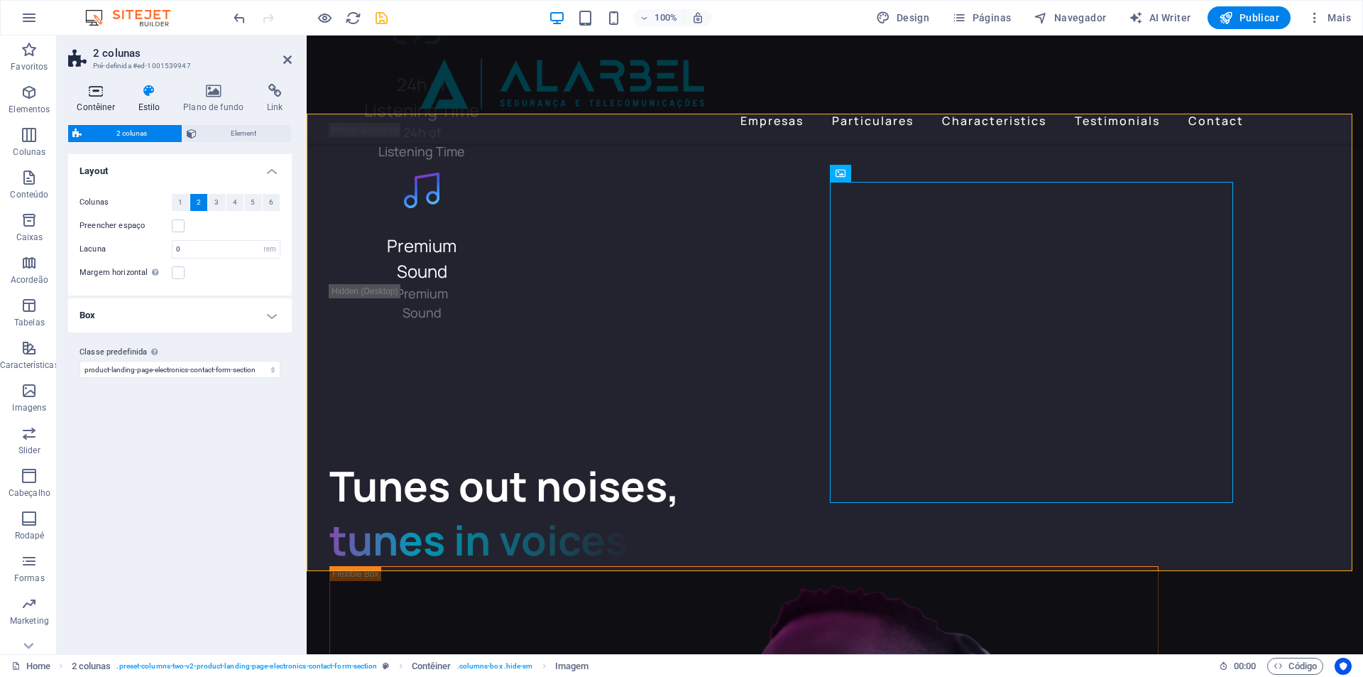
click at [98, 98] on h4 "Contêiner" at bounding box center [98, 99] width 61 height 30
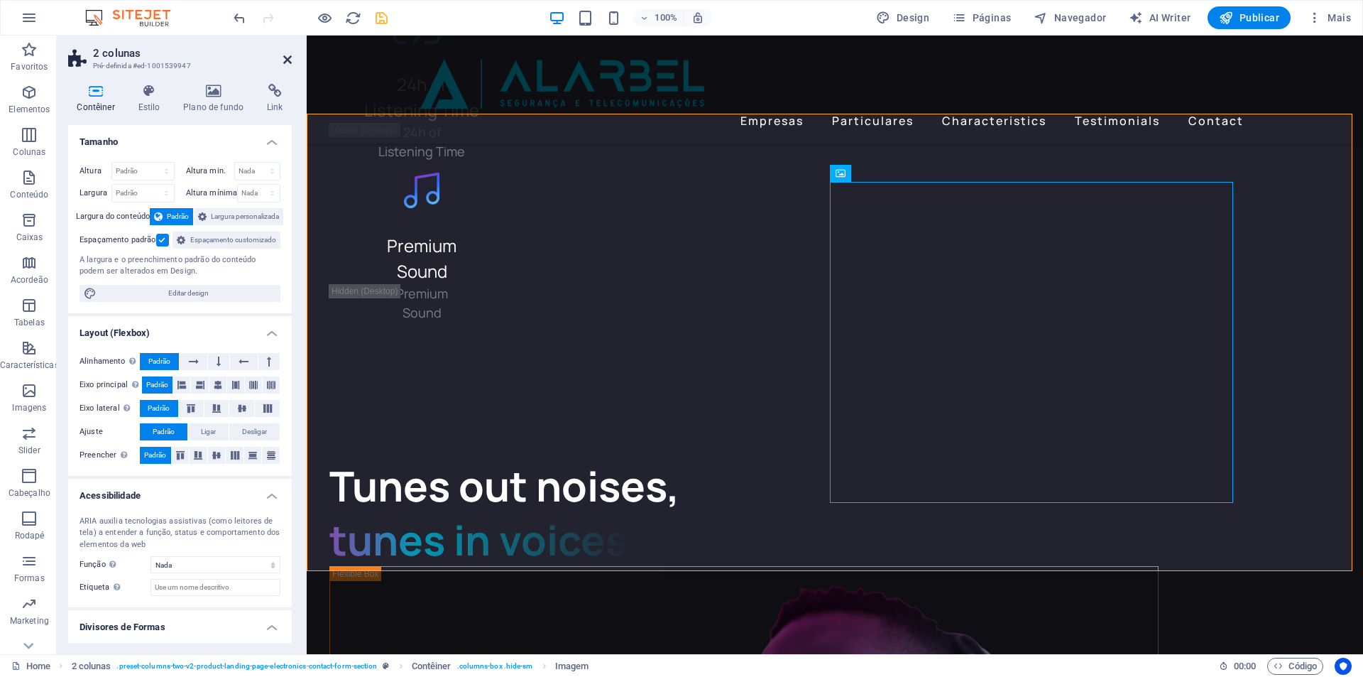
click at [288, 62] on icon at bounding box center [287, 59] width 9 height 11
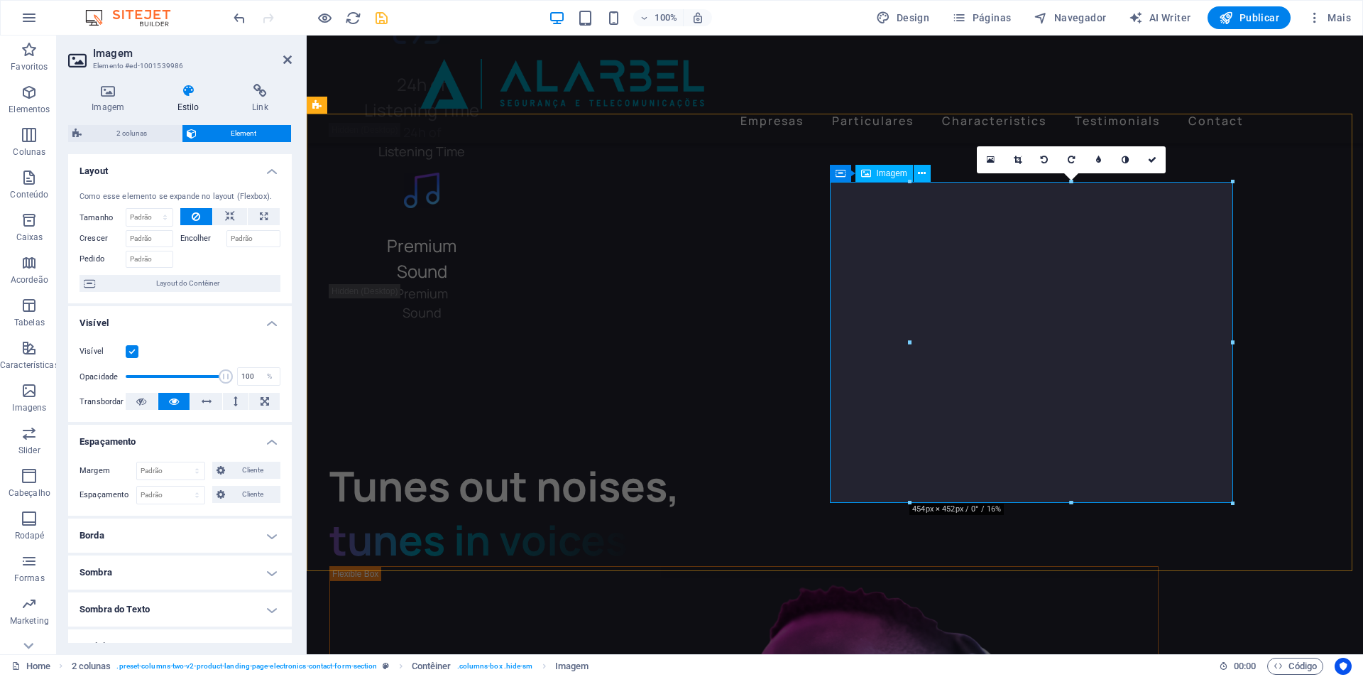
click at [111, 99] on h4 "Imagem" at bounding box center [110, 99] width 85 height 30
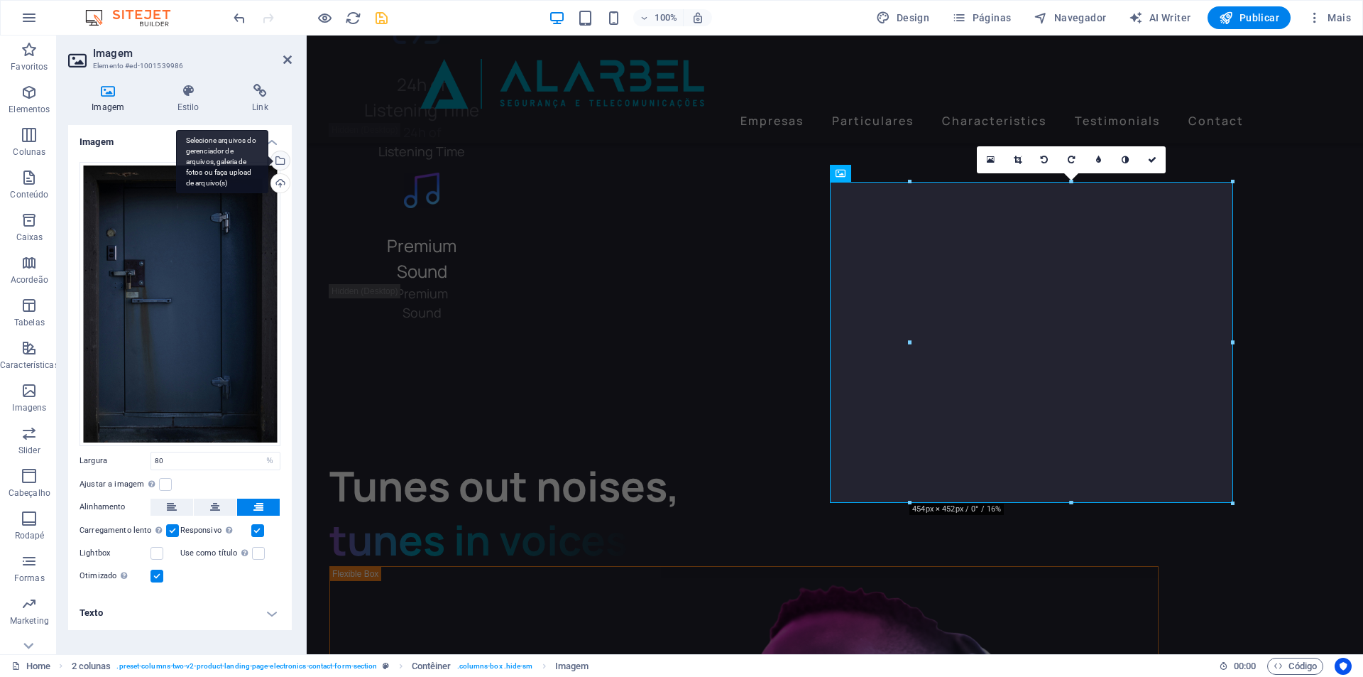
click at [268, 163] on div "Selecione arquivos do gerenciador de arquivos, galeria de fotos ou faça upload …" at bounding box center [222, 162] width 92 height 64
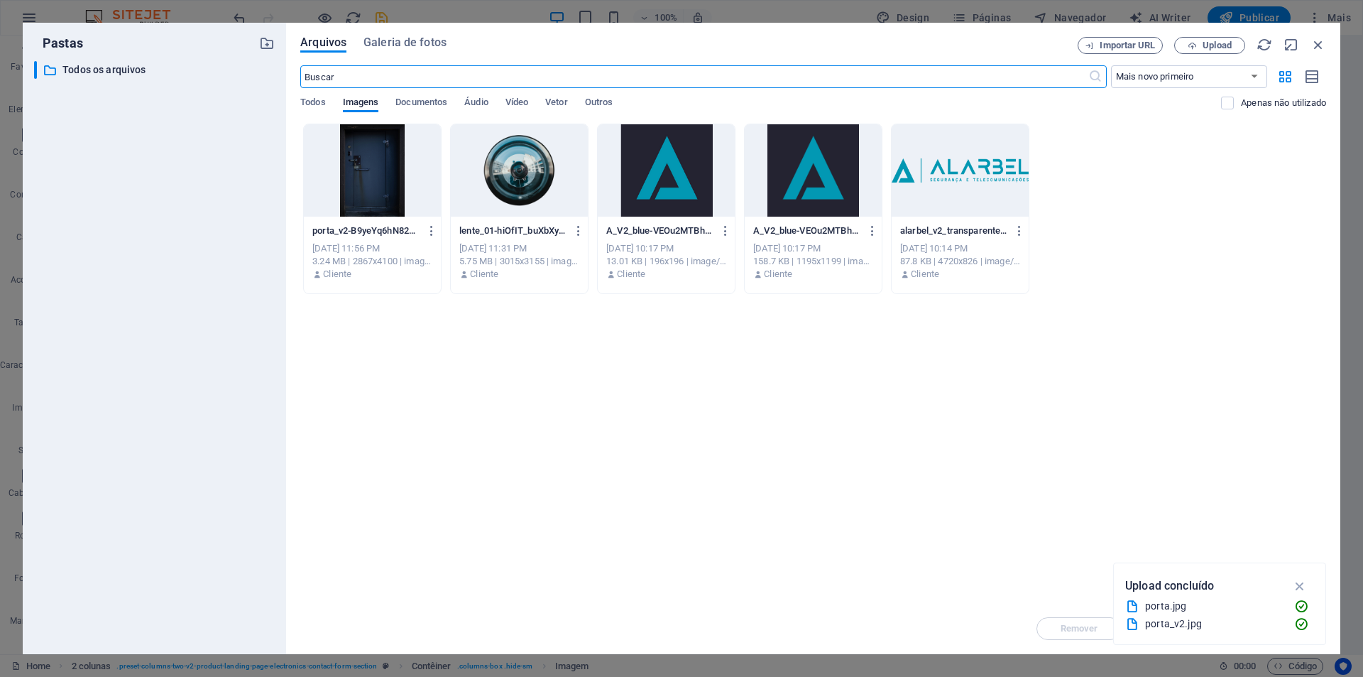
scroll to position [3465, 0]
click at [427, 227] on icon "button" at bounding box center [431, 230] width 13 height 13
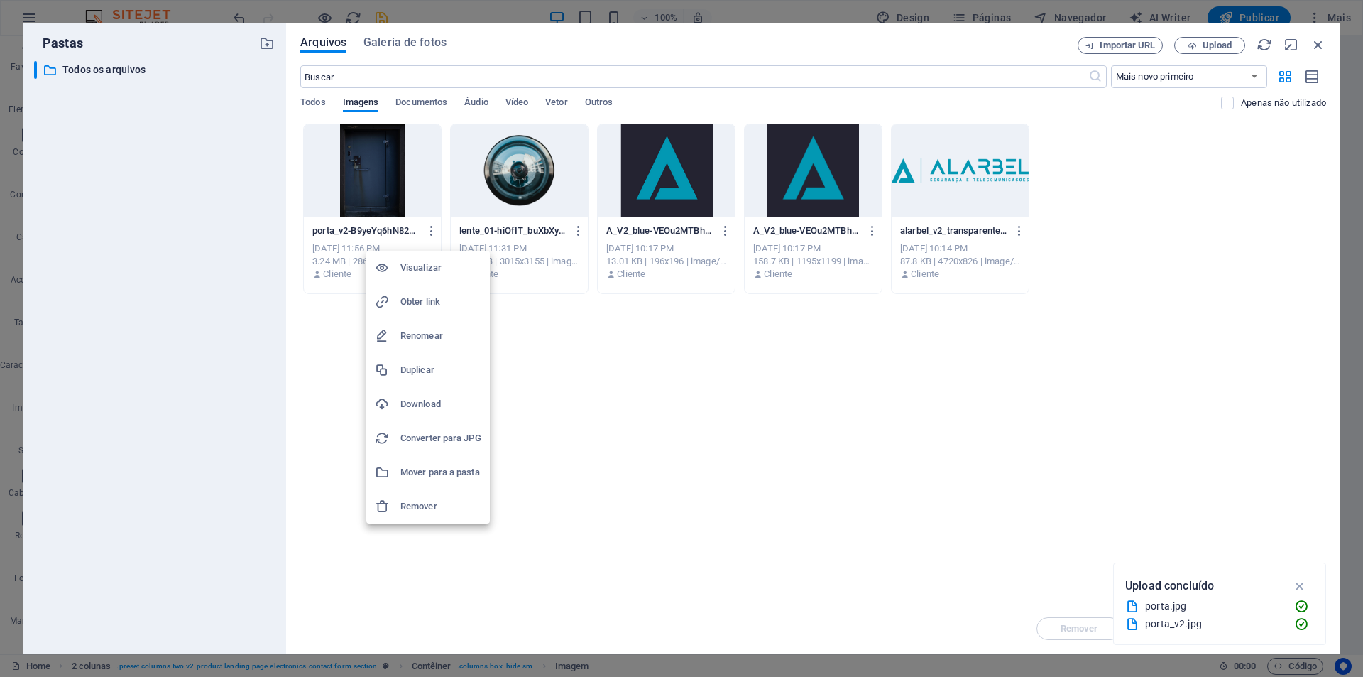
click at [438, 510] on h6 "Remover" at bounding box center [441, 506] width 81 height 17
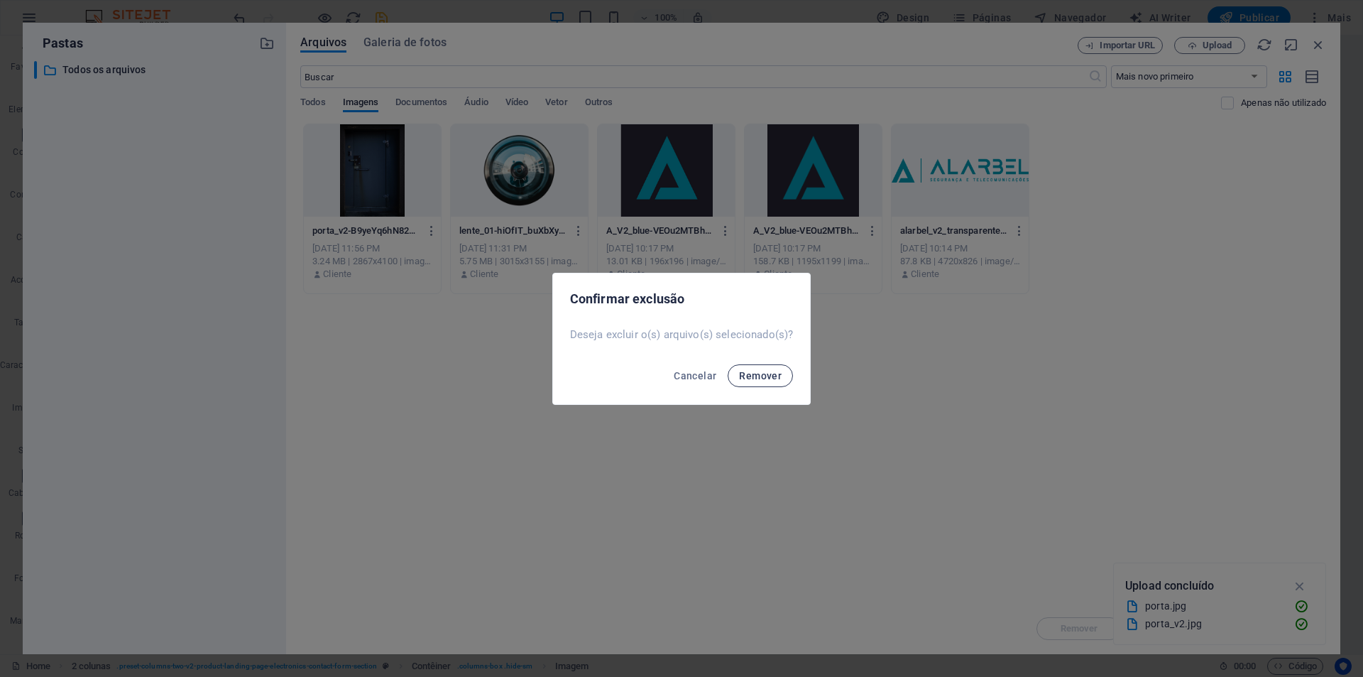
click at [763, 381] on span "Remover" at bounding box center [760, 375] width 43 height 11
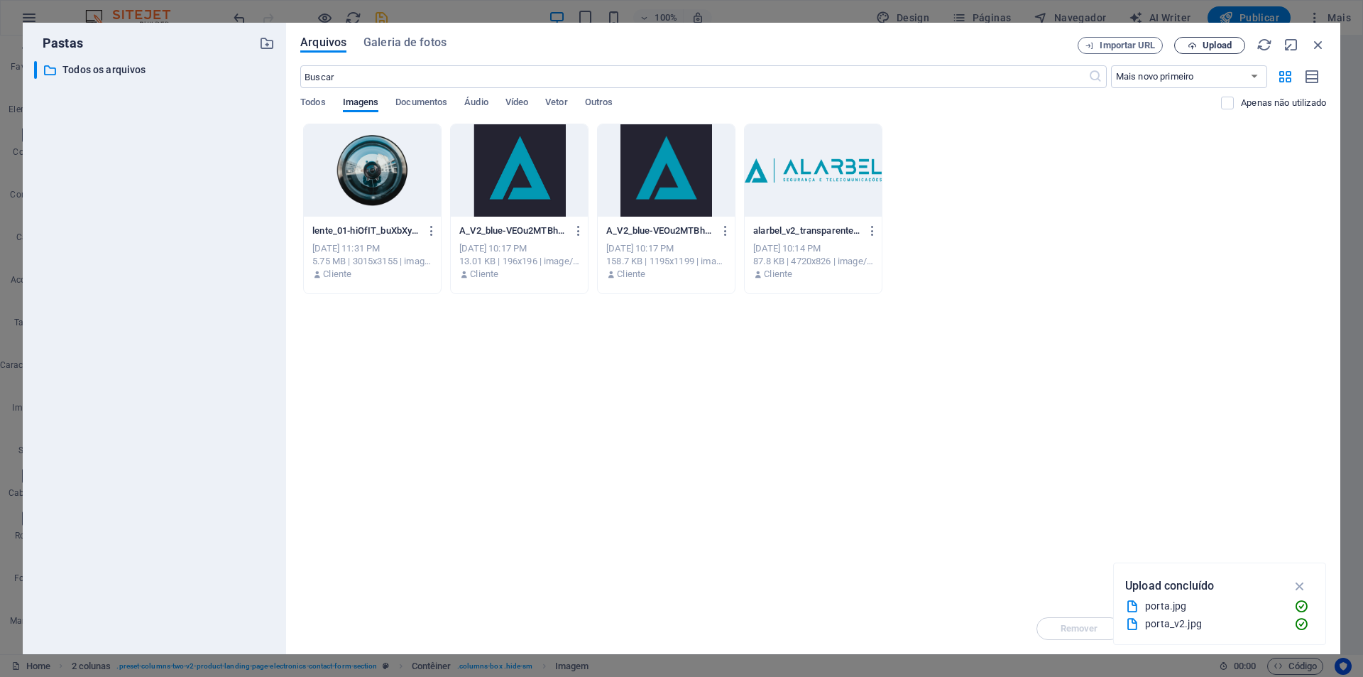
click at [1202, 49] on span "Upload" at bounding box center [1210, 45] width 58 height 9
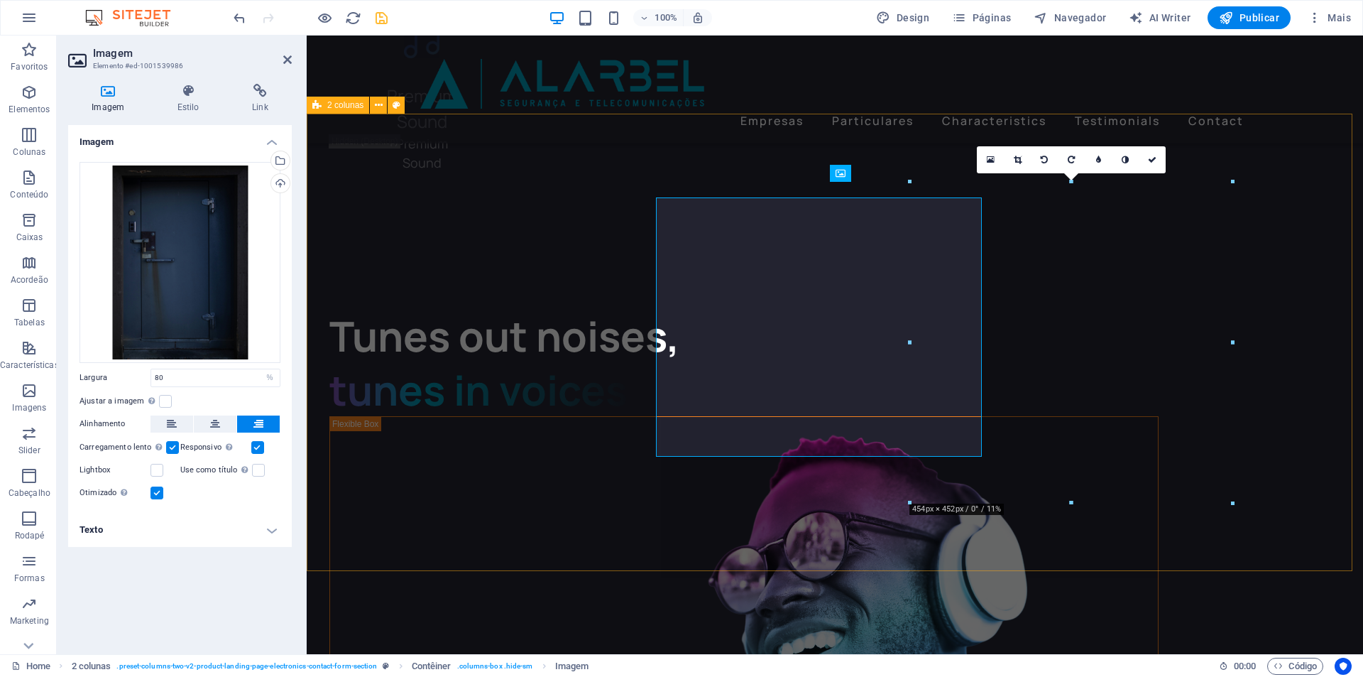
scroll to position [3476, 0]
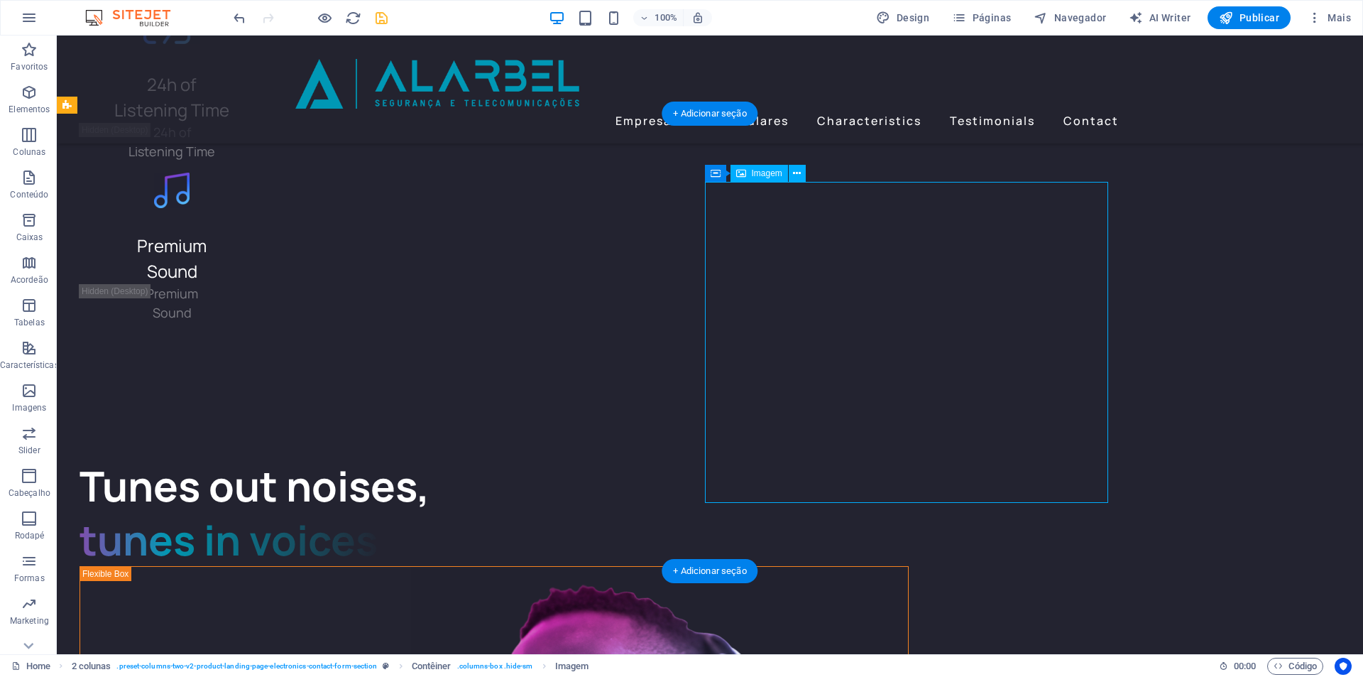
select select "%"
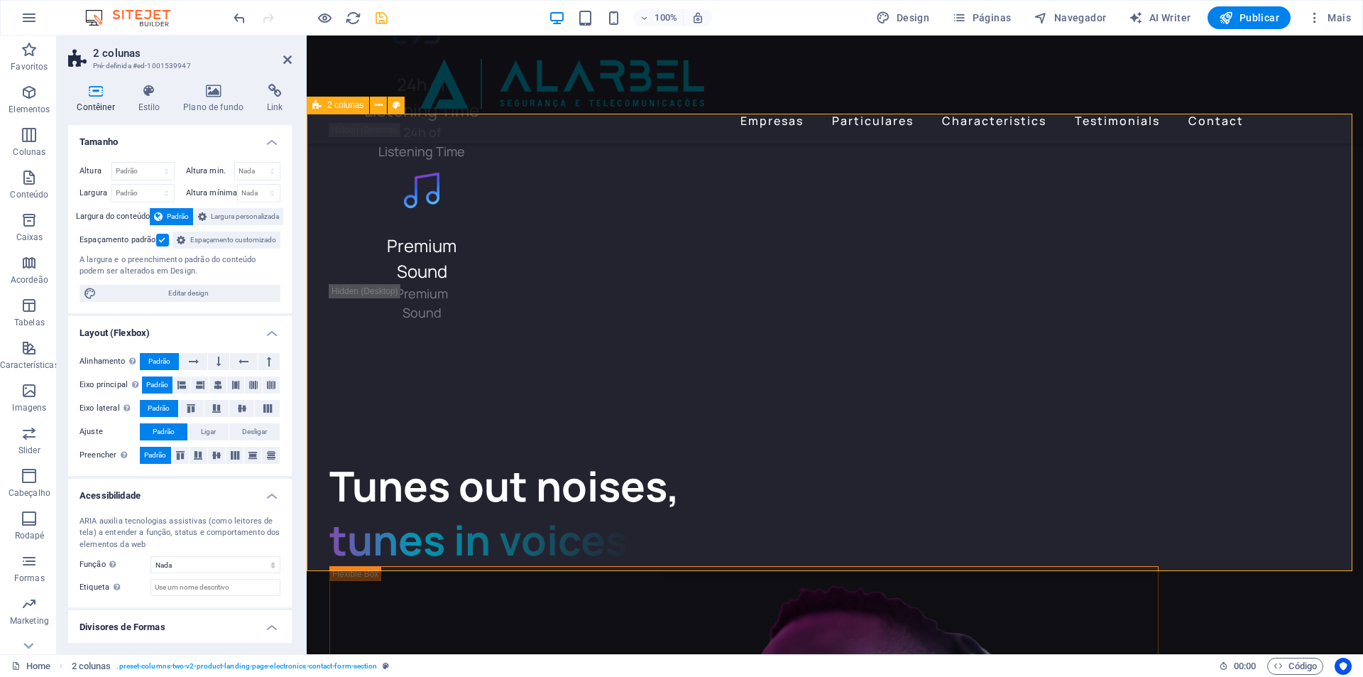
scroll to position [3689, 0]
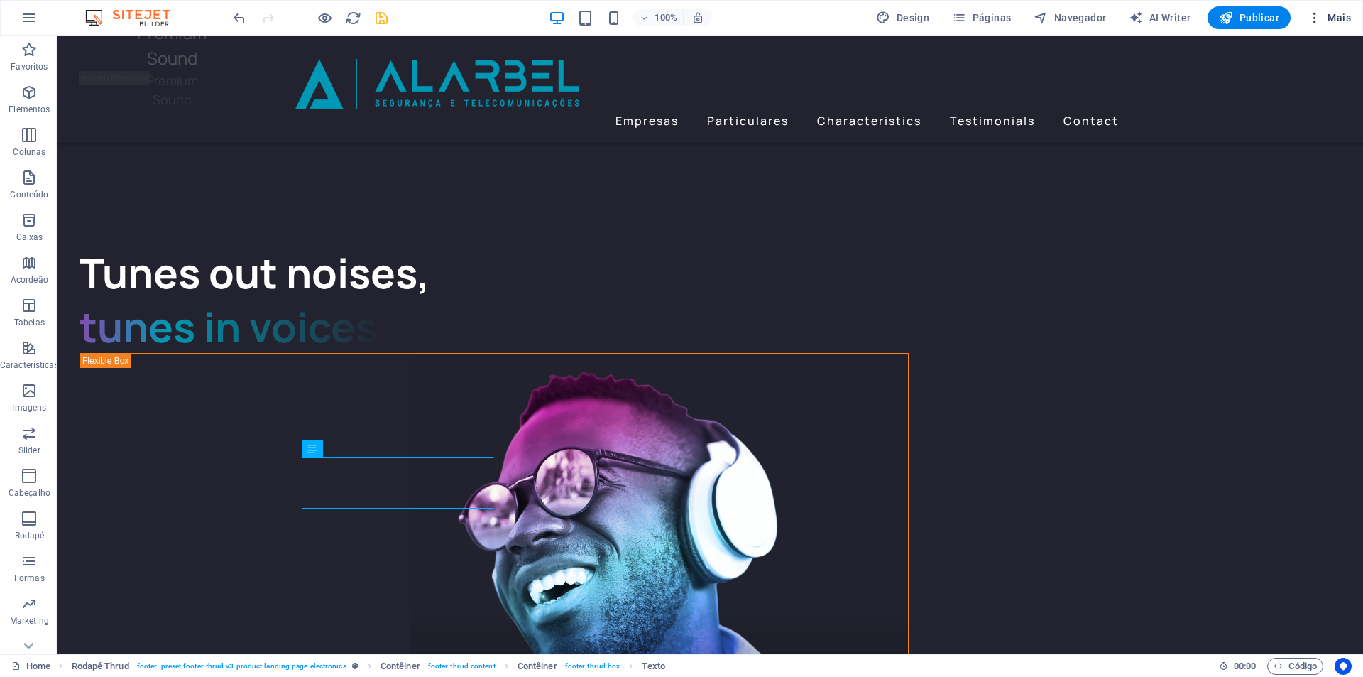
click at [1339, 18] on span "Mais" at bounding box center [1329, 18] width 43 height 14
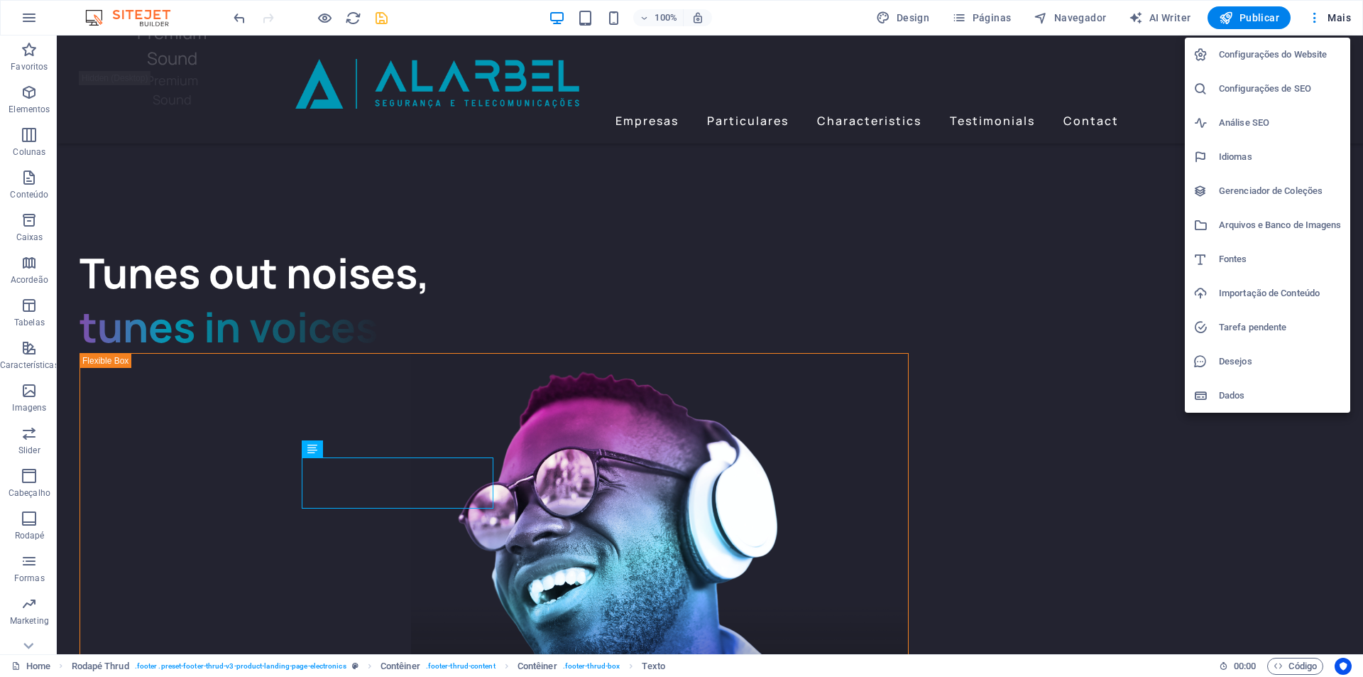
click at [1291, 45] on li "Configurações do Website" at bounding box center [1267, 55] width 165 height 34
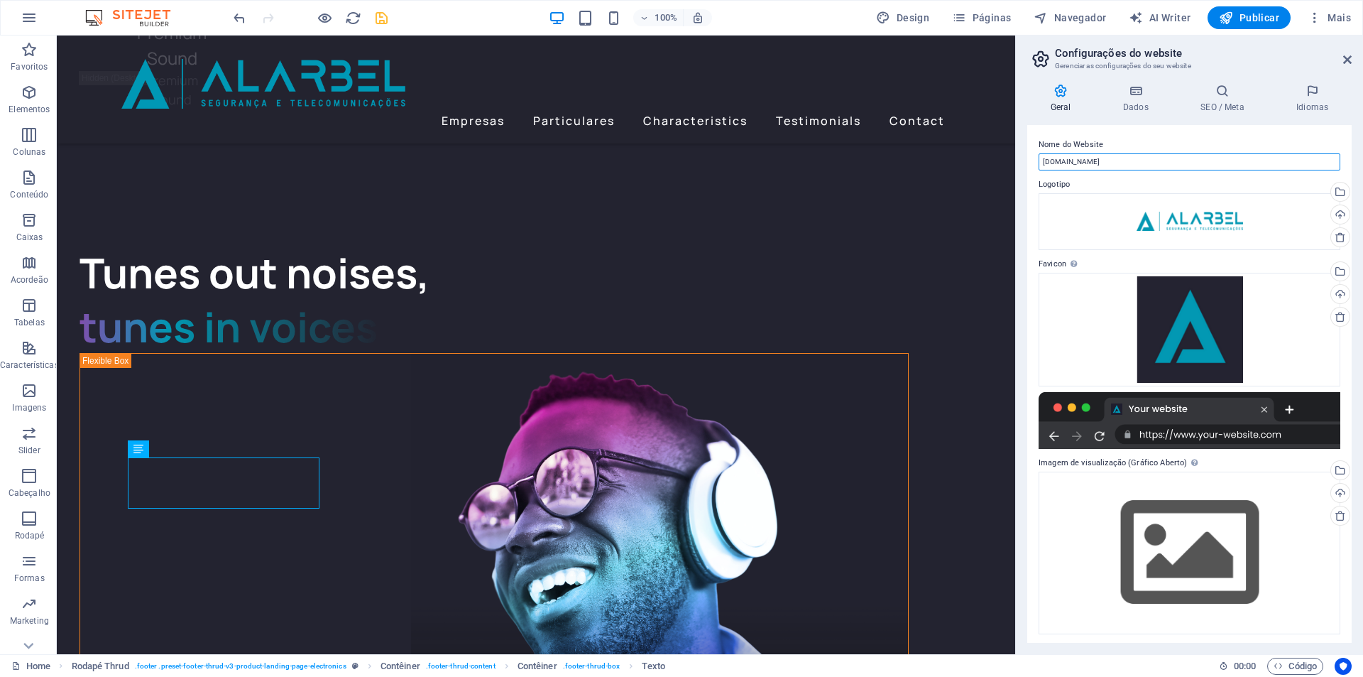
drag, startPoint x: 1150, startPoint y: 195, endPoint x: 973, endPoint y: 146, distance: 183.7
click at [1051, 156] on input "[DOMAIN_NAME]" at bounding box center [1190, 161] width 302 height 17
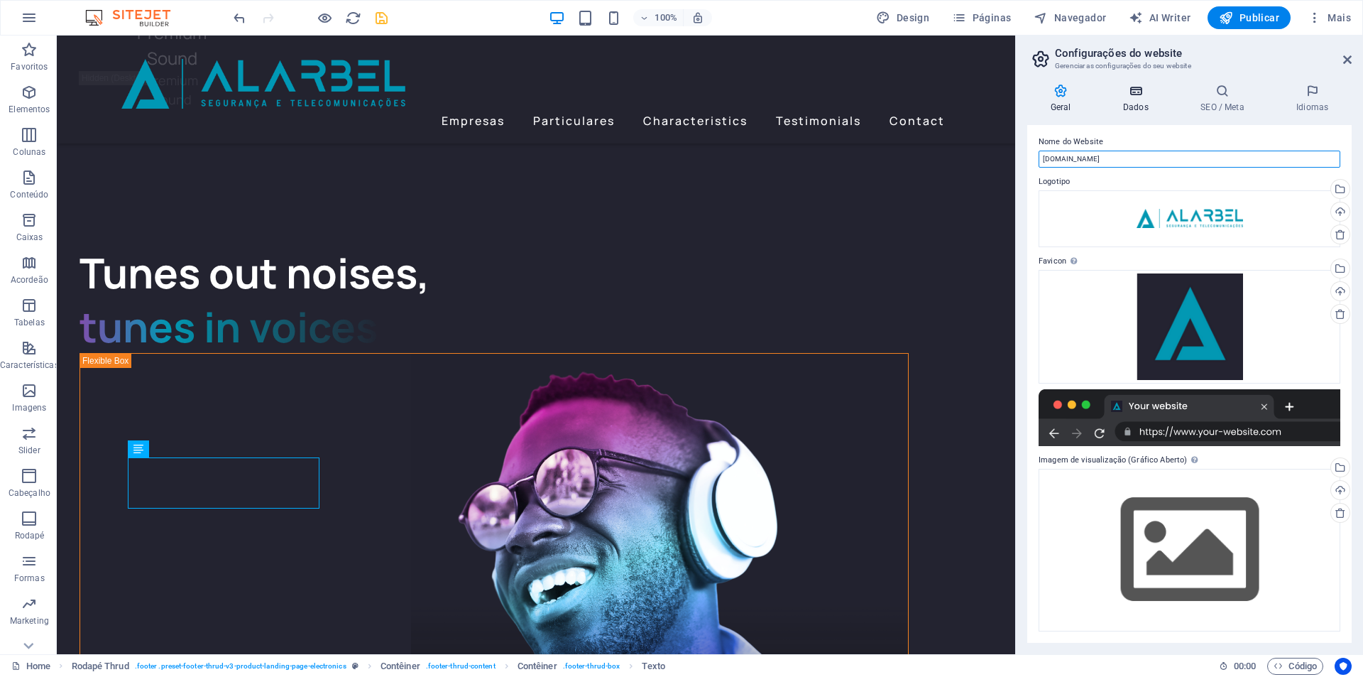
type input "[DOMAIN_NAME]"
click at [1135, 102] on h4 "Dados" at bounding box center [1138, 99] width 77 height 30
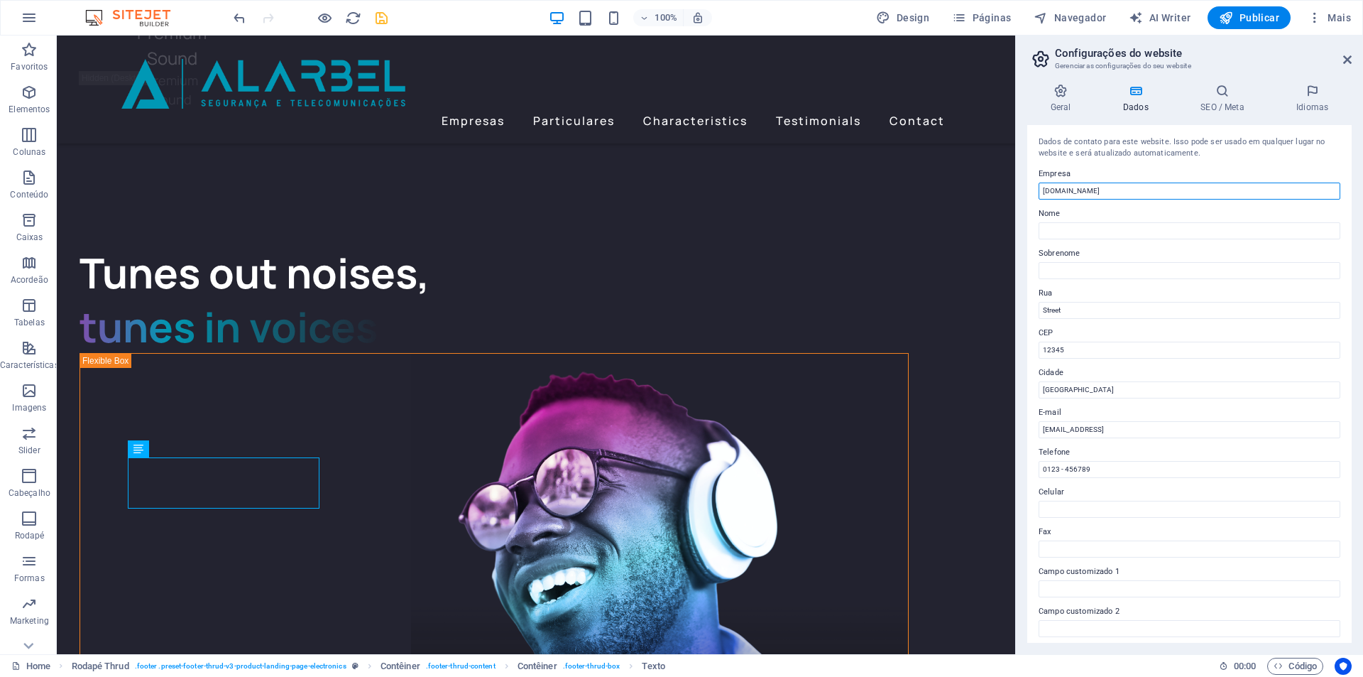
click at [1096, 191] on input "[DOMAIN_NAME]" at bounding box center [1190, 191] width 302 height 17
type input "[DOMAIN_NAME]"
type input "SFSDF"
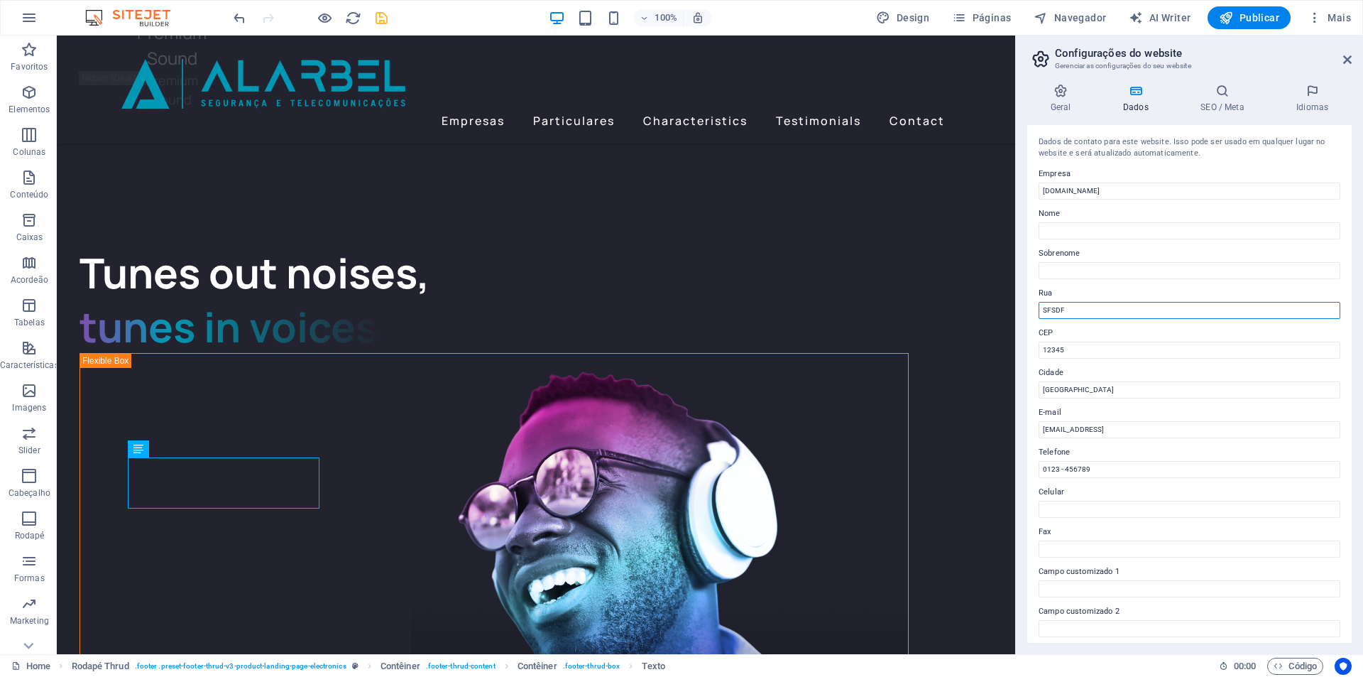
click at [1075, 307] on input "SFSDF" at bounding box center [1190, 310] width 302 height 17
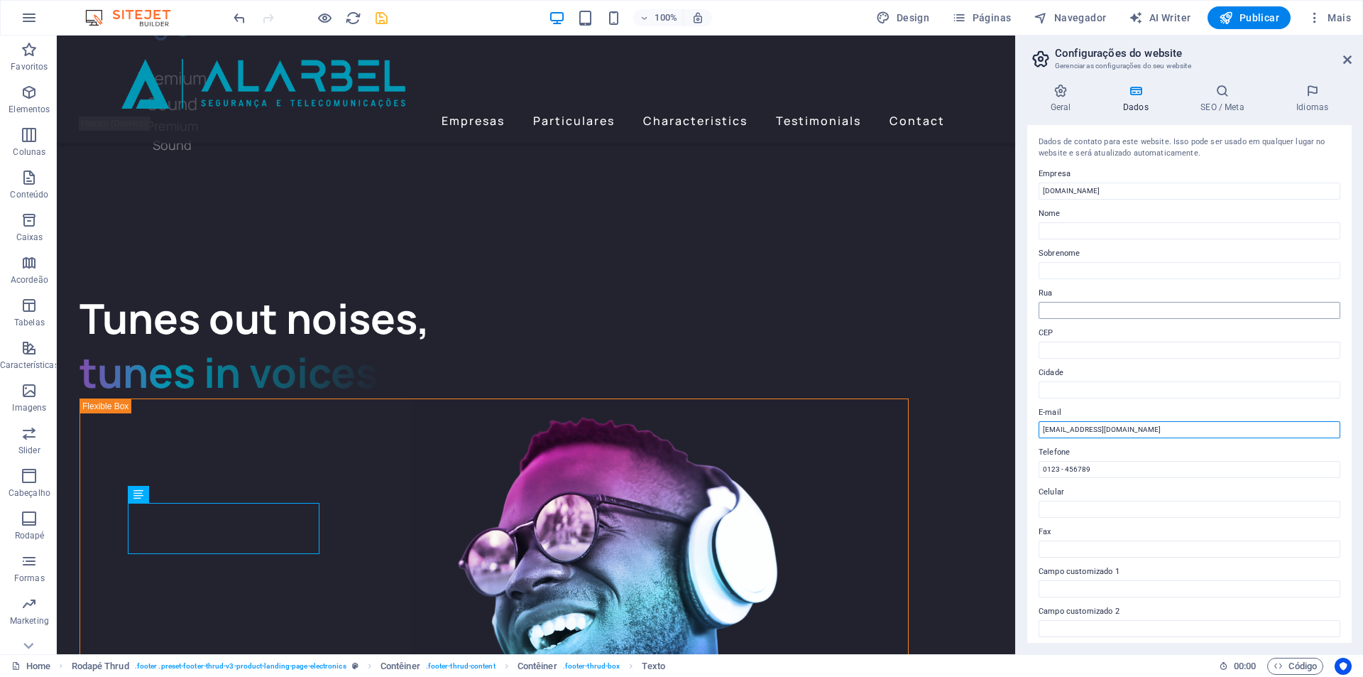
type input "[EMAIL_ADDRESS][DOMAIN_NAME]"
type input "00351"
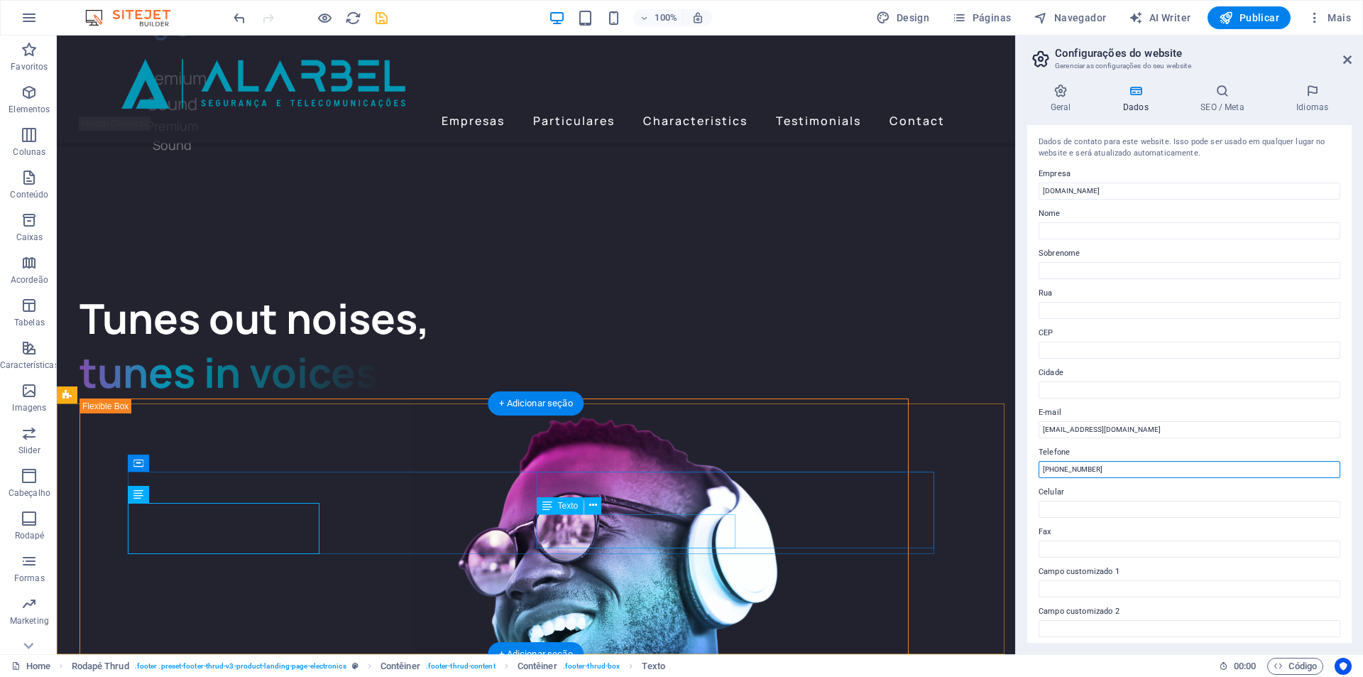
type input "[PHONE_NUMBER]"
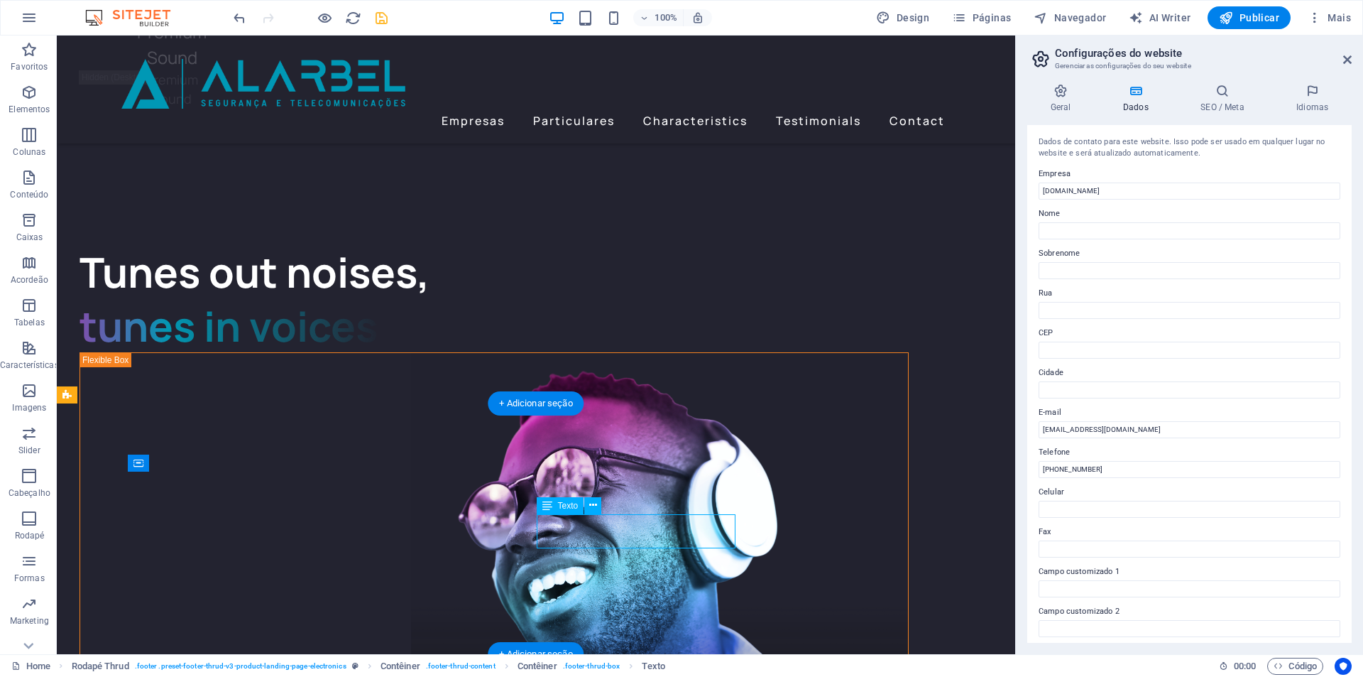
scroll to position [3624, 0]
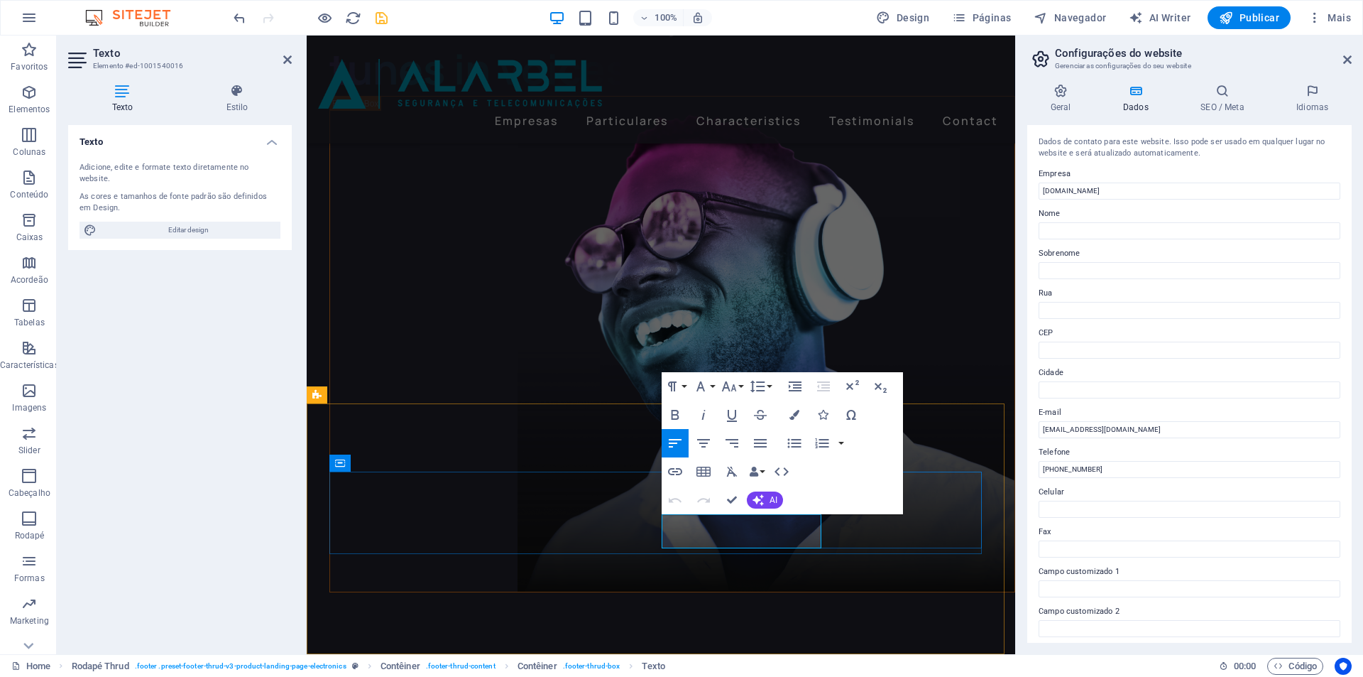
drag, startPoint x: 697, startPoint y: 541, endPoint x: 664, endPoint y: 543, distance: 32.7
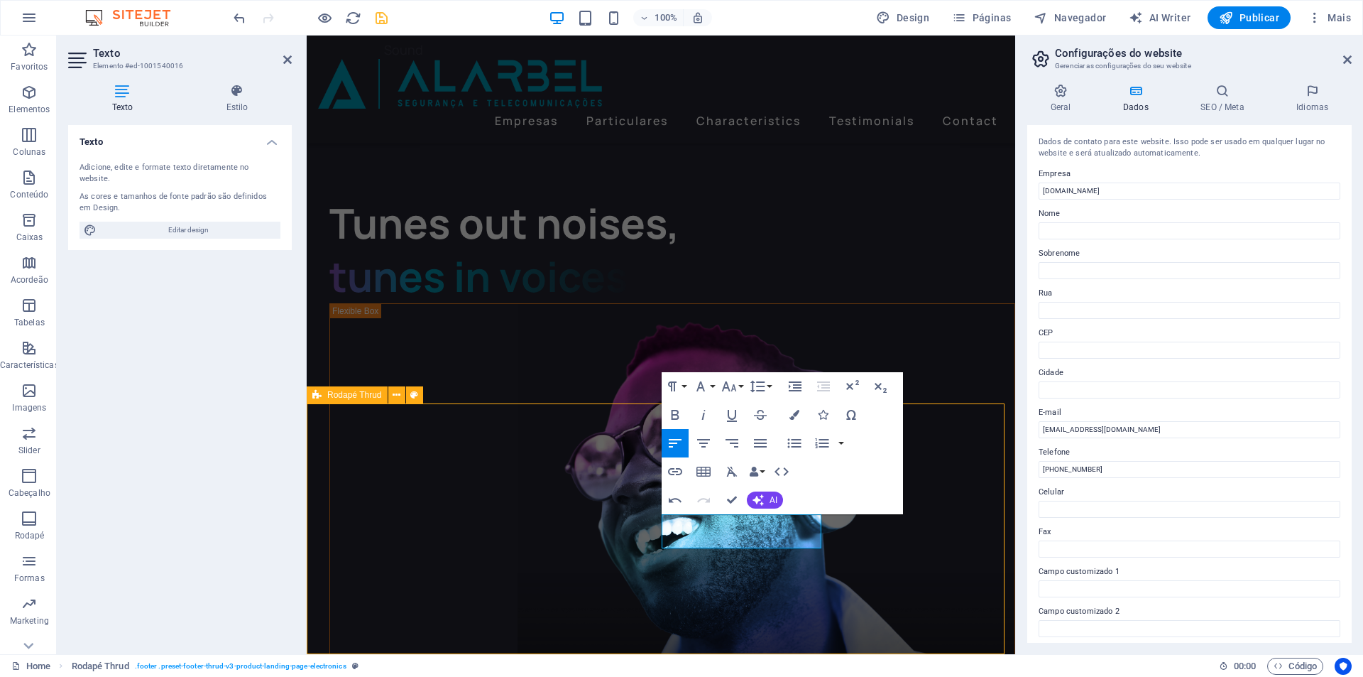
scroll to position [3644, 0]
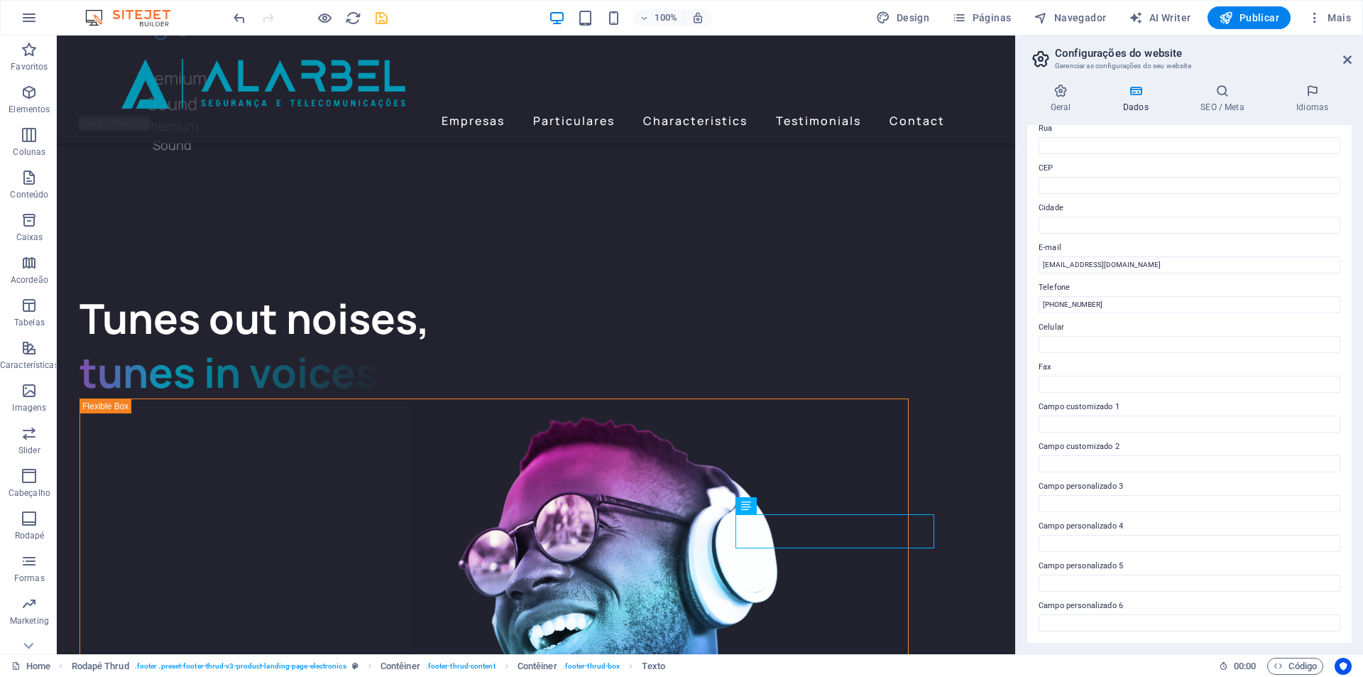
scroll to position [0, 0]
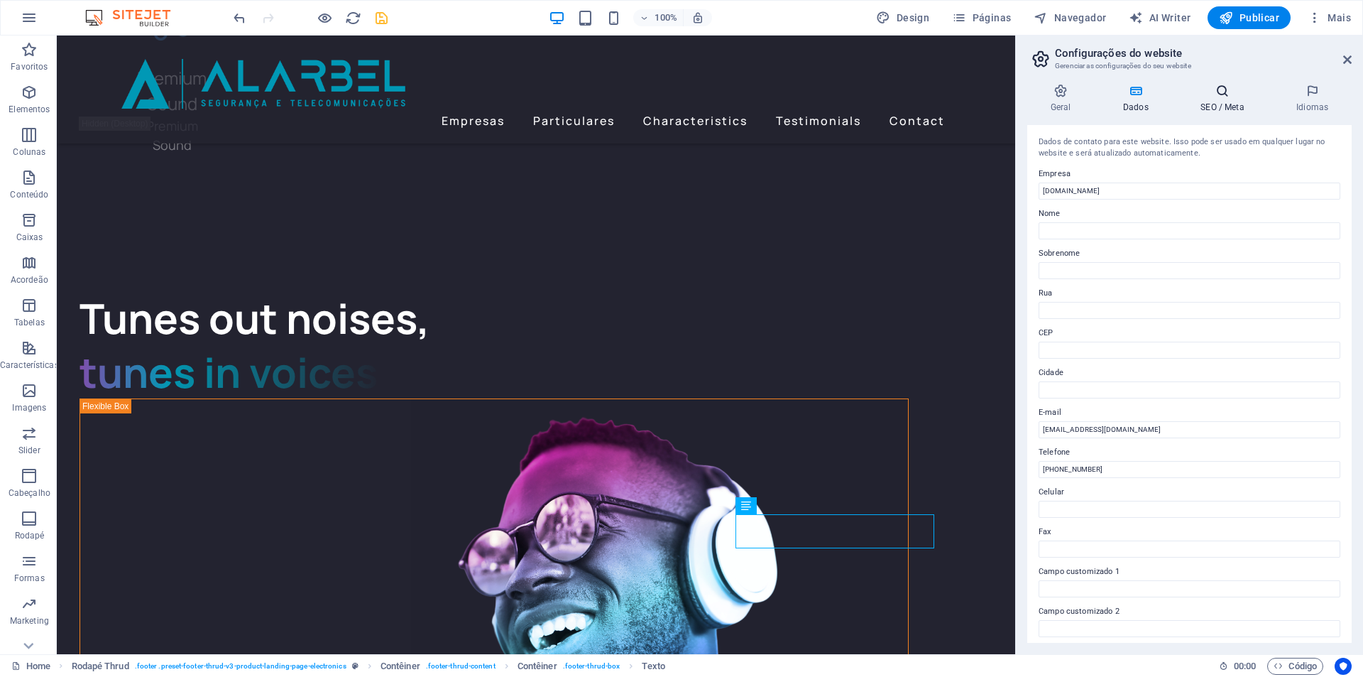
click at [1224, 91] on icon at bounding box center [1223, 91] width 90 height 14
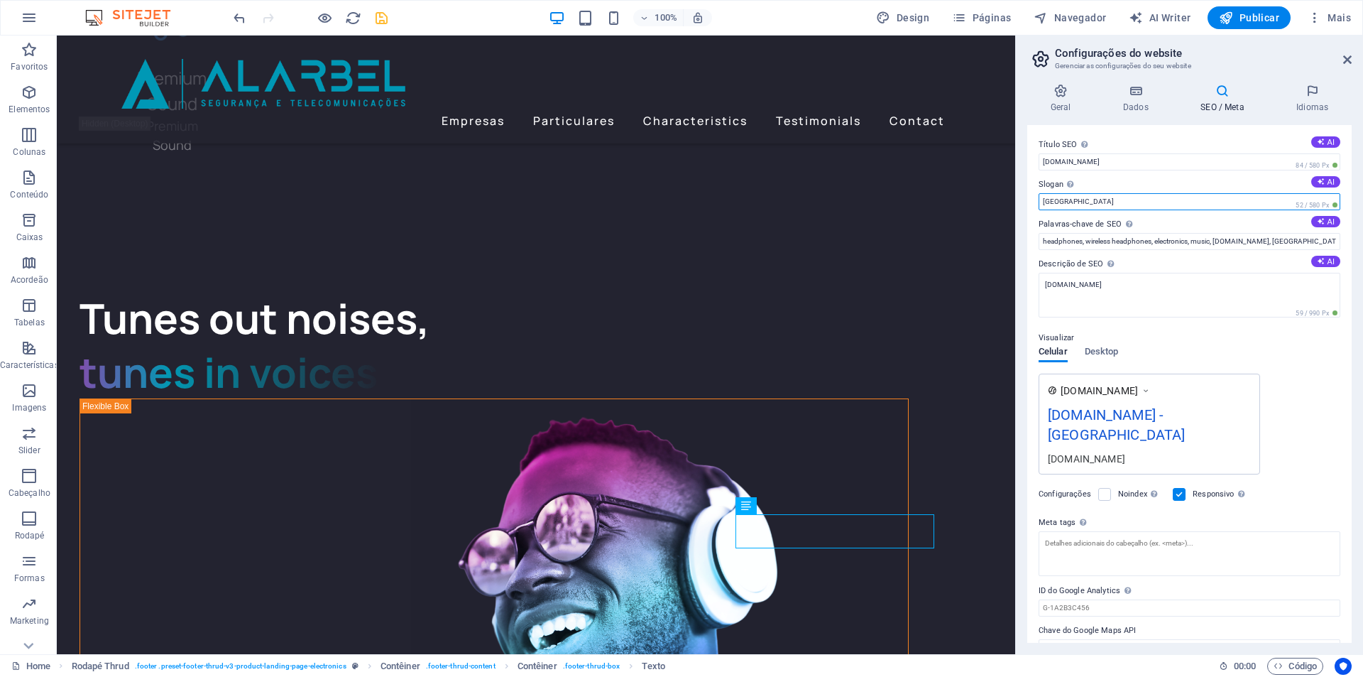
click at [1080, 205] on input "[GEOGRAPHIC_DATA]" at bounding box center [1190, 201] width 302 height 17
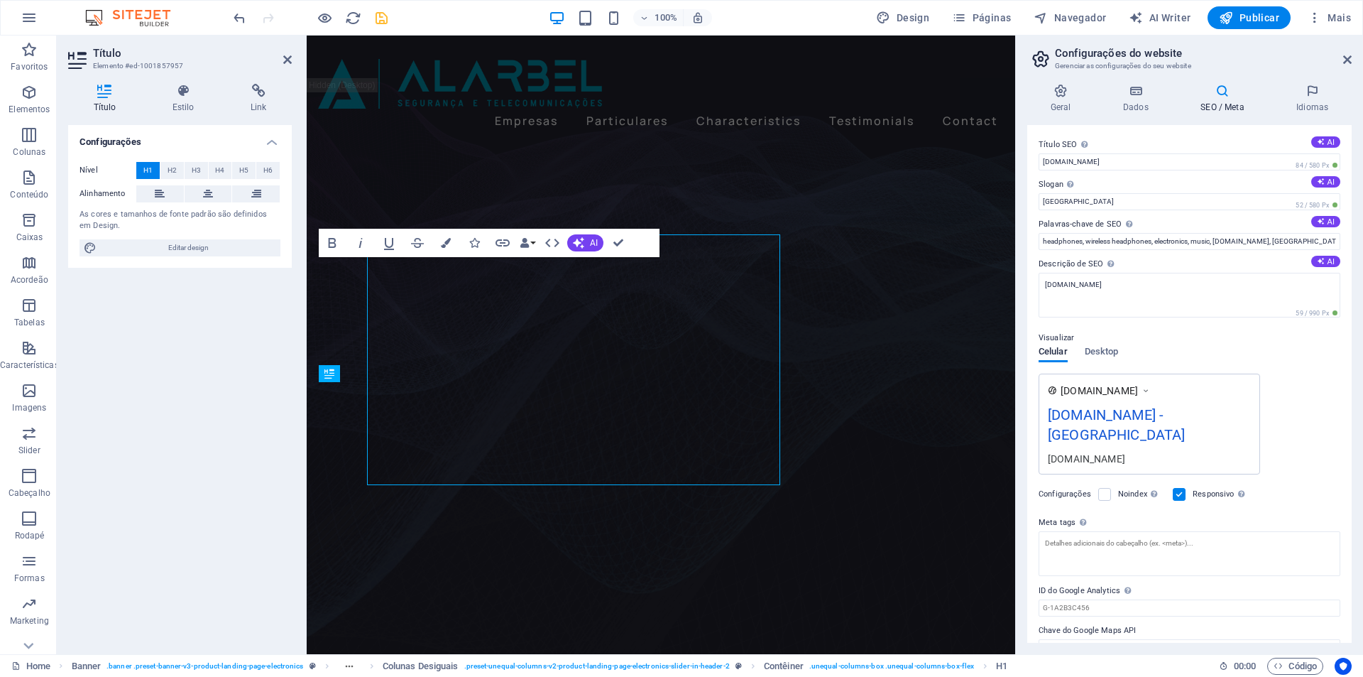
click at [248, 383] on div "Configurações Nível H1 H2 H3 H4 H5 H6 Alinhamento As cores e tamanhos de fonte …" at bounding box center [180, 384] width 224 height 518
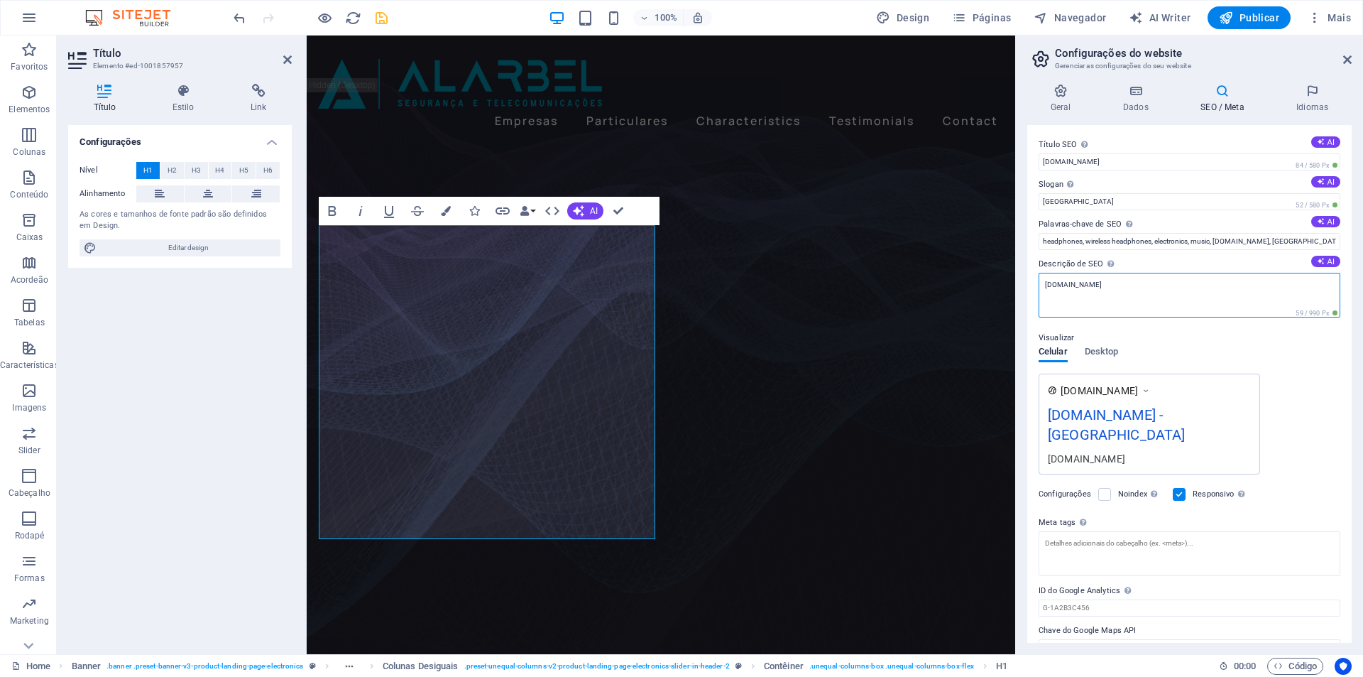
click at [1108, 288] on textarea "[DOMAIN_NAME]" at bounding box center [1190, 295] width 302 height 45
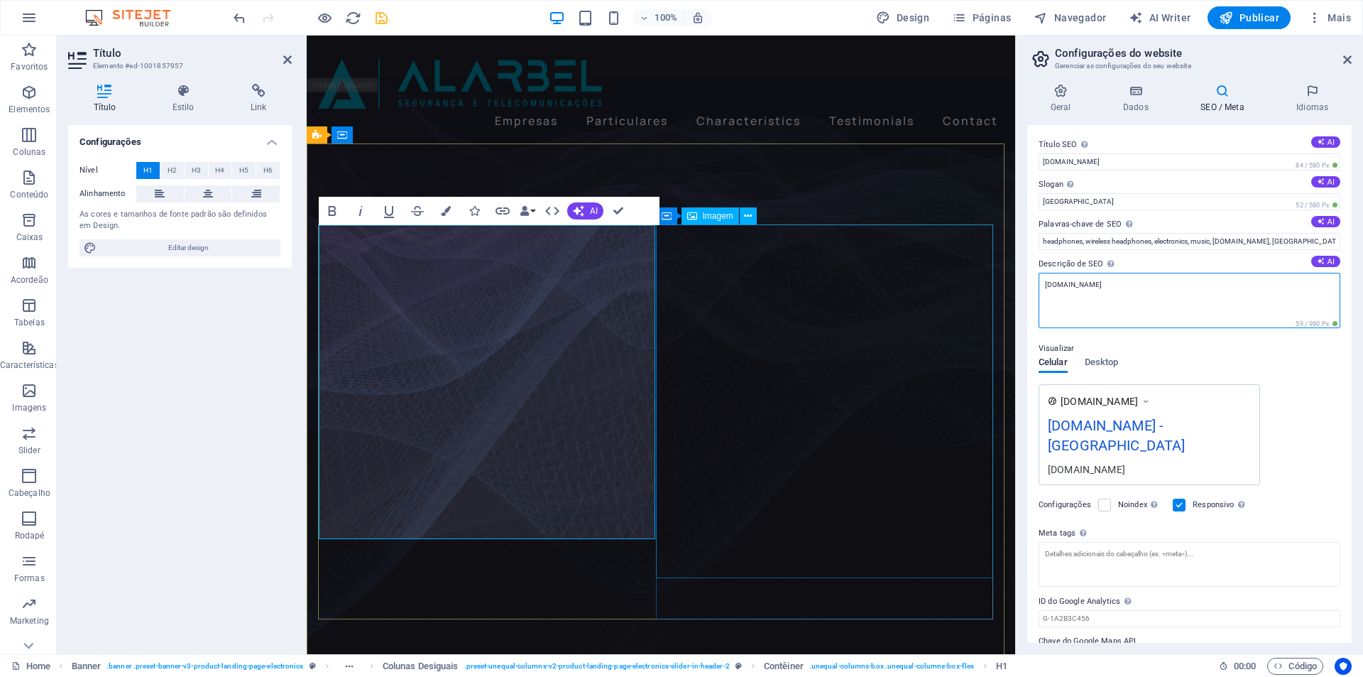
drag, startPoint x: 1420, startPoint y: 326, endPoint x: 922, endPoint y: 272, distance: 501.4
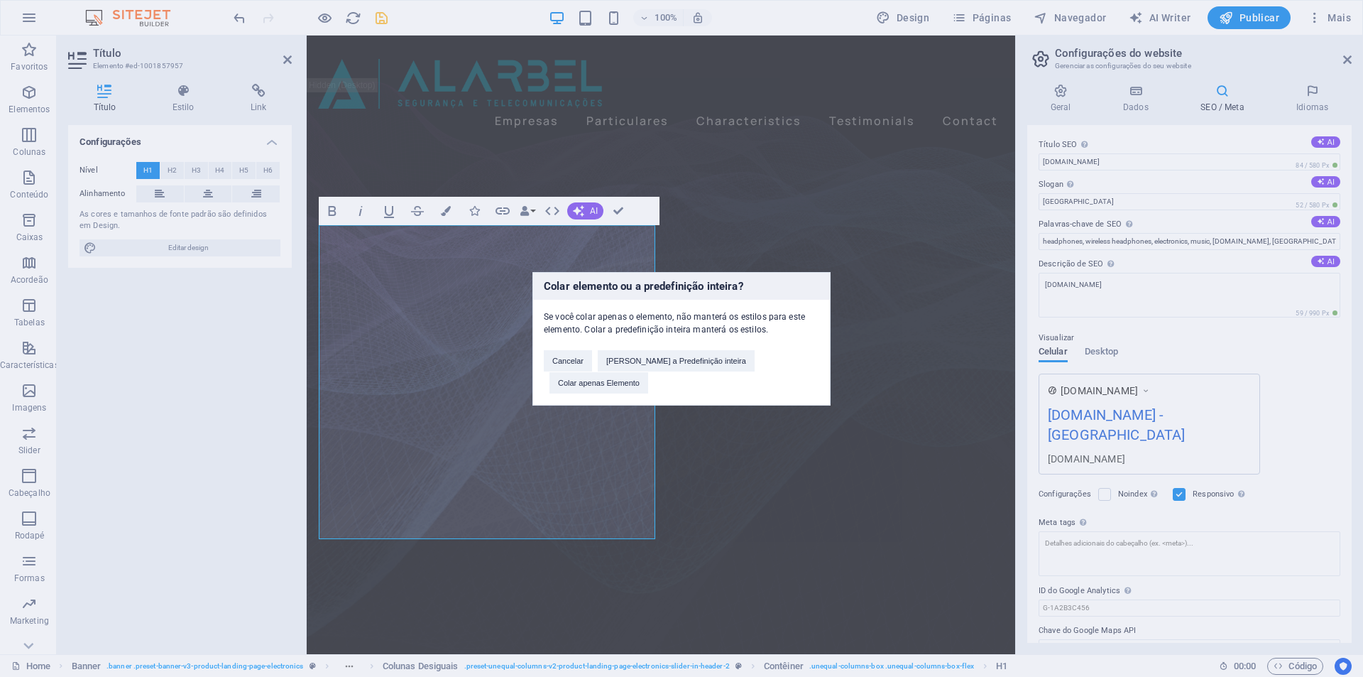
click at [1101, 278] on div "Colar elemento ou a predefinição inteira? Se você colar apenas o elemento, não …" at bounding box center [681, 338] width 1363 height 677
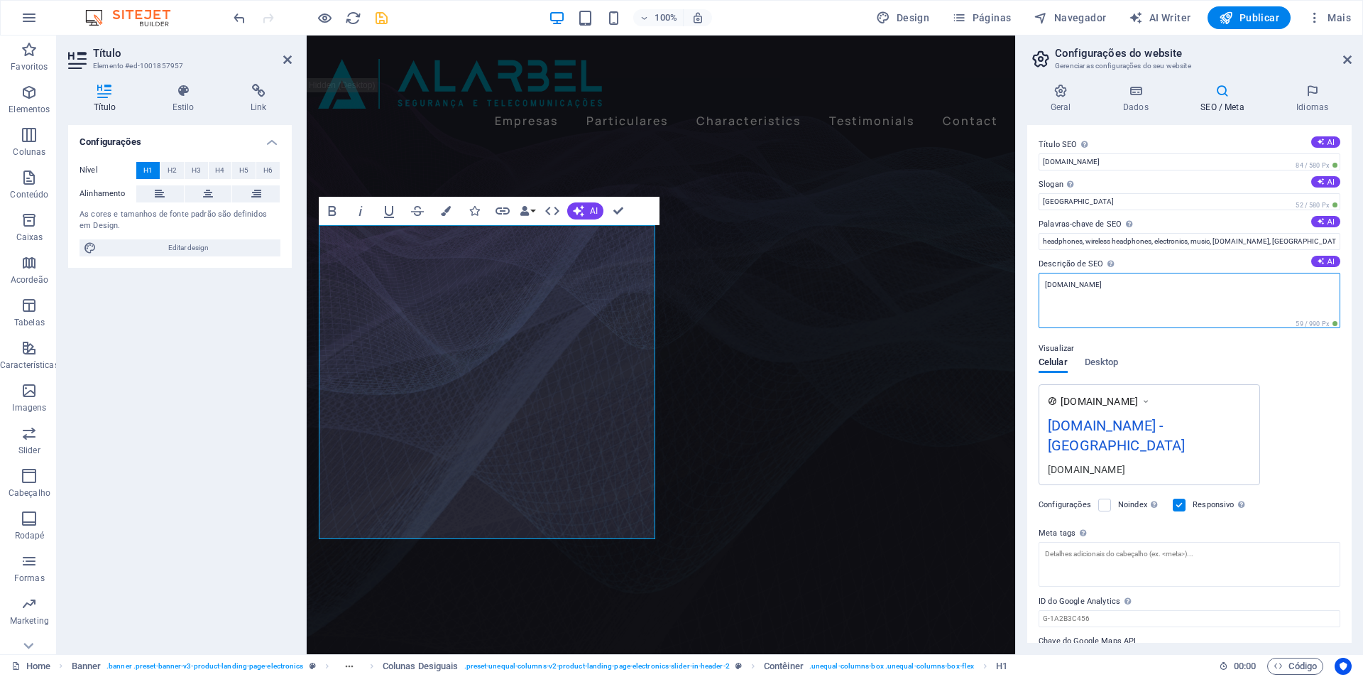
click at [1113, 277] on textarea "[DOMAIN_NAME]" at bounding box center [1190, 300] width 302 height 55
drag, startPoint x: 1123, startPoint y: 281, endPoint x: 1035, endPoint y: 287, distance: 88.3
click at [1036, 287] on div "Título SEO O título do seu website - torne-o algo que se destaque nos resultado…" at bounding box center [1190, 384] width 325 height 518
paste textarea "232330"
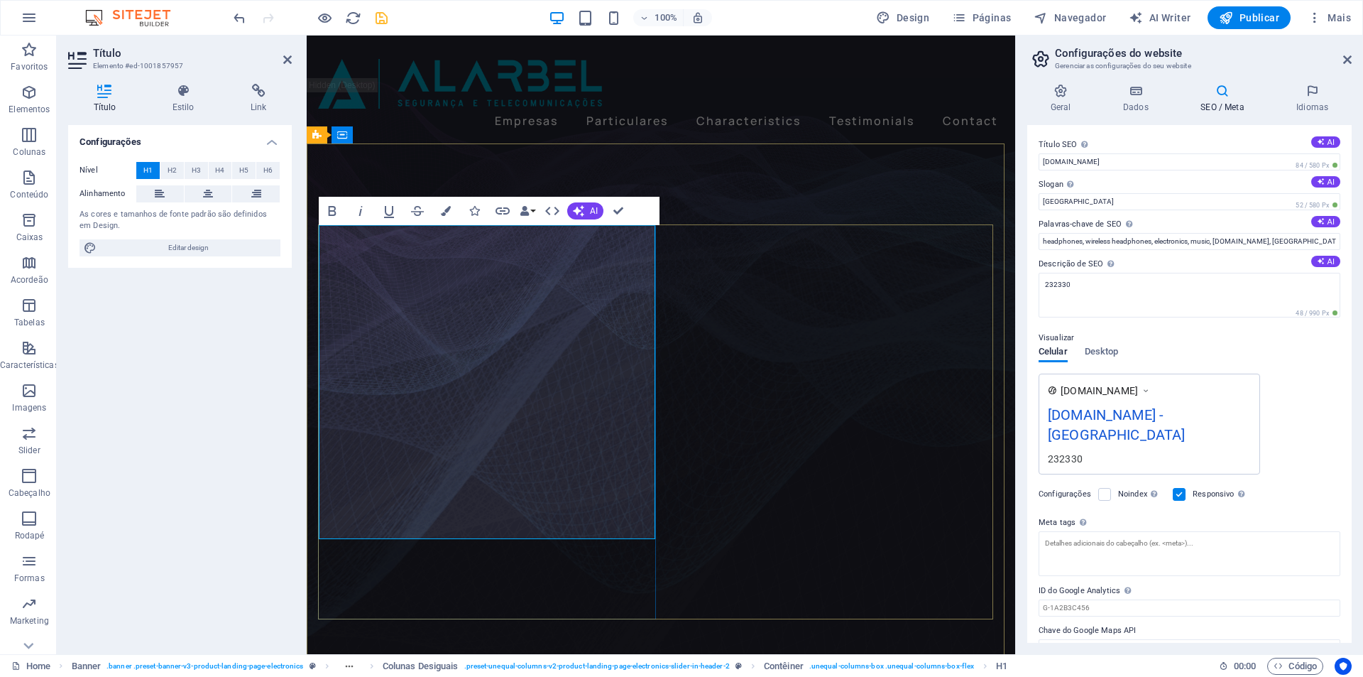
copy h1 "Segurança que protege, confiança que permanece"
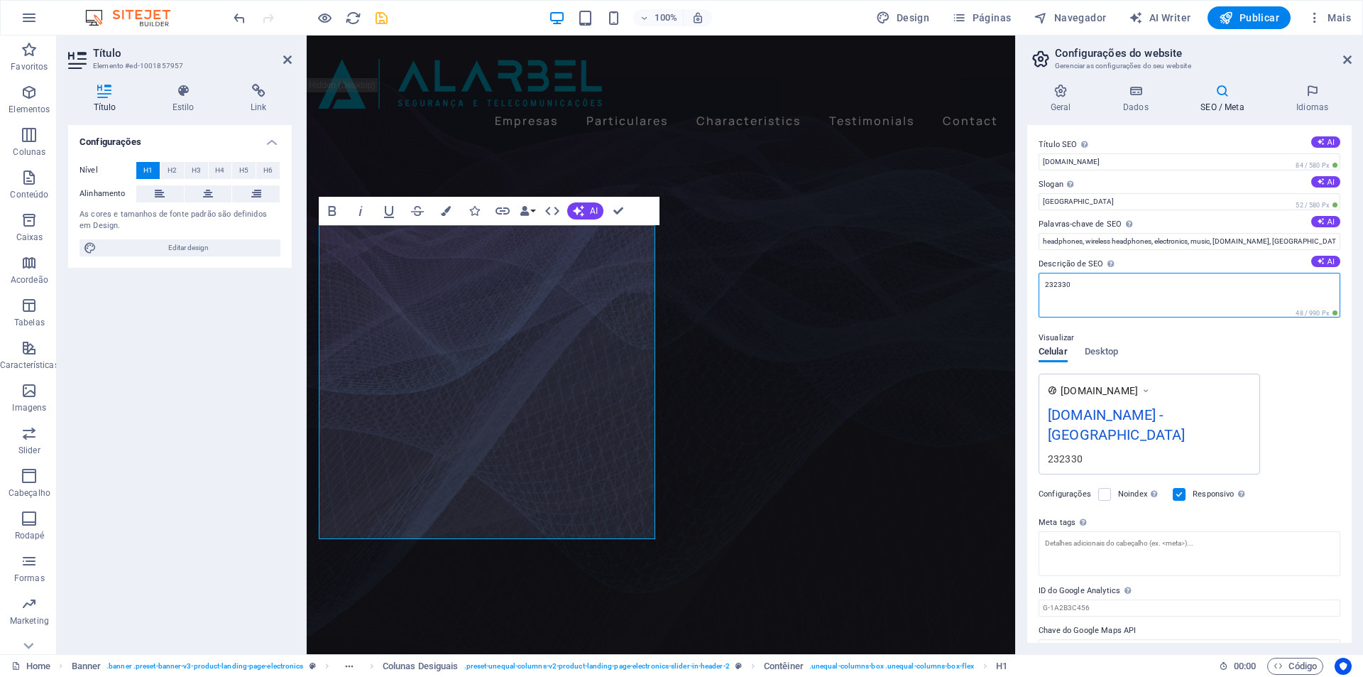
click at [1180, 303] on textarea "232330" at bounding box center [1190, 295] width 302 height 45
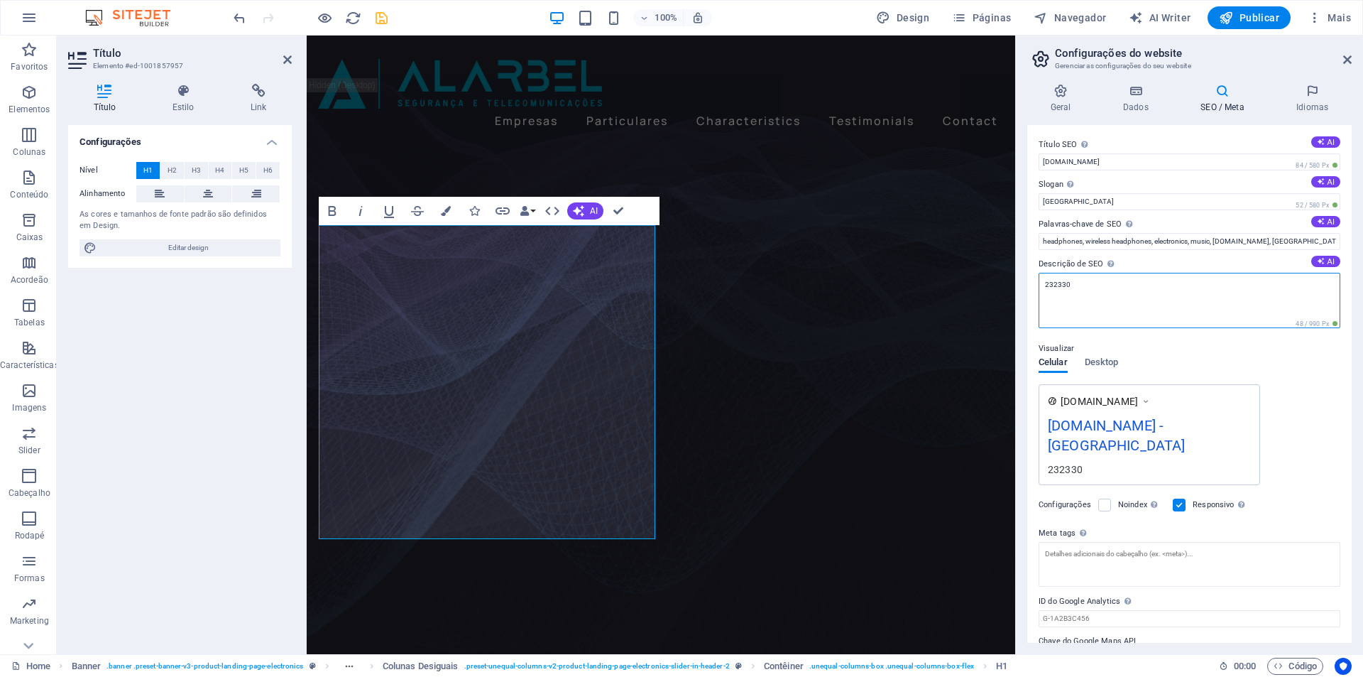
click at [1180, 303] on textarea "232330" at bounding box center [1190, 300] width 302 height 55
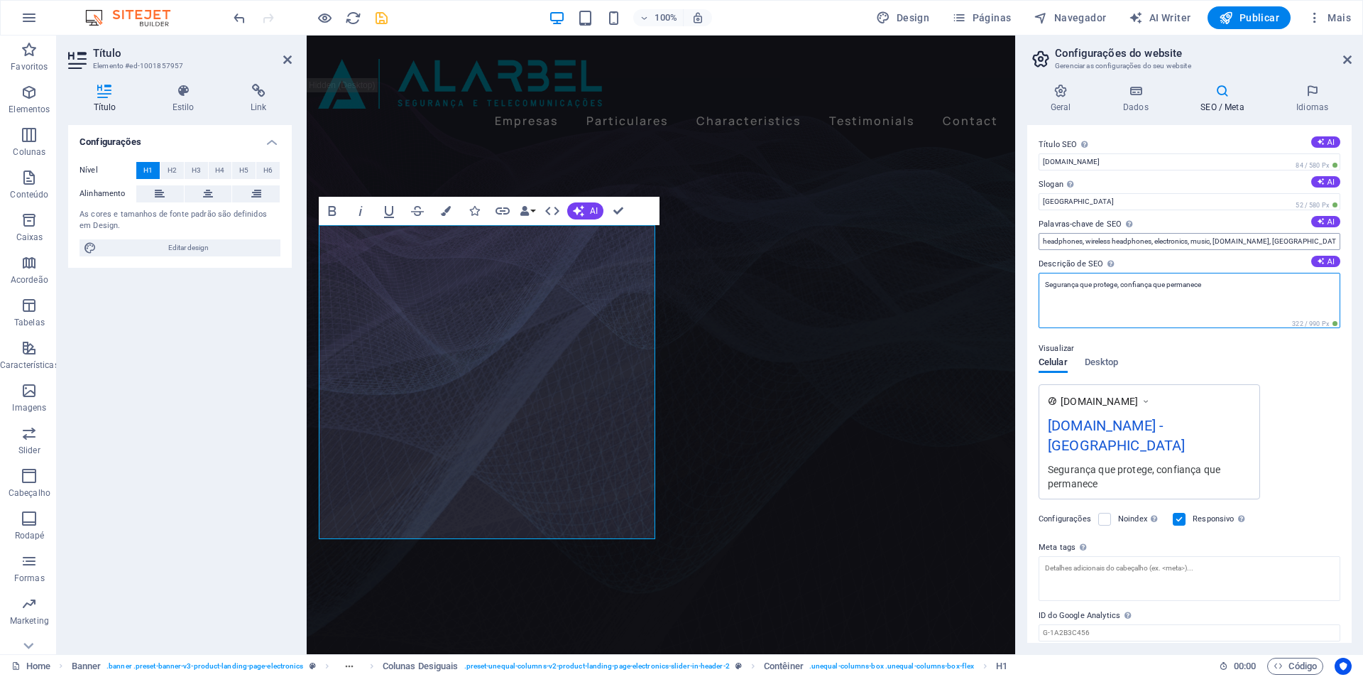
type textarea "Segurança que protege, confiança que permanece"
click at [1128, 245] on input "headphones, wireless headphones, electronics, music, [DOMAIN_NAME], [GEOGRAPHIC…" at bounding box center [1190, 241] width 302 height 17
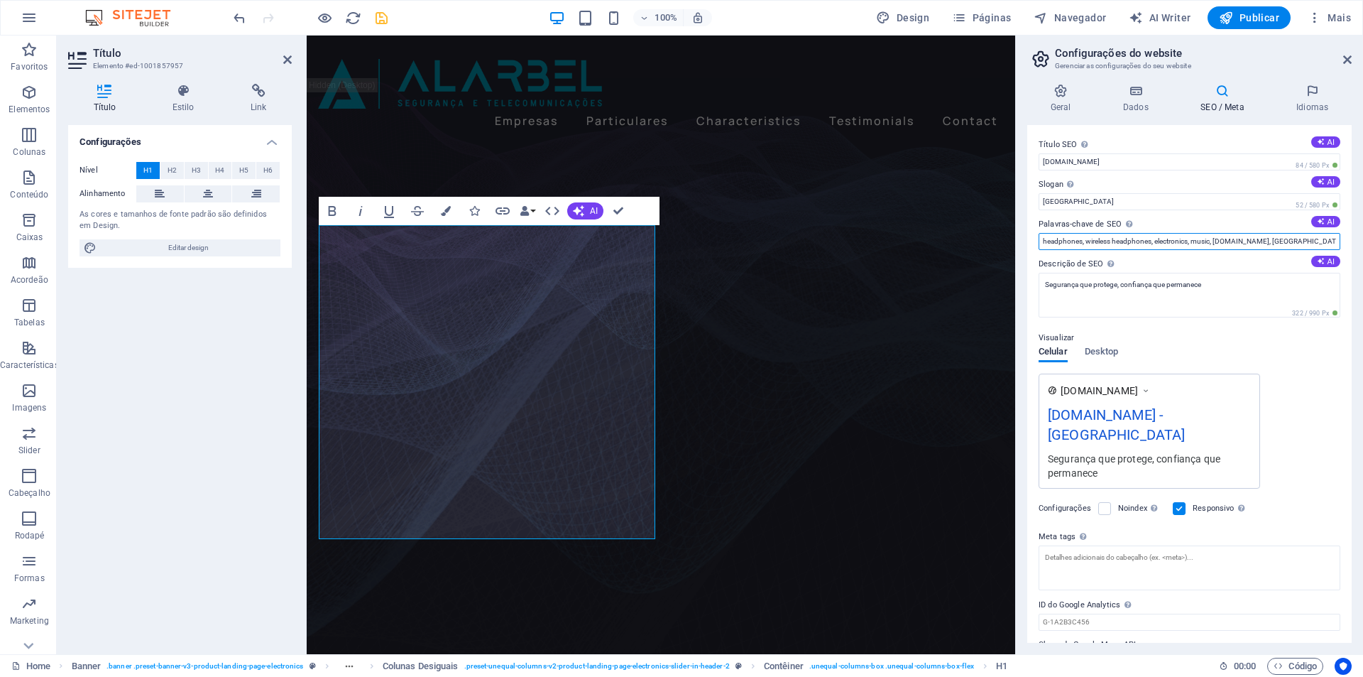
click at [1128, 245] on input "headphones, wireless headphones, electronics, music, [DOMAIN_NAME], [GEOGRAPHIC…" at bounding box center [1190, 241] width 302 height 17
type input "segurança, videovigilância, alarmes, redes, empresas, particulares"
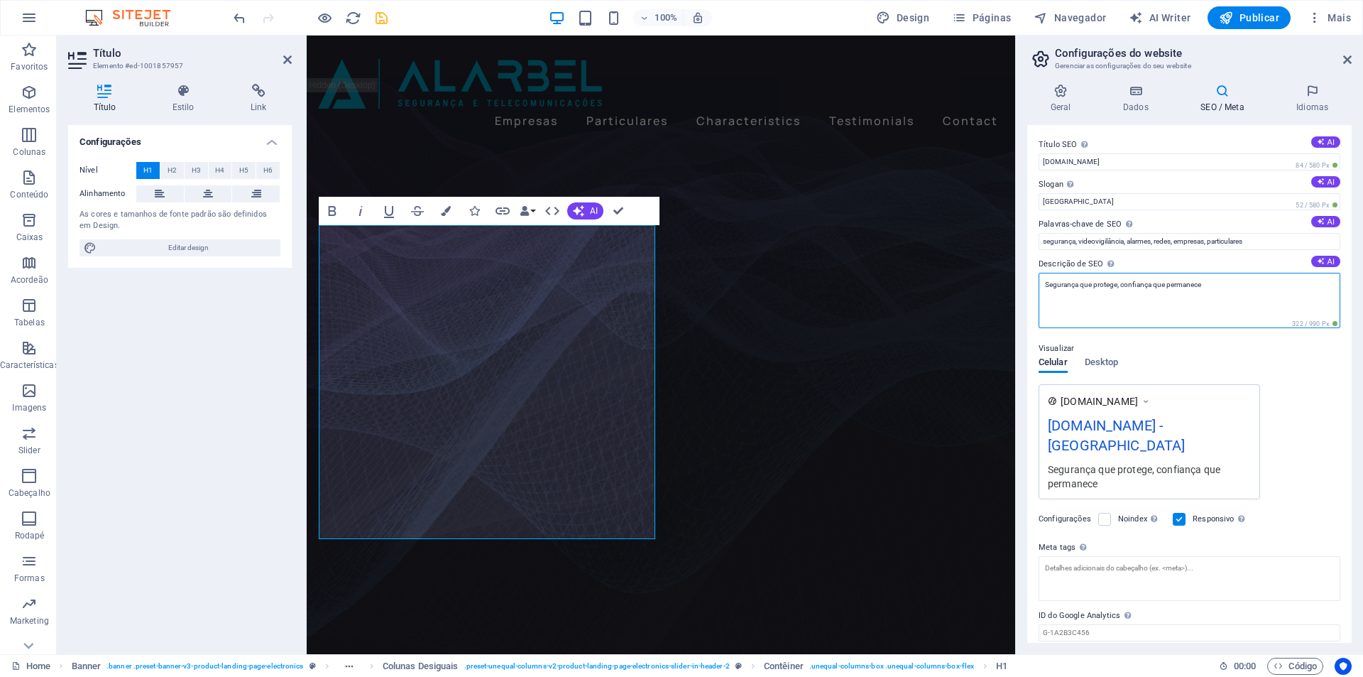
drag, startPoint x: 1524, startPoint y: 327, endPoint x: 851, endPoint y: 274, distance: 675.2
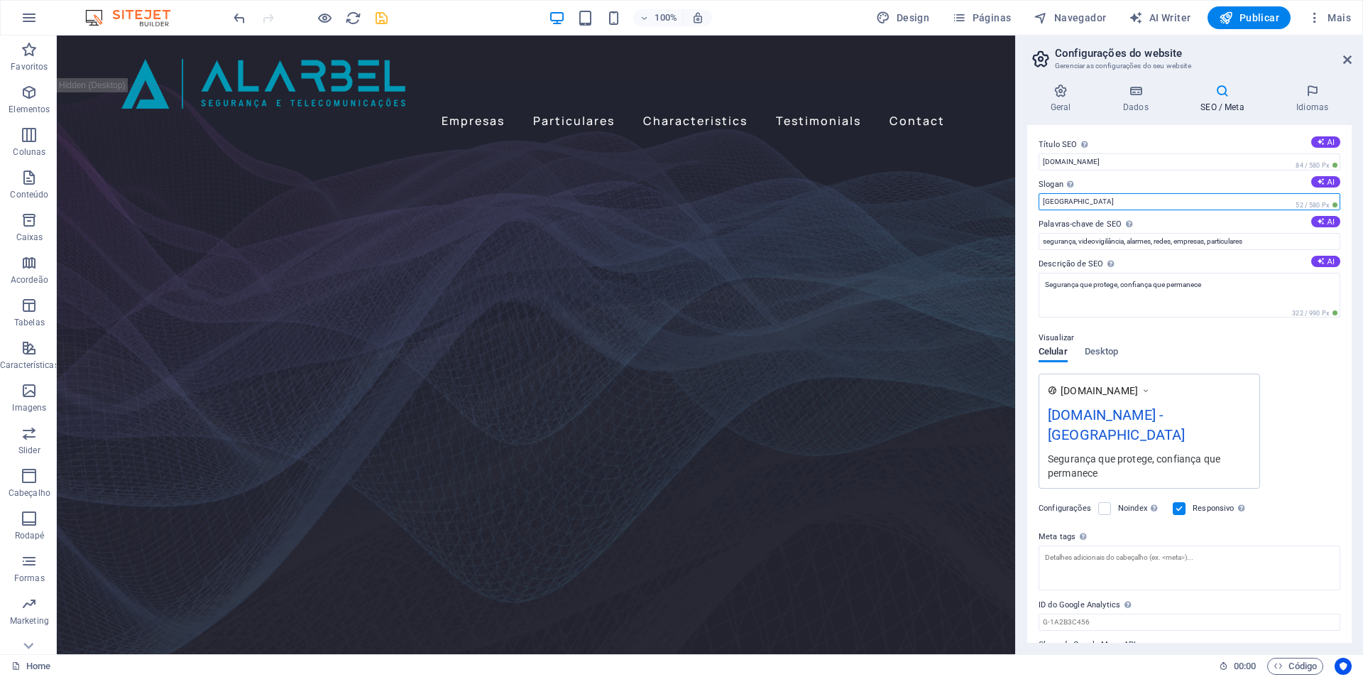
click at [1086, 204] on input "[GEOGRAPHIC_DATA]" at bounding box center [1190, 201] width 302 height 17
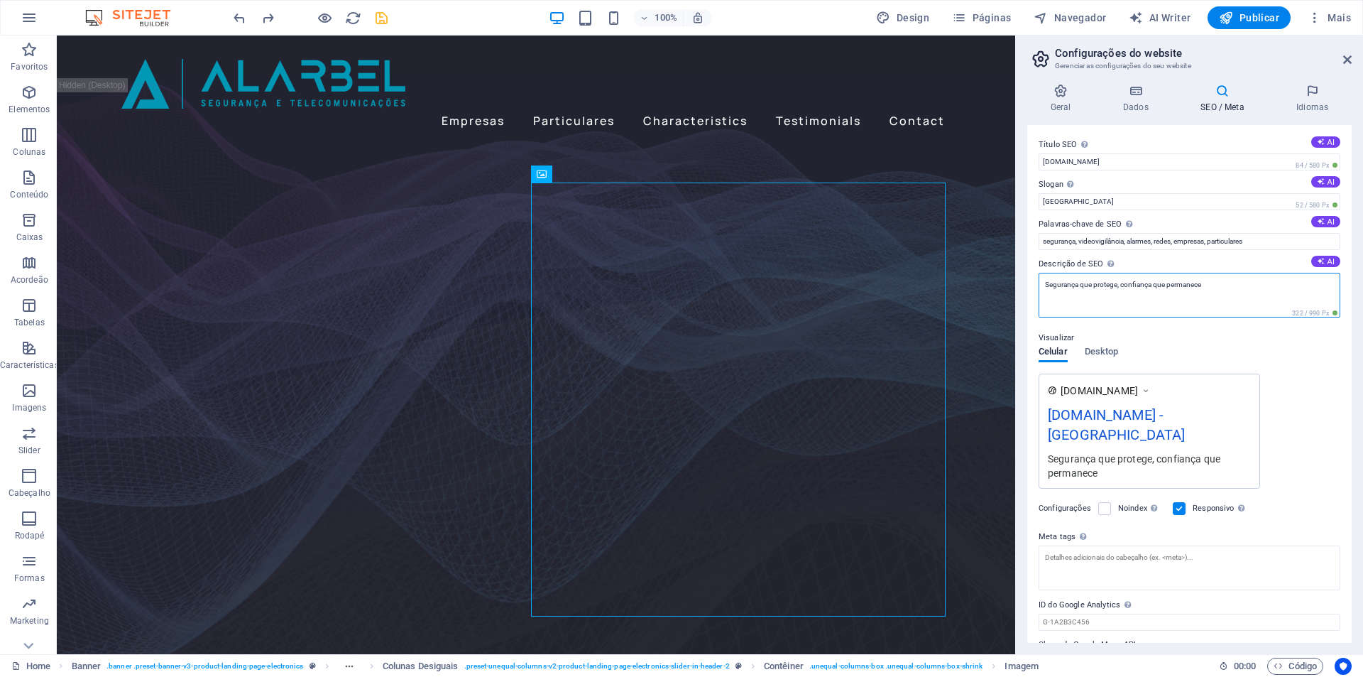
click at [1086, 283] on textarea "Segurança que protege, confiança que permanece" at bounding box center [1190, 295] width 302 height 45
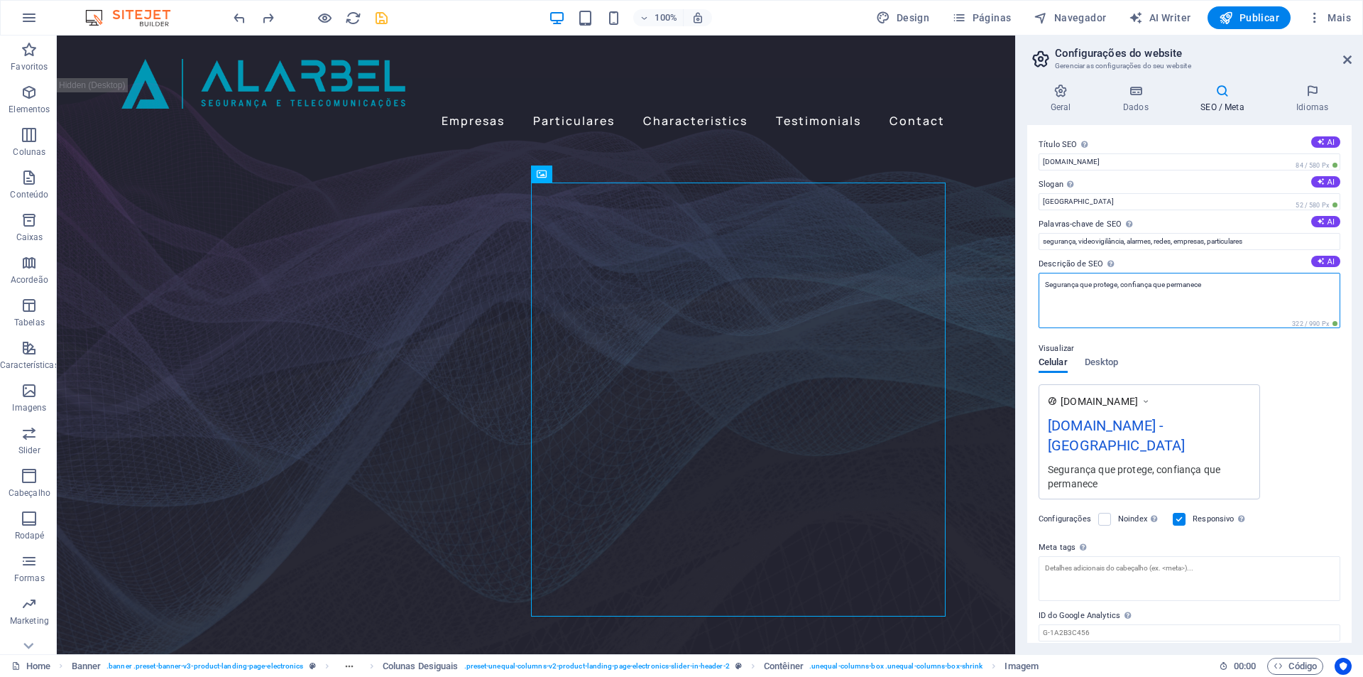
click at [1086, 283] on textarea "Segurança que protege, confiança que permanece" at bounding box center [1190, 300] width 302 height 55
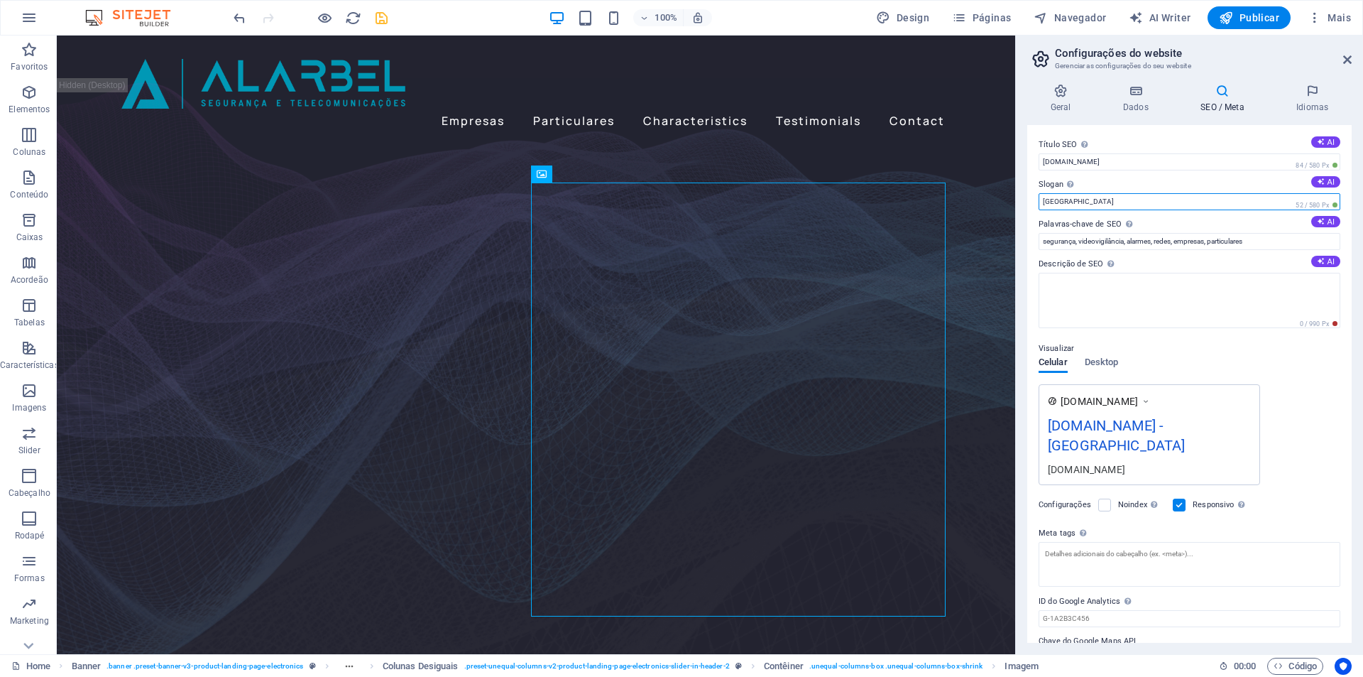
click at [1098, 200] on input "[GEOGRAPHIC_DATA]" at bounding box center [1190, 201] width 302 height 17
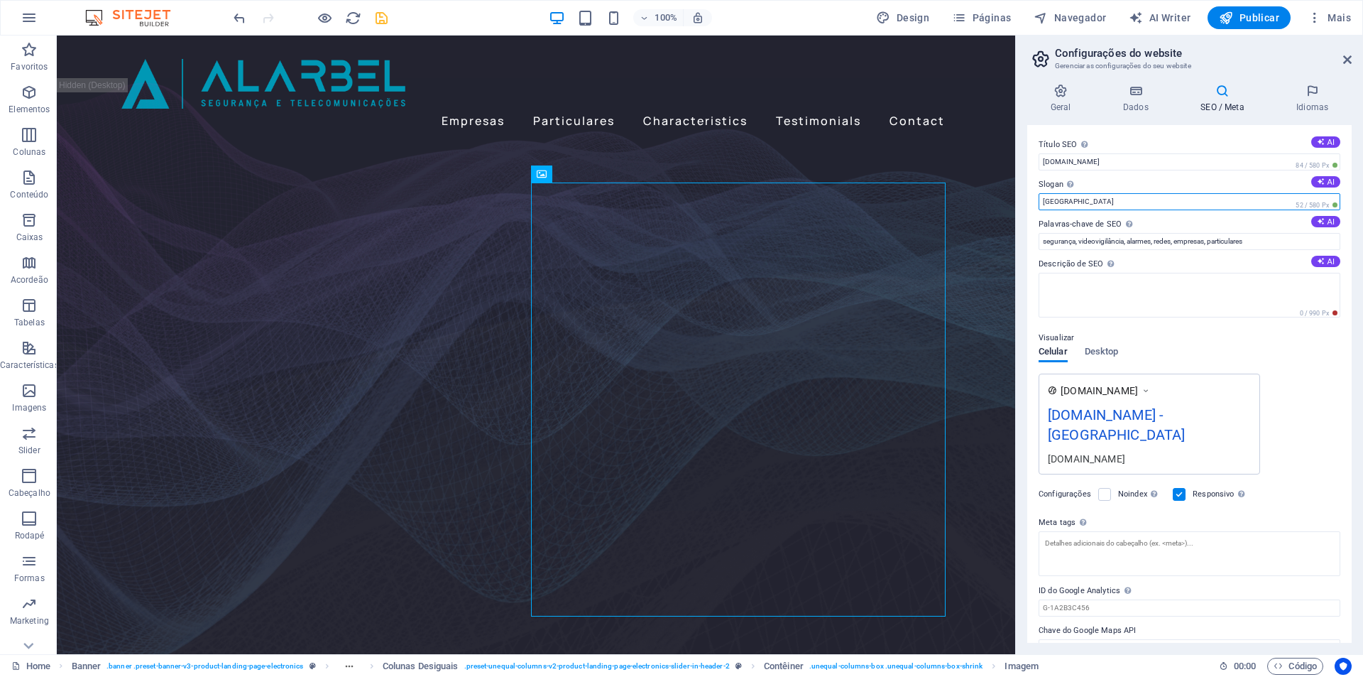
click at [1098, 200] on input "[GEOGRAPHIC_DATA]" at bounding box center [1190, 201] width 302 height 17
paste input "Segurança que protege, confiança que permanece"
type input "Segurança que protege, confiança que permanece"
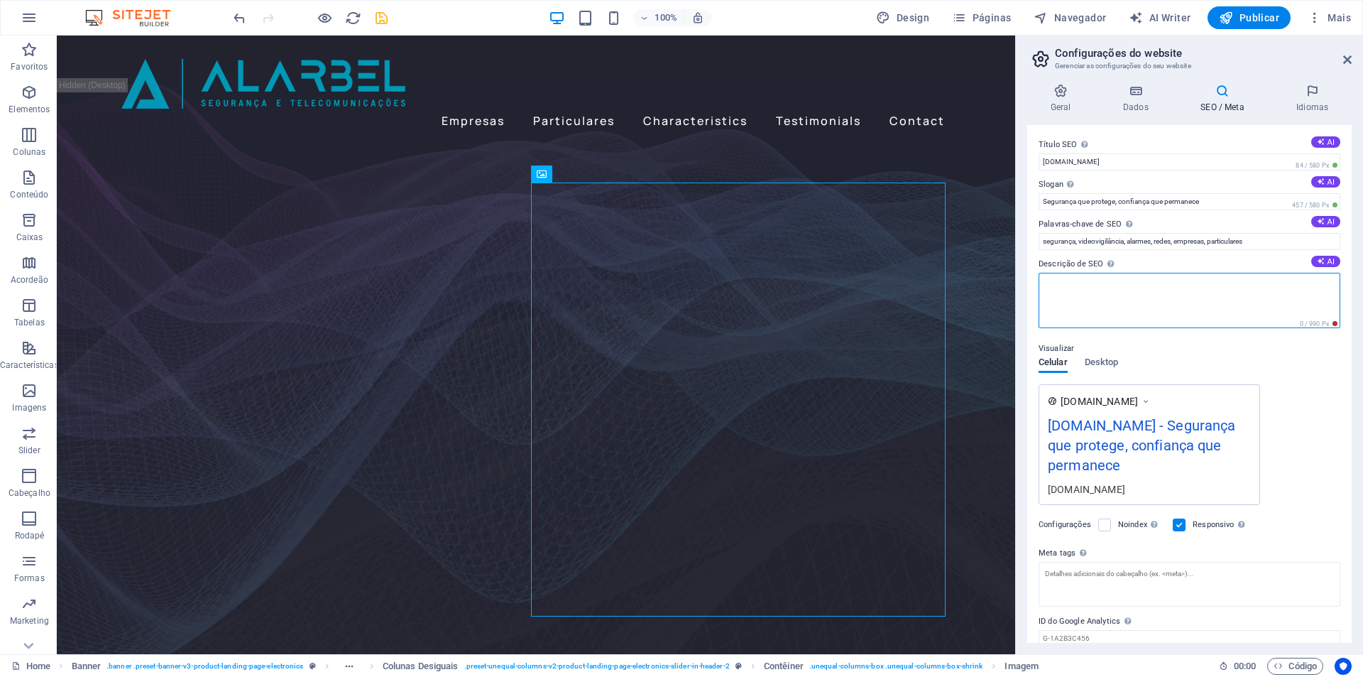
click at [1082, 298] on textarea "Descrição de SEO Descreva o conteúdo do seu website - isso é crucial para mecan…" at bounding box center [1190, 300] width 302 height 55
click at [1093, 302] on textarea "Descrição de SEO Descreva o conteúdo do seu website - isso é crucial para mecan…" at bounding box center [1190, 300] width 302 height 55
type textarea "sdsdasdad"
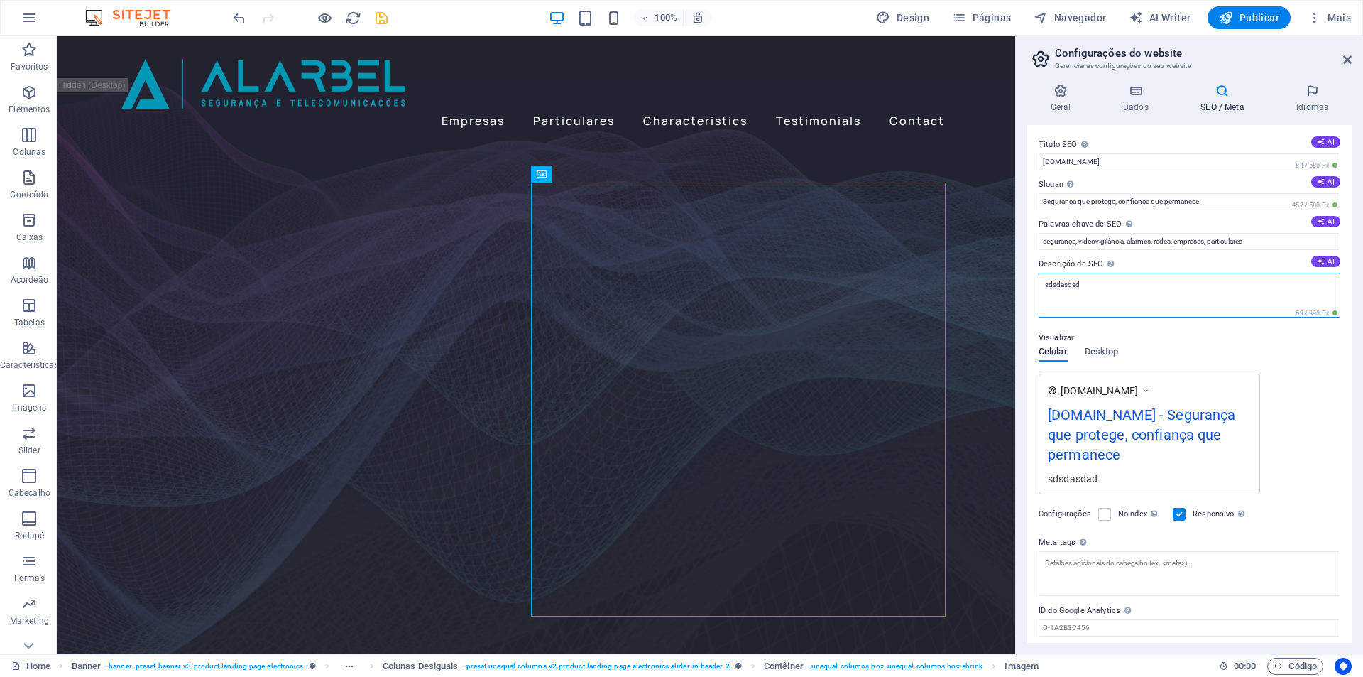
click at [1094, 301] on textarea "sdsdasdad" at bounding box center [1190, 295] width 302 height 45
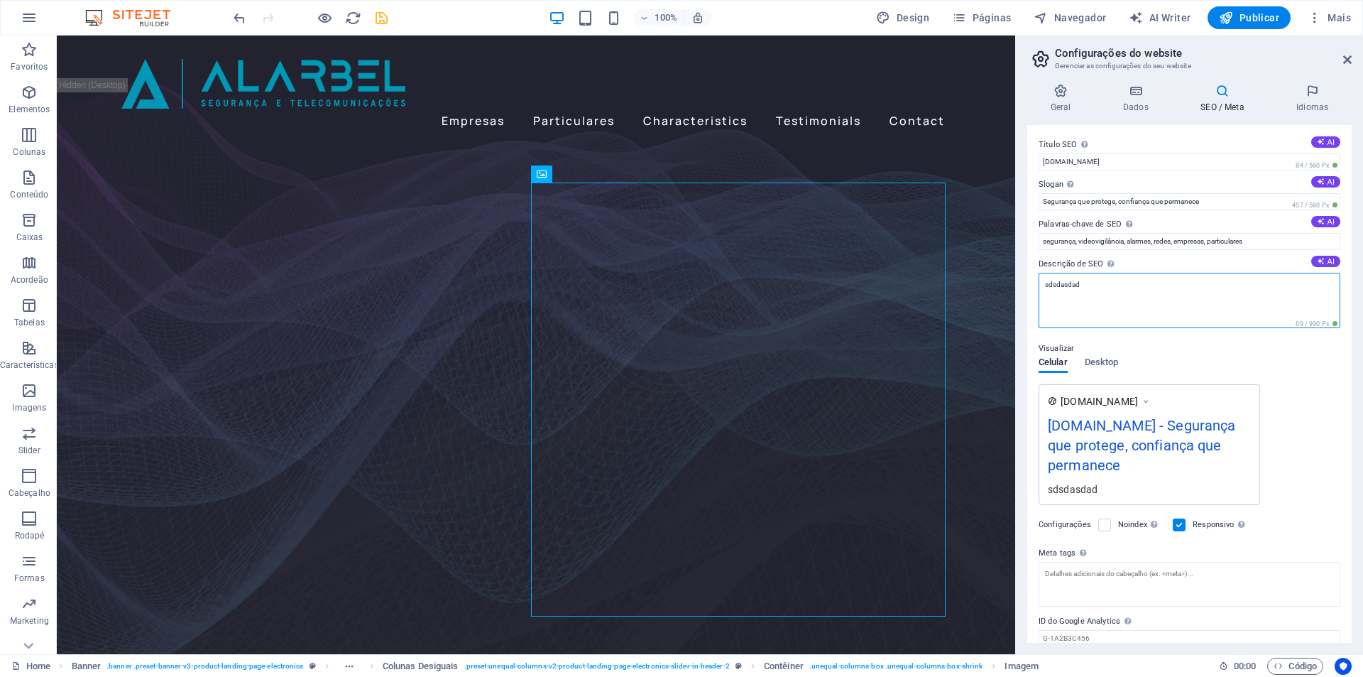
click at [1094, 301] on textarea "sdsdasdad" at bounding box center [1190, 300] width 302 height 55
click at [1312, 107] on h4 "Idiomas" at bounding box center [1312, 99] width 79 height 30
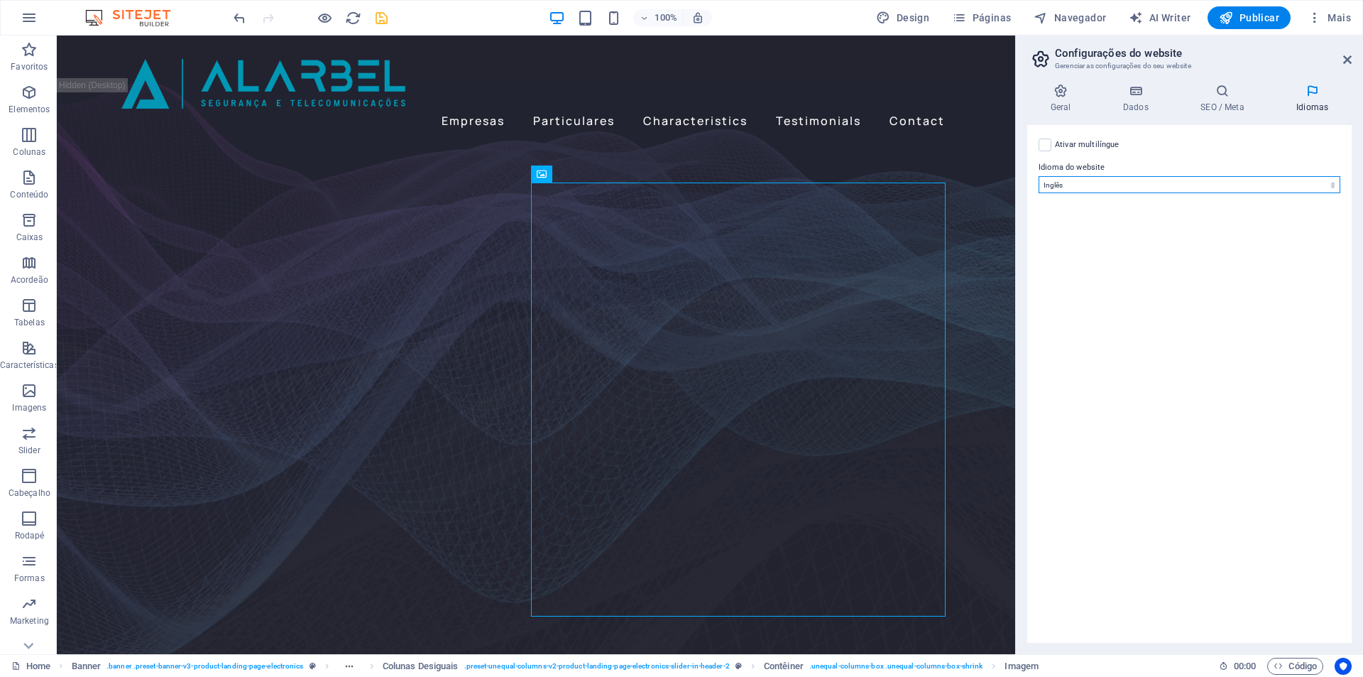
click at [1089, 185] on select "Abkhazian Afar Afrikaans Akan Albanian Alemão Amharic Árabe Aragonese Armenian …" at bounding box center [1190, 184] width 302 height 17
select select "130"
click at [1039, 176] on select "Abkhazian Afar Afrikaans Akan Albanian Alemão Amharic Árabe Aragonese Armenian …" at bounding box center [1190, 184] width 302 height 17
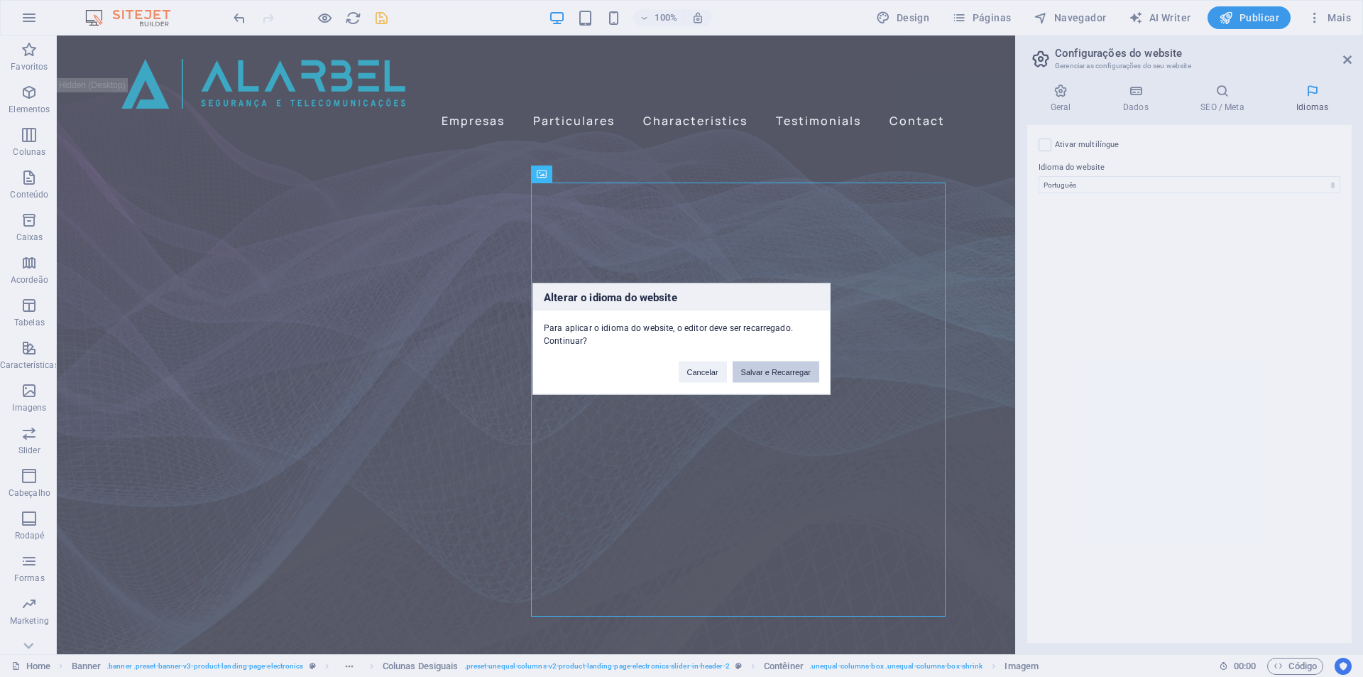
click at [768, 372] on button "Salvar e Recarregar" at bounding box center [776, 371] width 87 height 21
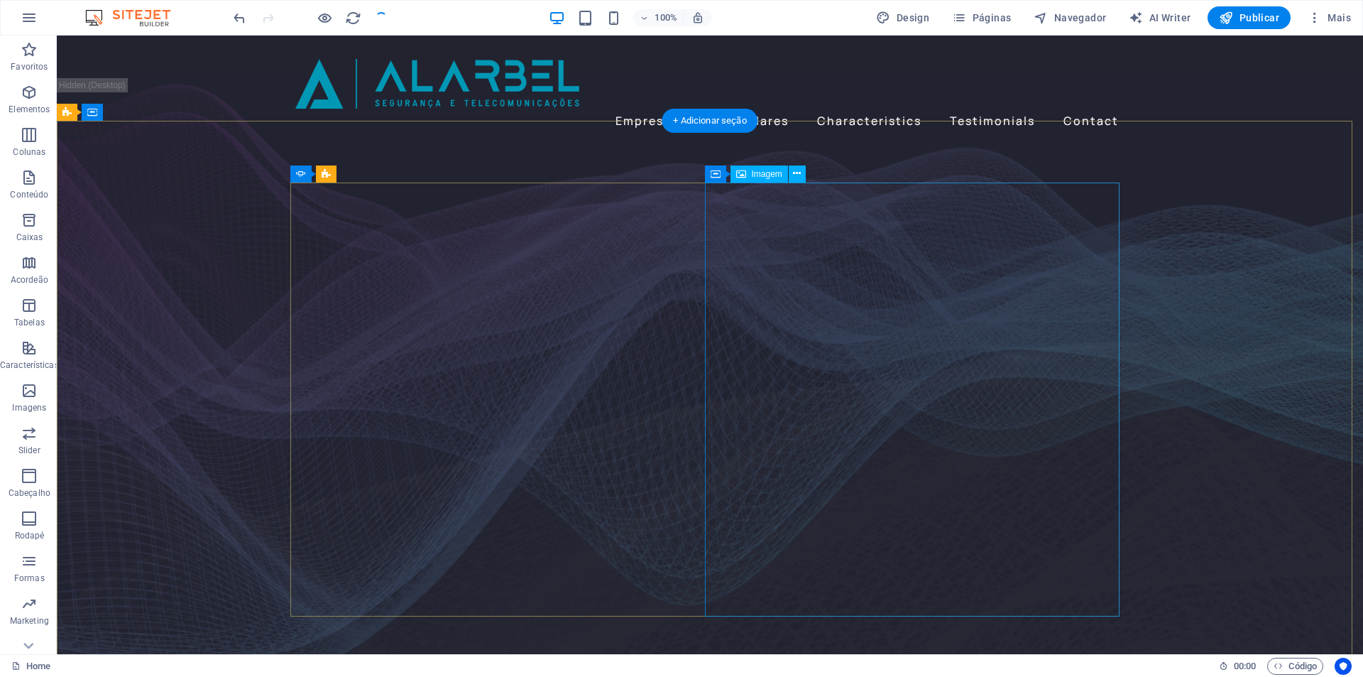
checkbox input "false"
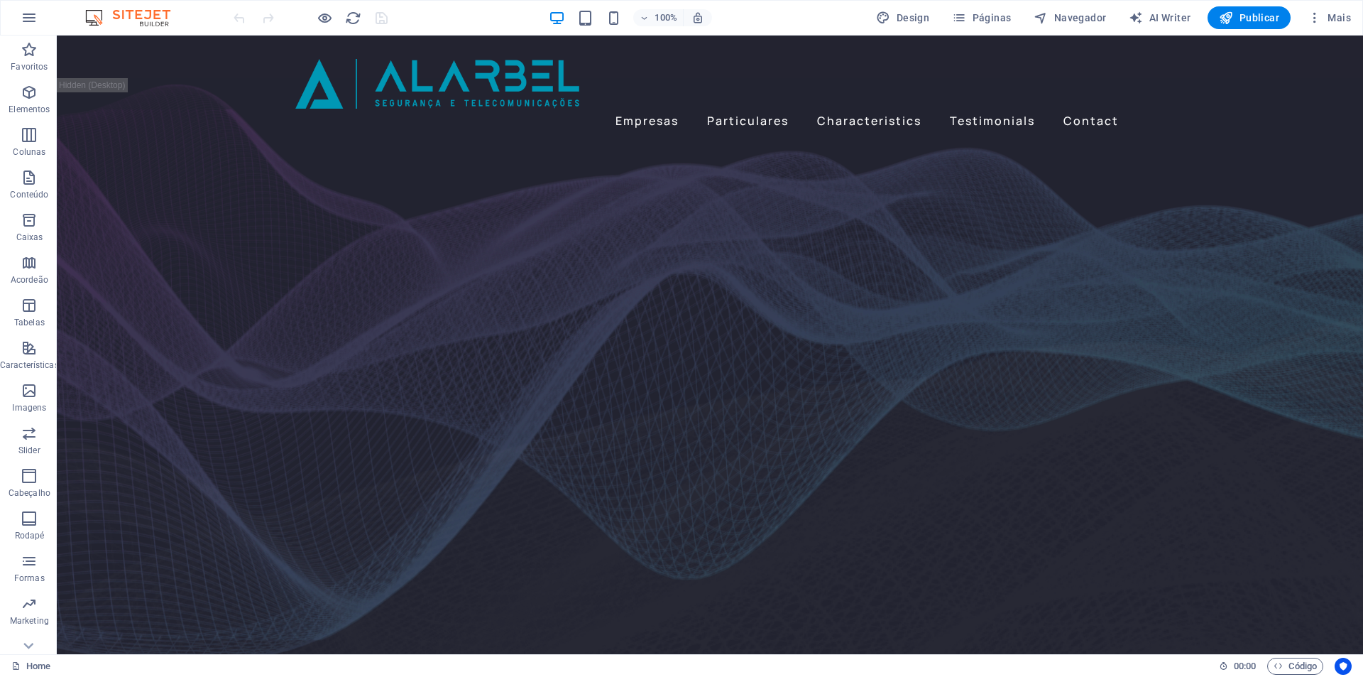
click at [1343, 5] on div "100% Design Páginas Navegador AI Writer Publicar Mais" at bounding box center [682, 18] width 1362 height 34
click at [1343, 6] on div "100% Design Páginas Navegador AI Writer Publicar Mais" at bounding box center [682, 18] width 1362 height 34
click at [1341, 9] on button "Mais" at bounding box center [1329, 17] width 55 height 23
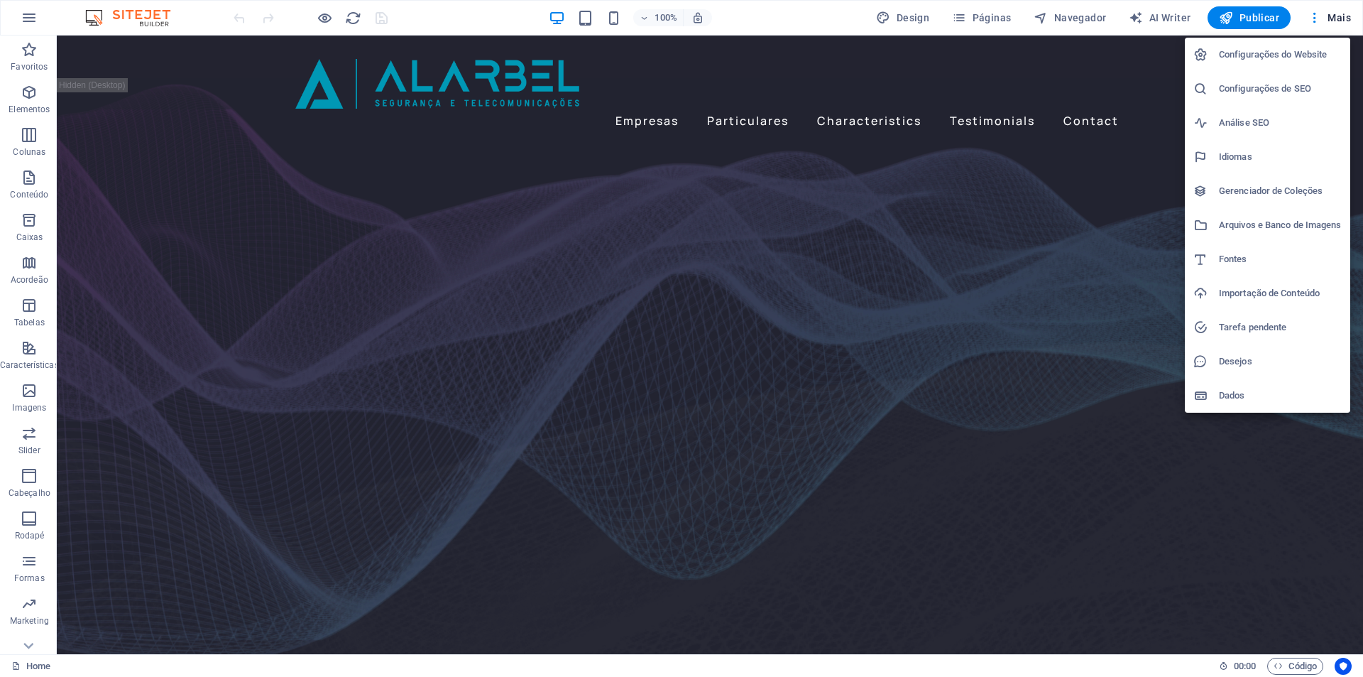
click at [1292, 58] on h6 "Configurações do Website" at bounding box center [1280, 54] width 123 height 17
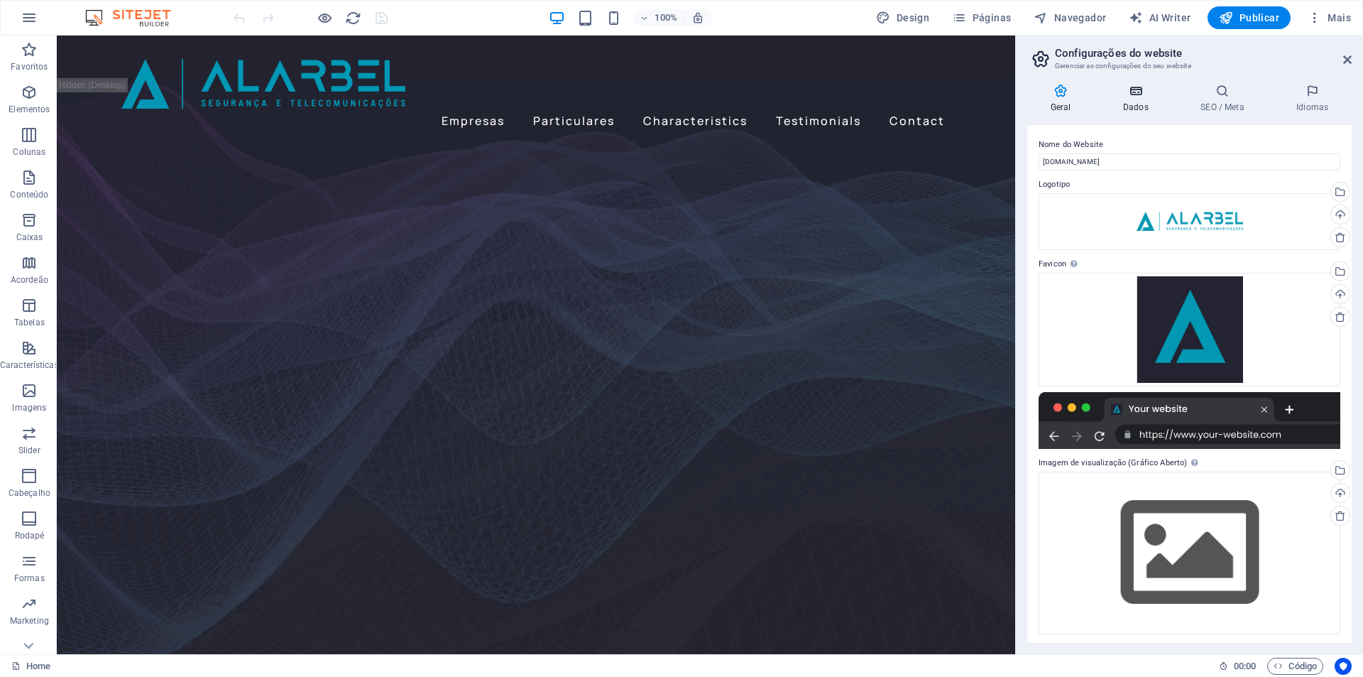
click at [1133, 107] on h4 "Dados" at bounding box center [1138, 99] width 77 height 30
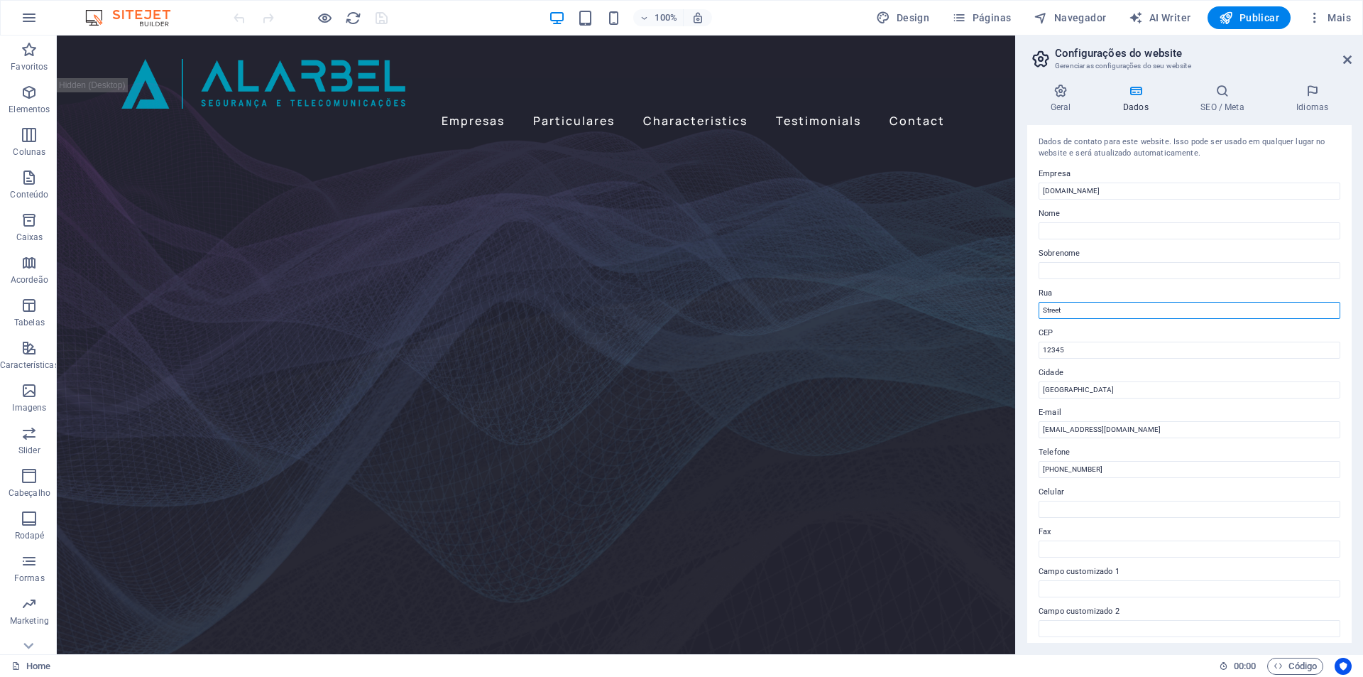
click at [1096, 308] on input "Street" at bounding box center [1190, 310] width 302 height 17
click at [1345, 56] on icon at bounding box center [1348, 59] width 9 height 11
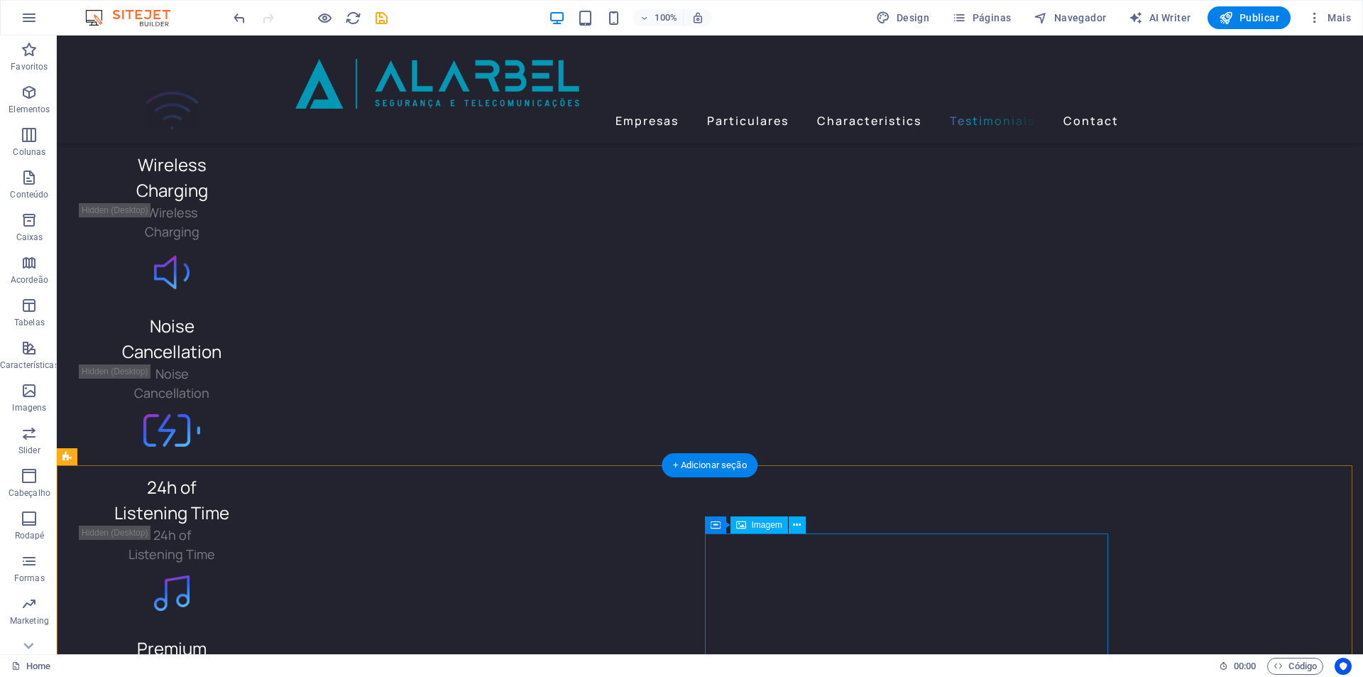
scroll to position [3644, 0]
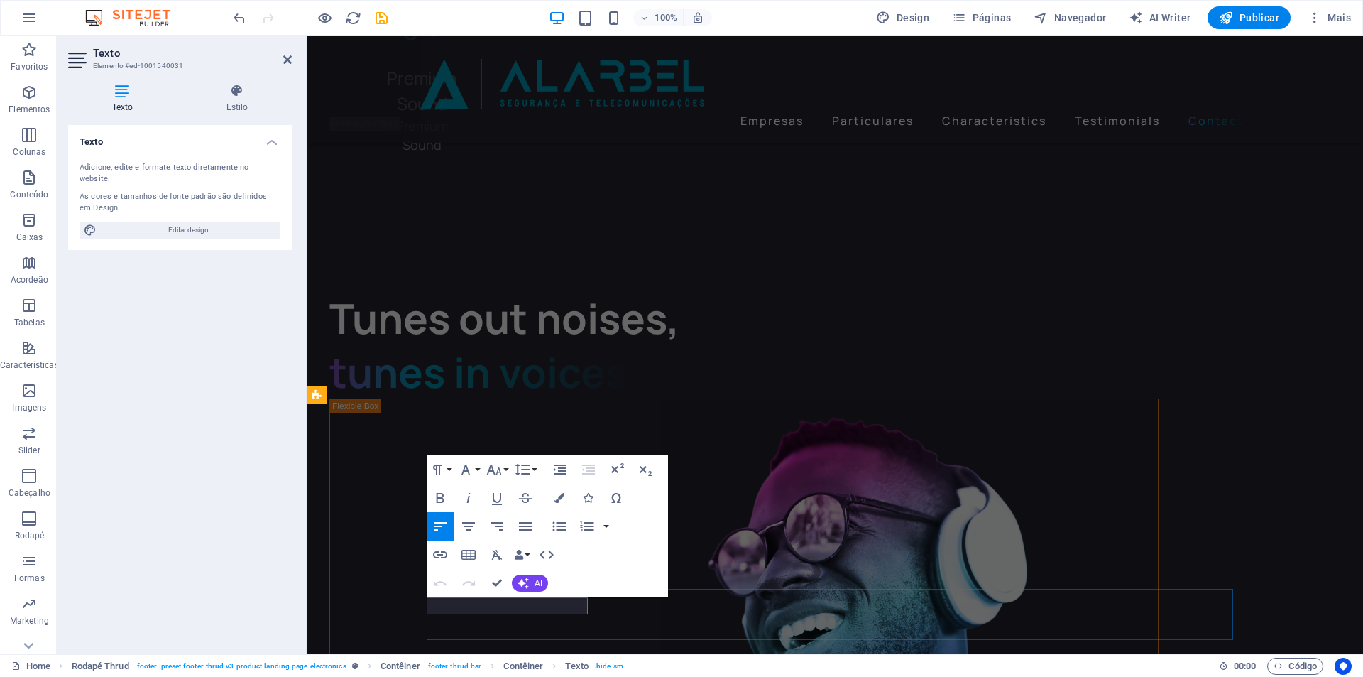
select select "footer"
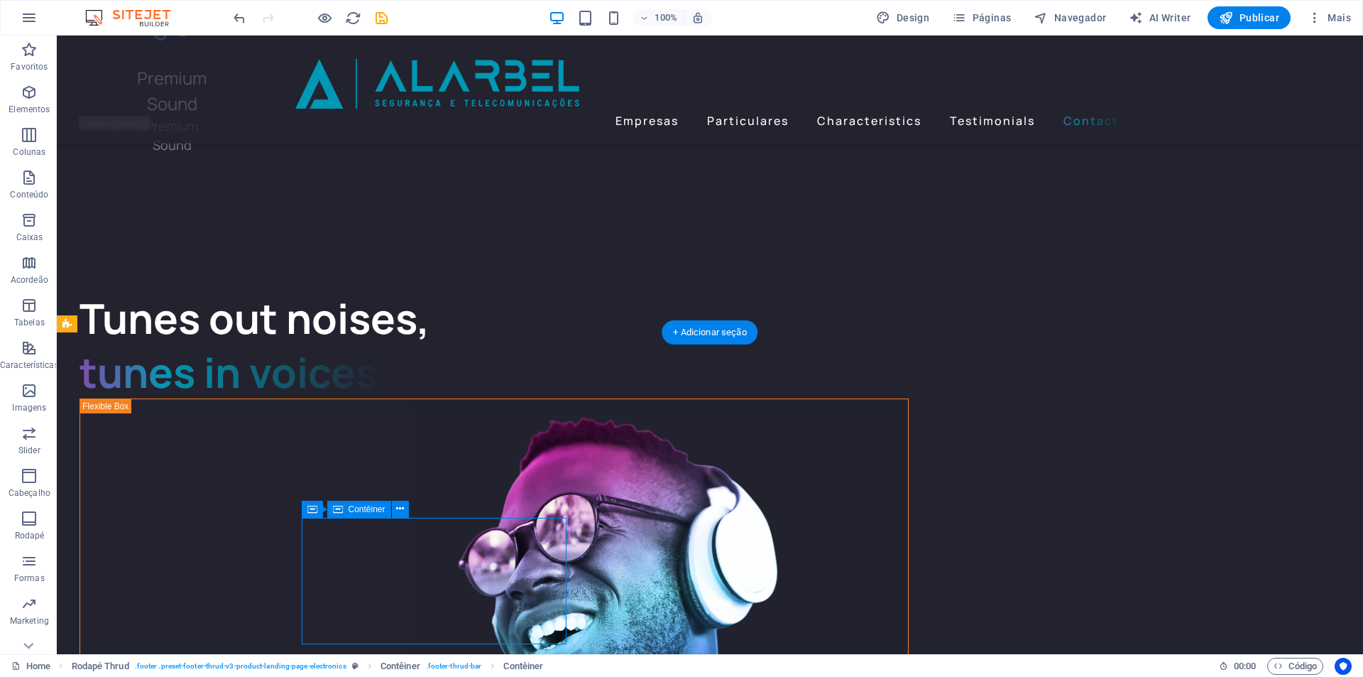
scroll to position [3736, 0]
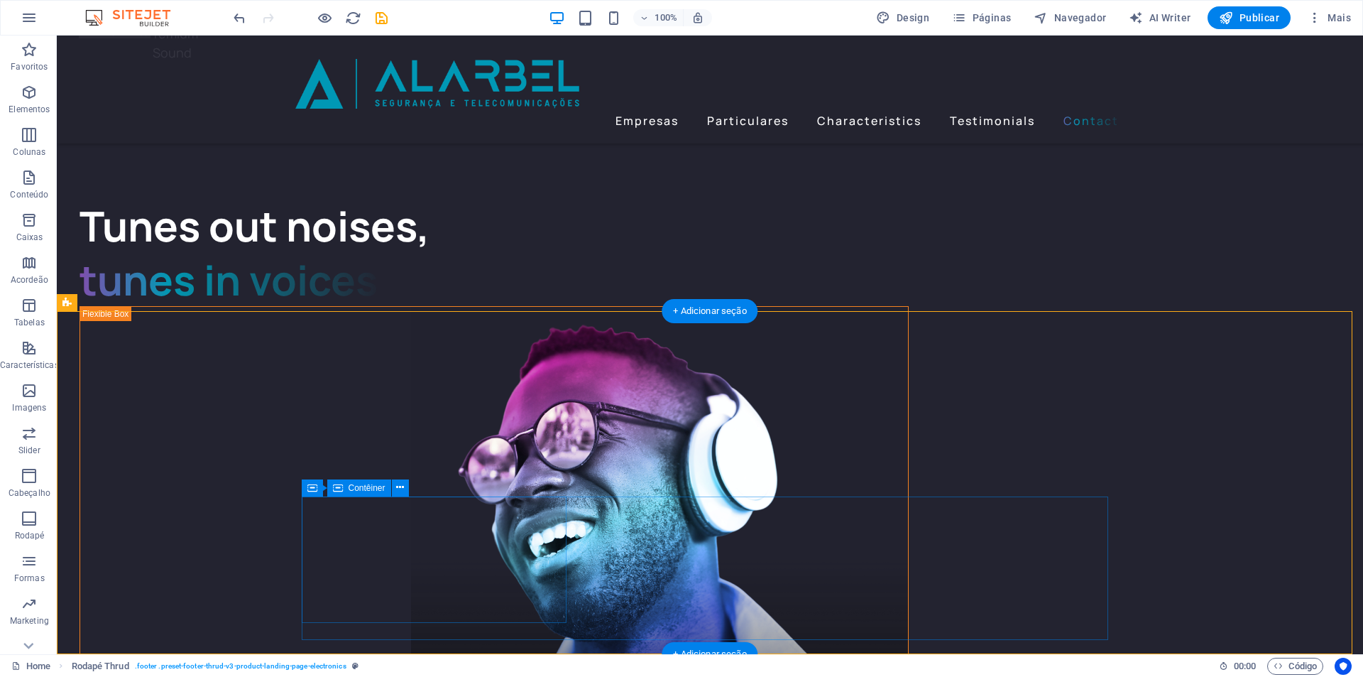
click at [403, 491] on icon at bounding box center [400, 487] width 8 height 15
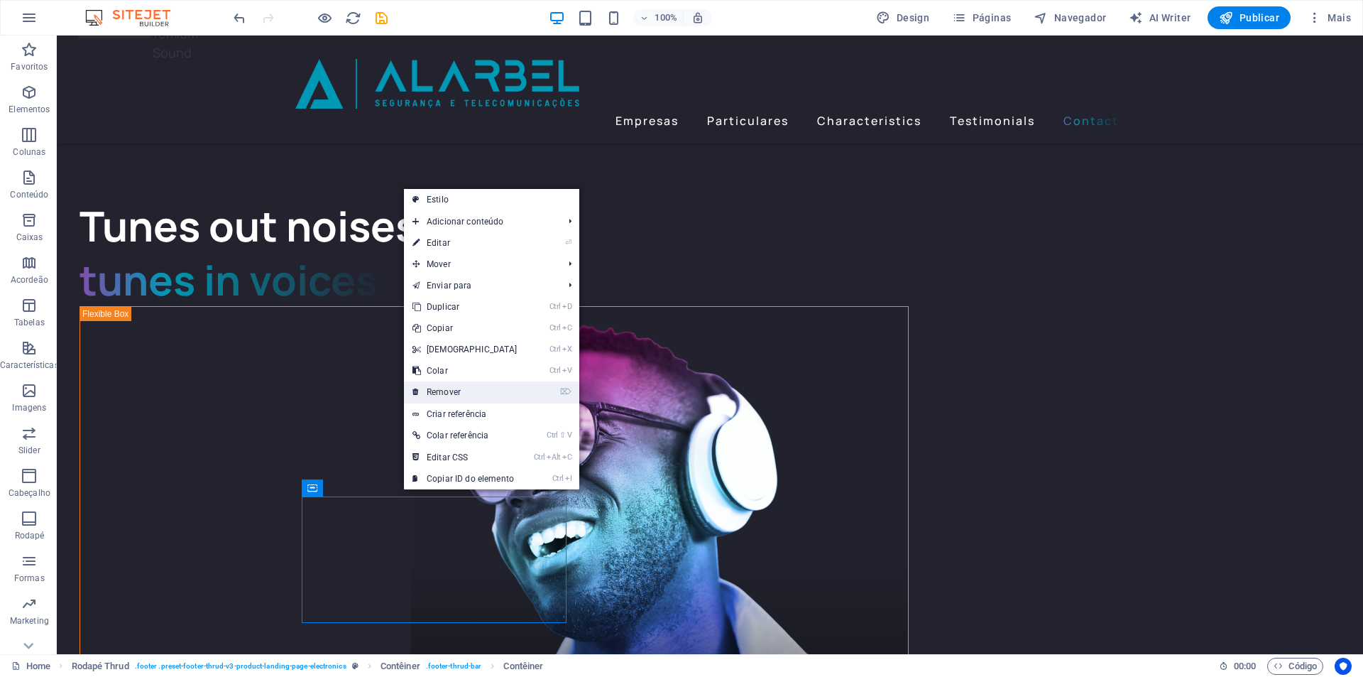
click at [445, 384] on link "⌦ Remover" at bounding box center [465, 391] width 122 height 21
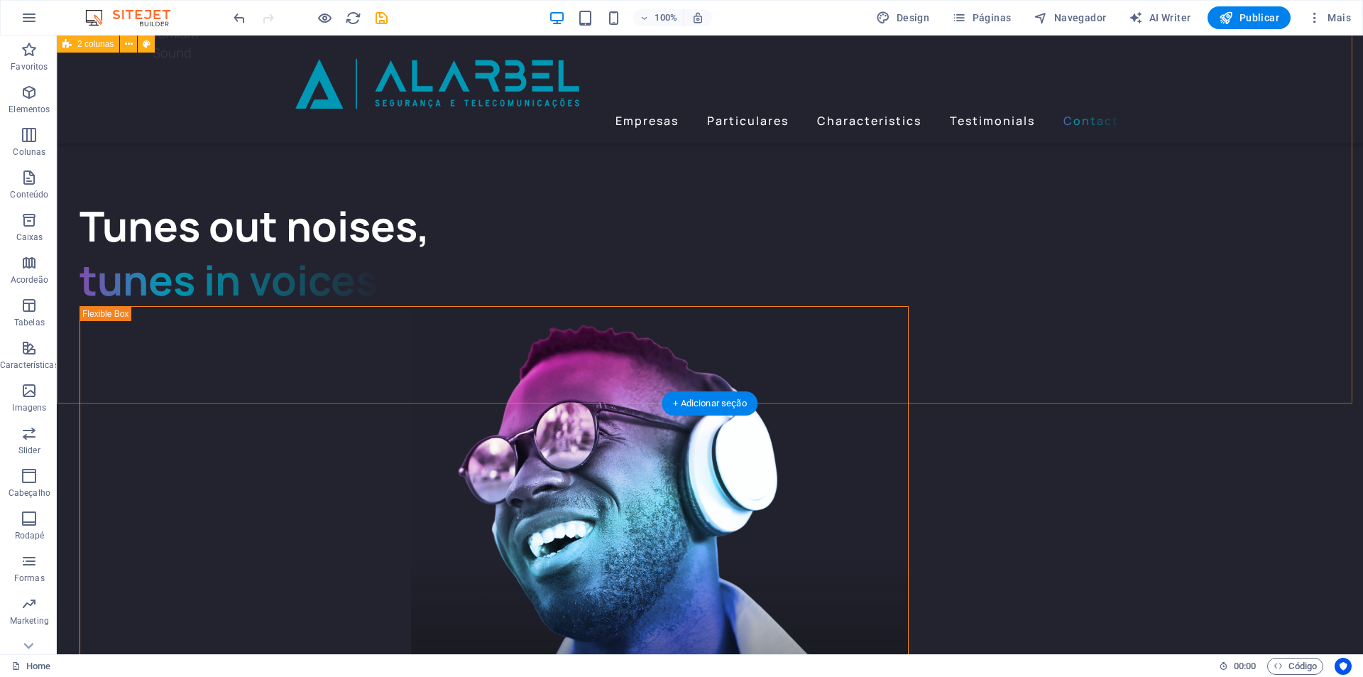
scroll to position [3644, 0]
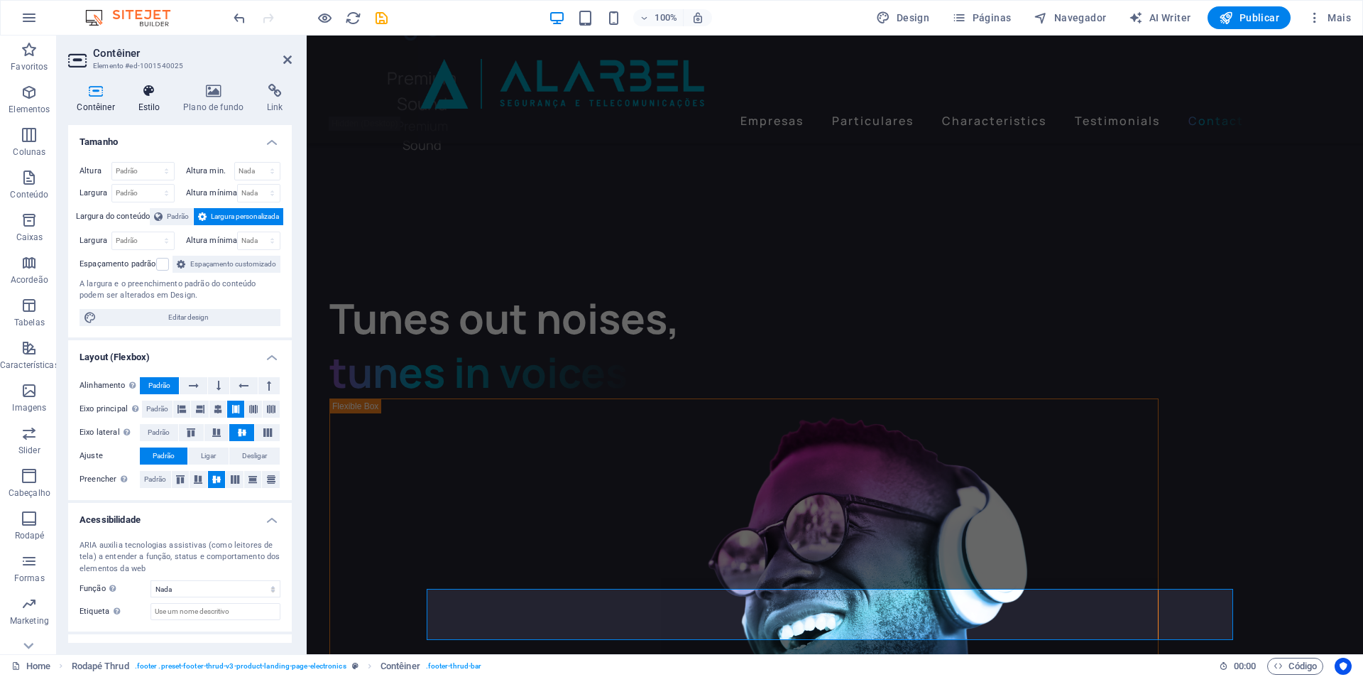
click at [143, 108] on h4 "Estilo" at bounding box center [151, 99] width 45 height 30
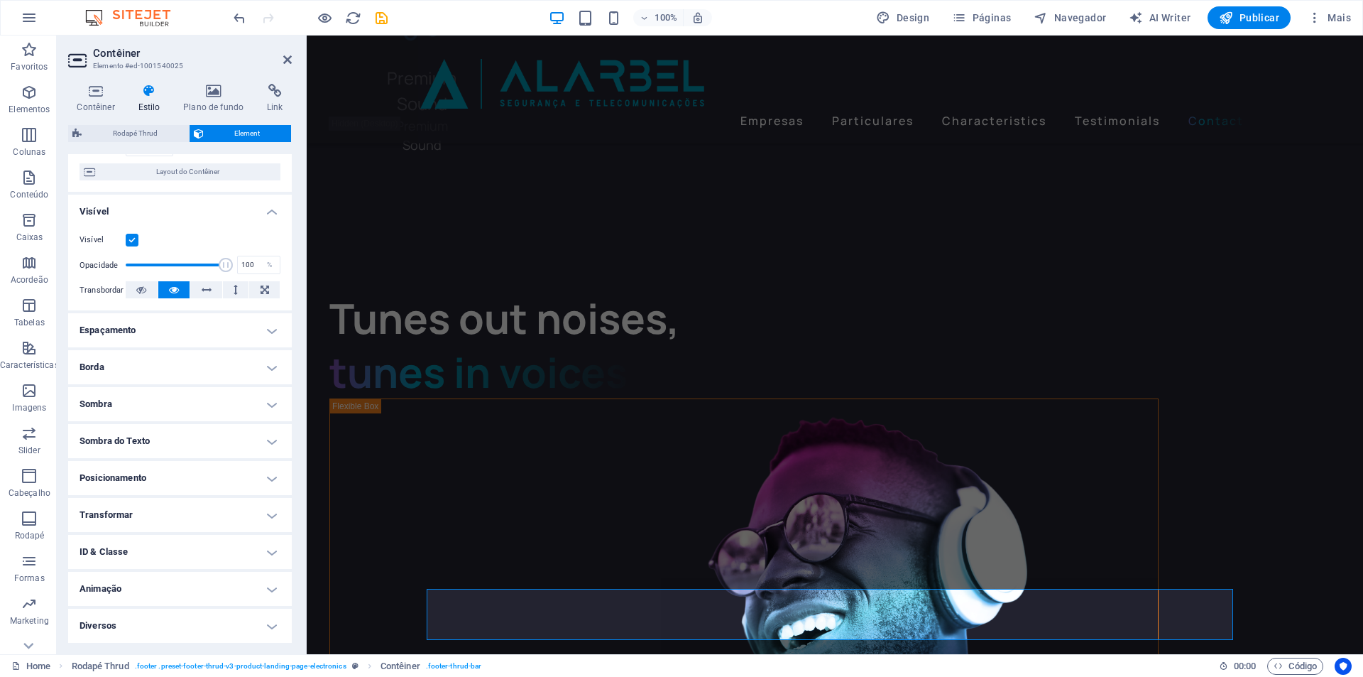
scroll to position [0, 0]
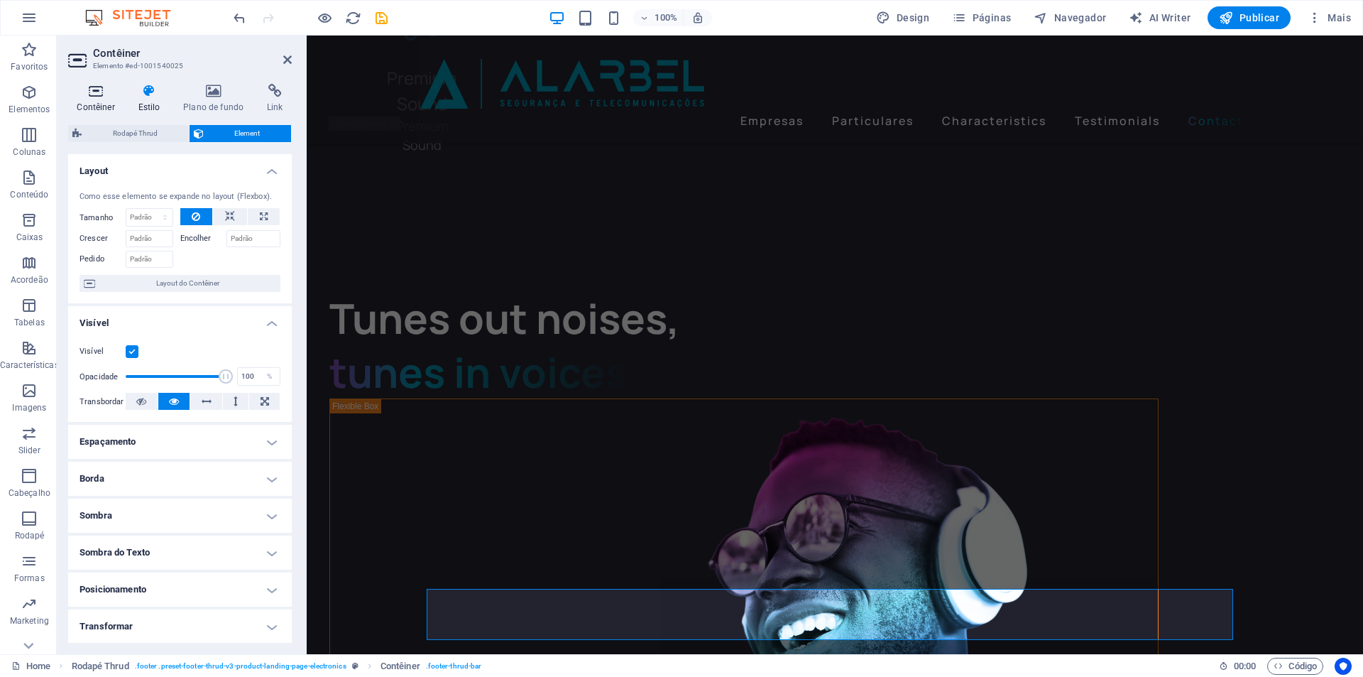
click at [95, 93] on icon at bounding box center [95, 91] width 55 height 14
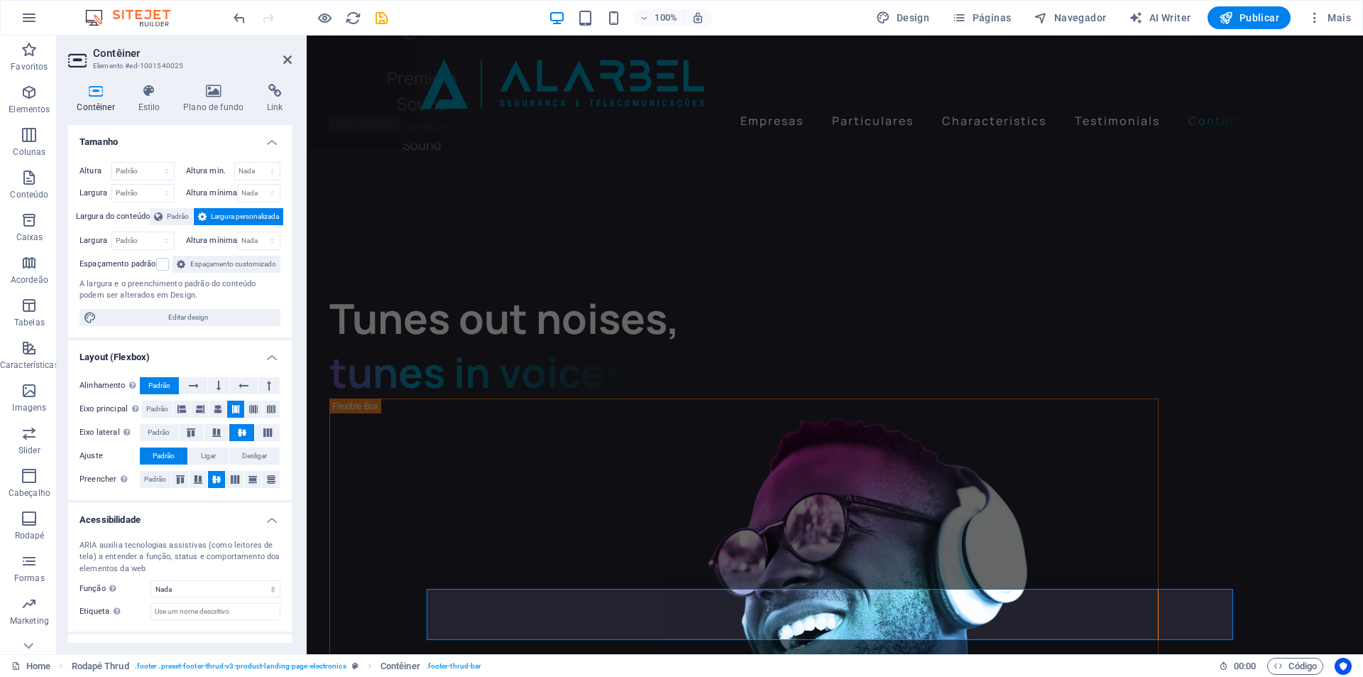
scroll to position [74, 0]
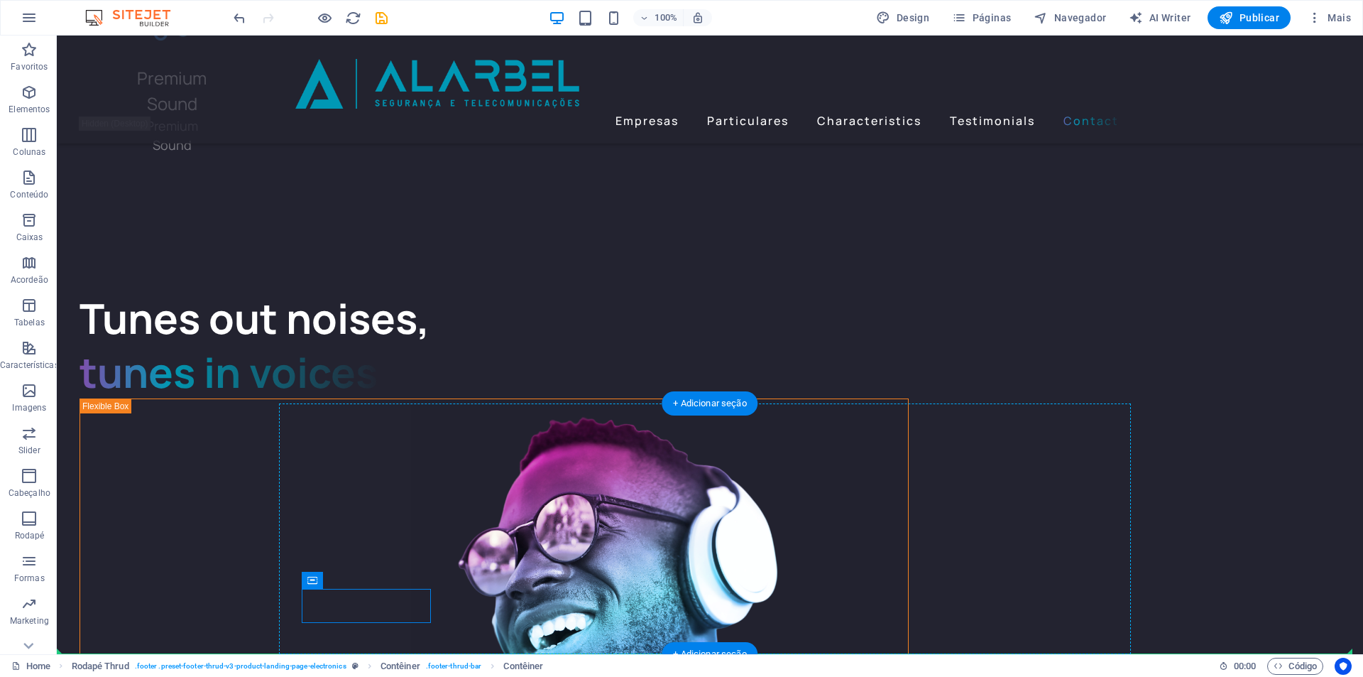
drag, startPoint x: 257, startPoint y: 601, endPoint x: 562, endPoint y: 602, distance: 305.4
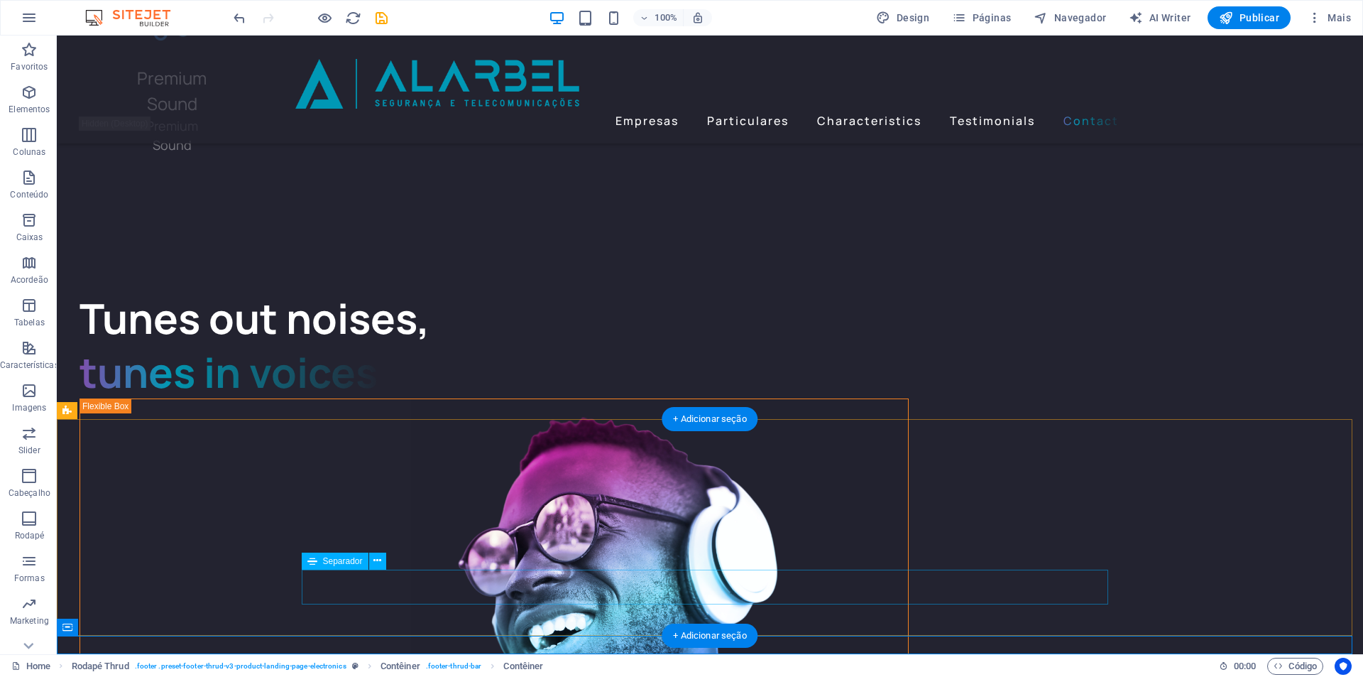
scroll to position [3628, 0]
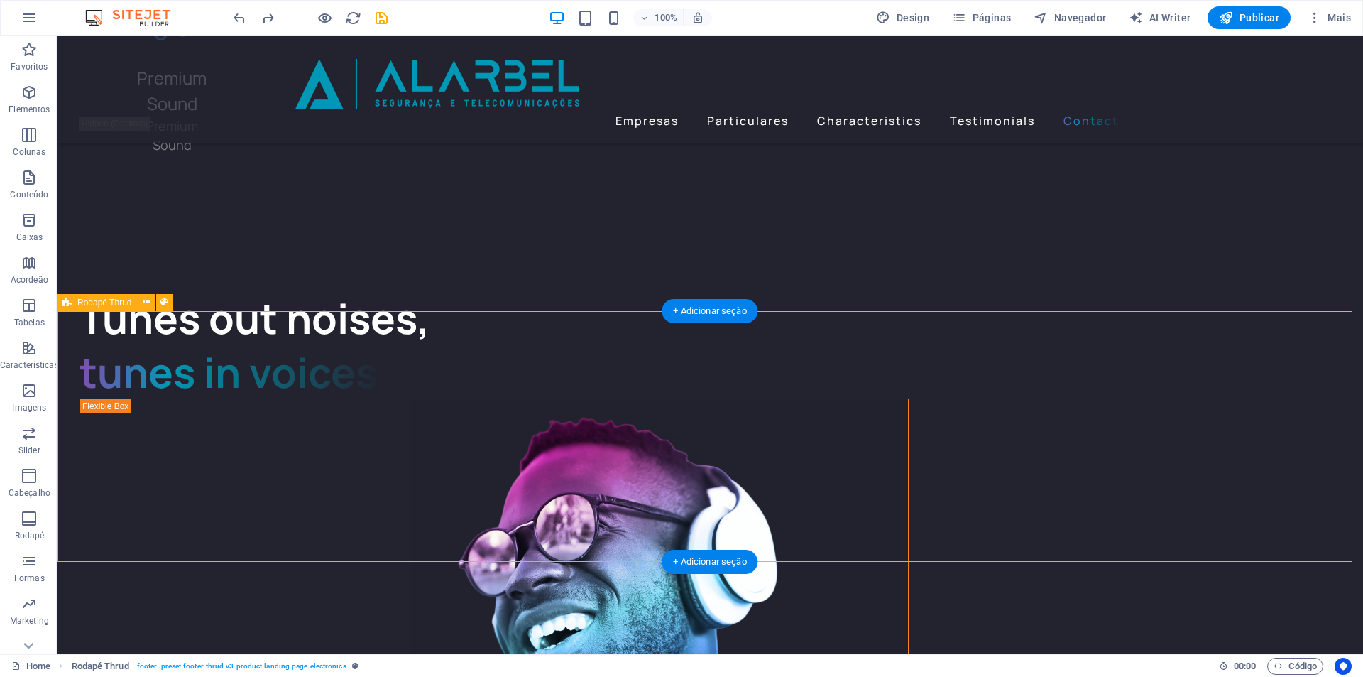
scroll to position [3736, 0]
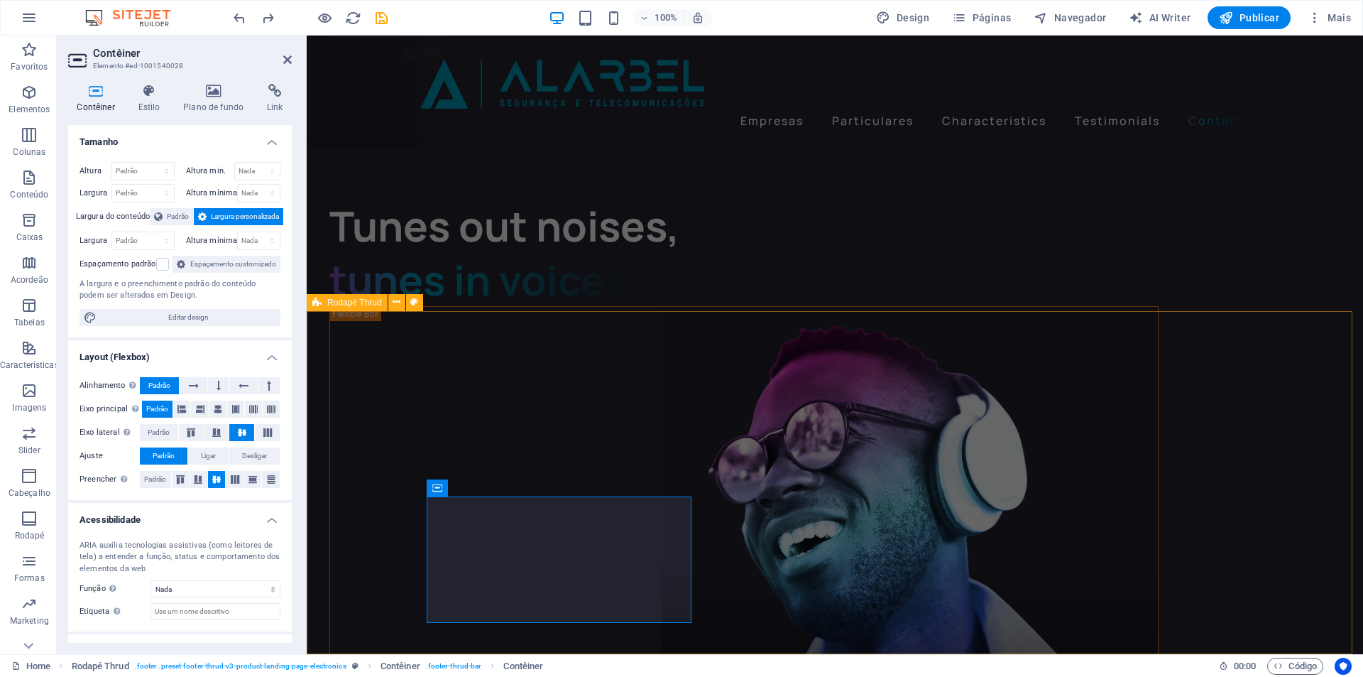
select select "footer"
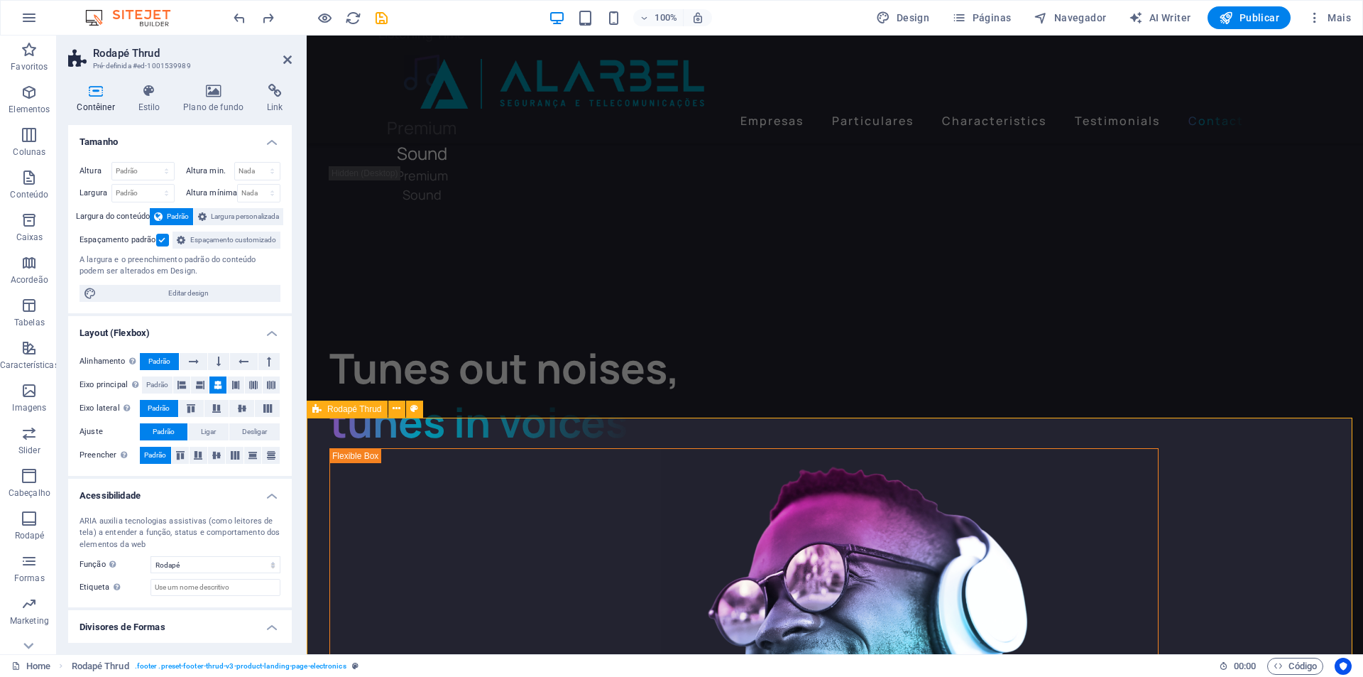
scroll to position [3558, 0]
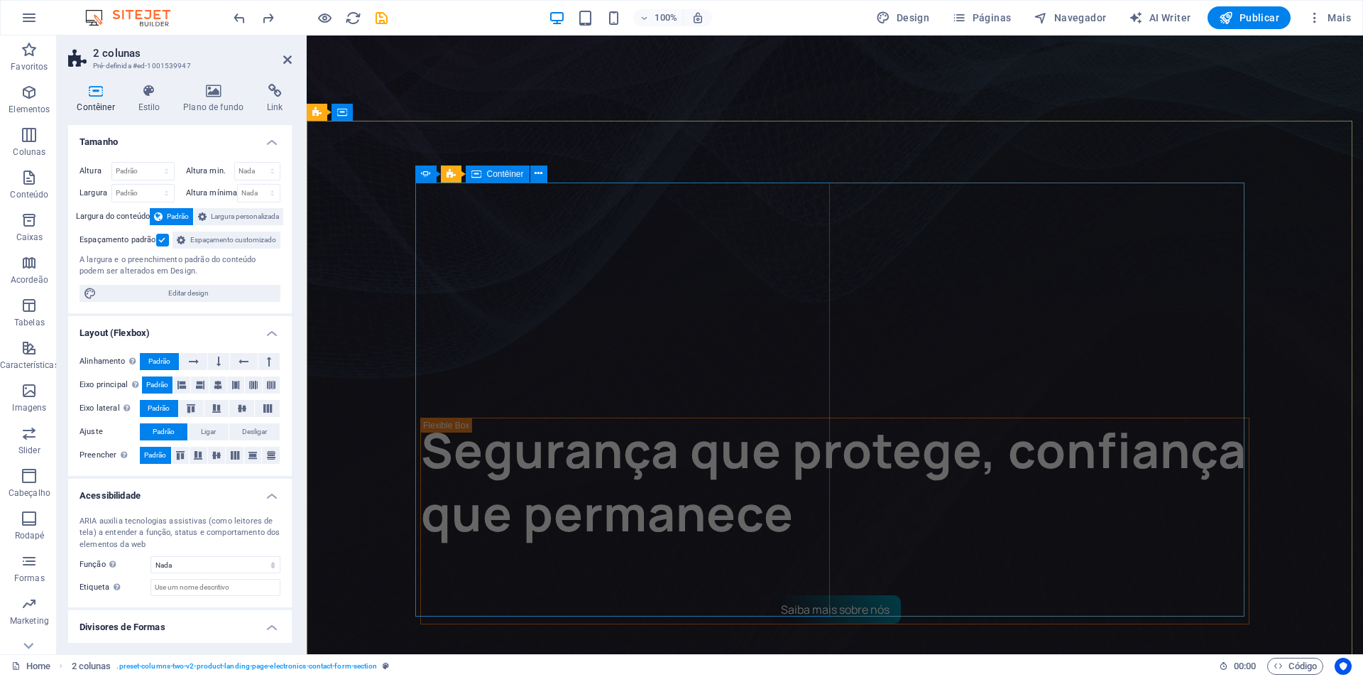
scroll to position [0, 0]
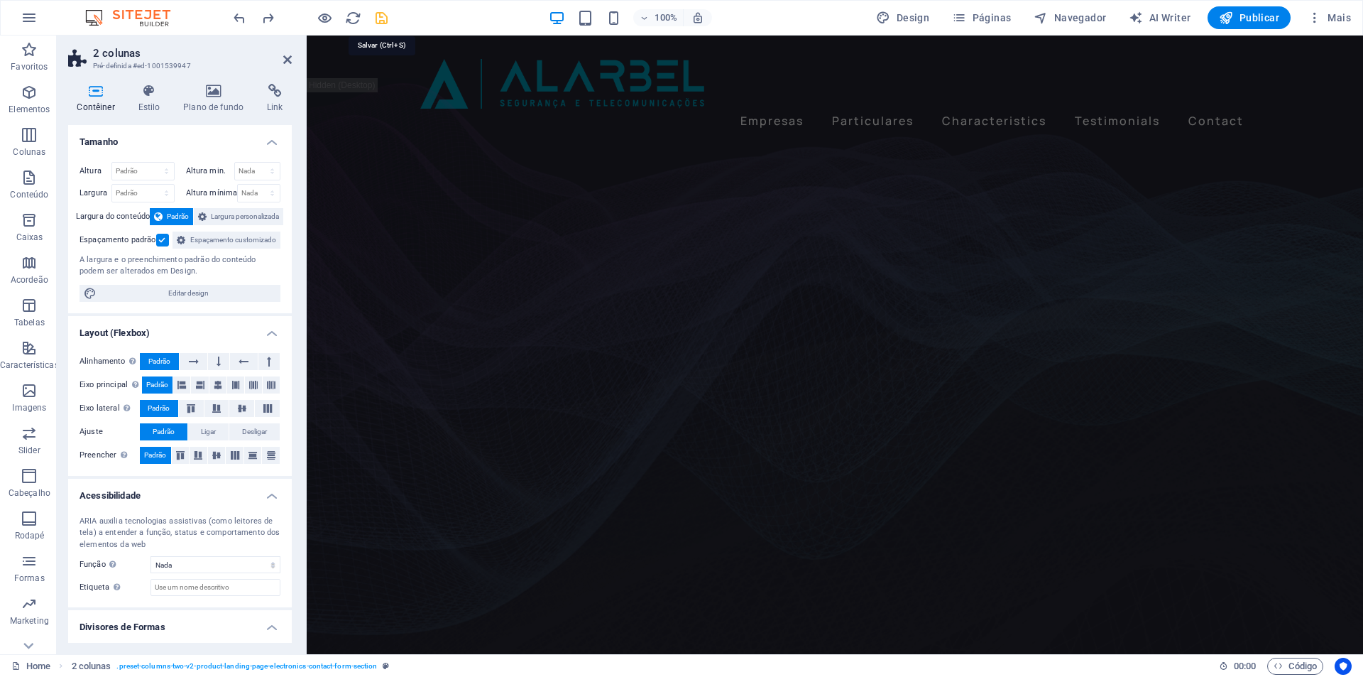
click at [376, 18] on icon "save" at bounding box center [382, 18] width 16 height 16
checkbox input "false"
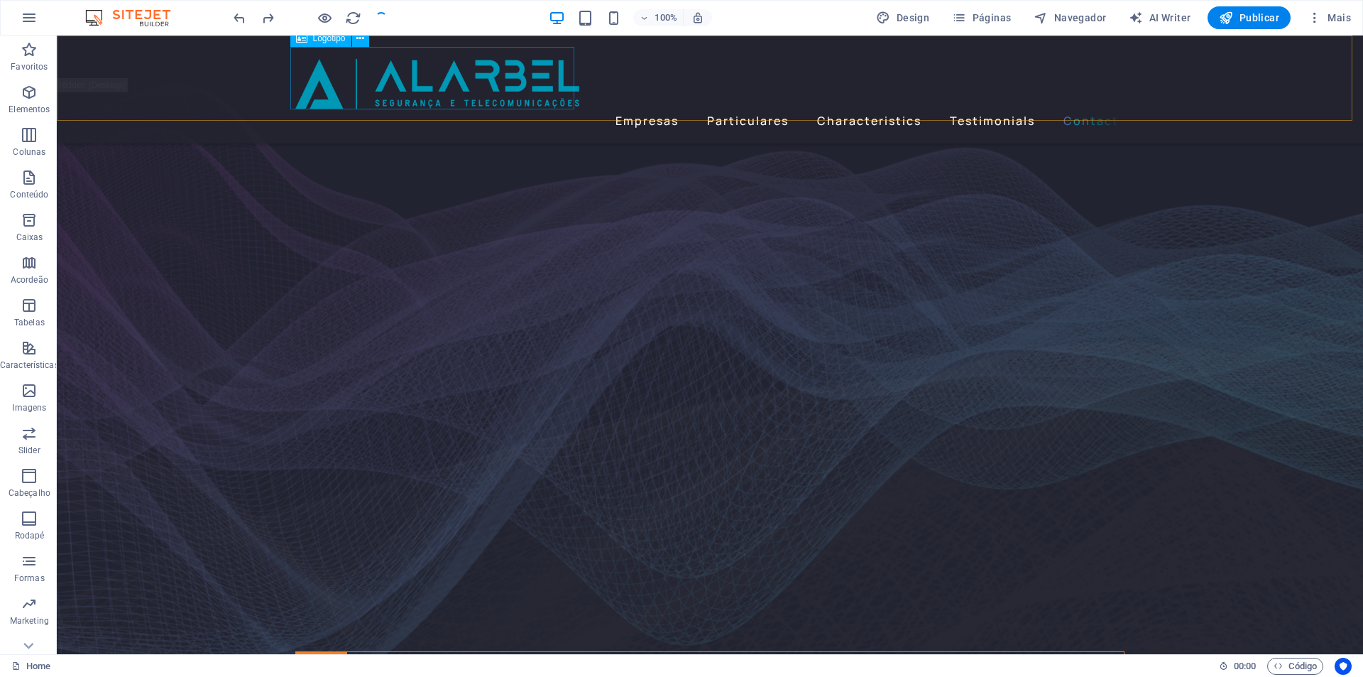
scroll to position [3559, 0]
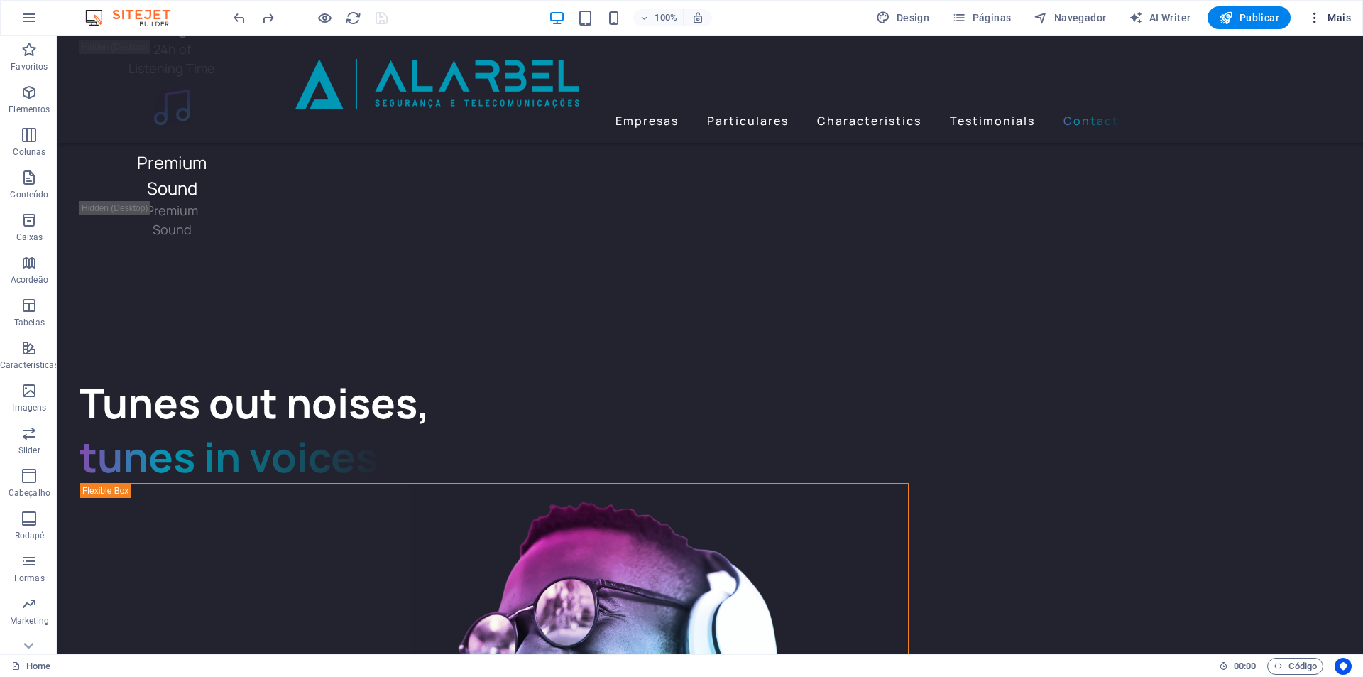
click at [1333, 19] on span "Mais" at bounding box center [1329, 18] width 43 height 14
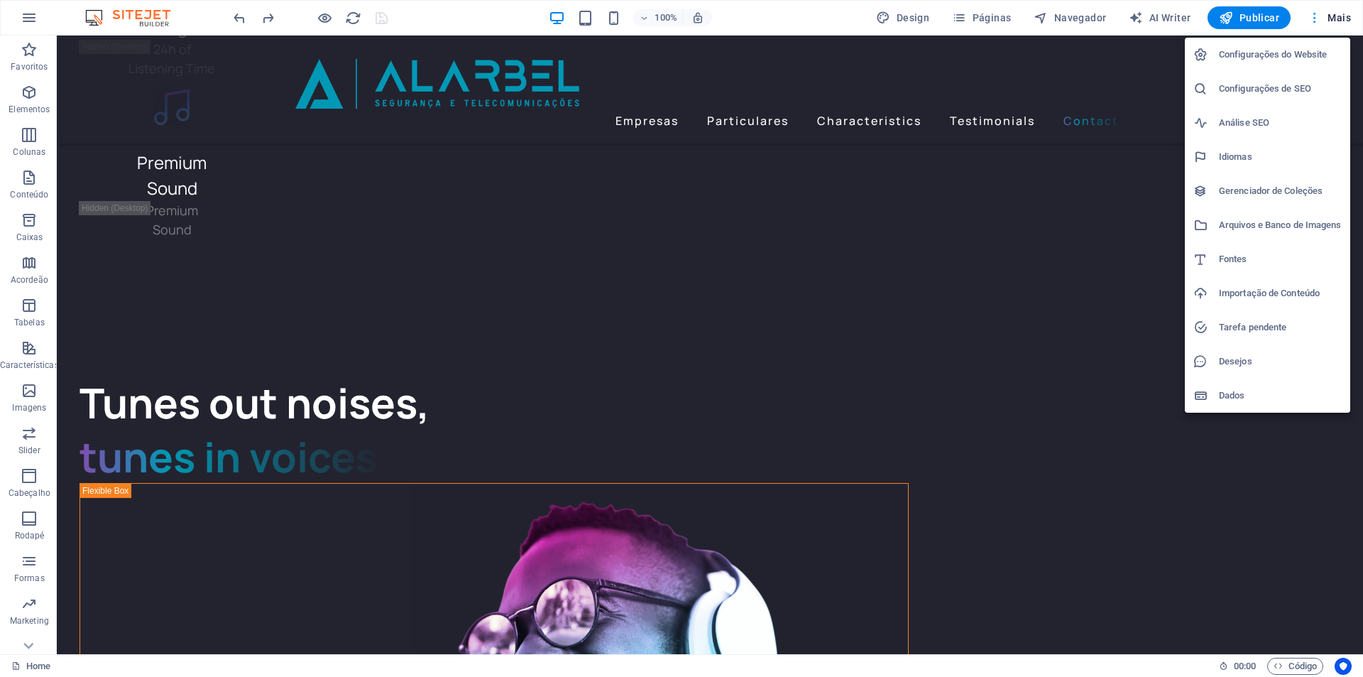
click at [1333, 19] on div at bounding box center [681, 338] width 1363 height 677
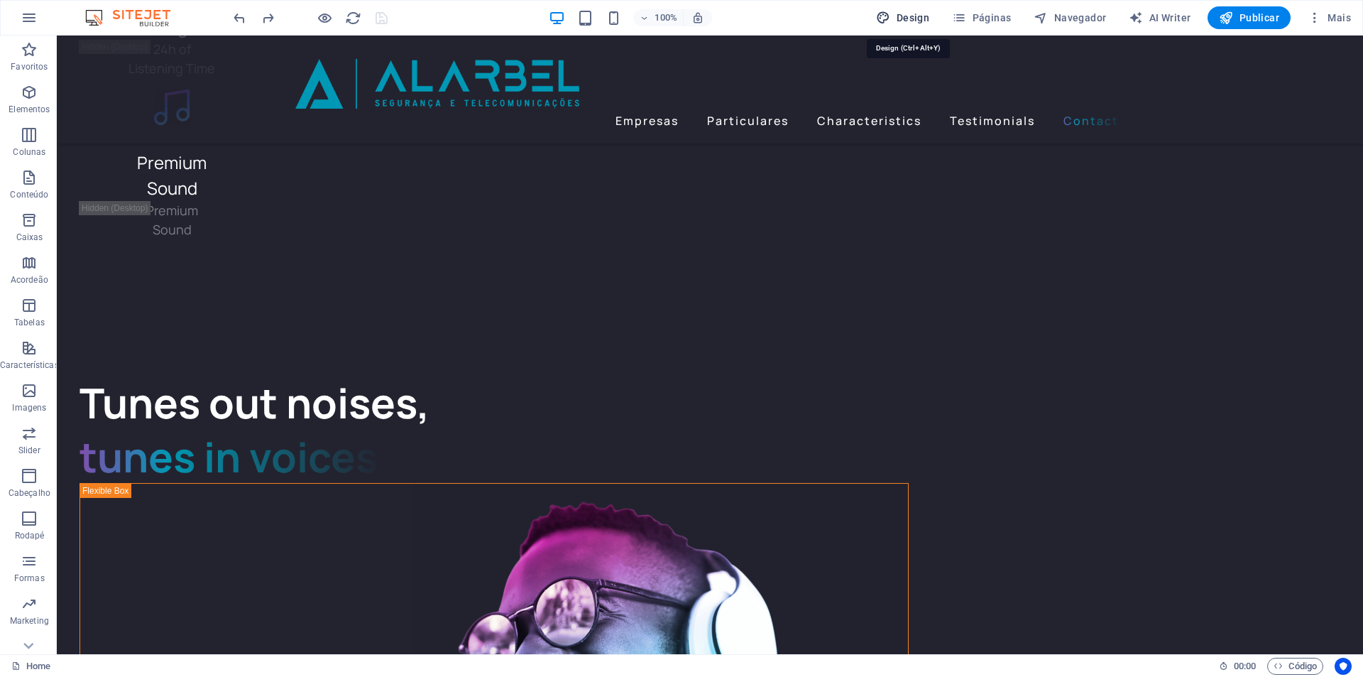
click at [903, 16] on span "Design" at bounding box center [902, 18] width 53 height 14
select select "px"
select select "400"
select select "px"
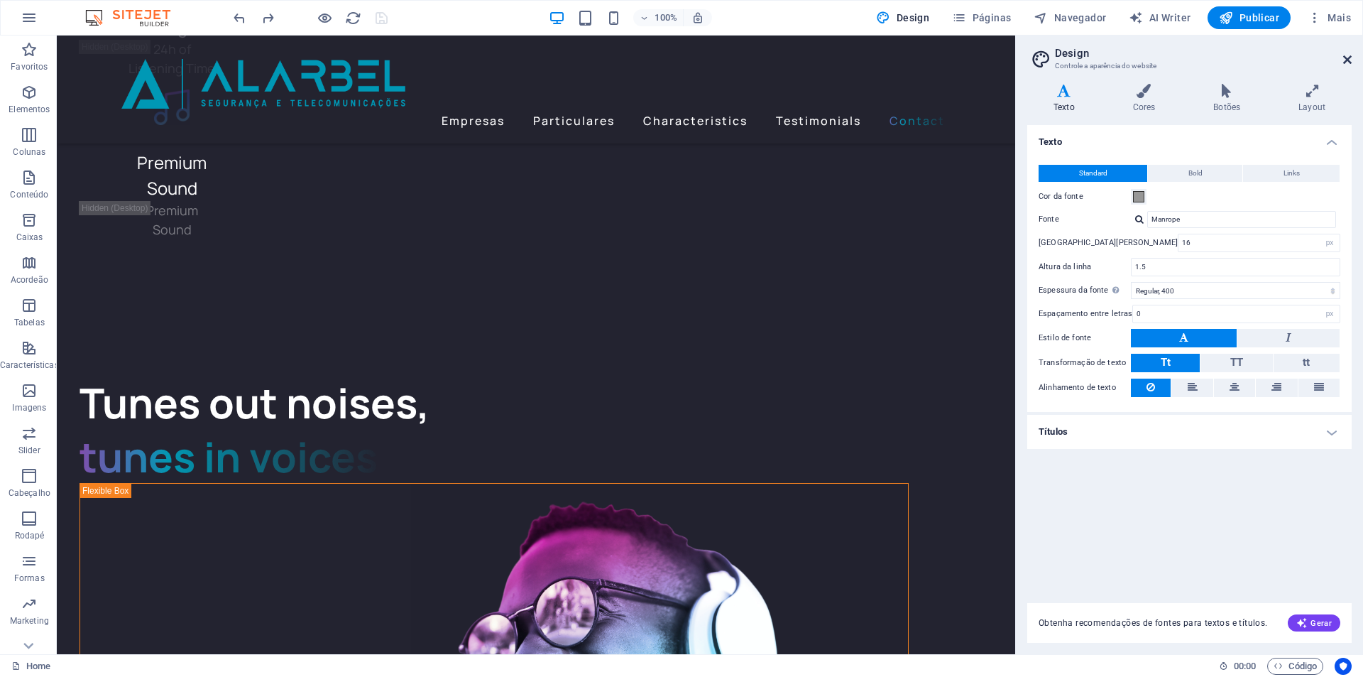
drag, startPoint x: 1347, startPoint y: 59, endPoint x: 1263, endPoint y: 21, distance: 92.5
click at [1347, 59] on icon at bounding box center [1348, 59] width 9 height 11
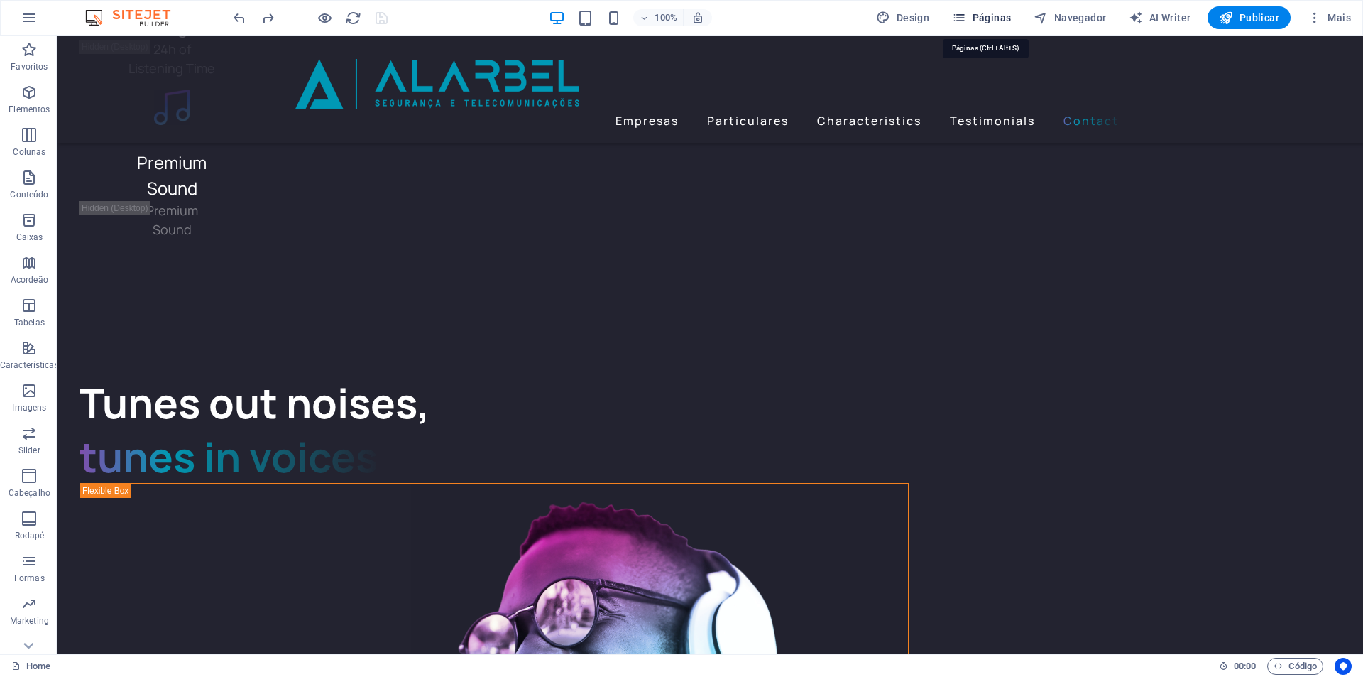
click at [989, 18] on span "Páginas" at bounding box center [981, 18] width 59 height 14
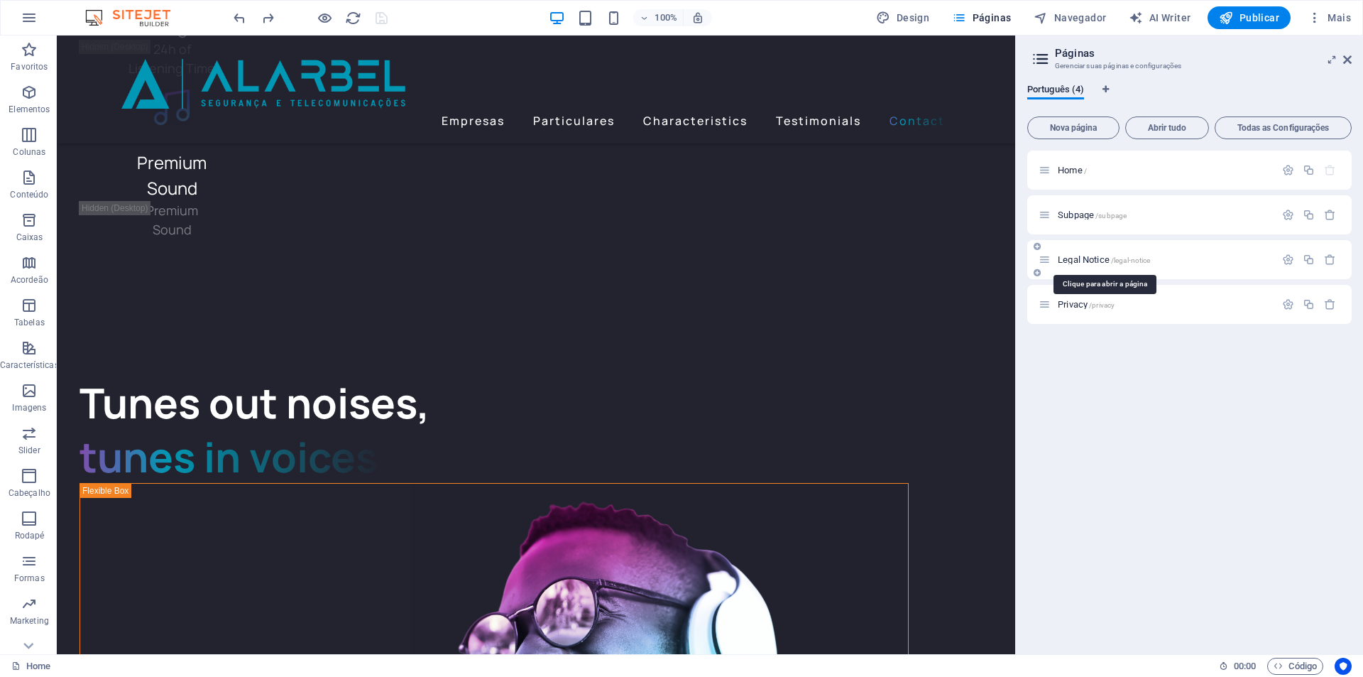
click at [1104, 260] on span "Legal Notice /legal-notice" at bounding box center [1104, 259] width 92 height 11
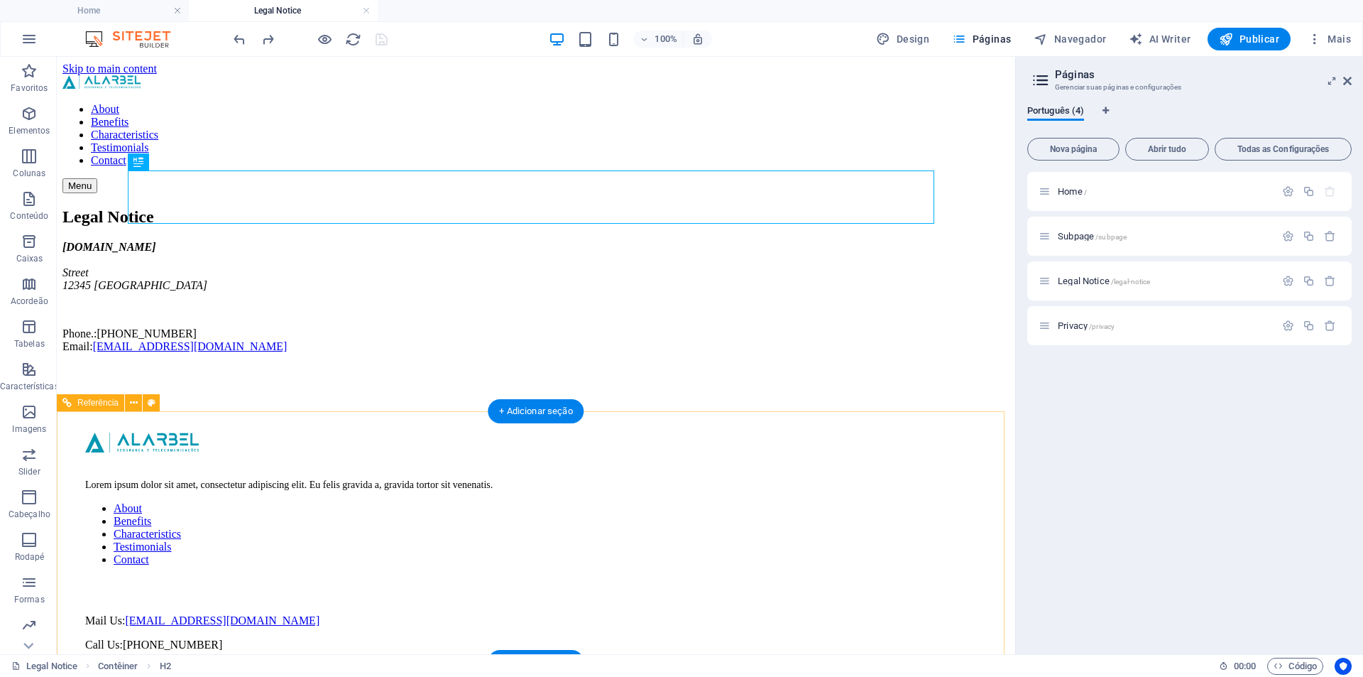
scroll to position [8, 0]
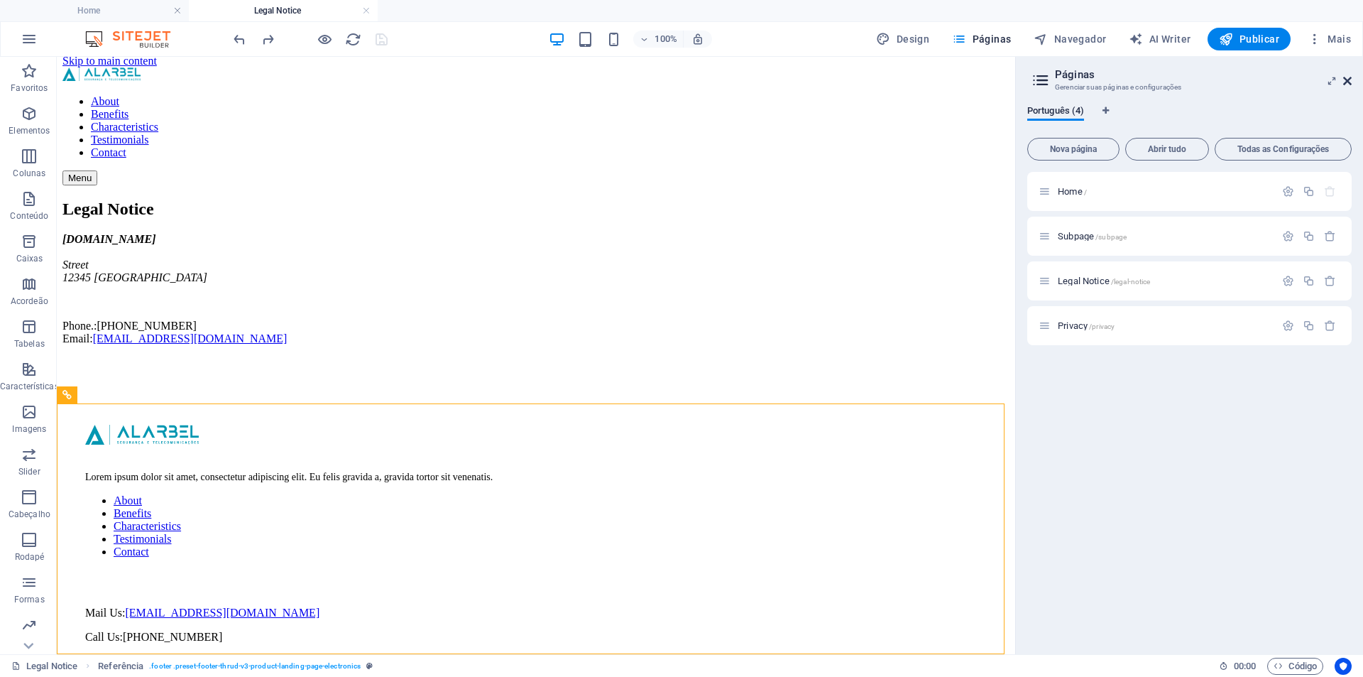
click at [1351, 84] on icon at bounding box center [1348, 80] width 9 height 11
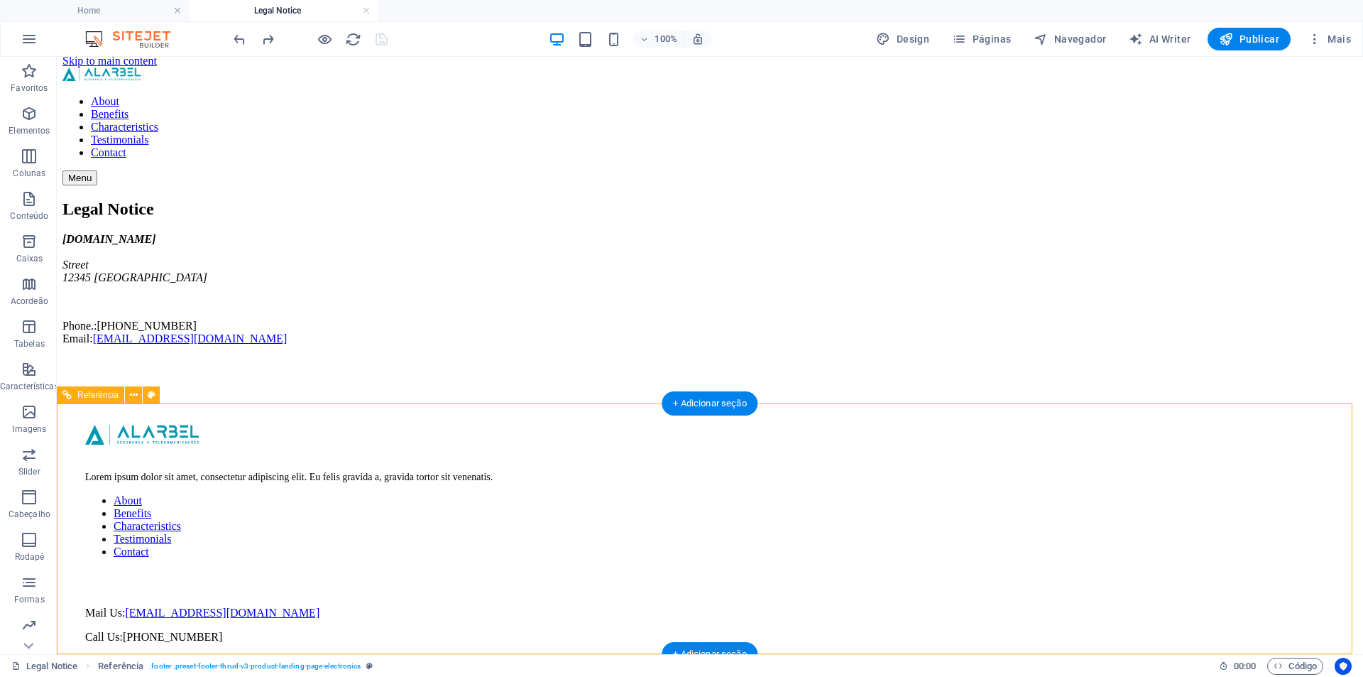
click at [917, 655] on div "Street , Berlin , 12345" at bounding box center [710, 673] width 1250 height 37
click at [755, 606] on div "Mail Us: [EMAIL_ADDRESS][DOMAIN_NAME] Call Us: [PHONE_NUMBER]" at bounding box center [710, 624] width 1250 height 37
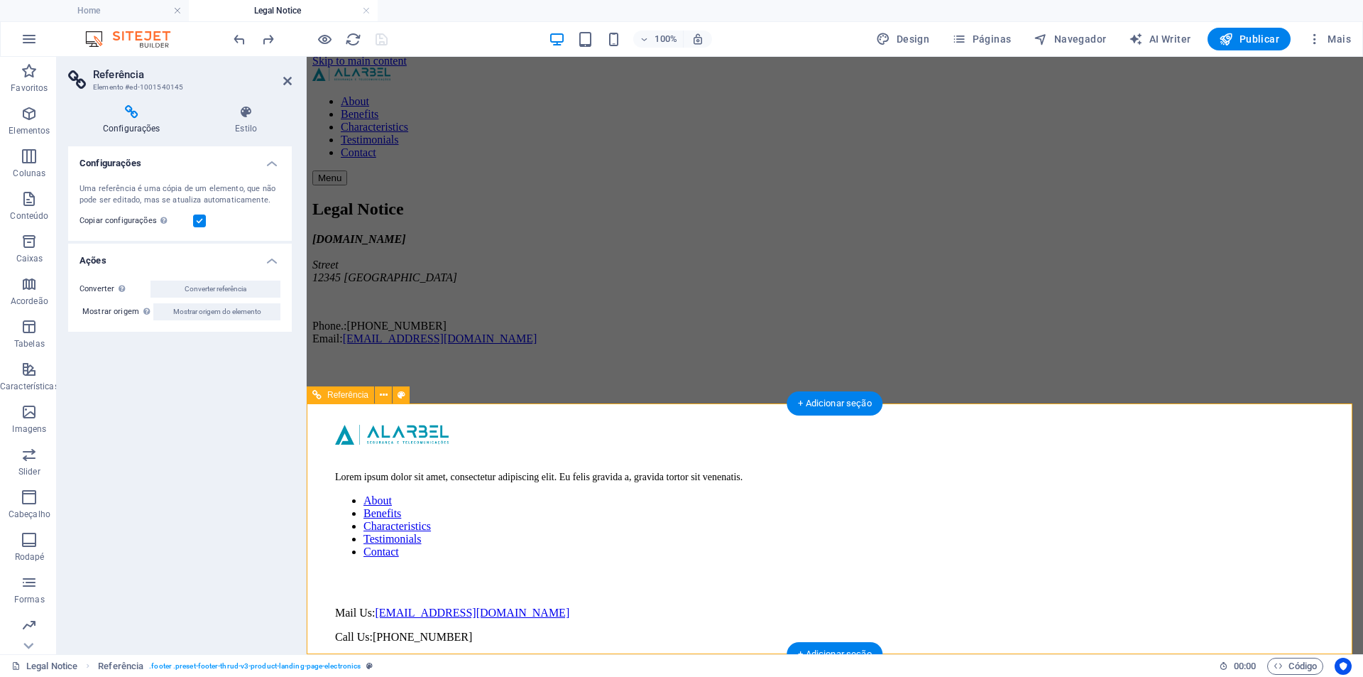
click at [861, 606] on div "Mail Us: [EMAIL_ADDRESS][DOMAIN_NAME] Call Us: [PHONE_NUMBER]" at bounding box center [835, 624] width 1000 height 37
click at [846, 606] on div "Mail Us: [EMAIL_ADDRESS][DOMAIN_NAME] Call Us: [PHONE_NUMBER]" at bounding box center [835, 624] width 1000 height 37
click at [286, 80] on icon at bounding box center [287, 80] width 9 height 11
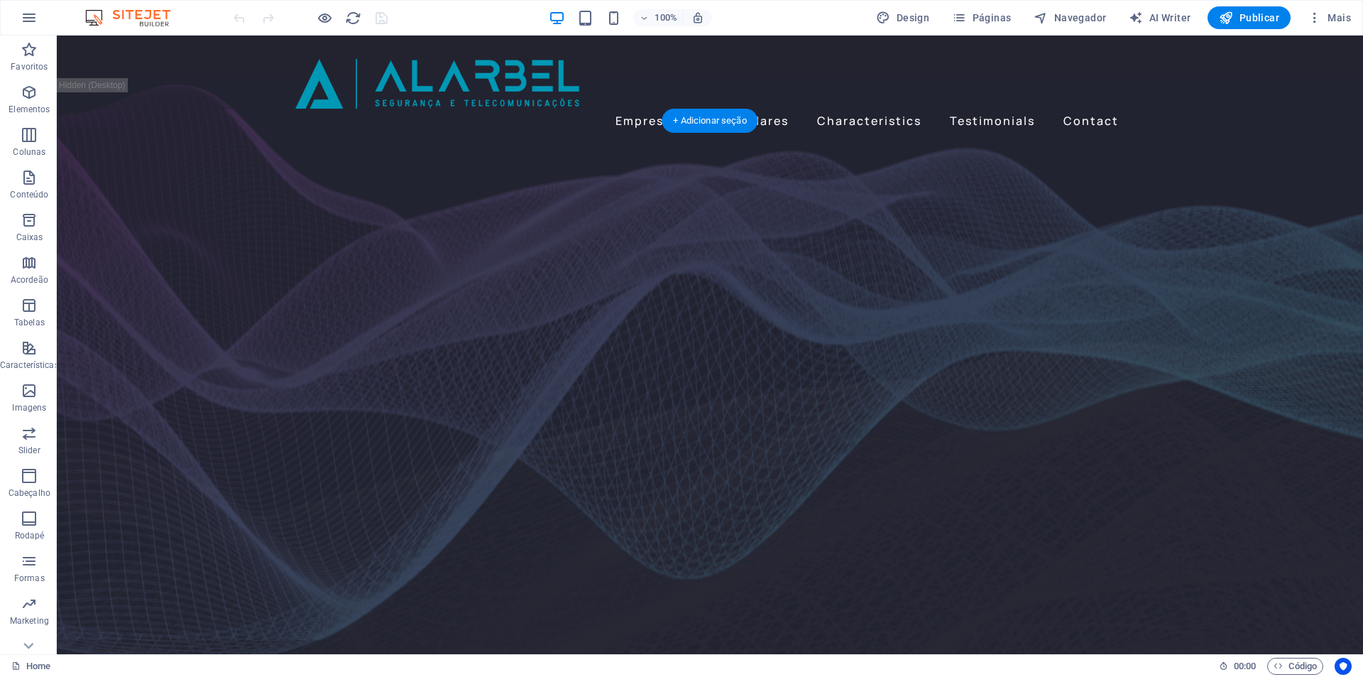
click at [164, 452] on figure at bounding box center [710, 374] width 1307 height 530
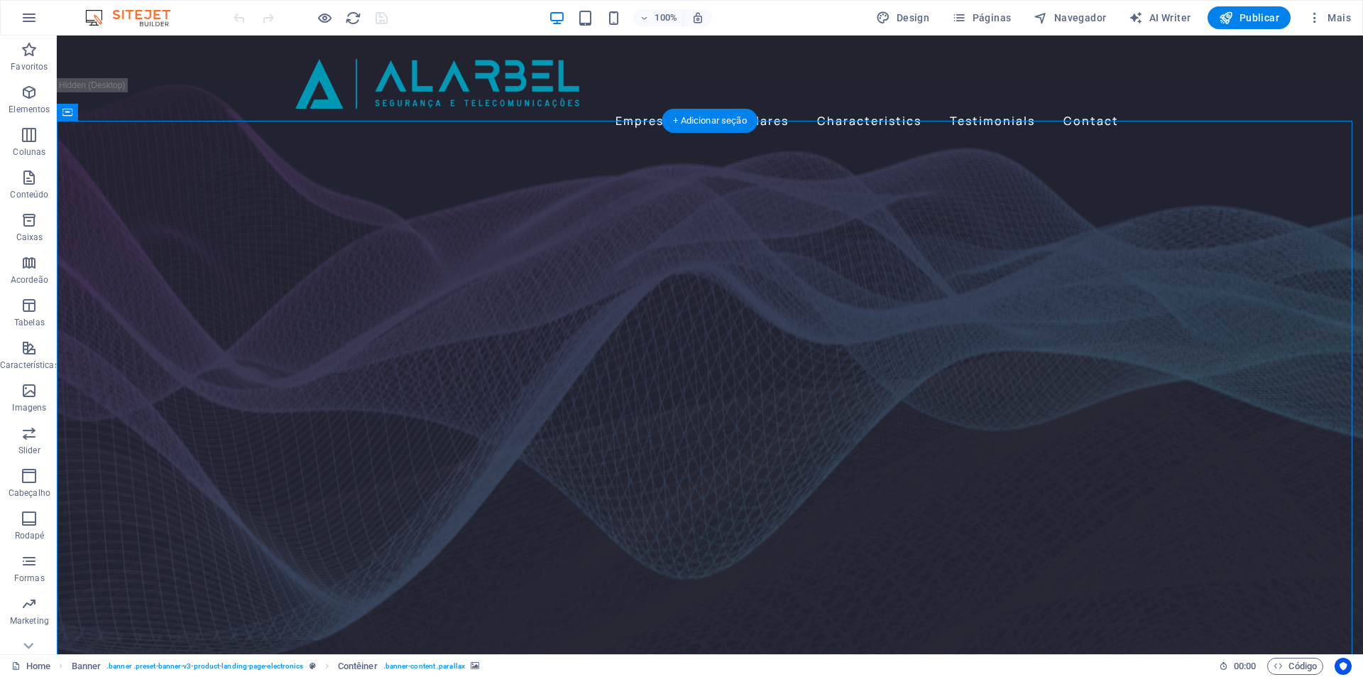
click at [221, 266] on figure at bounding box center [710, 374] width 1307 height 530
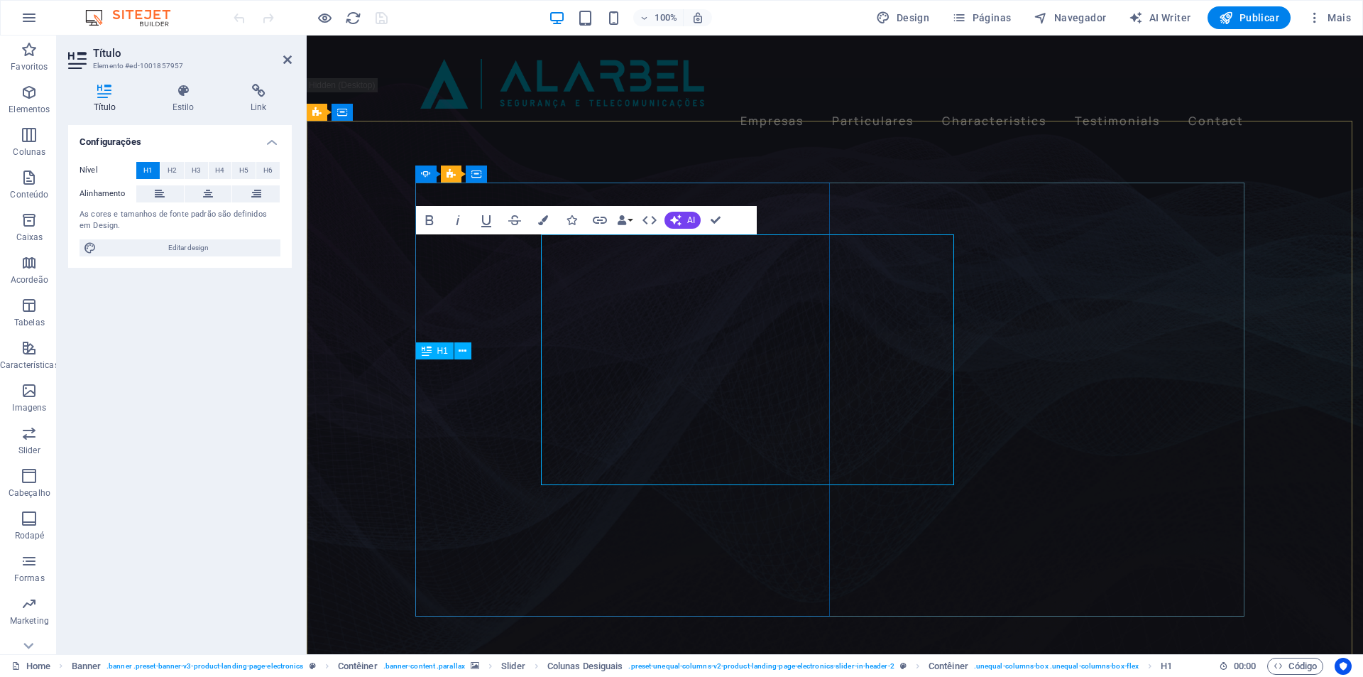
click at [450, 353] on div "H1" at bounding box center [435, 350] width 38 height 17
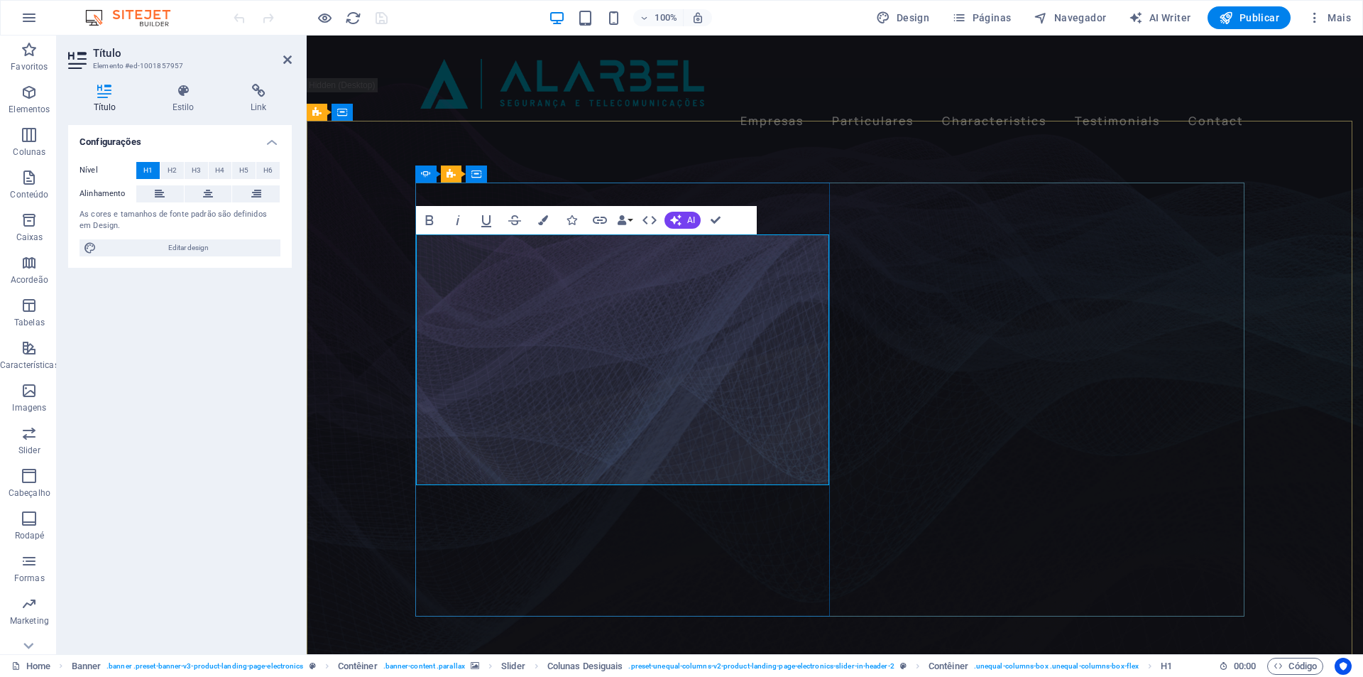
copy h1 "Segurança que protege, confiança que permanece"
click at [369, 404] on figure at bounding box center [835, 400] width 1057 height 582
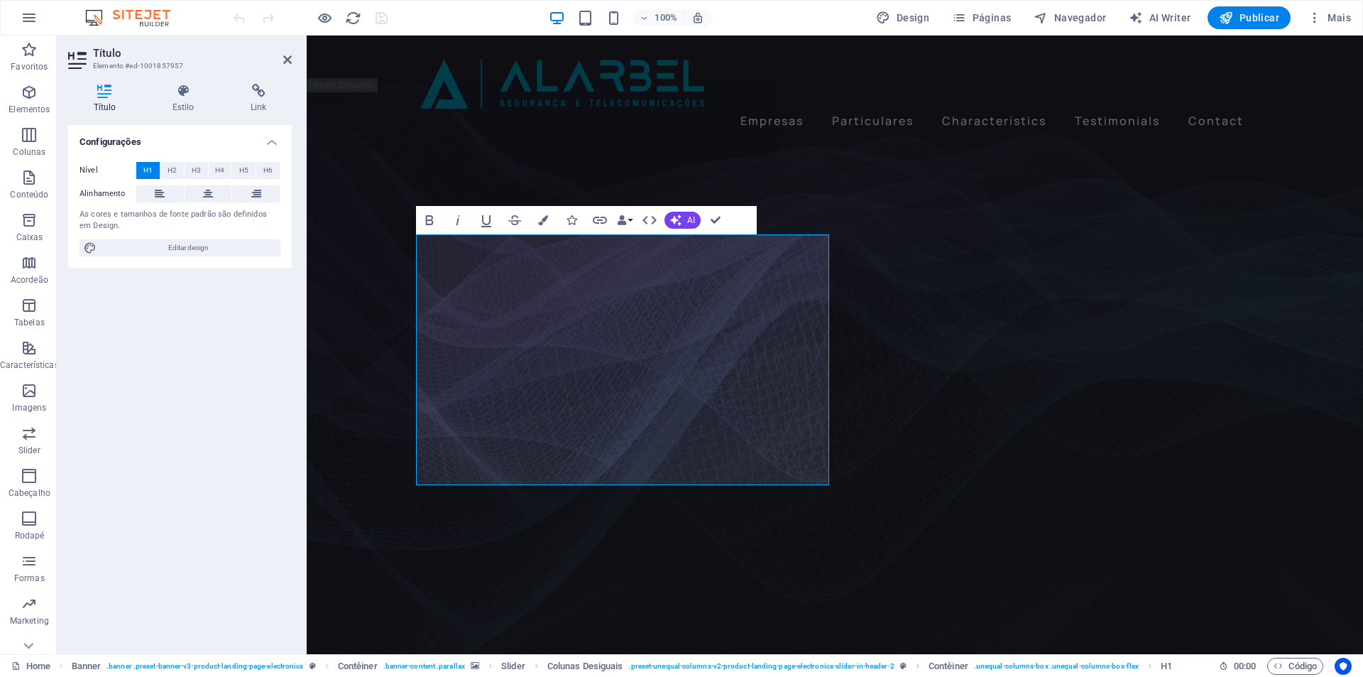
click at [369, 404] on figure at bounding box center [835, 400] width 1057 height 582
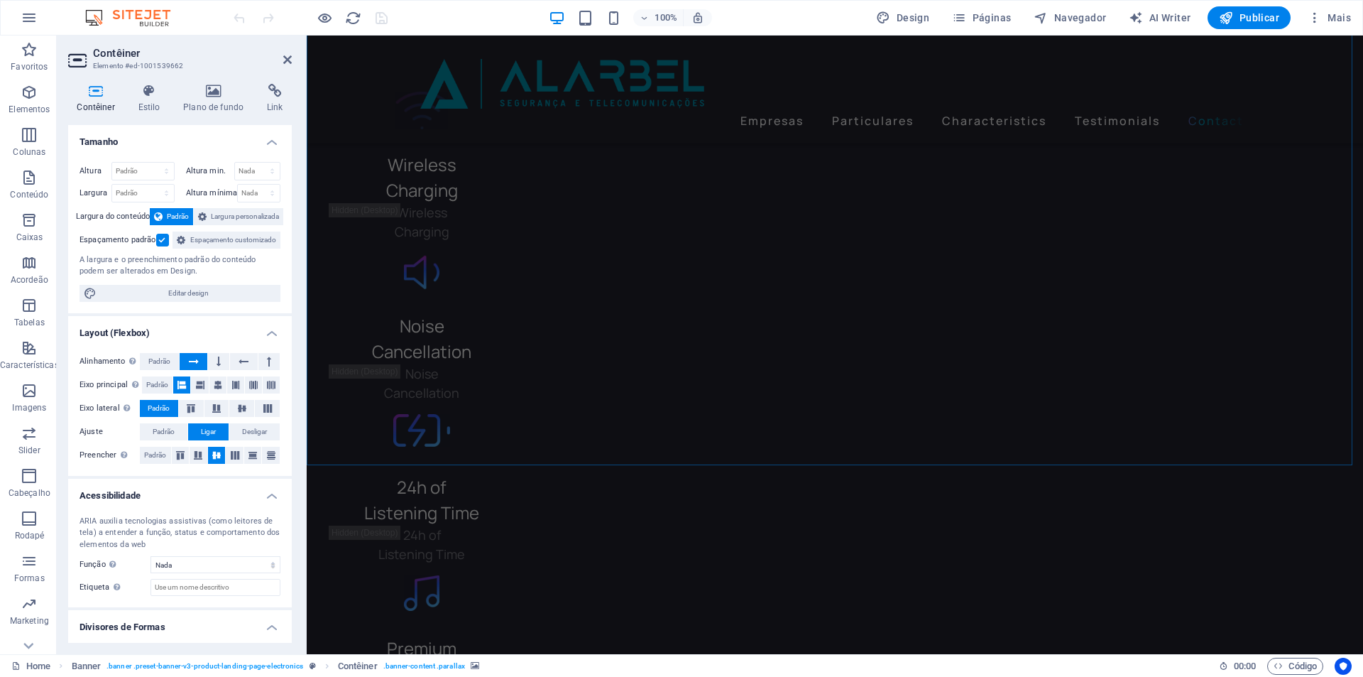
scroll to position [3736, 0]
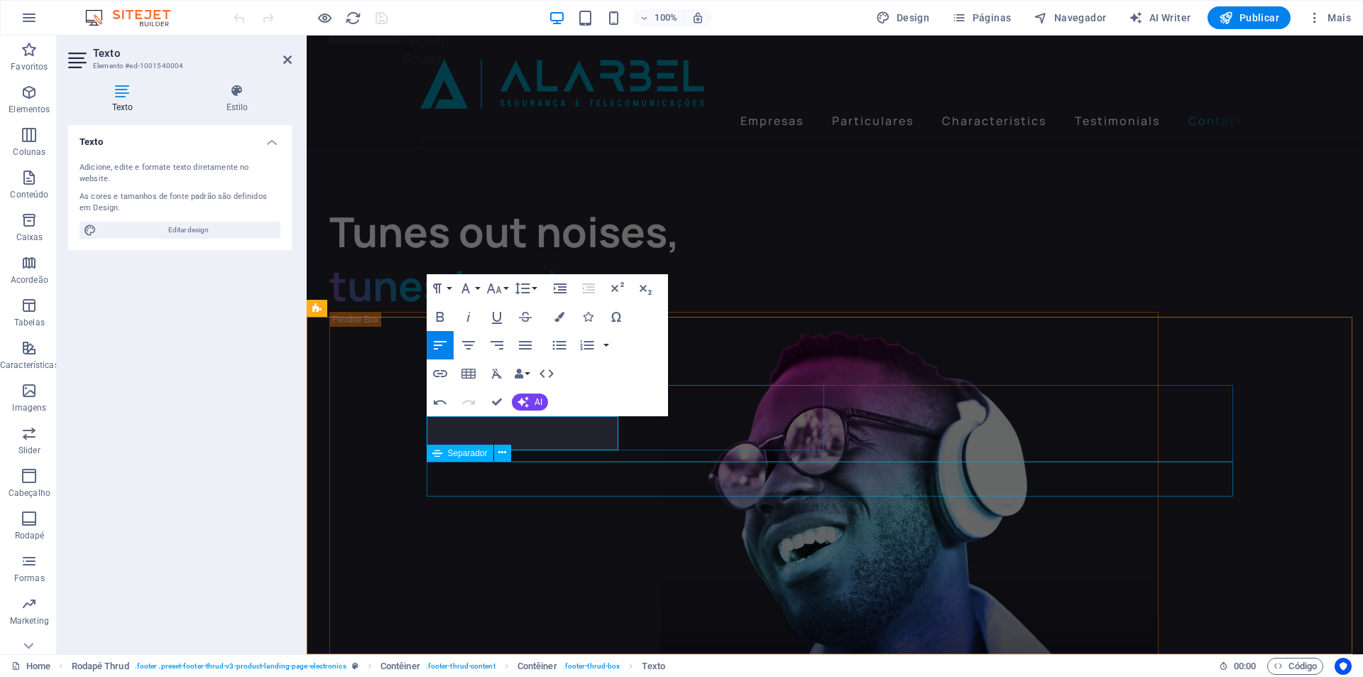
scroll to position [34, 6]
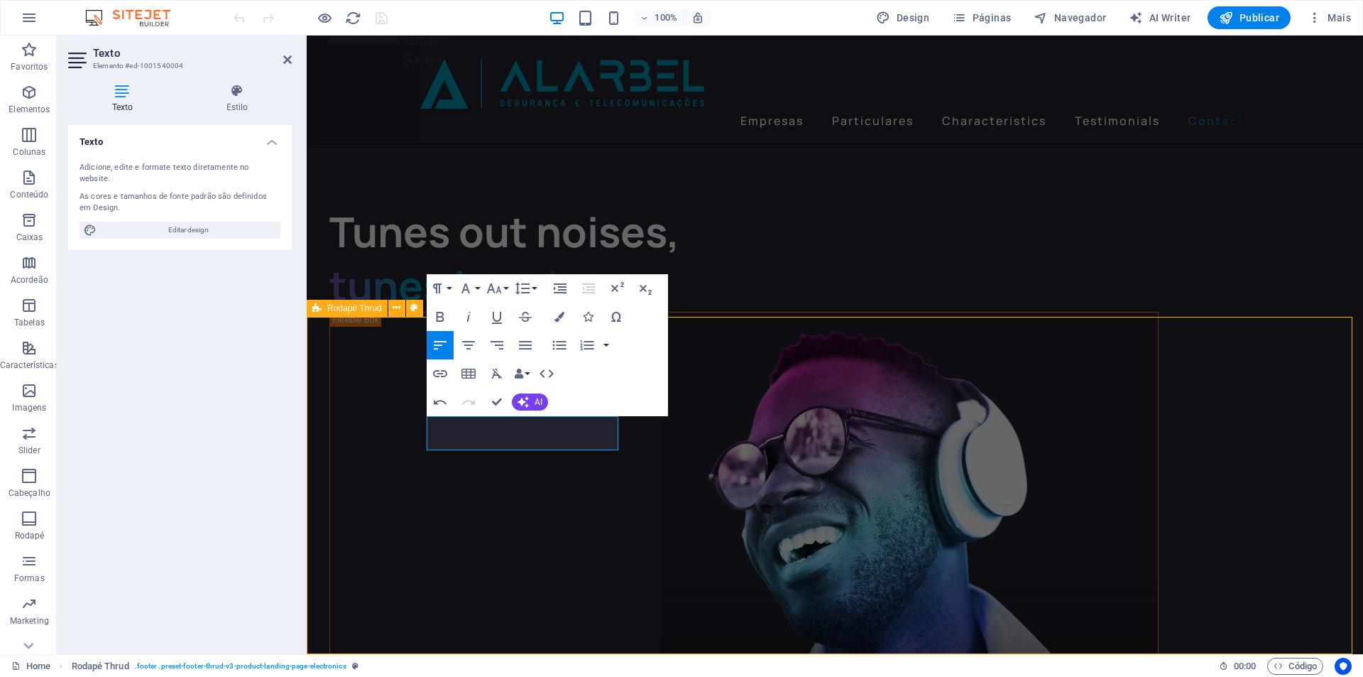
select select "footer"
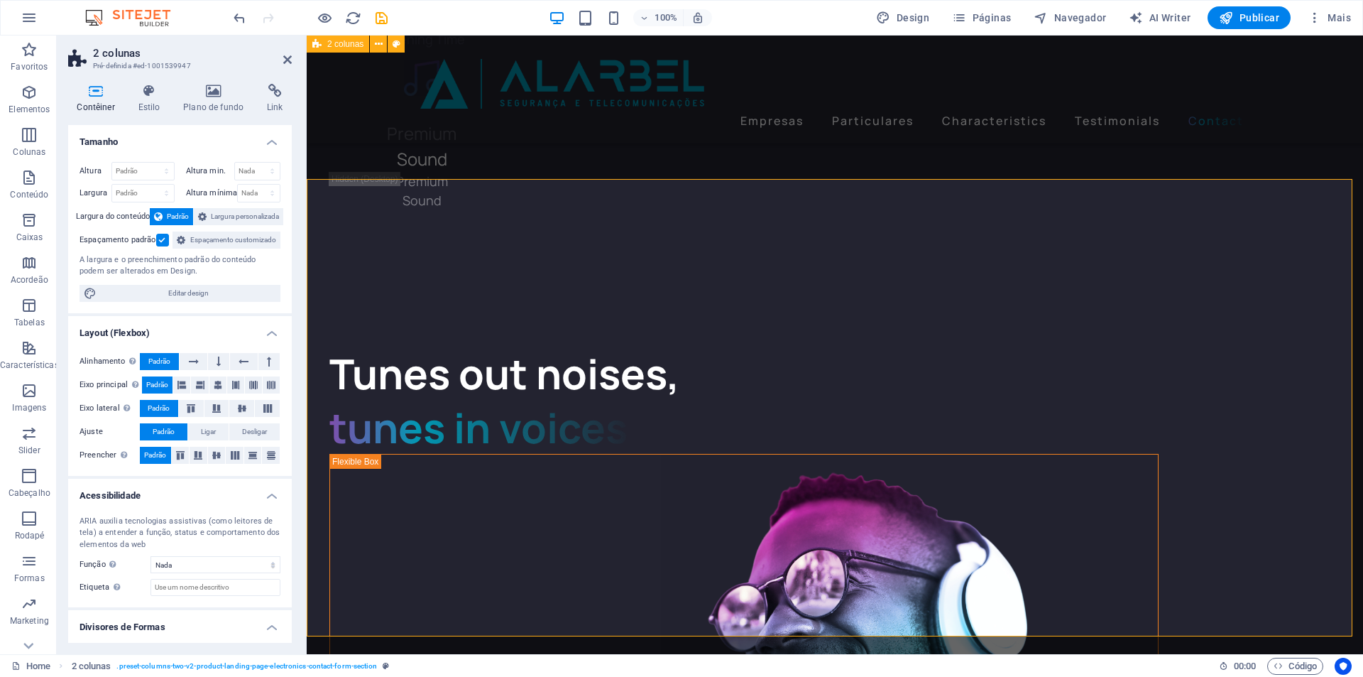
scroll to position [3127, 0]
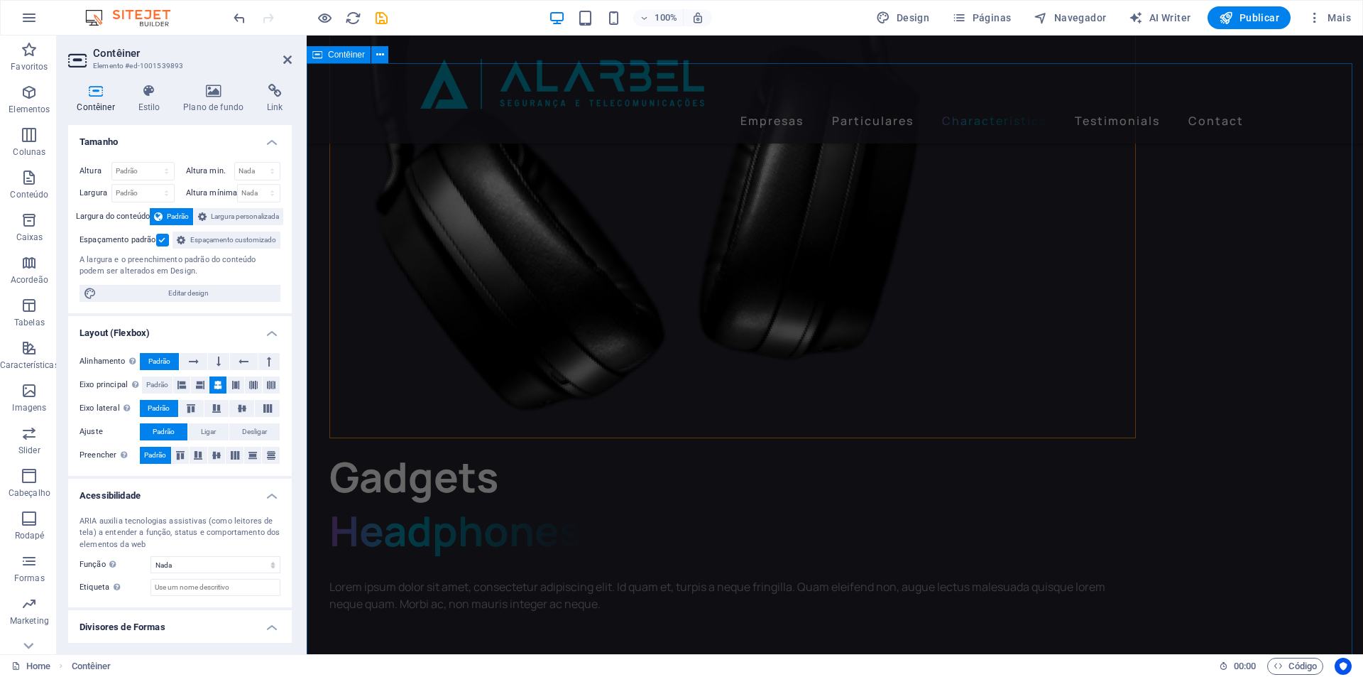
scroll to position [2523, 0]
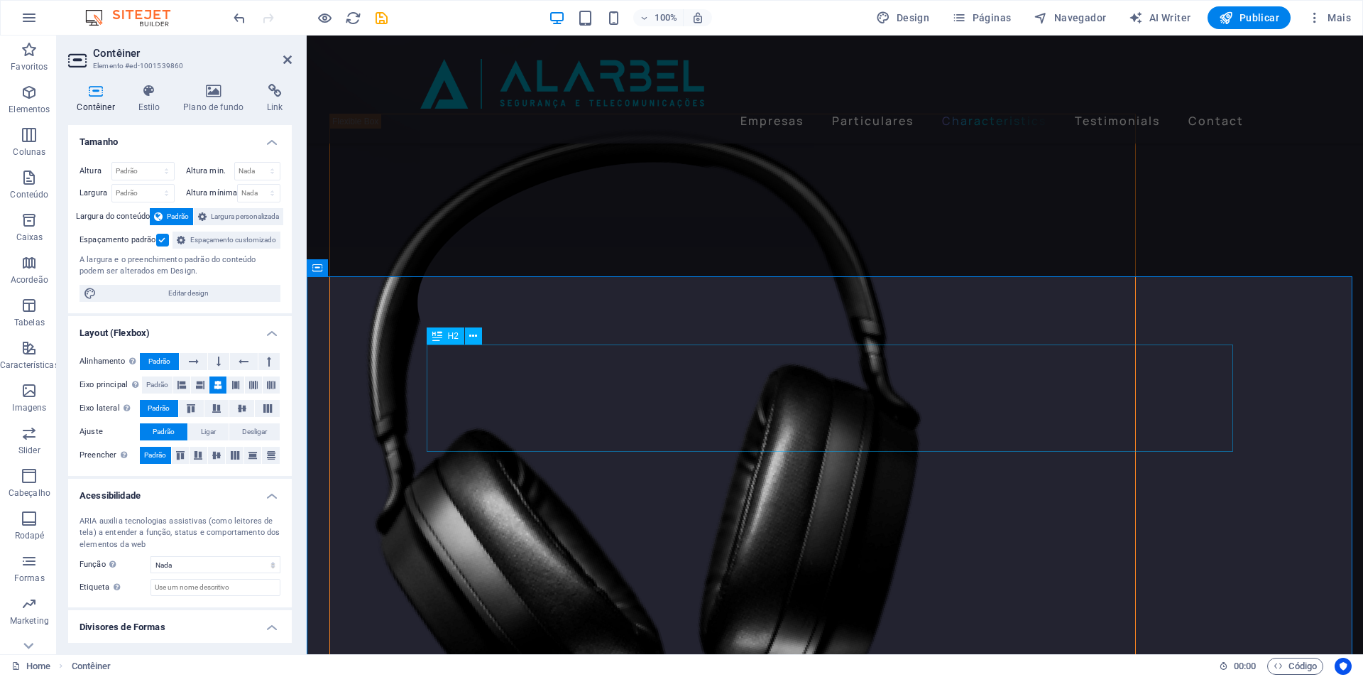
scroll to position [2062, 0]
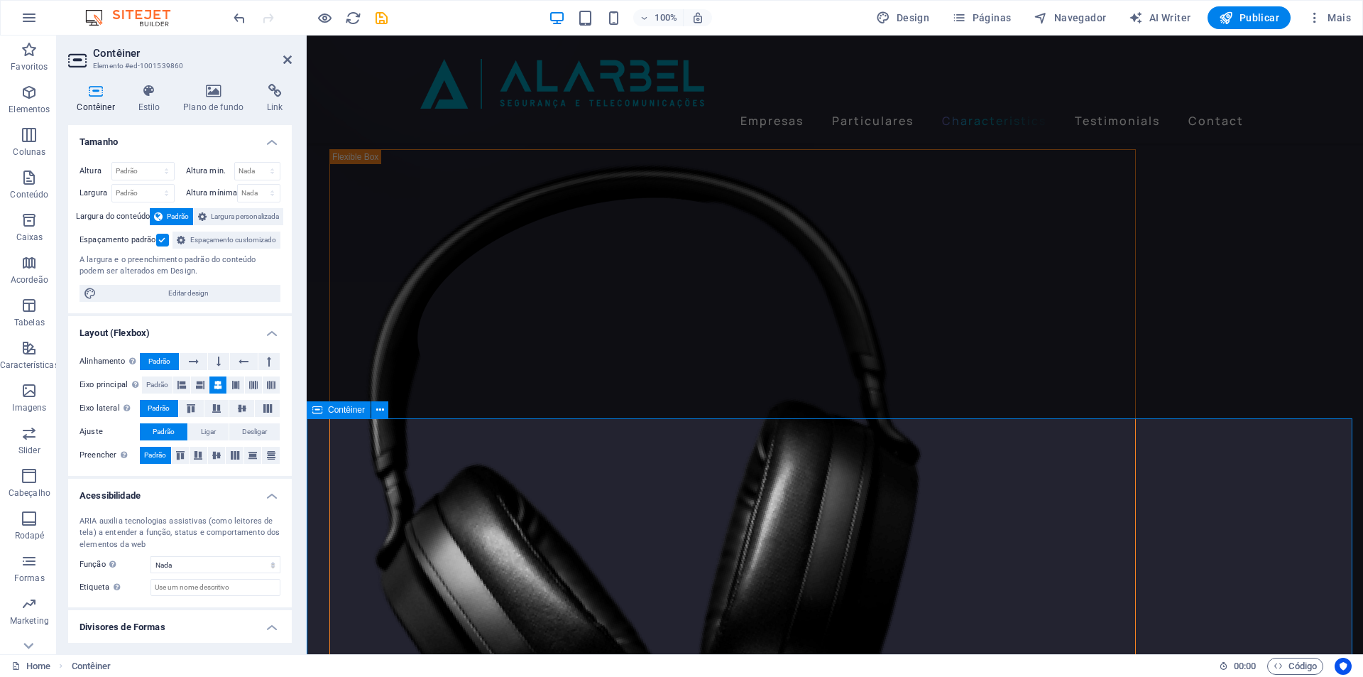
click at [362, 413] on span "Contêiner" at bounding box center [346, 409] width 37 height 9
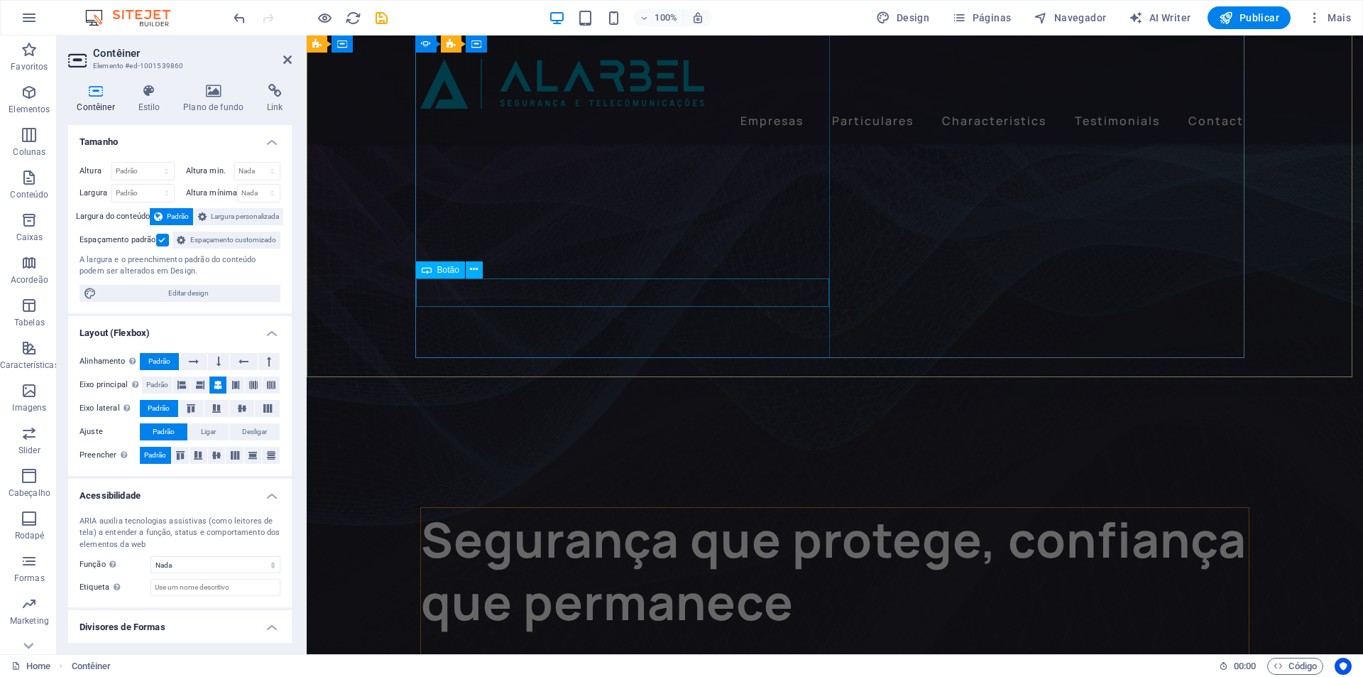
scroll to position [0, 0]
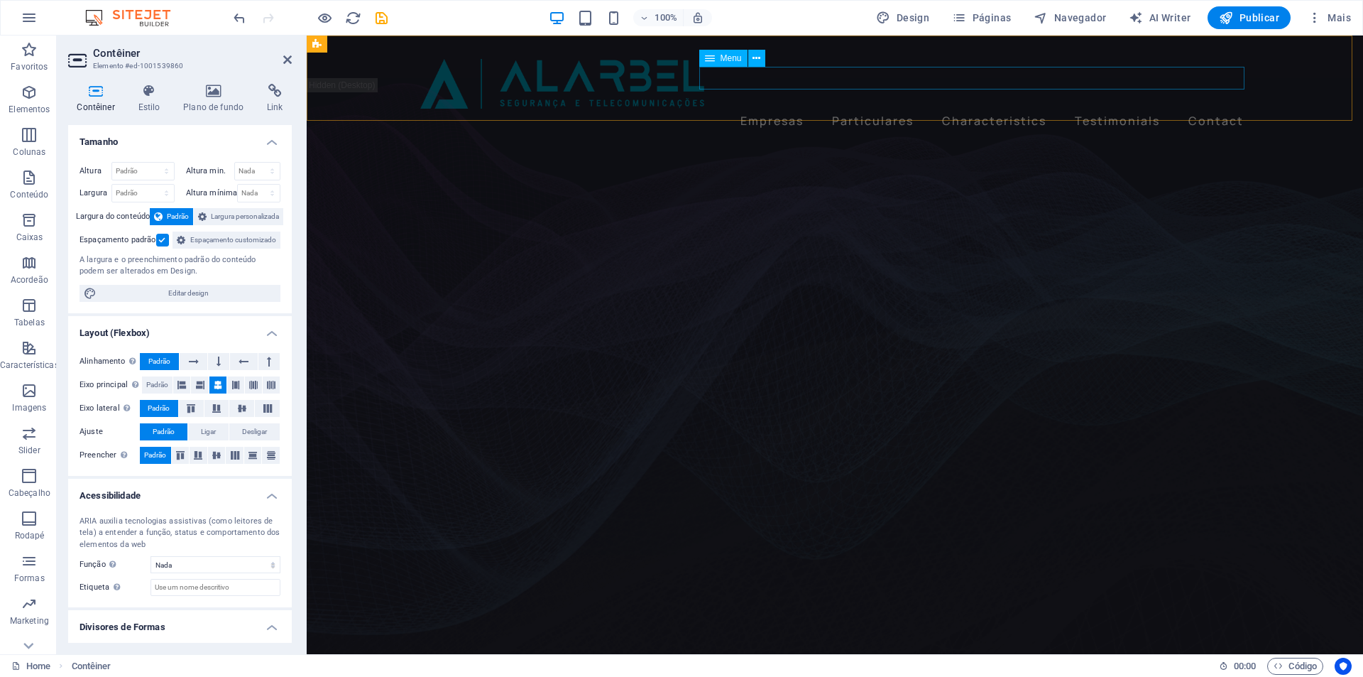
click at [780, 109] on nav "Empresas Particulares Characteristics Testimonials Contact" at bounding box center [834, 120] width 829 height 23
click at [1030, 109] on nav "Empresas Particulares Characteristics Testimonials Contact" at bounding box center [834, 120] width 829 height 23
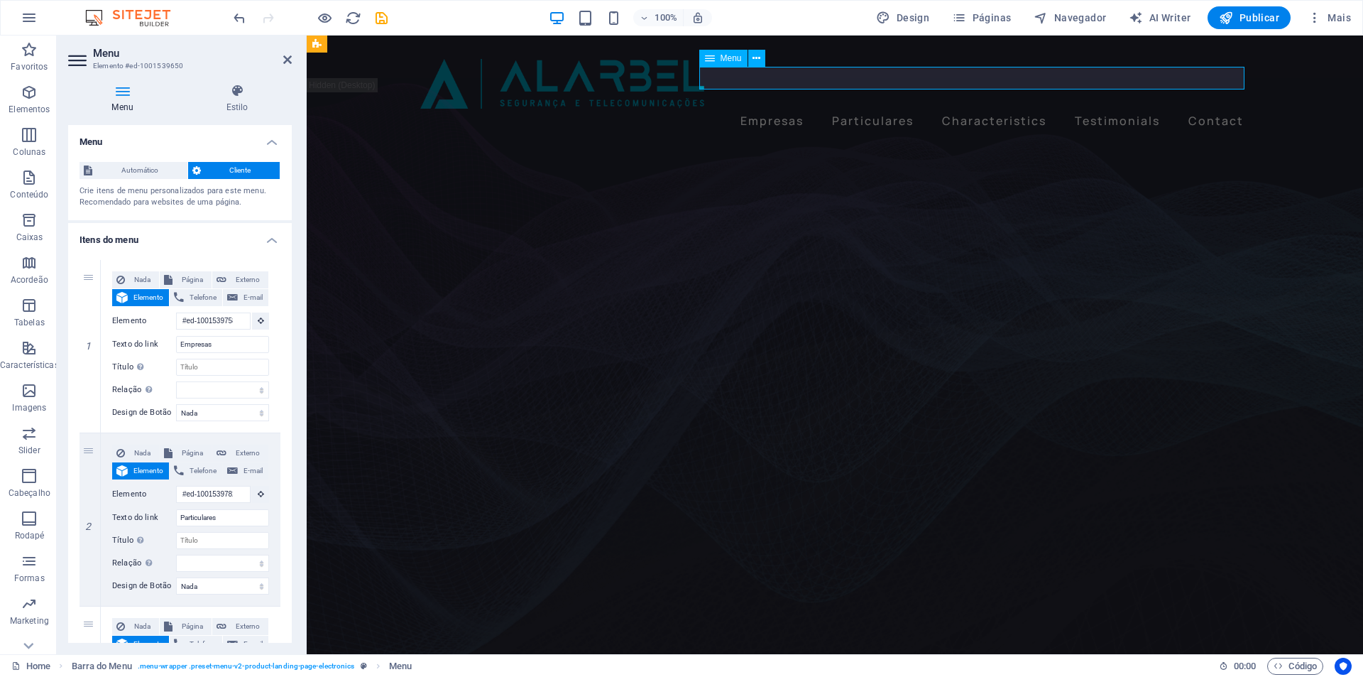
click at [774, 109] on nav "Empresas Particulares Characteristics Testimonials Contact" at bounding box center [834, 120] width 829 height 23
click at [1209, 109] on nav "Empresas Particulares Characteristics Testimonials Contact" at bounding box center [834, 120] width 829 height 23
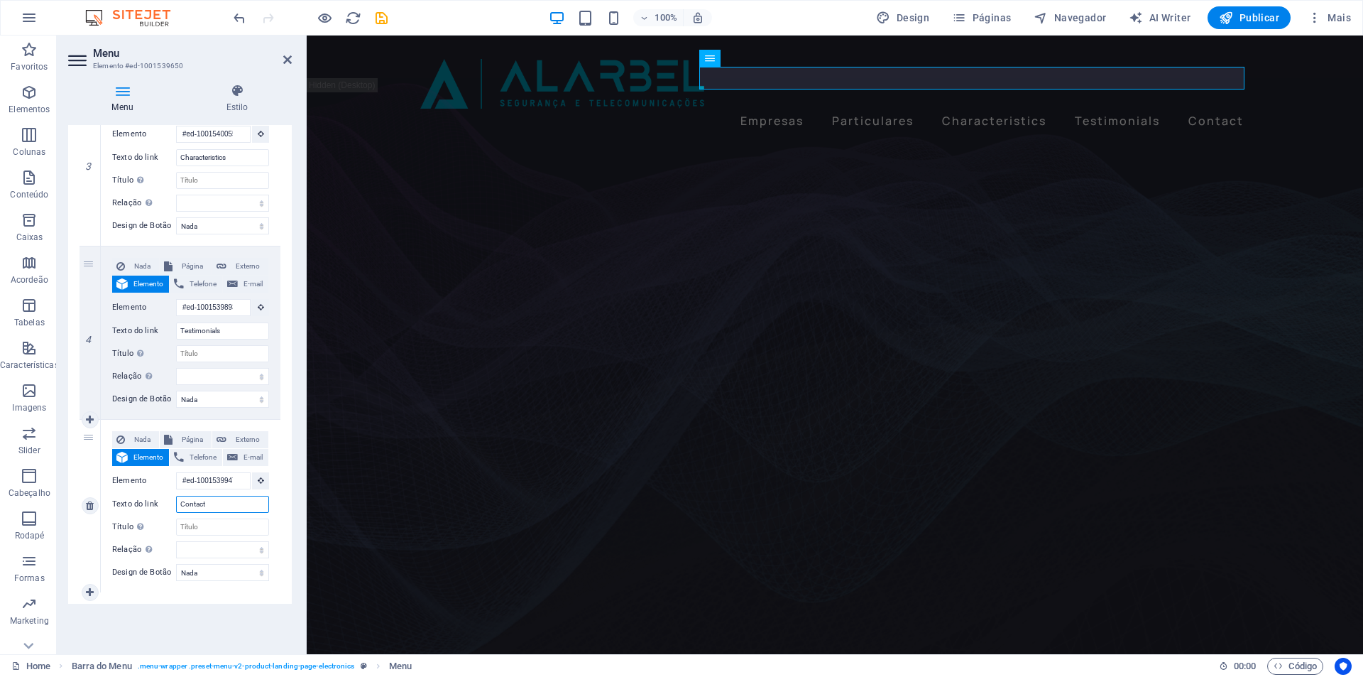
click at [220, 506] on input "Contact" at bounding box center [222, 504] width 93 height 17
type input "Contactos"
select select
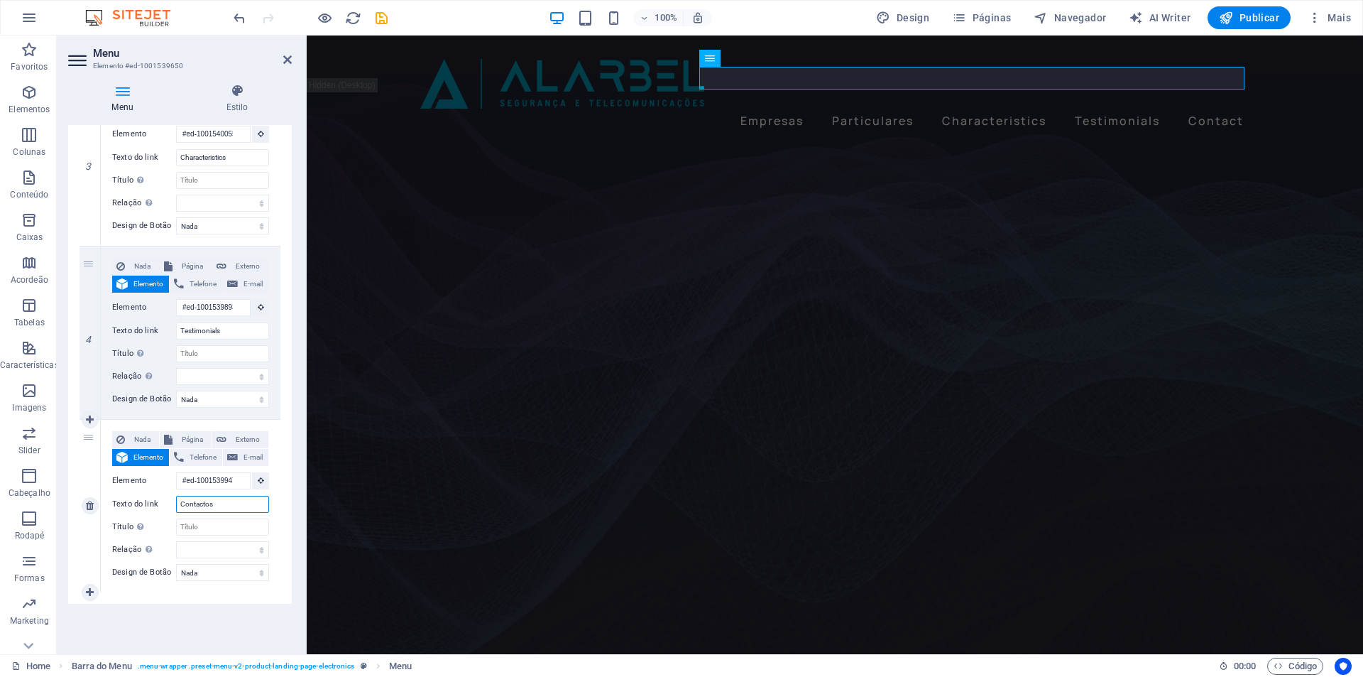
select select
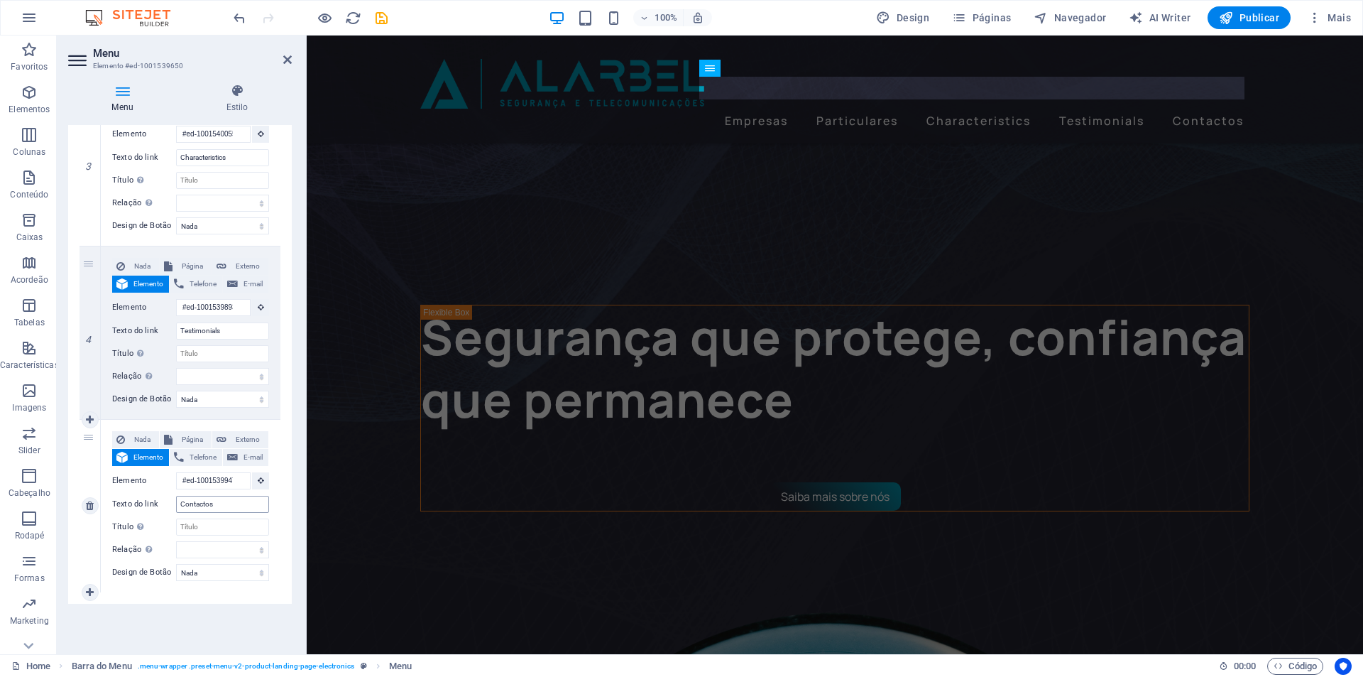
scroll to position [305, 0]
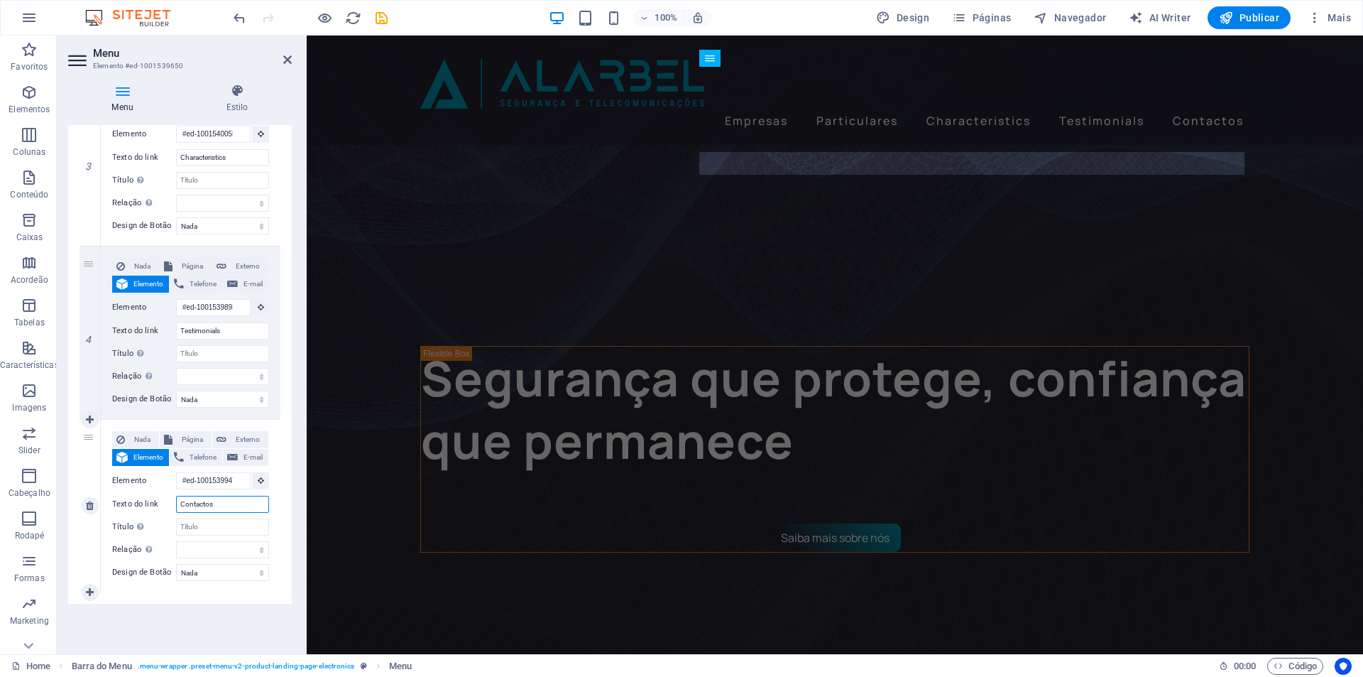
click at [227, 505] on input "Contactos" at bounding box center [222, 504] width 93 height 17
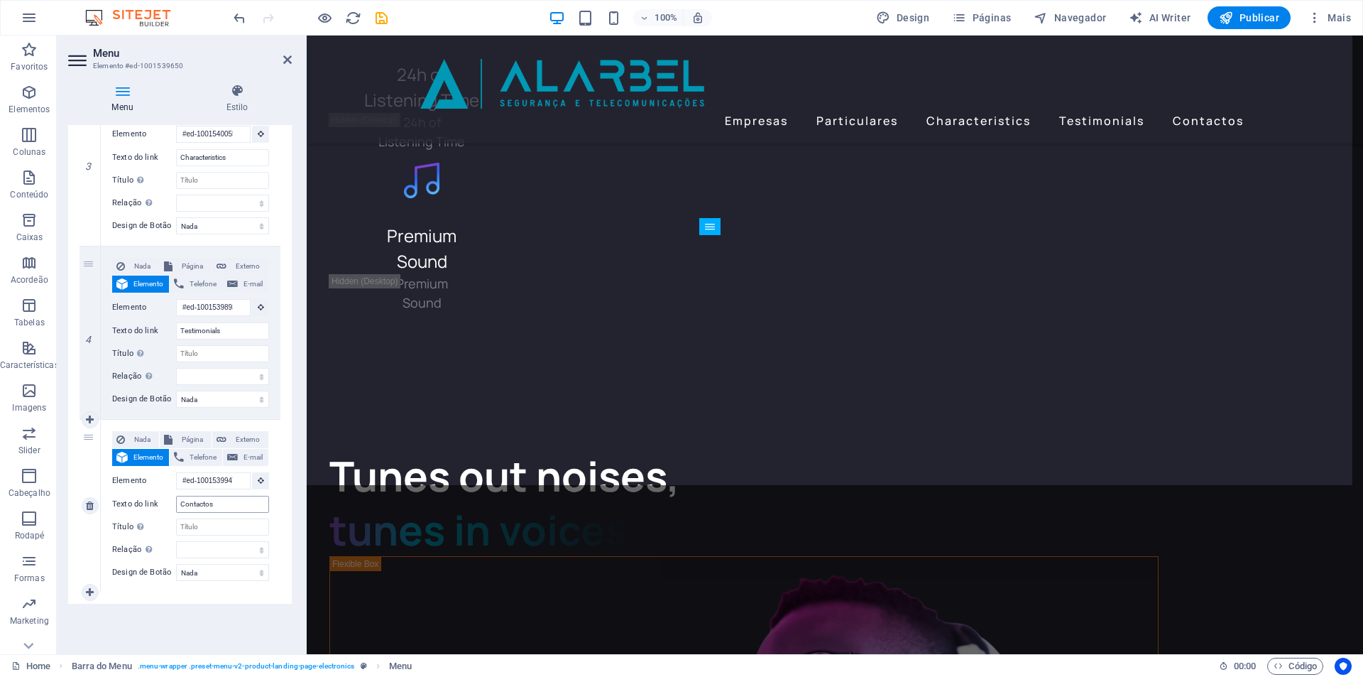
scroll to position [3645, 0]
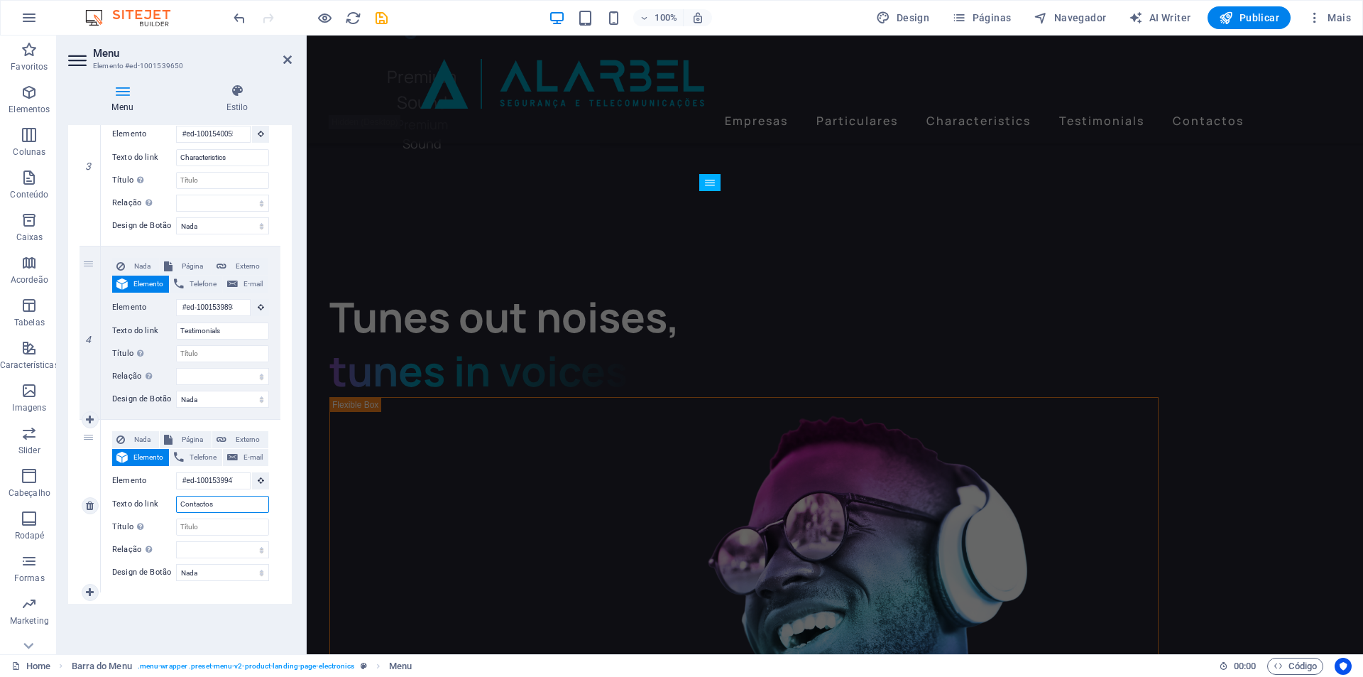
click at [222, 503] on input "Contactos" at bounding box center [222, 504] width 93 height 17
type input "Contact"
select select
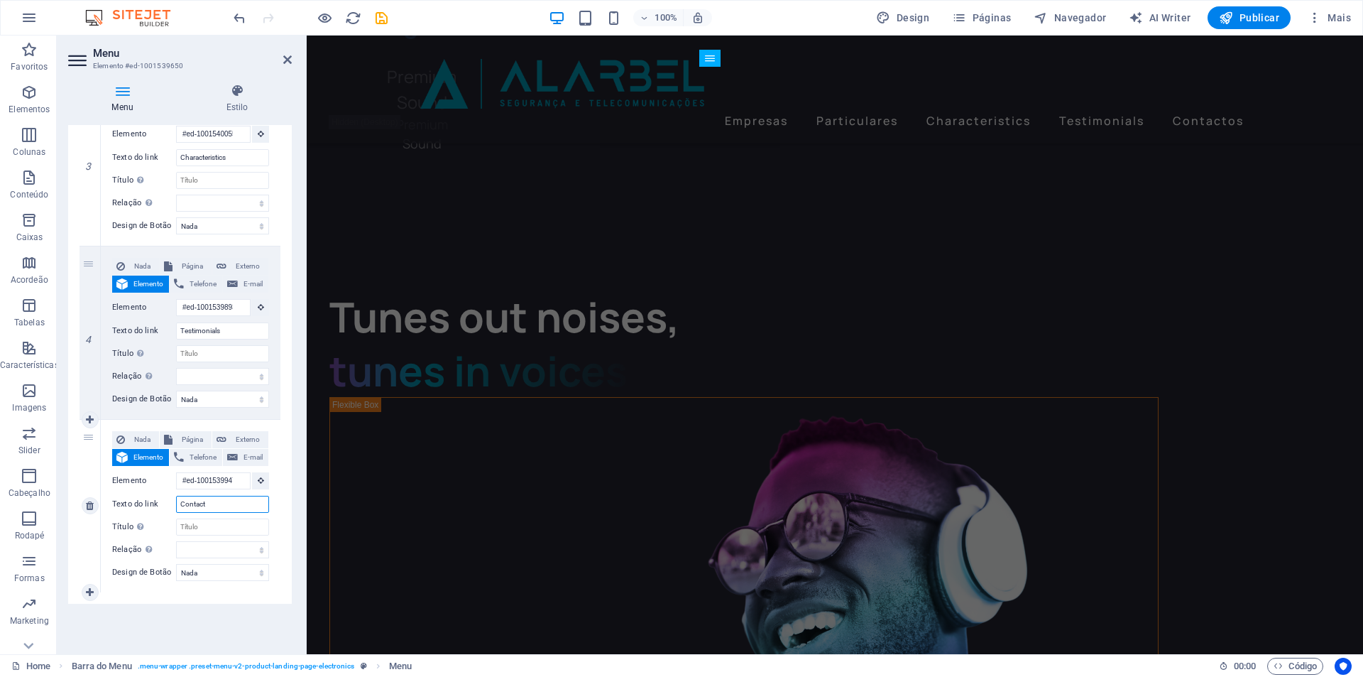
select select
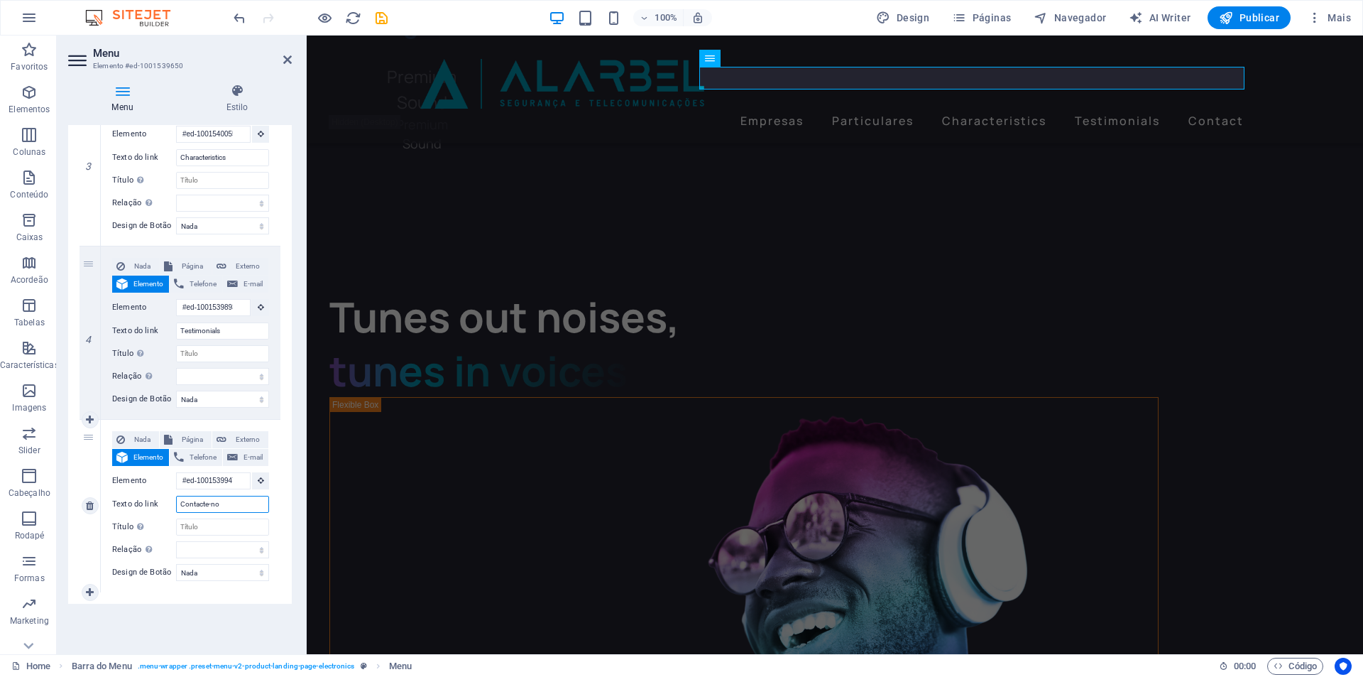
type input "Contacte-nos"
select select
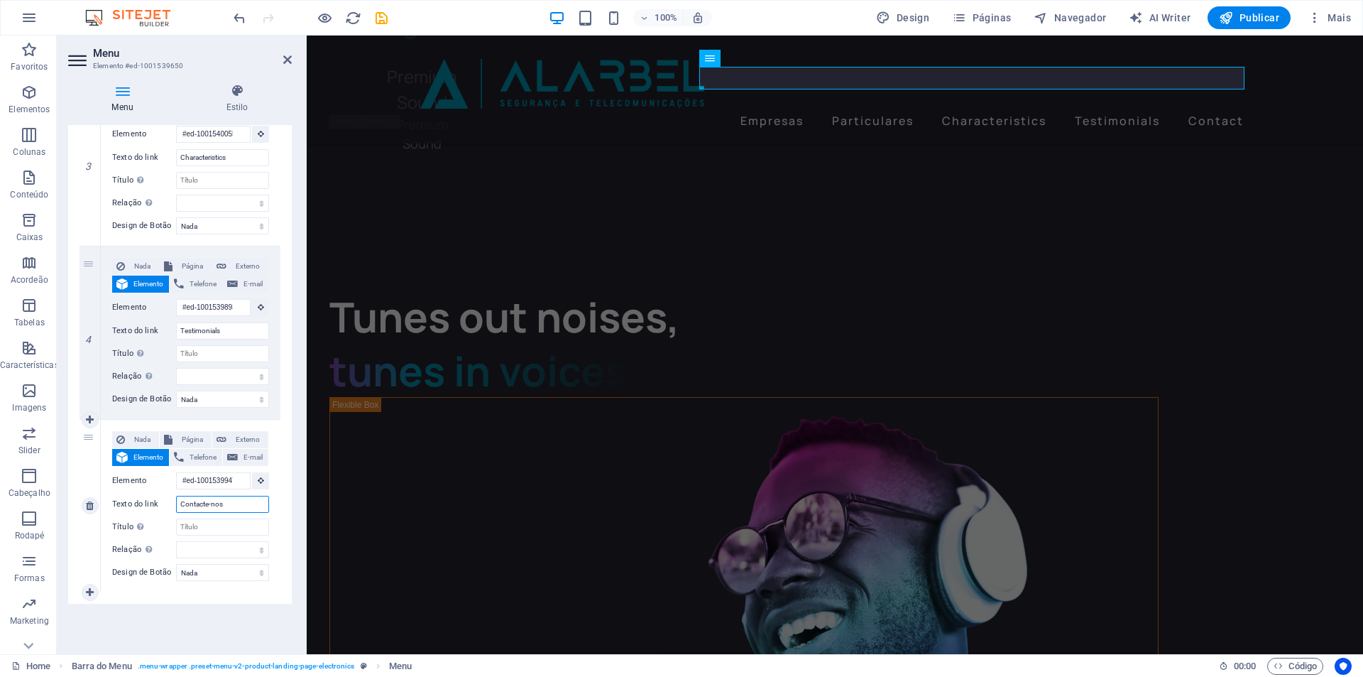
select select
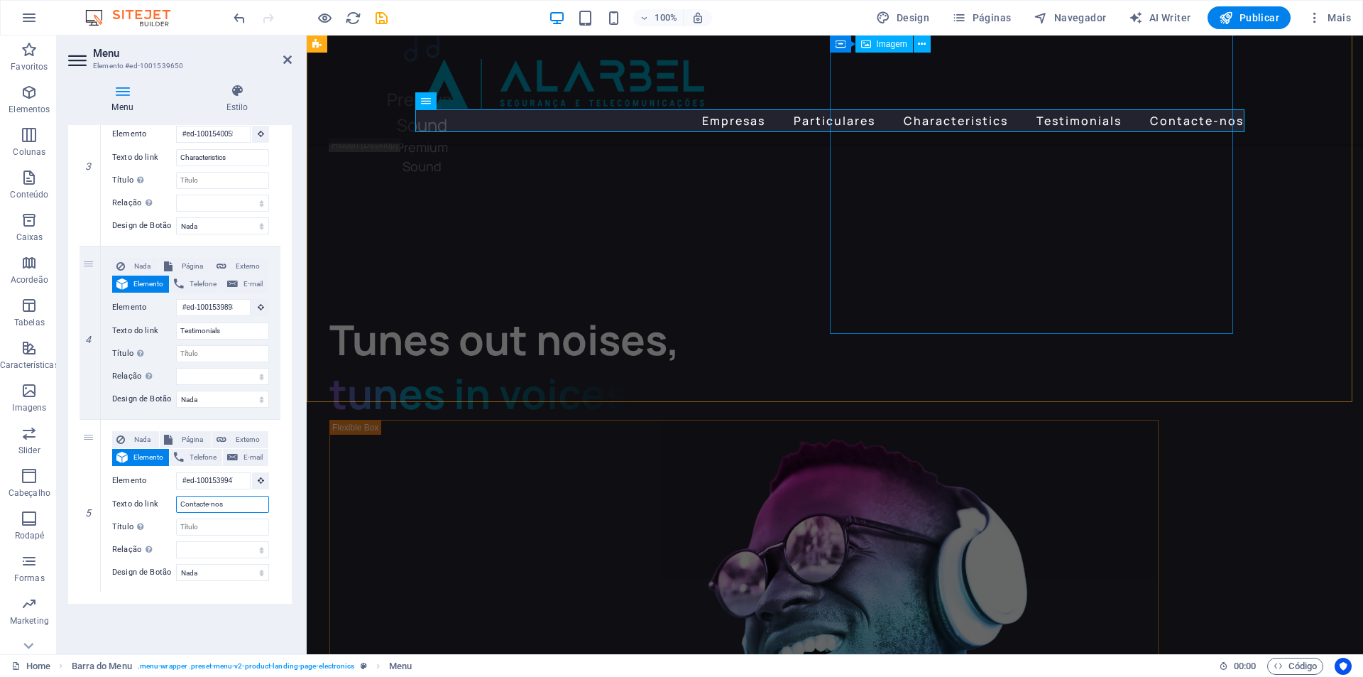
type input "Contacte-nos"
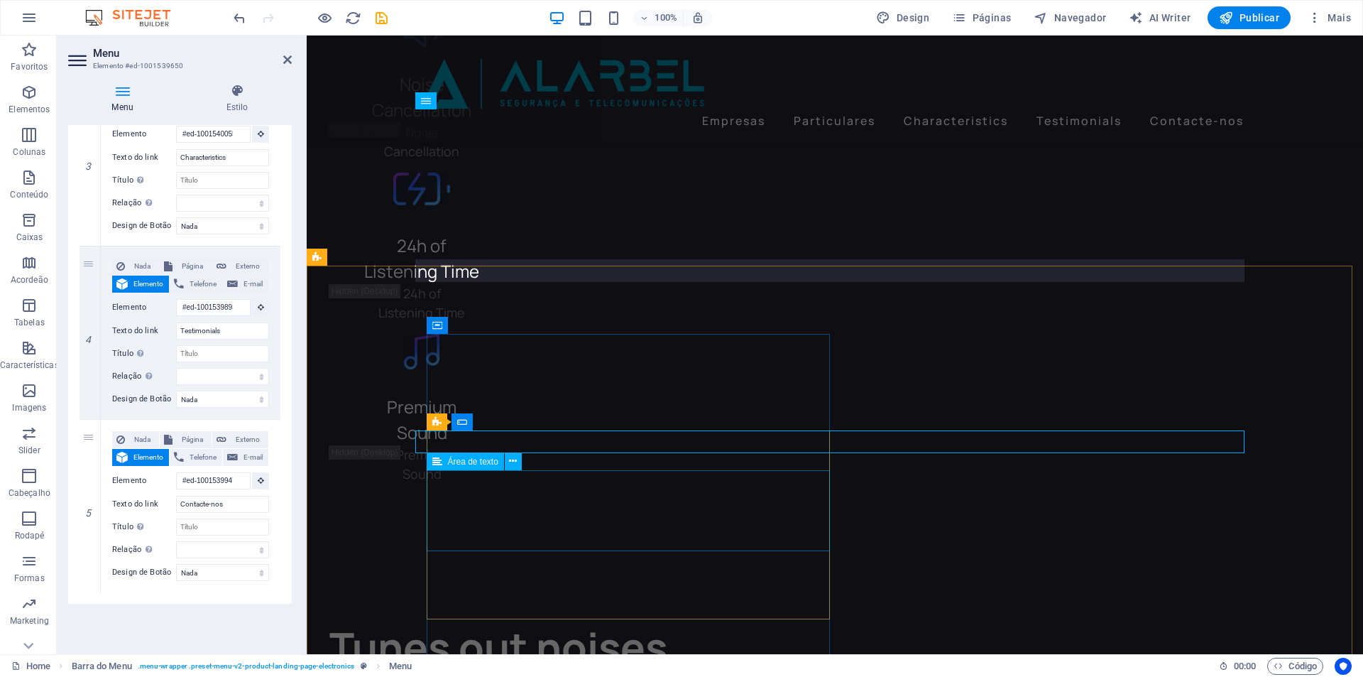
scroll to position [3608, 0]
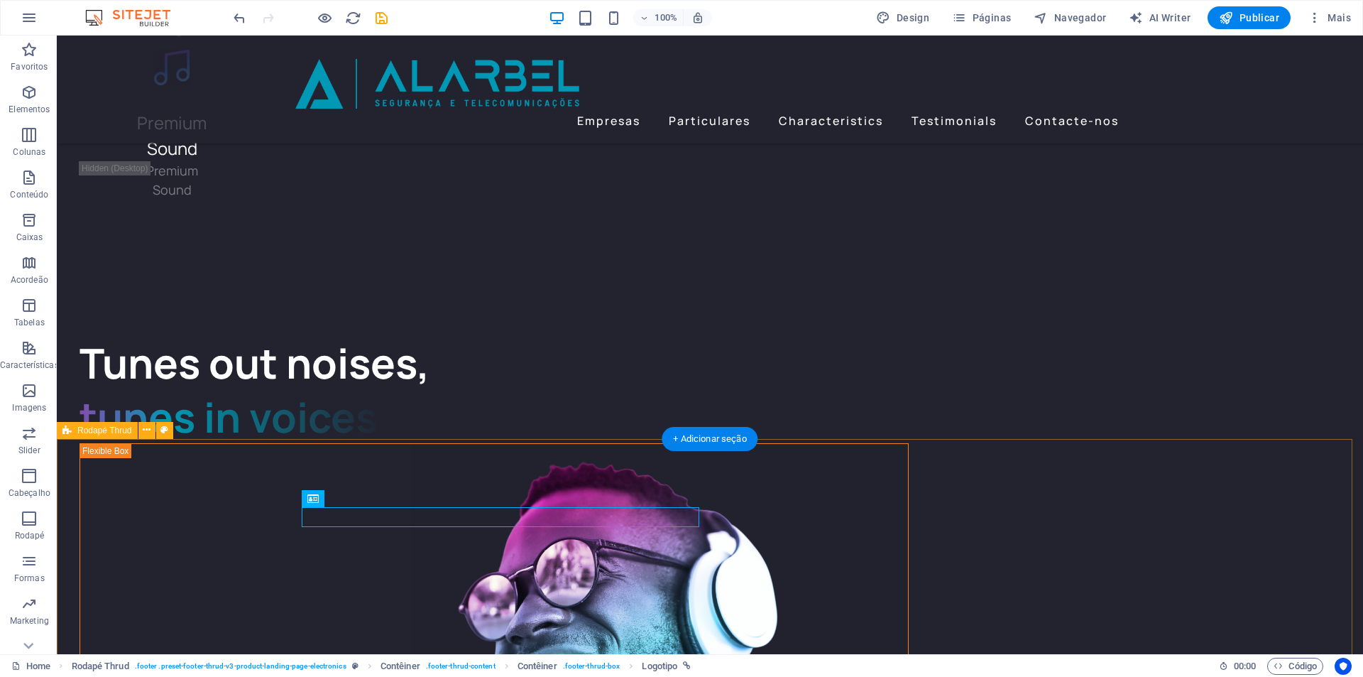
select select "footer"
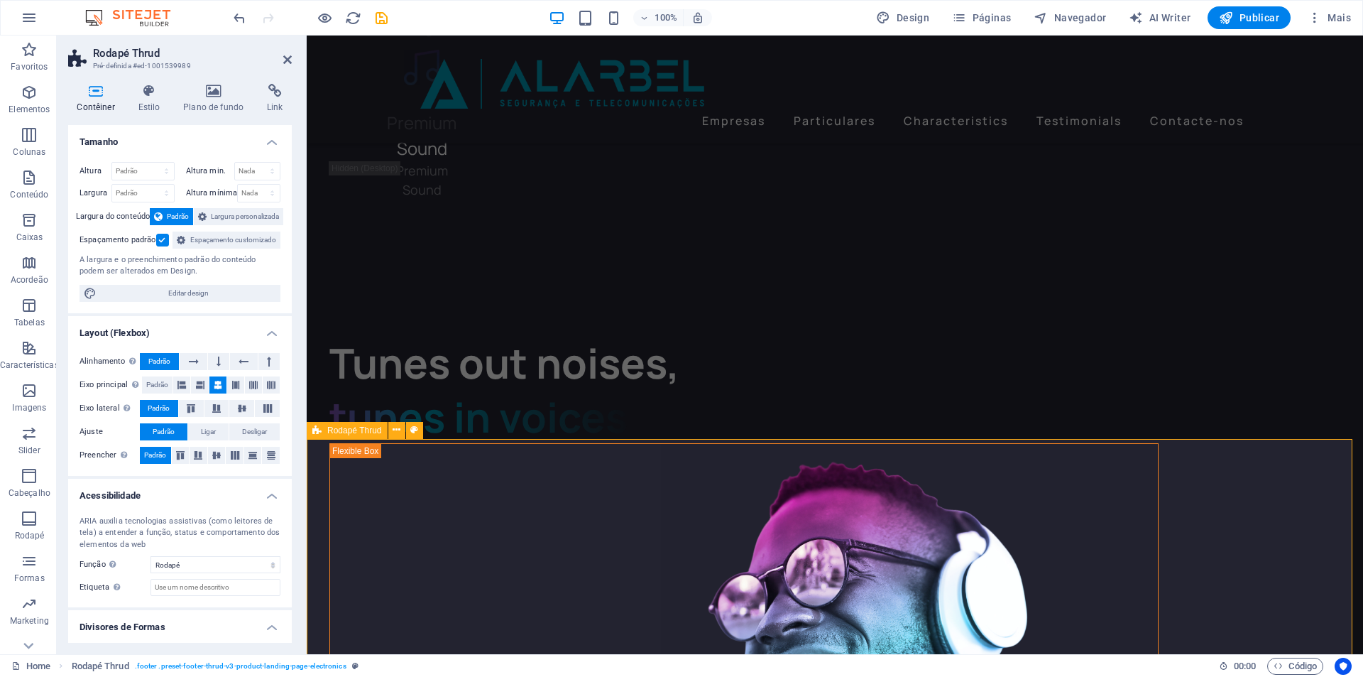
click at [578, 497] on icon at bounding box center [578, 498] width 6 height 15
click at [547, 498] on icon at bounding box center [548, 498] width 8 height 15
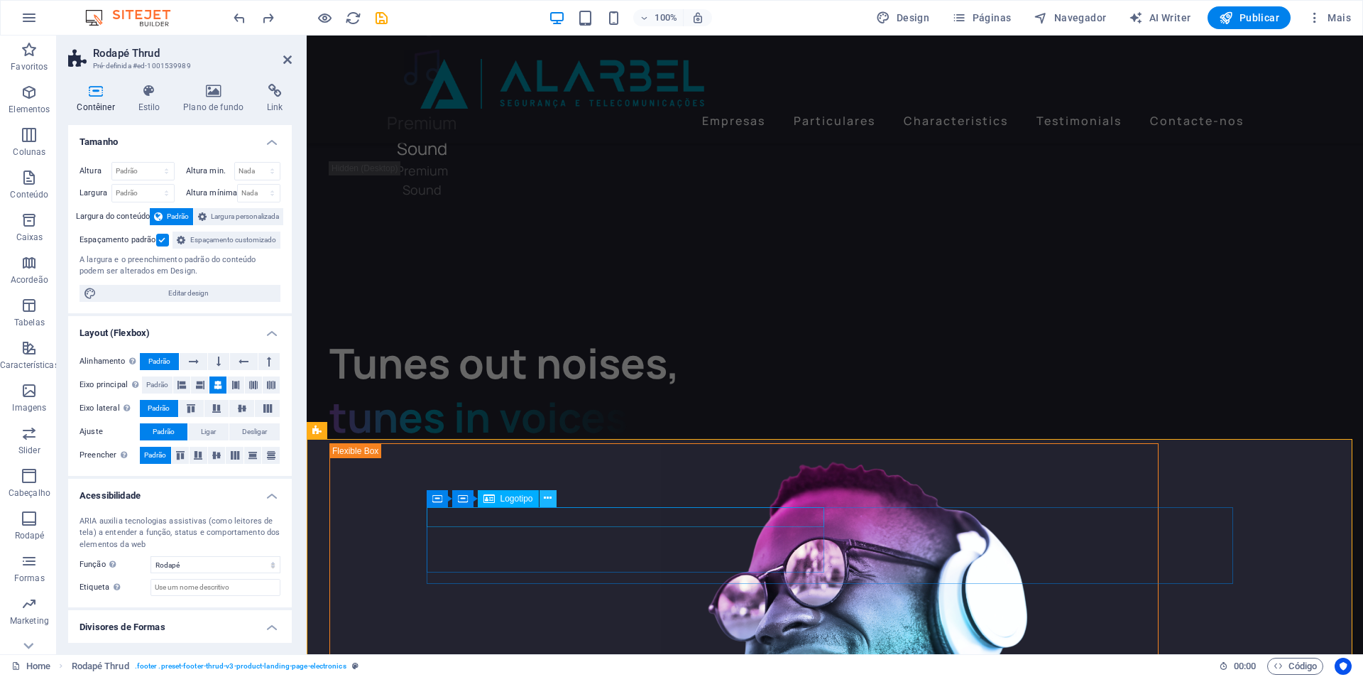
click at [547, 498] on icon at bounding box center [548, 498] width 8 height 15
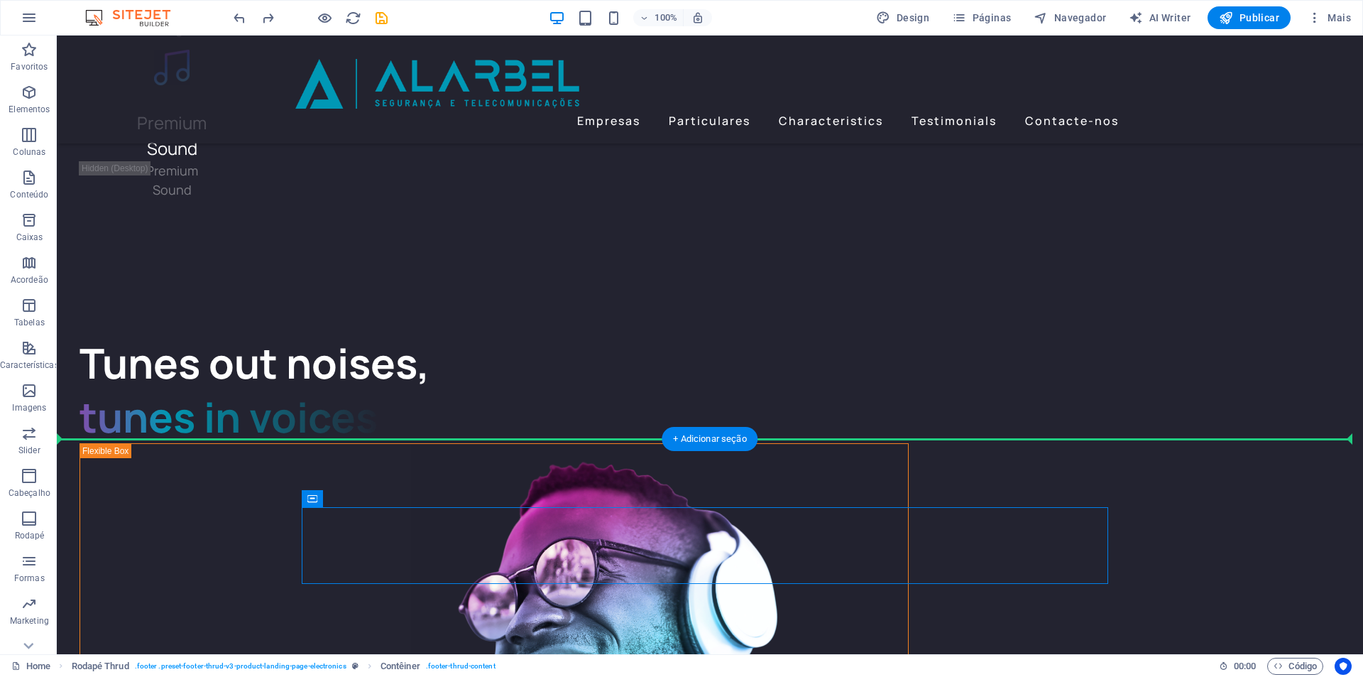
drag, startPoint x: 441, startPoint y: 488, endPoint x: 415, endPoint y: 385, distance: 106.3
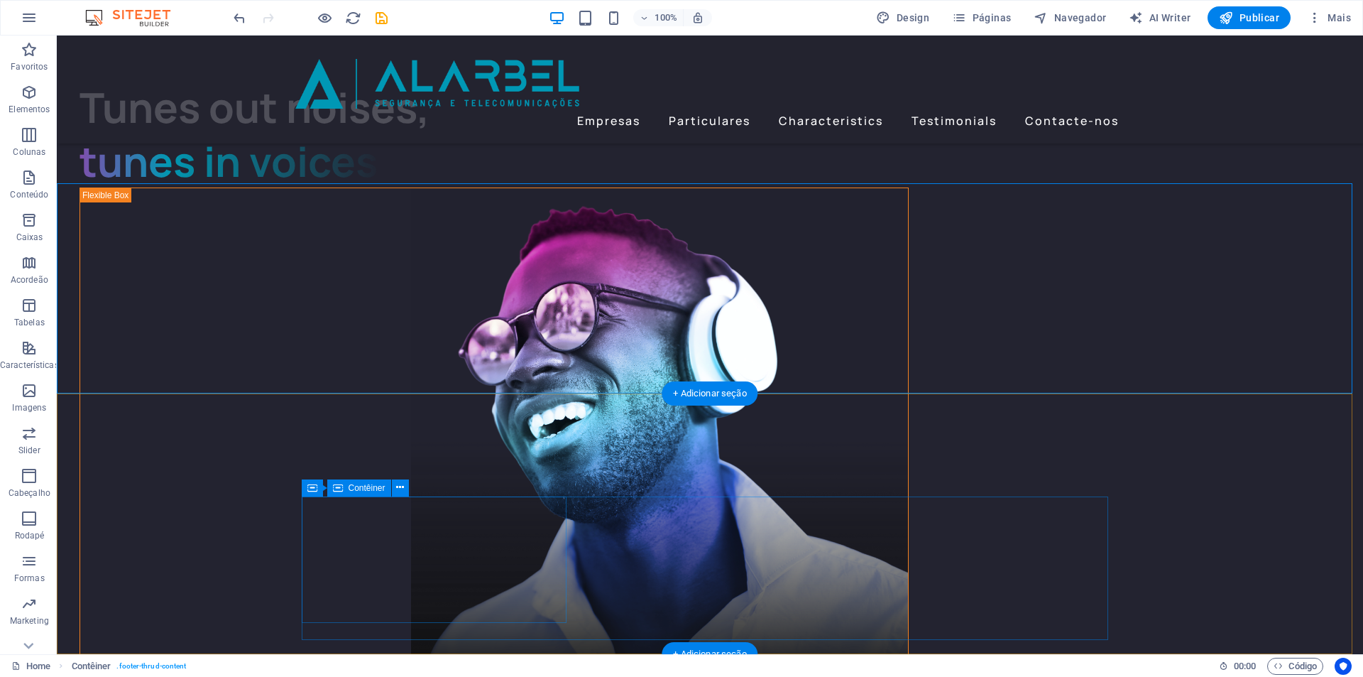
scroll to position [3730, 0]
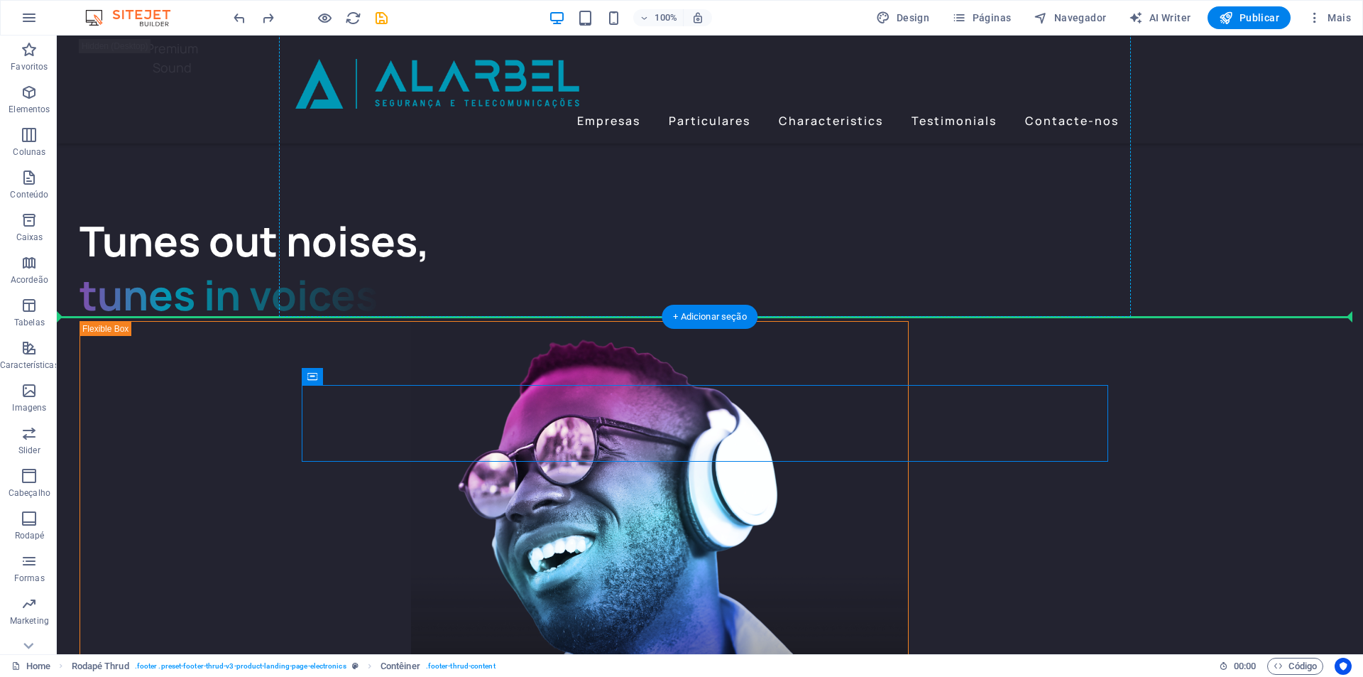
drag, startPoint x: 373, startPoint y: 410, endPoint x: 597, endPoint y: 227, distance: 289.1
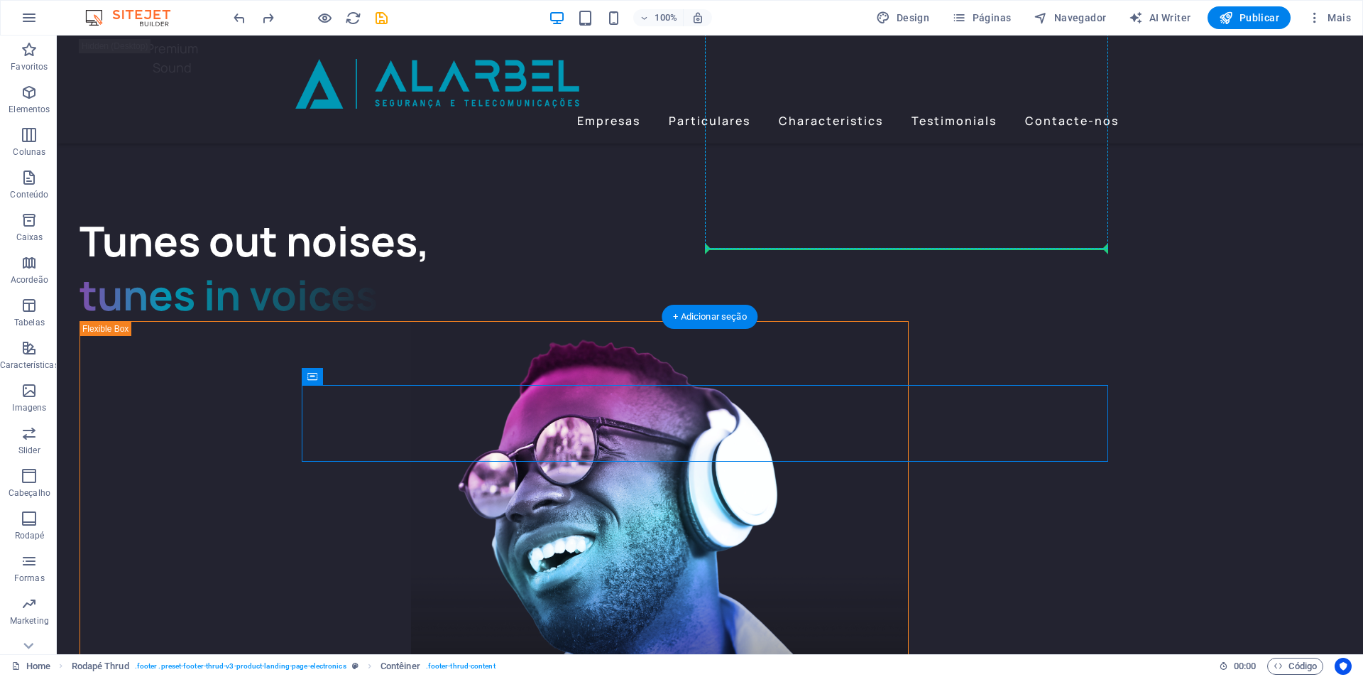
drag, startPoint x: 366, startPoint y: 412, endPoint x: 900, endPoint y: 244, distance: 559.2
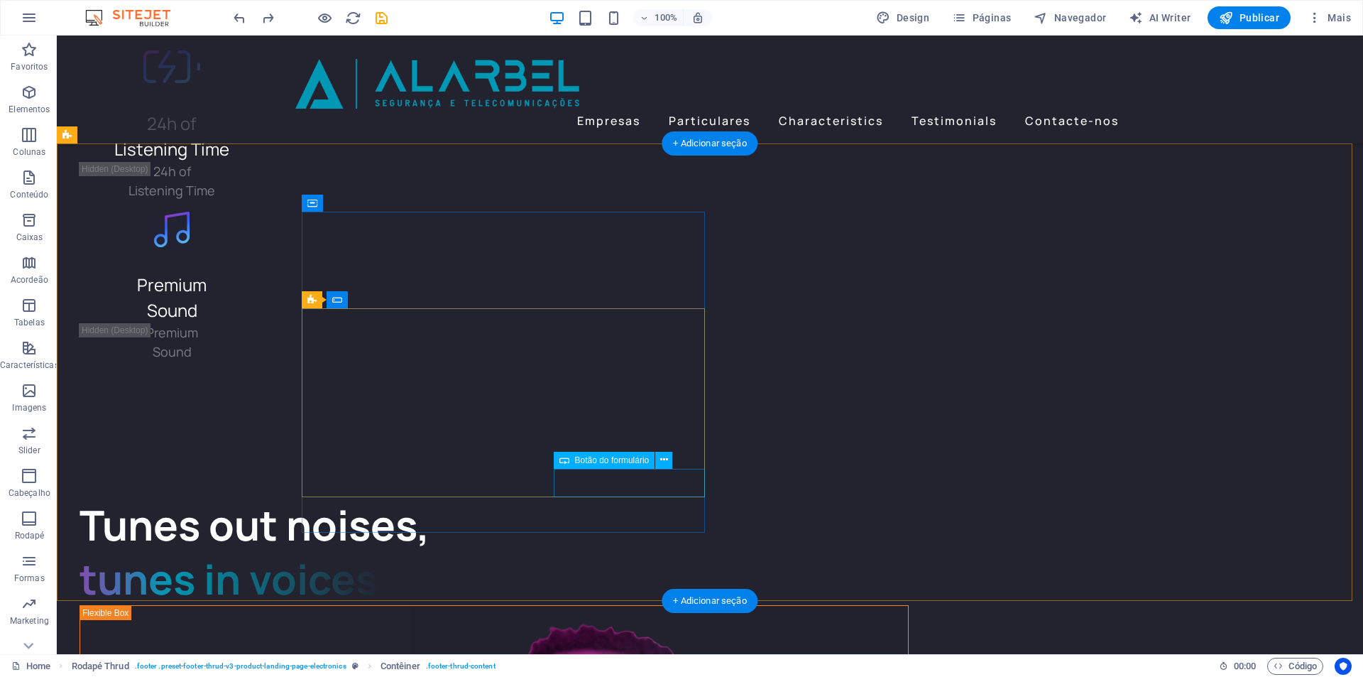
scroll to position [3411, 0]
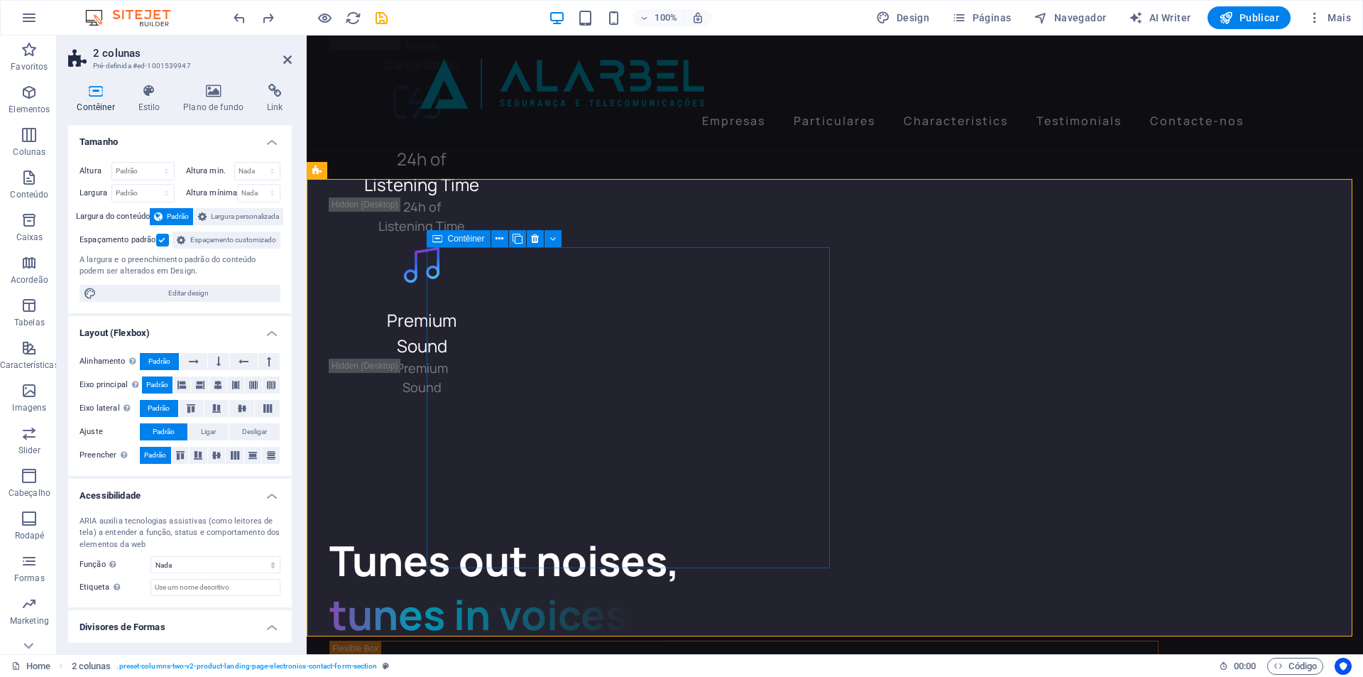
click at [33, 137] on icon "button" at bounding box center [29, 134] width 17 height 17
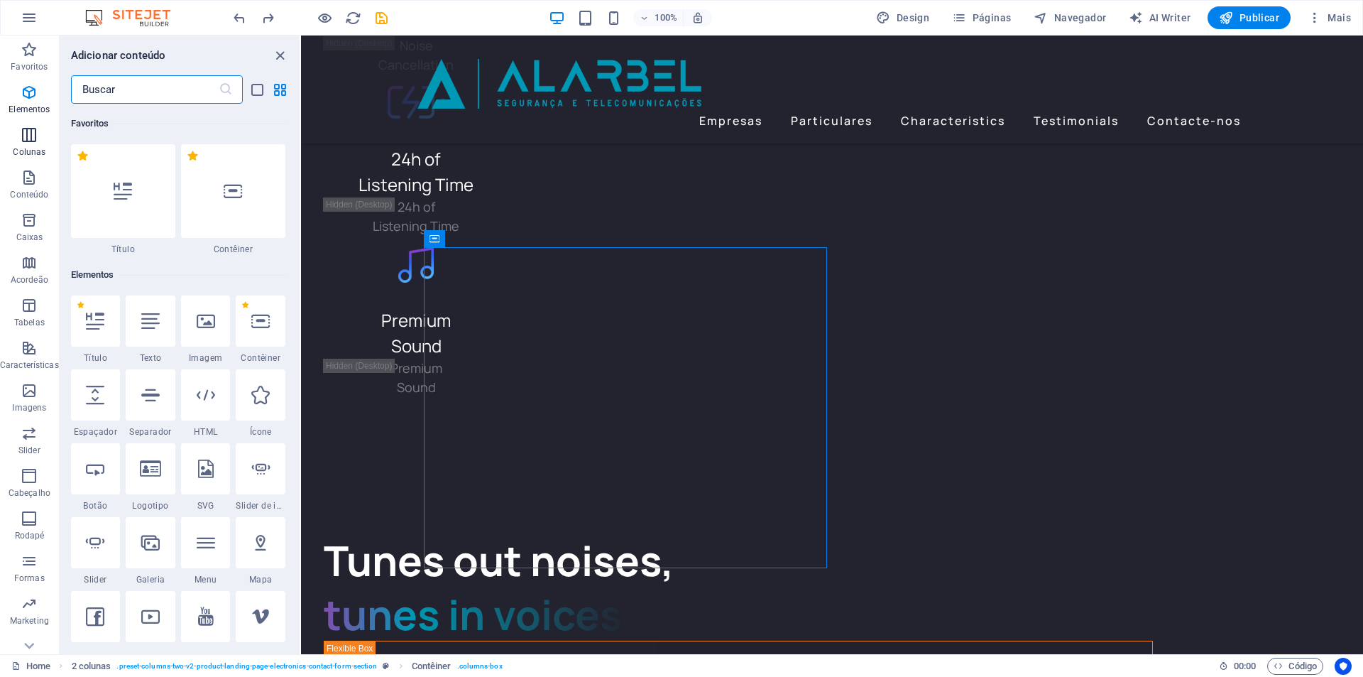
scroll to position [703, 0]
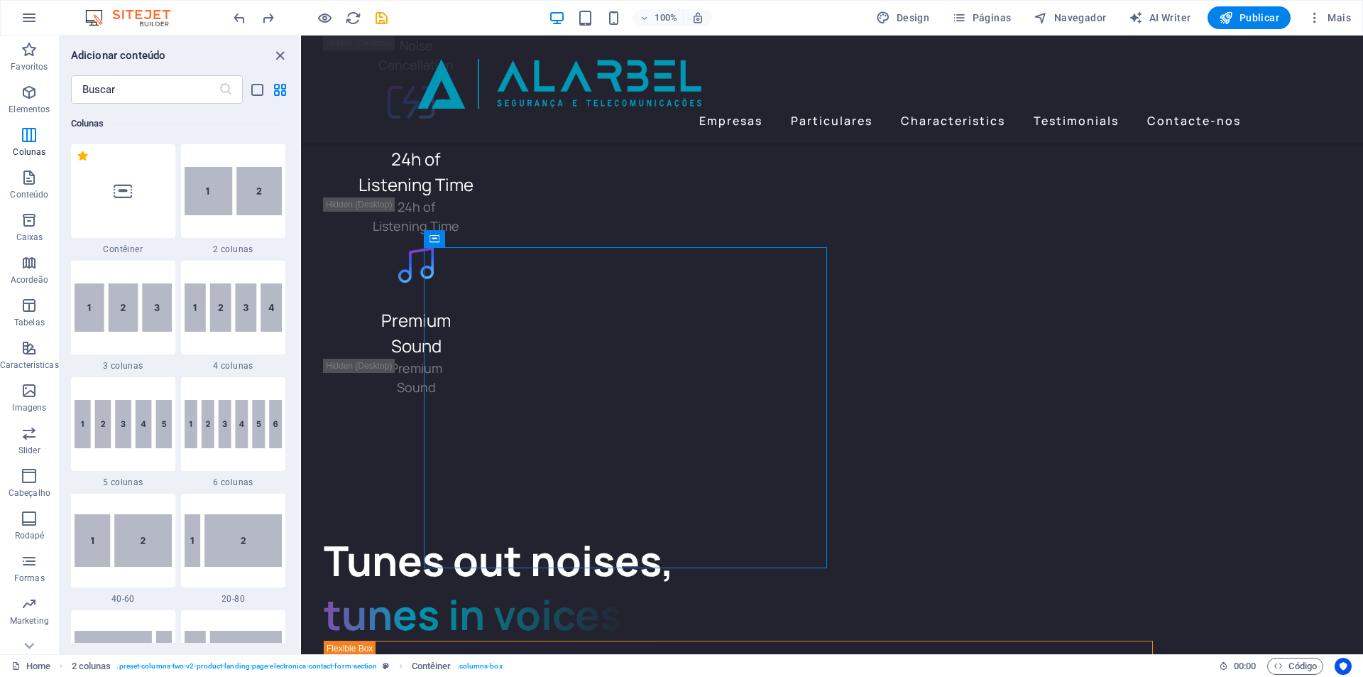
click at [116, 195] on icon at bounding box center [123, 191] width 18 height 18
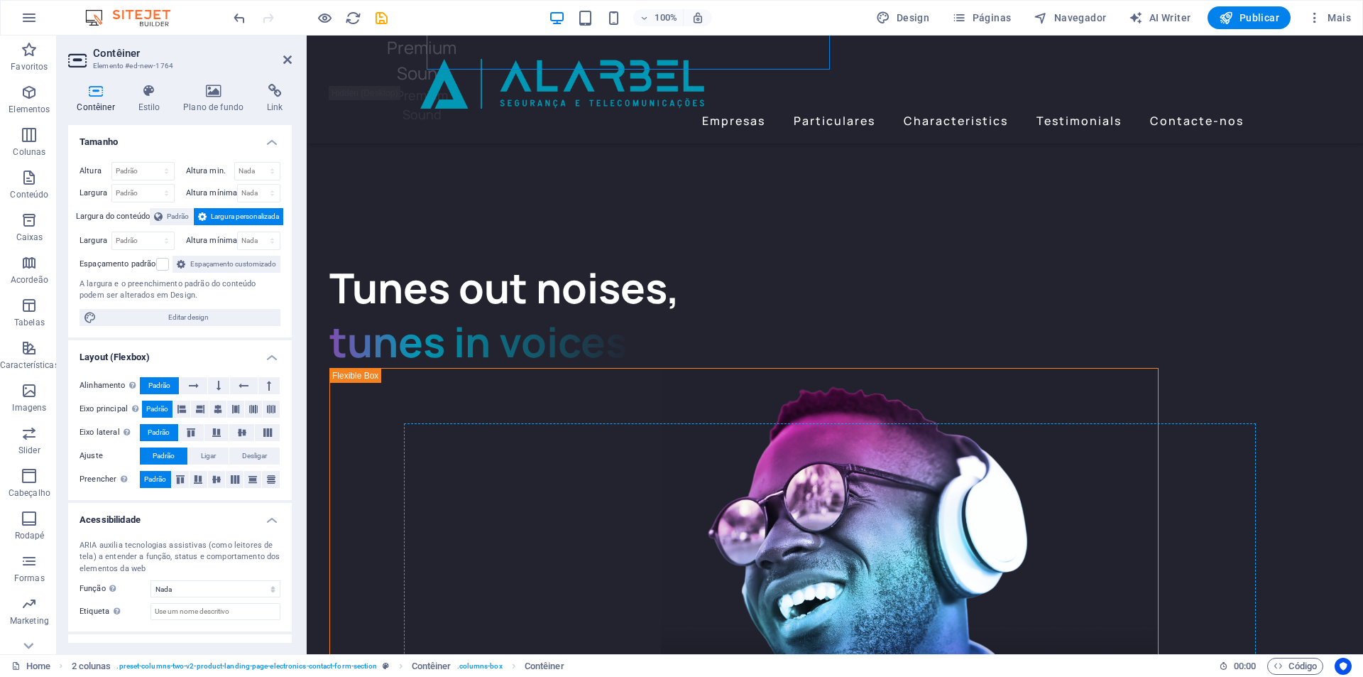
scroll to position [3740, 0]
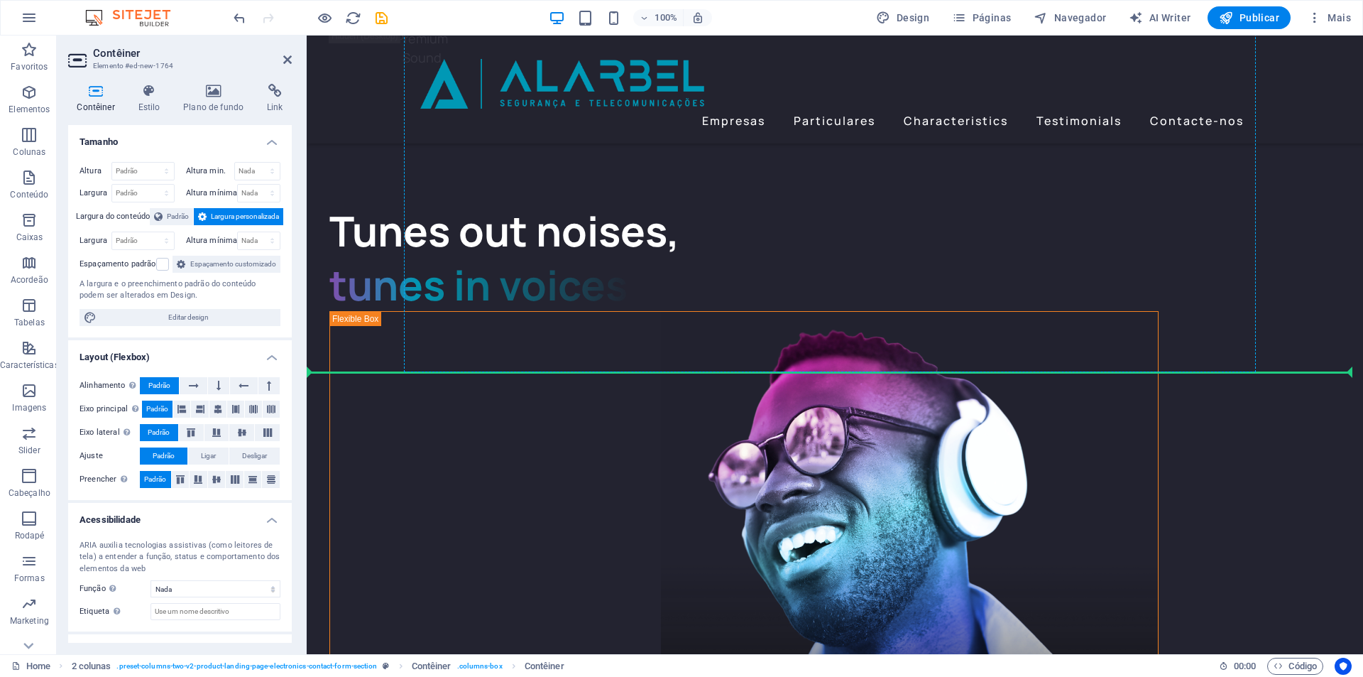
drag, startPoint x: 499, startPoint y: 288, endPoint x: 903, endPoint y: 294, distance: 404.1
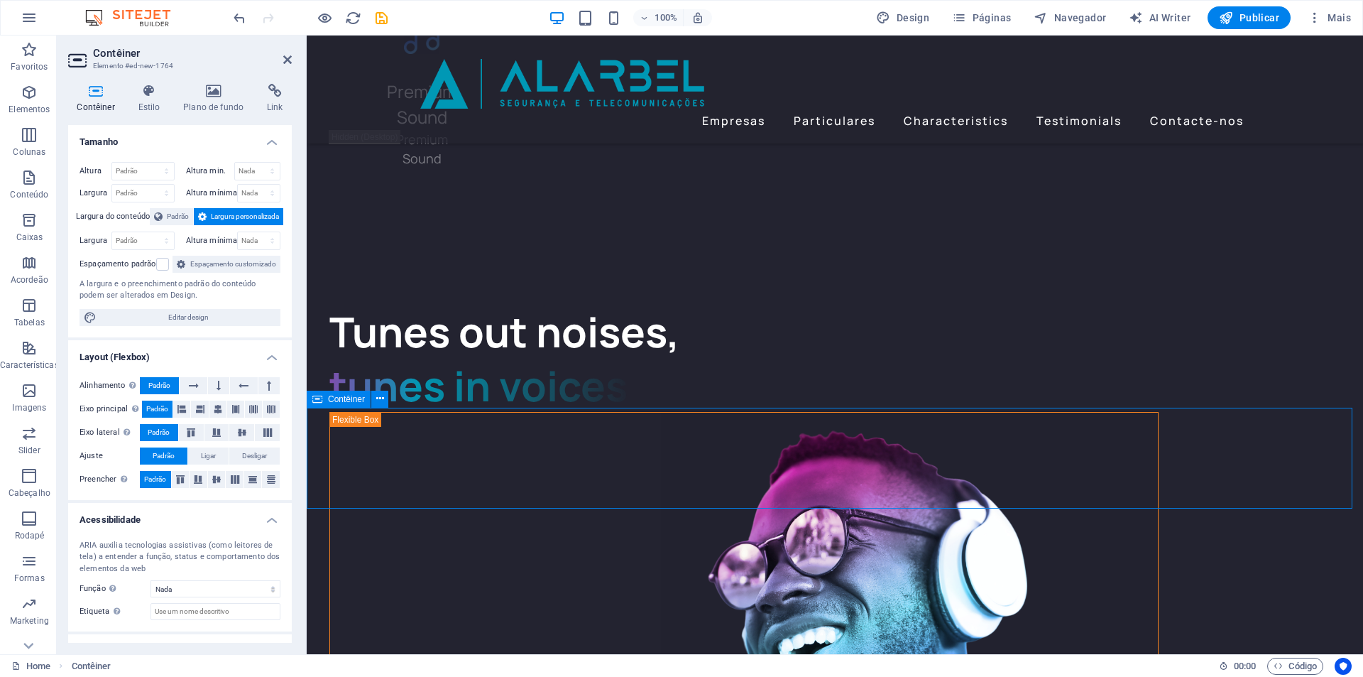
scroll to position [3746, 0]
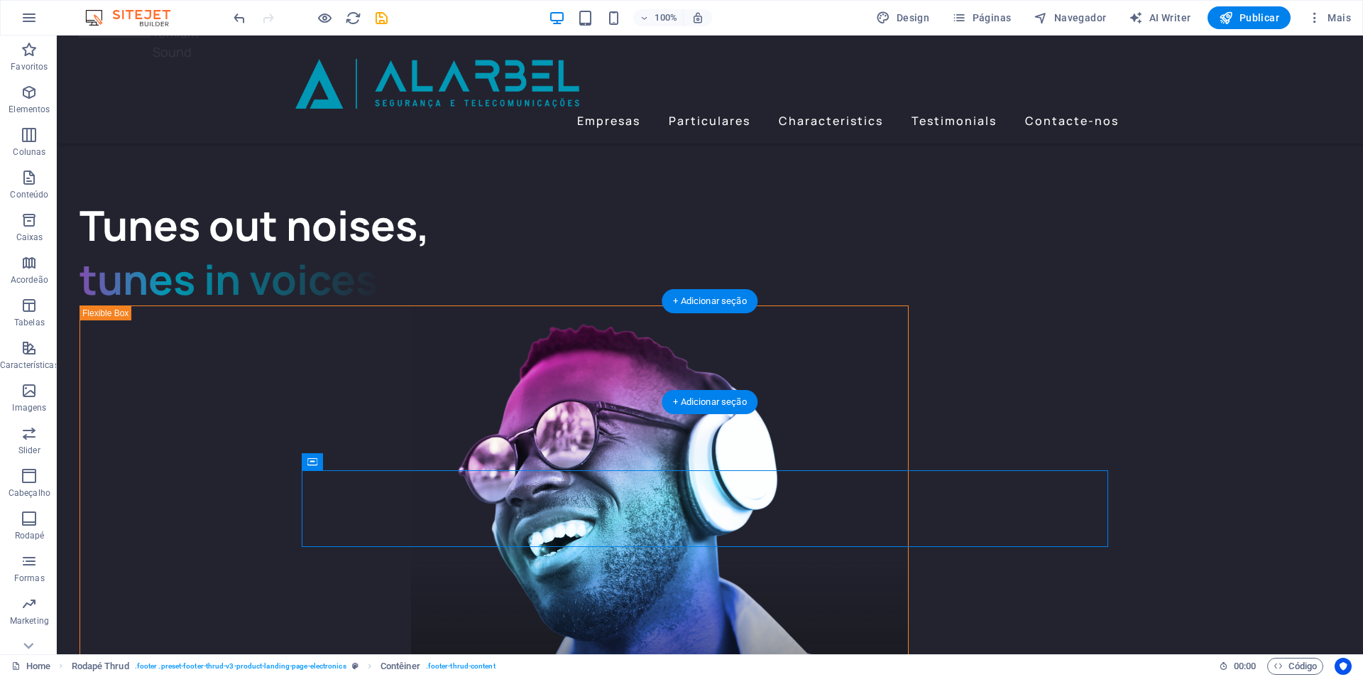
drag, startPoint x: 492, startPoint y: 496, endPoint x: 518, endPoint y: 335, distance: 163.3
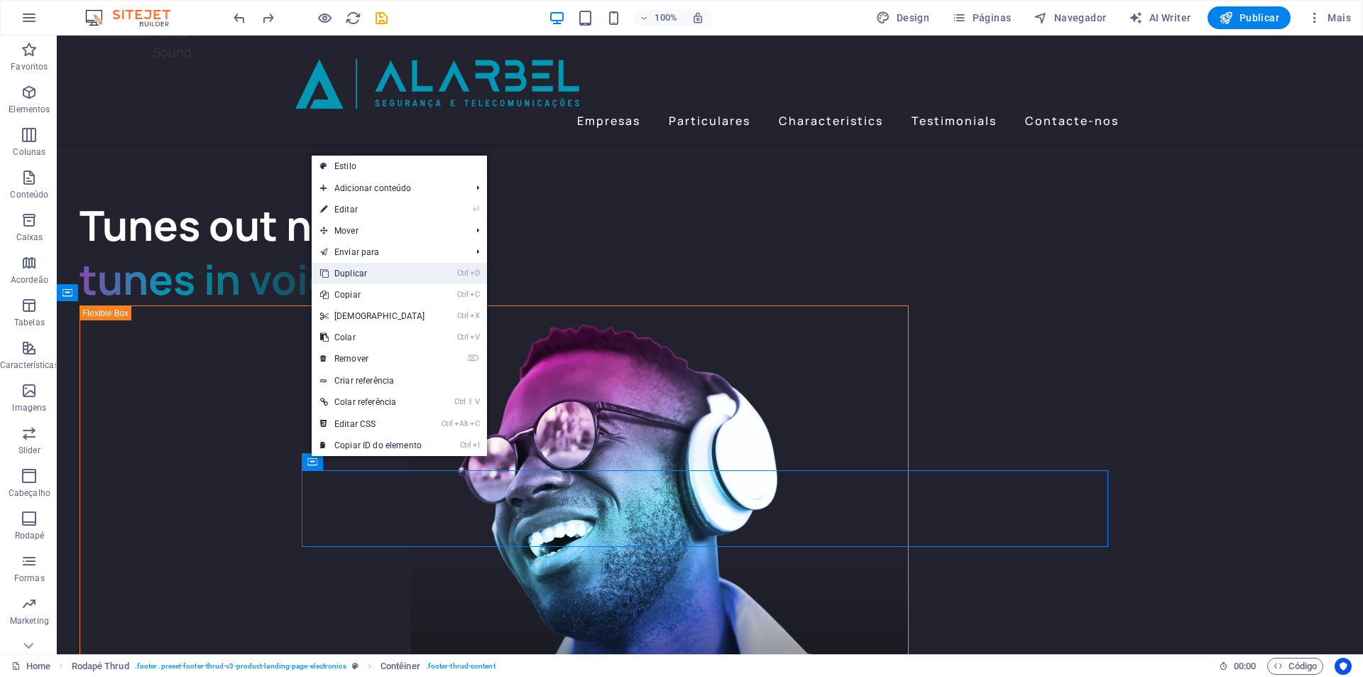
click at [381, 272] on link "Ctrl D Duplicar" at bounding box center [373, 273] width 122 height 21
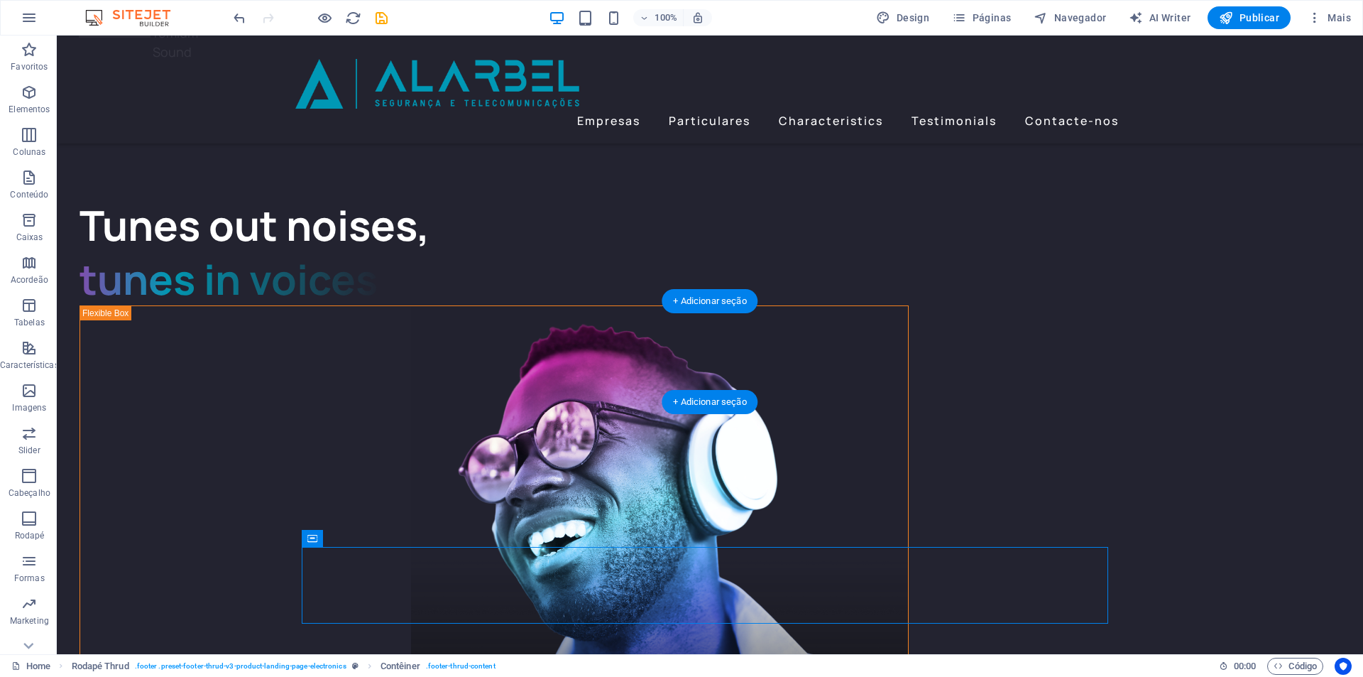
drag, startPoint x: 369, startPoint y: 573, endPoint x: 376, endPoint y: 334, distance: 238.7
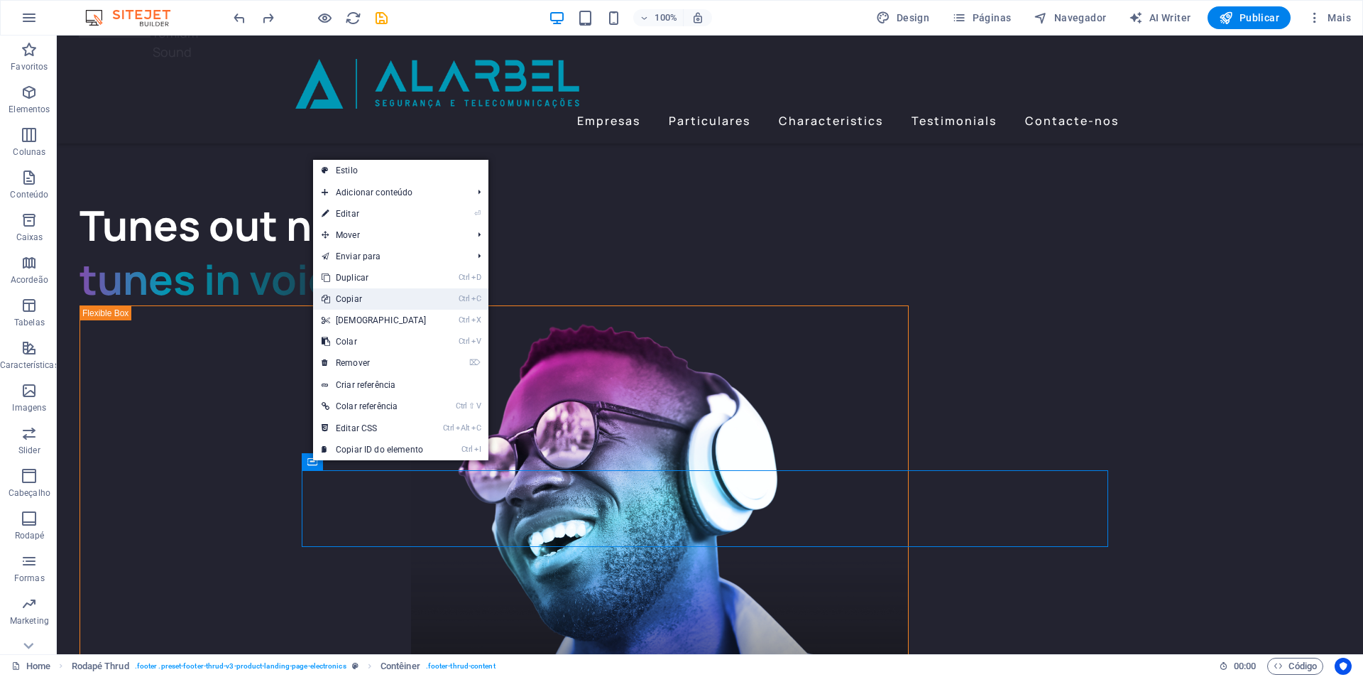
click at [386, 292] on link "Ctrl C Copiar" at bounding box center [374, 298] width 122 height 21
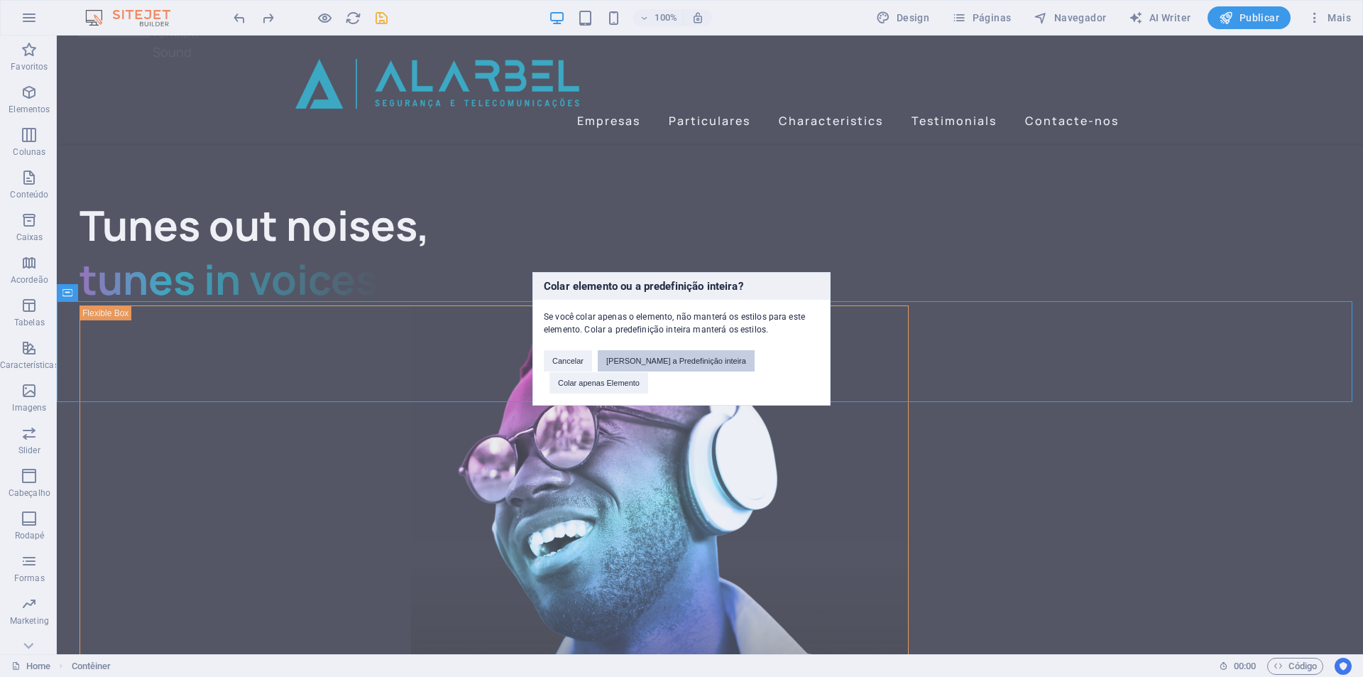
click at [668, 371] on button "[PERSON_NAME] a Predefinição inteira" at bounding box center [676, 360] width 157 height 21
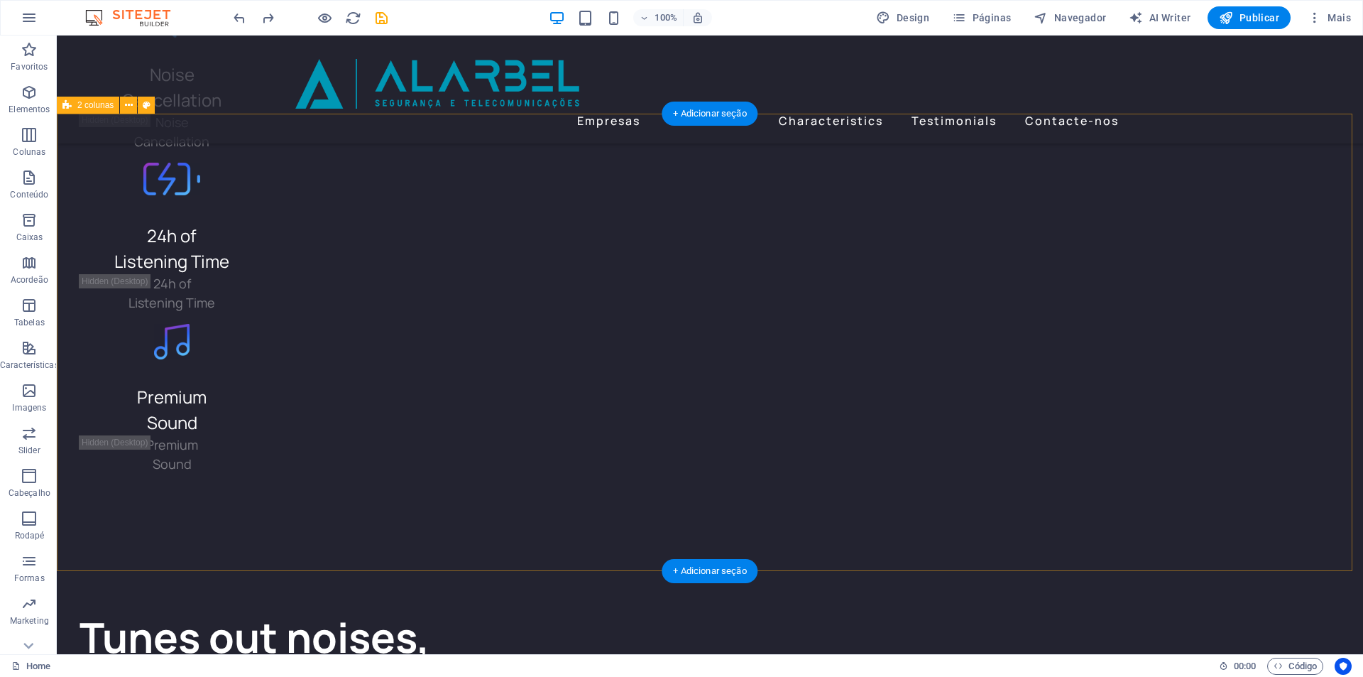
scroll to position [3831, 0]
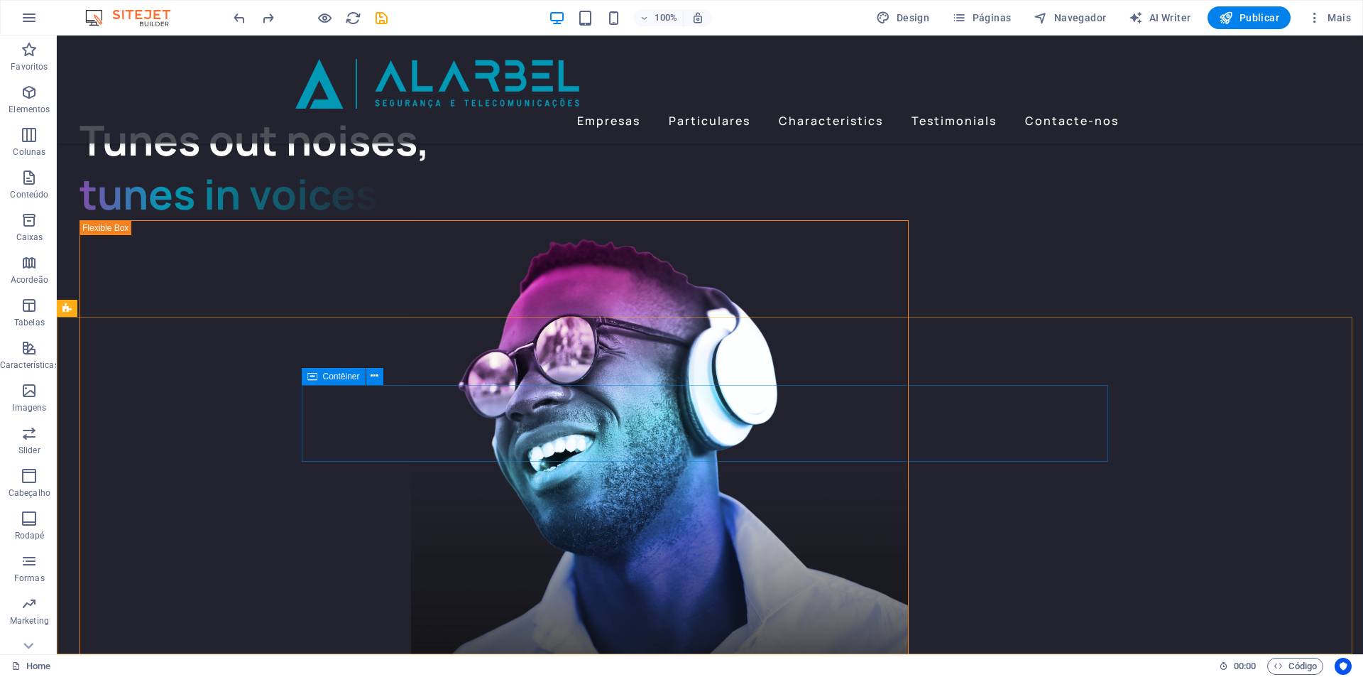
click at [317, 378] on icon at bounding box center [312, 376] width 10 height 17
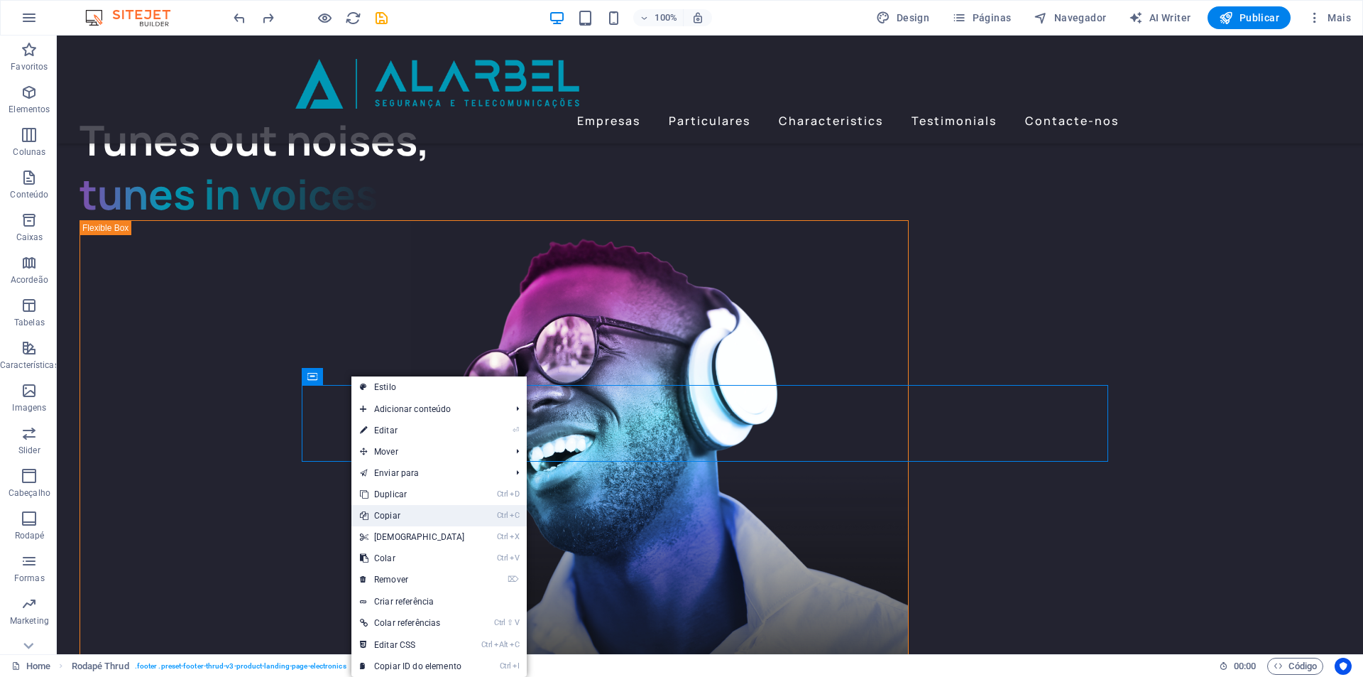
click at [419, 519] on link "Ctrl C Copiar" at bounding box center [413, 515] width 122 height 21
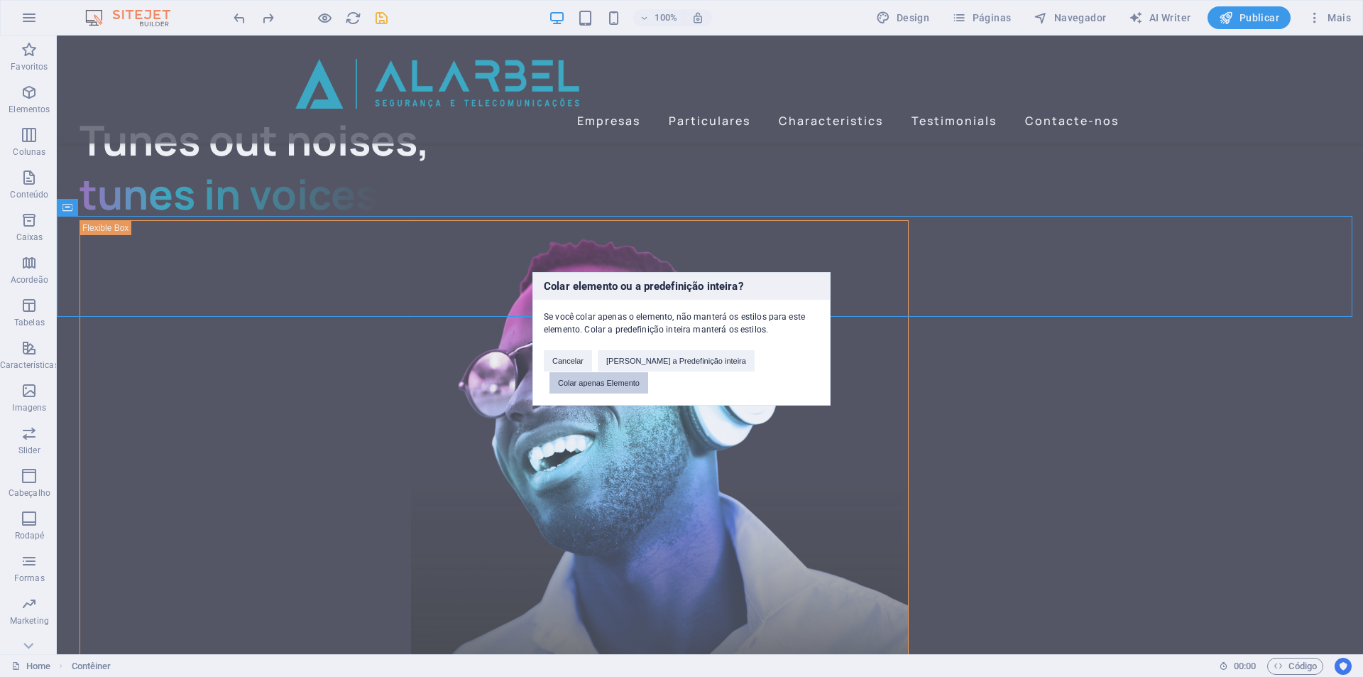
click at [648, 373] on button "Colar apenas Elemento" at bounding box center [599, 382] width 99 height 21
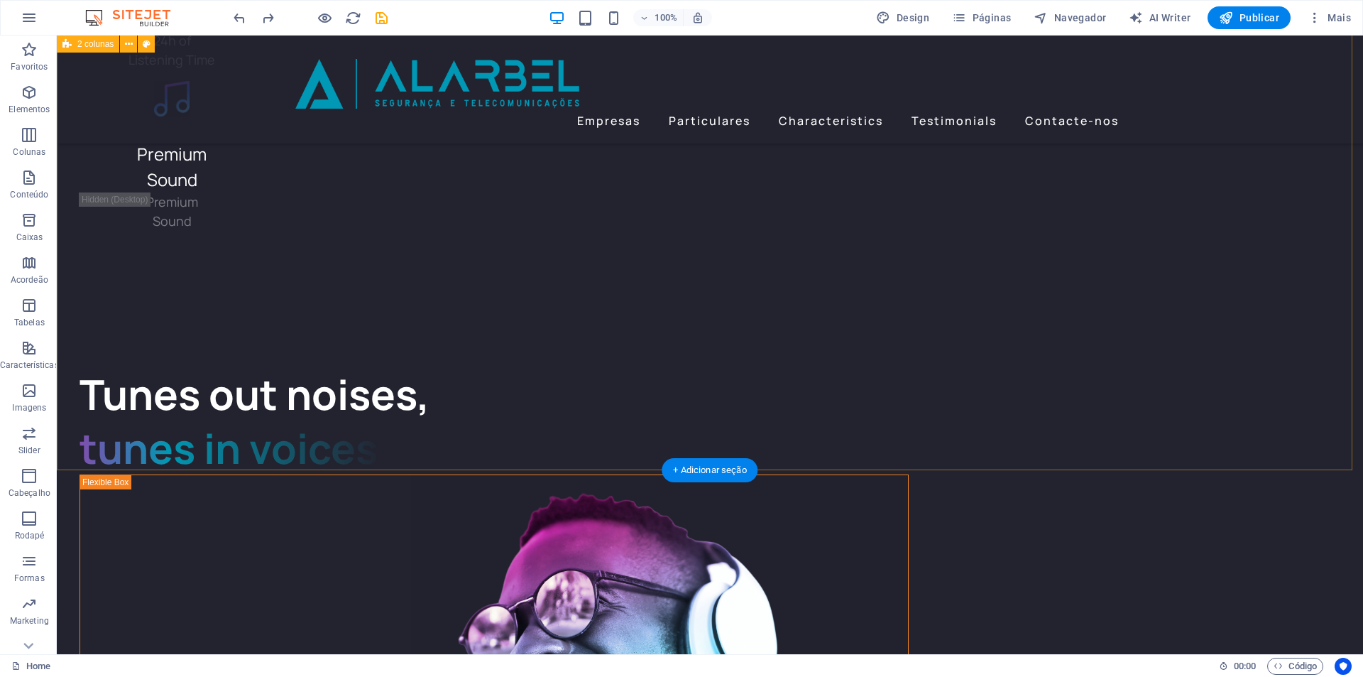
scroll to position [3399, 0]
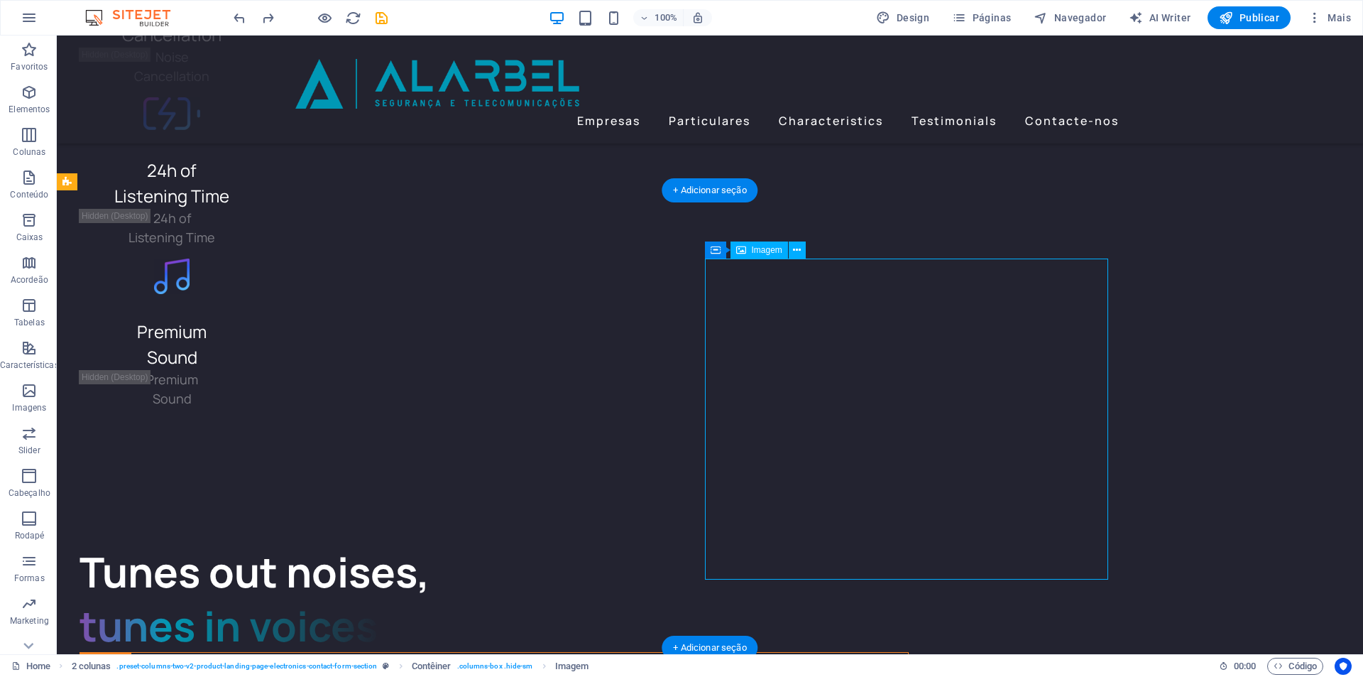
select select "%"
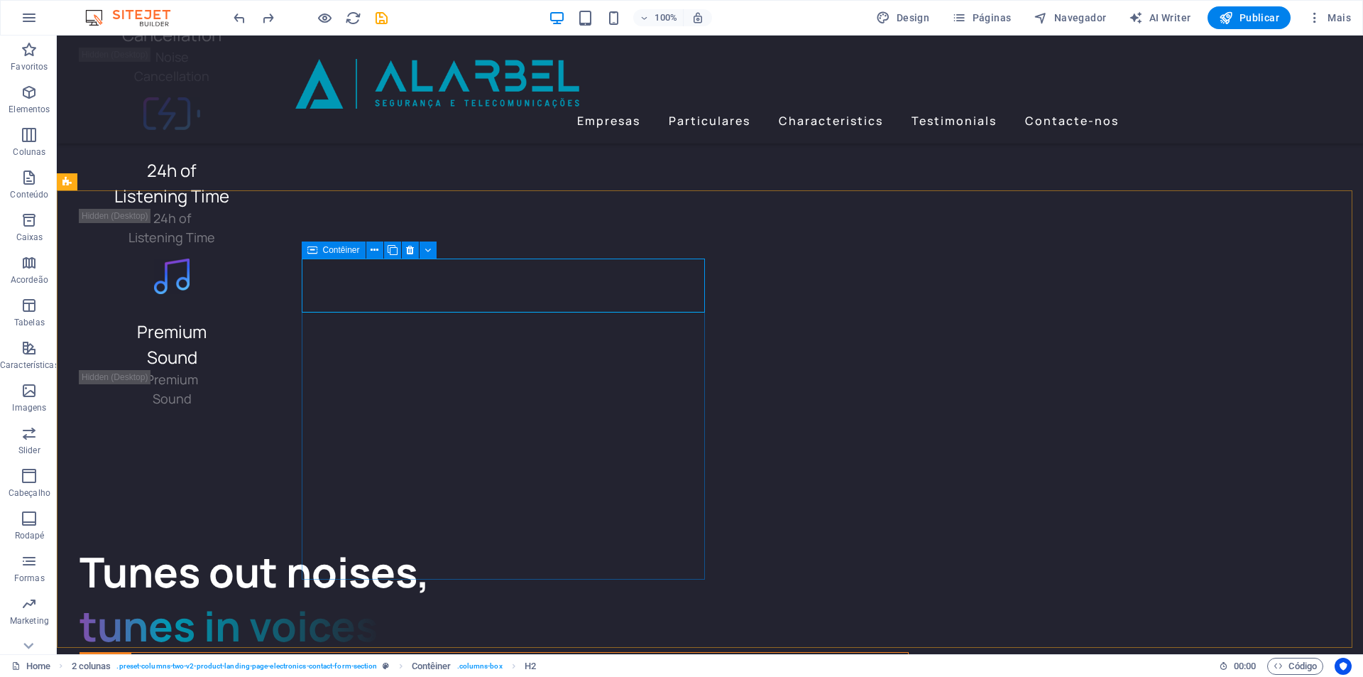
click at [312, 253] on icon at bounding box center [312, 249] width 10 height 17
click at [317, 251] on icon at bounding box center [312, 249] width 10 height 17
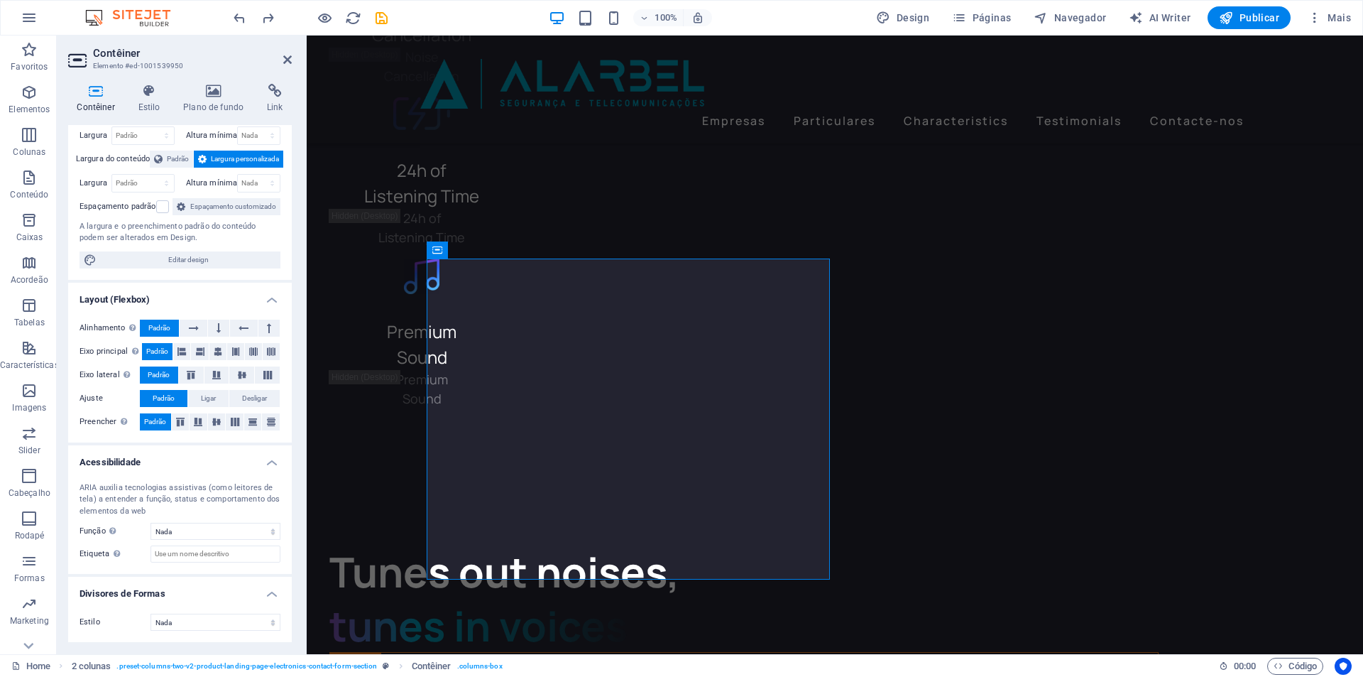
scroll to position [0, 0]
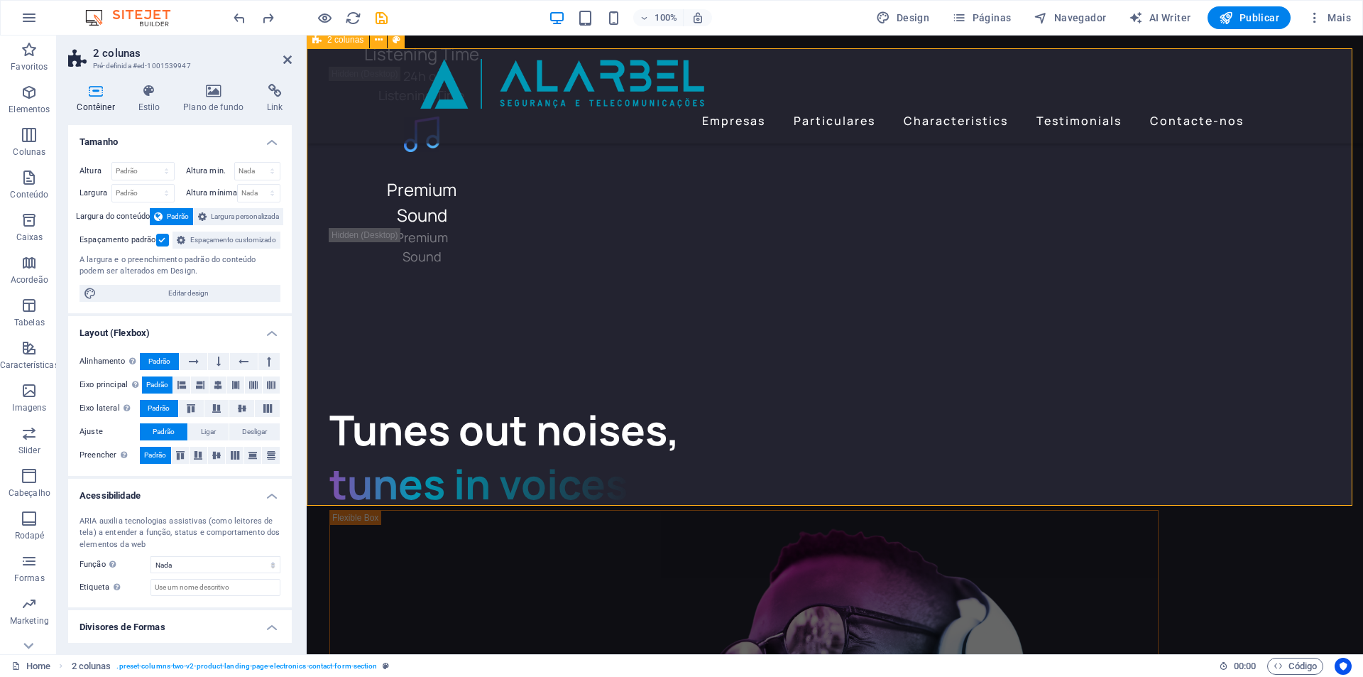
scroll to position [3730, 0]
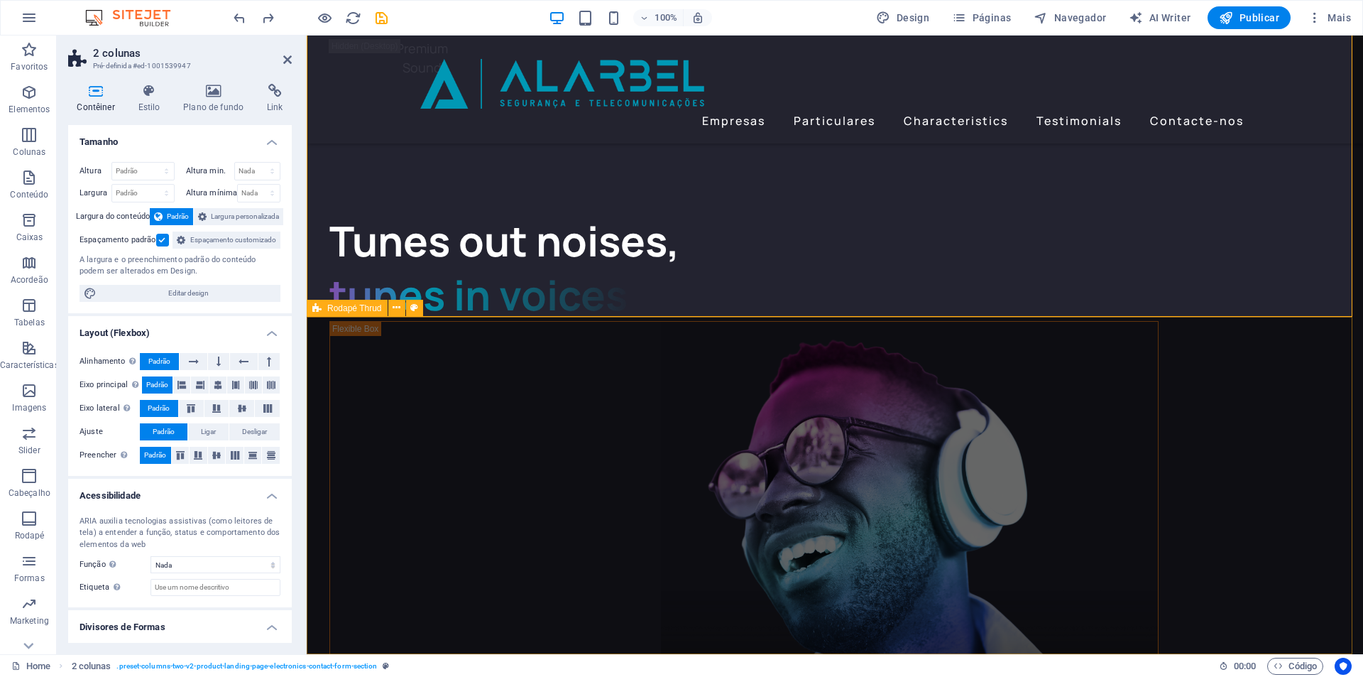
select select "footer"
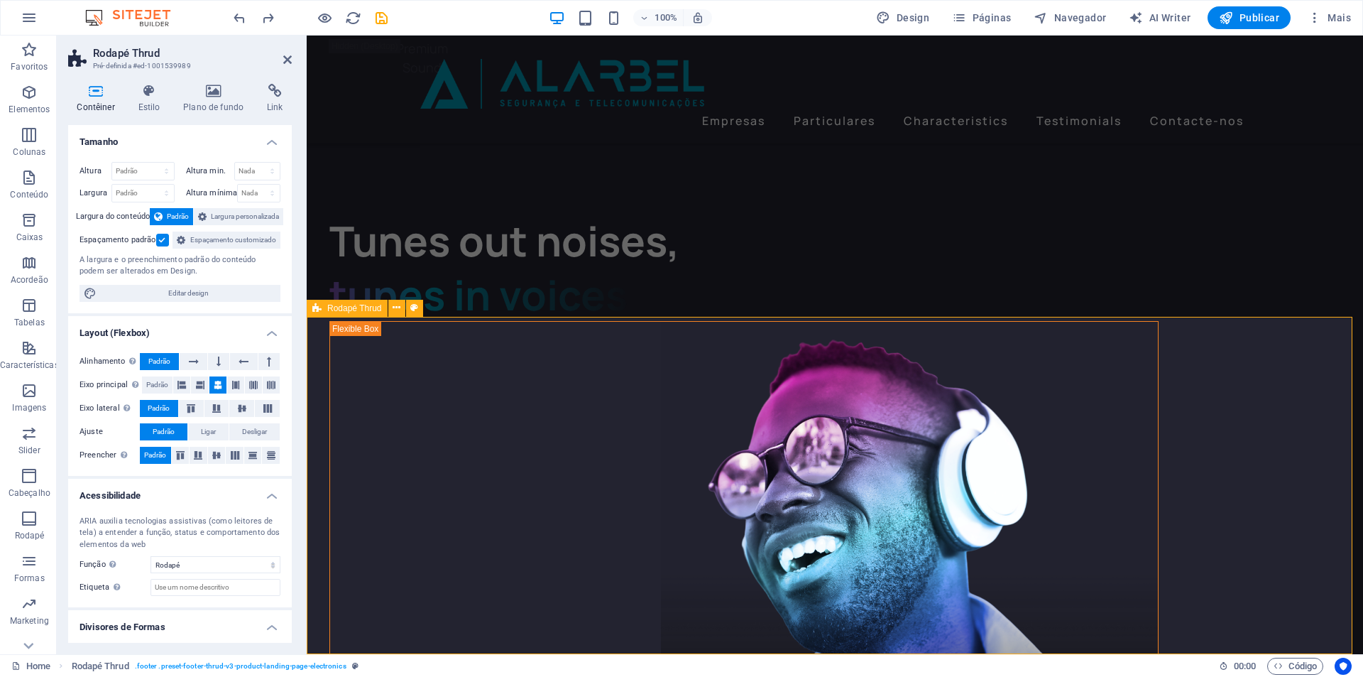
click at [360, 308] on span "Rodapé Thrud" at bounding box center [354, 308] width 55 height 9
click at [397, 309] on icon at bounding box center [397, 307] width 8 height 15
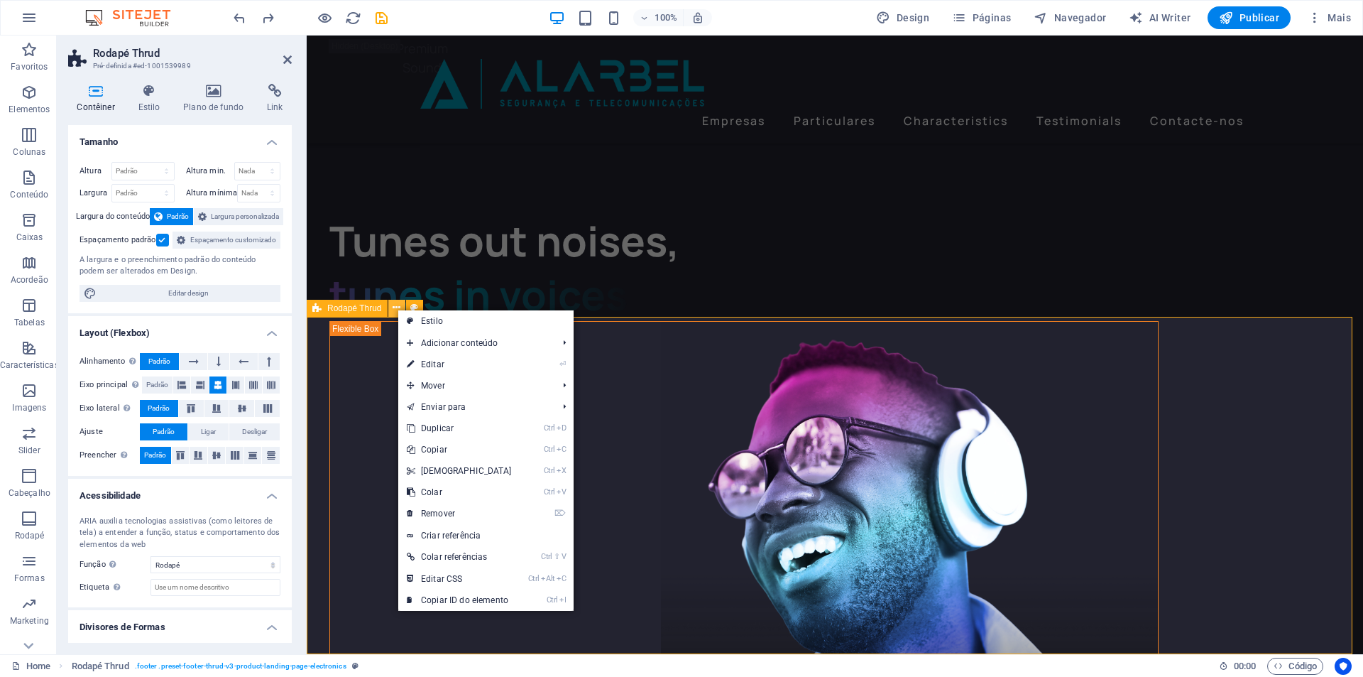
click at [397, 309] on icon at bounding box center [397, 307] width 8 height 15
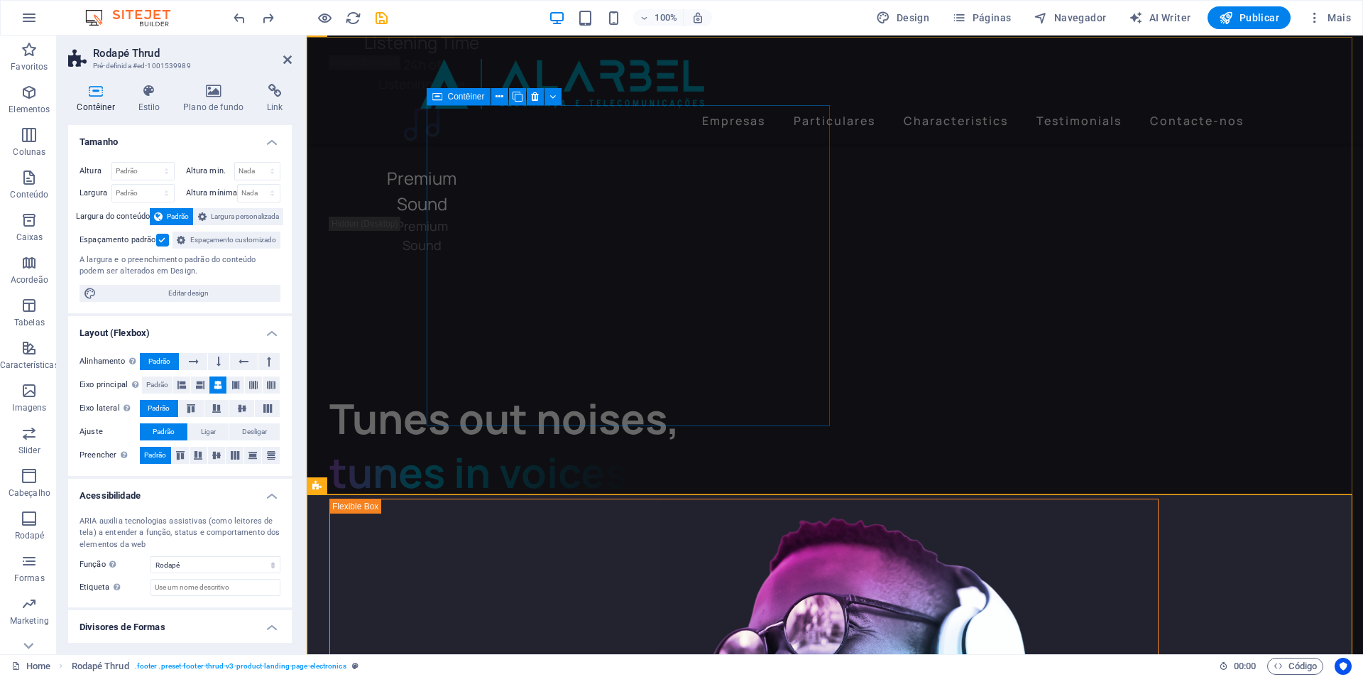
scroll to position [3588, 0]
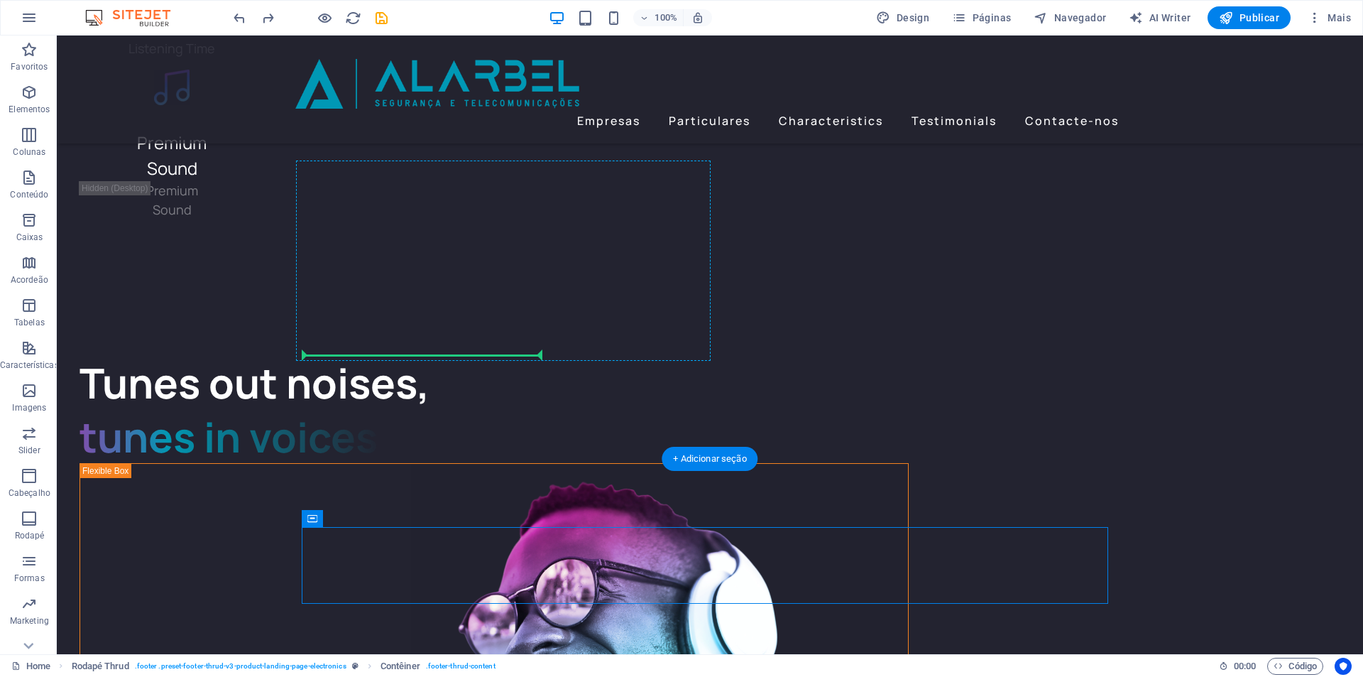
drag, startPoint x: 496, startPoint y: 555, endPoint x: 457, endPoint y: 349, distance: 209.6
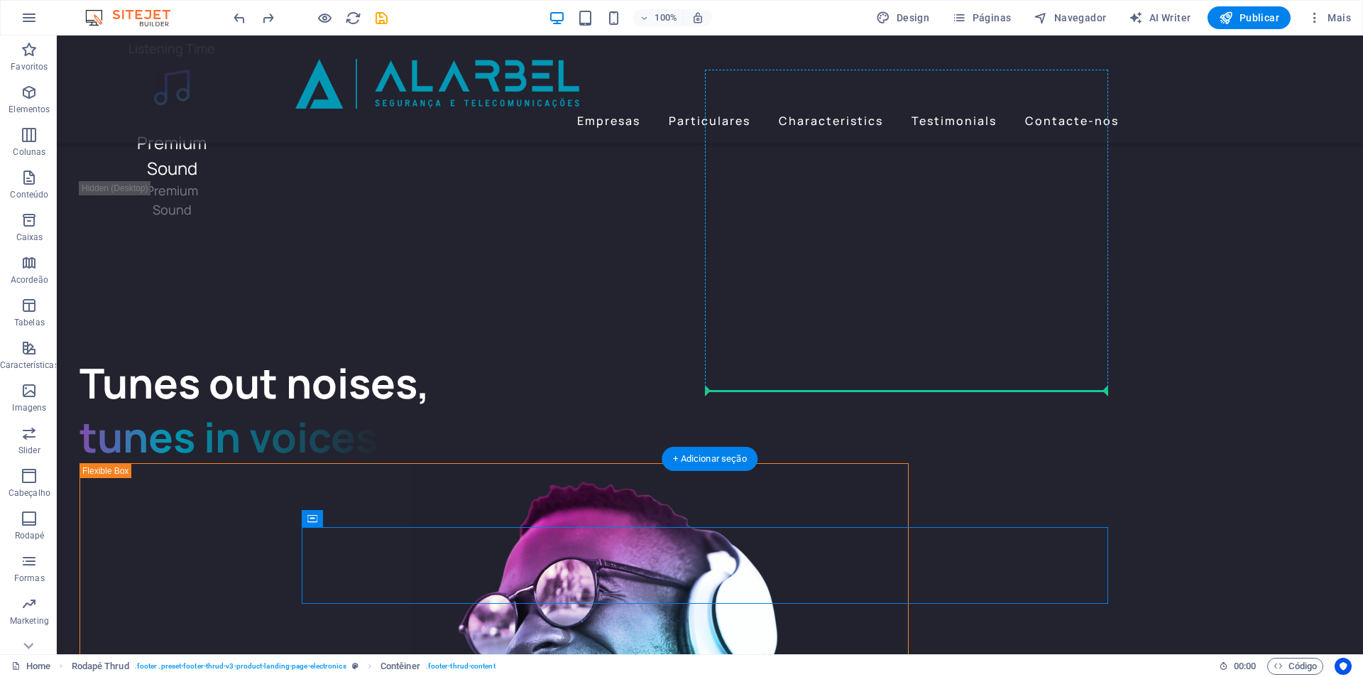
drag, startPoint x: 371, startPoint y: 553, endPoint x: 800, endPoint y: 386, distance: 460.5
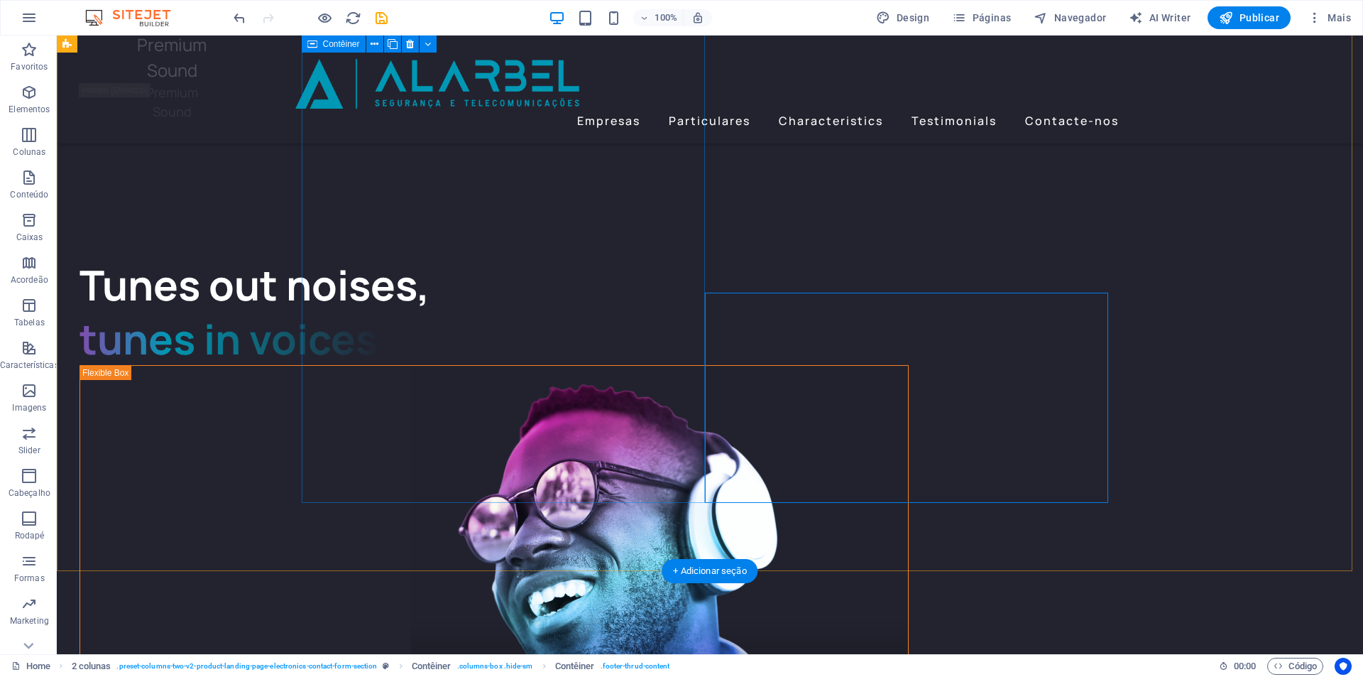
scroll to position [3615, 0]
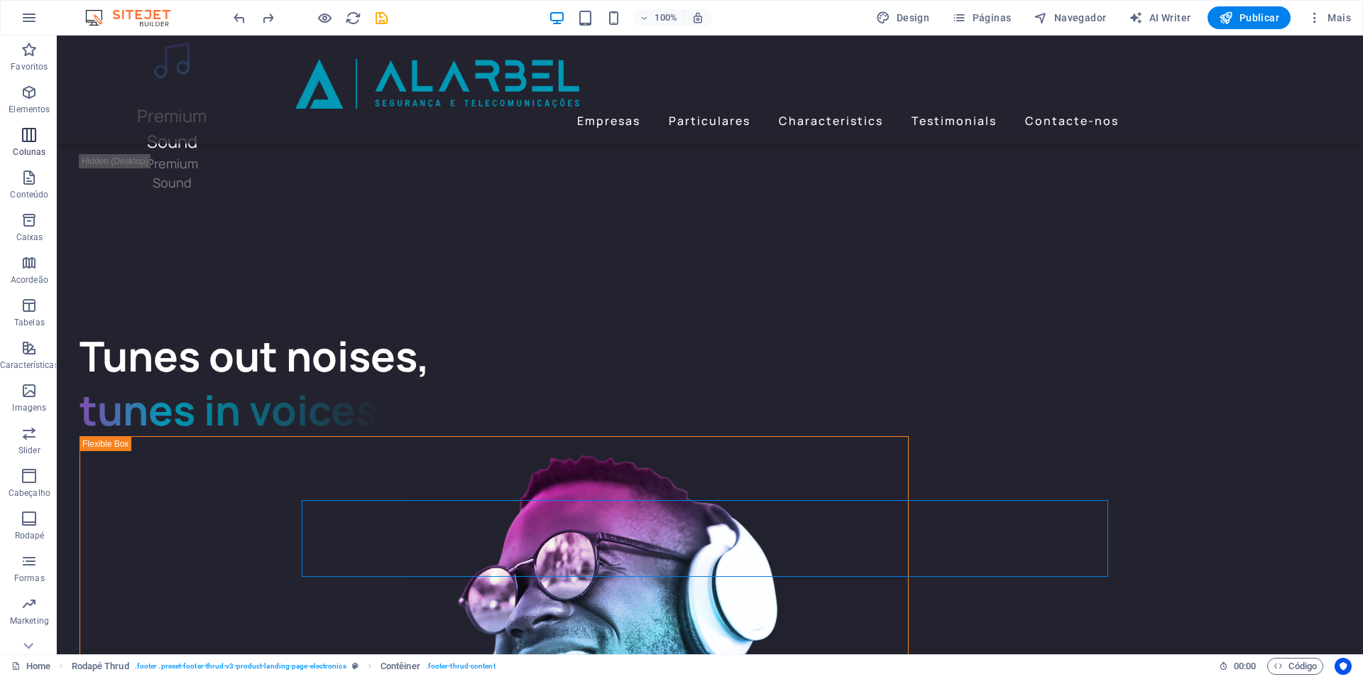
click at [27, 139] on icon "button" at bounding box center [29, 134] width 17 height 17
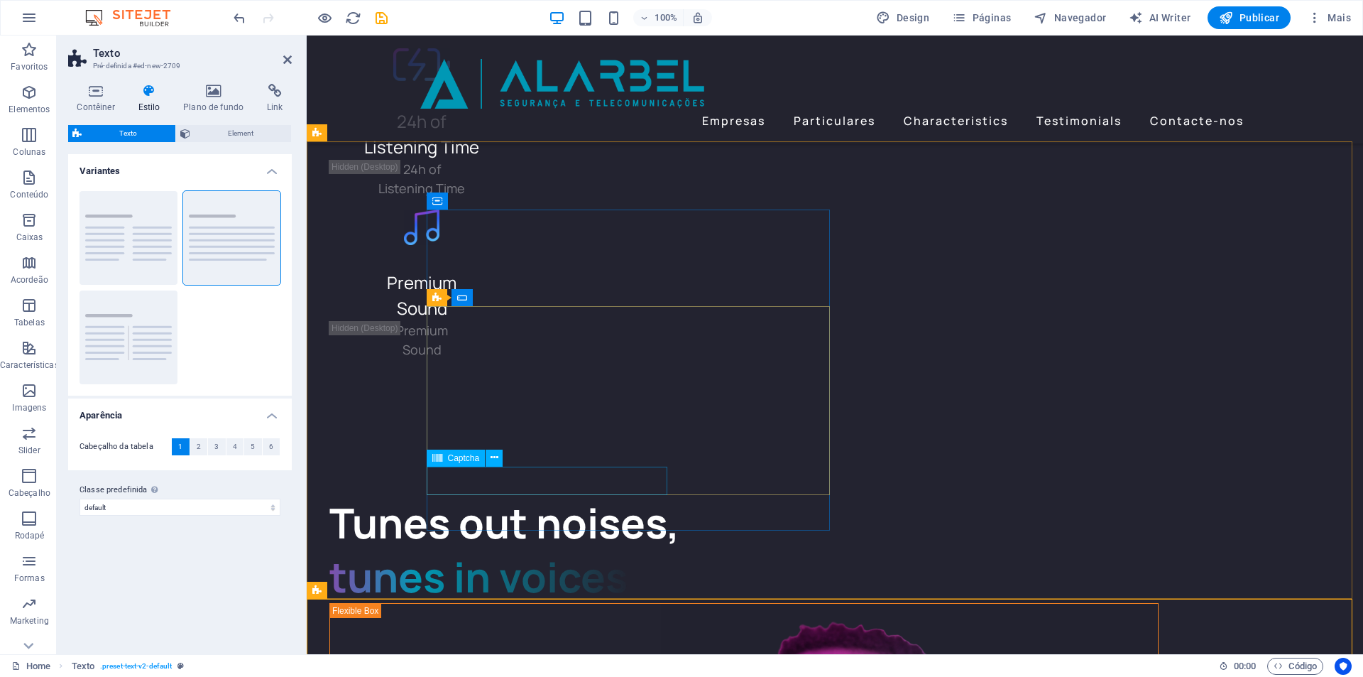
scroll to position [3555, 0]
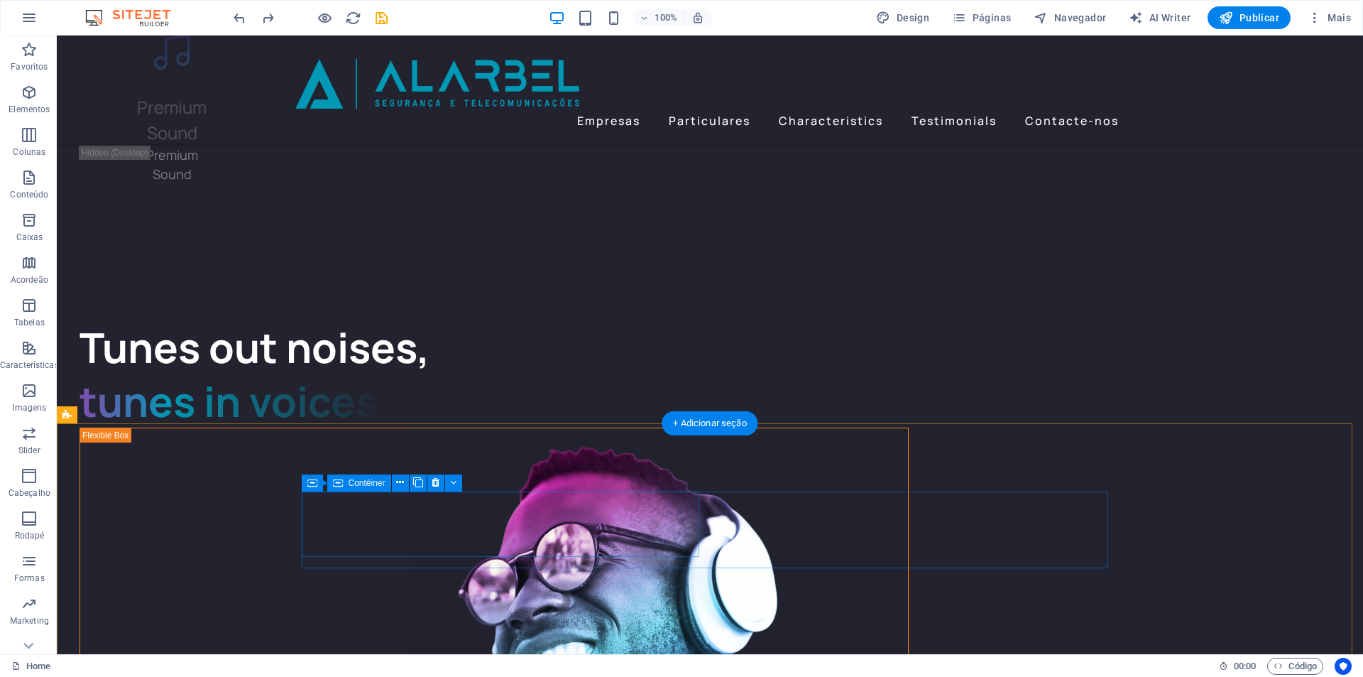
scroll to position [3517, 0]
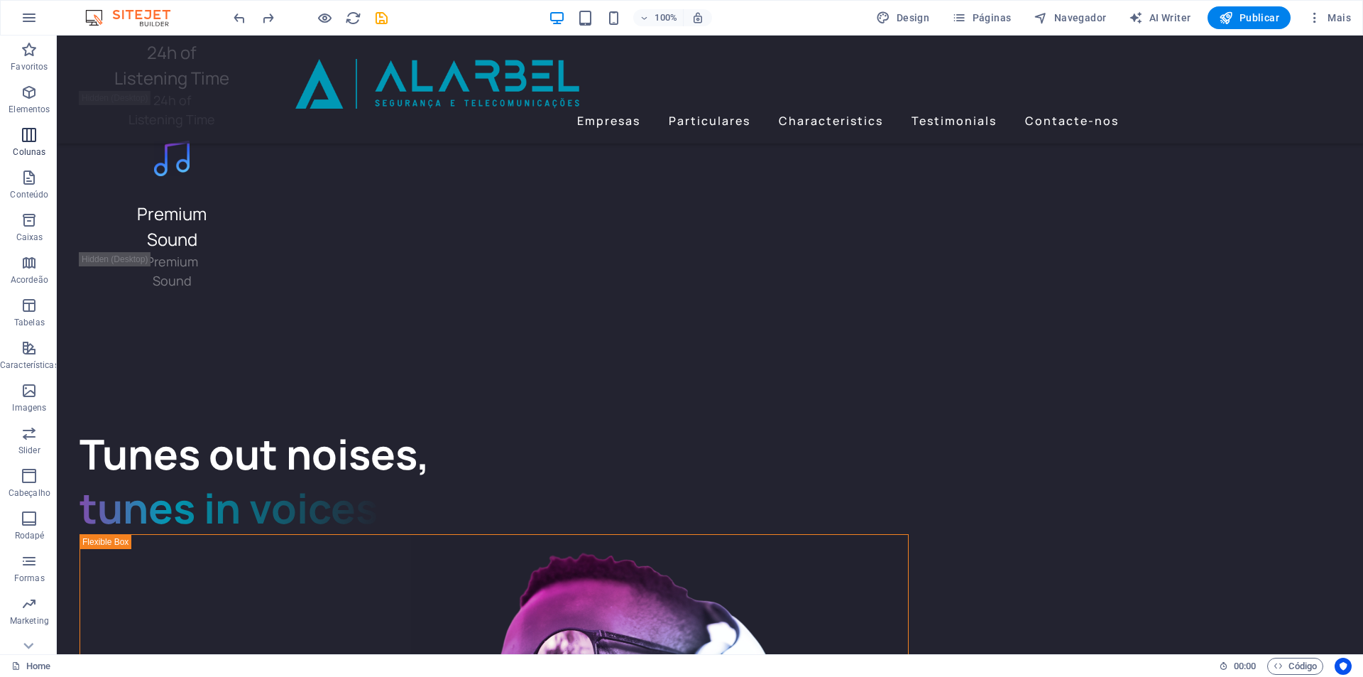
click at [25, 136] on icon "button" at bounding box center [29, 134] width 17 height 17
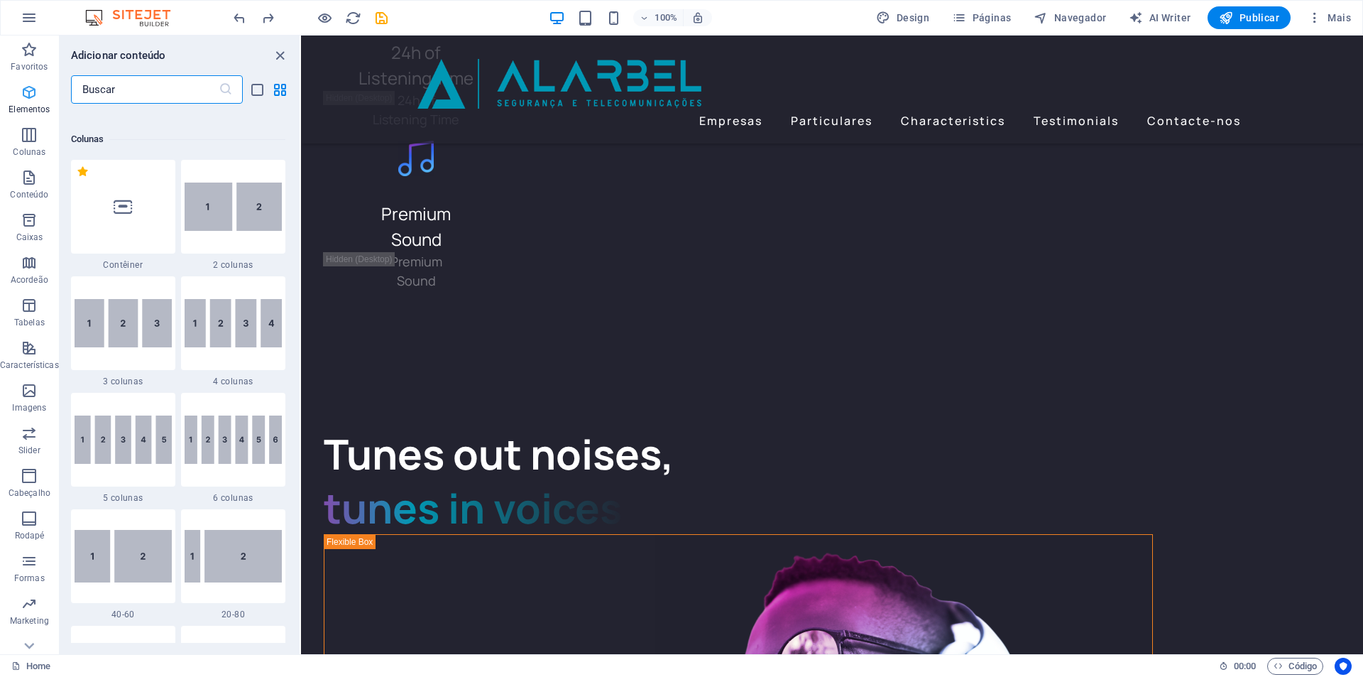
scroll to position [703, 0]
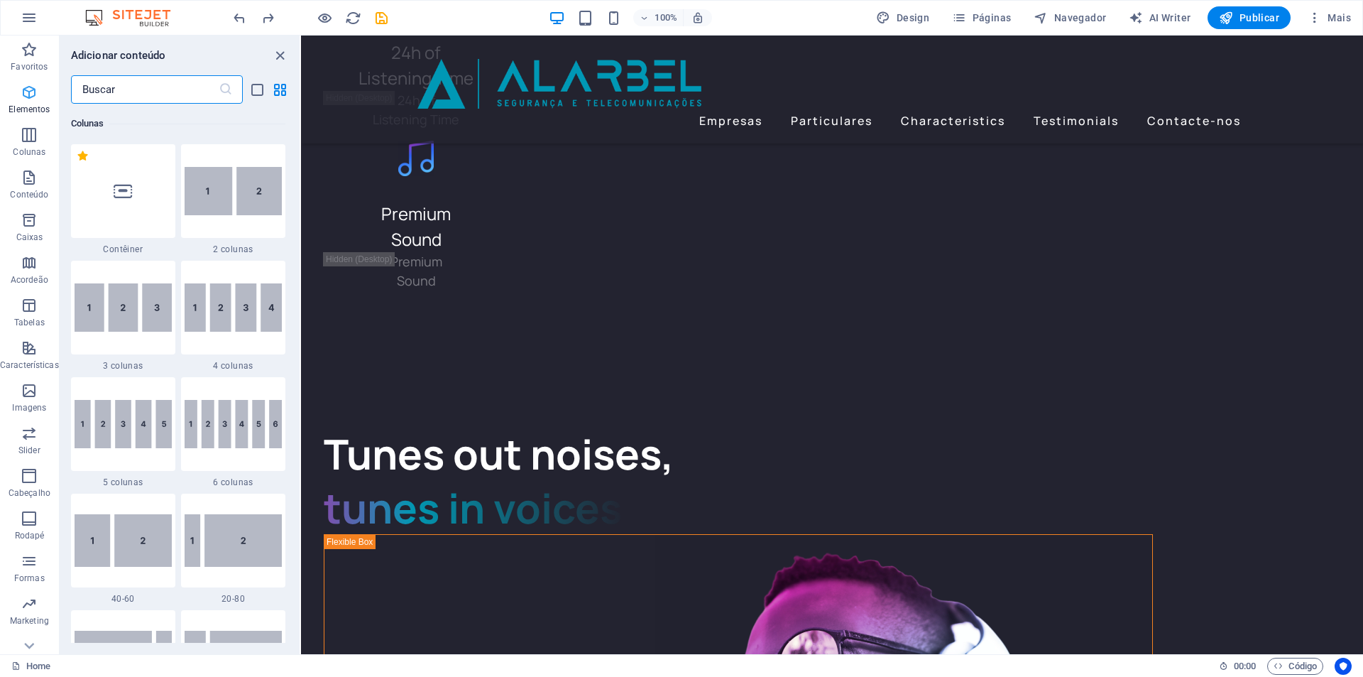
click at [28, 96] on icon "button" at bounding box center [29, 92] width 17 height 17
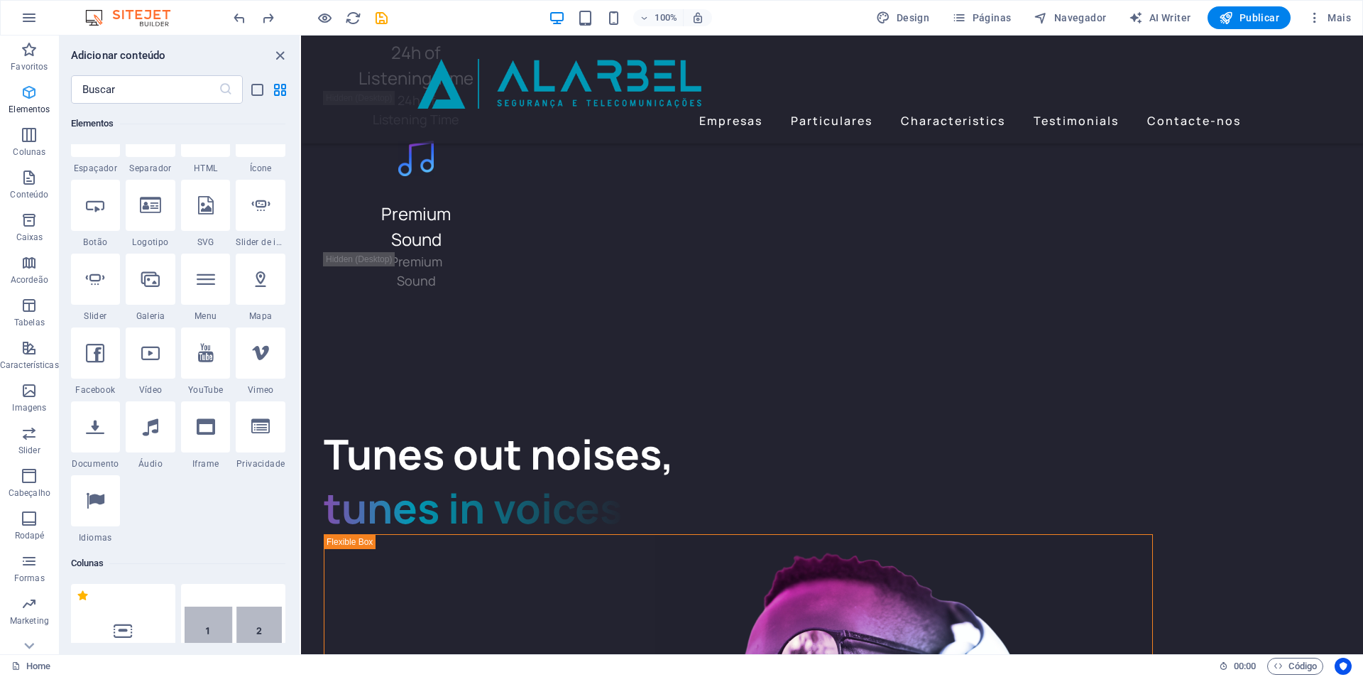
scroll to position [151, 0]
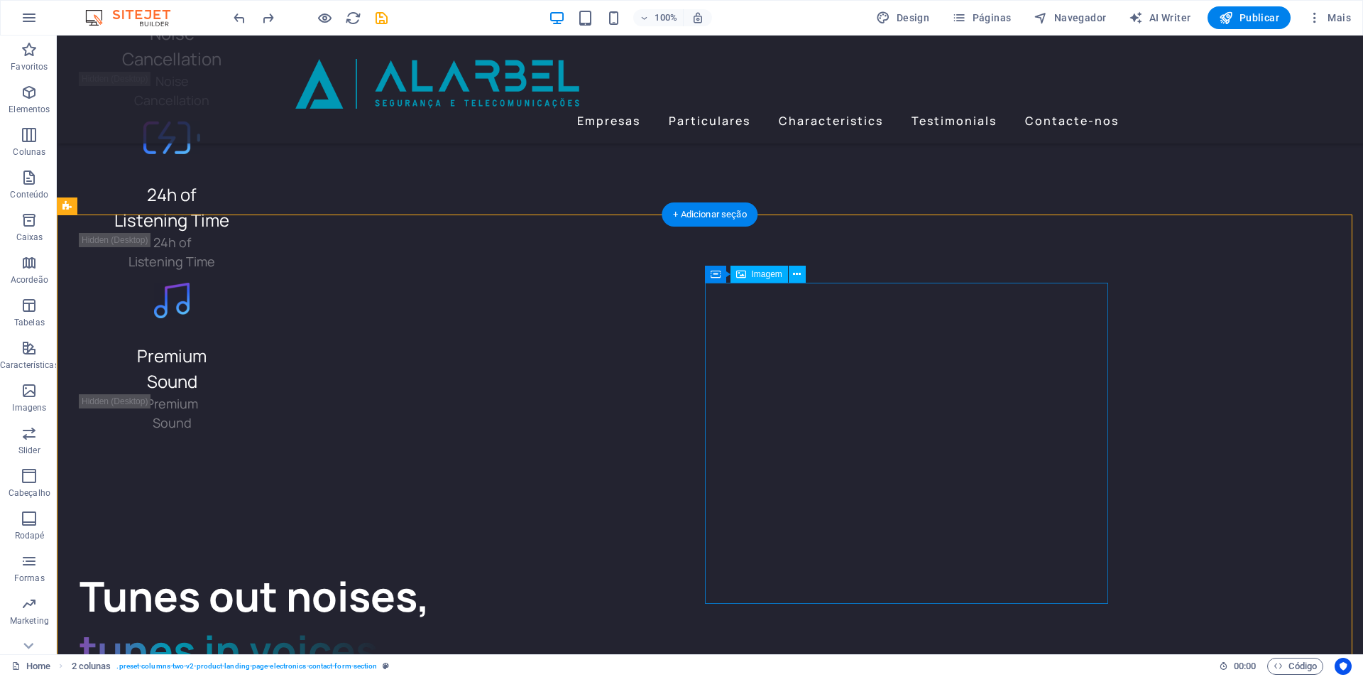
scroll to position [3340, 0]
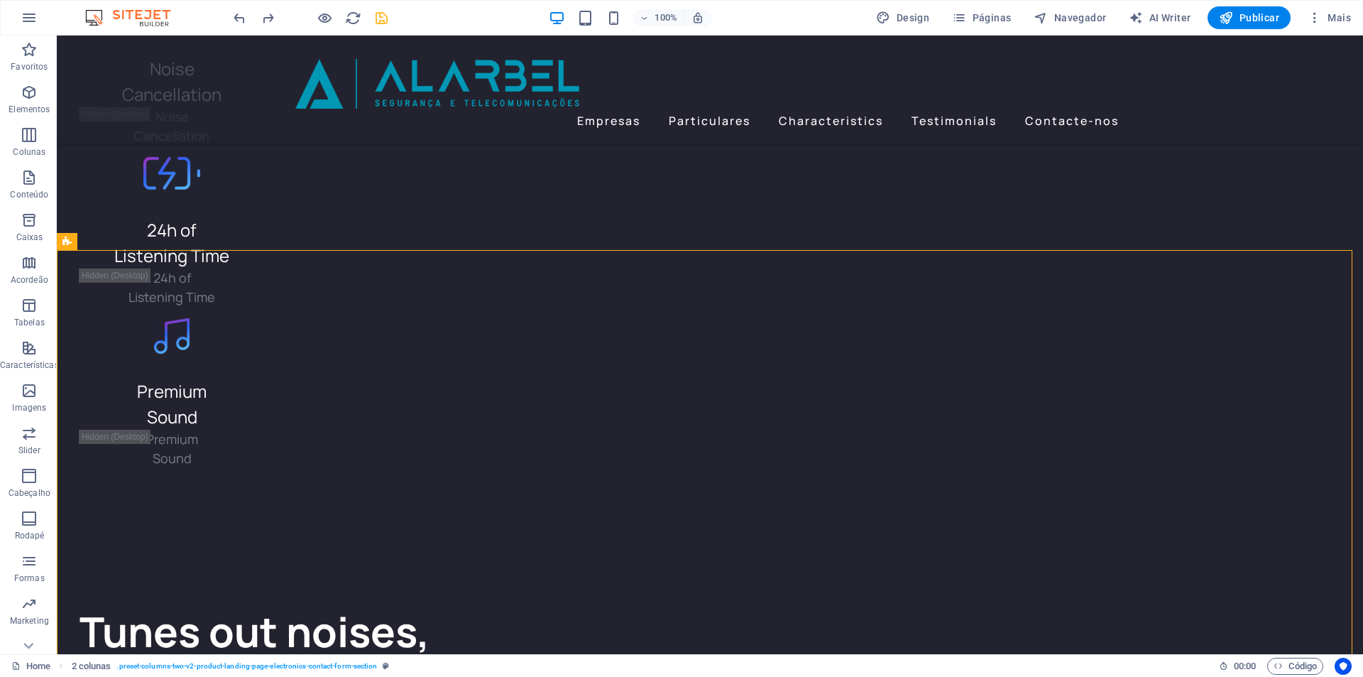
click at [374, 18] on icon "save" at bounding box center [382, 18] width 16 height 16
checkbox input "false"
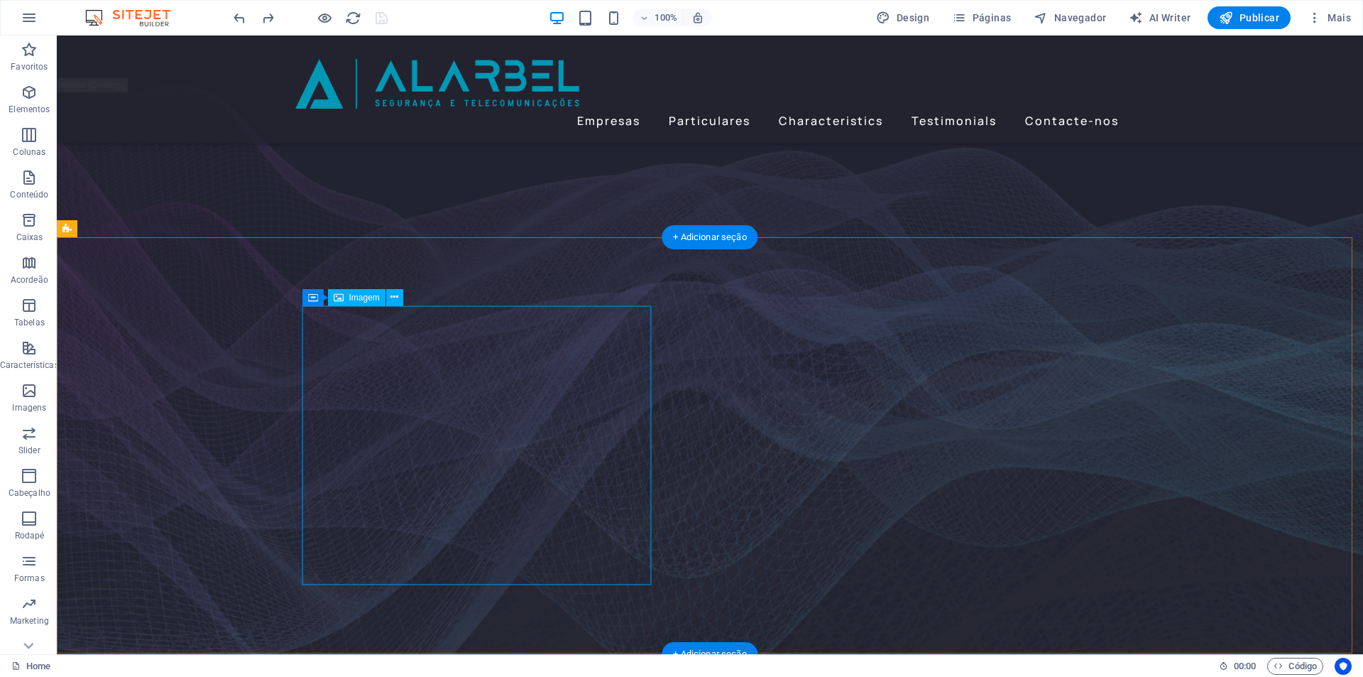
scroll to position [426, 0]
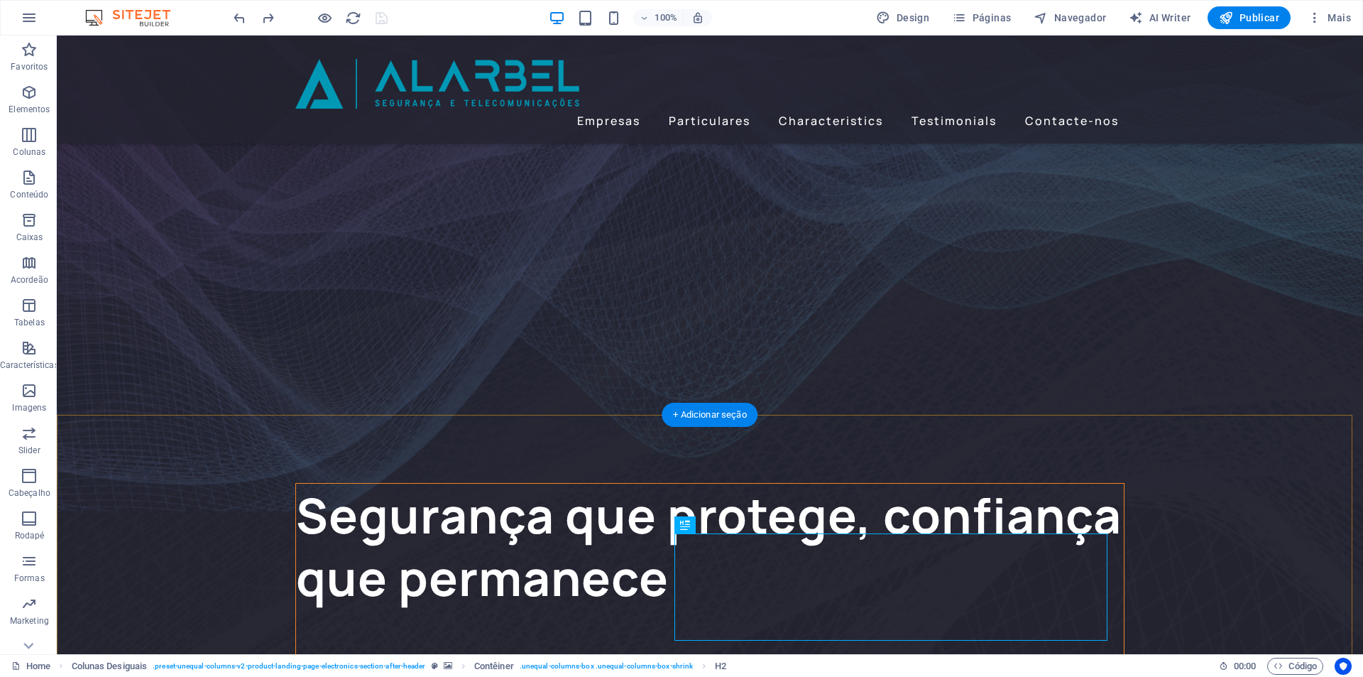
scroll to position [142, 0]
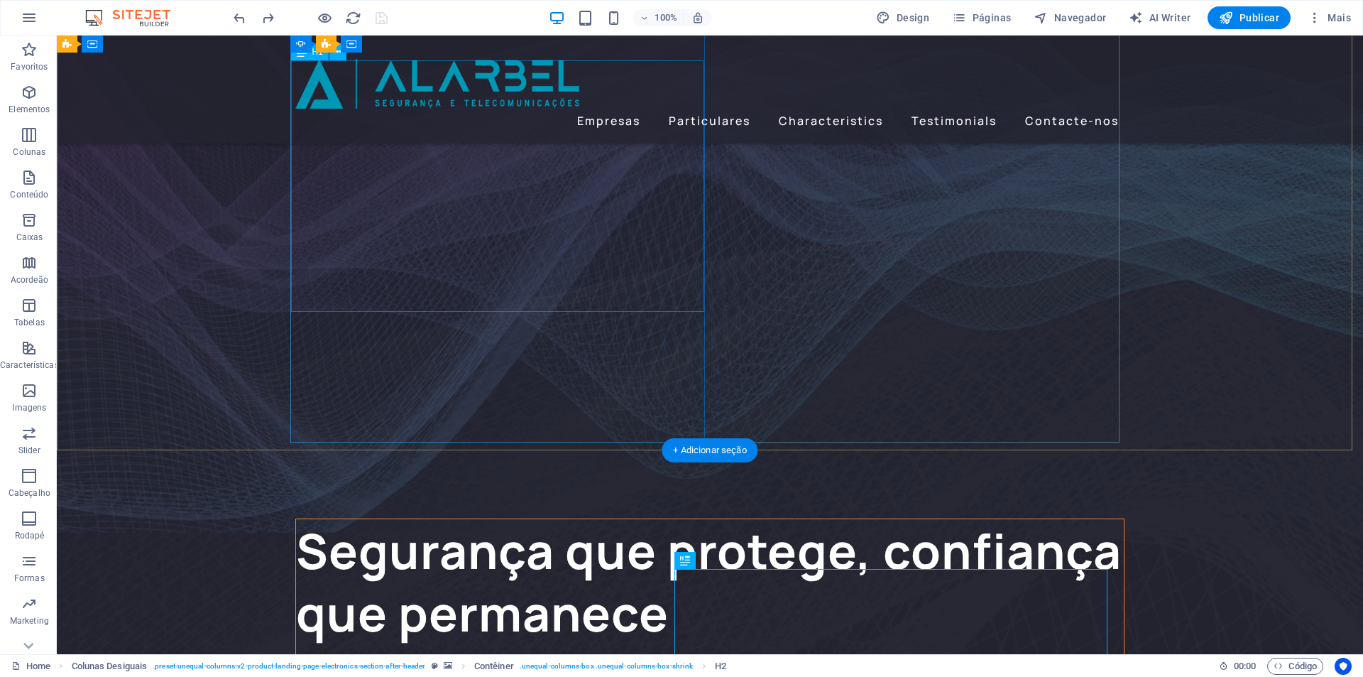
click at [472, 519] on div "Segurança que protege, confiança que permanece" at bounding box center [710, 582] width 828 height 126
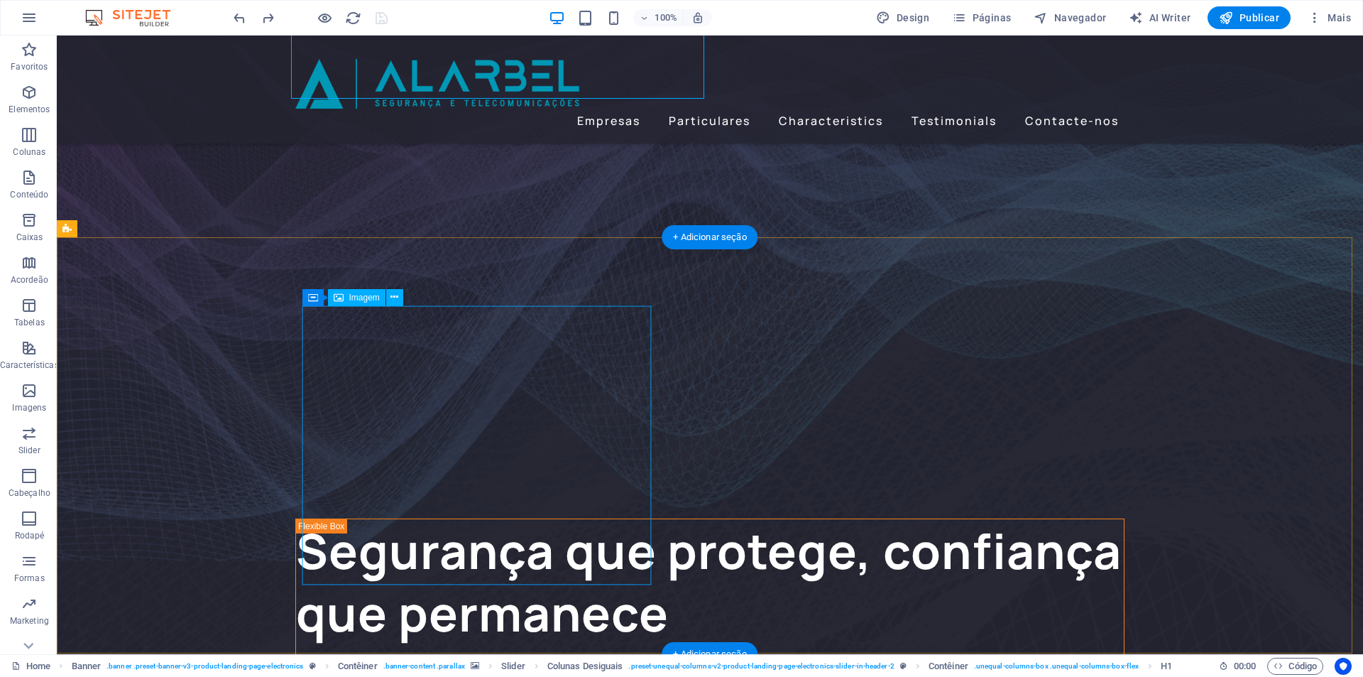
scroll to position [462, 0]
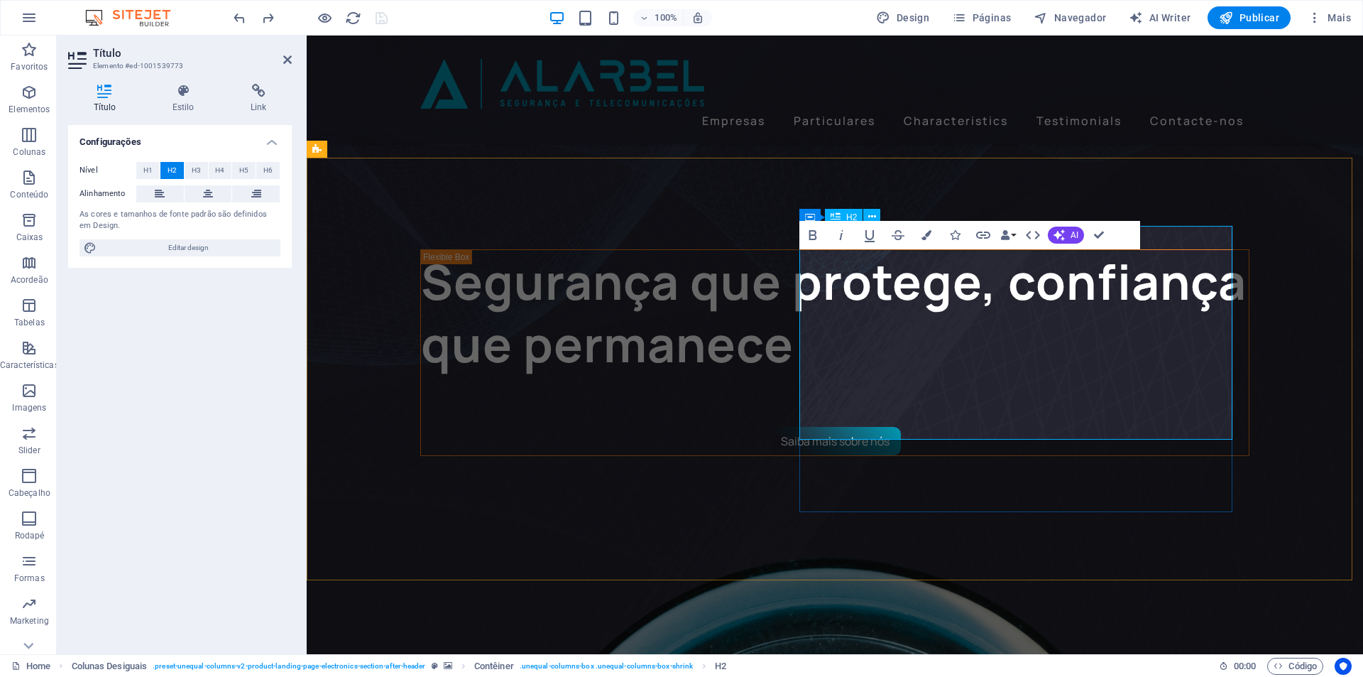
scroll to position [435, 0]
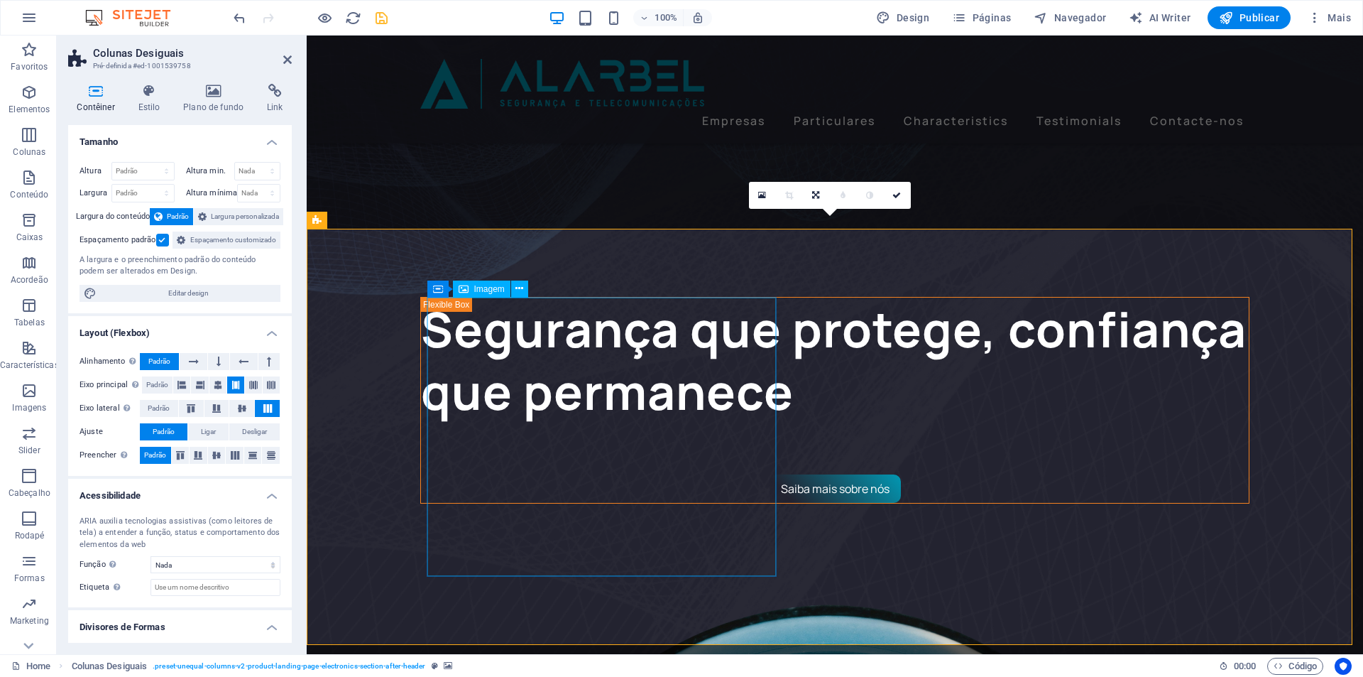
scroll to position [80, 0]
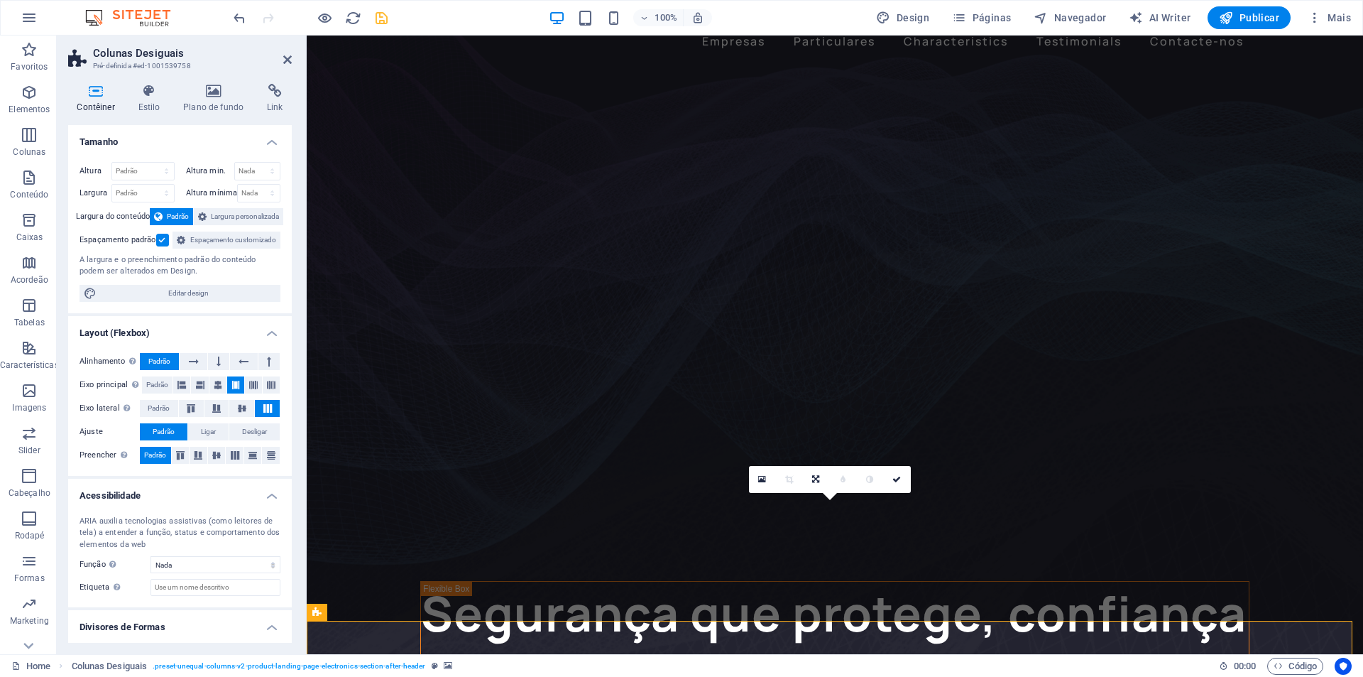
click at [385, 27] on div at bounding box center [310, 17] width 159 height 23
click at [380, 21] on icon "save" at bounding box center [382, 18] width 16 height 16
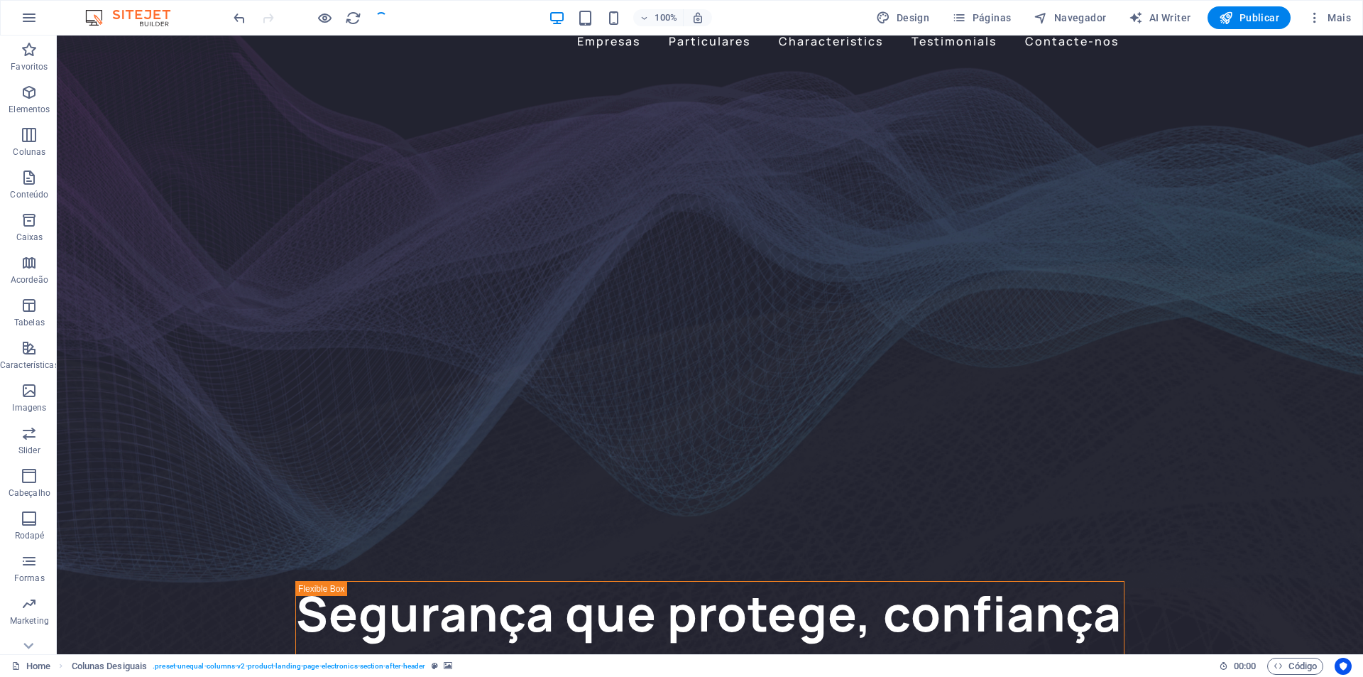
checkbox input "false"
